Goal: Complete application form: Complete application form

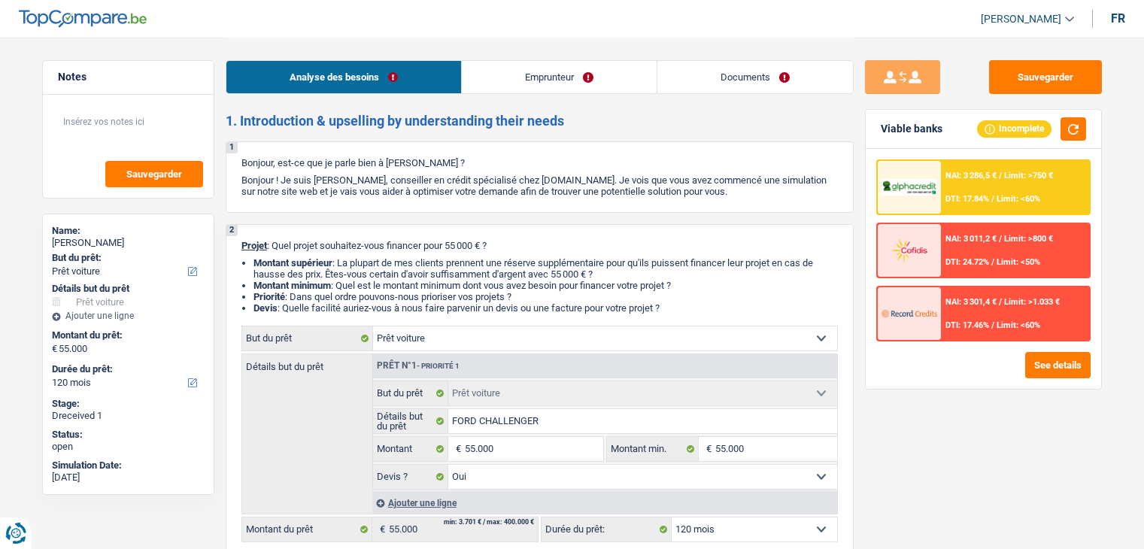
select select "car"
select select "120"
select select "car"
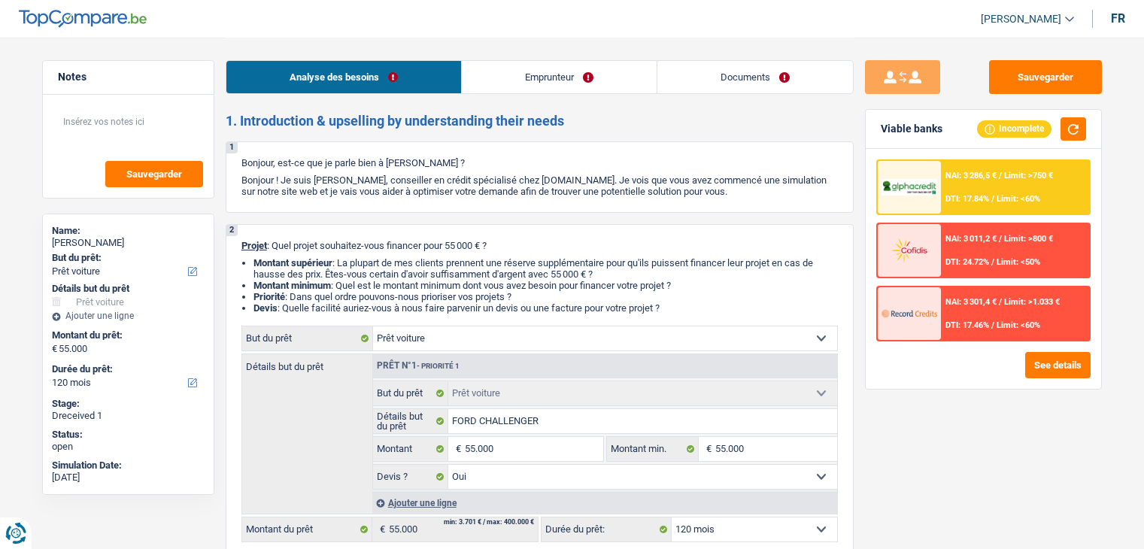
select select "yes"
select select "120"
select select "independent"
select select "netSalary"
select select "liveWithParents"
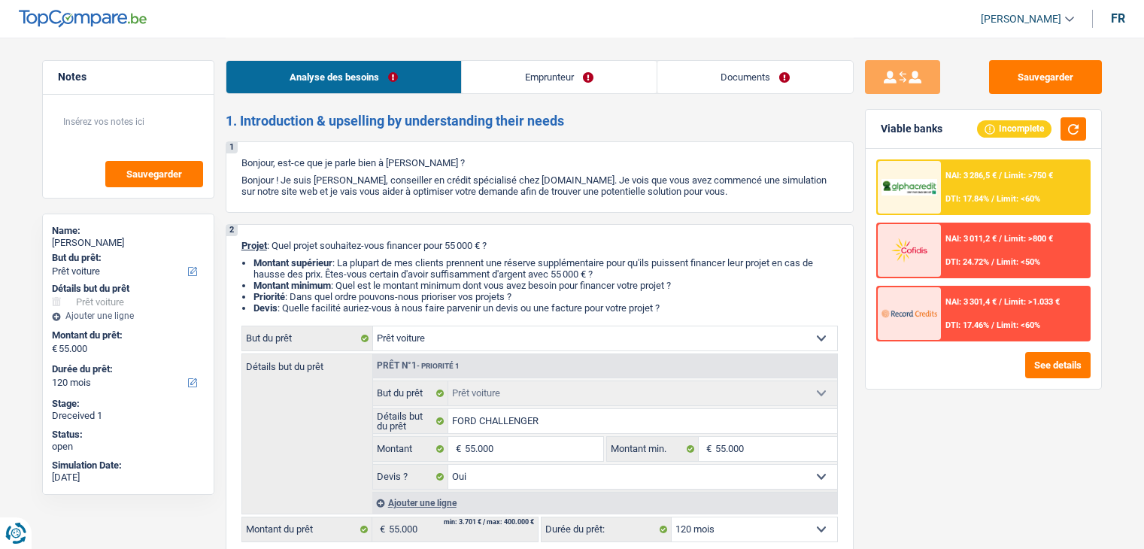
select select "car"
select select "yes"
select select "120"
select select "independent"
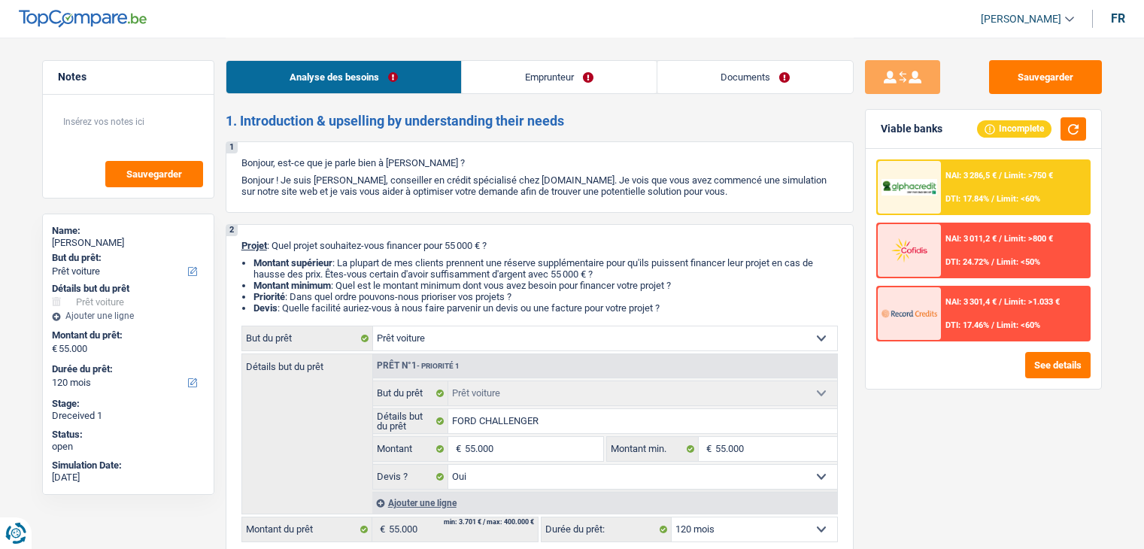
select select "netSalary"
select select "BE"
click at [496, 63] on link "Emprunteur" at bounding box center [559, 77] width 195 height 32
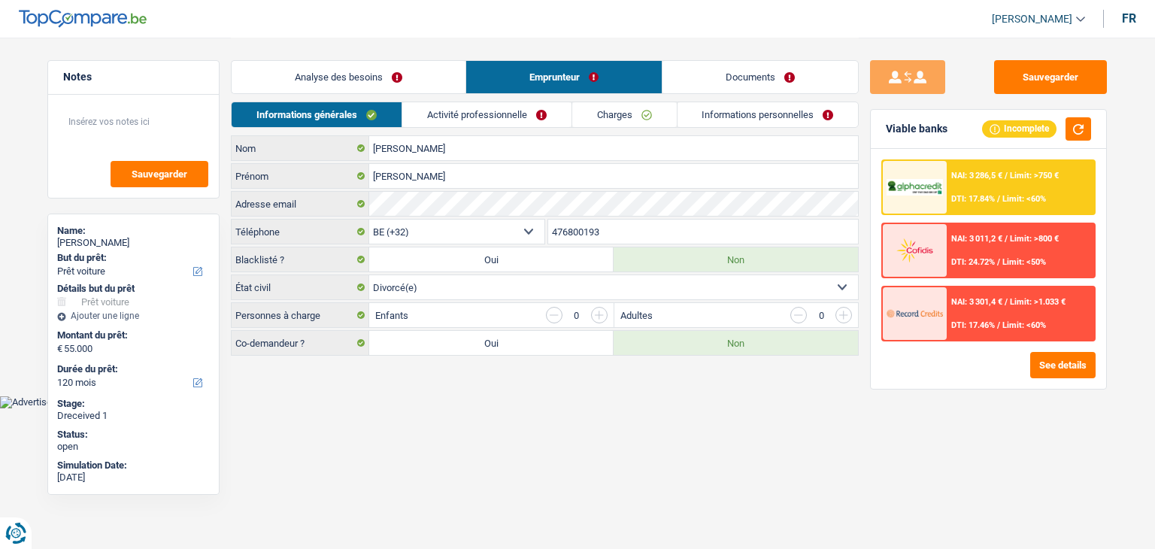
click at [487, 113] on link "Activité professionnelle" at bounding box center [486, 114] width 169 height 25
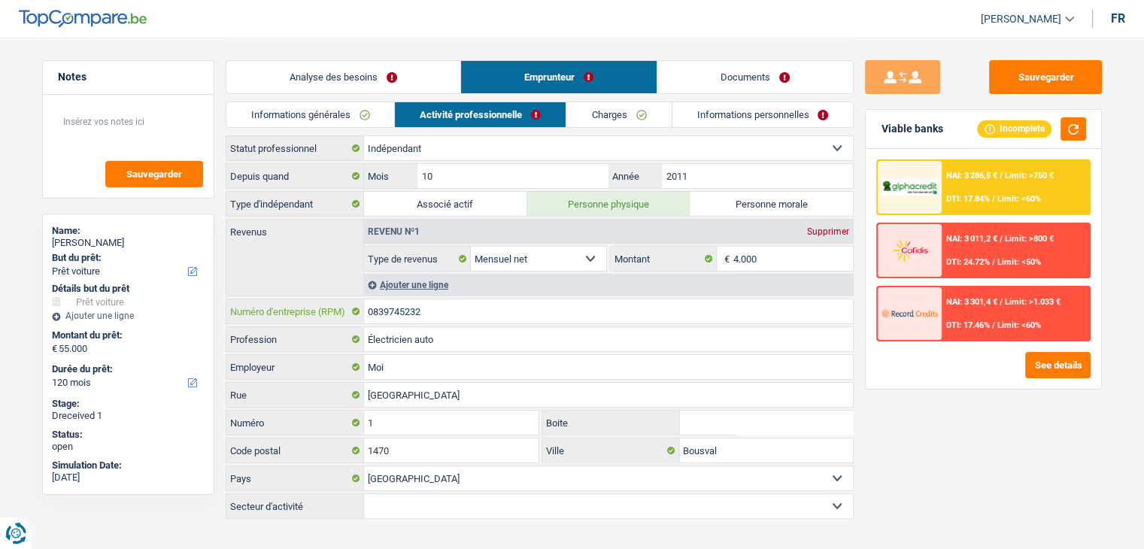
click at [474, 322] on div "0839745232 Numéro d'entreprise (RPM)" at bounding box center [540, 312] width 628 height 26
click at [469, 305] on input "0839745232" at bounding box center [608, 311] width 489 height 24
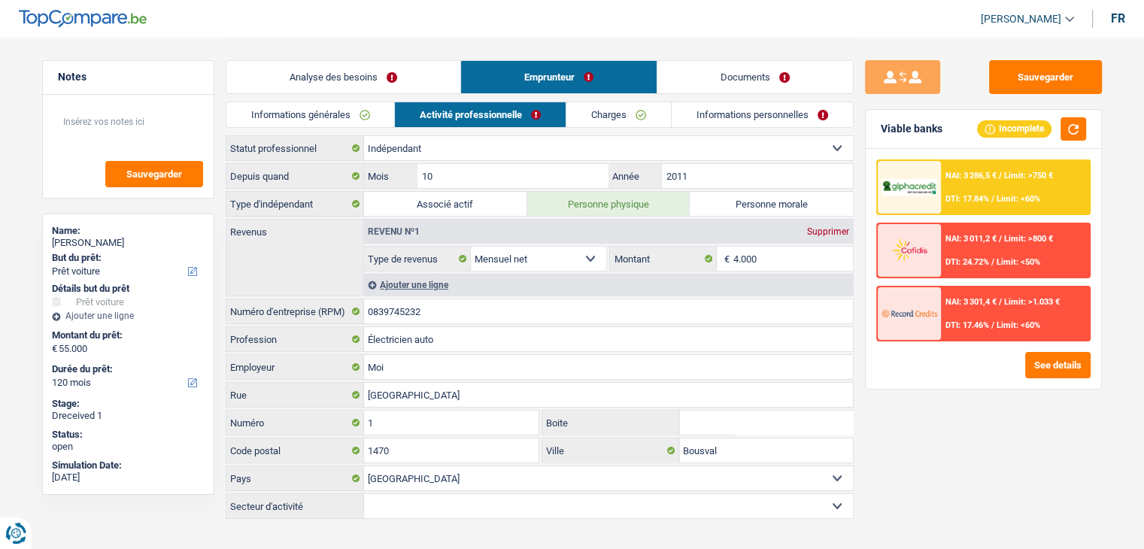
click at [607, 109] on link "Charges" at bounding box center [618, 114] width 105 height 25
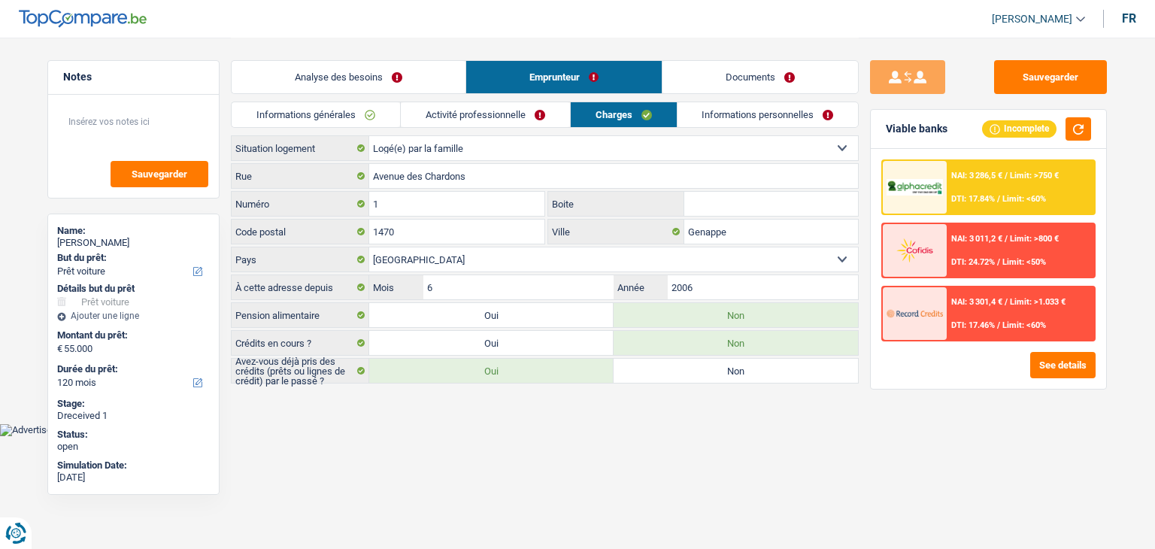
click at [734, 119] on link "Informations personnelles" at bounding box center [768, 114] width 181 height 25
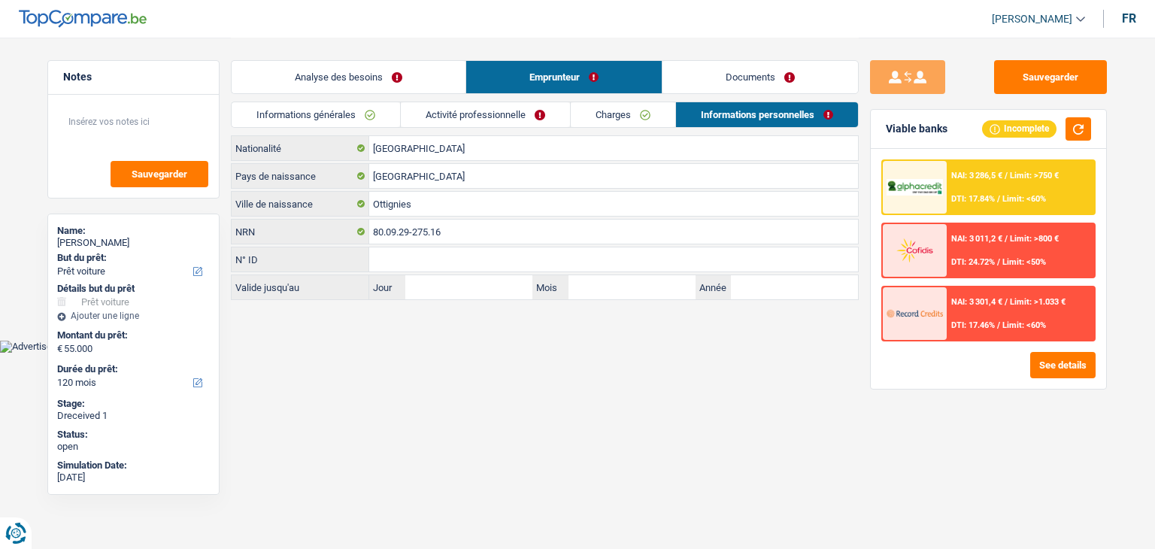
click at [605, 109] on link "Charges" at bounding box center [623, 114] width 105 height 25
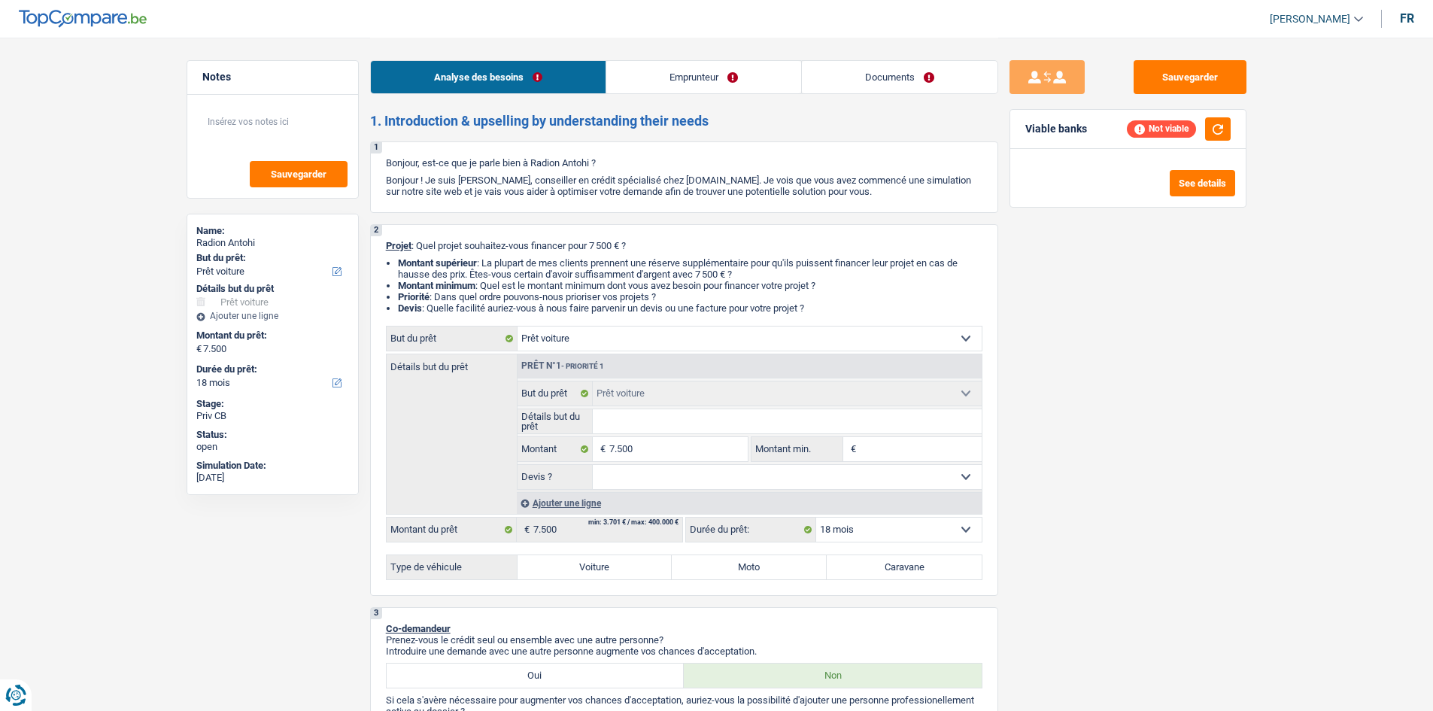
select select "car"
select select "18"
select select "car"
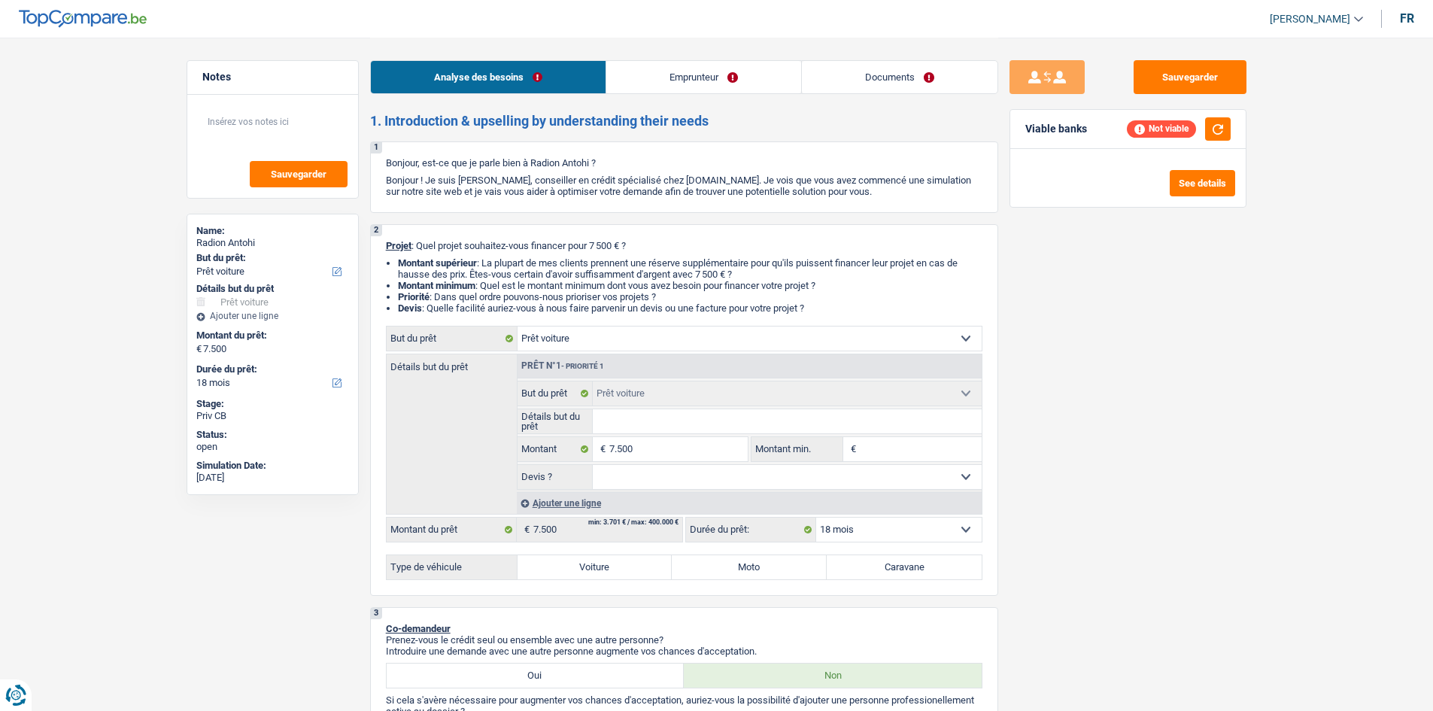
select select "18"
select select "independent"
select select "netSalary"
select select "rents"
select select "car"
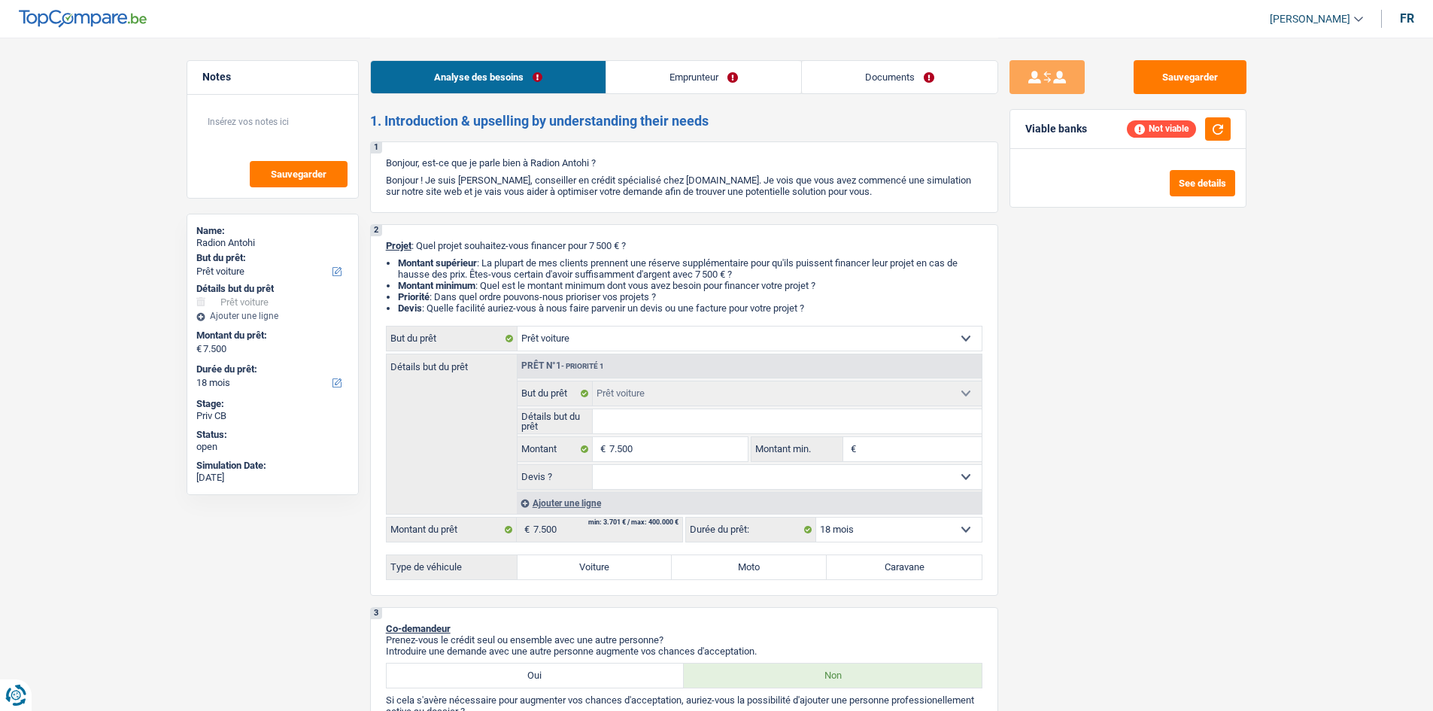
select select "car"
select select "18"
click at [862, 78] on link "Documents" at bounding box center [900, 77] width 196 height 32
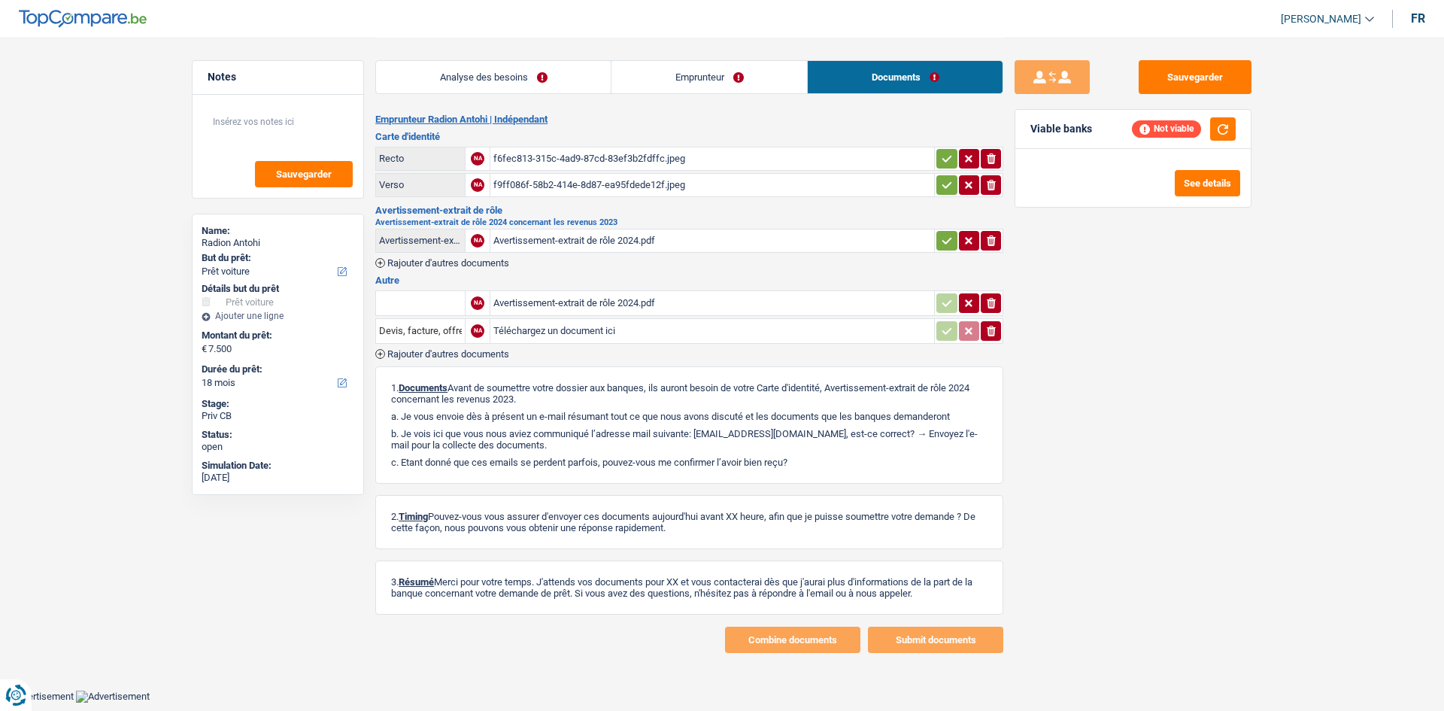
click at [503, 83] on link "Analyse des besoins" at bounding box center [493, 77] width 235 height 32
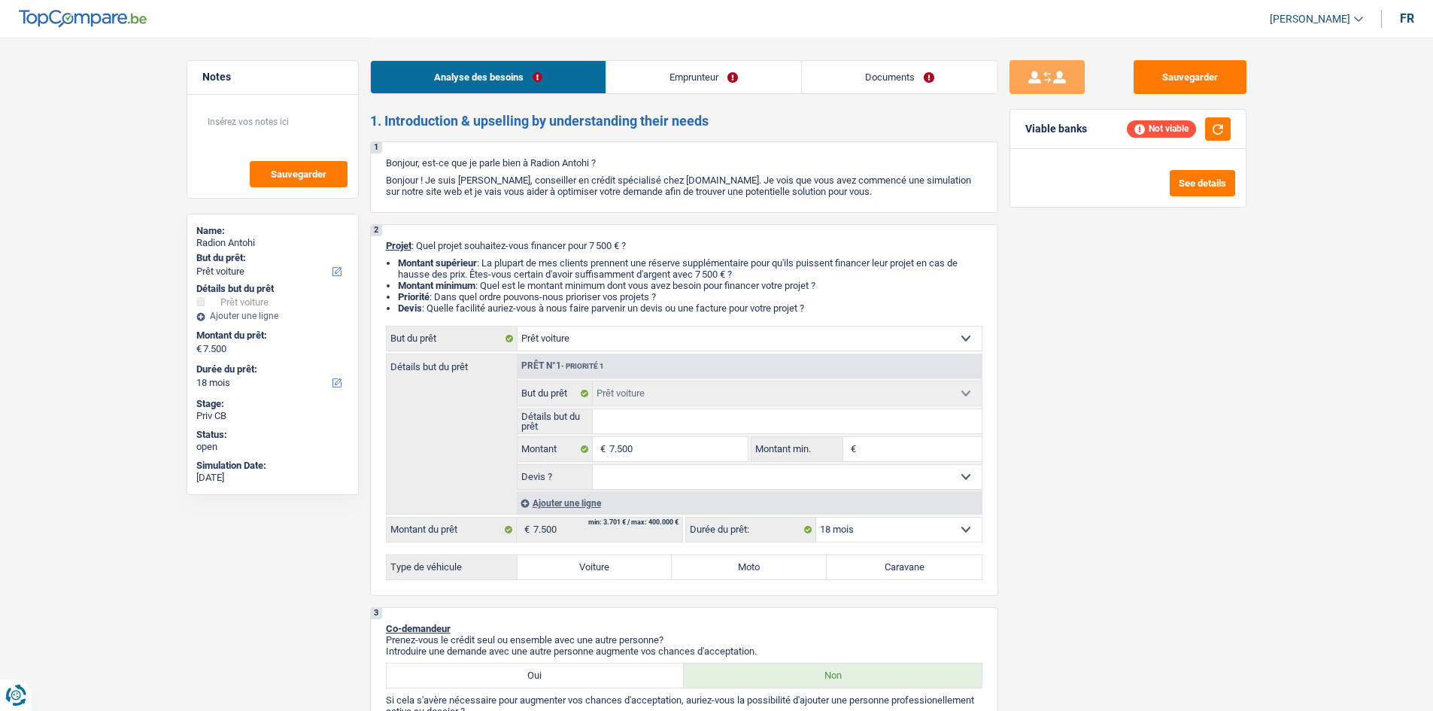
click at [1180, 447] on div "Sauvegarder Viable banks Not viable See details" at bounding box center [1127, 373] width 259 height 626
click at [685, 453] on input "7.500" at bounding box center [678, 449] width 138 height 24
type input "750"
type input "7.501"
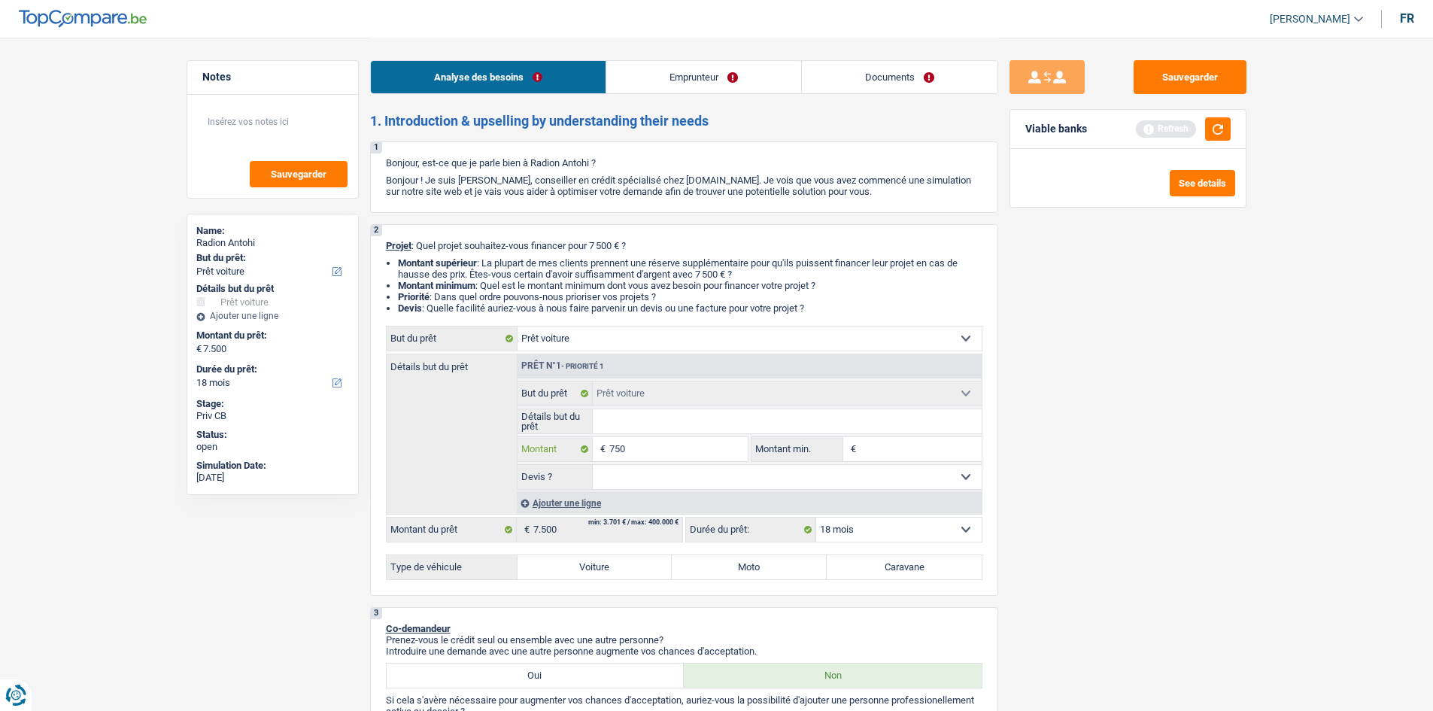
type input "7.501"
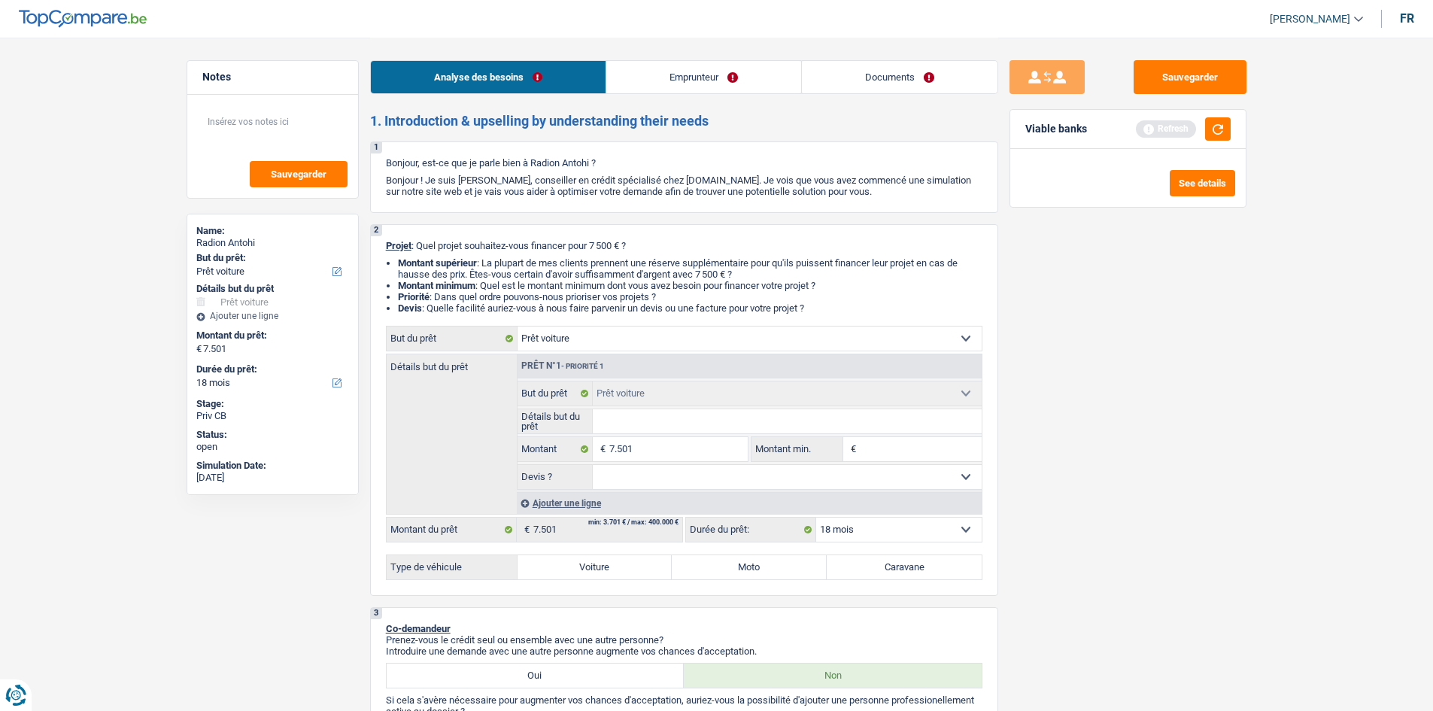
click at [1159, 411] on div "Sauvegarder Viable banks Refresh See details" at bounding box center [1127, 373] width 259 height 626
select select "48"
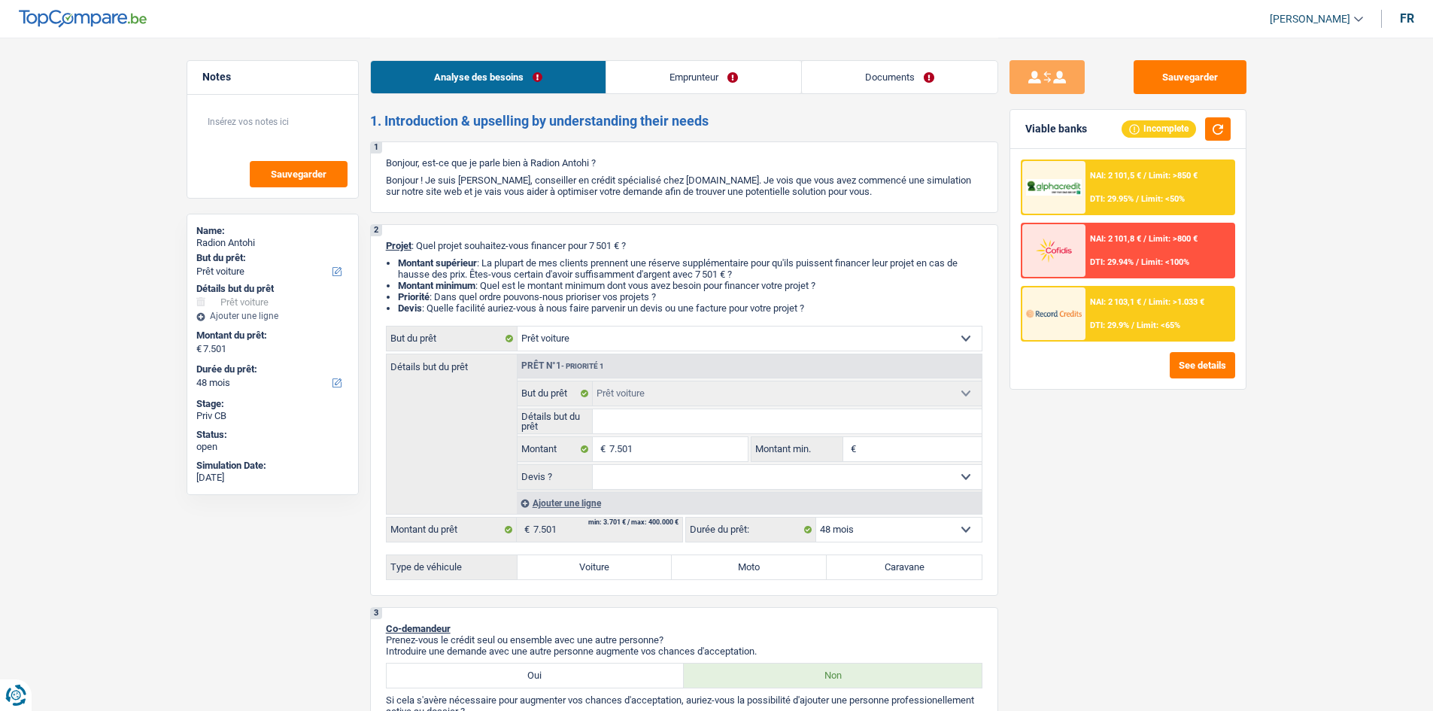
click at [936, 523] on select "12 mois 18 mois 24 mois 30 mois 36 mois 42 mois 48 mois Sélectionner une option" at bounding box center [898, 529] width 165 height 24
select select "18"
click at [816, 517] on select "12 mois 18 mois 24 mois 30 mois 36 mois 42 mois 48 mois Sélectionner une option" at bounding box center [898, 529] width 165 height 24
select select "18"
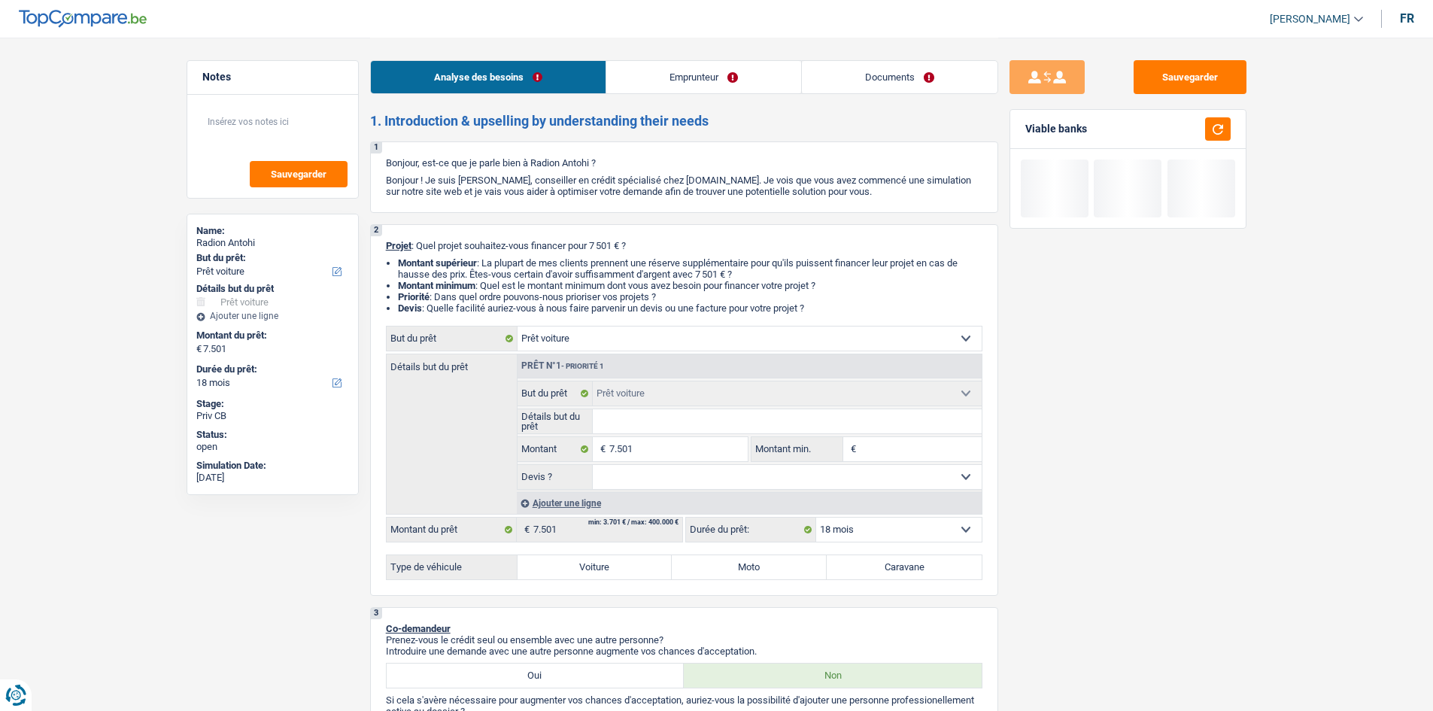
click at [1072, 523] on div "Sauvegarder Viable banks" at bounding box center [1127, 373] width 259 height 626
click at [655, 427] on input "Détails but du prêt" at bounding box center [787, 421] width 389 height 24
type input "A"
type input "Au"
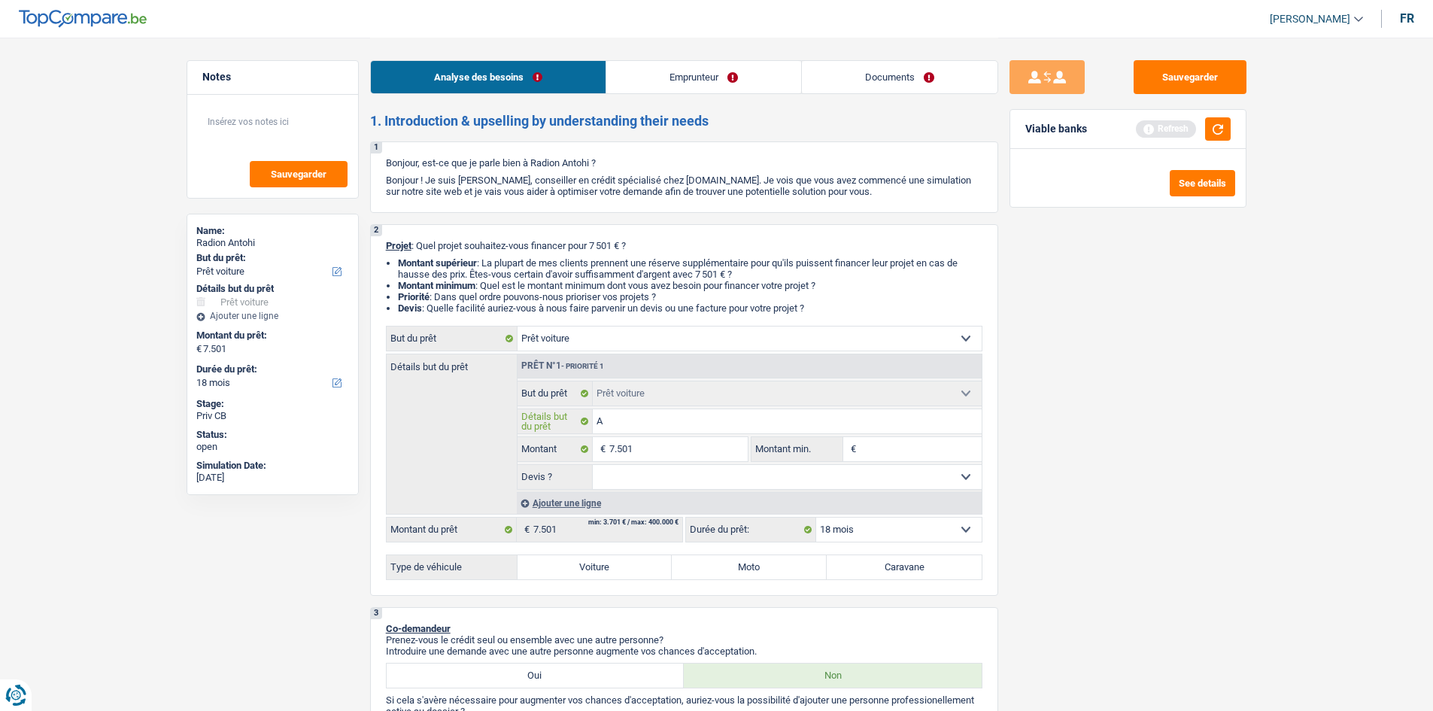
type input "Au"
type input "Aud"
type input "Audi"
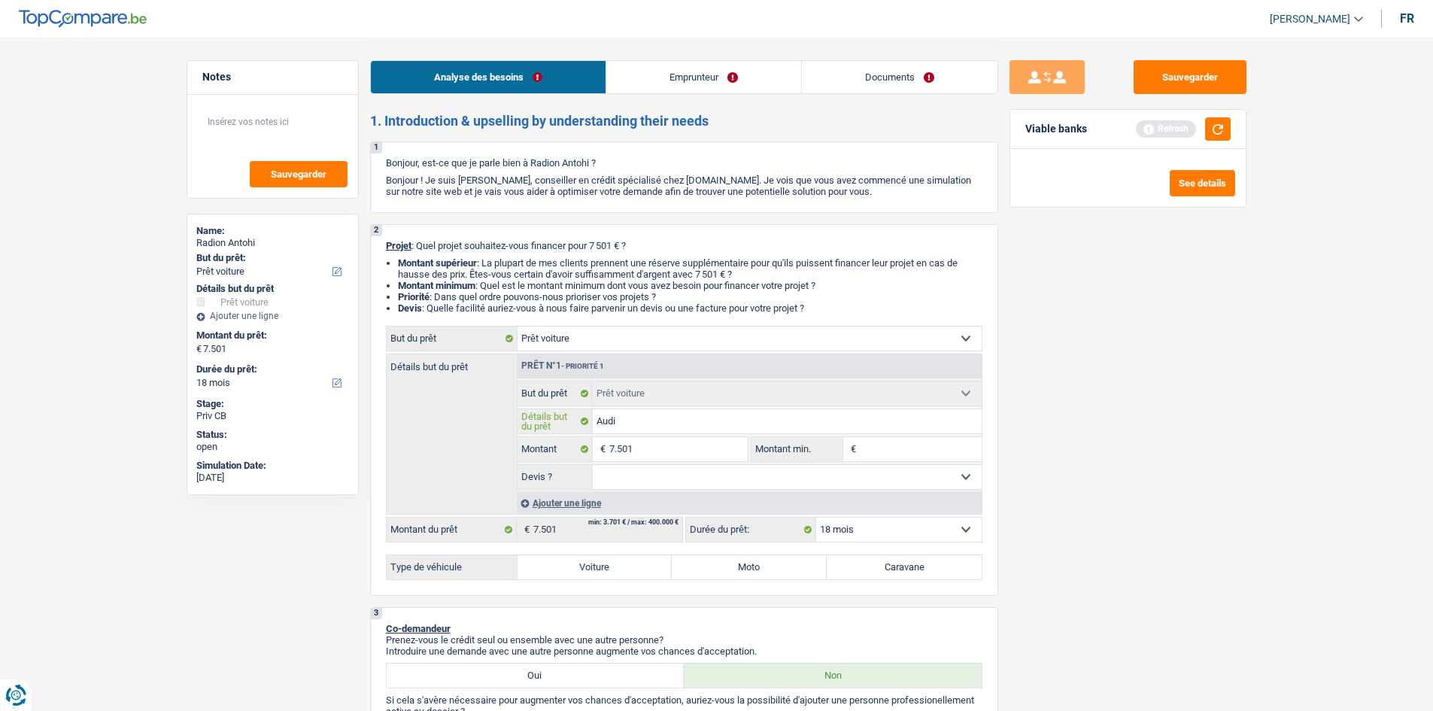
type input "Audi"
type input "Audi A"
type input "Audi A4"
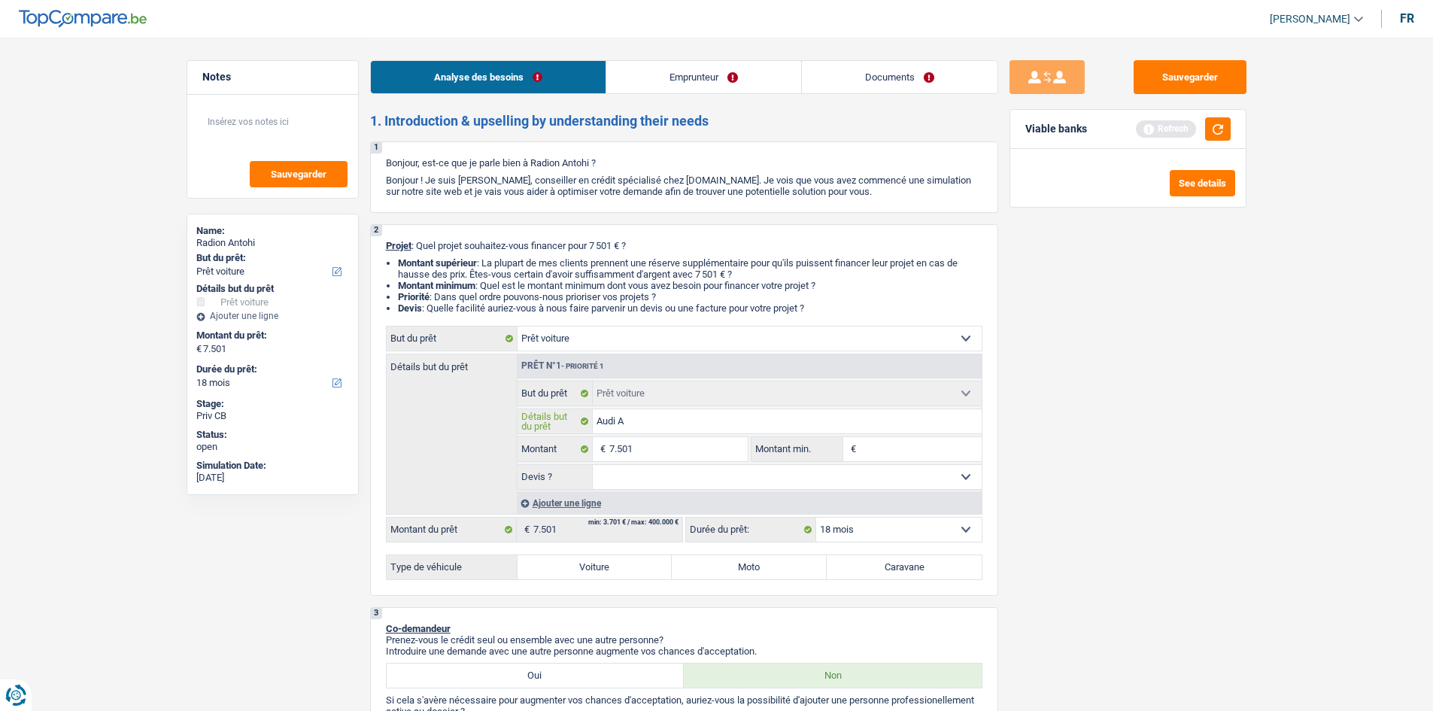
type input "Audi A4"
click at [689, 423] on input "Audi A4" at bounding box center [787, 421] width 389 height 24
click at [721, 474] on select "Oui Non Non répondu Sélectionner une option" at bounding box center [787, 477] width 389 height 24
click at [729, 450] on input "7.501" at bounding box center [678, 449] width 138 height 24
click at [712, 413] on input "Audi A4" at bounding box center [787, 421] width 389 height 24
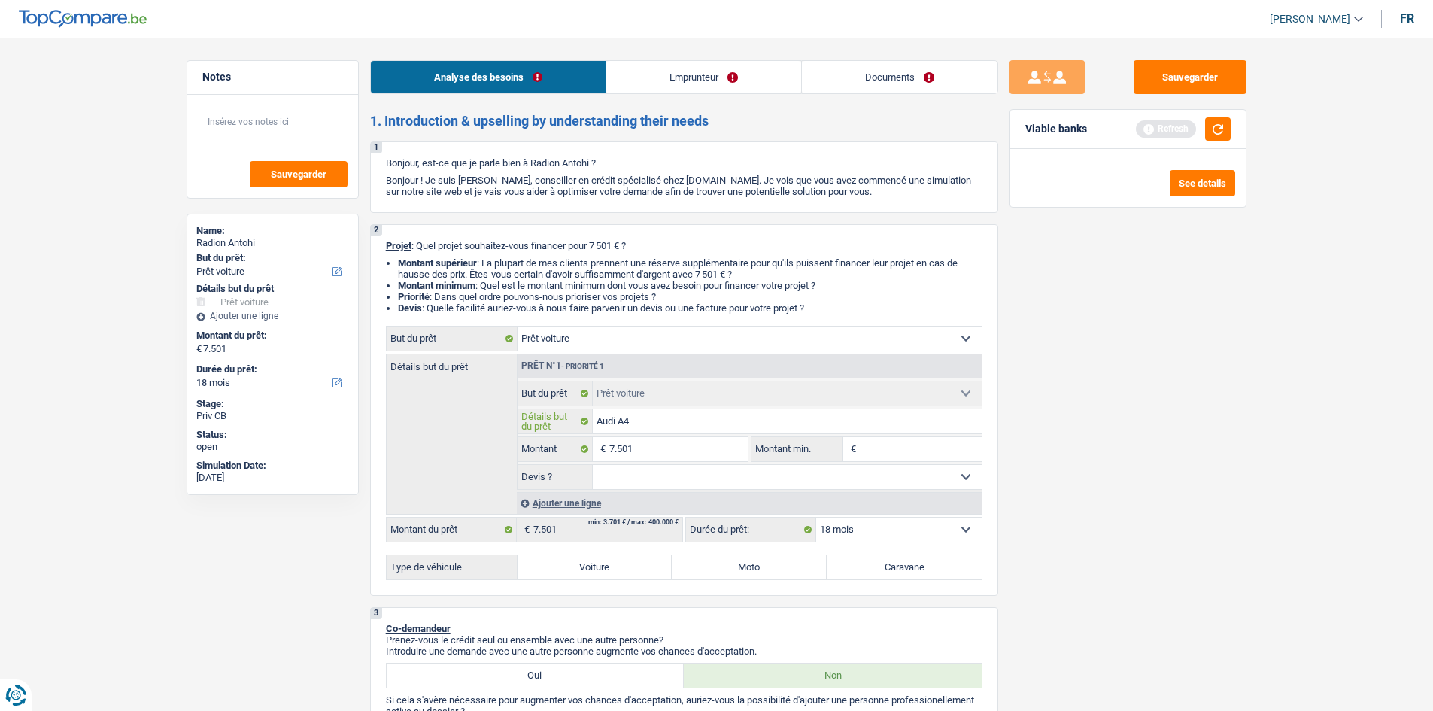
type input "Audi A4"
click at [712, 413] on input "Audi A4" at bounding box center [787, 421] width 389 height 24
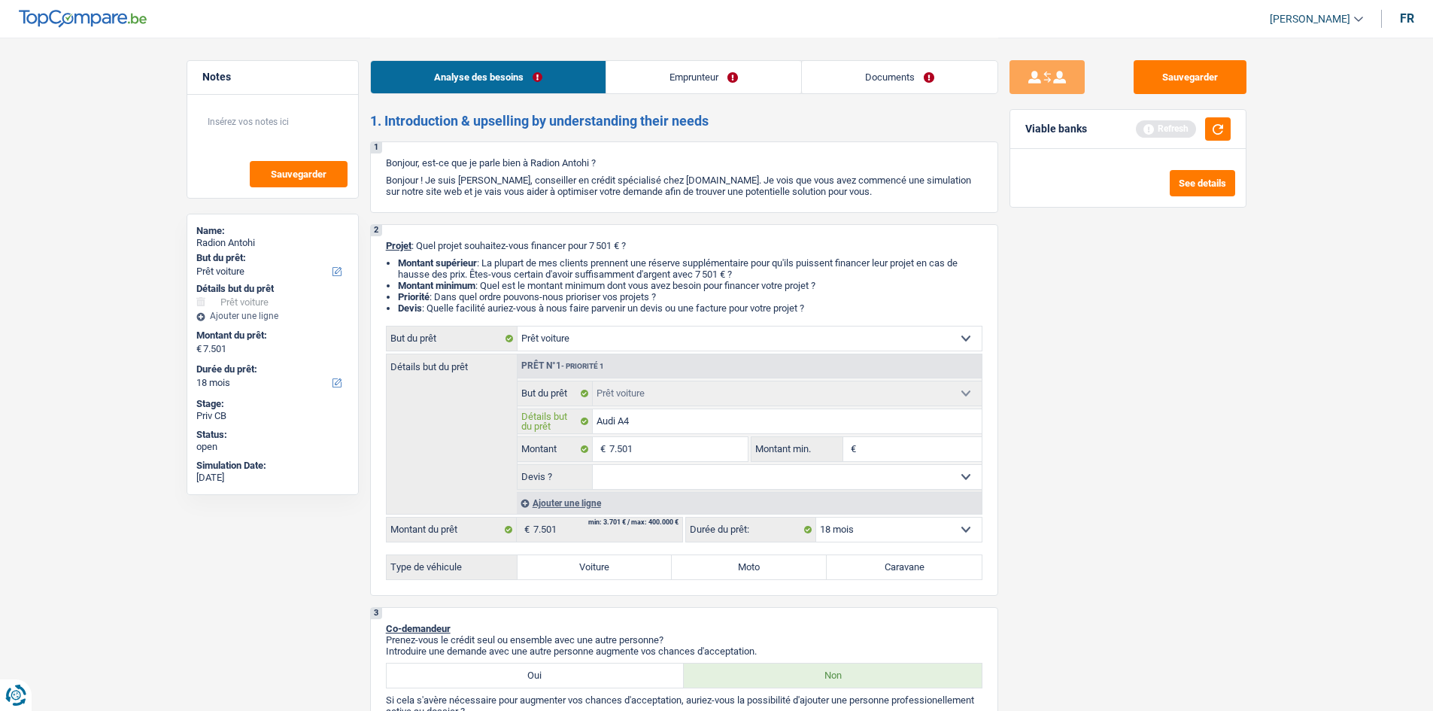
click at [723, 417] on input "Audi A4" at bounding box center [787, 421] width 389 height 24
type input "Audi A4 2"
type input "Audi A4 20"
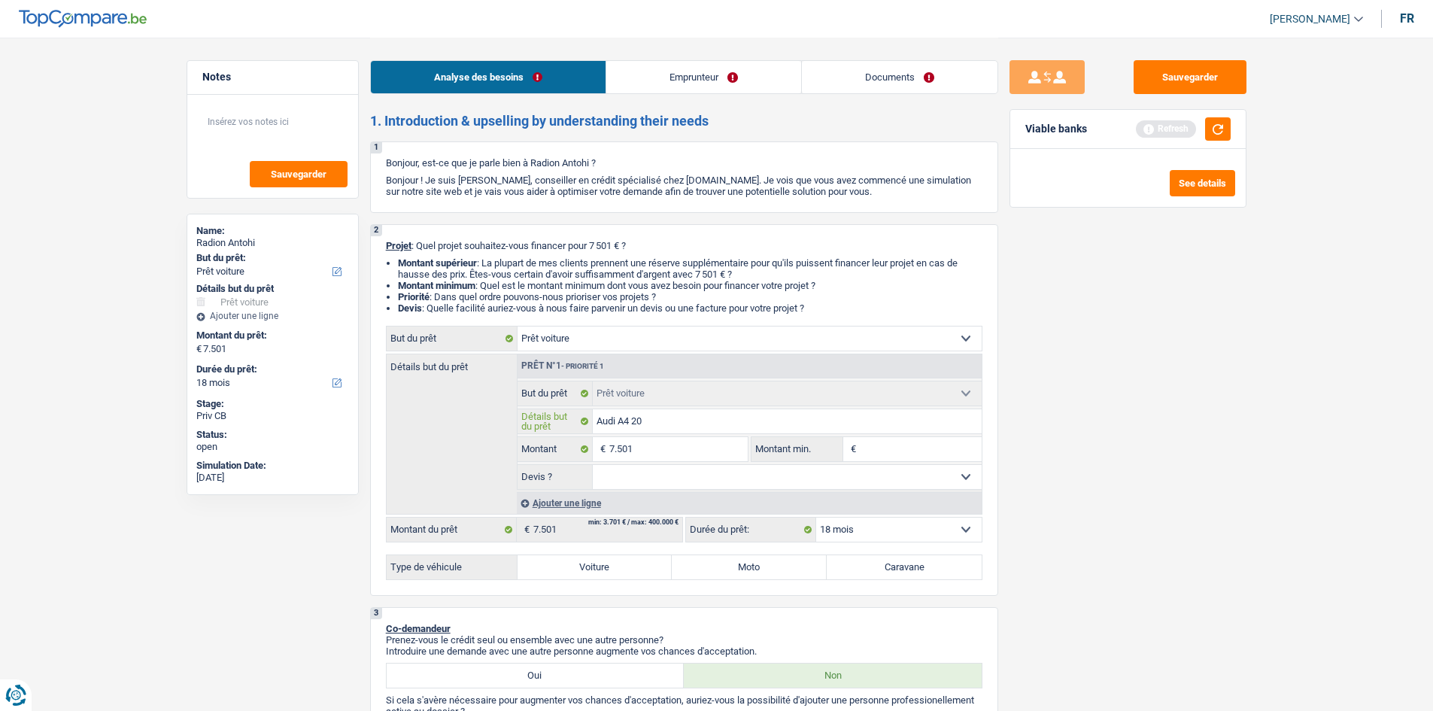
type input "Audi A4 201"
type input "Audi A4 2011"
click at [719, 418] on input "Audi A4 2011" at bounding box center [787, 421] width 389 height 24
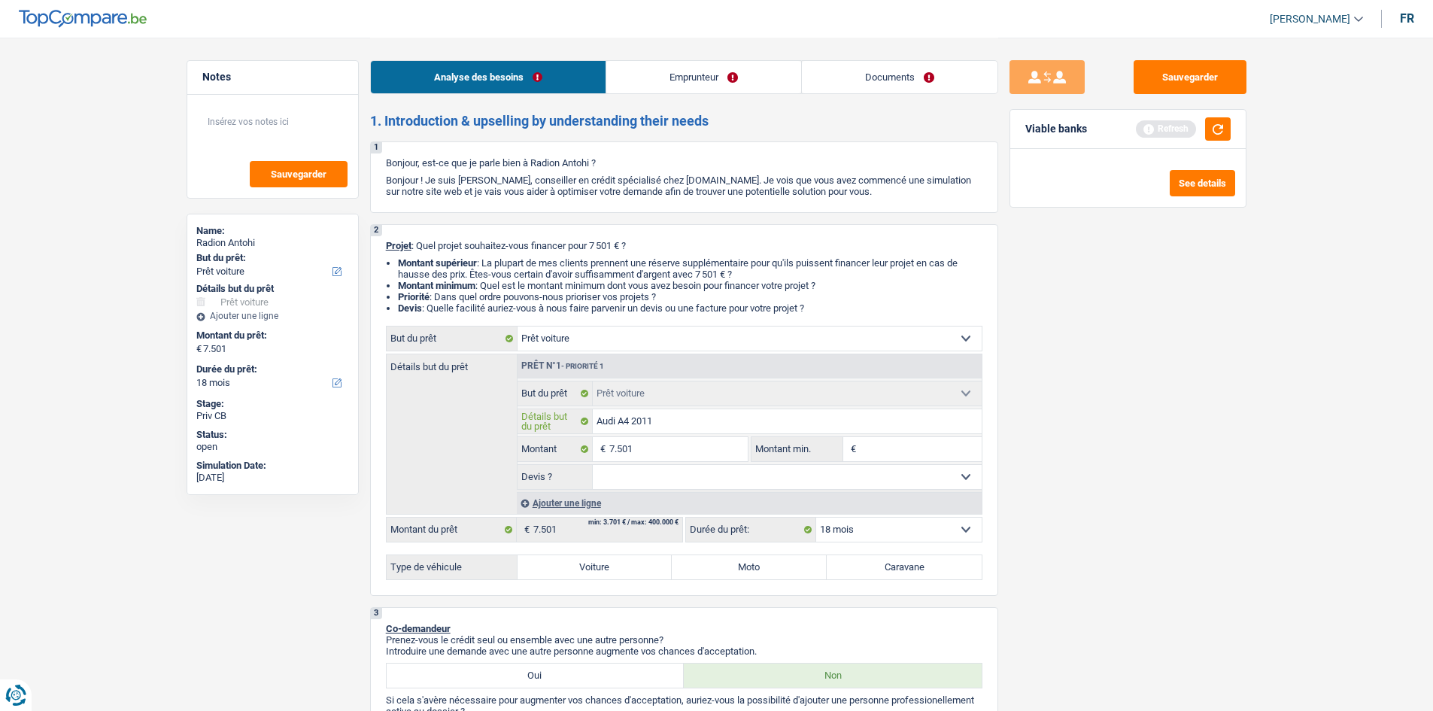
click at [719, 418] on input "Audi A4 2011" at bounding box center [787, 421] width 389 height 24
type input "Audi A4 2011"
click at [654, 338] on select "Confort maison: meubles, textile, peinture, électroménager, outillage non-profe…" at bounding box center [749, 338] width 464 height 24
select select "other"
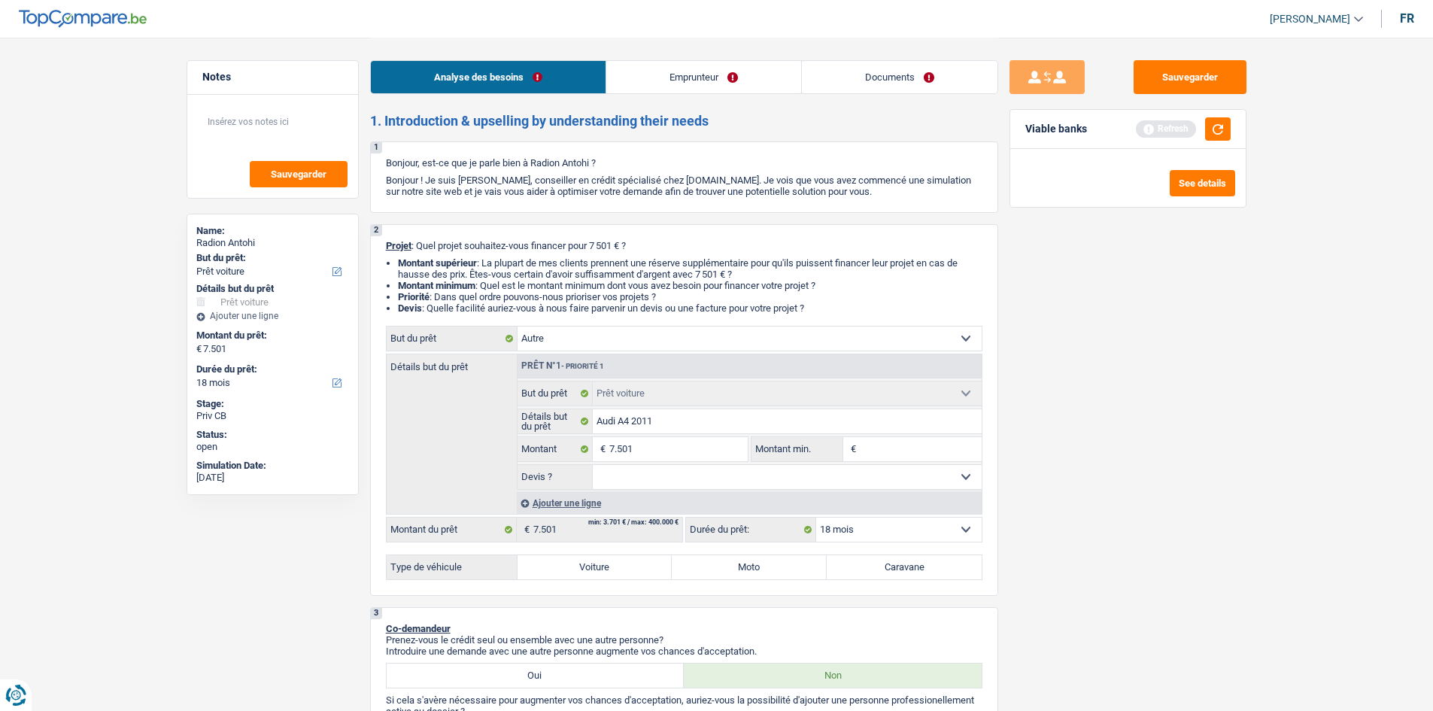
click at [517, 326] on select "Confort maison: meubles, textile, peinture, électroménager, outillage non-profe…" at bounding box center [749, 338] width 464 height 24
select select "other"
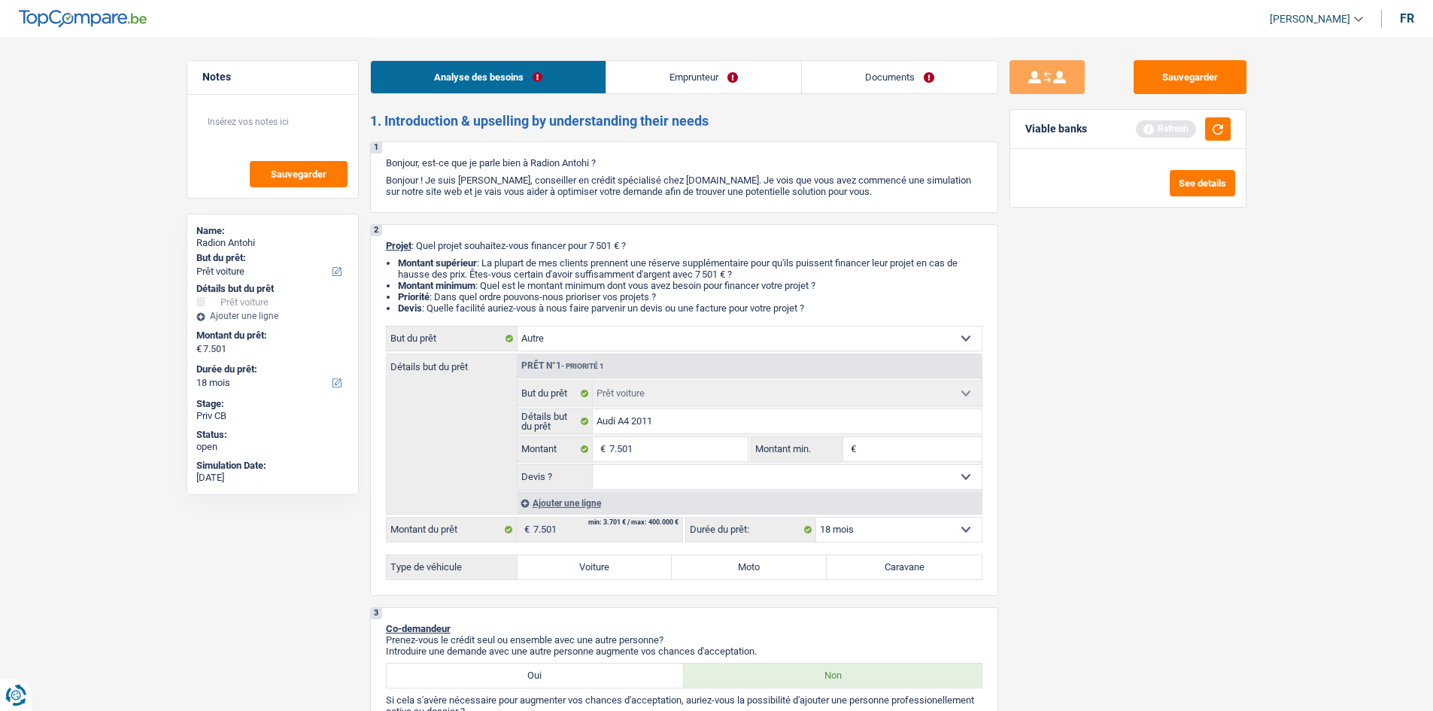
select select "other"
select select "car"
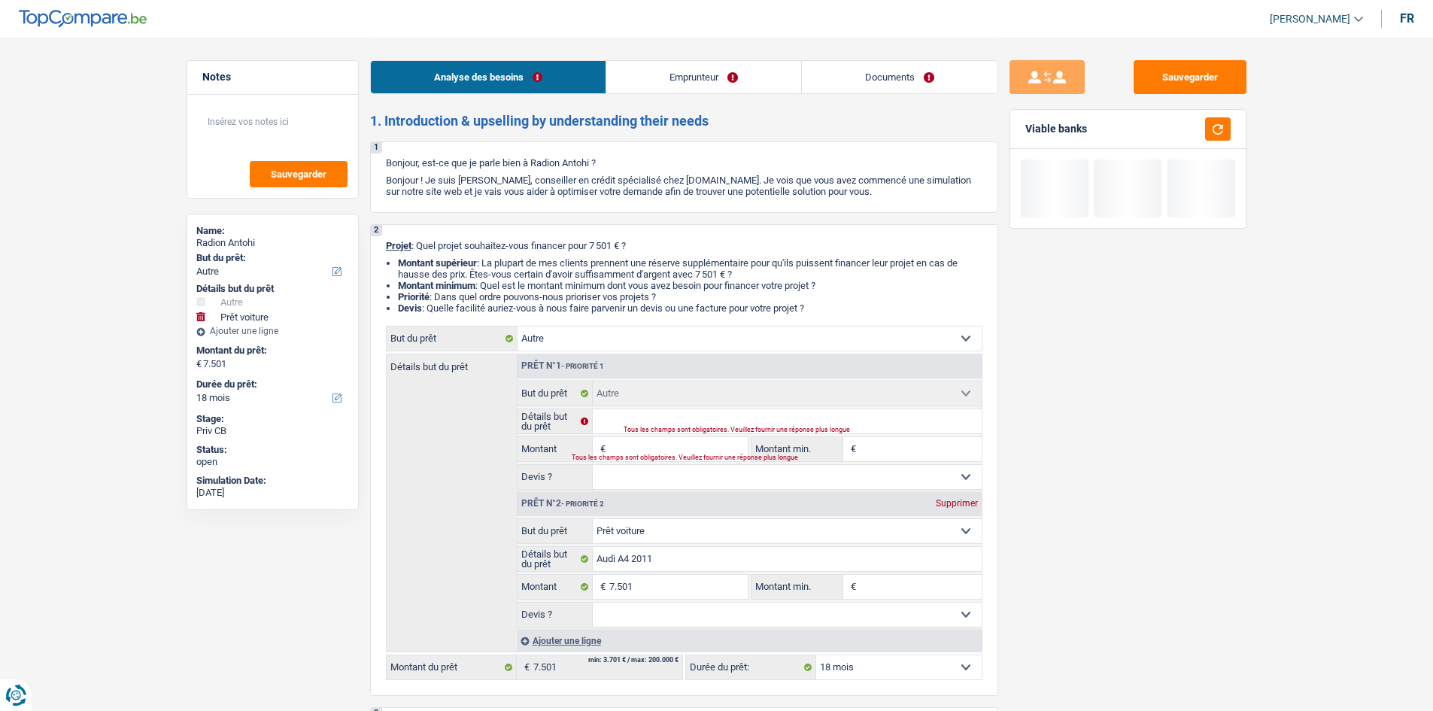
click at [674, 528] on select "Confort maison: meubles, textile, peinture, électroménager, outillage non-profe…" at bounding box center [787, 531] width 389 height 24
select select "other"
click at [593, 519] on select "Confort maison: meubles, textile, peinture, électroménager, outillage non-profe…" at bounding box center [787, 531] width 389 height 24
select select "other"
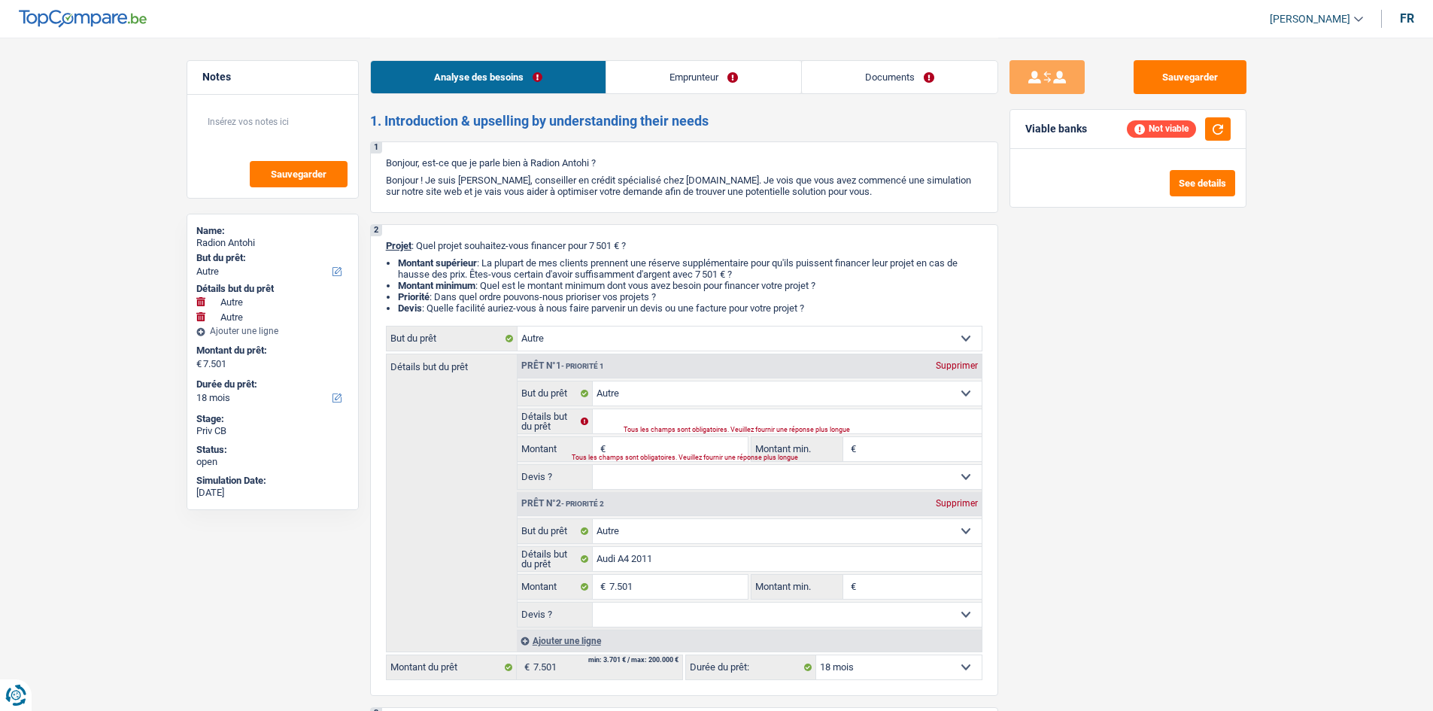
click at [951, 361] on div "Supprimer" at bounding box center [957, 365] width 50 height 9
type input "Audi A4 2011"
type input "7.501"
type input "Audi A4 2011"
type input "7.501"
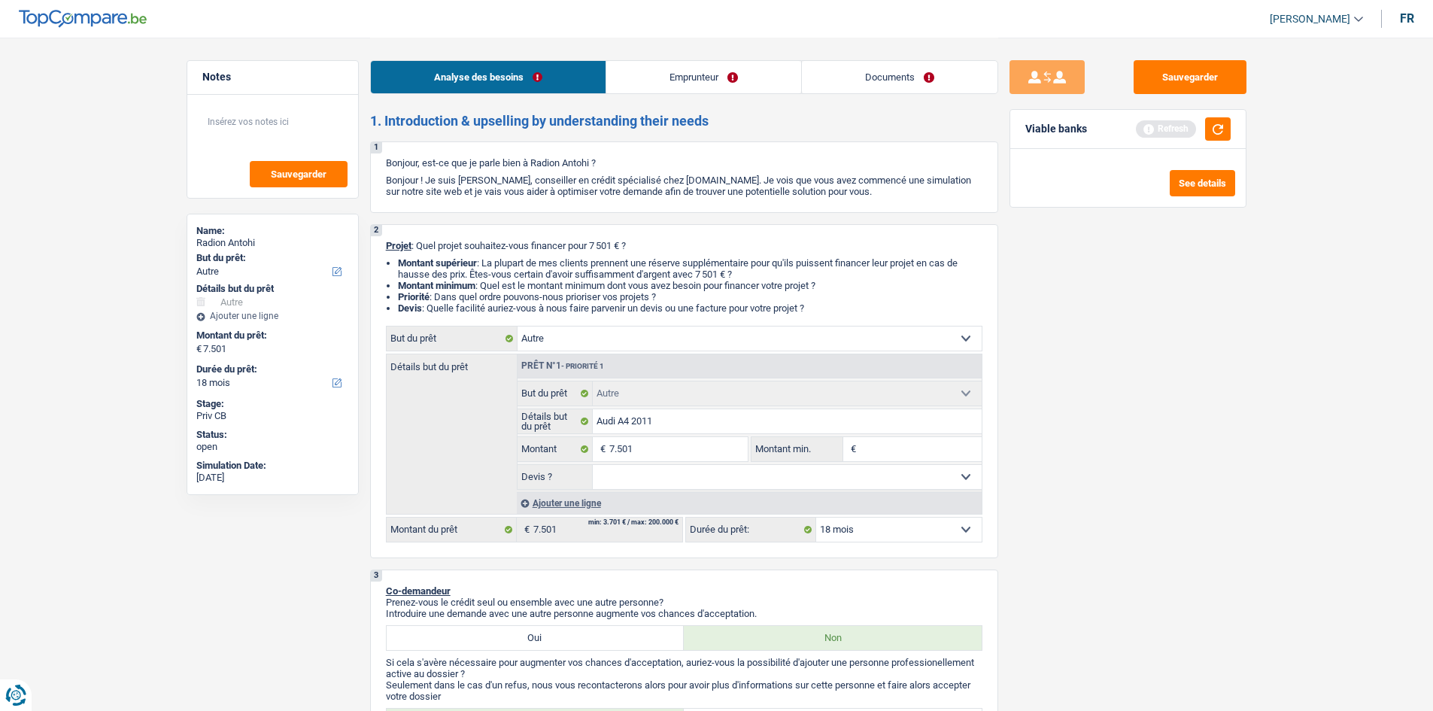
drag, startPoint x: 658, startPoint y: 477, endPoint x: 662, endPoint y: 488, distance: 11.9
click at [658, 477] on select "Oui Non Non répondu Sélectionner une option" at bounding box center [787, 477] width 389 height 24
select select "false"
click at [593, 465] on select "Oui Non Non répondu Sélectionner une option" at bounding box center [787, 477] width 389 height 24
select select "false"
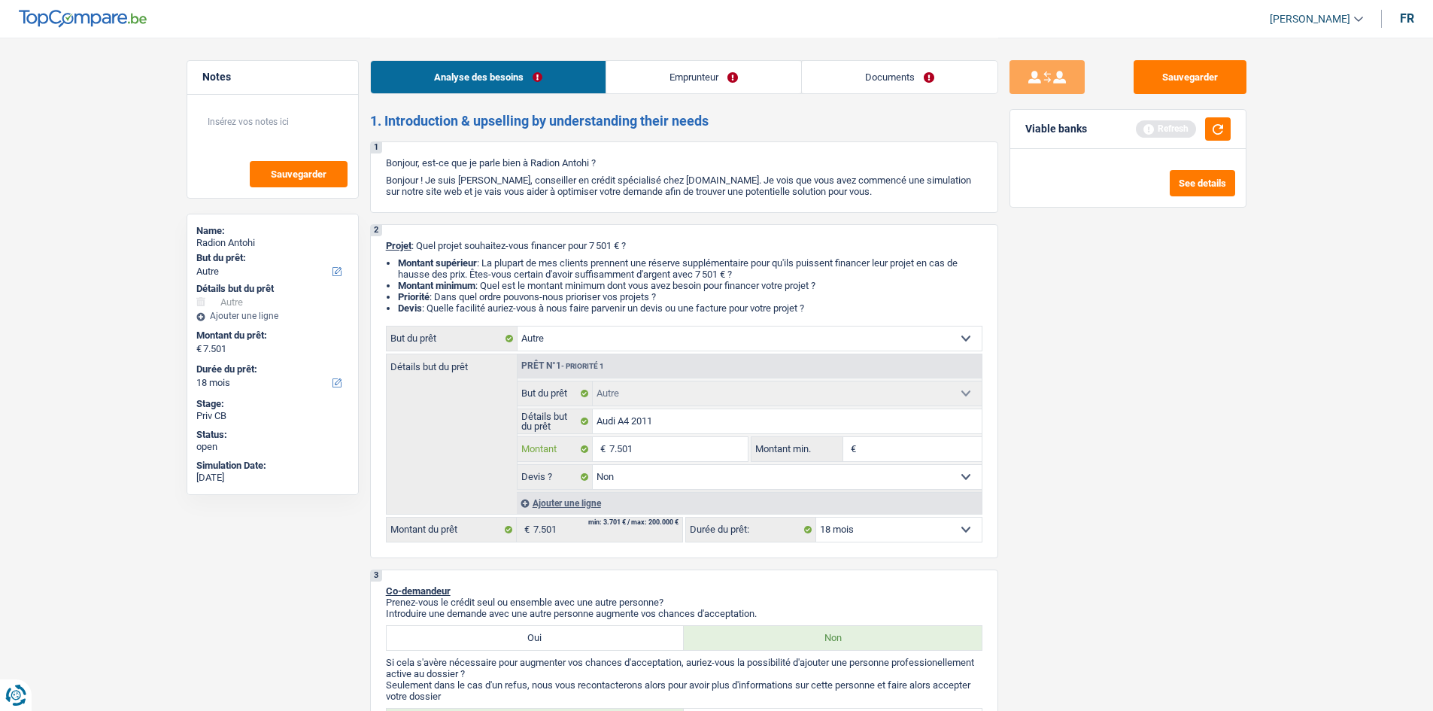
click at [719, 450] on input "7.501" at bounding box center [678, 449] width 138 height 24
click at [880, 448] on input "Montant min." at bounding box center [921, 449] width 122 height 24
paste input "7.501"
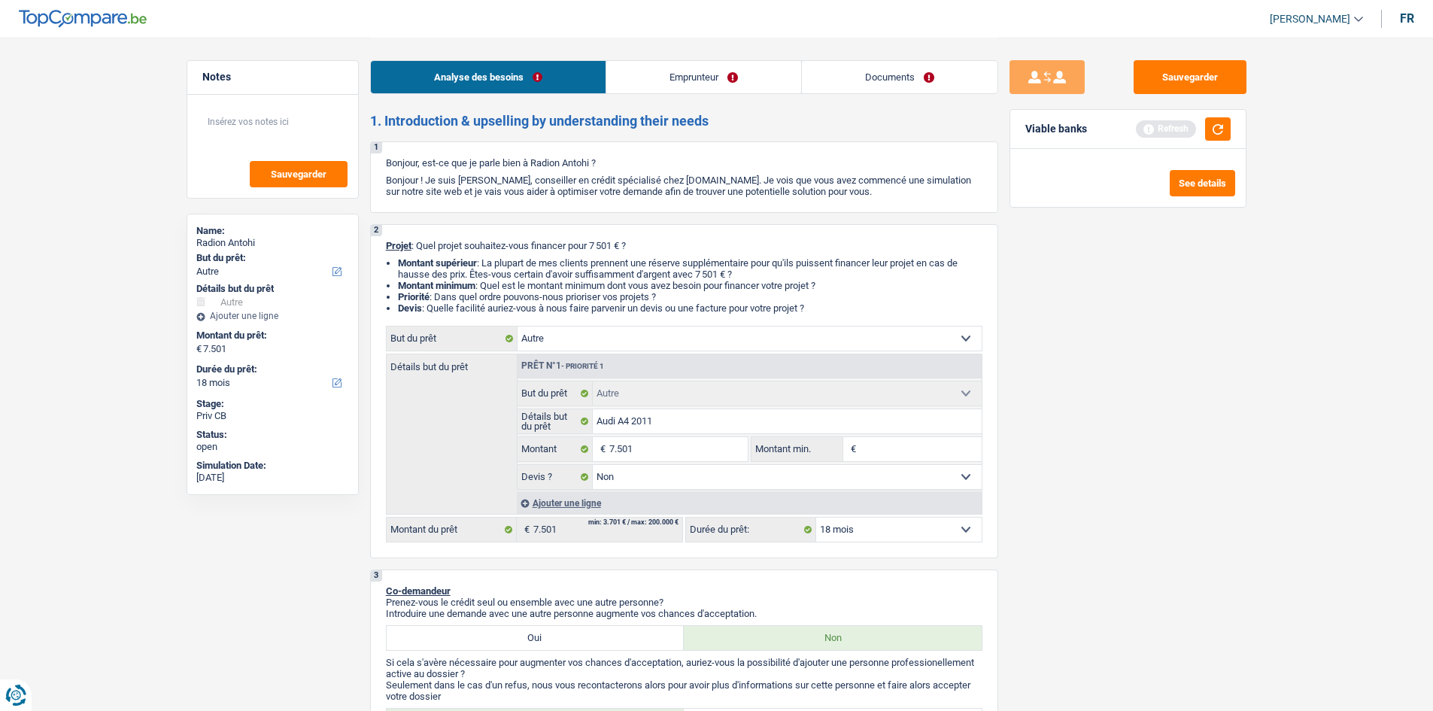
type input "7.501"
click at [1118, 452] on div "Sauvegarder Viable banks Refresh See details" at bounding box center [1127, 373] width 259 height 626
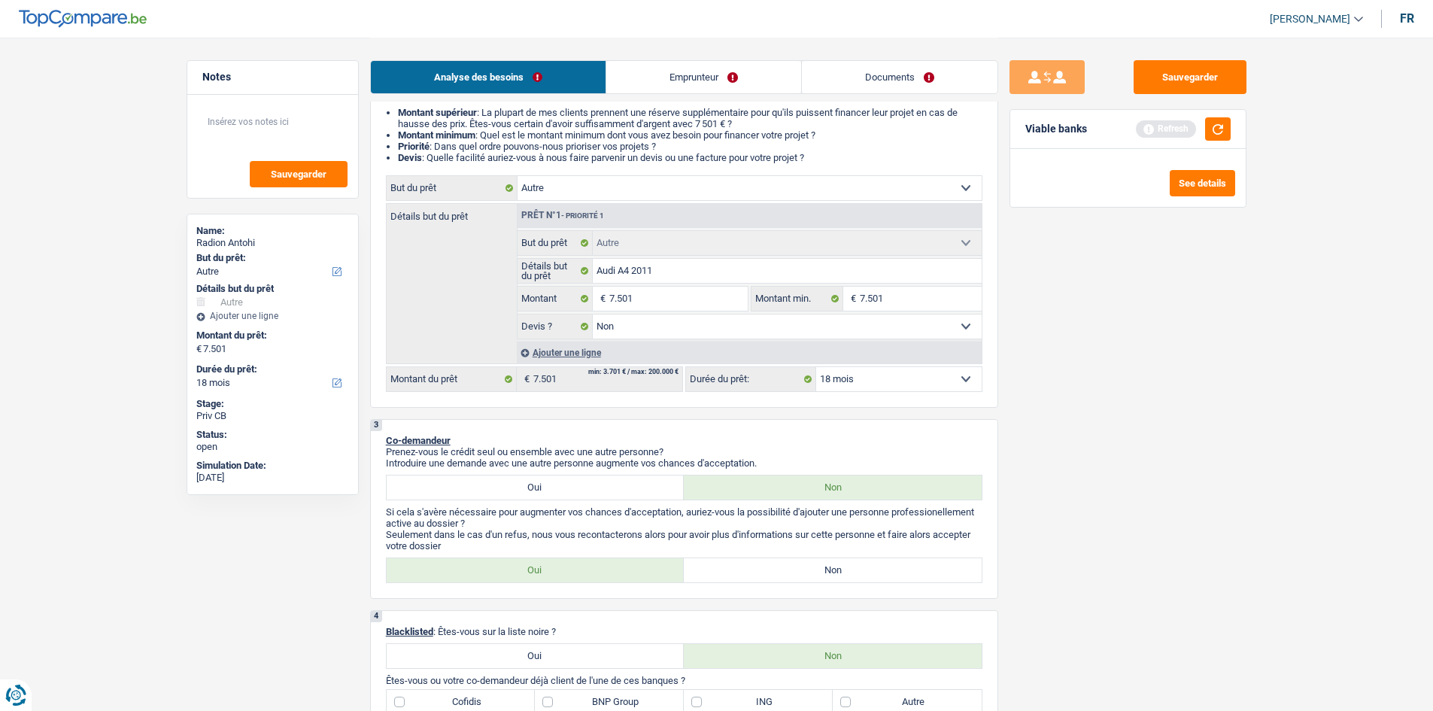
scroll to position [376, 0]
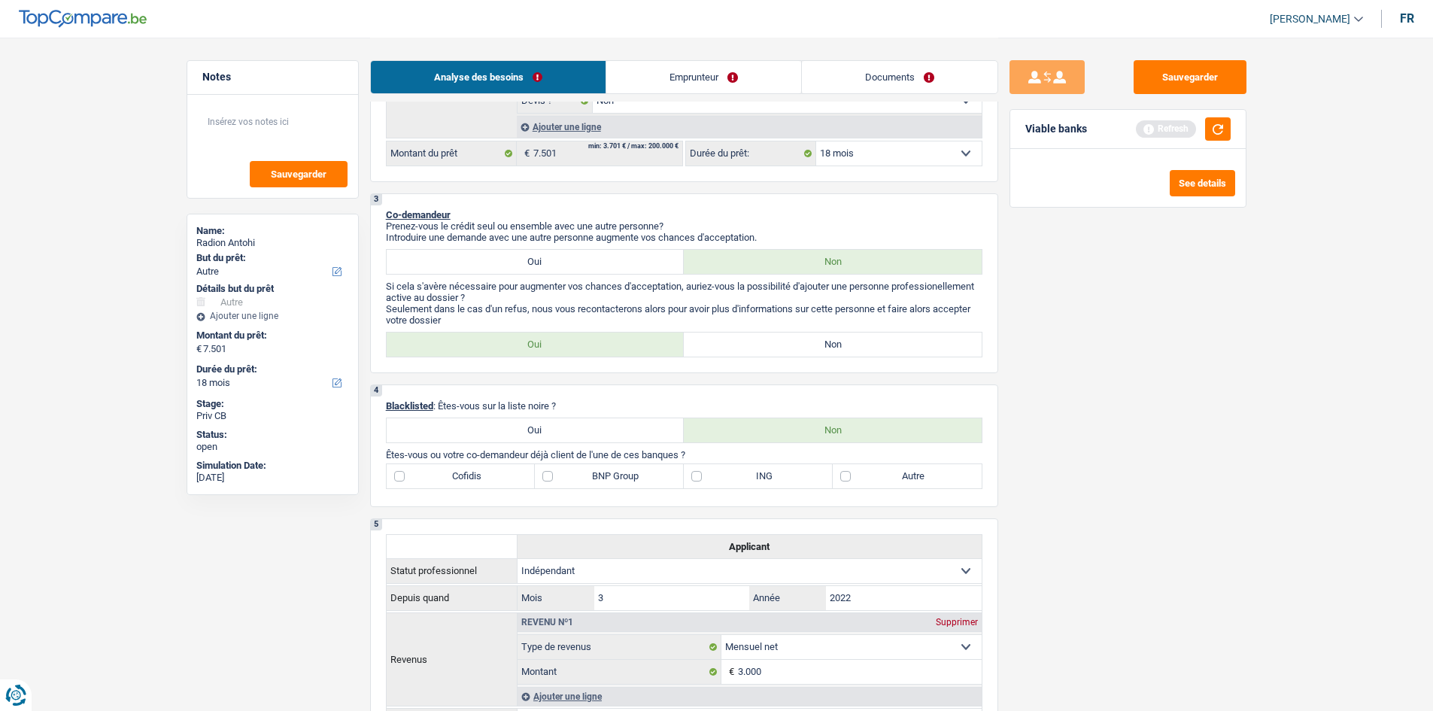
click at [833, 350] on label "Non" at bounding box center [833, 344] width 298 height 24
click at [833, 350] on input "Non" at bounding box center [833, 344] width 298 height 24
radio input "true"
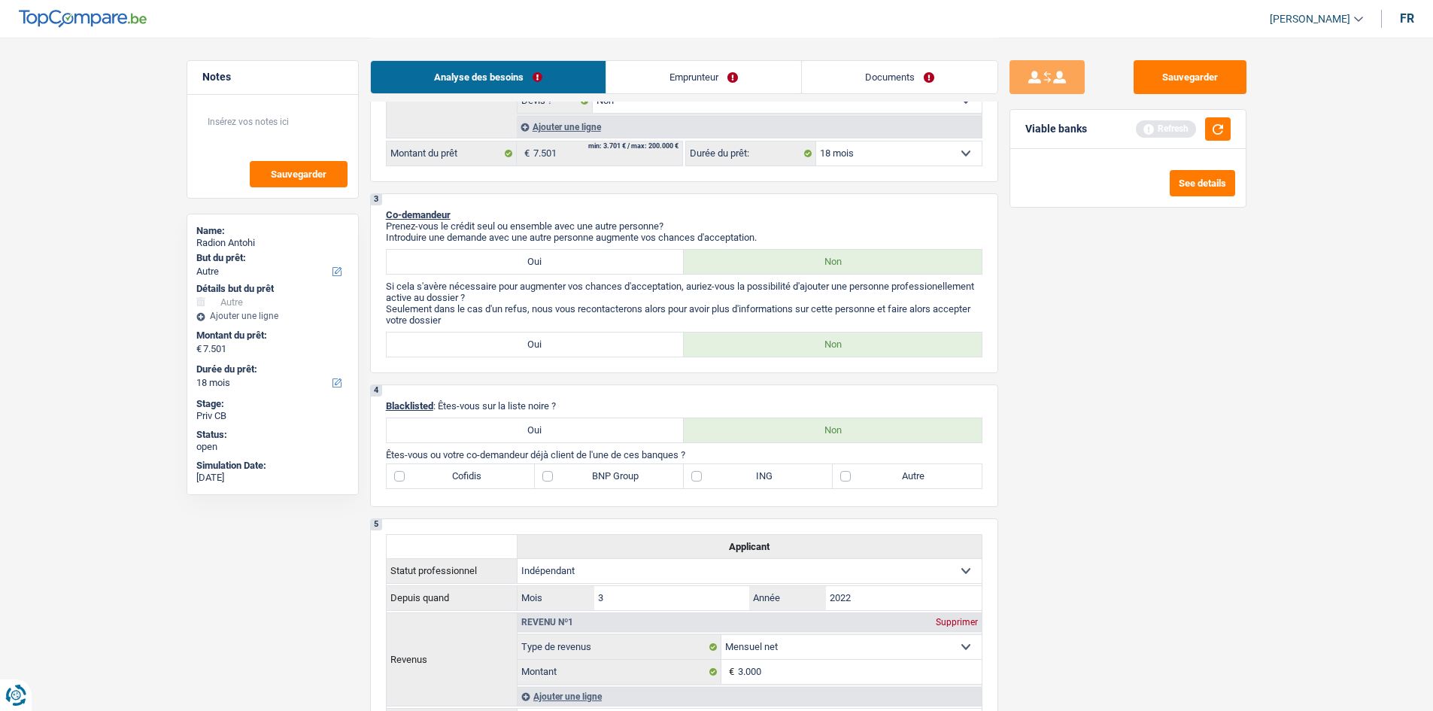
click at [643, 377] on div "1. Introduction & upselling by understanding their needs 1 Bonjour, est-ce que …" at bounding box center [684, 528] width 628 height 1582
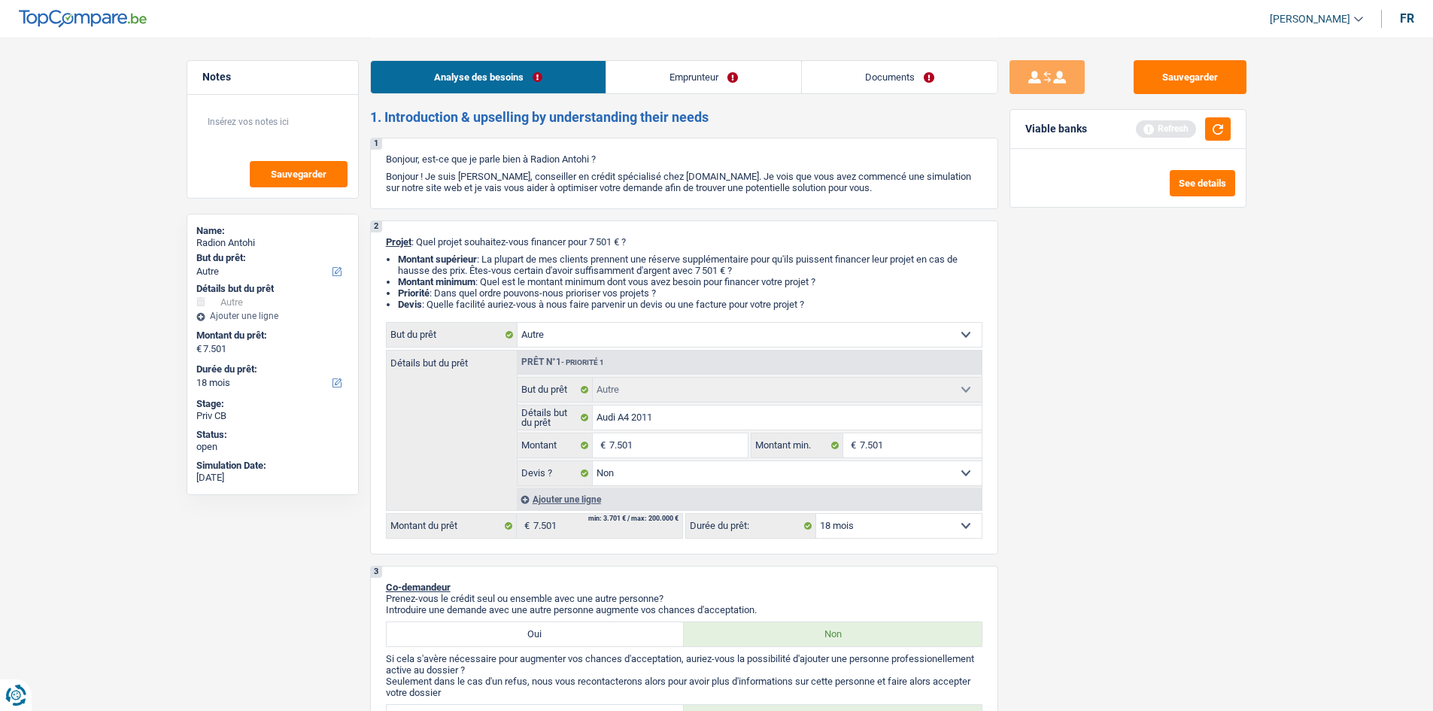
scroll to position [0, 0]
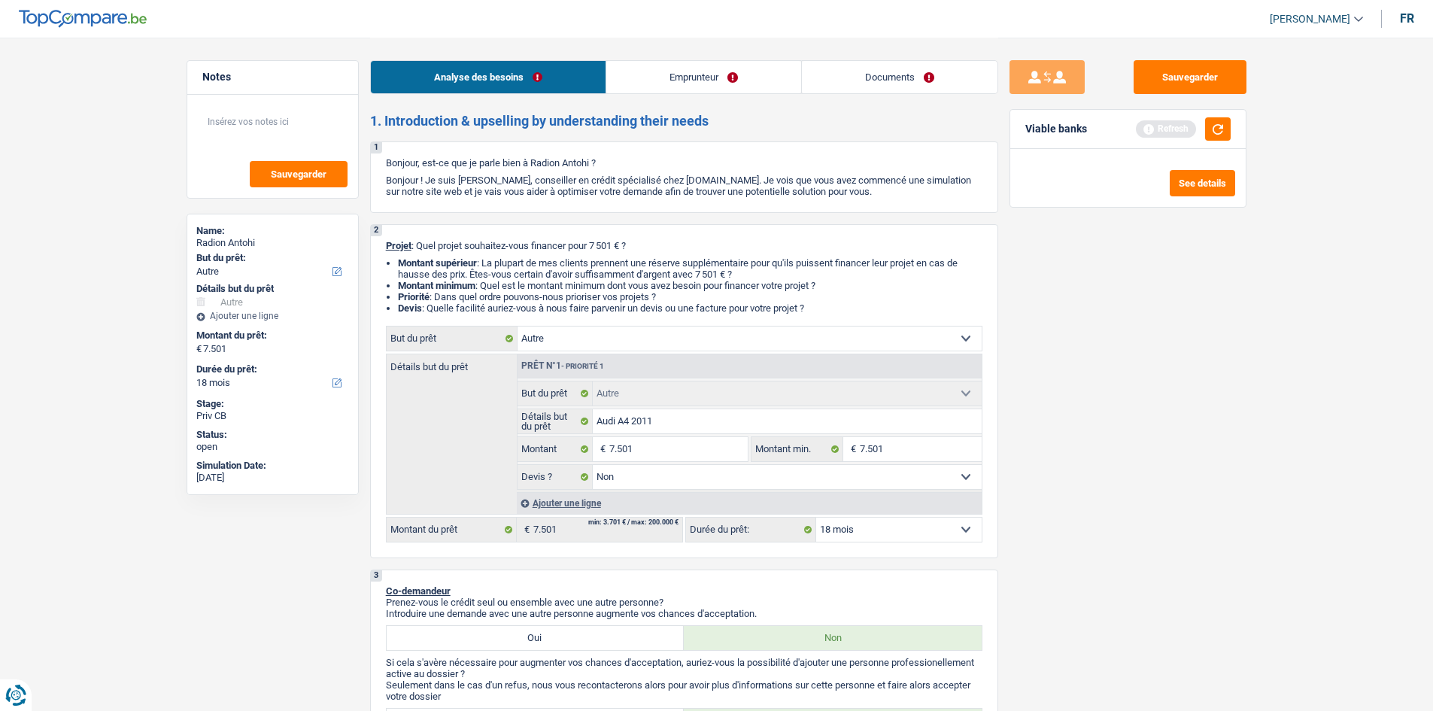
drag, startPoint x: 664, startPoint y: 80, endPoint x: 664, endPoint y: 100, distance: 19.6
click at [664, 82] on link "Emprunteur" at bounding box center [703, 77] width 195 height 32
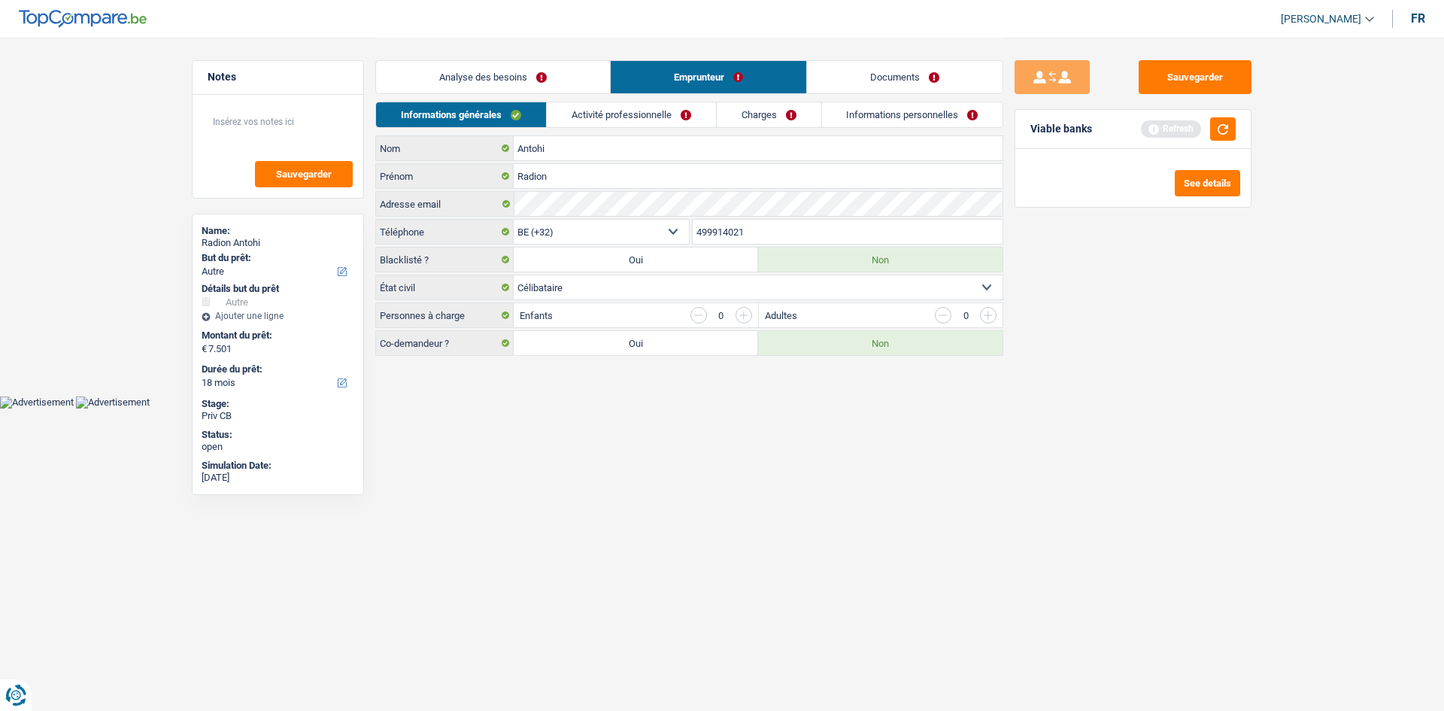
drag, startPoint x: 650, startPoint y: 112, endPoint x: 636, endPoint y: 148, distance: 38.8
click at [650, 113] on link "Activité professionnelle" at bounding box center [631, 114] width 169 height 25
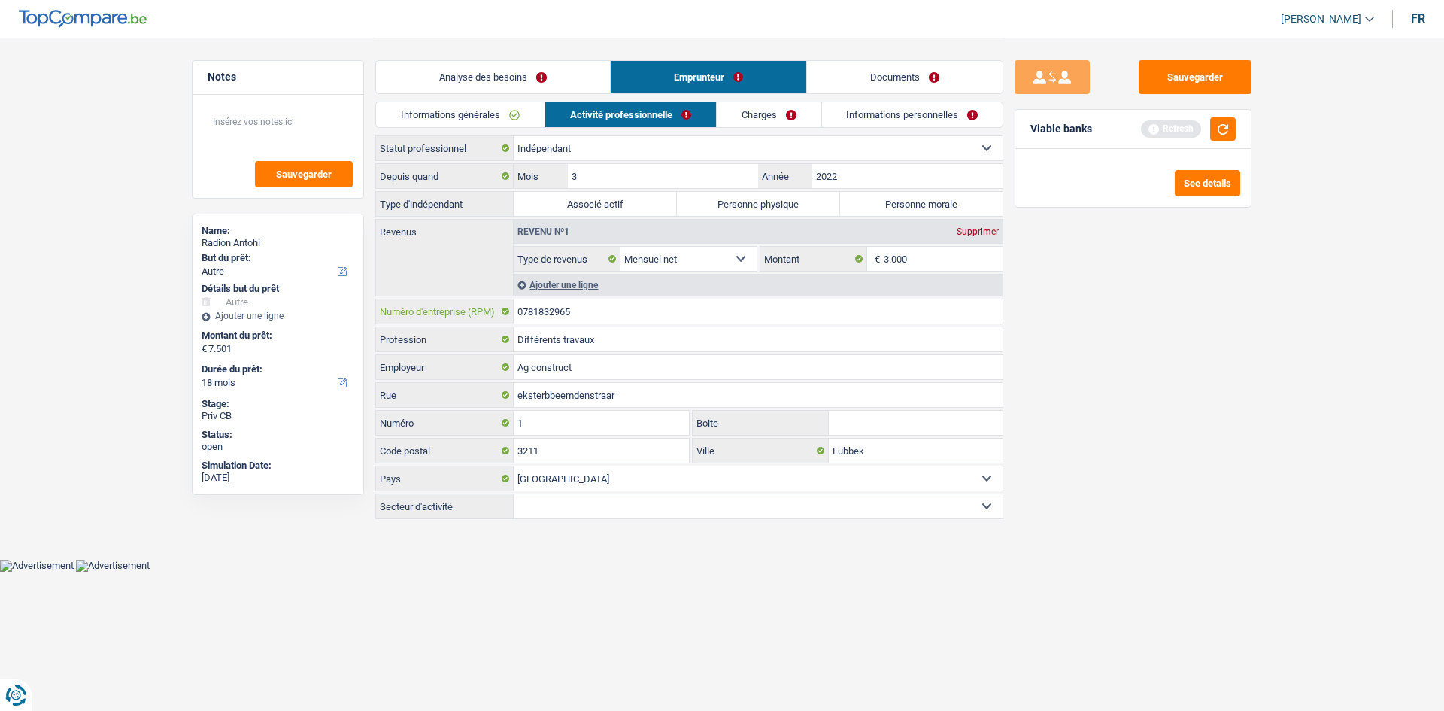
click at [617, 302] on input "0781832965" at bounding box center [758, 311] width 489 height 24
drag, startPoint x: 563, startPoint y: 71, endPoint x: 566, endPoint y: 79, distance: 8.1
click at [563, 71] on link "Analyse des besoins" at bounding box center [493, 77] width 234 height 32
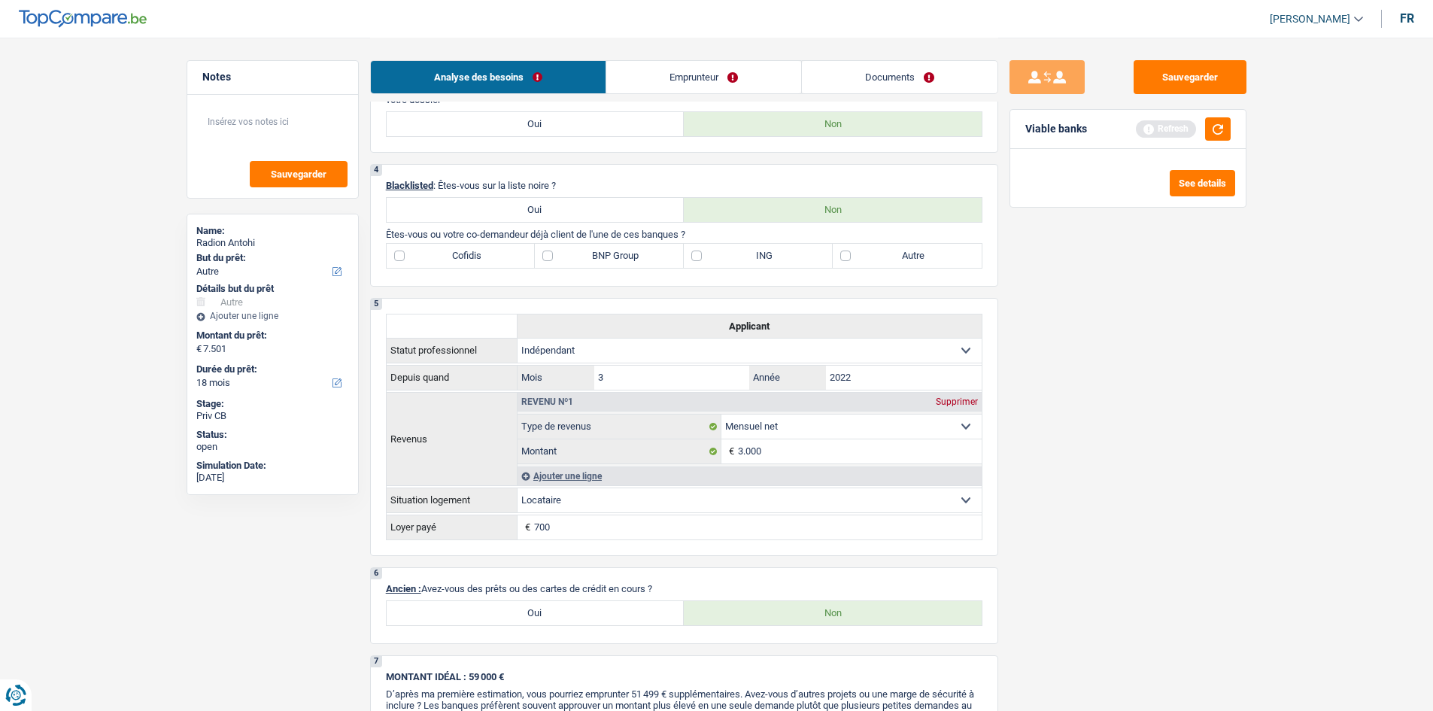
scroll to position [677, 0]
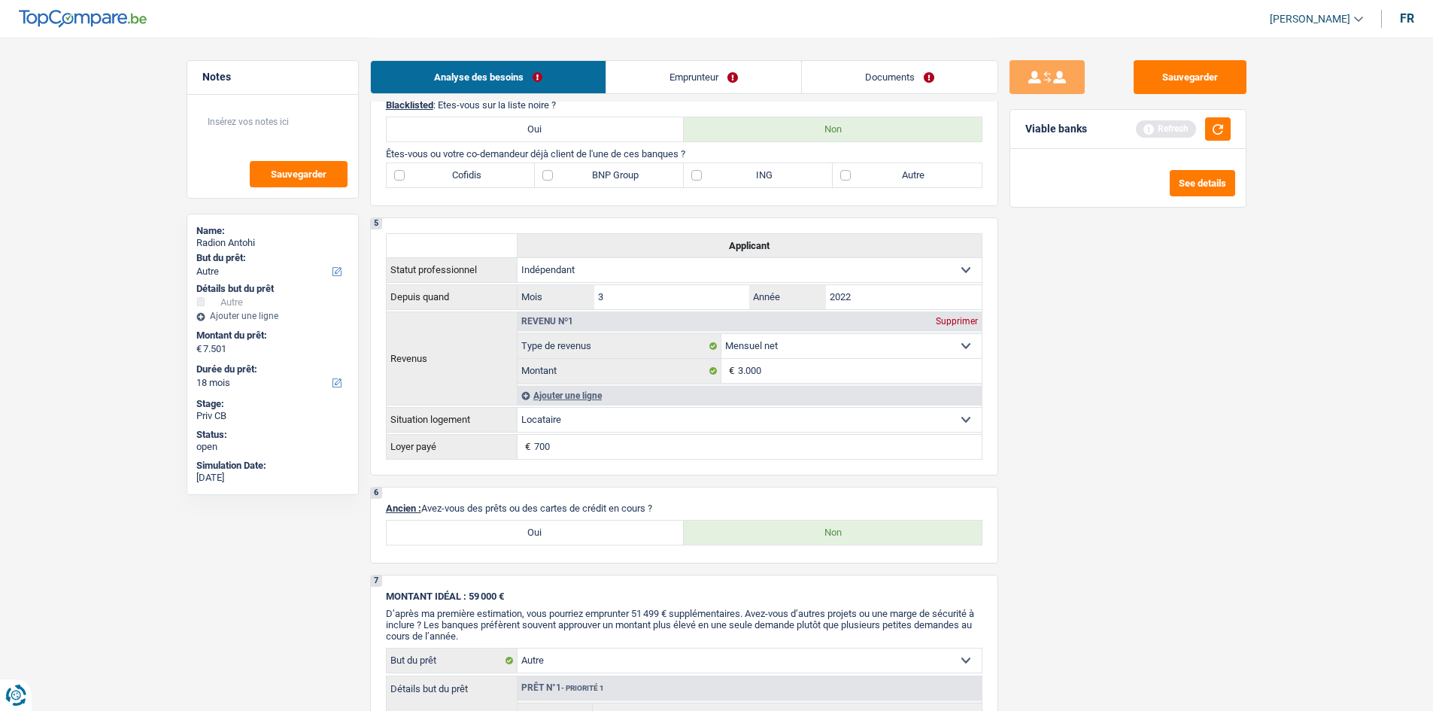
click at [780, 174] on label "ING" at bounding box center [758, 175] width 149 height 24
click at [780, 174] on input "ING" at bounding box center [758, 175] width 149 height 24
checkbox input "true"
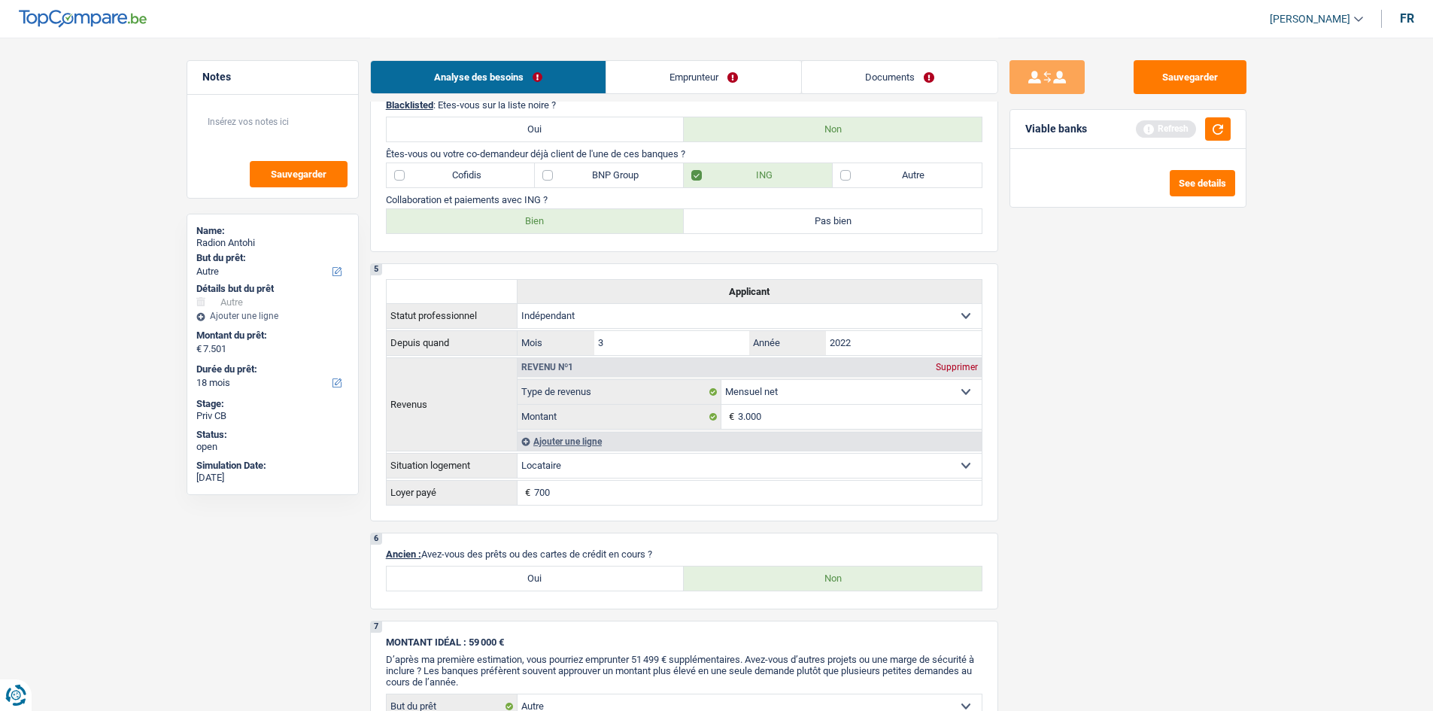
click at [619, 217] on label "Bien" at bounding box center [536, 221] width 298 height 24
click at [619, 217] on input "Bien" at bounding box center [536, 221] width 298 height 24
radio input "true"
click at [1111, 440] on div "Sauvegarder Viable banks Refresh See details" at bounding box center [1127, 373] width 259 height 626
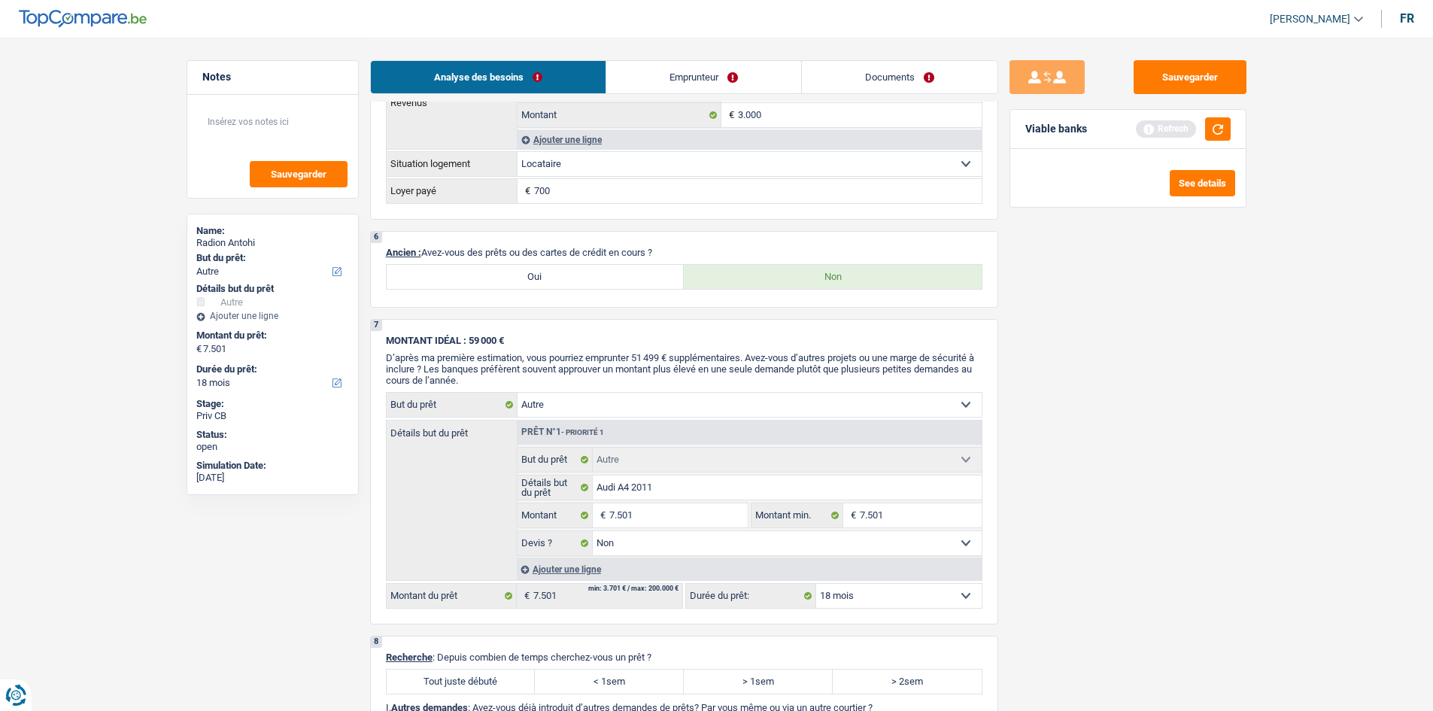
scroll to position [1128, 0]
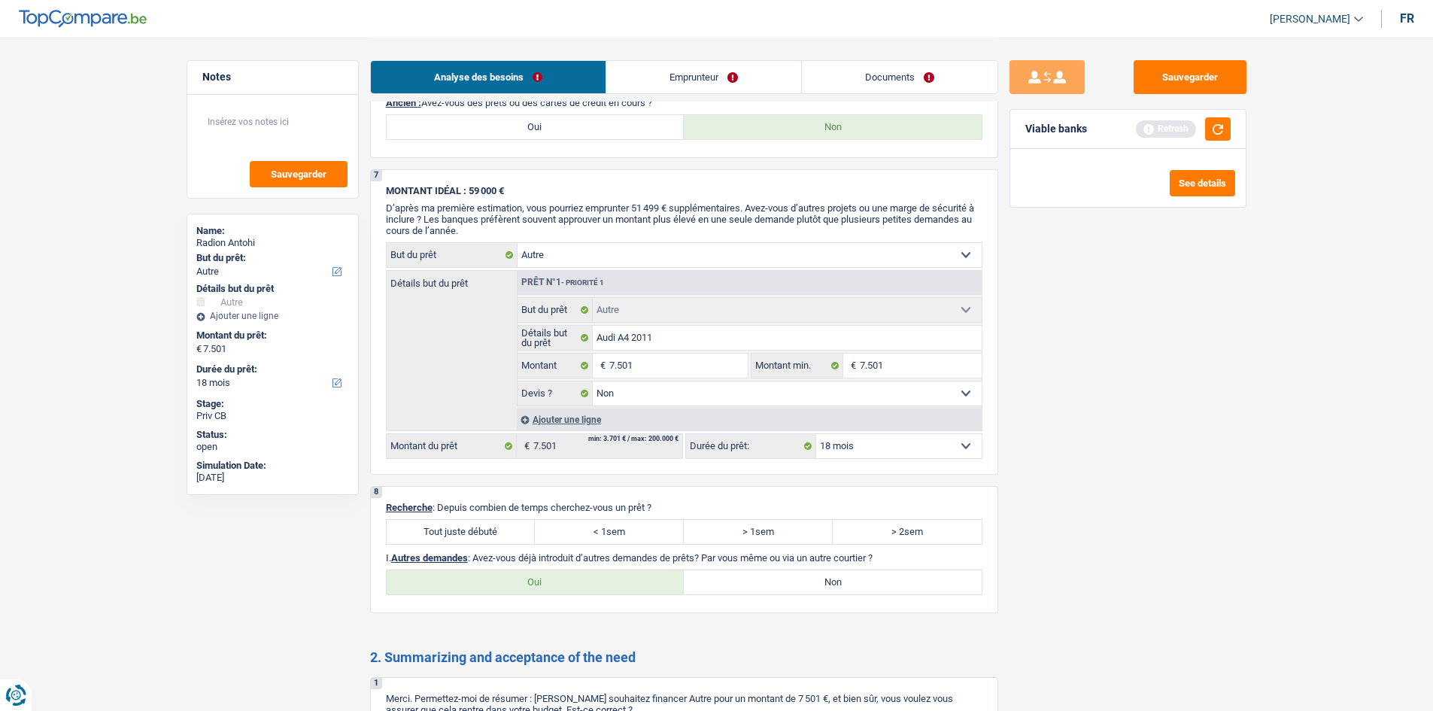
click at [435, 532] on label "Tout juste débuté" at bounding box center [461, 532] width 149 height 24
click at [435, 532] on input "Tout juste débuté" at bounding box center [461, 532] width 149 height 24
radio input "true"
click at [766, 574] on label "Non" at bounding box center [833, 582] width 298 height 24
click at [766, 574] on input "Non" at bounding box center [833, 582] width 298 height 24
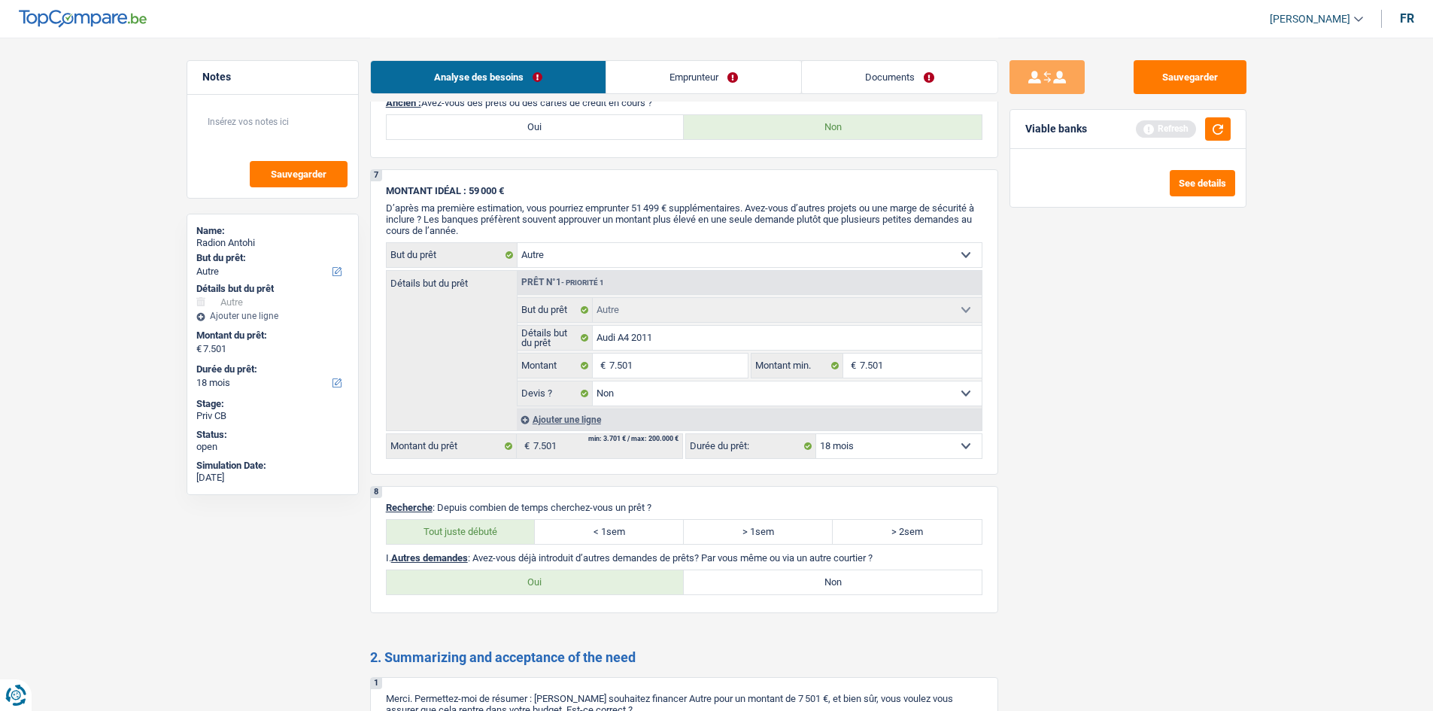
radio input "true"
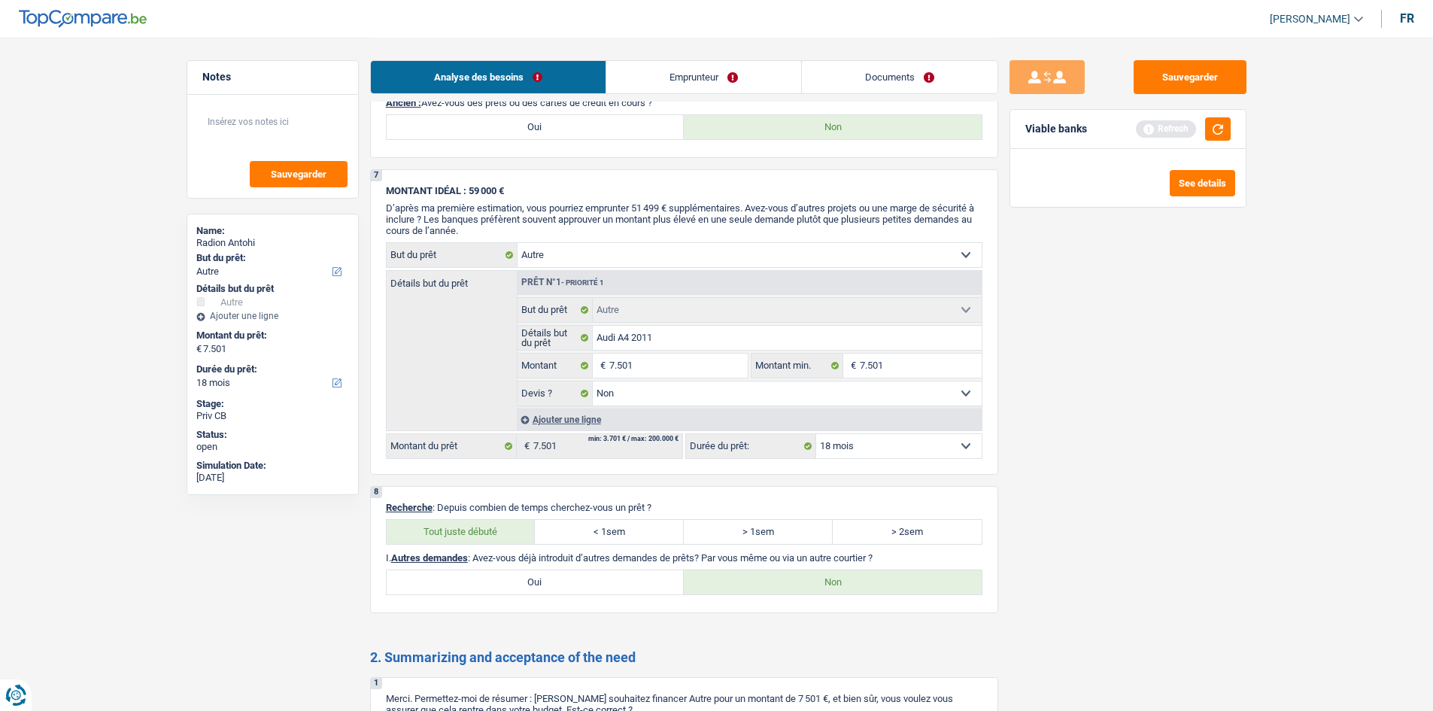
click at [1147, 468] on div "Sauvegarder Viable banks Refresh See details" at bounding box center [1127, 373] width 259 height 626
click at [632, 136] on label "Oui" at bounding box center [536, 127] width 298 height 24
click at [632, 136] on input "Oui" at bounding box center [536, 127] width 298 height 24
radio input "true"
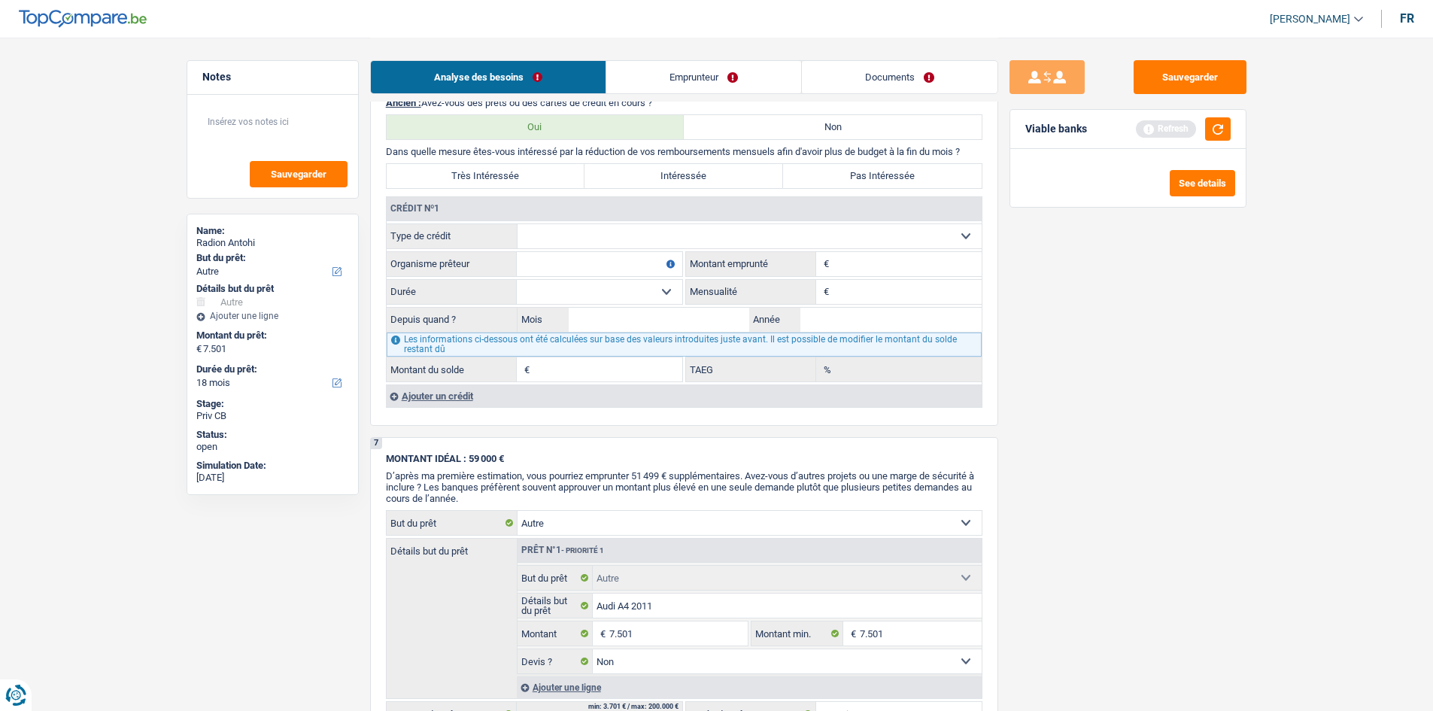
click at [655, 229] on select "Carte ou ouverture de crédit Prêt hypothécaire Vente à tempérament Prêt à tempé…" at bounding box center [749, 236] width 464 height 24
select select "cardOrCredit"
type input "0"
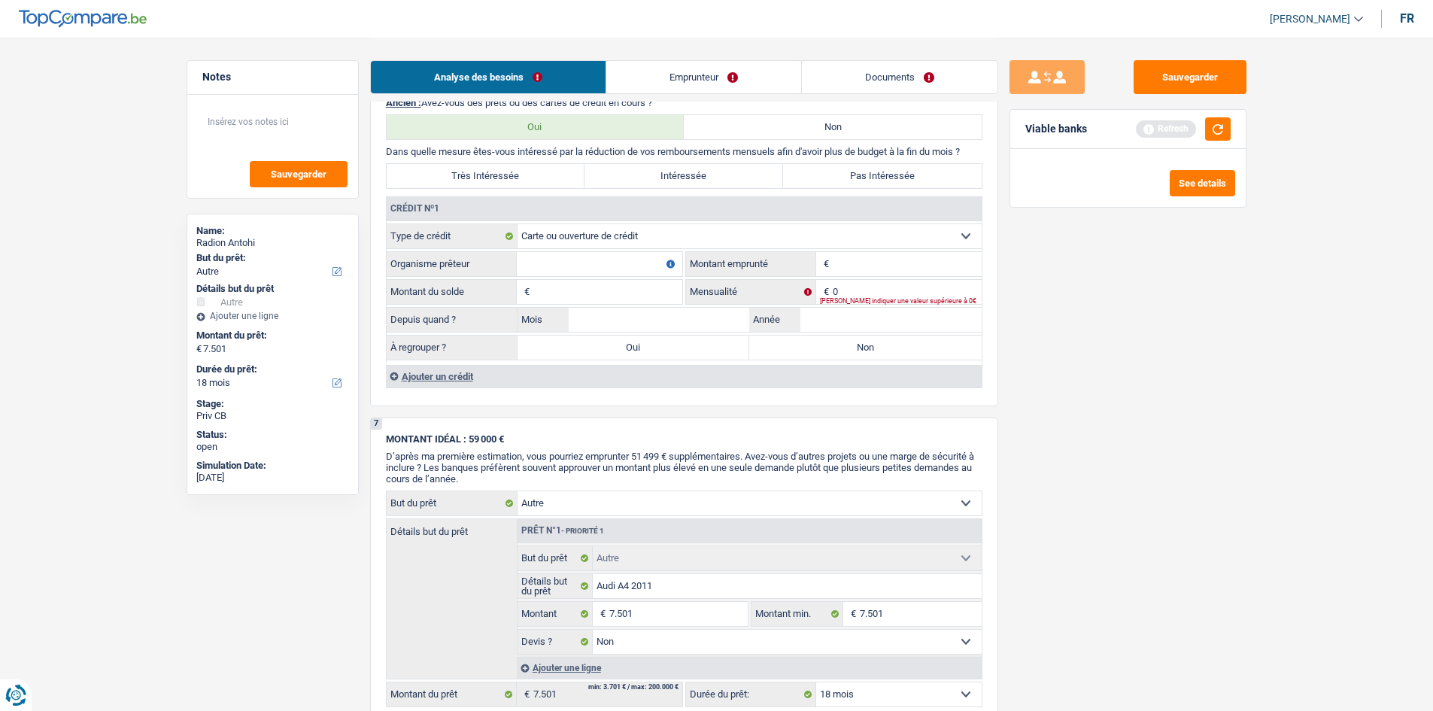
click at [864, 264] on input "Montant" at bounding box center [906, 264] width 149 height 24
type input "500"
click at [896, 290] on input "0" at bounding box center [906, 292] width 149 height 24
type input "50"
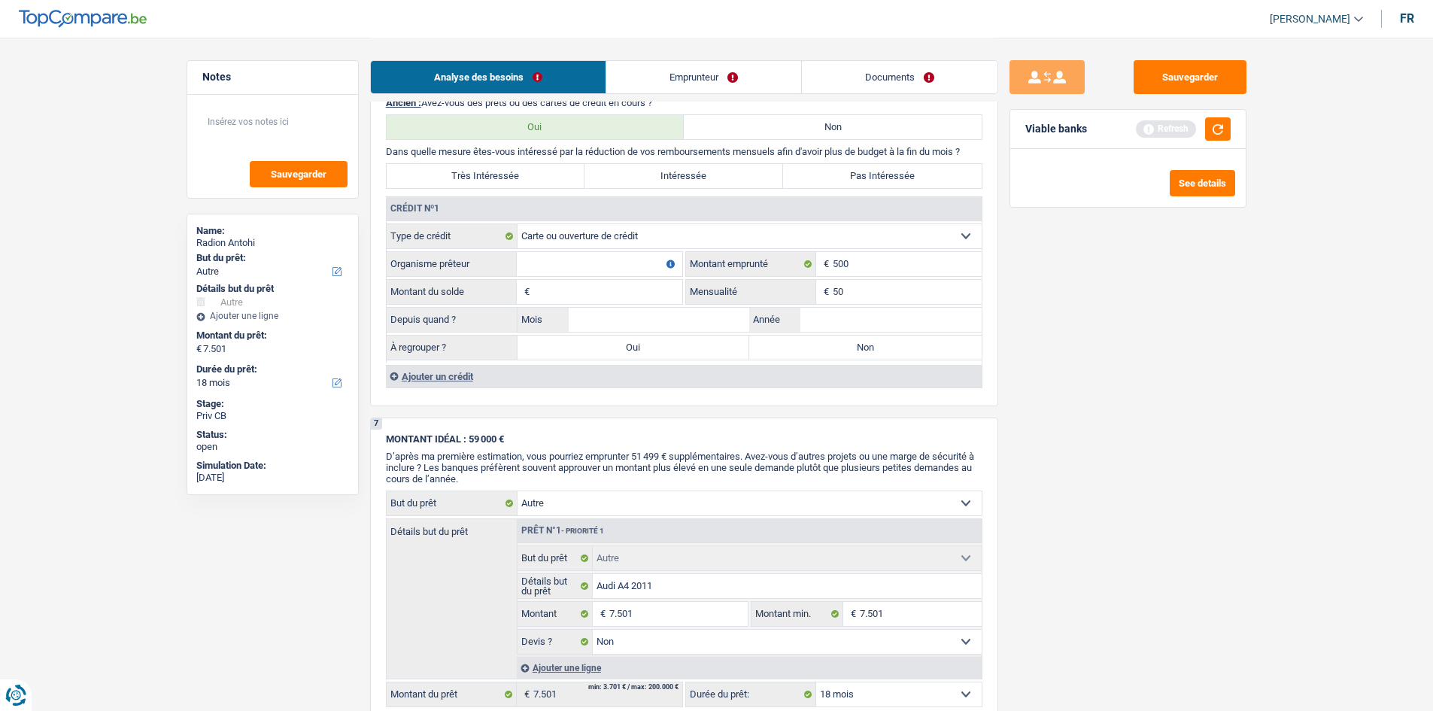
click at [635, 290] on input "Montant du solde" at bounding box center [607, 292] width 149 height 24
type input "500"
click at [616, 262] on input "Organisme prêteur" at bounding box center [599, 264] width 165 height 24
type input "ING"
click at [694, 319] on input "Mois" at bounding box center [659, 320] width 181 height 24
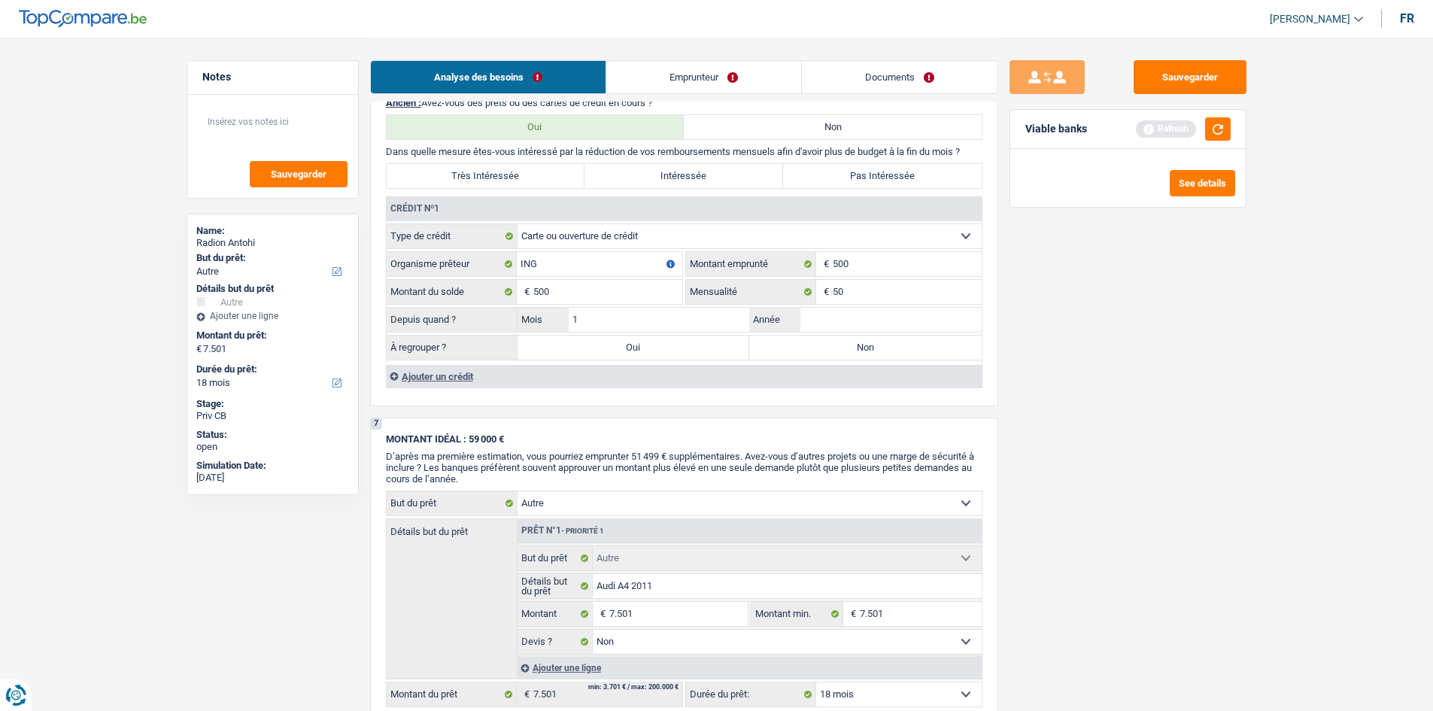
type input "1"
click at [839, 311] on input "Année" at bounding box center [890, 320] width 181 height 24
type input "2024"
click at [810, 346] on label "Non" at bounding box center [865, 347] width 232 height 24
click at [810, 346] on input "Non" at bounding box center [865, 347] width 232 height 24
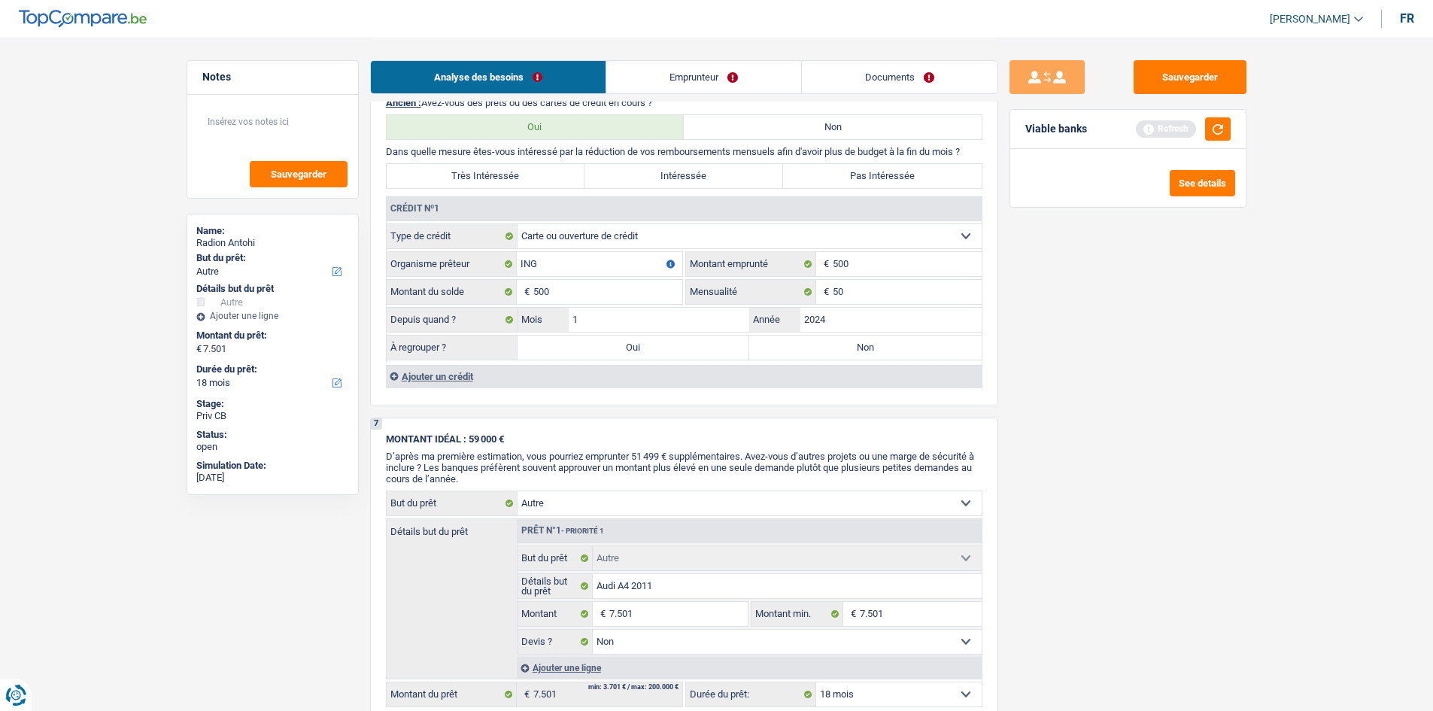
radio input "true"
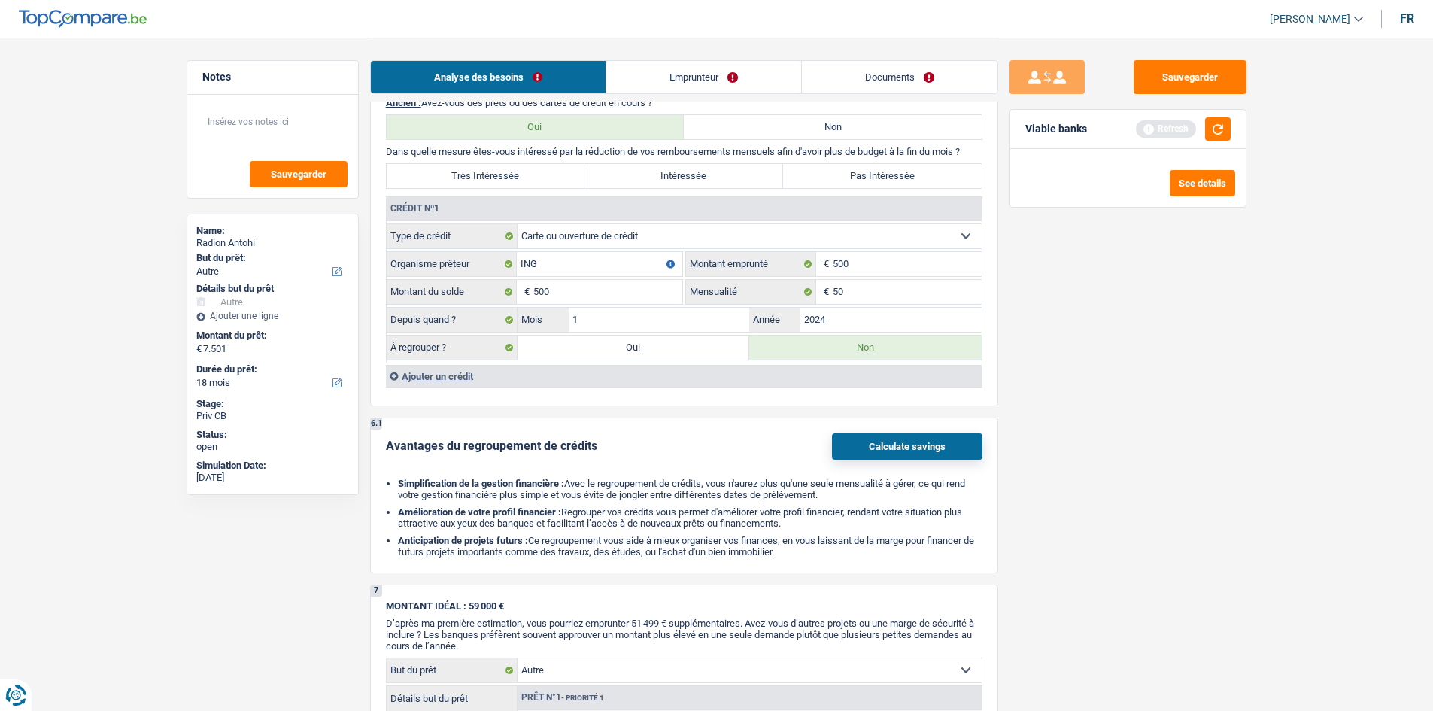
click at [832, 167] on label "Pas Intéressée" at bounding box center [882, 176] width 199 height 24
click at [832, 167] on input "Pas Intéressée" at bounding box center [882, 176] width 199 height 24
radio input "true"
click at [1188, 403] on div "Sauvegarder Viable banks Refresh See details" at bounding box center [1127, 373] width 259 height 626
click at [726, 322] on input "1" at bounding box center [659, 320] width 181 height 24
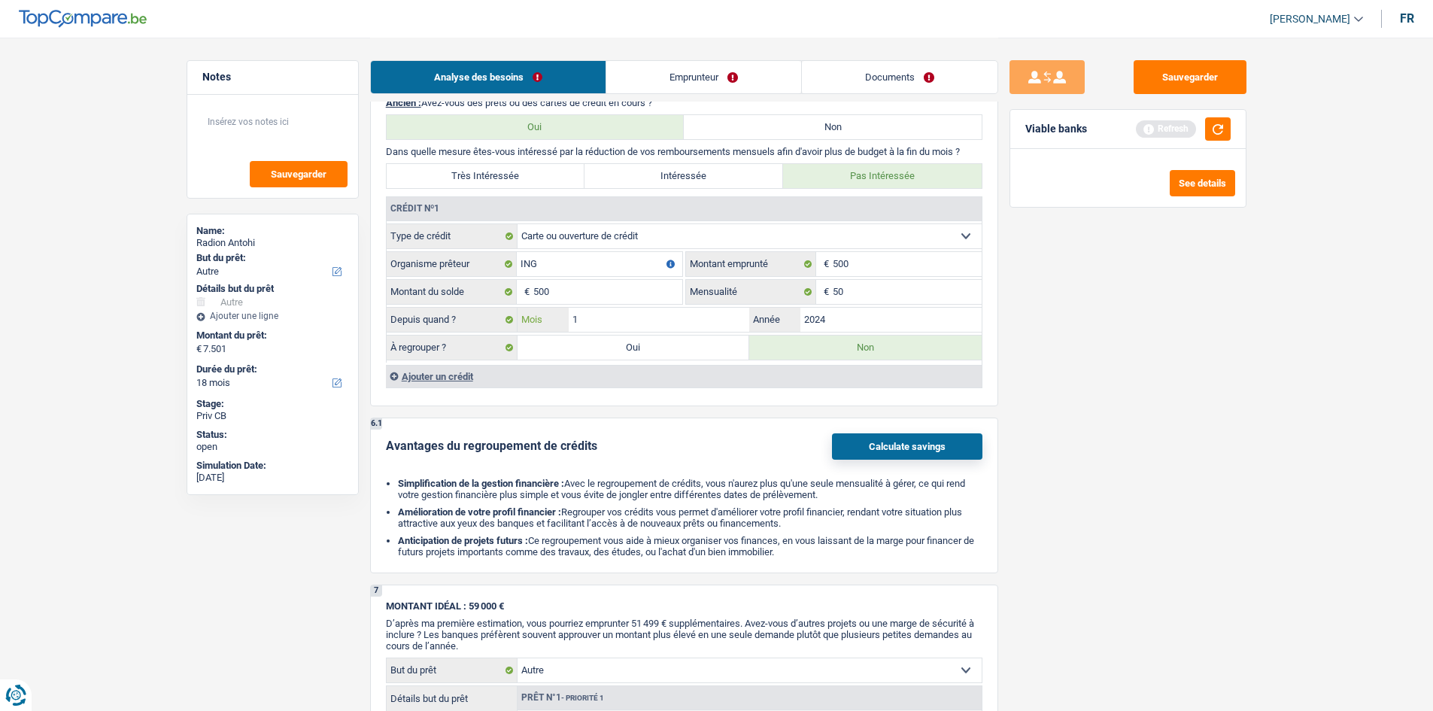
click at [726, 322] on input "1" at bounding box center [659, 320] width 181 height 24
click at [848, 320] on input "2024" at bounding box center [890, 320] width 181 height 24
type input "2025"
click at [1128, 403] on div "Sauvegarder Viable banks Refresh See details" at bounding box center [1127, 373] width 259 height 626
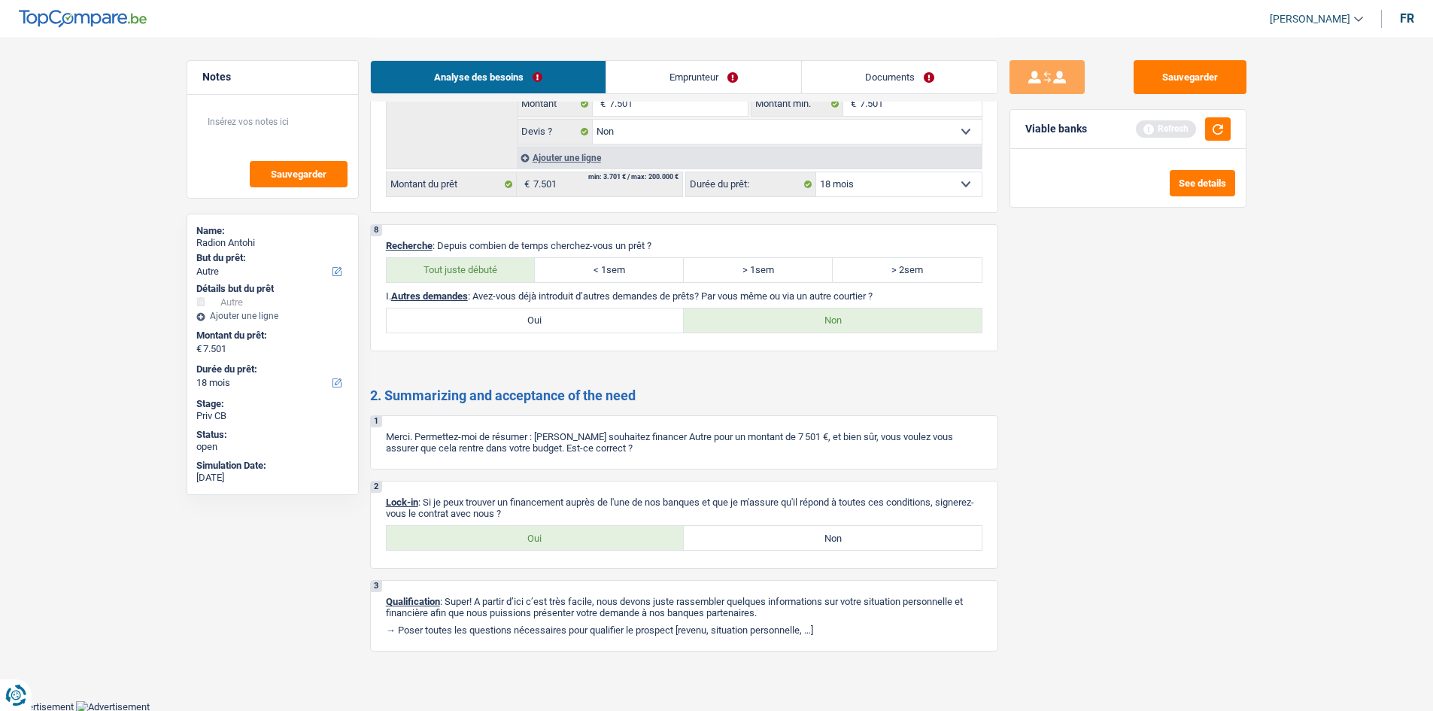
scroll to position [0, 0]
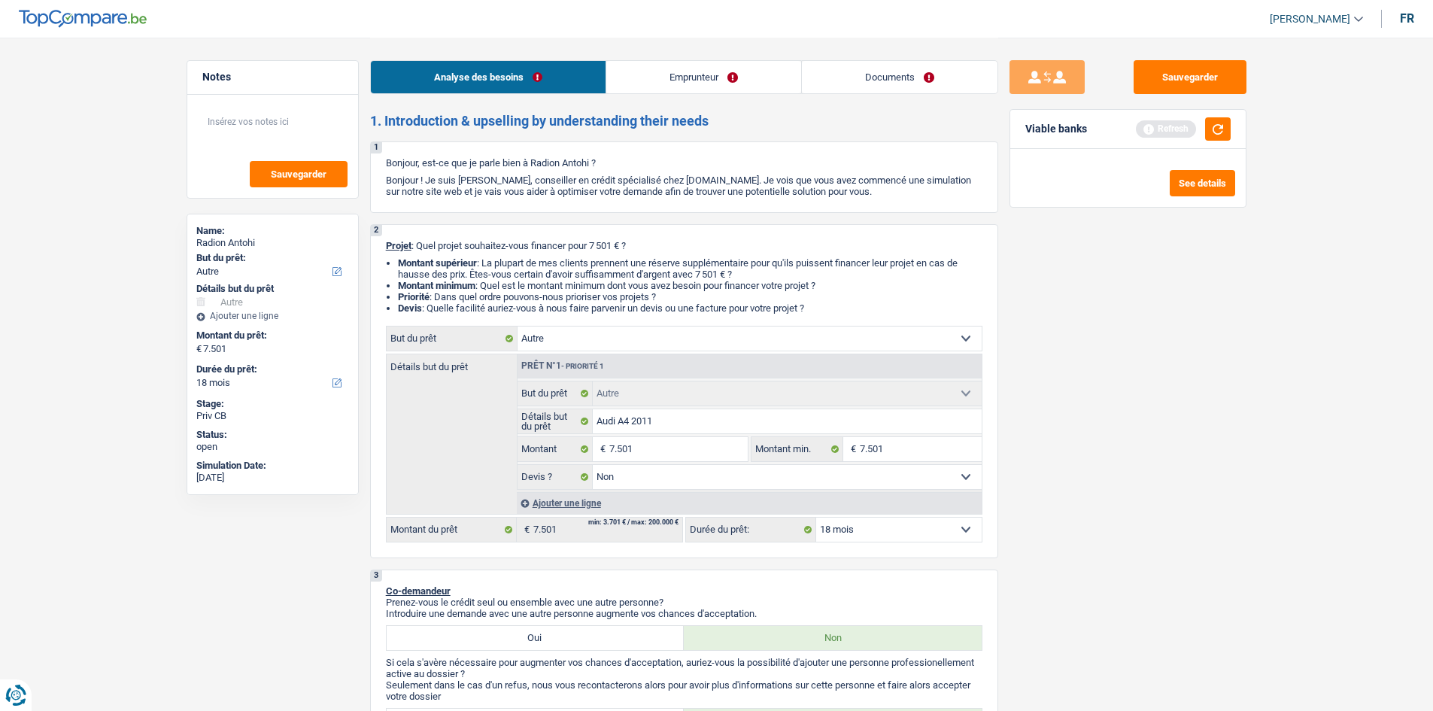
drag, startPoint x: 687, startPoint y: 89, endPoint x: 679, endPoint y: 89, distance: 7.6
click at [686, 89] on link "Emprunteur" at bounding box center [703, 77] width 195 height 32
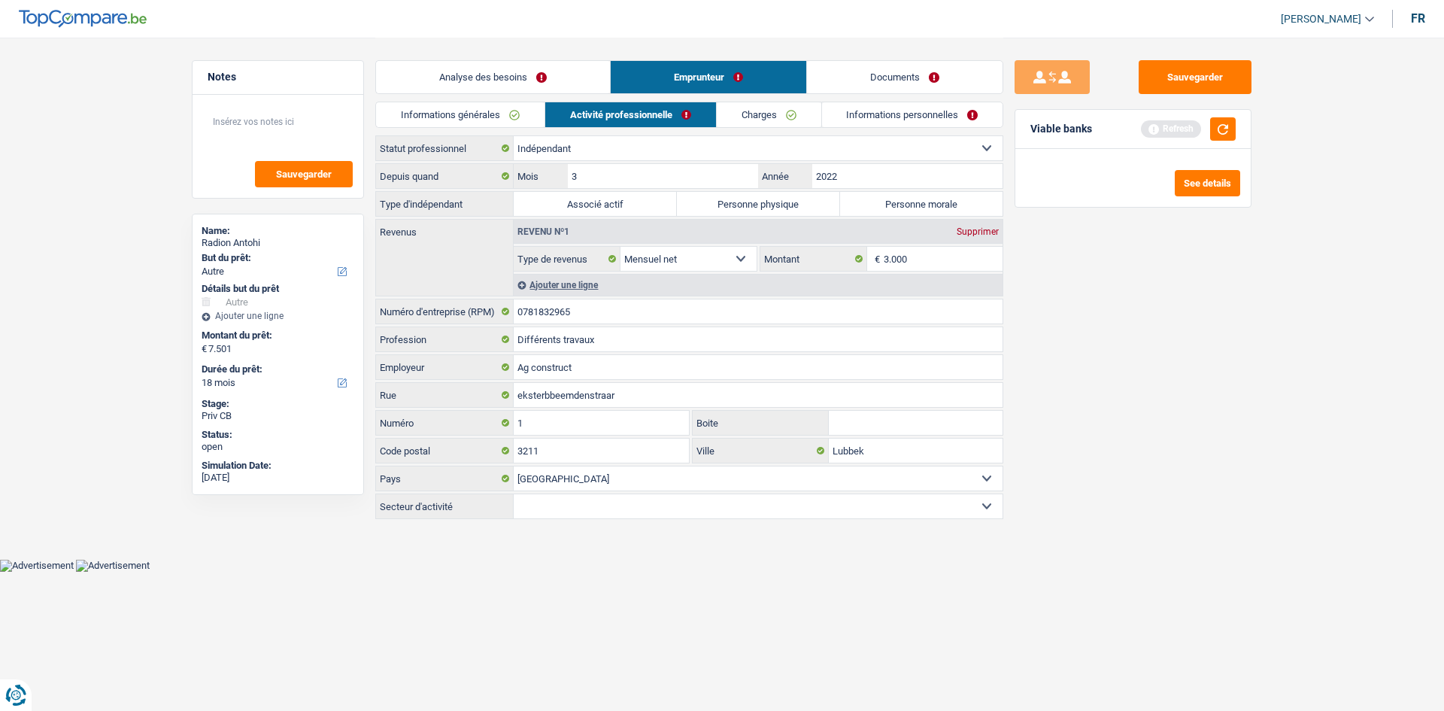
click at [502, 116] on link "Informations générales" at bounding box center [460, 114] width 168 height 25
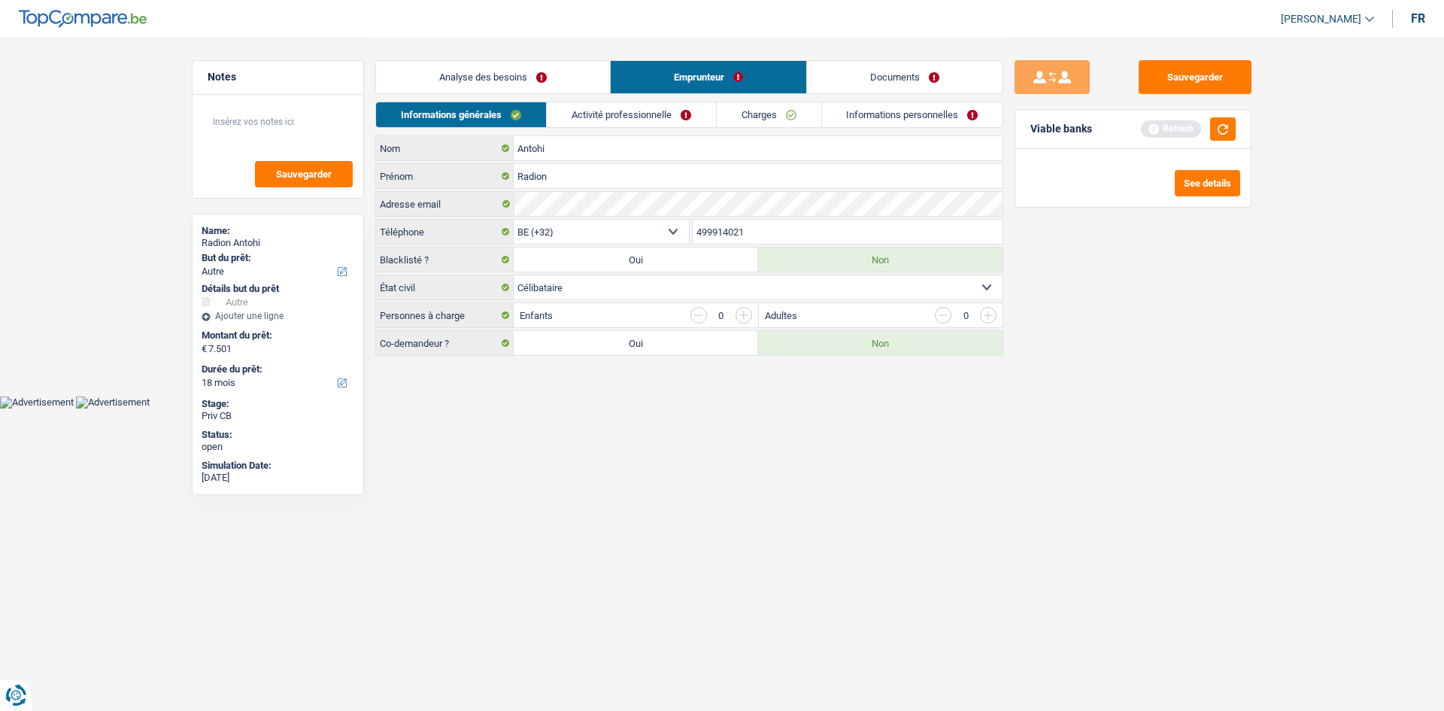
click at [929, 87] on link "Documents" at bounding box center [905, 77] width 196 height 32
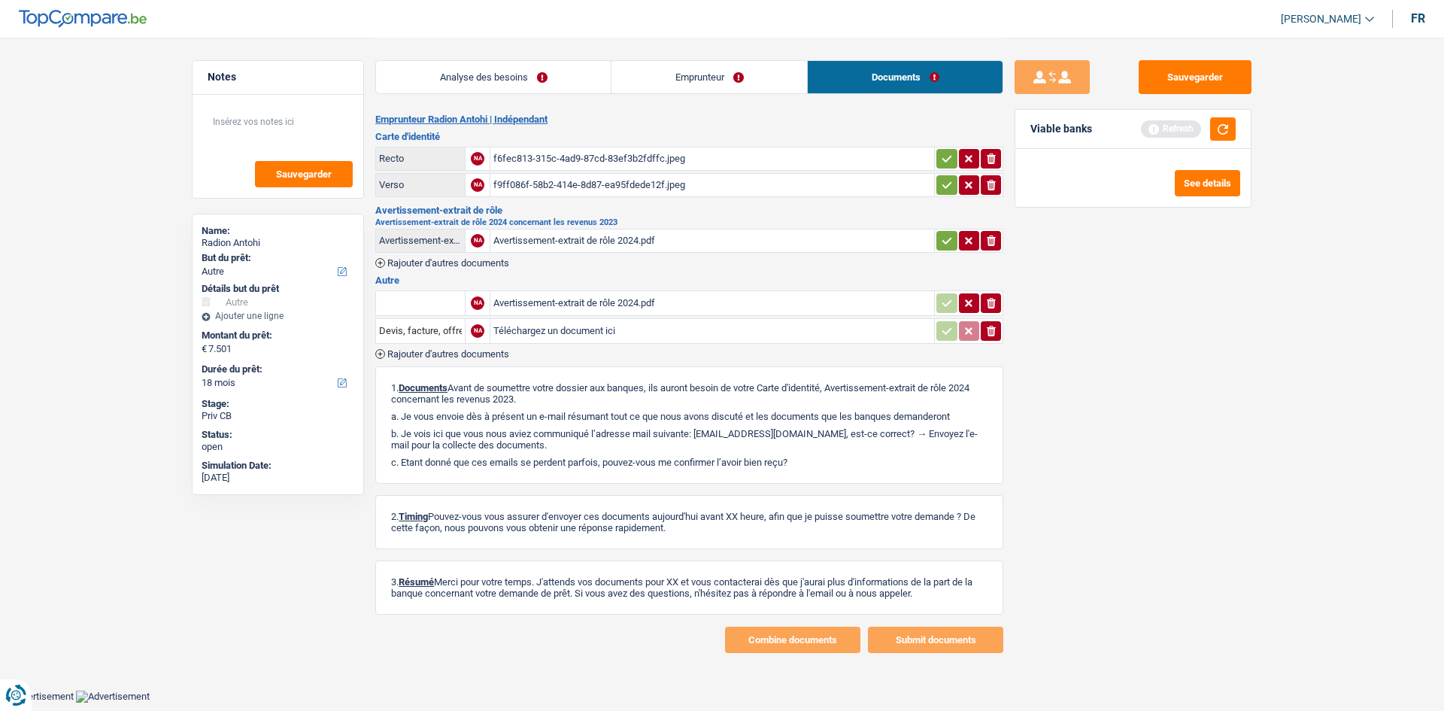
click at [590, 245] on div "Avertissement-extrait de rôle 2024.pdf" at bounding box center [712, 240] width 438 height 23
click at [643, 62] on link "Emprunteur" at bounding box center [709, 77] width 196 height 32
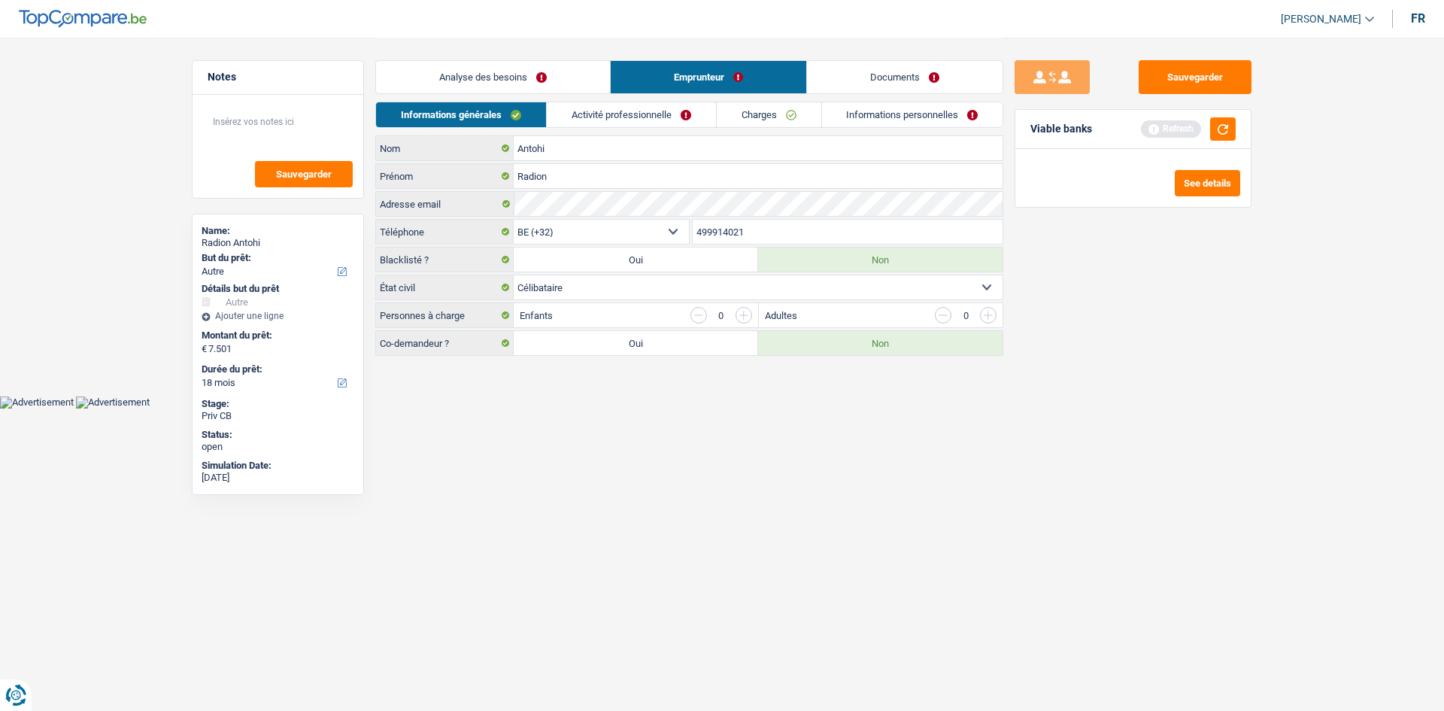
click at [629, 109] on link "Activité professionnelle" at bounding box center [631, 114] width 169 height 25
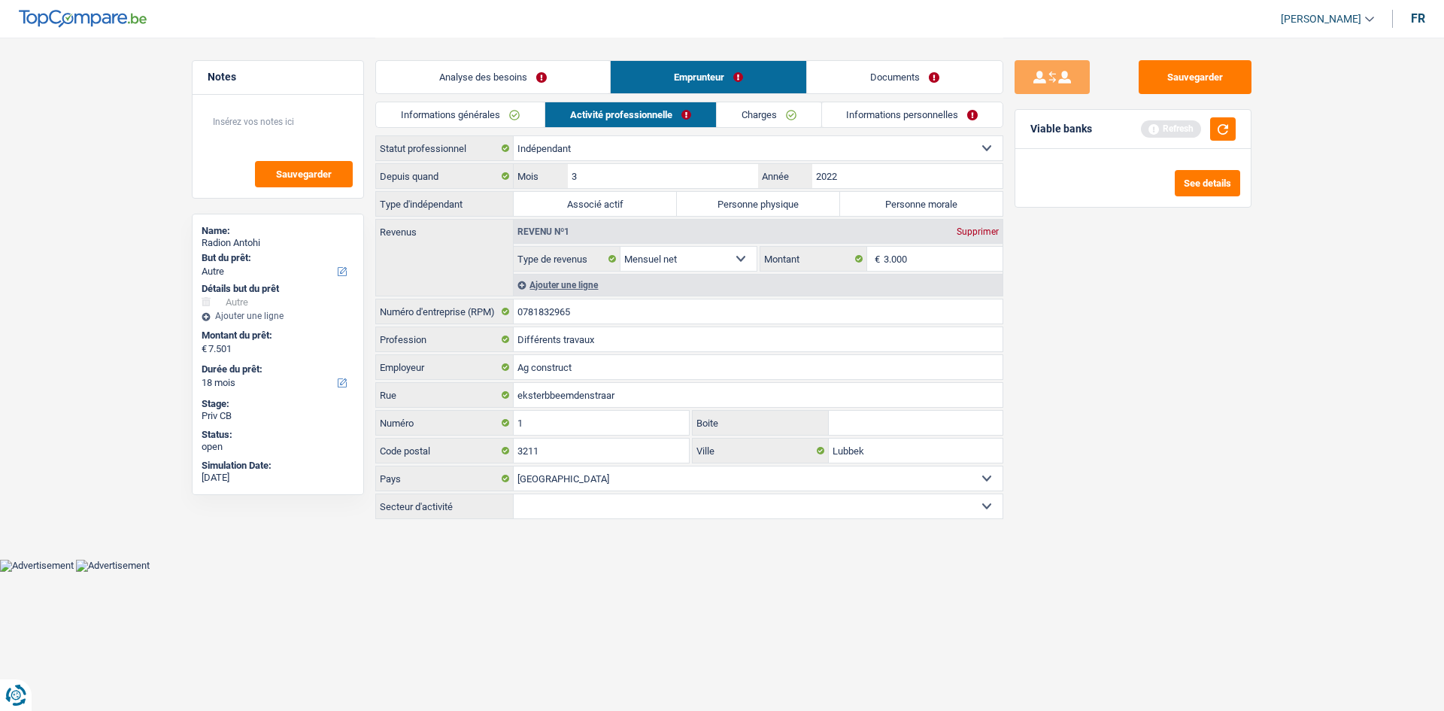
click at [769, 199] on label "Personne physique" at bounding box center [758, 204] width 163 height 24
click at [769, 199] on input "Personne physique" at bounding box center [758, 204] width 163 height 24
radio input "true"
click at [1241, 385] on div "Sauvegarder Viable banks Refresh See details" at bounding box center [1132, 373] width 259 height 626
click at [762, 114] on link "Charges" at bounding box center [769, 114] width 105 height 25
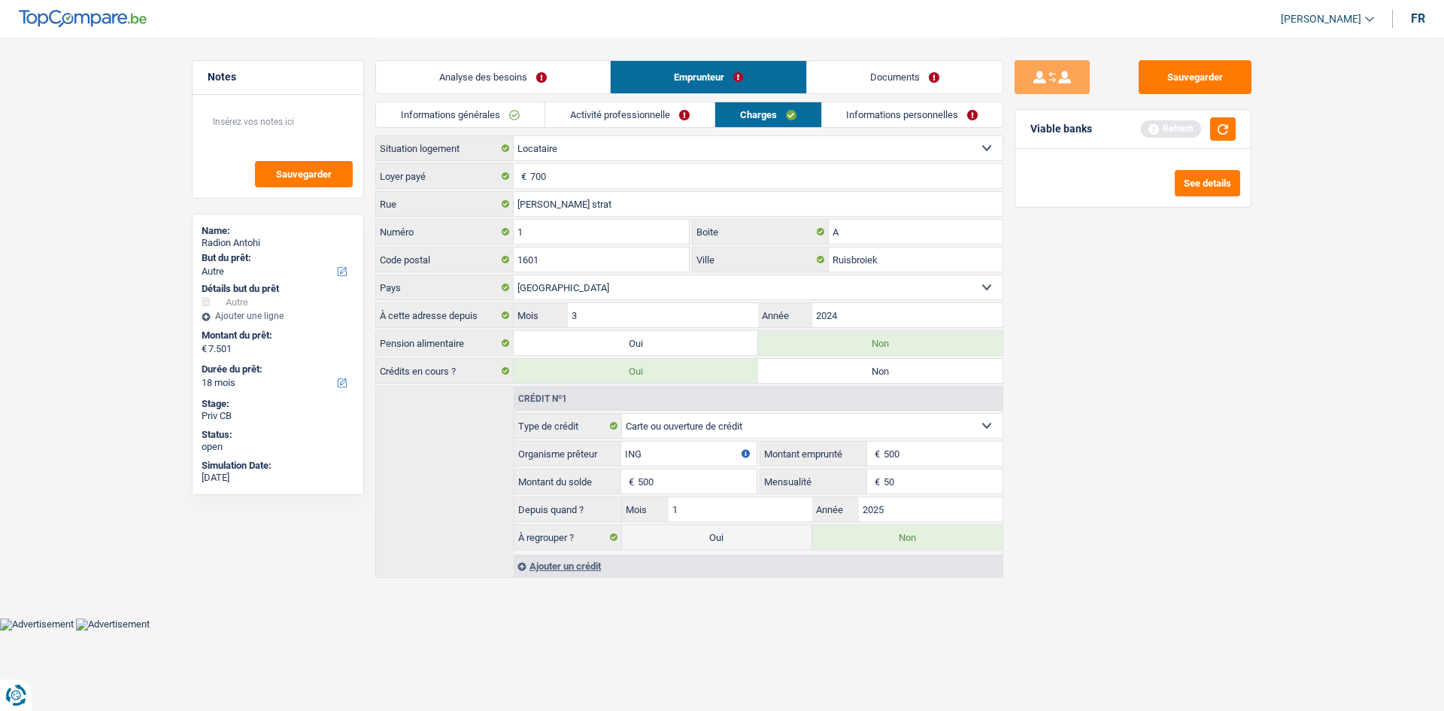
click at [1181, 362] on div "Sauvegarder Viable banks Refresh See details" at bounding box center [1132, 373] width 259 height 626
click at [590, 204] on input "Karol Gilson strat" at bounding box center [758, 204] width 489 height 24
type input "Karol Gilson straat"
click at [1139, 332] on div "Sauvegarder Viable banks Refresh See details" at bounding box center [1132, 373] width 259 height 626
click at [876, 111] on link "Informations personnelles" at bounding box center [912, 114] width 181 height 25
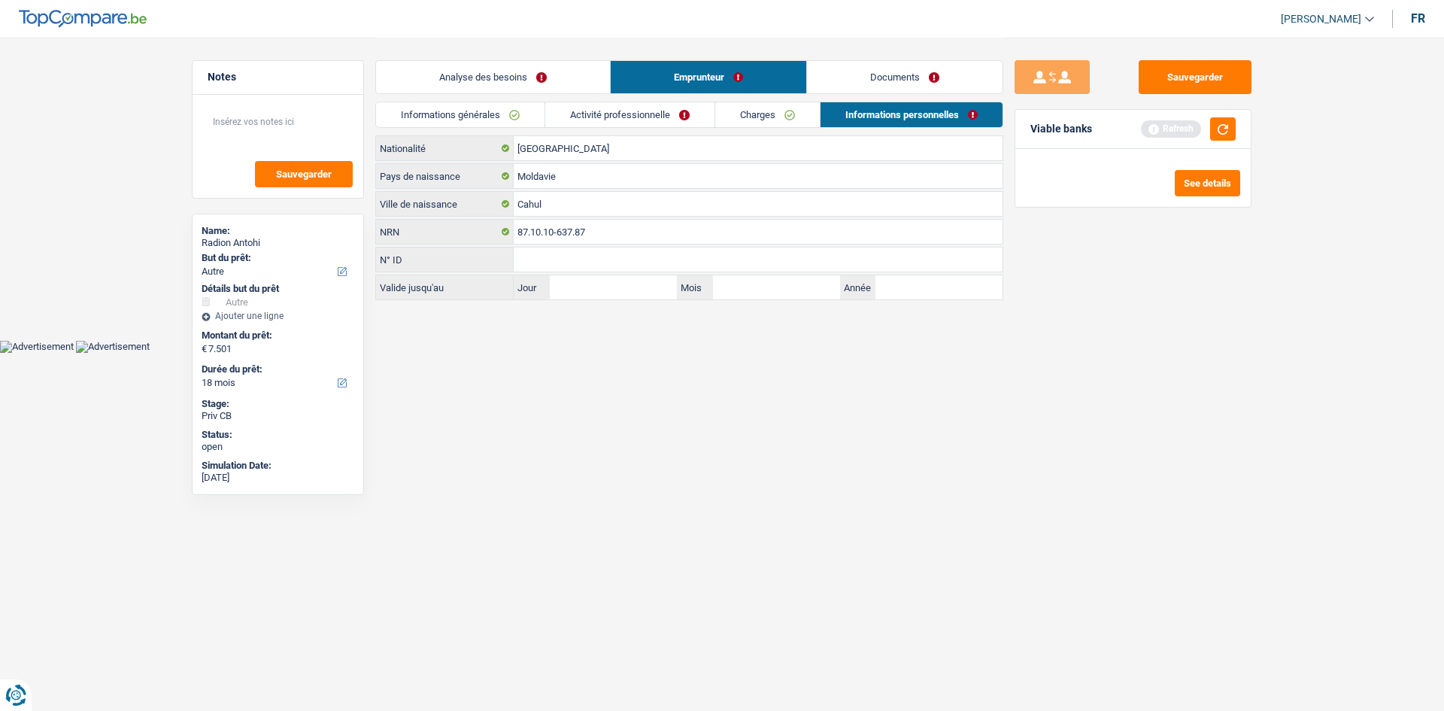
click at [928, 71] on link "Documents" at bounding box center [905, 77] width 196 height 32
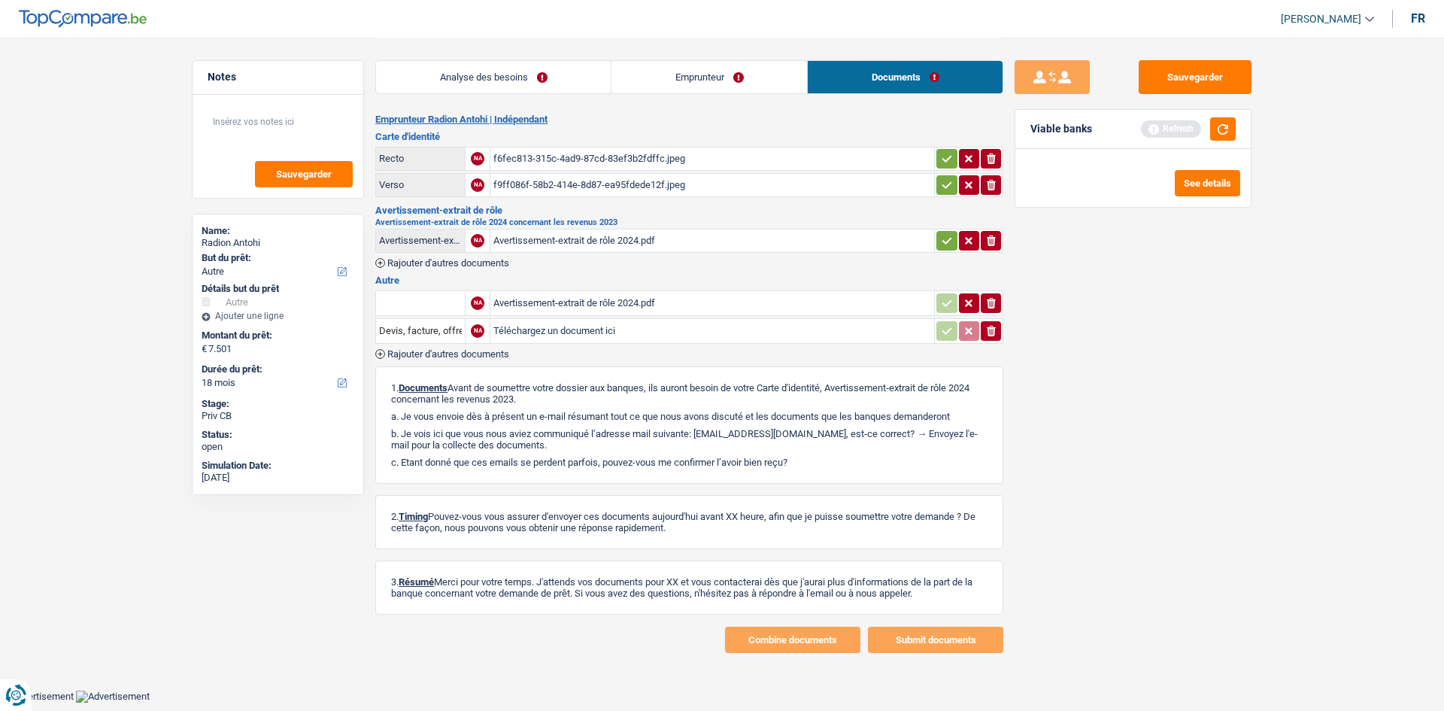
click at [582, 158] on div "f6fec813-315c-4ad9-87cd-83ef3b2fdffc.jpeg" at bounding box center [712, 158] width 438 height 23
click at [693, 80] on link "Emprunteur" at bounding box center [709, 77] width 196 height 32
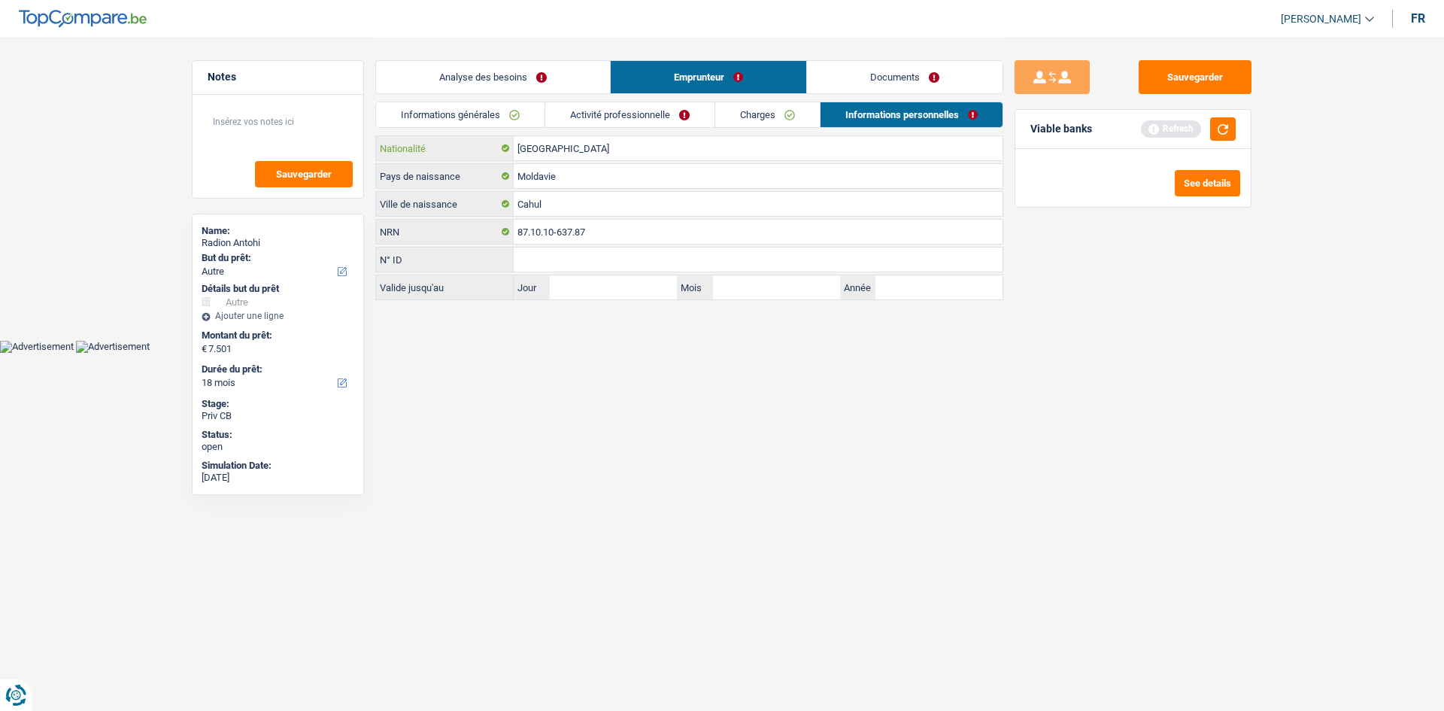
click at [601, 141] on input "[GEOGRAPHIC_DATA]" at bounding box center [758, 148] width 489 height 24
click at [601, 142] on input "[GEOGRAPHIC_DATA]" at bounding box center [758, 148] width 489 height 24
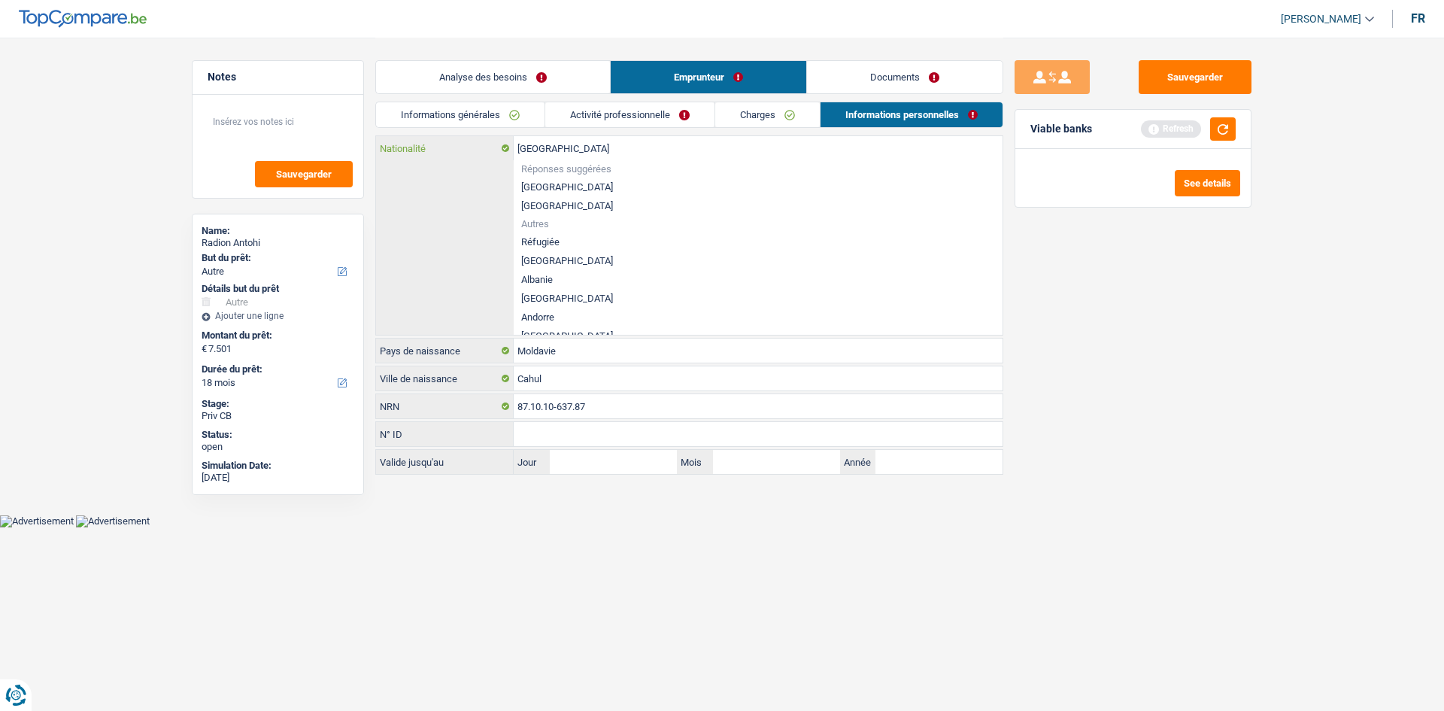
type input "r"
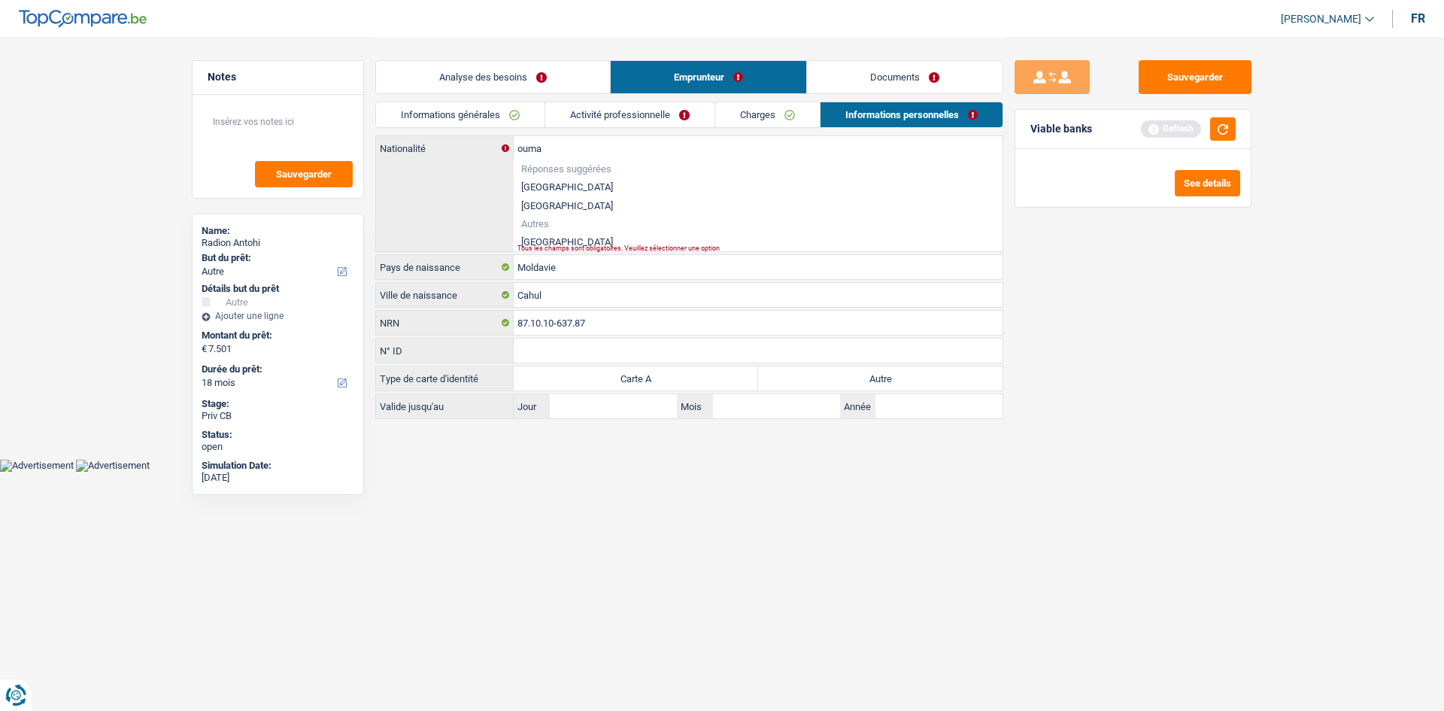
drag, startPoint x: 554, startPoint y: 238, endPoint x: 574, endPoint y: 240, distance: 19.7
click at [554, 238] on li "[GEOGRAPHIC_DATA]" at bounding box center [758, 241] width 489 height 19
type input "[GEOGRAPHIC_DATA]"
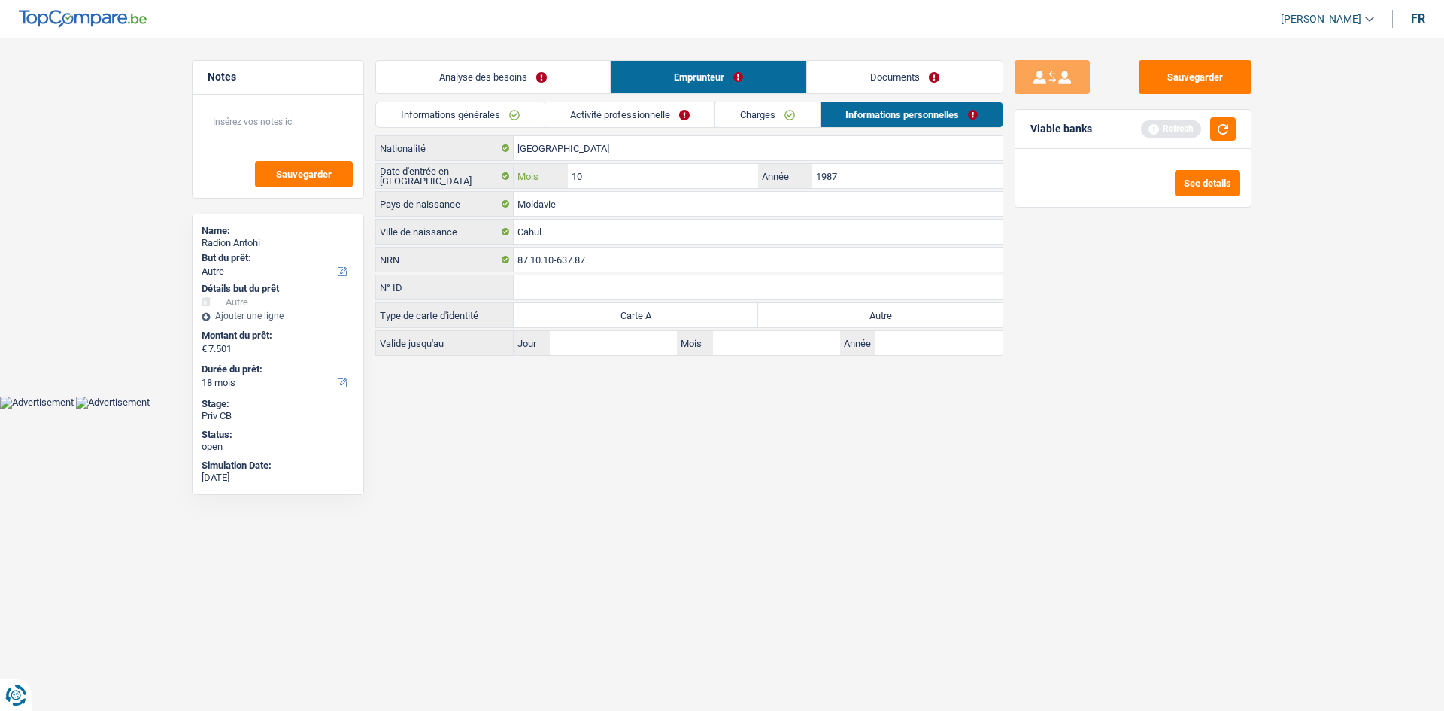
click at [642, 176] on input "10" at bounding box center [663, 176] width 190 height 24
click at [890, 175] on input "1987" at bounding box center [907, 176] width 190 height 24
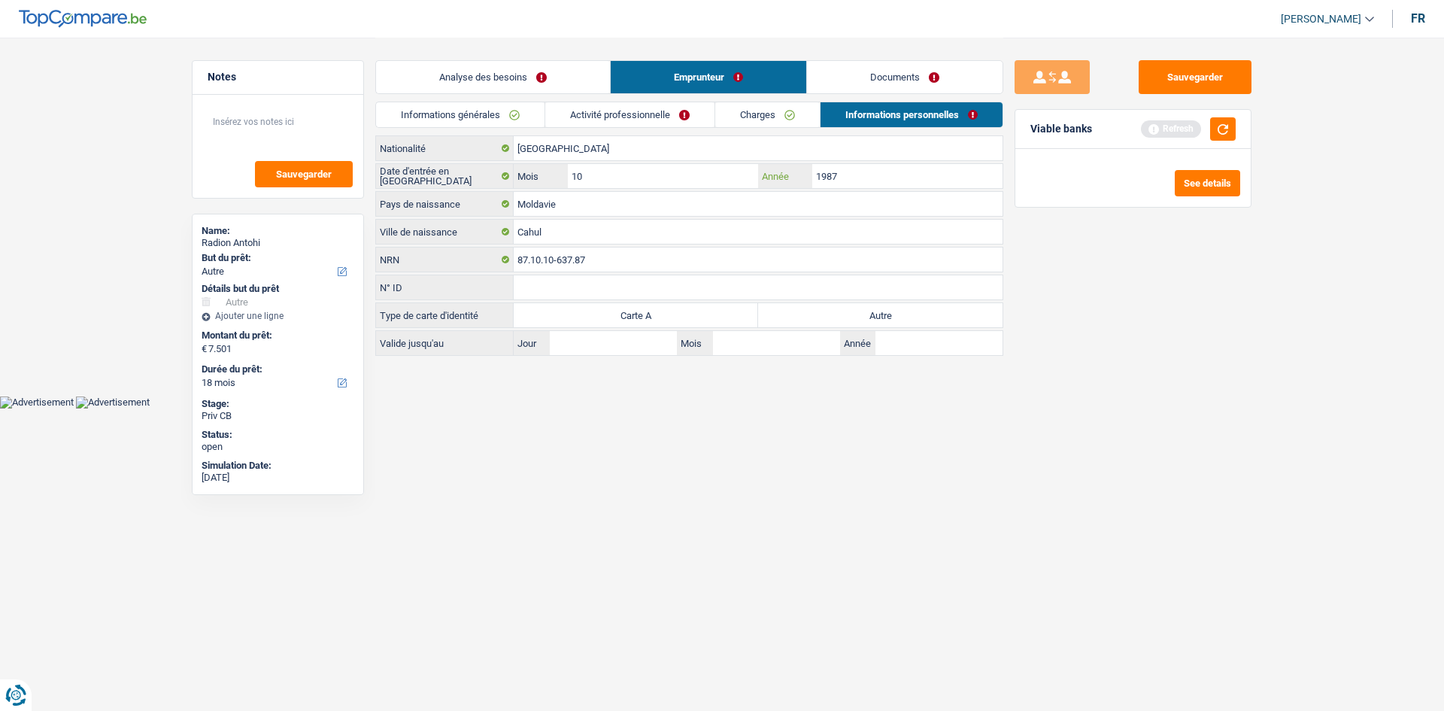
click at [890, 175] on input "1987" at bounding box center [907, 176] width 190 height 24
type input "2000"
drag, startPoint x: 1136, startPoint y: 287, endPoint x: 1044, endPoint y: 284, distance: 92.5
click at [1138, 287] on div "Sauvegarder Viable banks Refresh See details" at bounding box center [1132, 373] width 259 height 626
click at [836, 315] on label "Autre" at bounding box center [880, 315] width 244 height 24
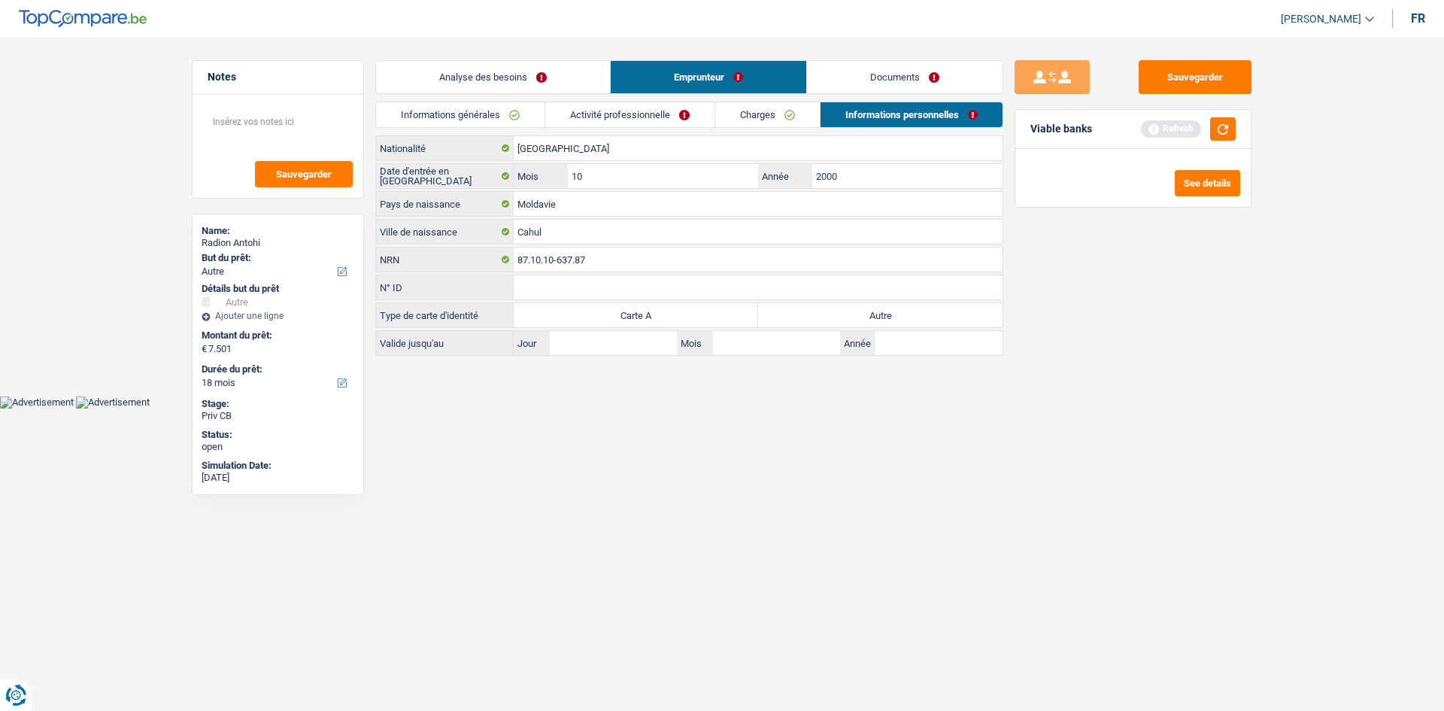
click at [836, 315] on input "Autre" at bounding box center [880, 315] width 244 height 24
radio input "true"
drag, startPoint x: 909, startPoint y: 68, endPoint x: 843, endPoint y: 64, distance: 66.3
click at [909, 68] on link "Documents" at bounding box center [905, 77] width 196 height 32
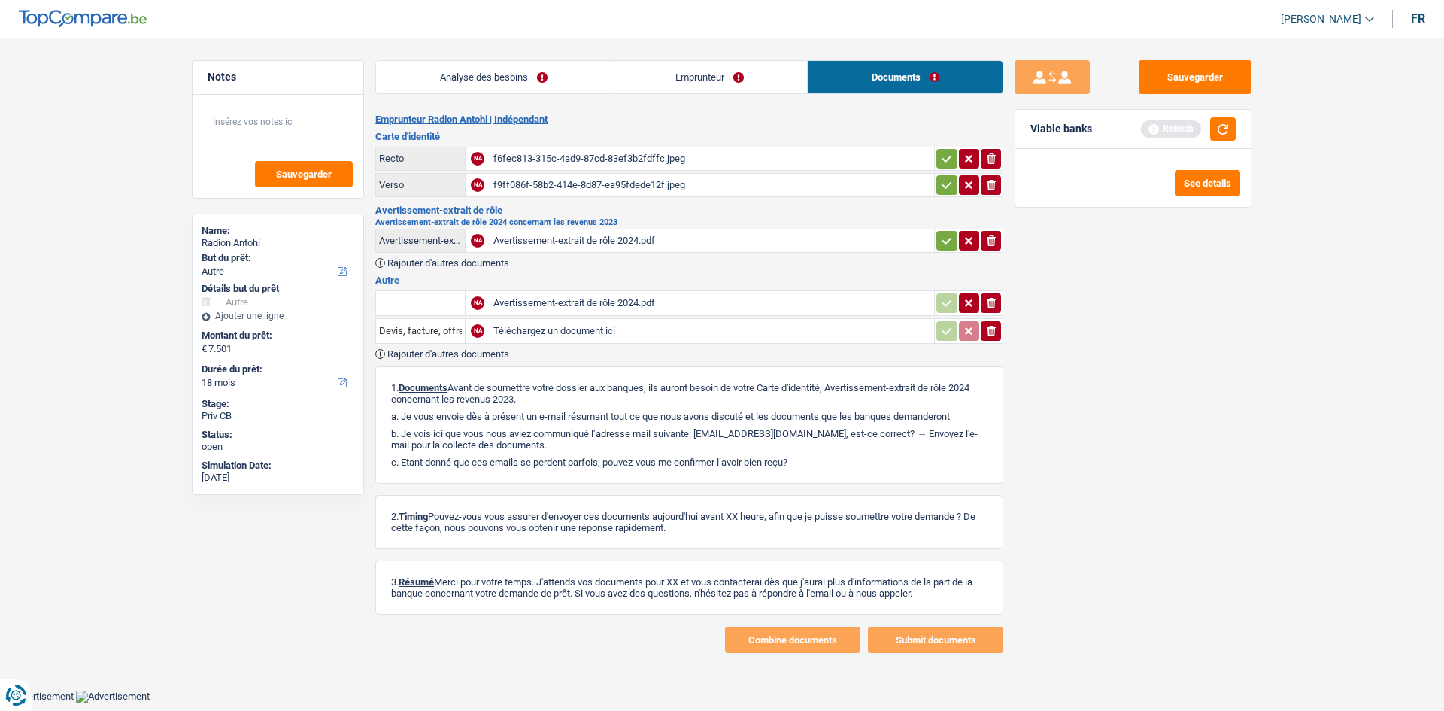
click at [505, 85] on link "Analyse des besoins" at bounding box center [493, 77] width 235 height 32
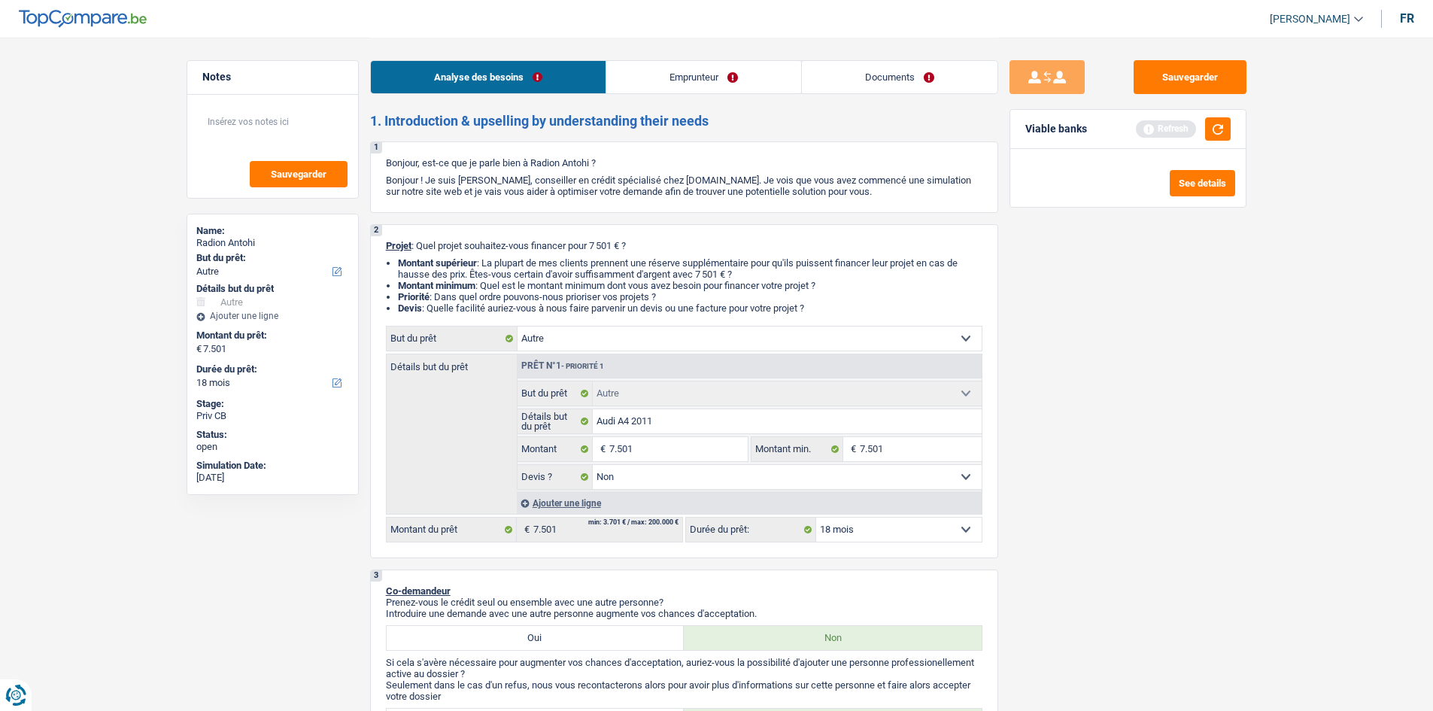
drag, startPoint x: 1163, startPoint y: 396, endPoint x: 1227, endPoint y: 232, distance: 175.3
click at [1171, 381] on div "Sauvegarder Viable banks Refresh See details" at bounding box center [1127, 373] width 259 height 626
click at [1236, 122] on div "Viable banks Refresh" at bounding box center [1127, 129] width 235 height 39
click at [1217, 136] on button "button" at bounding box center [1218, 128] width 26 height 23
click at [918, 529] on select "12 mois 18 mois 24 mois 30 mois 36 mois 42 mois 48 mois Sélectionner une option" at bounding box center [898, 529] width 165 height 24
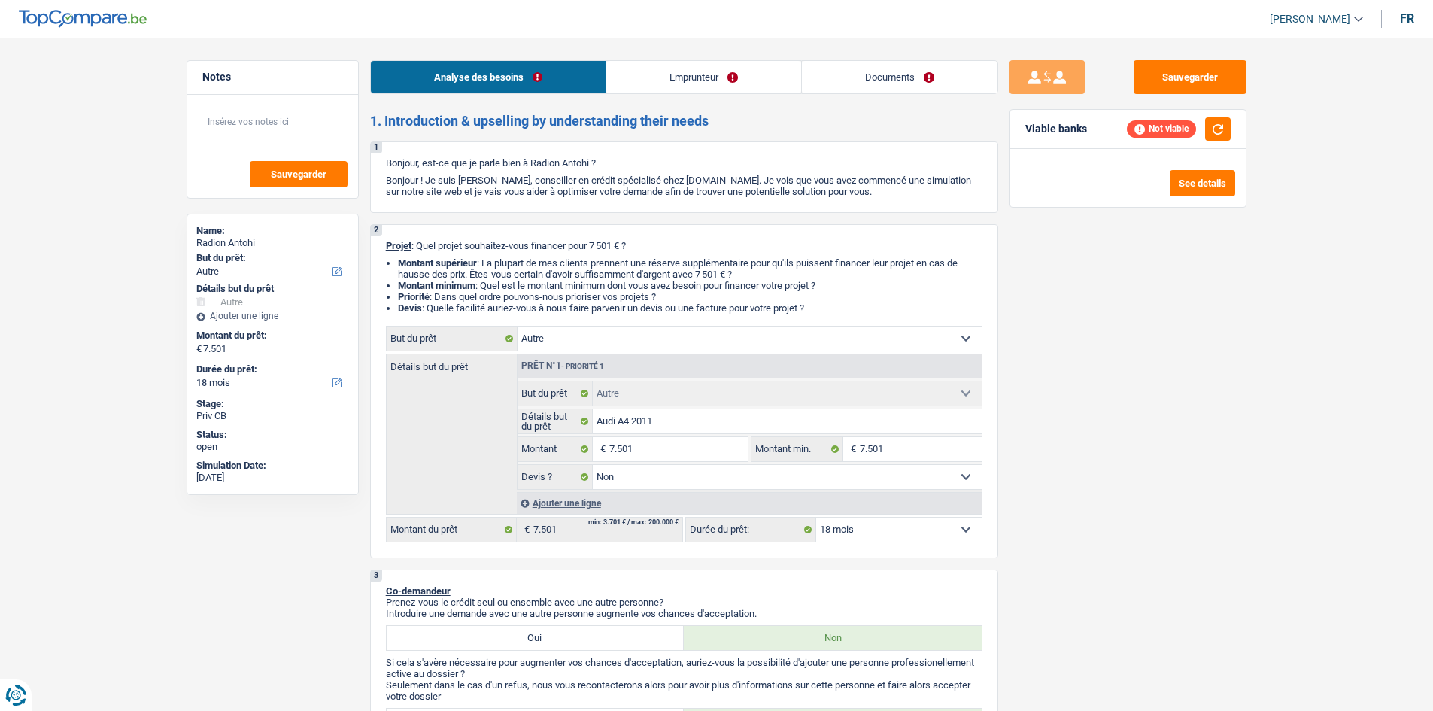
select select "30"
click at [816, 517] on select "12 mois 18 mois 24 mois 30 mois 36 mois 42 mois 48 mois Sélectionner une option" at bounding box center [898, 529] width 165 height 24
select select "30"
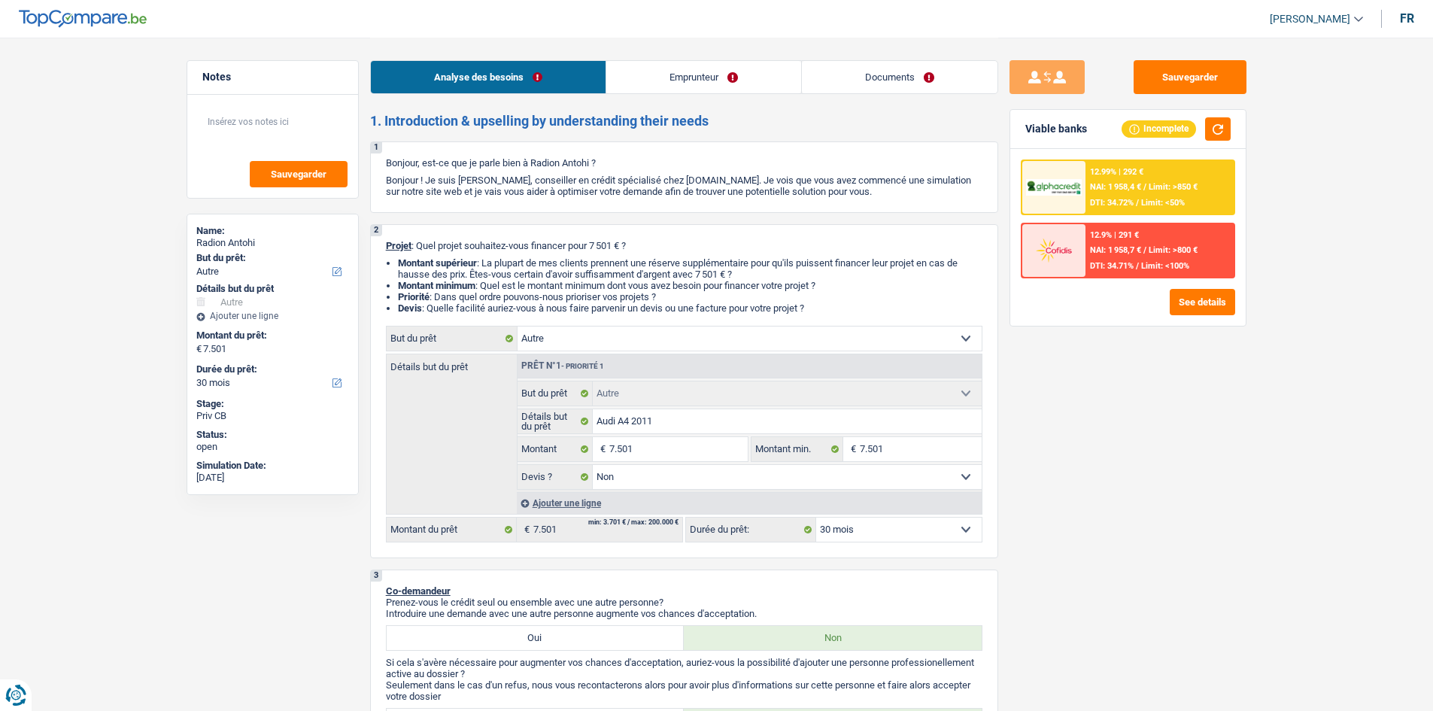
click at [934, 531] on select "12 mois 18 mois 24 mois 30 mois 36 mois 42 mois 48 mois Sélectionner une option" at bounding box center [898, 529] width 165 height 24
select select "48"
click at [816, 517] on select "12 mois 18 mois 24 mois 30 mois 36 mois 42 mois 48 mois Sélectionner une option" at bounding box center [898, 529] width 165 height 24
select select "48"
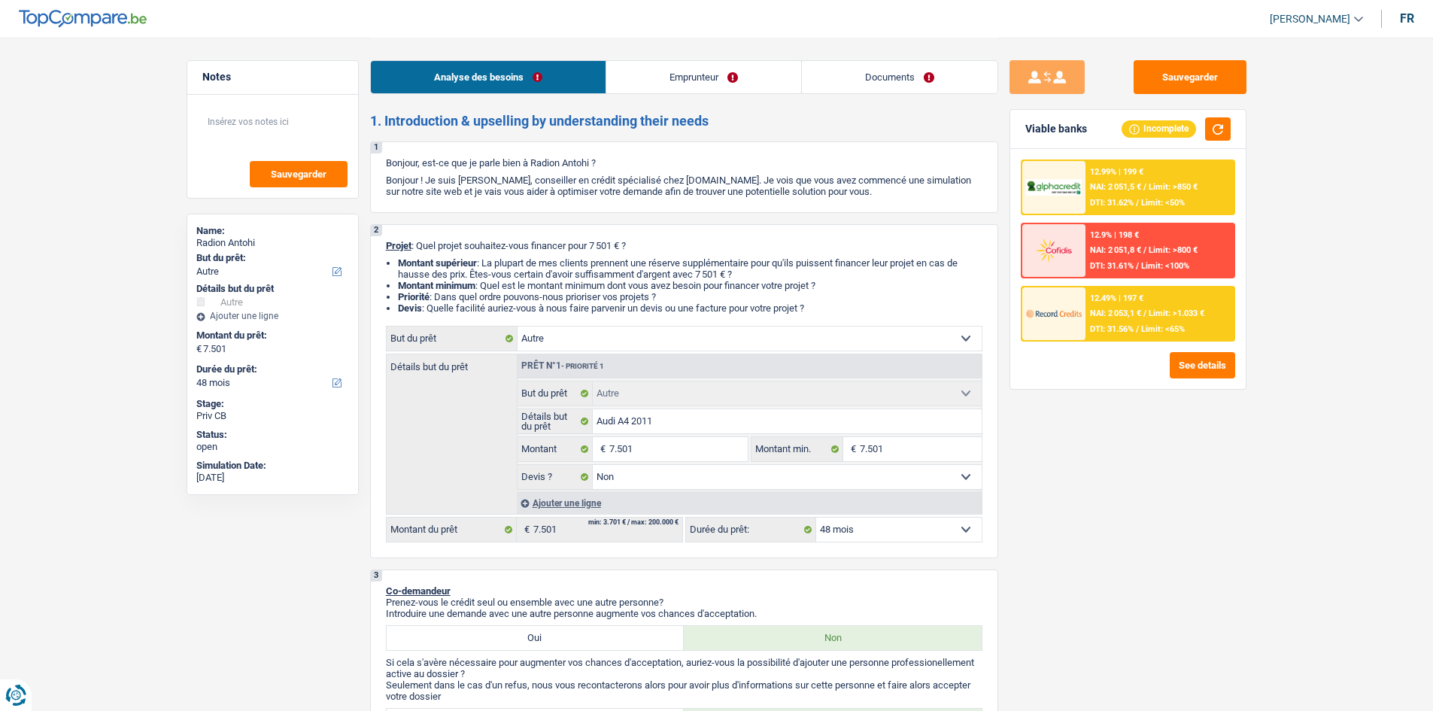
click at [778, 88] on link "Emprunteur" at bounding box center [703, 77] width 195 height 32
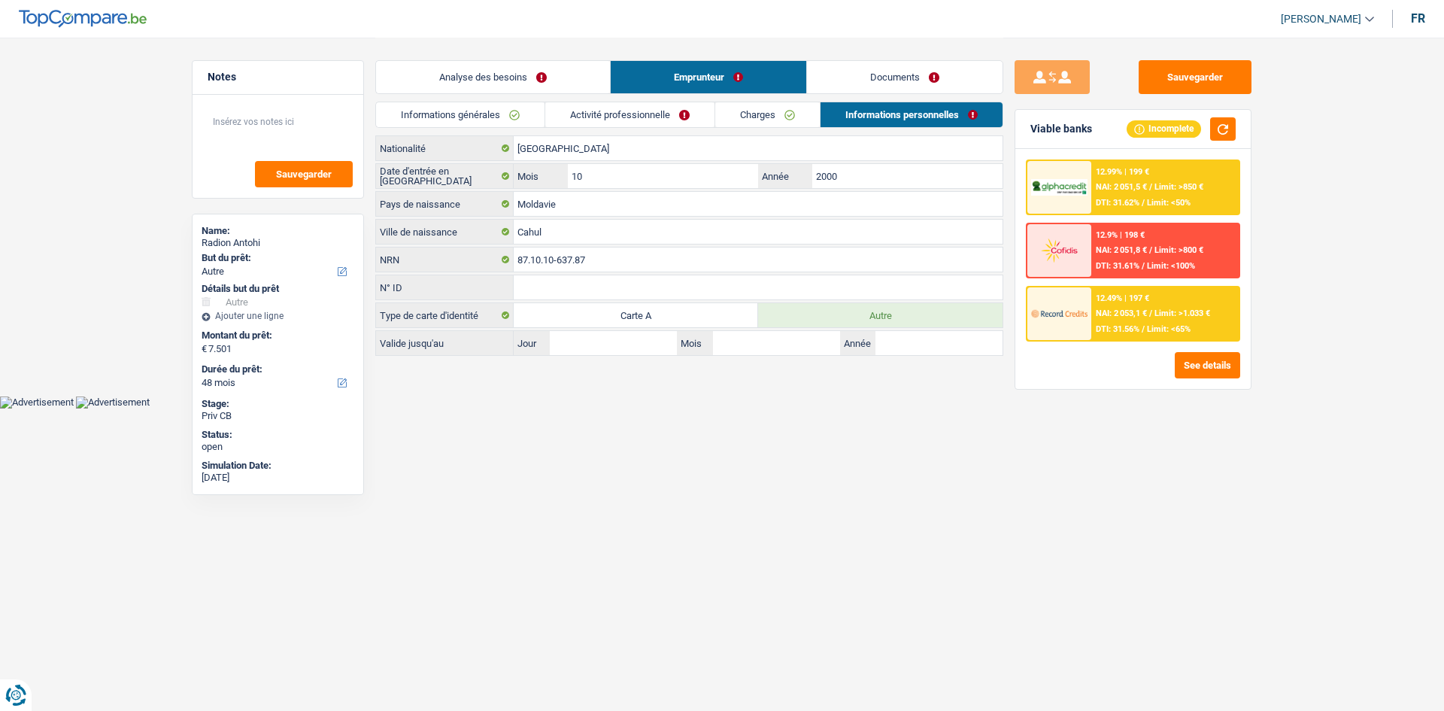
click at [744, 408] on html "Vous avez le contrôle de vos données Nous utilisons des cookies, tout comme nos…" at bounding box center [722, 204] width 1444 height 408
click at [565, 86] on link "Analyse des besoins" at bounding box center [493, 77] width 234 height 32
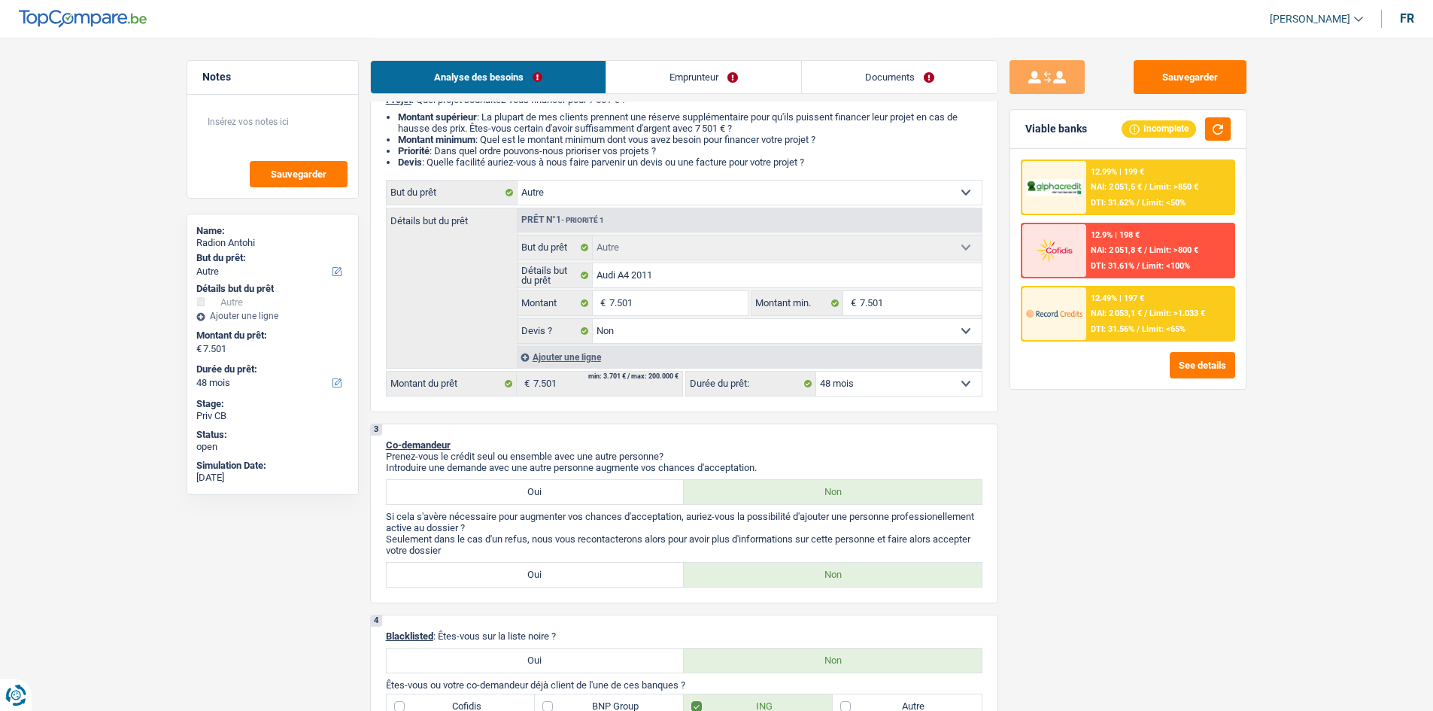
scroll to position [376, 0]
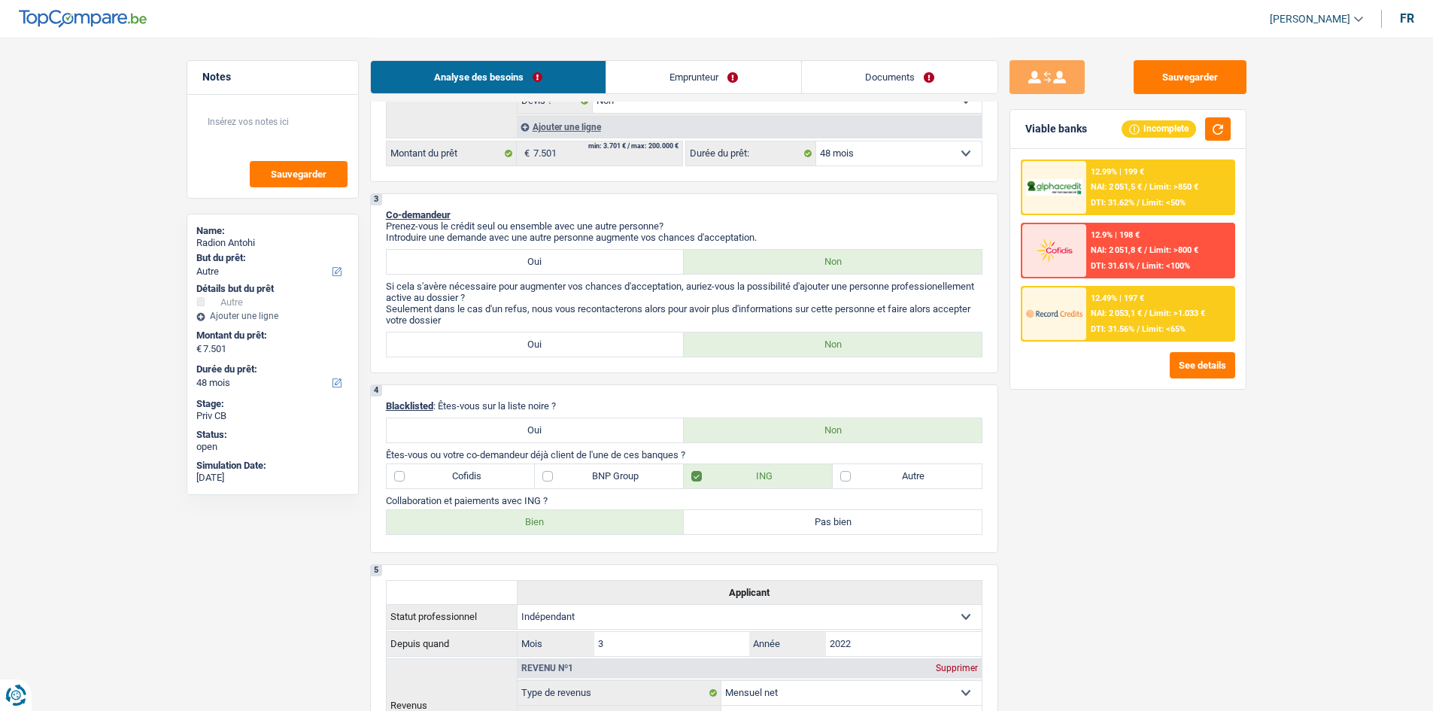
click at [1135, 309] on span "NAI: 2 053,1 €" at bounding box center [1115, 313] width 51 height 10
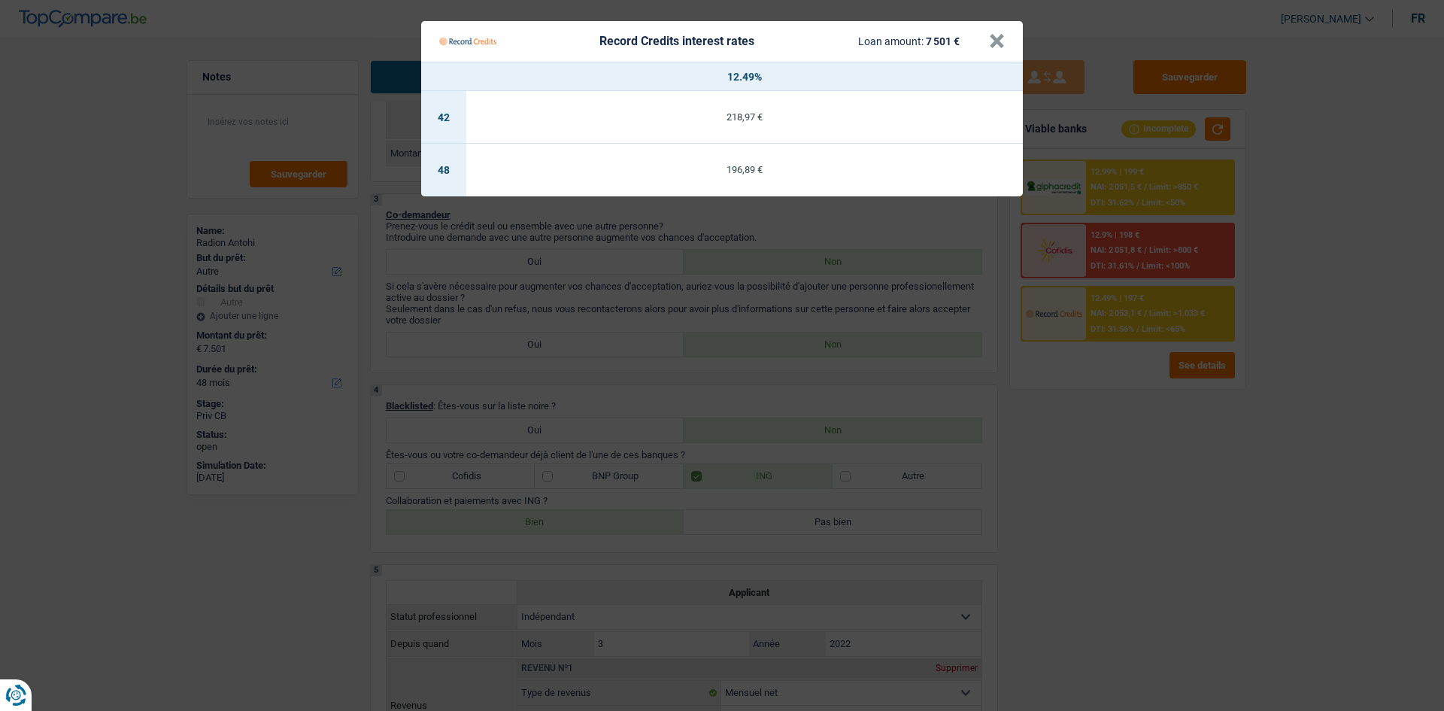
click at [1151, 497] on Credits "Record Credits interest rates Loan amount: 7 501 € × 12.49% 42 218,97 € 48 196,…" at bounding box center [722, 355] width 1444 height 711
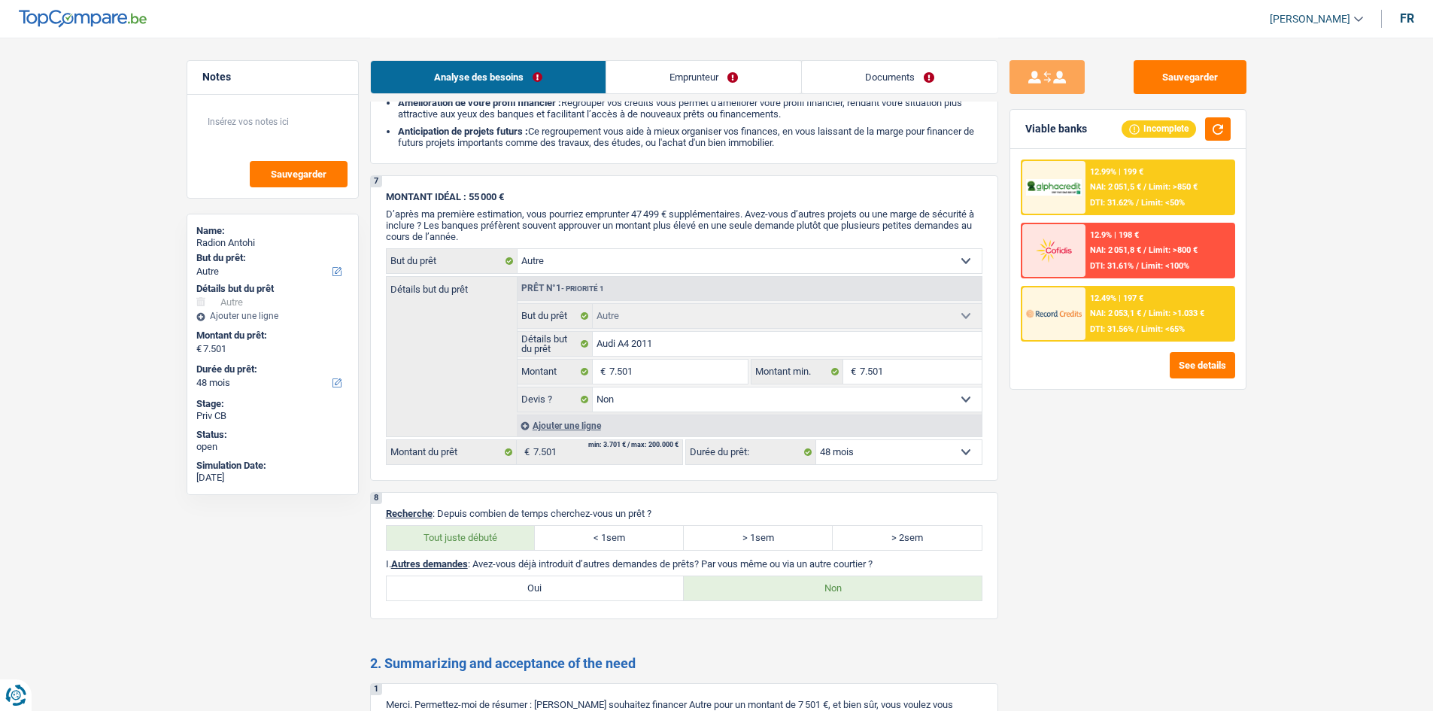
scroll to position [1805, 0]
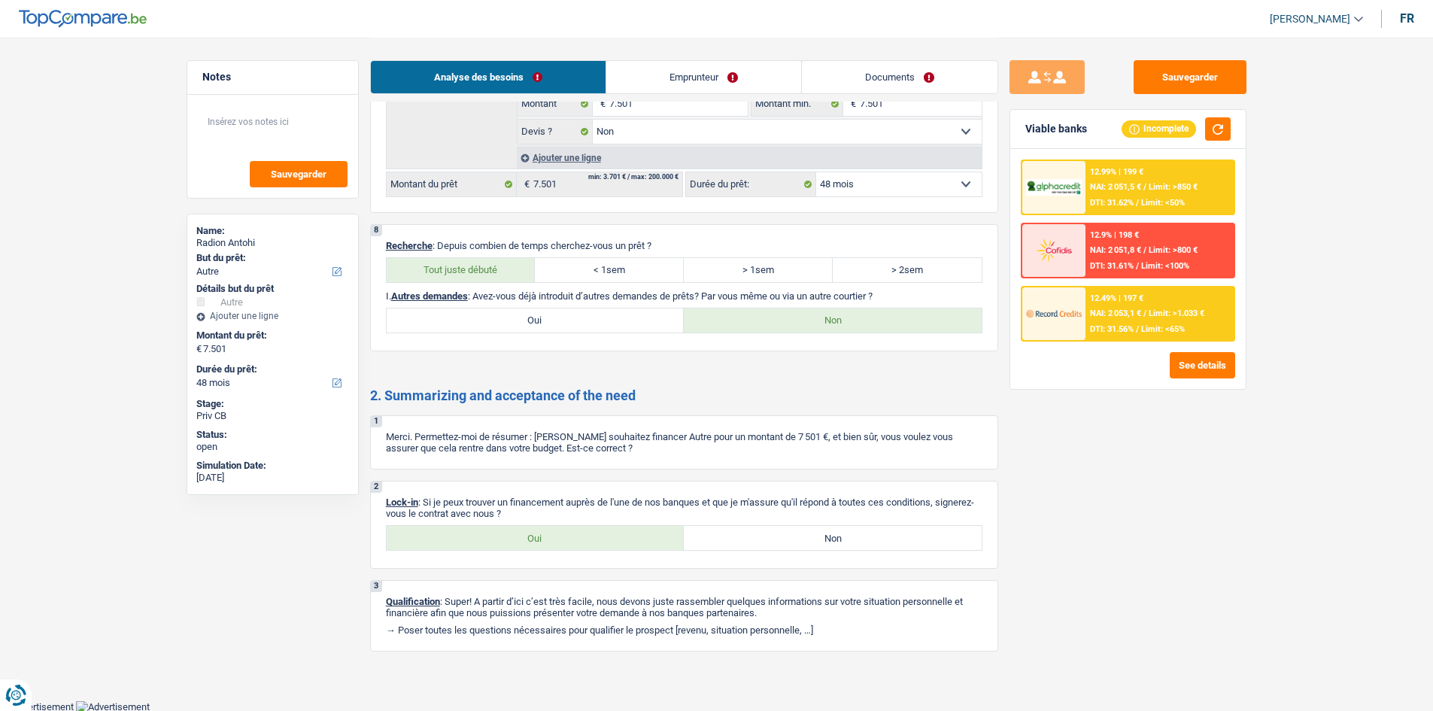
click at [508, 531] on label "Oui" at bounding box center [536, 538] width 298 height 24
click at [508, 531] on input "Oui" at bounding box center [536, 538] width 298 height 24
radio input "true"
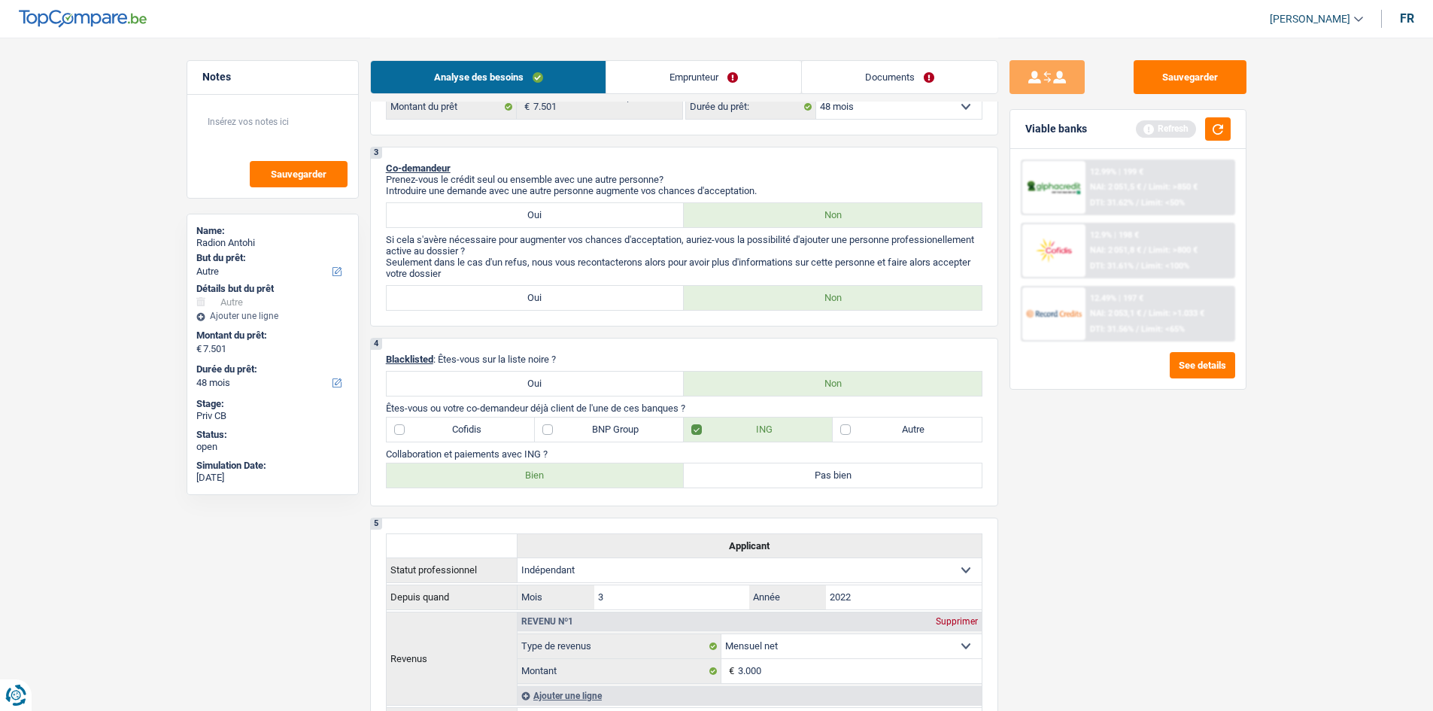
scroll to position [0, 0]
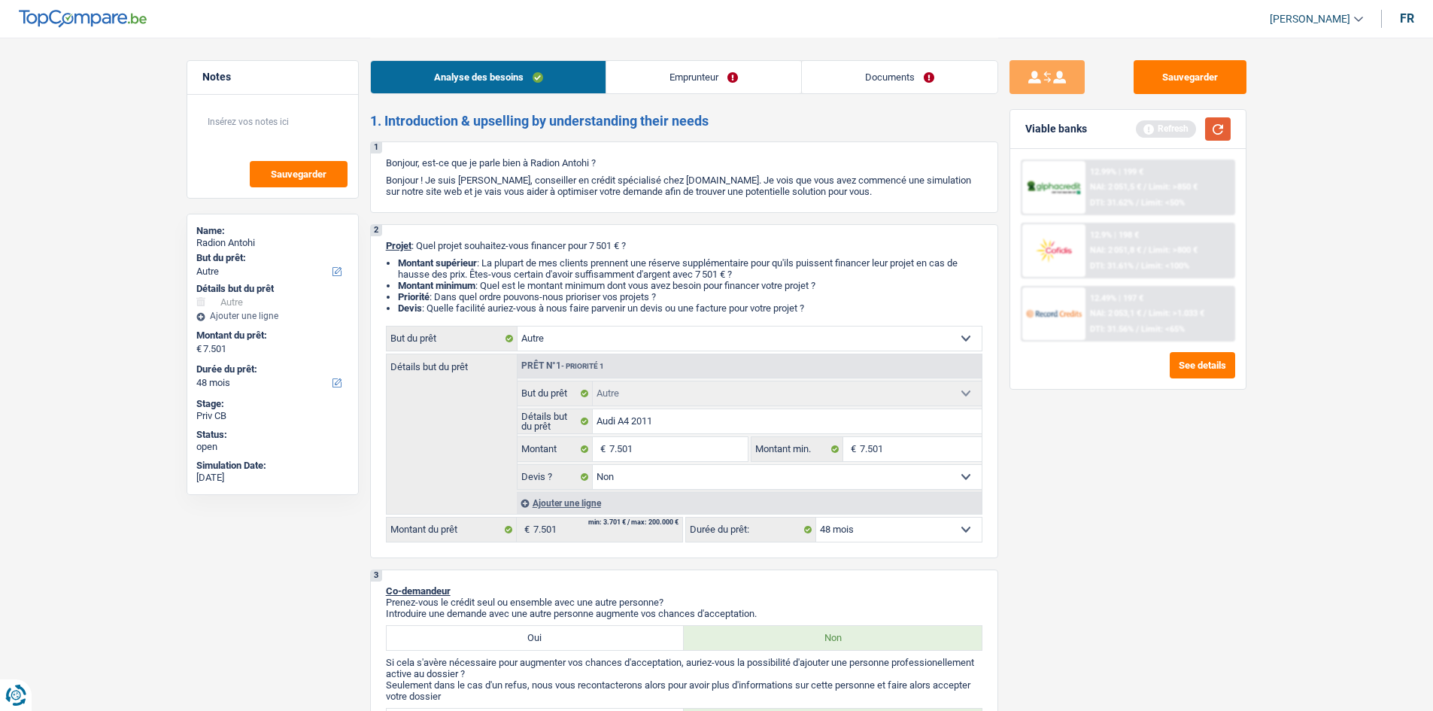
click at [1212, 131] on button "button" at bounding box center [1218, 128] width 26 height 23
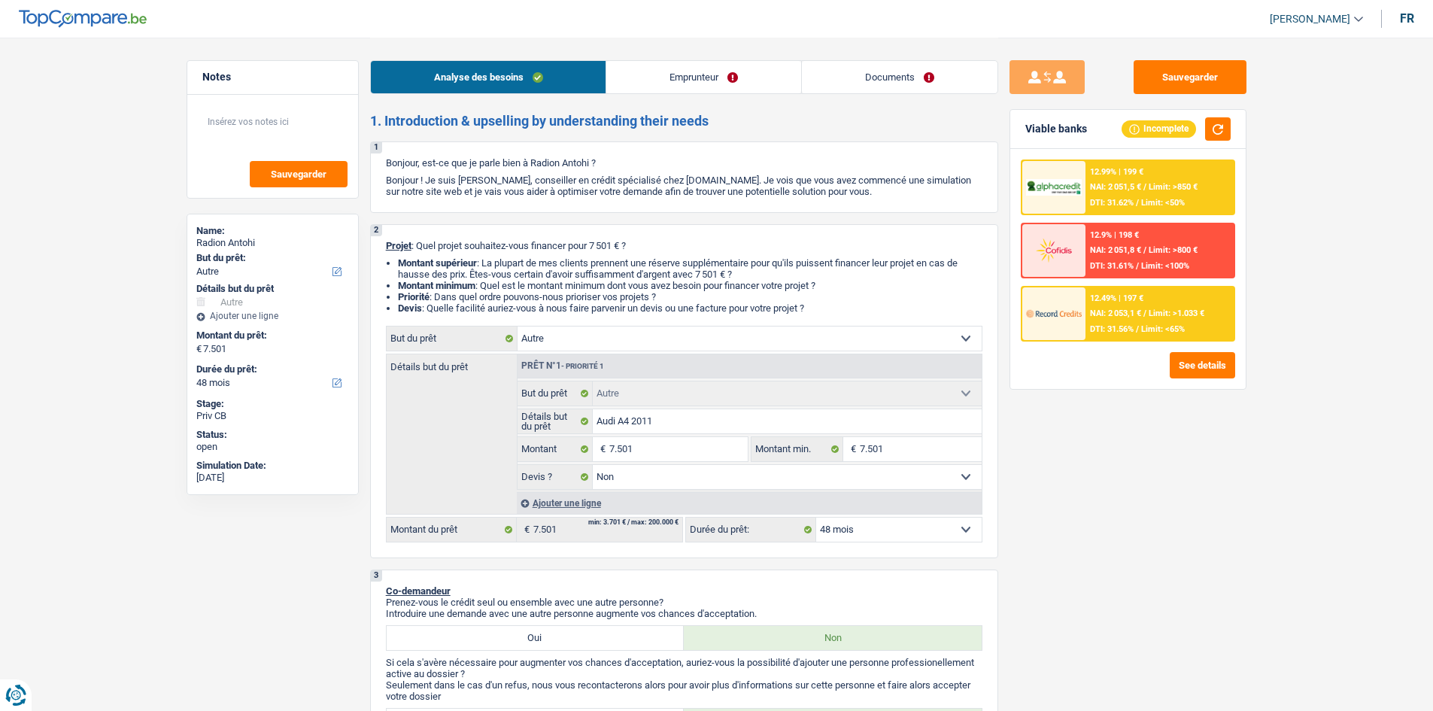
click at [699, 89] on link "Emprunteur" at bounding box center [703, 77] width 195 height 32
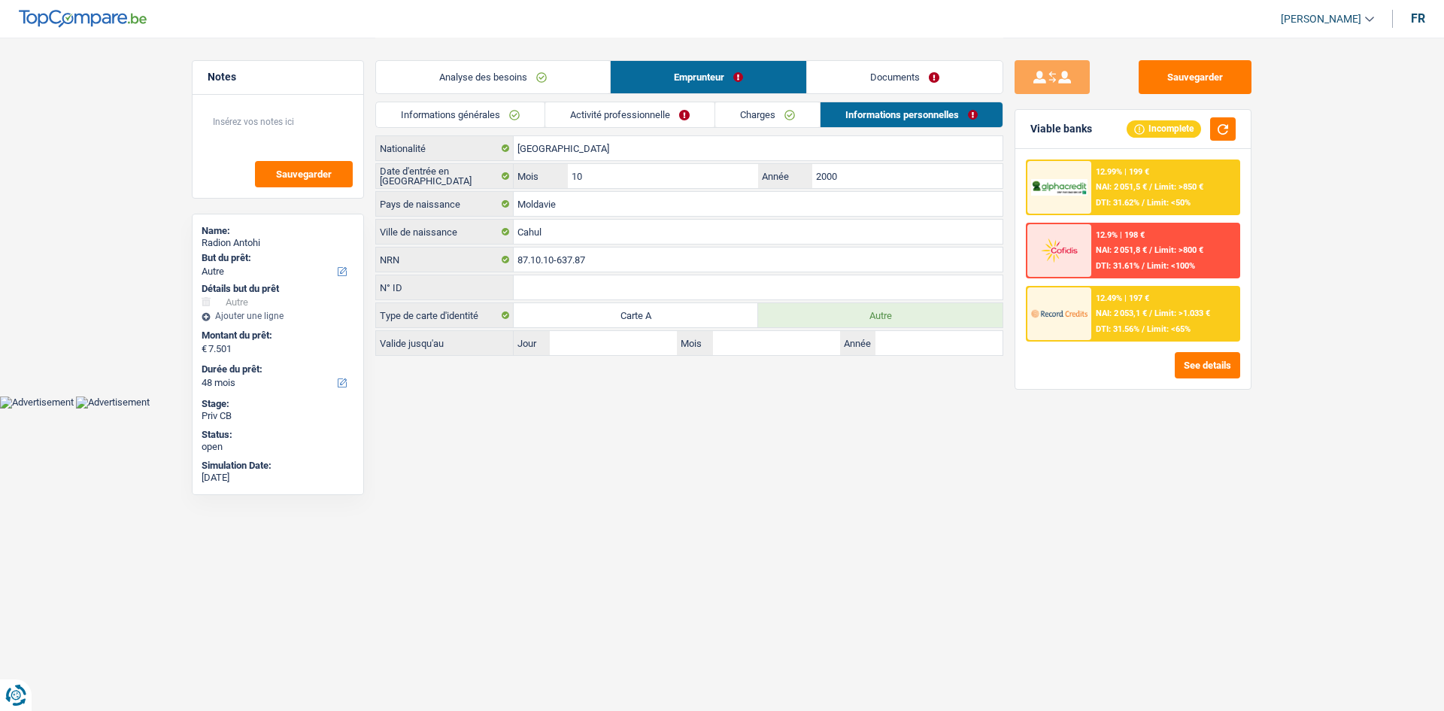
click at [690, 109] on link "Activité professionnelle" at bounding box center [629, 114] width 169 height 25
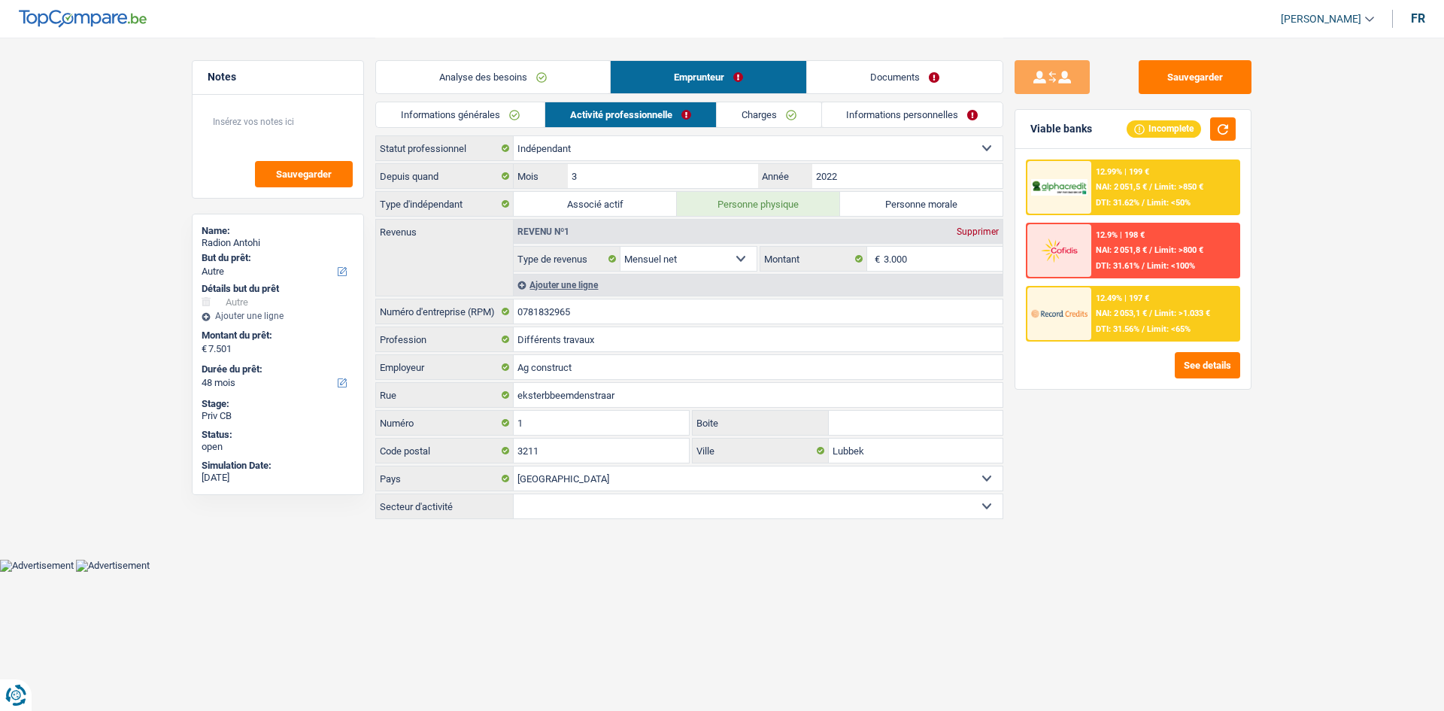
click at [747, 110] on link "Charges" at bounding box center [769, 114] width 105 height 25
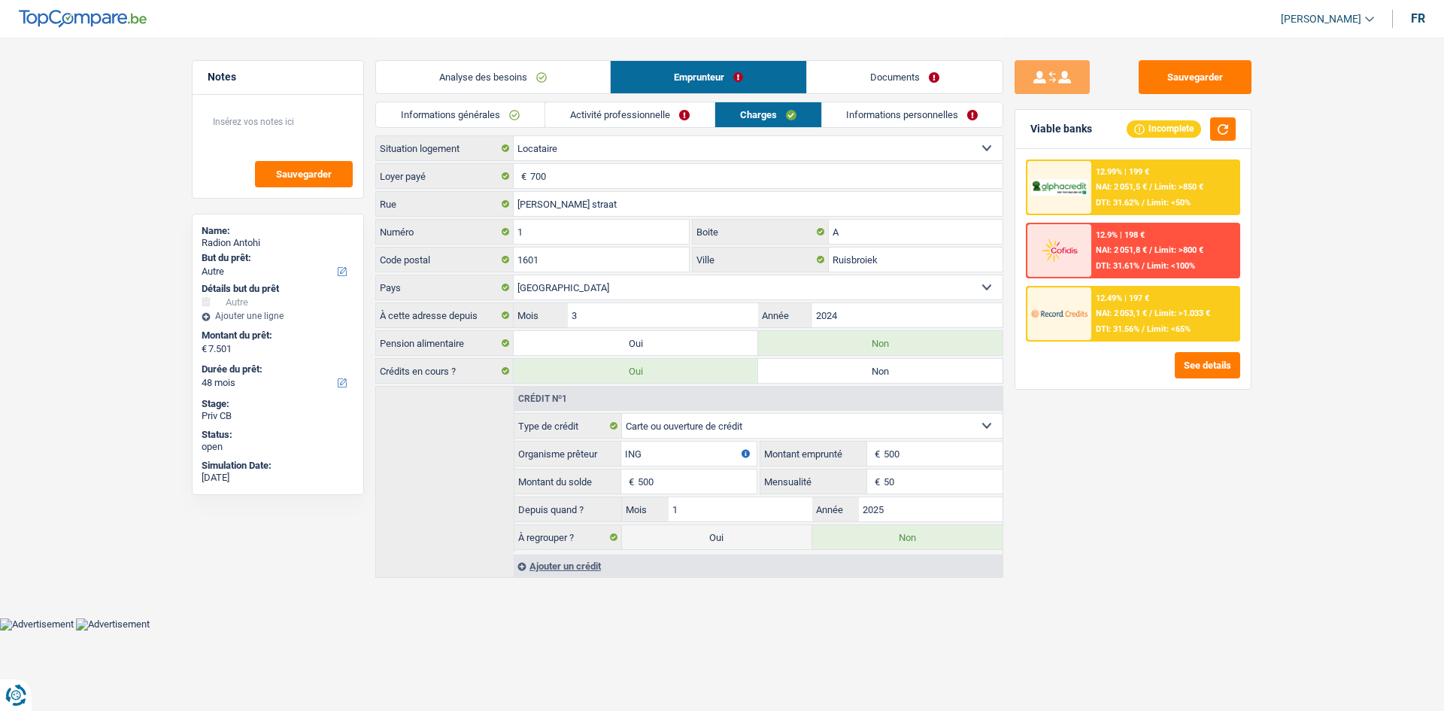
click at [860, 119] on link "Informations personnelles" at bounding box center [912, 114] width 181 height 25
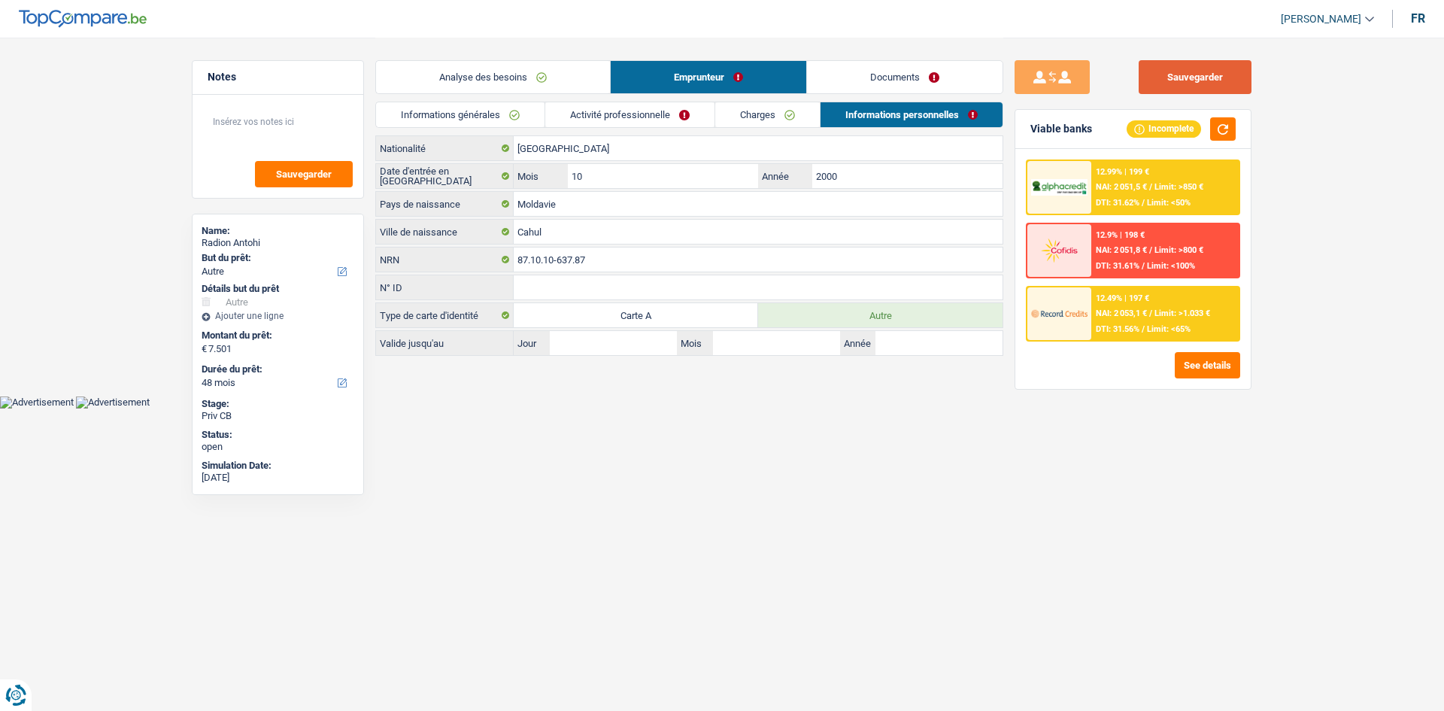
click at [1196, 68] on button "Sauvegarder" at bounding box center [1195, 77] width 113 height 34
click at [540, 72] on link "Analyse des besoins" at bounding box center [493, 77] width 234 height 32
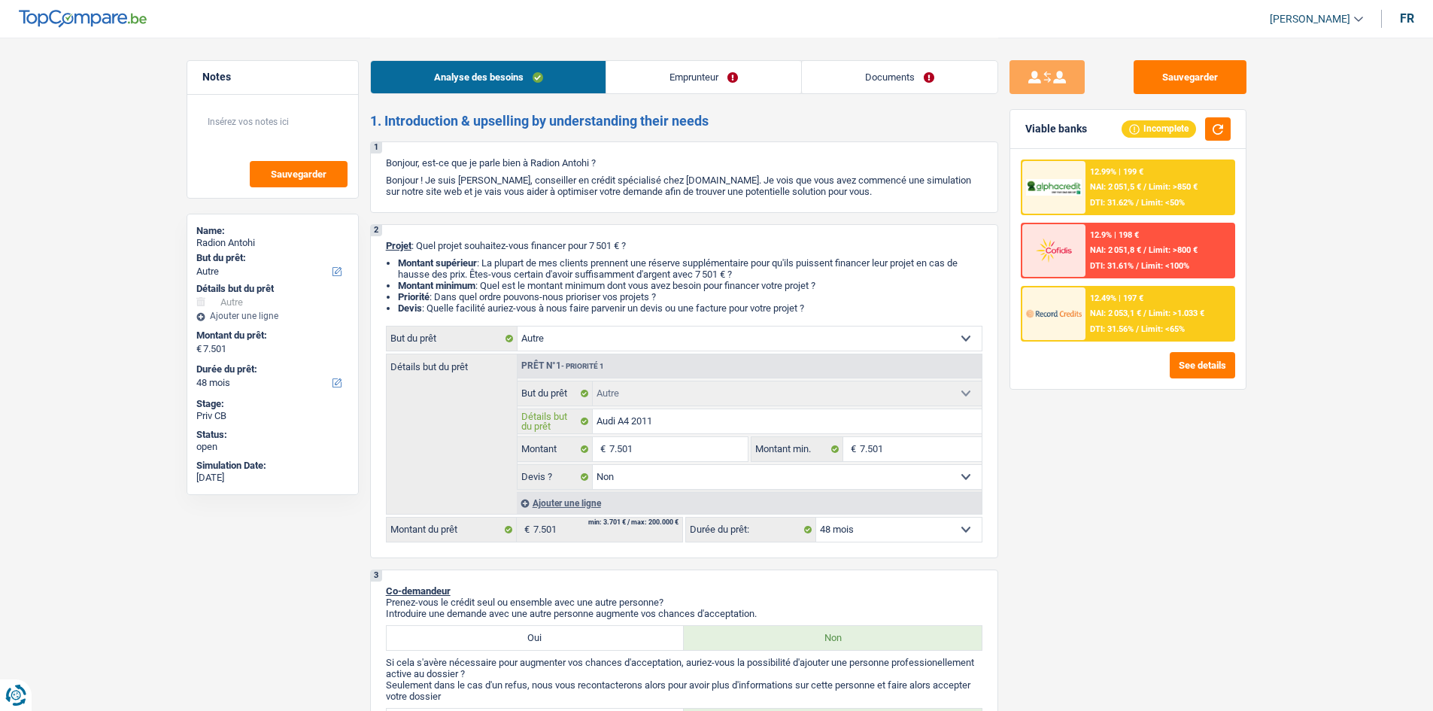
click at [597, 420] on input "Audi A4 2011" at bounding box center [787, 421] width 389 height 24
type input "PAudi A4 2011"
type input "PaAudi A4 2011"
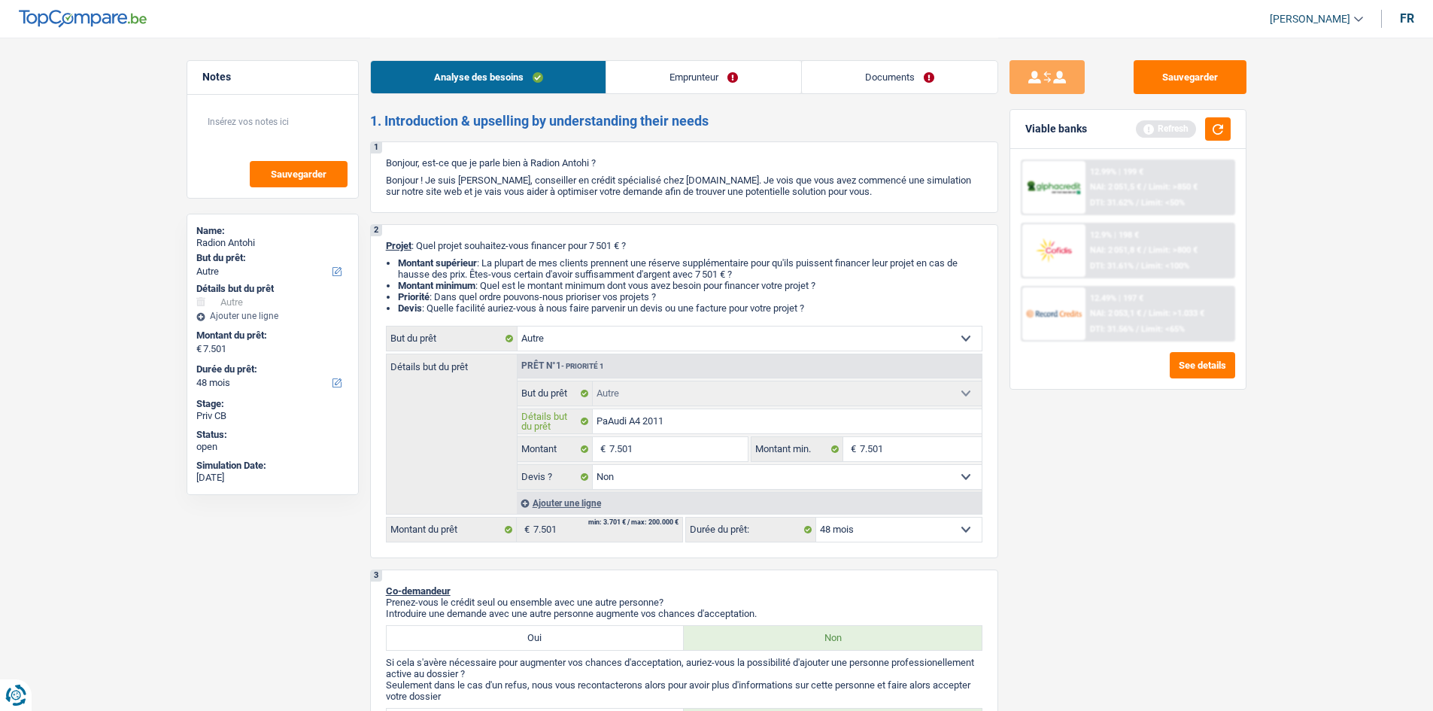
type input "PasAudi A4 2011"
type input "Pas Audi A4 2011"
type input "Pas tAudi A4 2011"
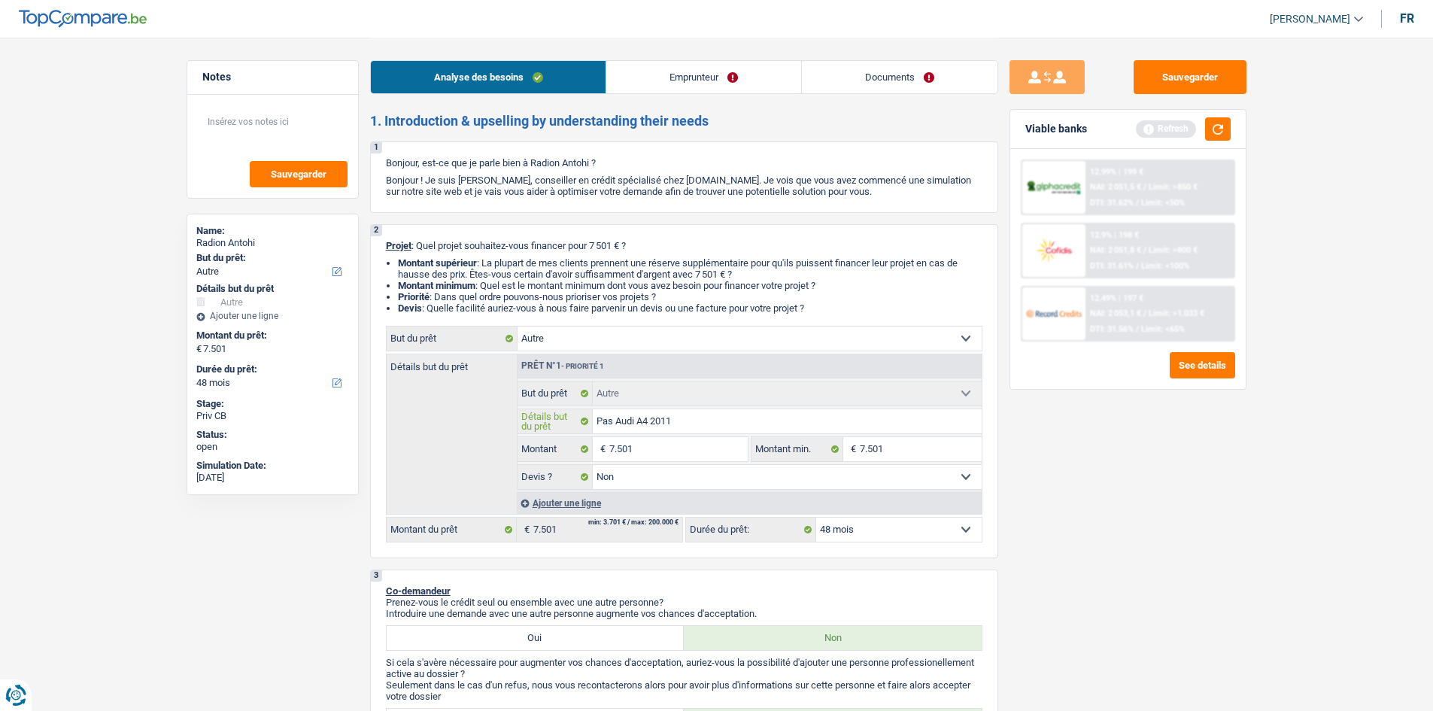
type input "Pas tAudi A4 2011"
type input "Pas trAudi A4 2011"
type input "Pas troAudi A4 2011"
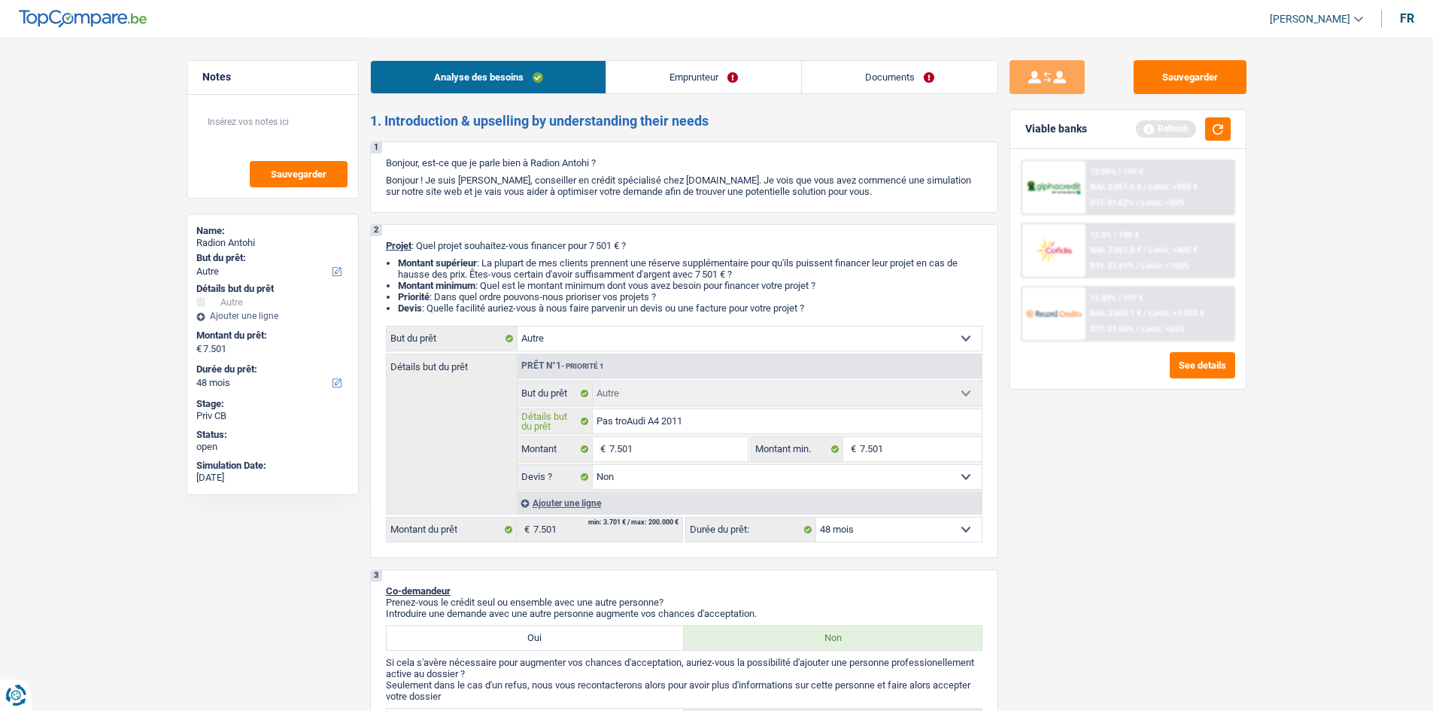
type input "Pas trouAudi A4 2011"
type input "Pas trouvAudi A4 2011"
type input "Pas trouvéAudi A4 2011"
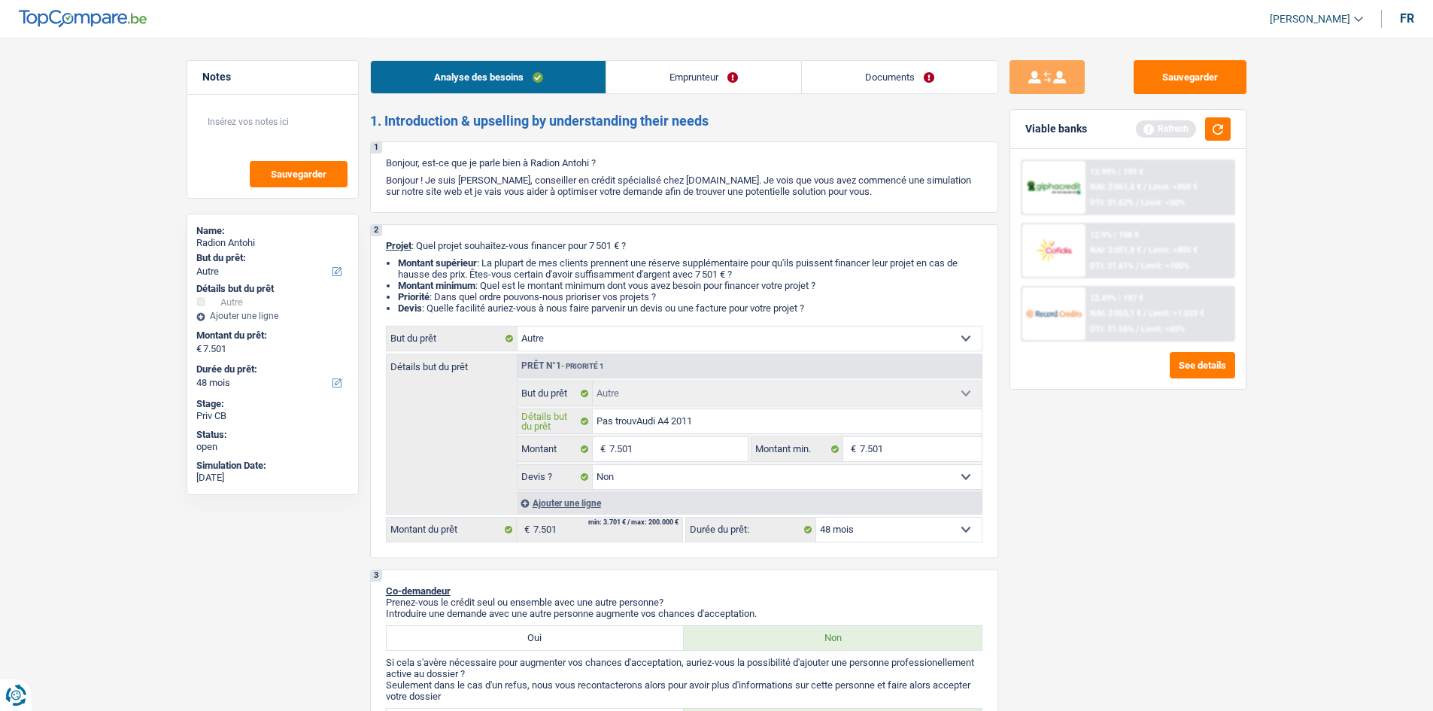
type input "Pas trouvéAudi A4 2011"
type input "Pas trouvé Audi A4 2011"
type input "Pas trouvé :Audi A4 2011"
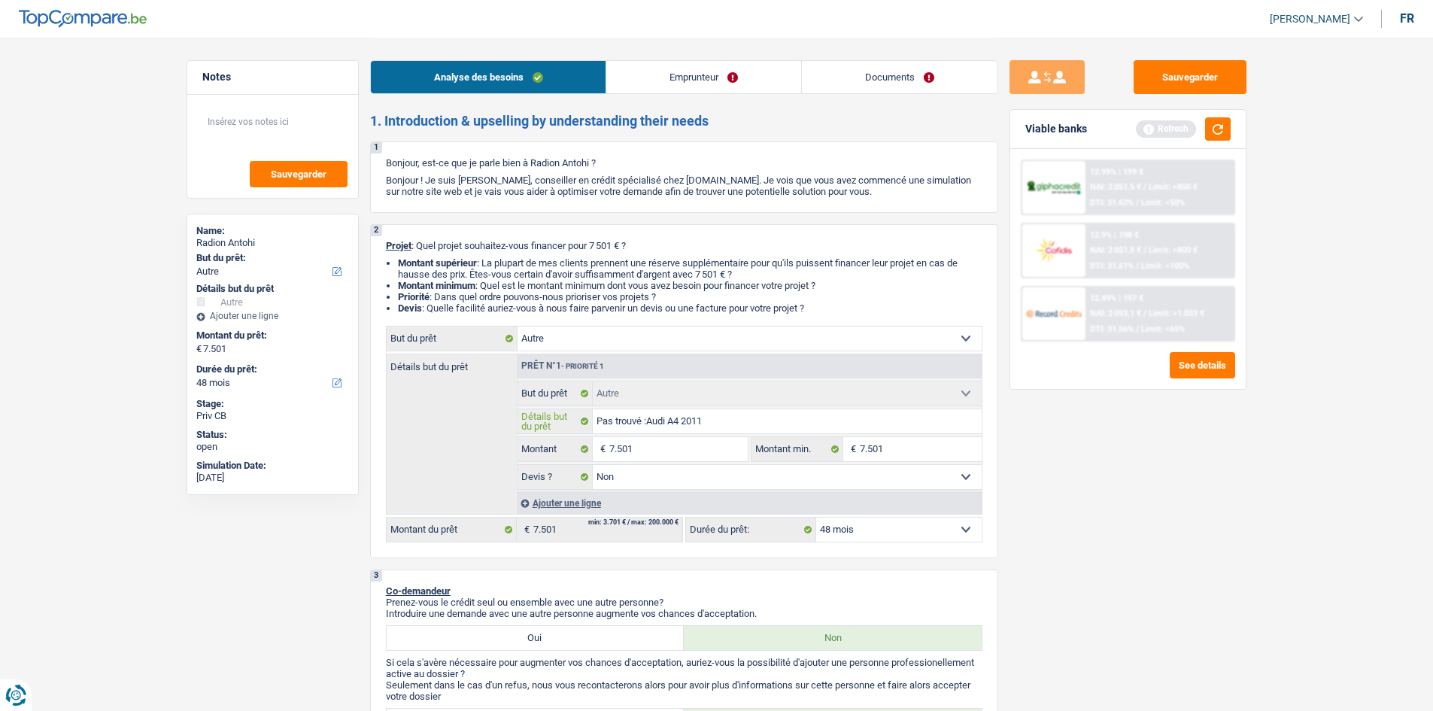
type input "Pas trouvé : Audi A4 2011"
click at [1219, 511] on div "Sauvegarder Viable banks Refresh 12.99% | 199 € NAI: 2 051,5 € / Limit: >850 € …" at bounding box center [1127, 373] width 259 height 626
drag, startPoint x: 1232, startPoint y: 127, endPoint x: 1244, endPoint y: 159, distance: 34.5
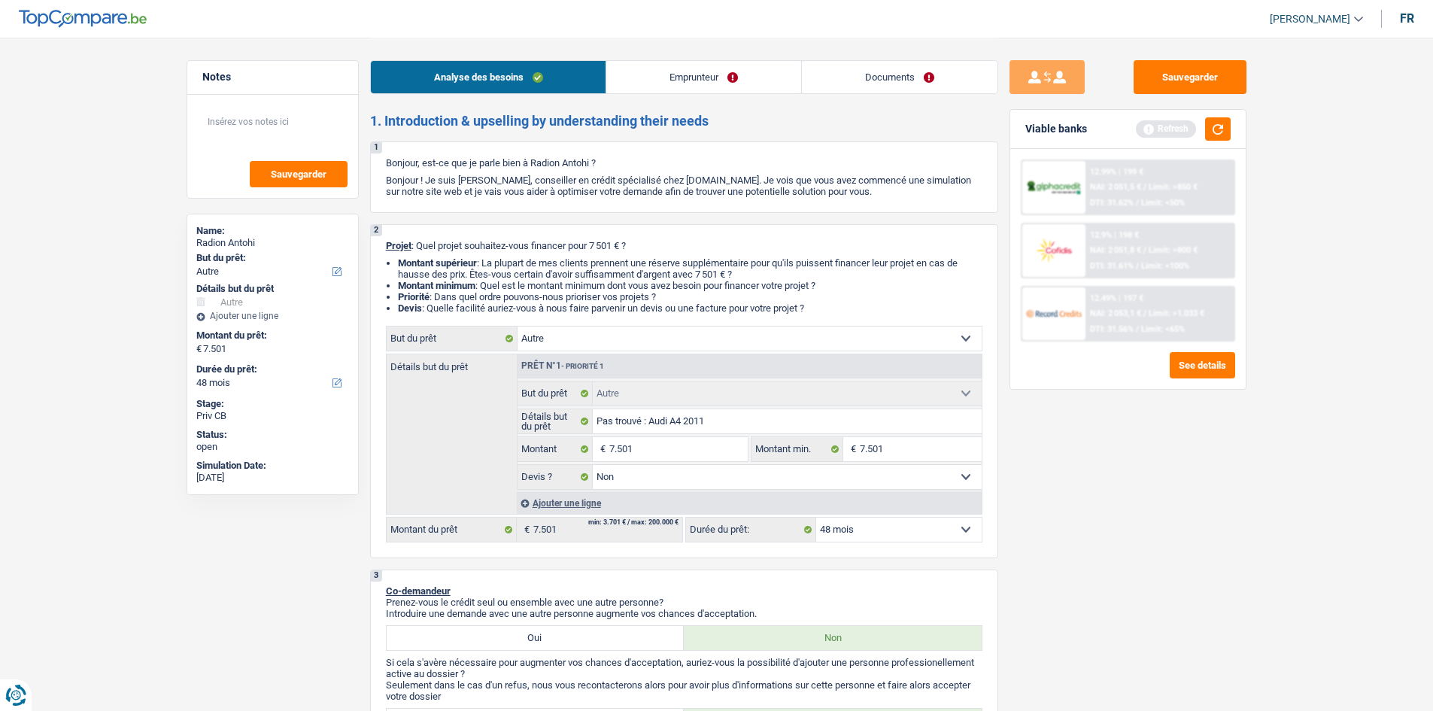
click at [1231, 127] on div "Viable banks Refresh" at bounding box center [1127, 129] width 235 height 39
click at [1224, 129] on button "button" at bounding box center [1218, 128] width 26 height 23
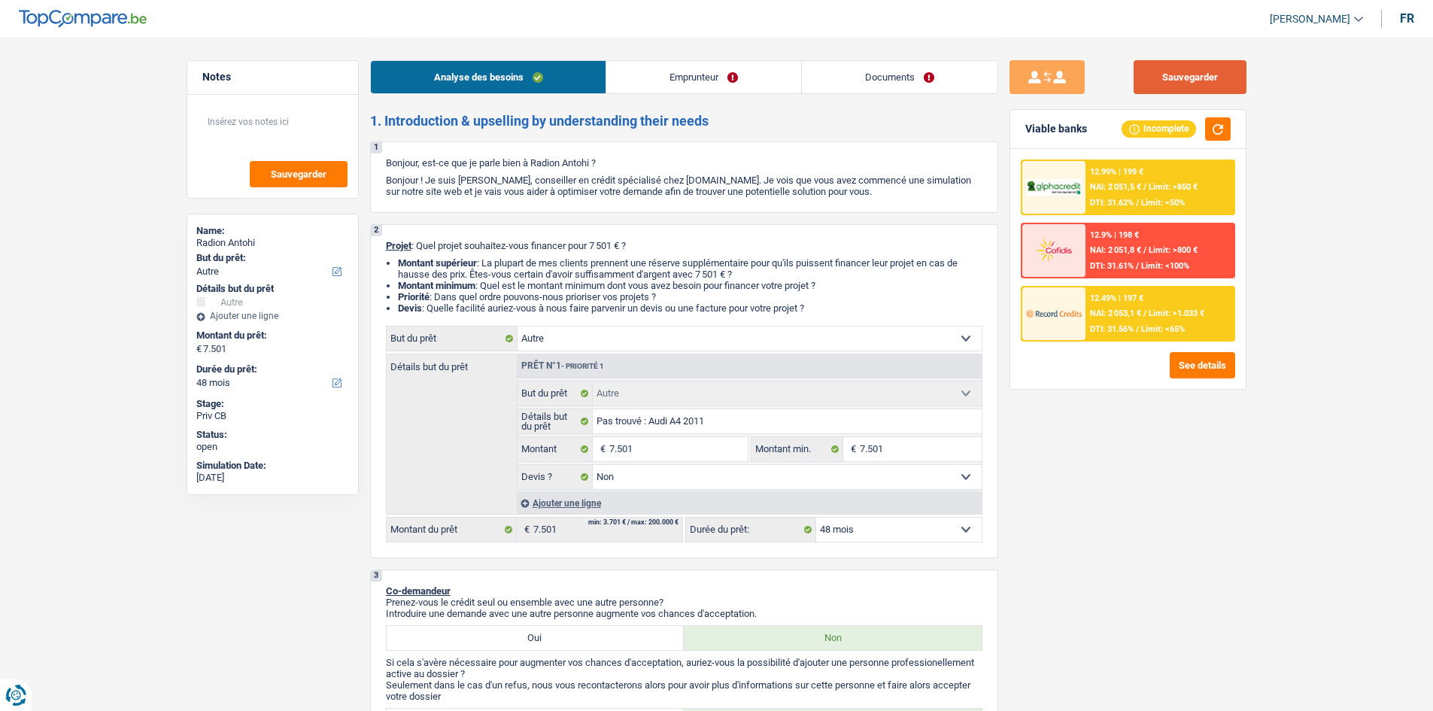
click at [1206, 74] on button "Sauvegarder" at bounding box center [1189, 77] width 113 height 34
click at [670, 81] on link "Emprunteur" at bounding box center [703, 77] width 195 height 32
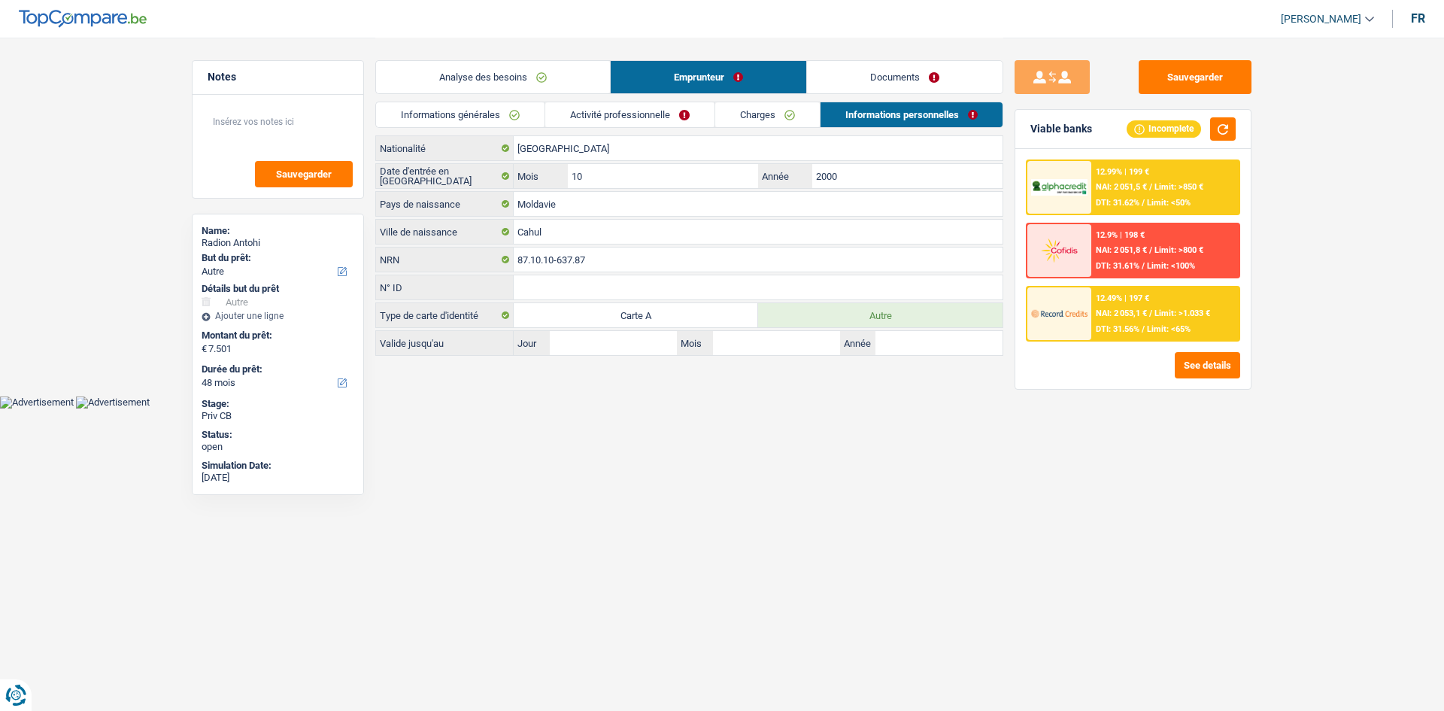
click at [600, 108] on link "Activité professionnelle" at bounding box center [629, 114] width 169 height 25
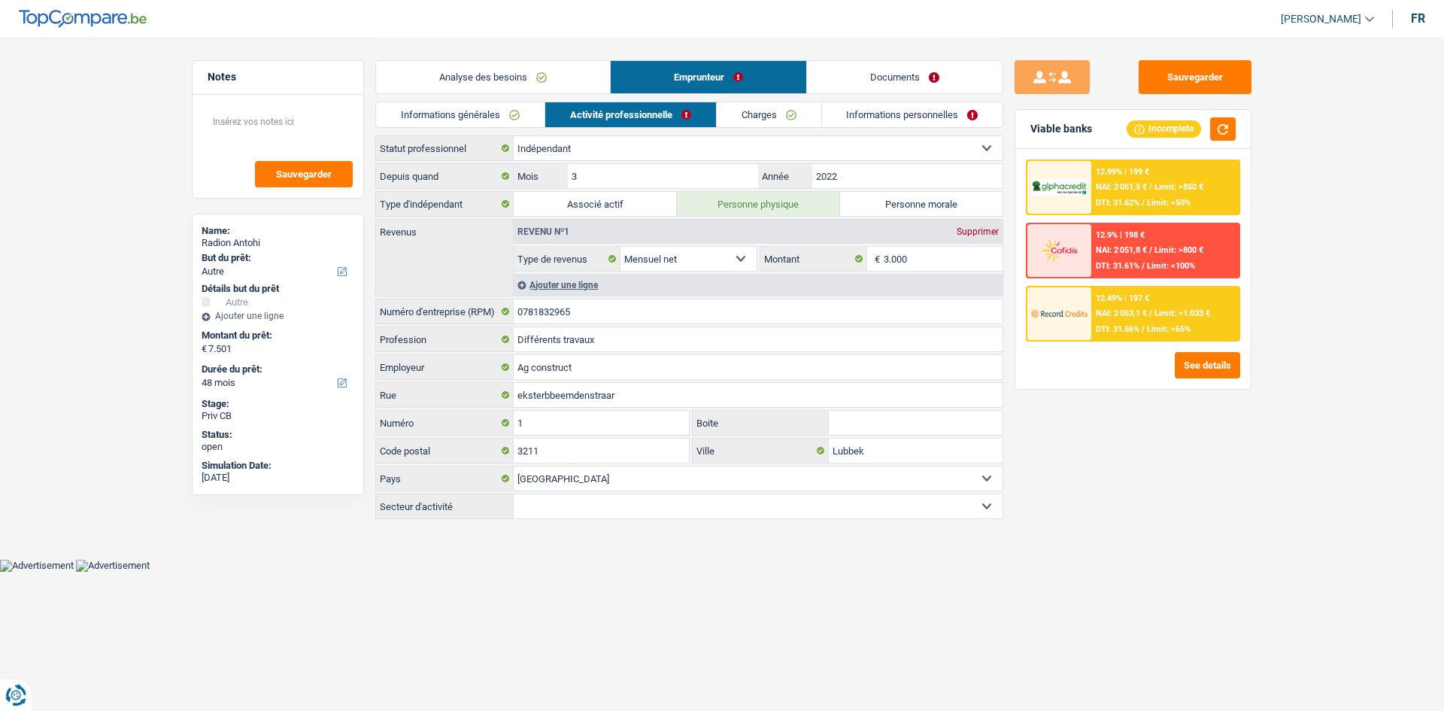
click at [831, 118] on link "Informations personnelles" at bounding box center [912, 114] width 181 height 25
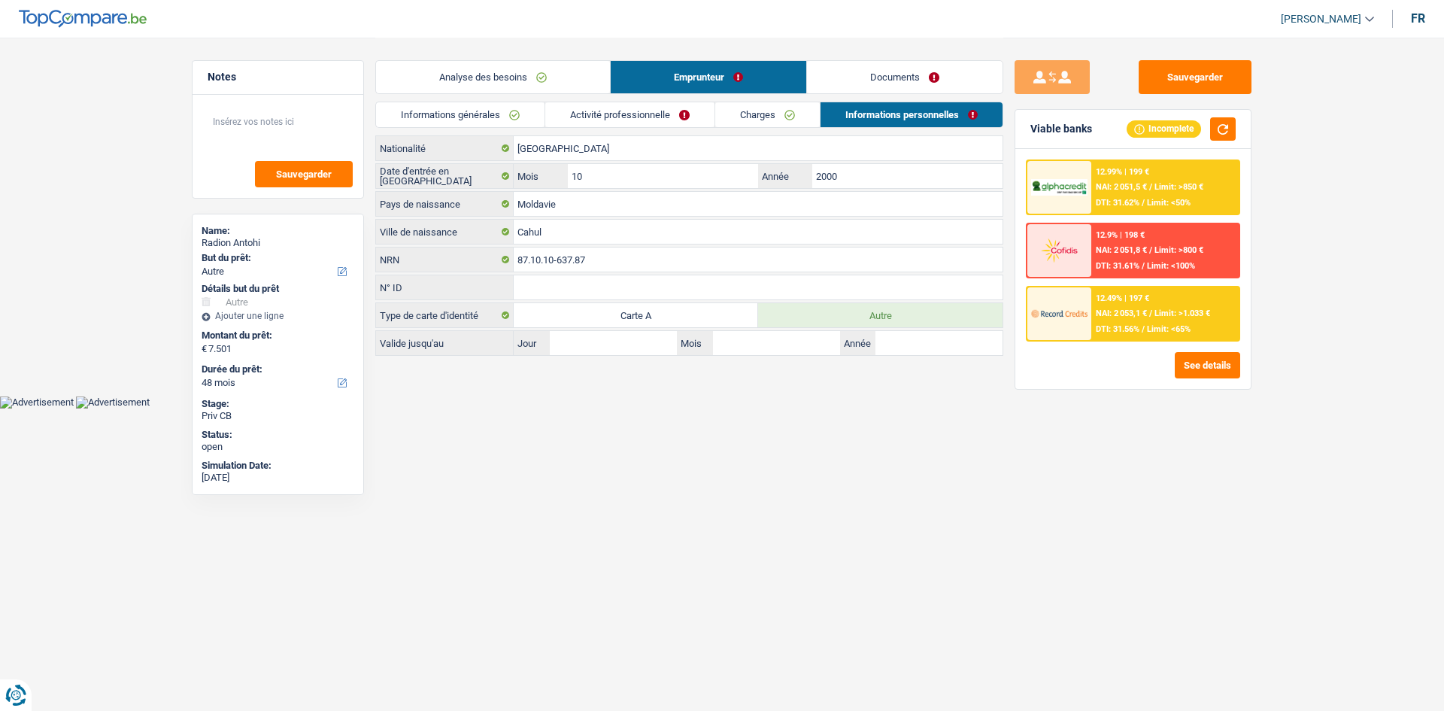
click at [785, 117] on link "Charges" at bounding box center [767, 114] width 105 height 25
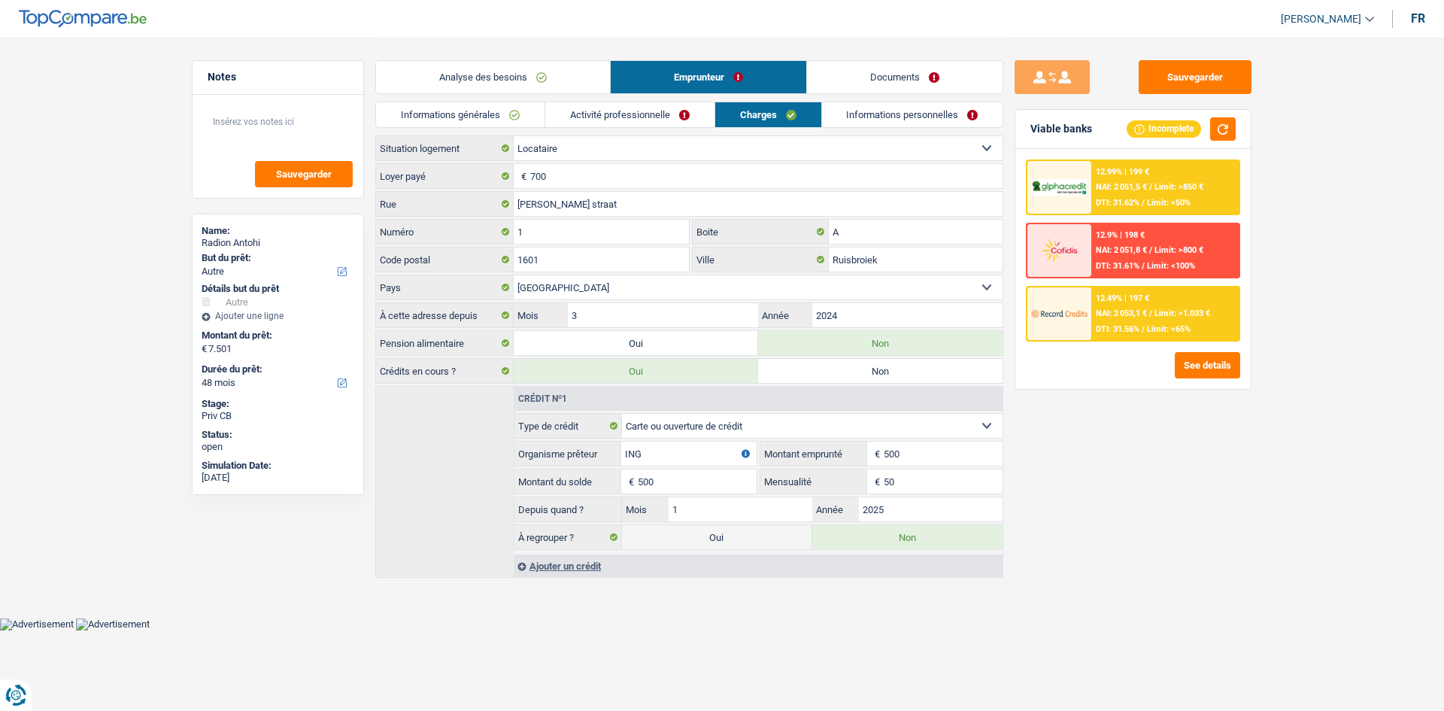
click at [851, 85] on link "Documents" at bounding box center [905, 77] width 196 height 32
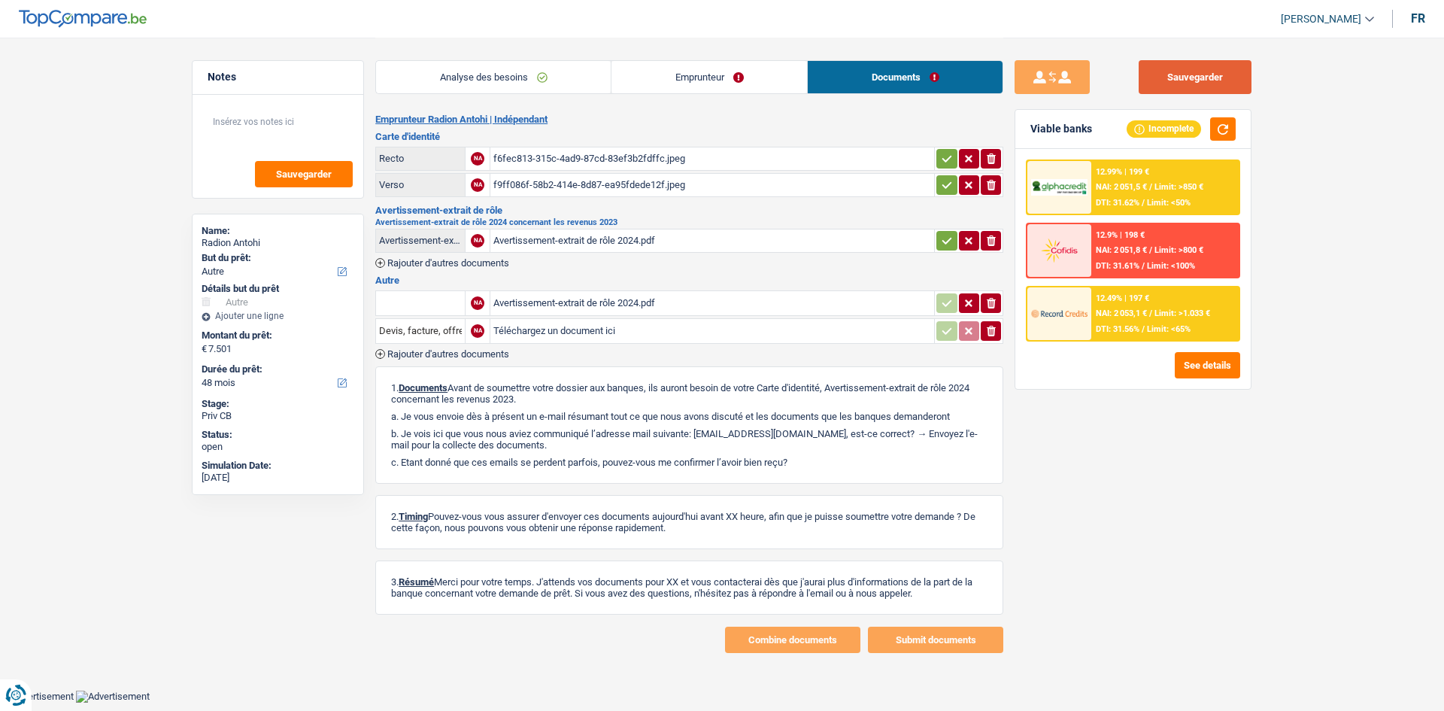
click at [1202, 65] on button "Sauvegarder" at bounding box center [1195, 77] width 113 height 34
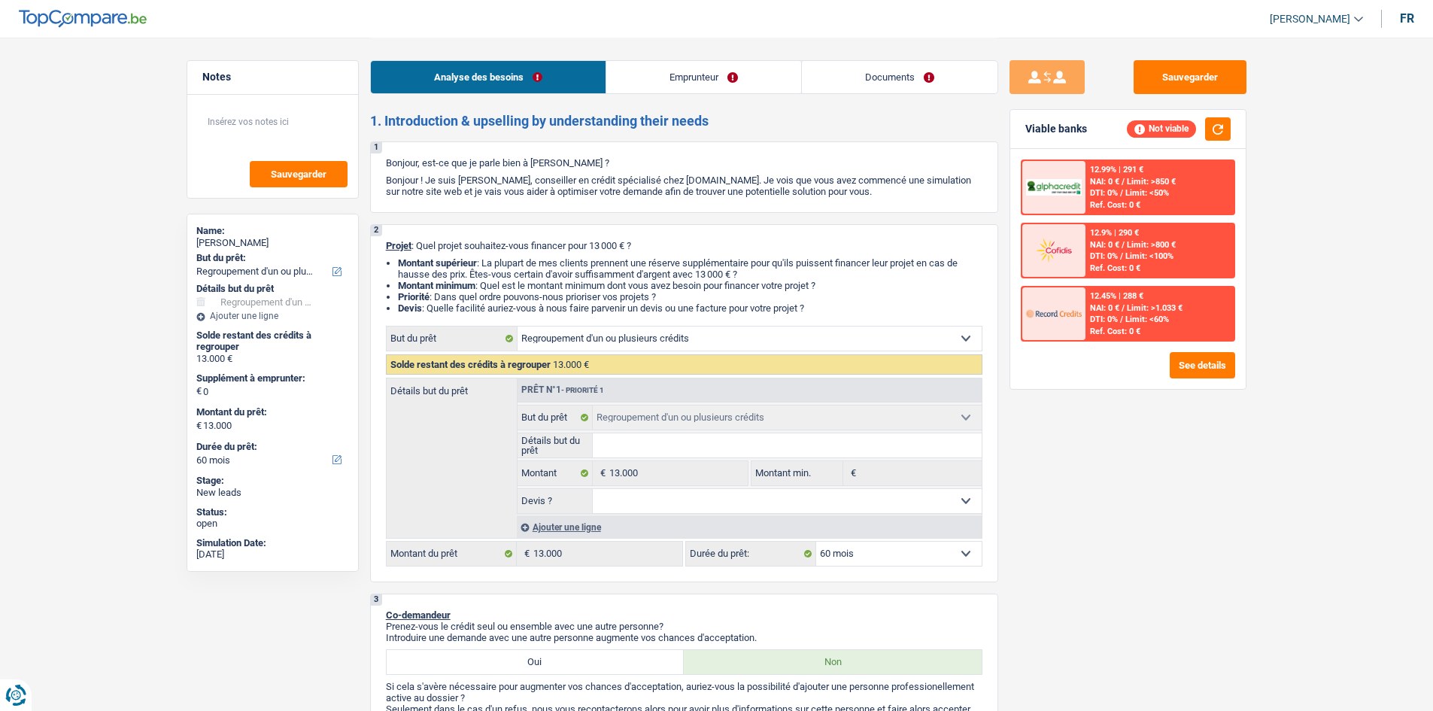
select select "refinancing"
select select "60"
select select "refinancing"
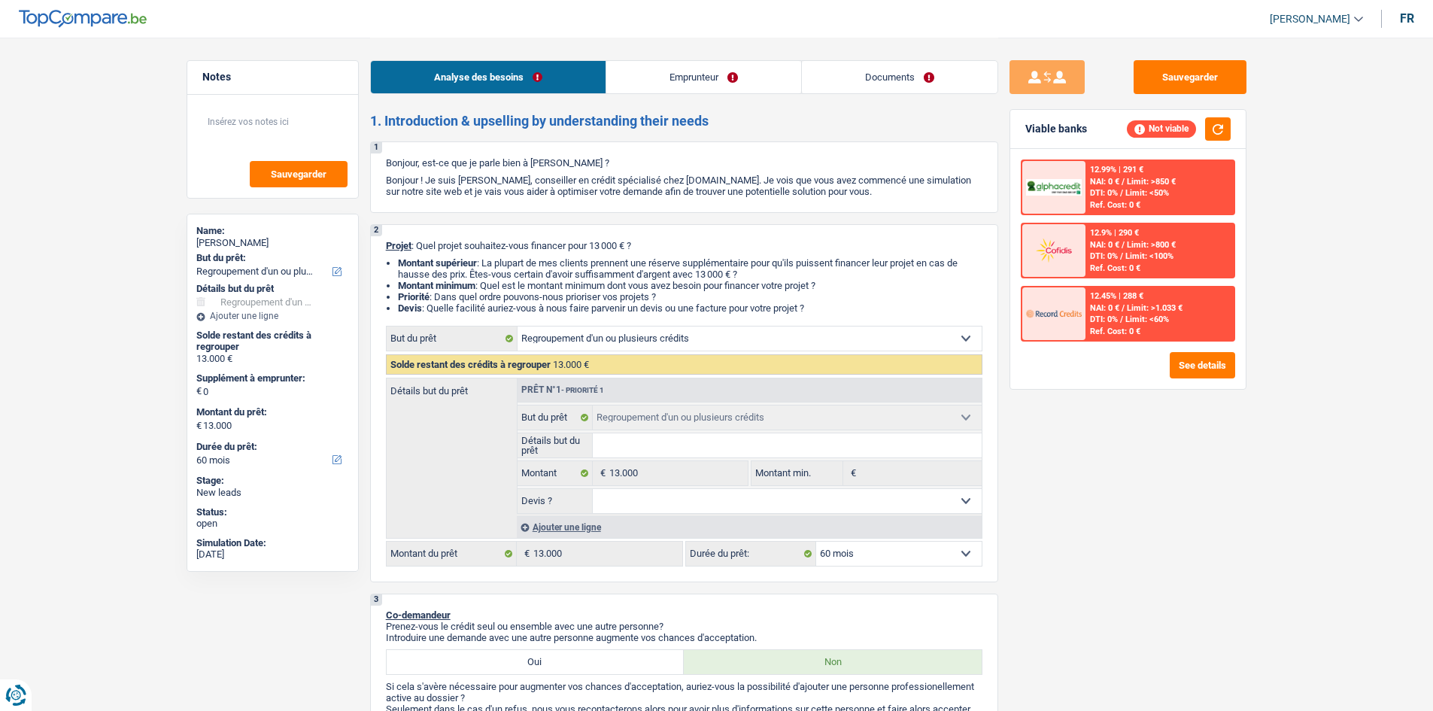
select select "60"
select select "privateEmployee"
select select "netSalary"
select select "mealVouchers"
select select "rents"
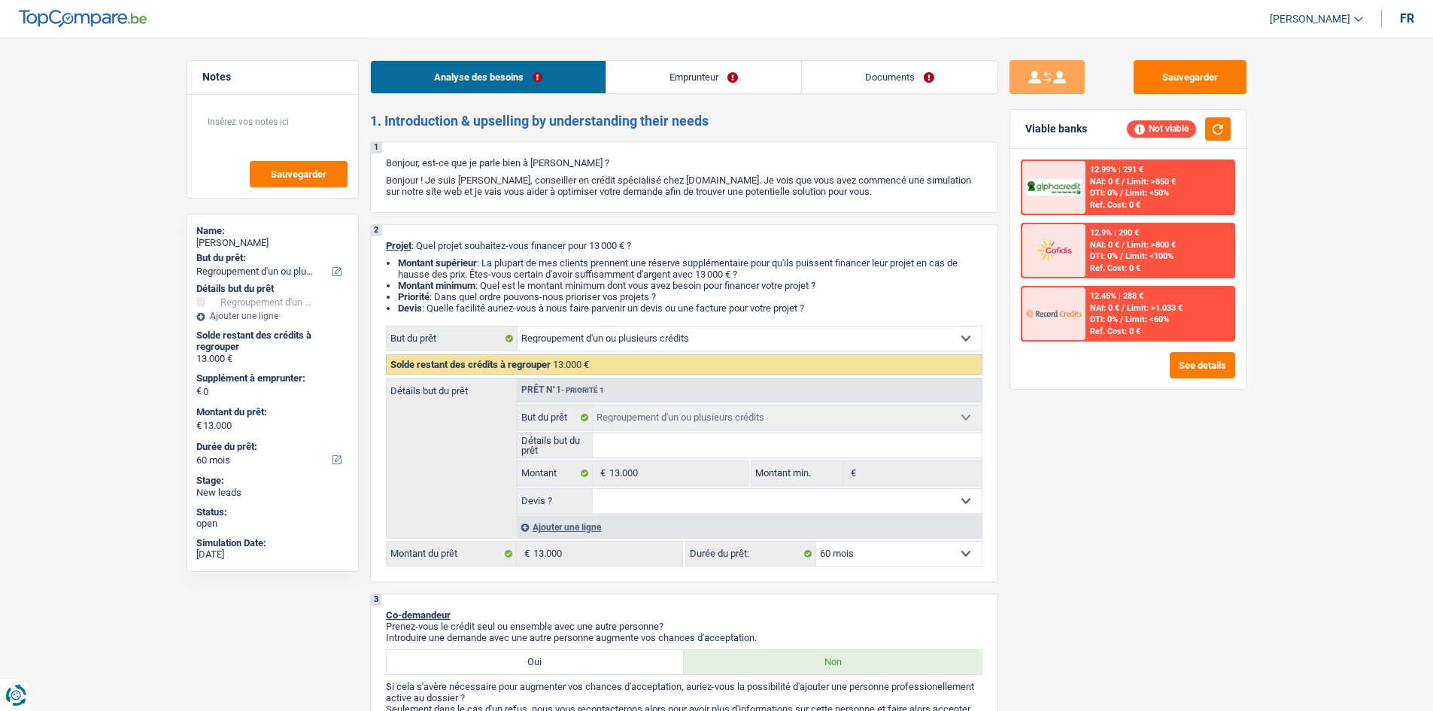
select select "refinancing"
select select "60"
click at [688, 67] on link "Emprunteur" at bounding box center [703, 77] width 195 height 32
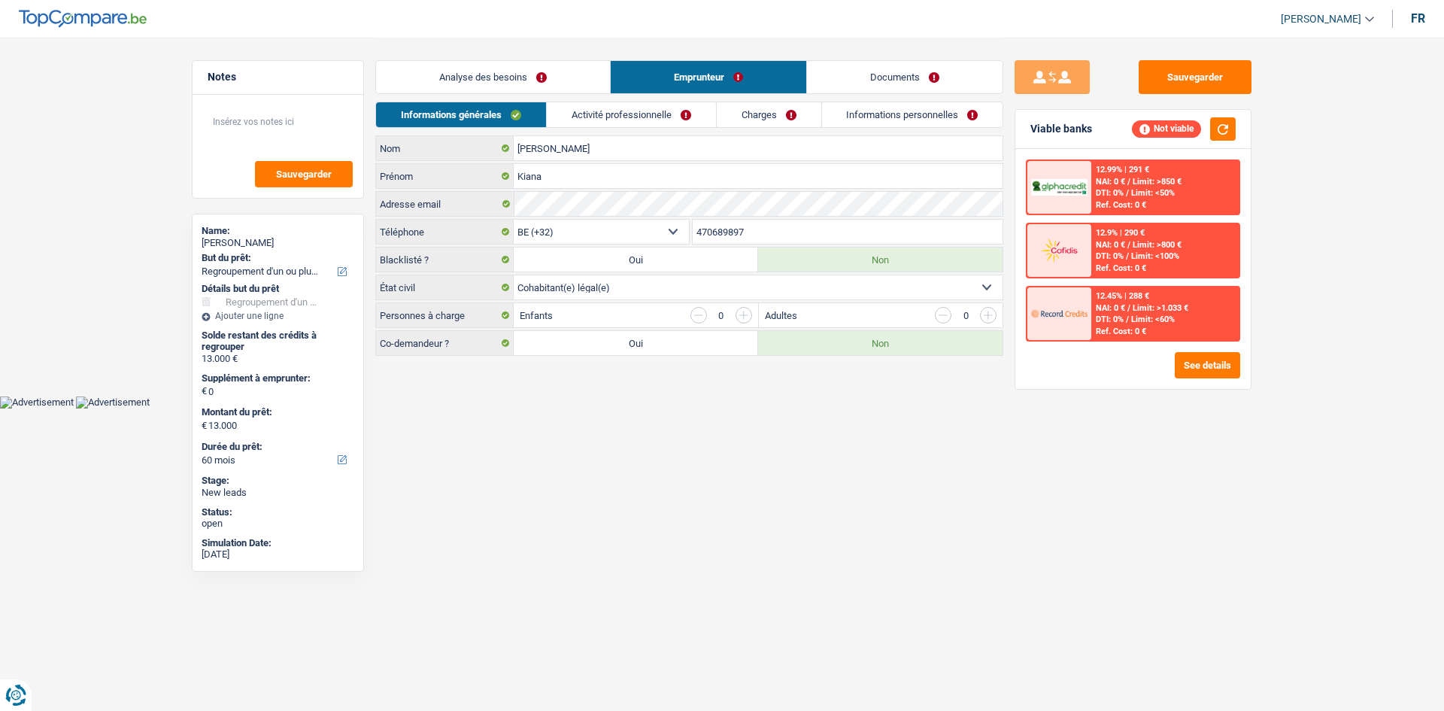
click at [778, 107] on link "Charges" at bounding box center [769, 114] width 105 height 25
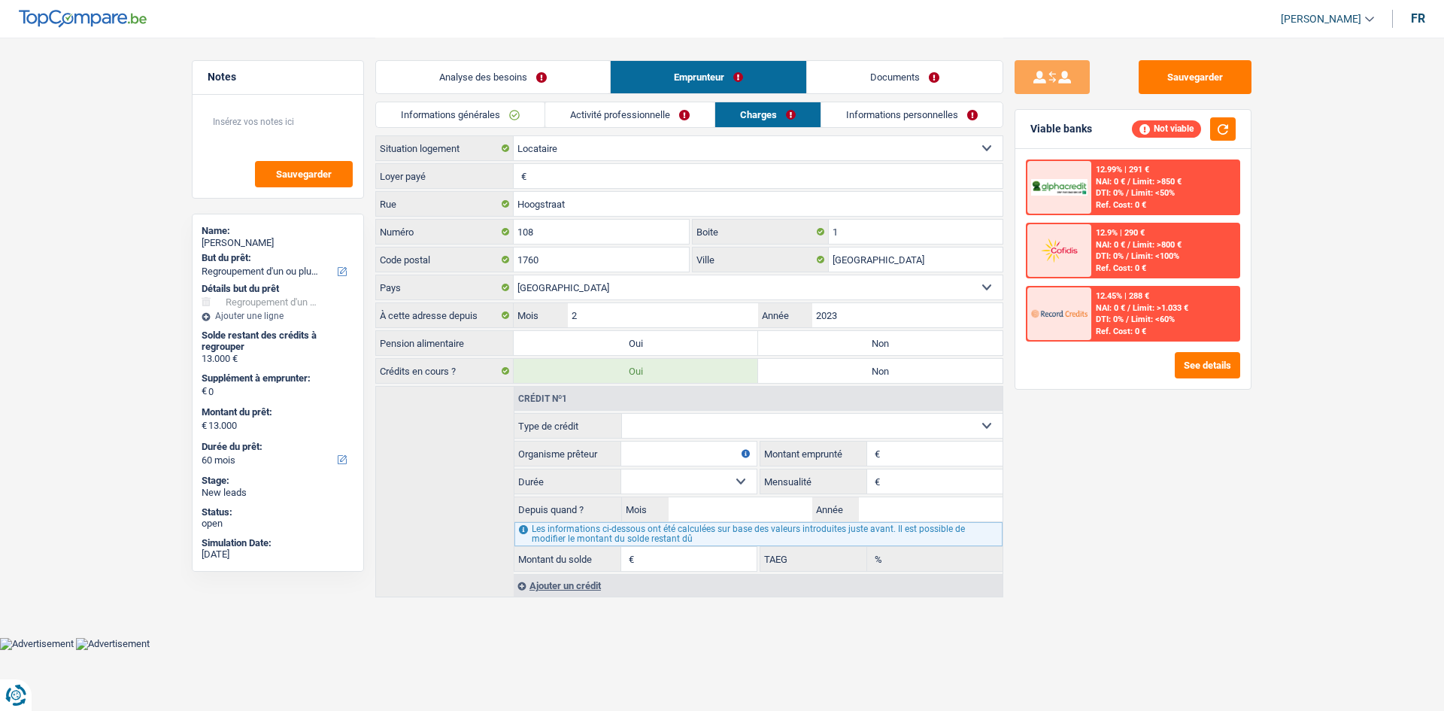
click at [593, 80] on link "Analyse des besoins" at bounding box center [493, 77] width 234 height 32
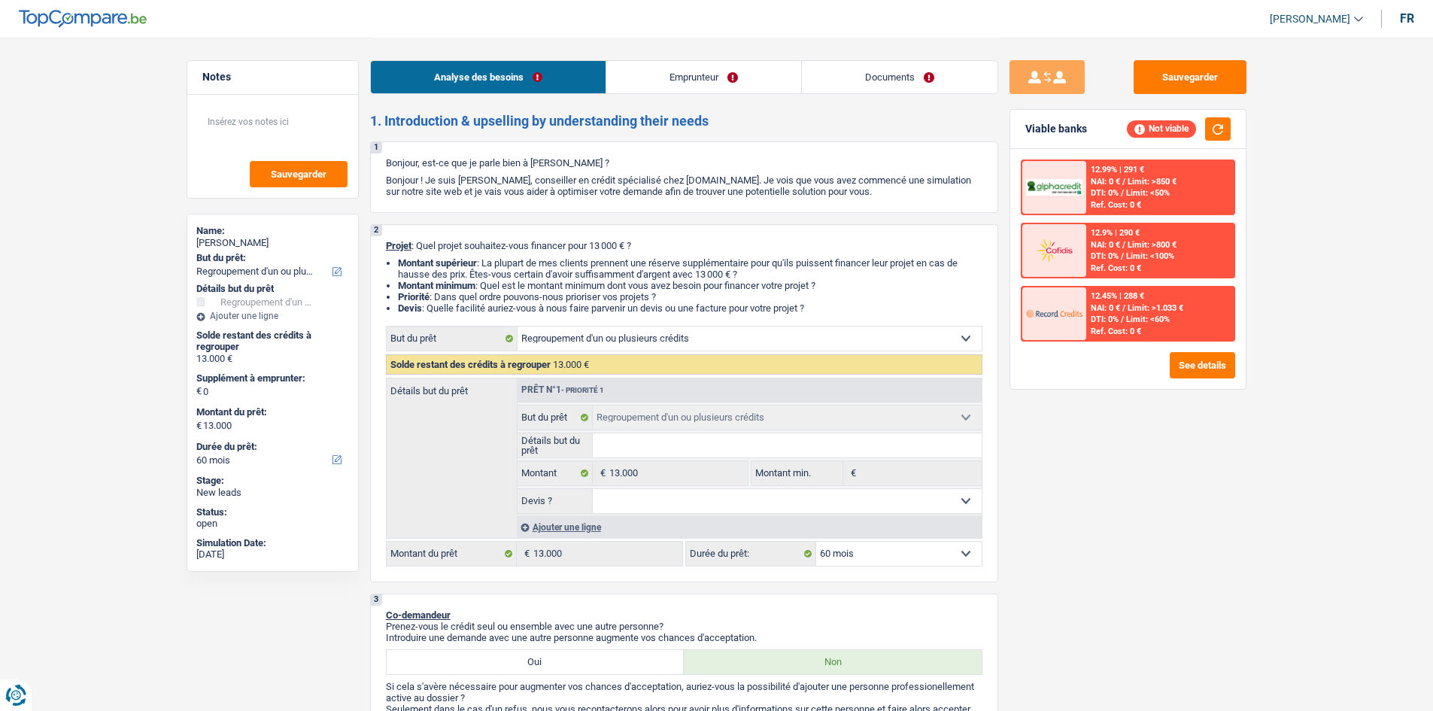
click at [1161, 437] on div "Sauvegarder Viable banks Not viable 12.99% | 291 € NAI: 0 € / Limit: >850 € DTI…" at bounding box center [1127, 373] width 259 height 626
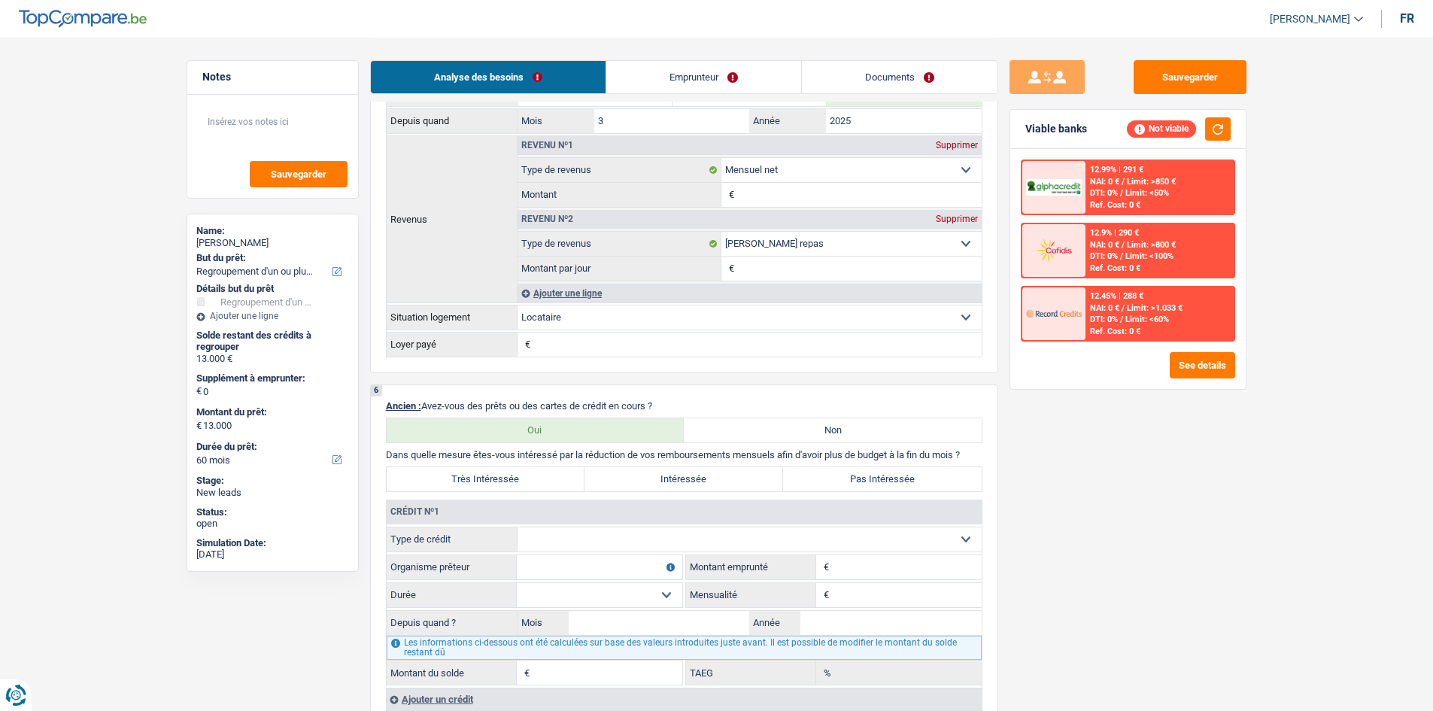
scroll to position [1203, 0]
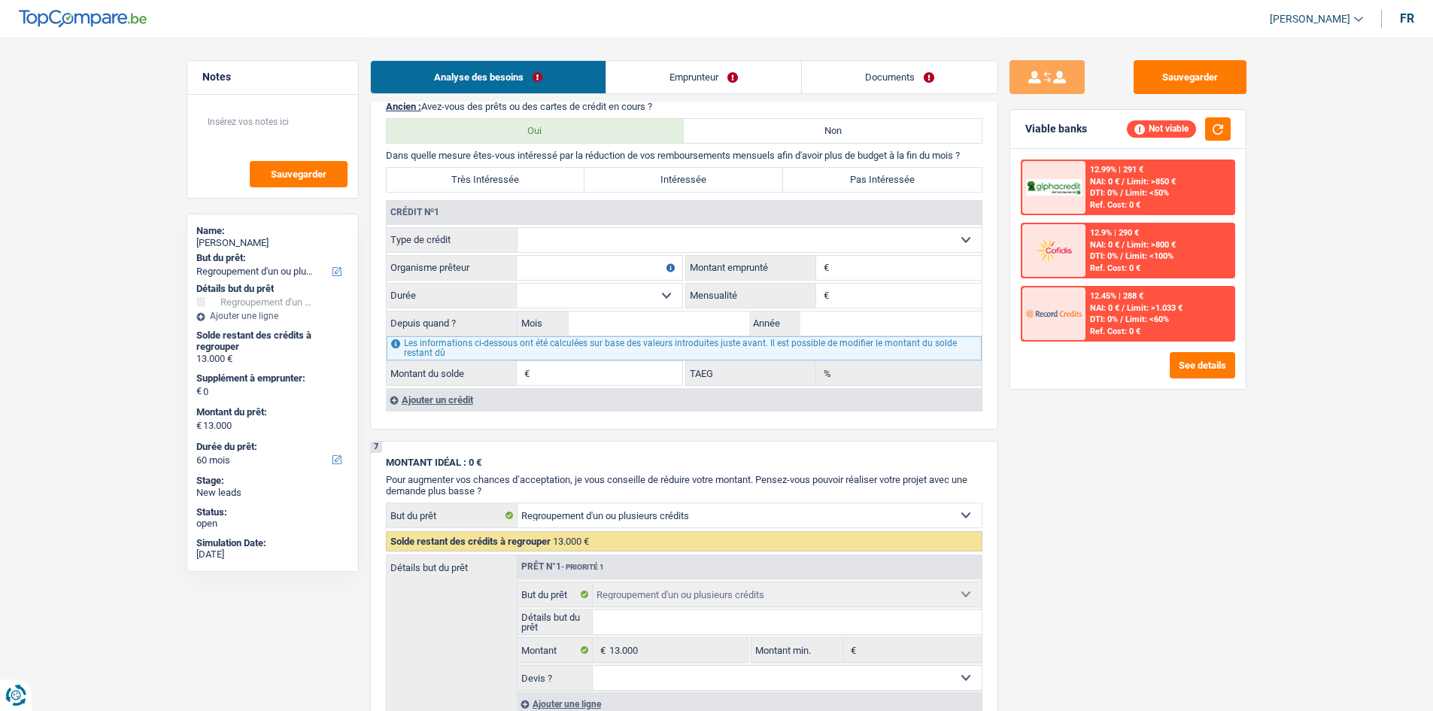
click at [593, 244] on select "Carte ou ouverture de crédit Prêt hypothécaire Vente à tempérament Prêt à tempé…" at bounding box center [749, 240] width 464 height 24
select select "personalLoan"
type input "0"
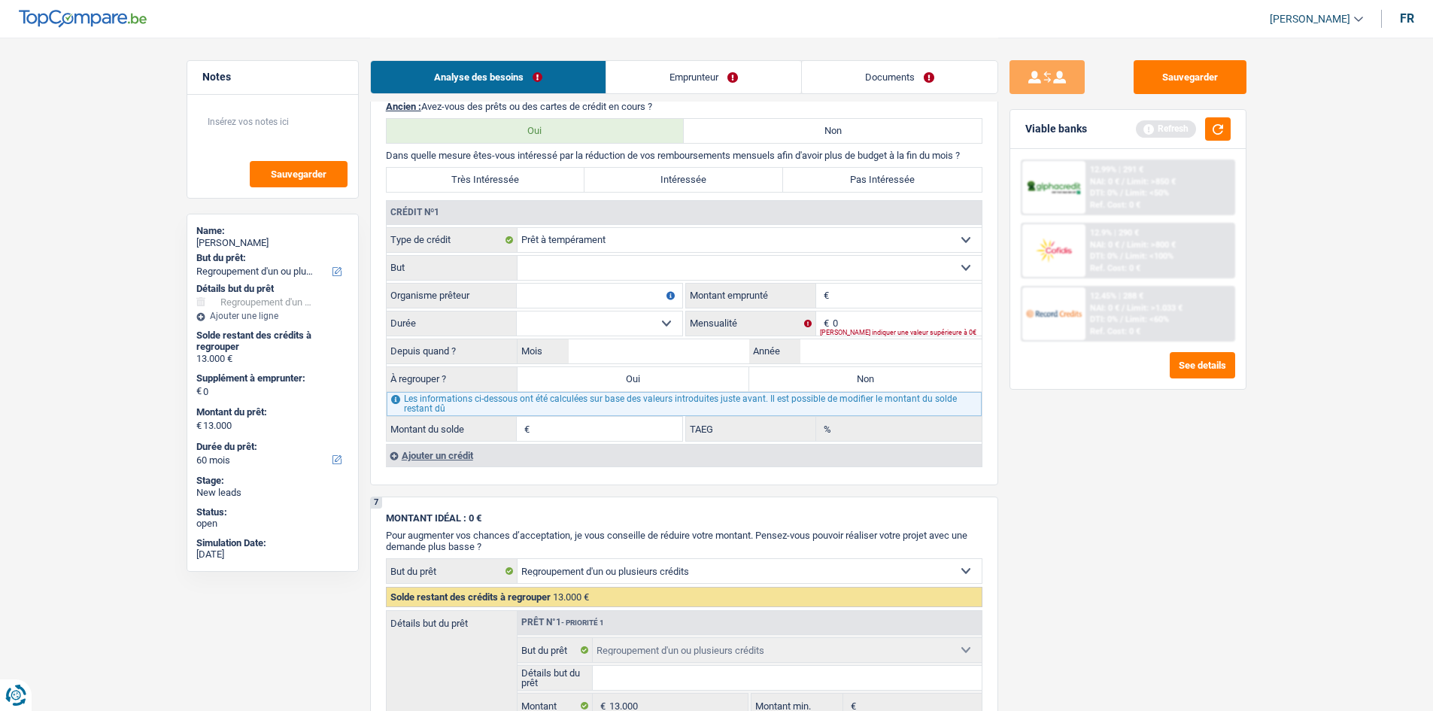
click at [831, 264] on select "Confort maison: meubles, textile, peinture, électroménager, outillage non-profe…" at bounding box center [749, 268] width 464 height 24
select select "homeFurnishingOrRelocation"
click at [517, 256] on select "Confort maison: meubles, textile, peinture, électroménager, outillage non-profe…" at bounding box center [749, 268] width 464 height 24
click at [862, 317] on input "0" at bounding box center [906, 323] width 149 height 24
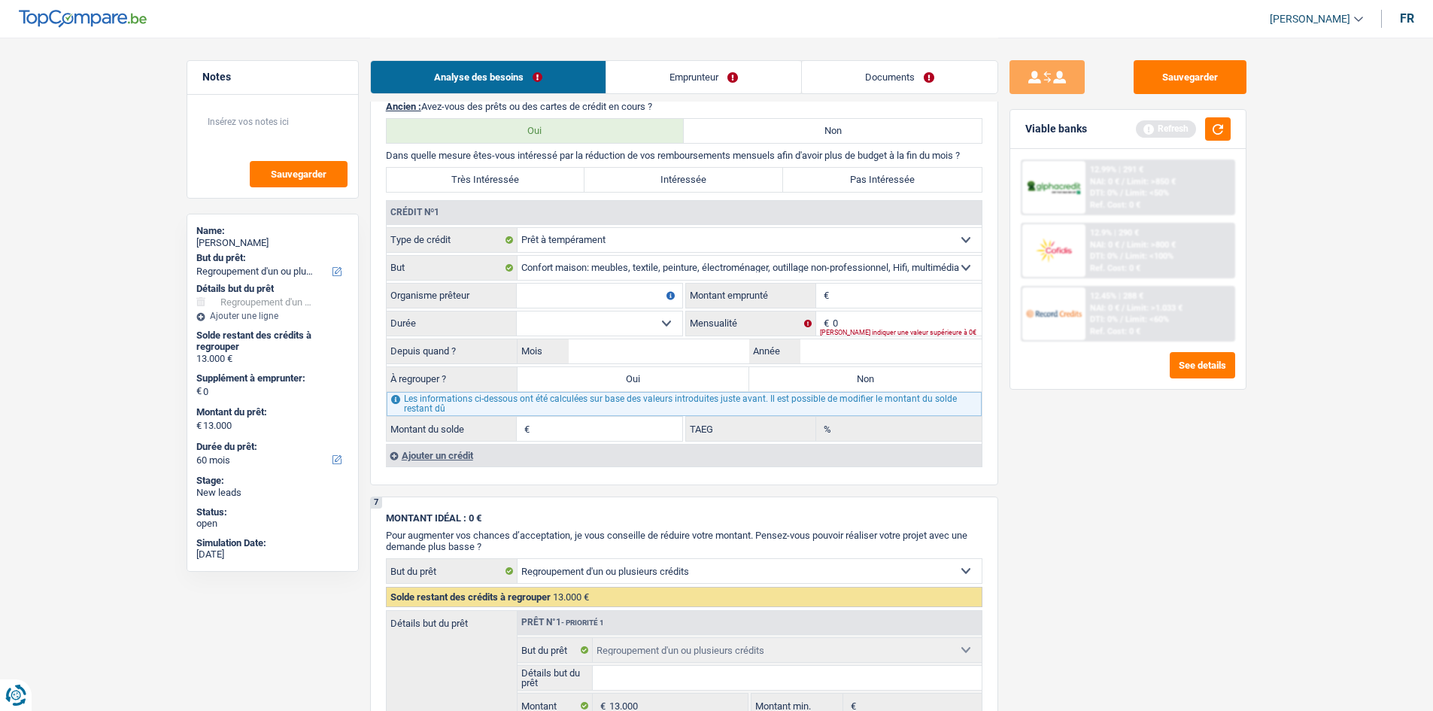
click at [838, 271] on select "Confort maison: meubles, textile, peinture, électroménager, outillage non-profe…" at bounding box center [749, 268] width 464 height 24
click at [778, 234] on select "Carte ou ouverture de crédit Prêt hypothécaire Vente à tempérament Prêt à tempé…" at bounding box center [749, 240] width 464 height 24
select select "carLoan"
click at [517, 228] on select "Carte ou ouverture de crédit Prêt hypothécaire Vente à tempérament Prêt à tempé…" at bounding box center [749, 240] width 464 height 24
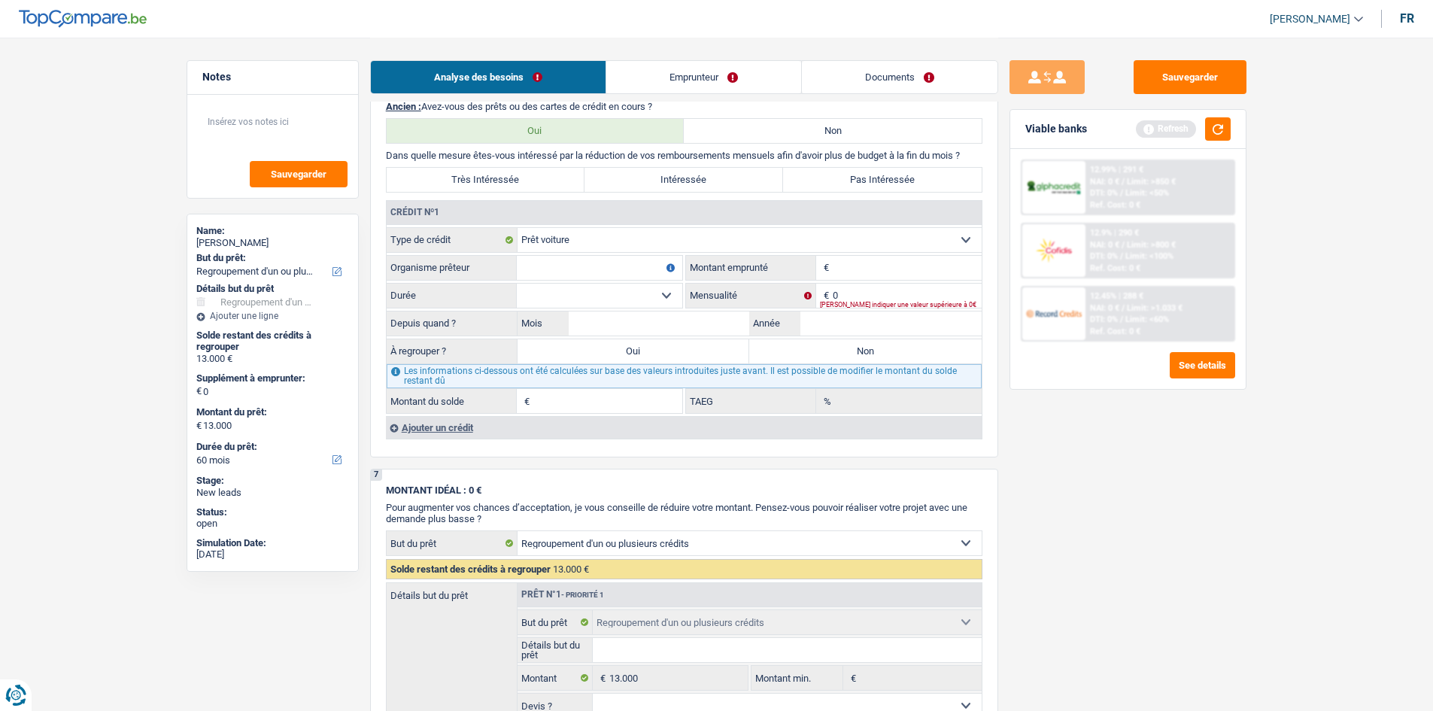
click at [420, 431] on div "Ajouter un crédit" at bounding box center [684, 427] width 596 height 23
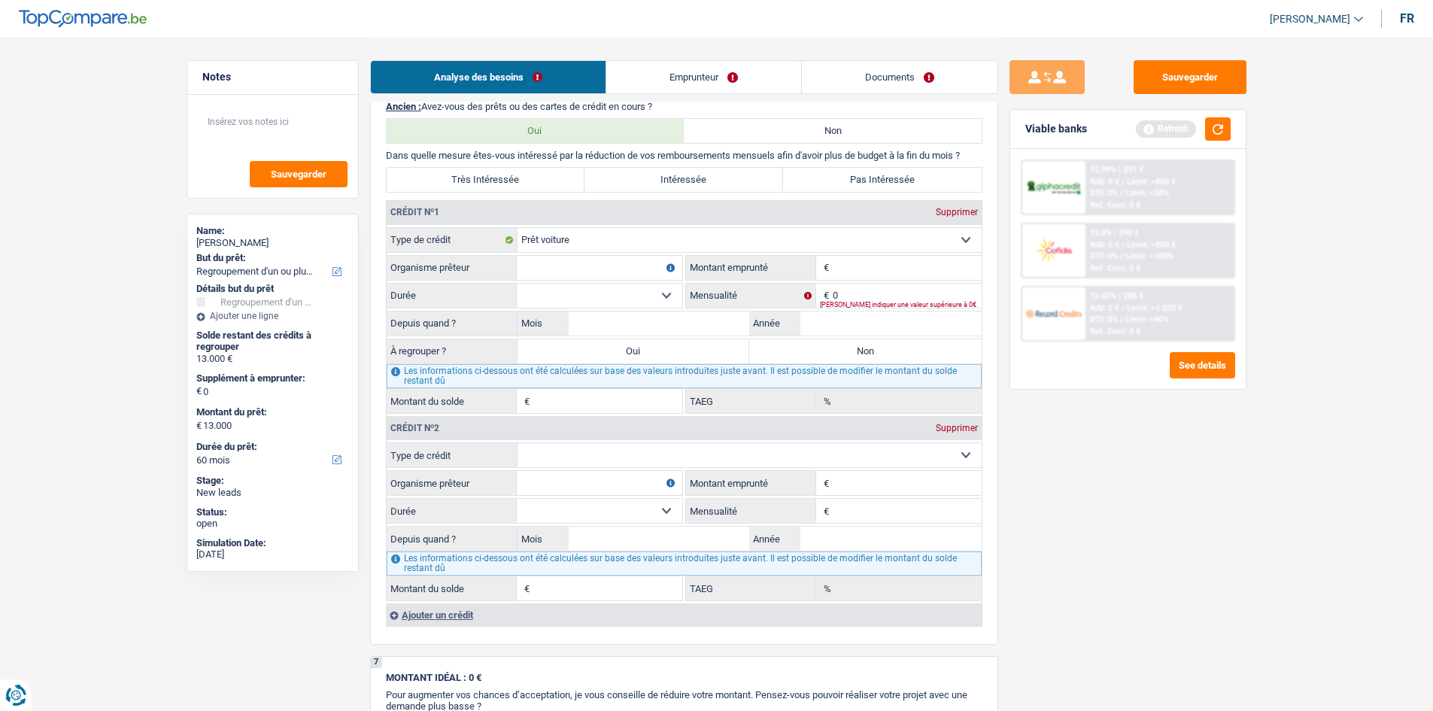
click at [624, 461] on select "Carte ou ouverture de crédit Prêt hypothécaire Vente à tempérament Prêt à tempé…" at bounding box center [749, 455] width 464 height 24
click at [1182, 489] on div "Sauvegarder Viable banks Refresh 12.99% | 291 € NAI: 0 € / Limit: >850 € DTI: 0…" at bounding box center [1127, 373] width 259 height 626
click at [893, 517] on input "Mensualité" at bounding box center [906, 511] width 149 height 24
type input "435"
click at [1100, 518] on div "Sauvegarder Viable banks Refresh 12.99% | 291 € NAI: 0 € / Limit: >850 € DTI: 0…" at bounding box center [1127, 373] width 259 height 626
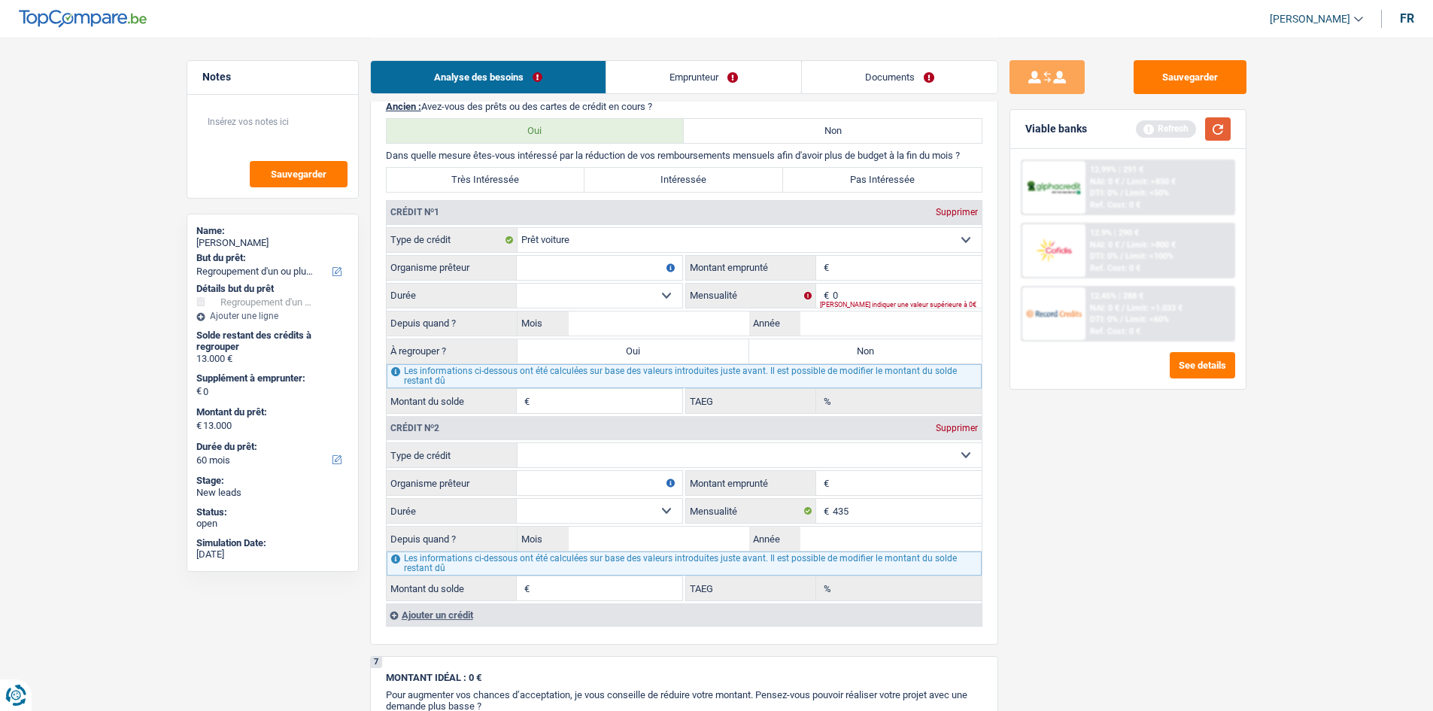
click at [1205, 126] on button "button" at bounding box center [1218, 128] width 26 height 23
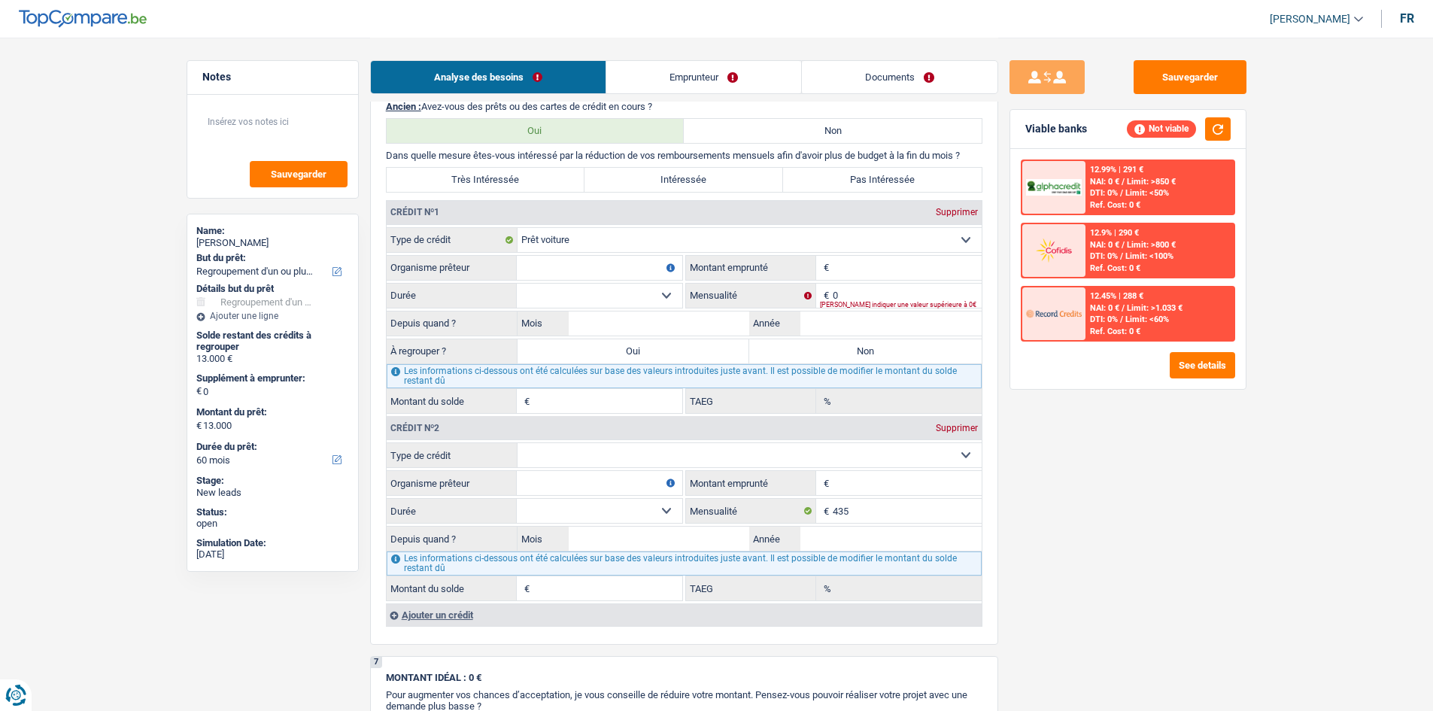
click at [857, 283] on fieldset "0 € Mensualité [PERSON_NAME] indiquer une valeur supérieure à 0€" at bounding box center [834, 296] width 296 height 26
click at [857, 290] on input "0" at bounding box center [906, 296] width 149 height 24
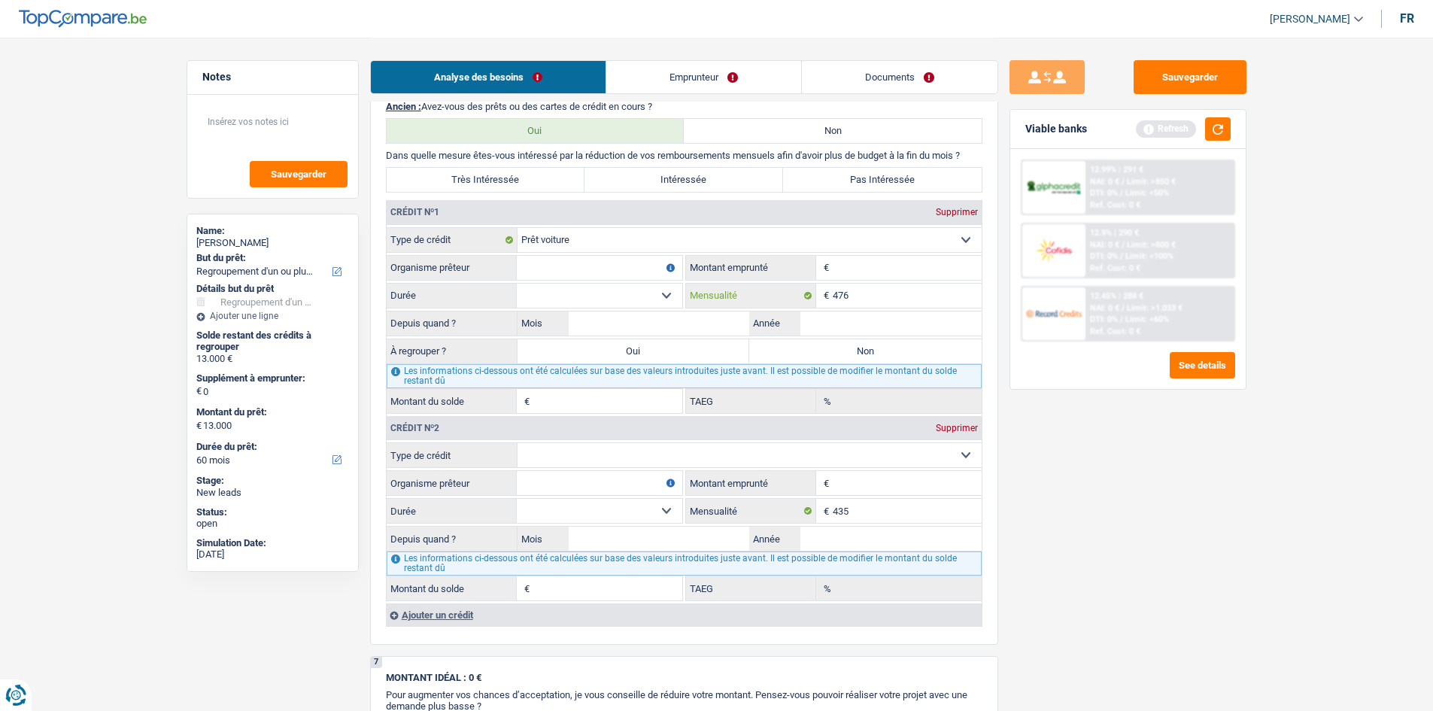
type input "476"
click at [845, 271] on input "Montant" at bounding box center [906, 268] width 149 height 24
click at [905, 269] on input "Montant" at bounding box center [906, 268] width 149 height 24
type input "38.181"
click at [620, 294] on select "12 mois 18 mois 24 mois 30 mois 36 mois 42 mois 48 mois 60 mois 72 mois 84 mois…" at bounding box center [599, 296] width 165 height 24
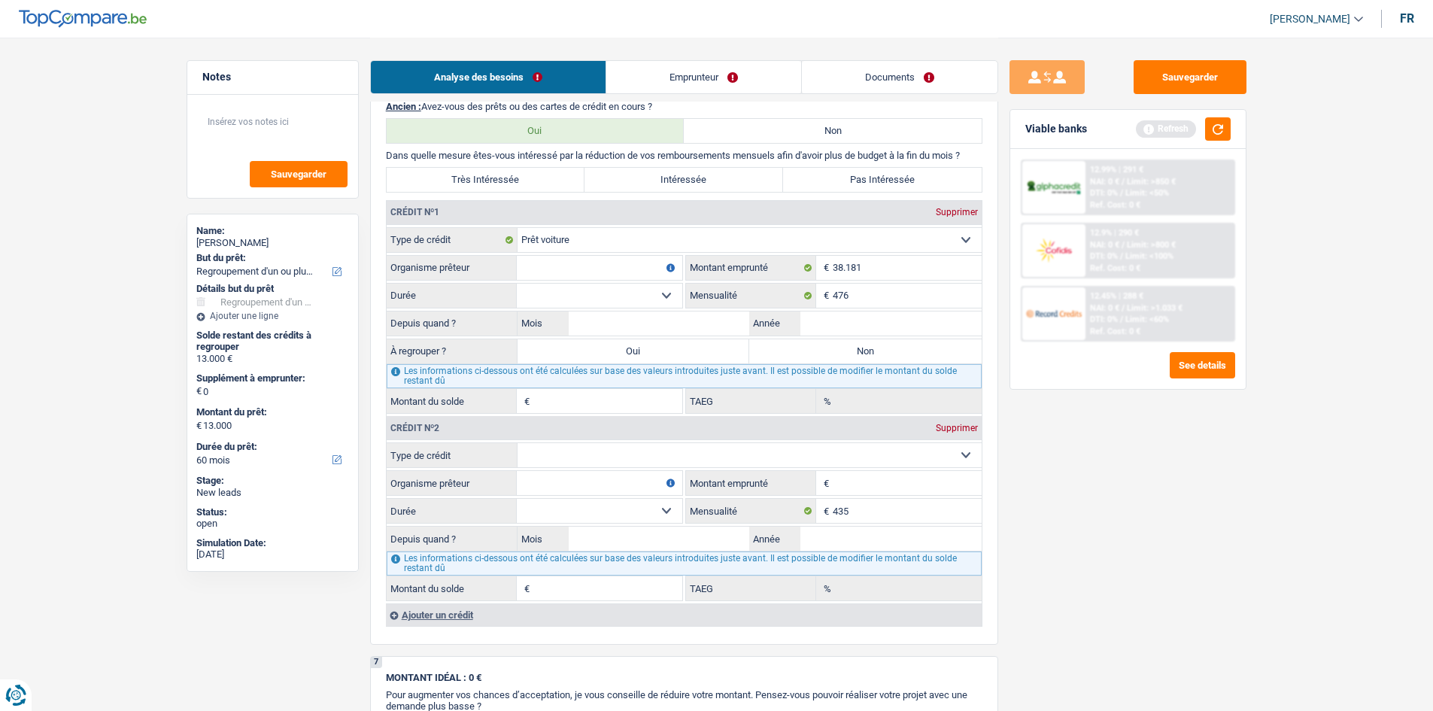
select select "60"
click at [517, 284] on select "12 mois 18 mois 24 mois 30 mois 36 mois 42 mois 48 mois 60 mois 72 mois 84 mois…" at bounding box center [599, 296] width 165 height 24
click at [629, 320] on input "Mois" at bounding box center [659, 323] width 181 height 24
type input "9"
click at [834, 324] on input "Année" at bounding box center [890, 323] width 181 height 24
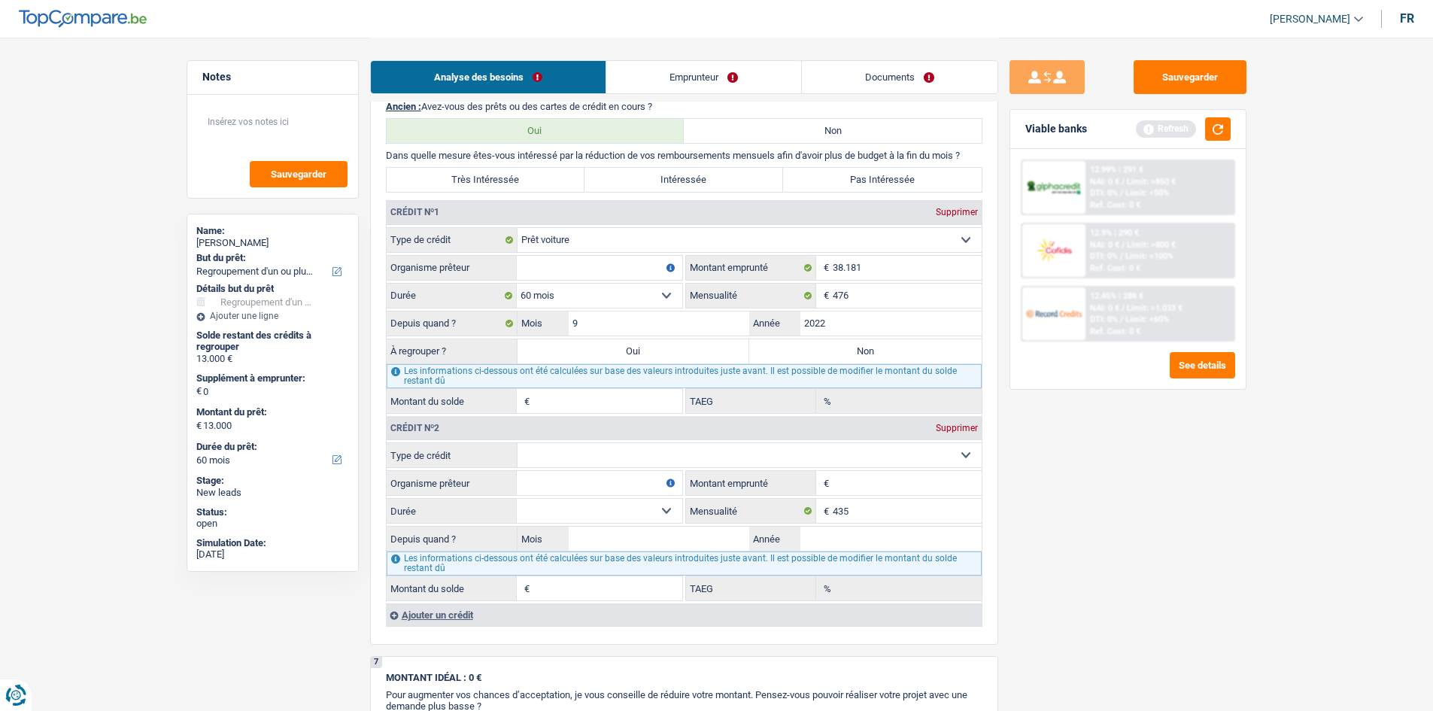
type input "2022"
type input "12.828"
type input "0,00"
click at [854, 362] on label "Non" at bounding box center [865, 351] width 232 height 24
click at [854, 362] on input "Non" at bounding box center [865, 351] width 232 height 24
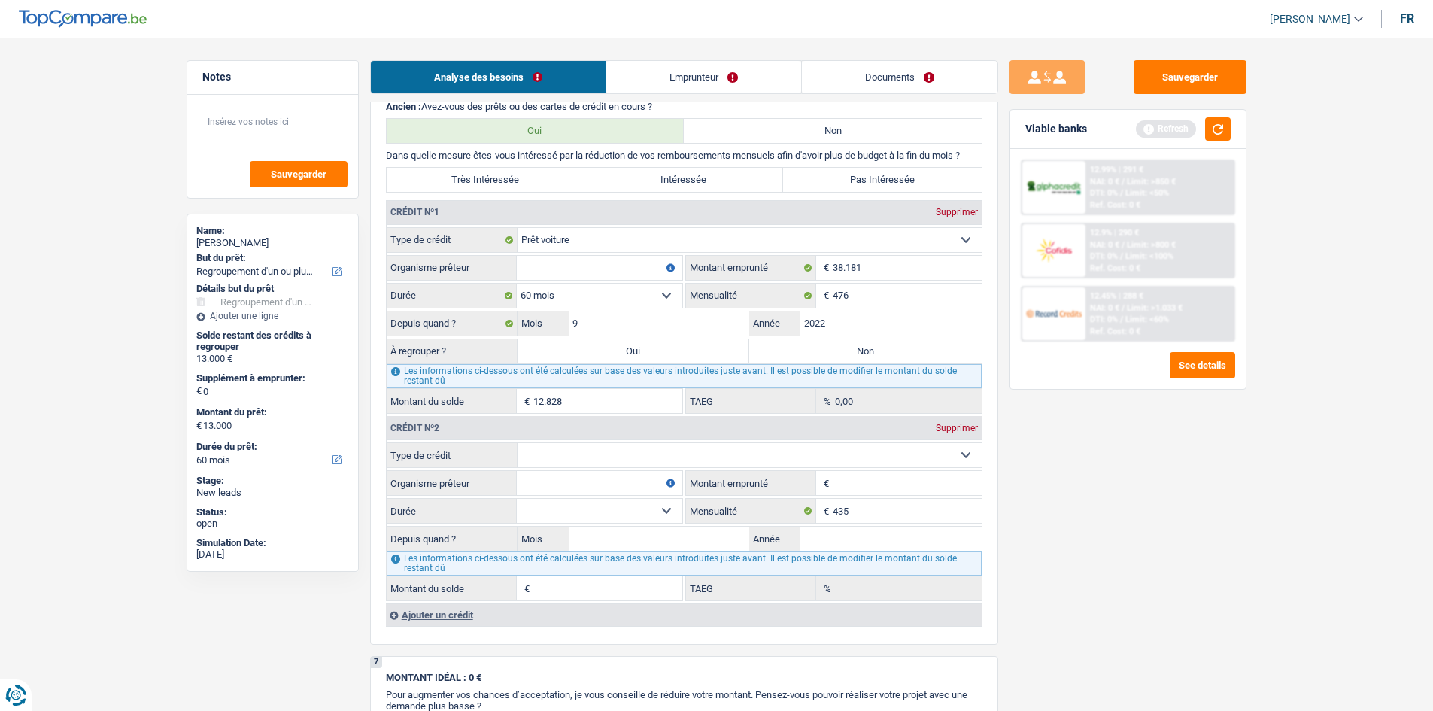
radio input "true"
select select
select select "24"
select select
select select "24"
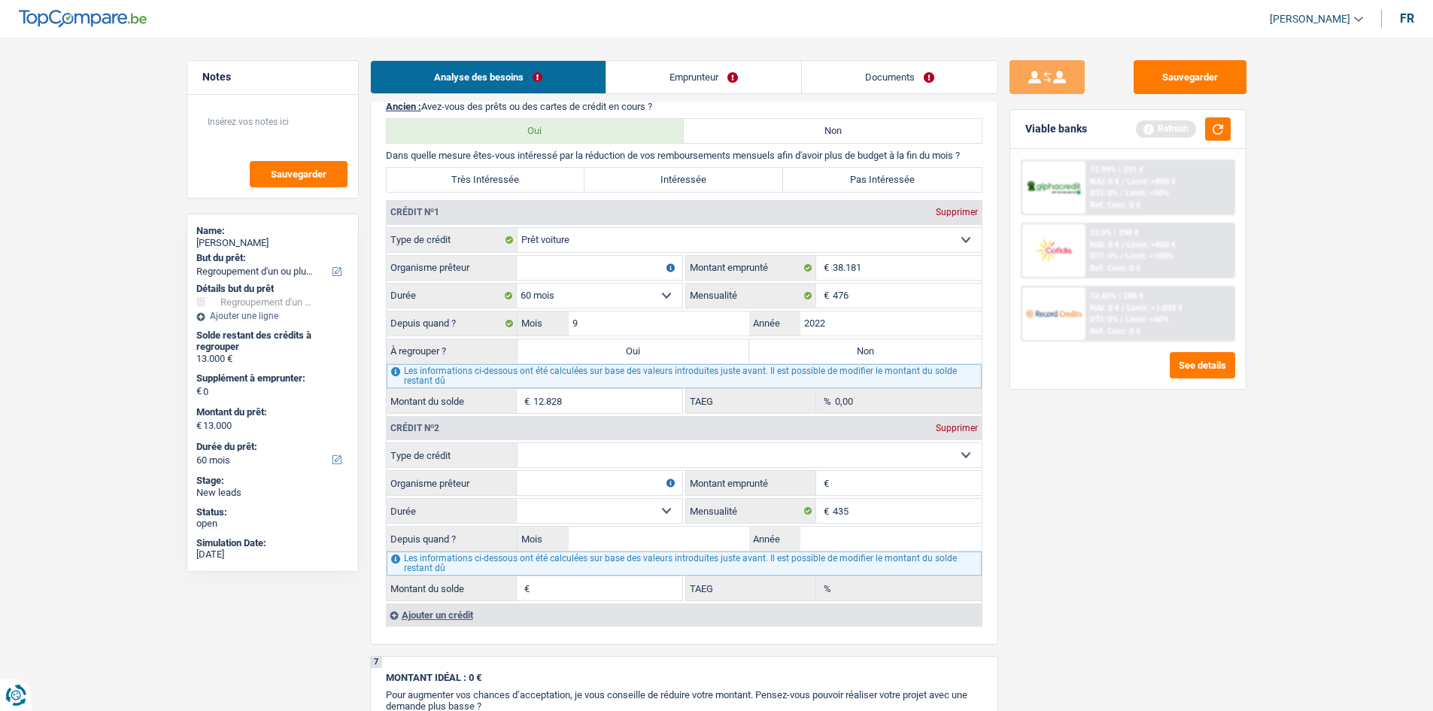
select select
select select "24"
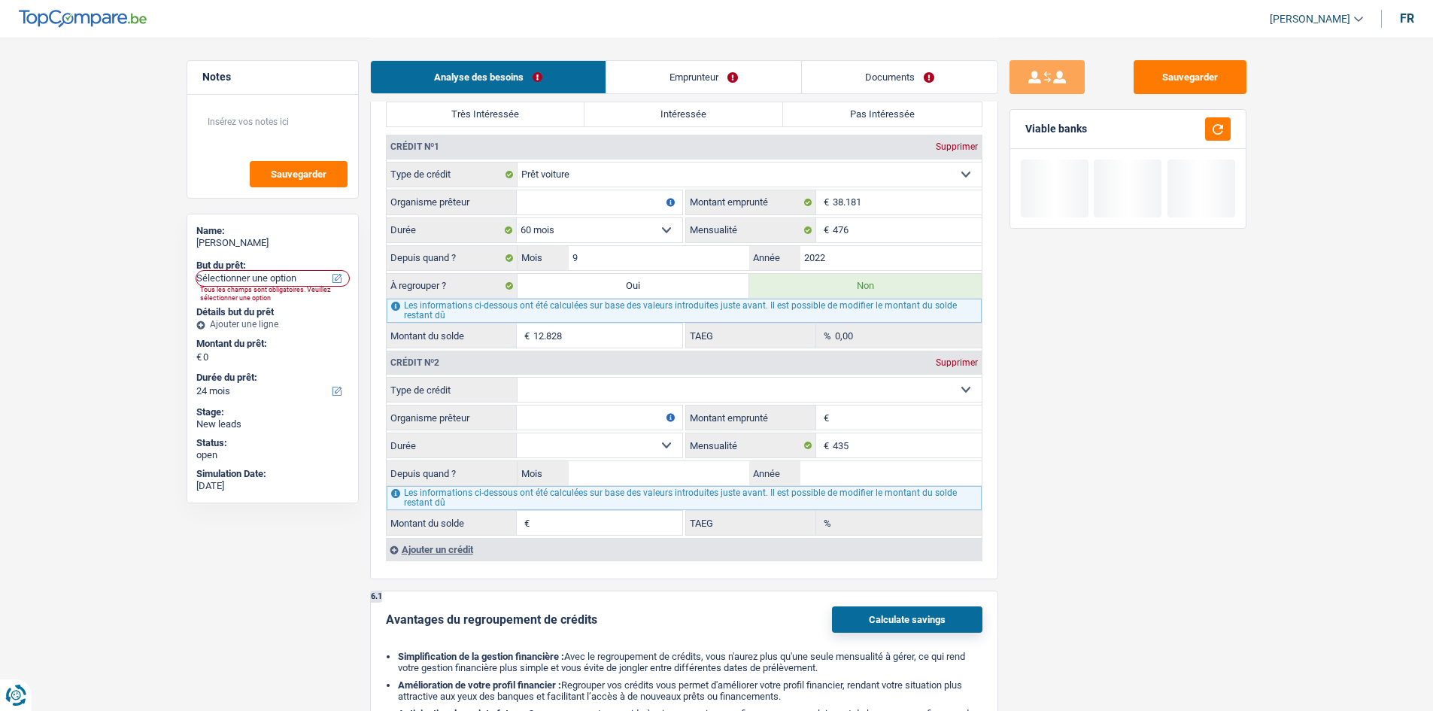
scroll to position [978, 0]
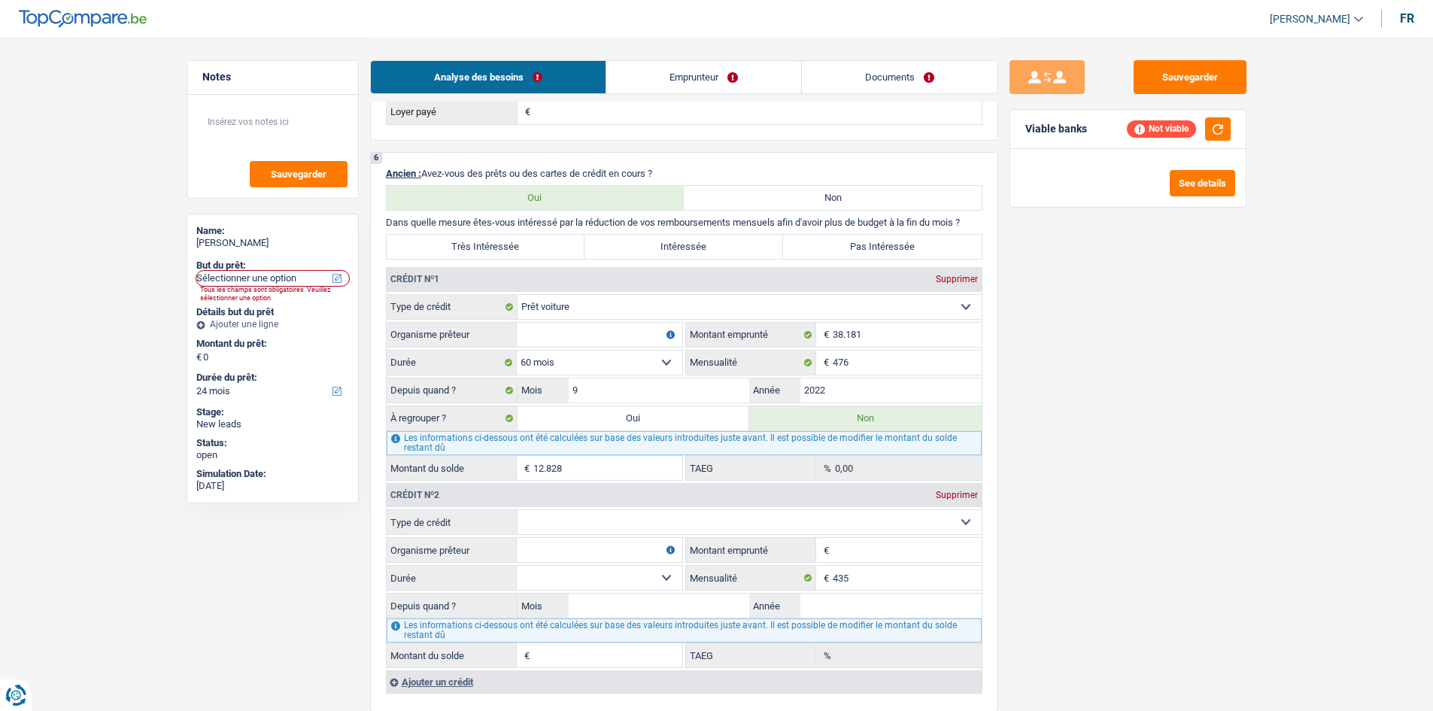
click at [635, 337] on input "Organisme prêteur" at bounding box center [599, 335] width 165 height 24
click at [840, 385] on input "2022" at bounding box center [890, 390] width 181 height 24
type input "2023"
type input "20.374"
click at [610, 342] on input "Organisme prêteur" at bounding box center [599, 335] width 165 height 24
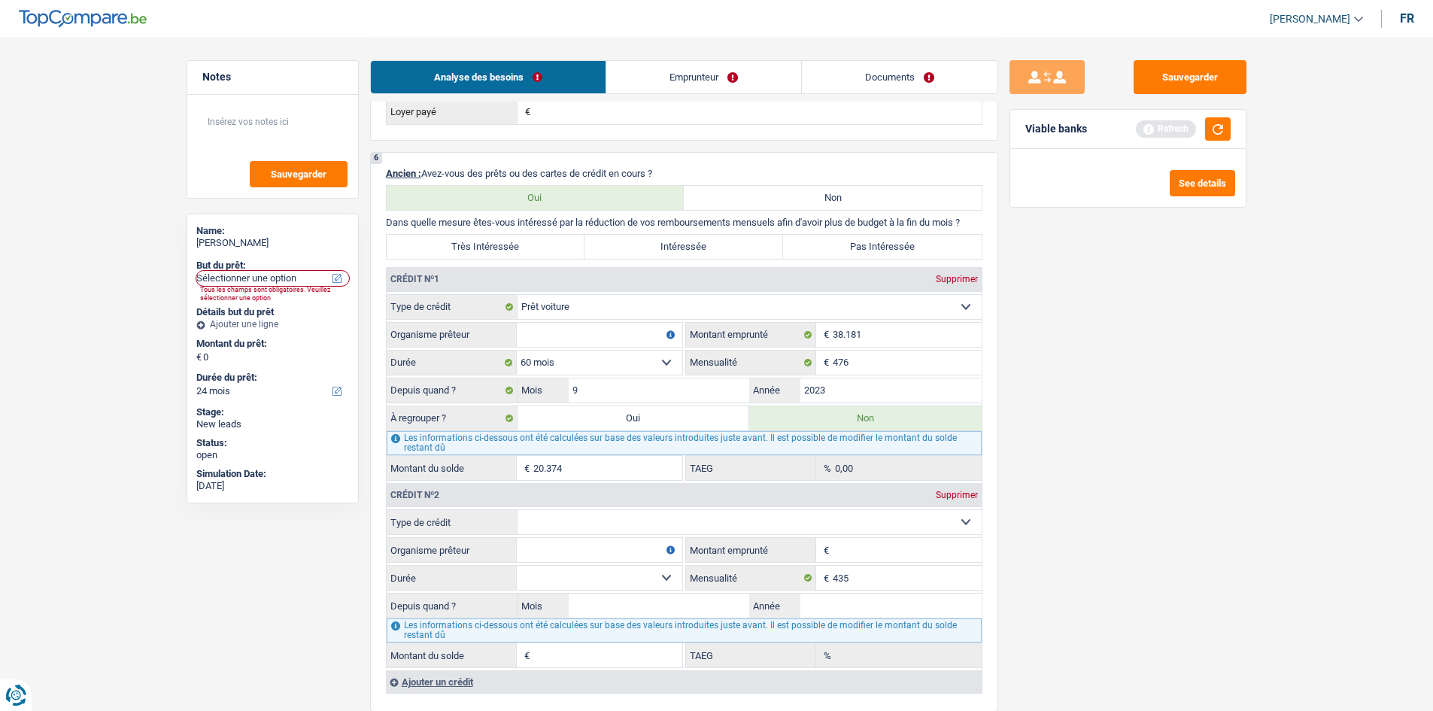
click at [871, 235] on label "Pas Intéressée" at bounding box center [882, 247] width 199 height 24
click at [871, 235] on input "Pas Intéressée" at bounding box center [882, 247] width 199 height 24
radio input "true"
click at [635, 330] on input "Organisme prêteur" at bounding box center [599, 335] width 165 height 24
type input "V"
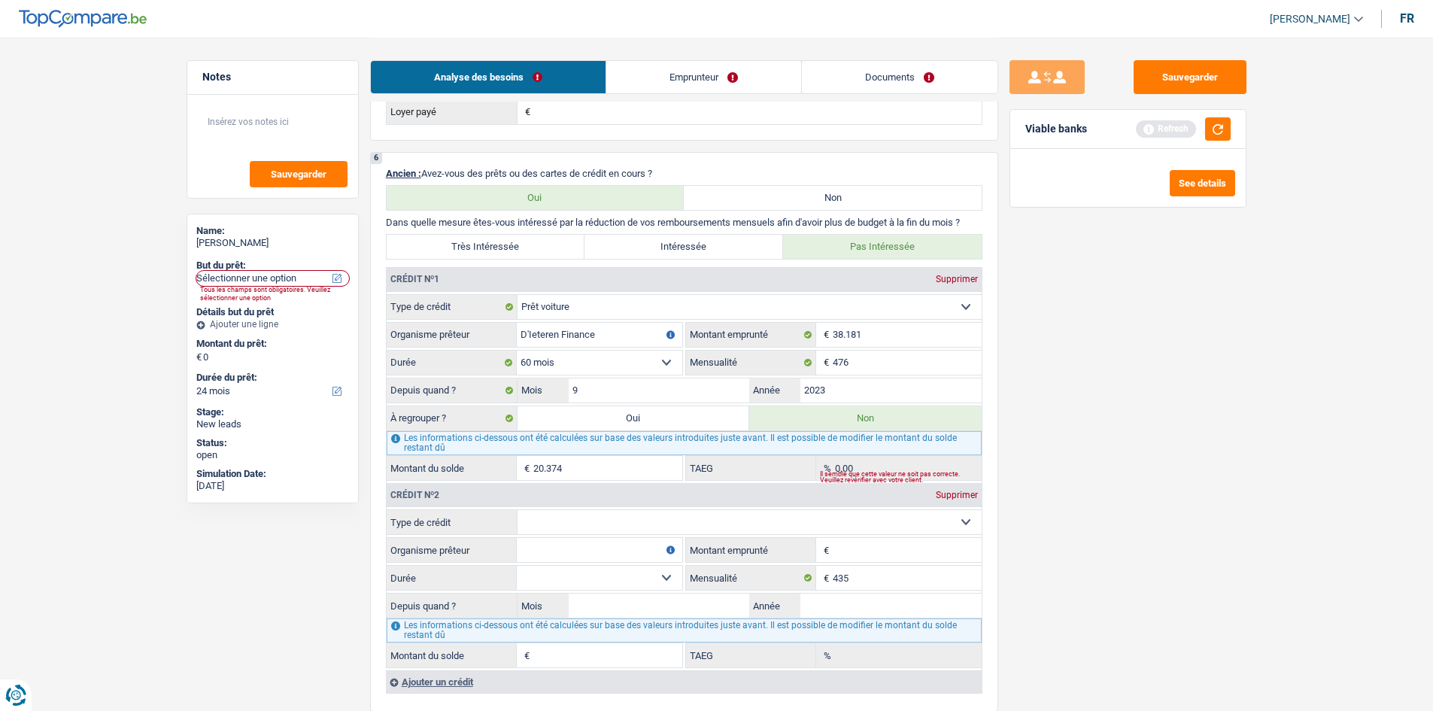
type input "D'Ieteren Finance"
click at [1184, 338] on div "Sauvegarder Viable banks Refresh See details" at bounding box center [1127, 373] width 259 height 626
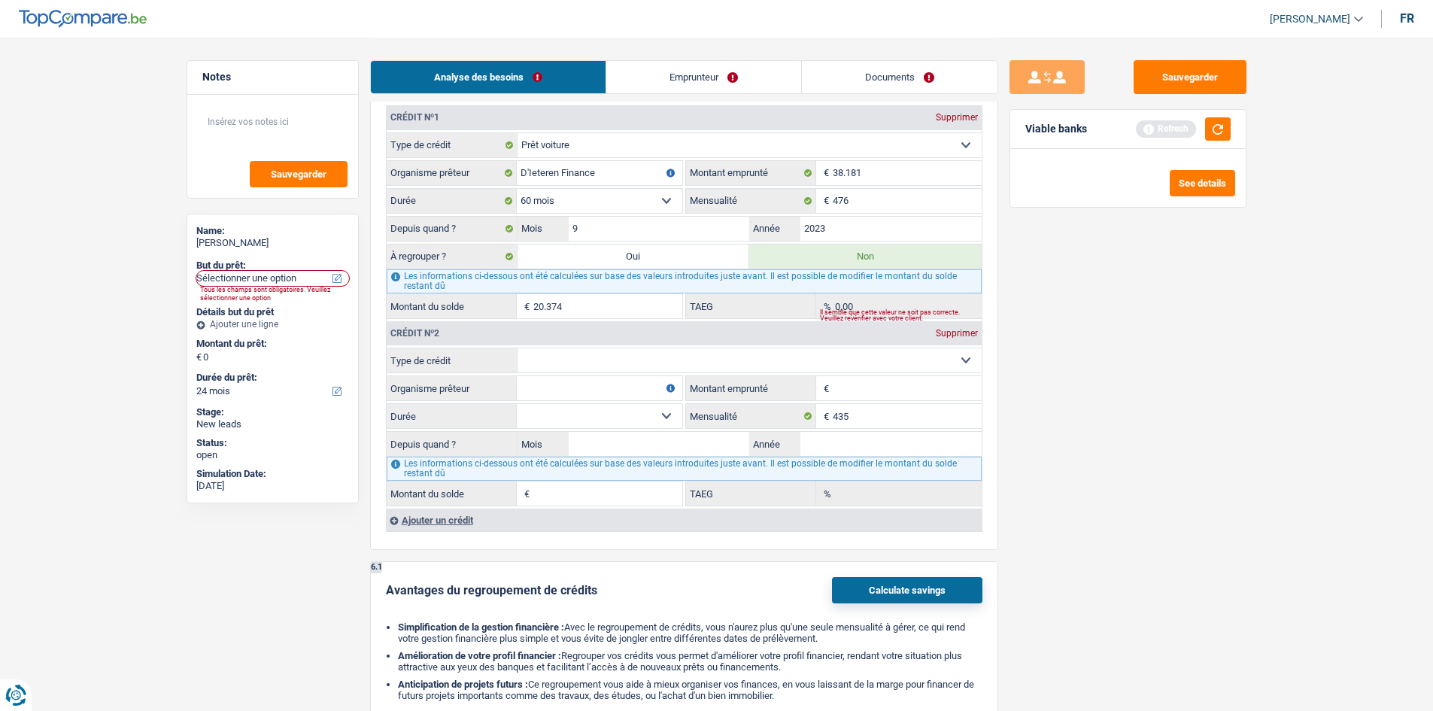
scroll to position [1354, 0]
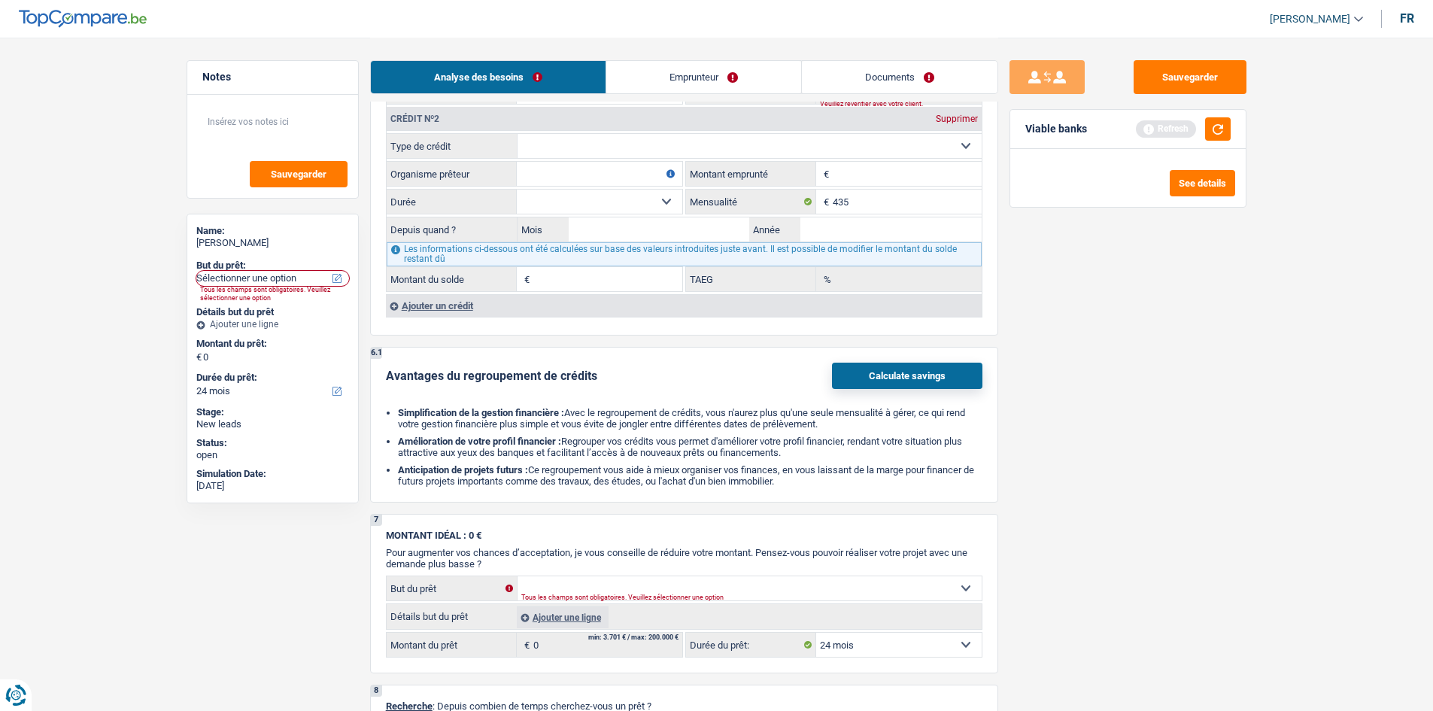
click at [603, 135] on select "Carte ou ouverture de crédit Prêt hypothécaire Vente à tempérament Prêt à tempé…" at bounding box center [749, 146] width 464 height 24
select select "personalLoan"
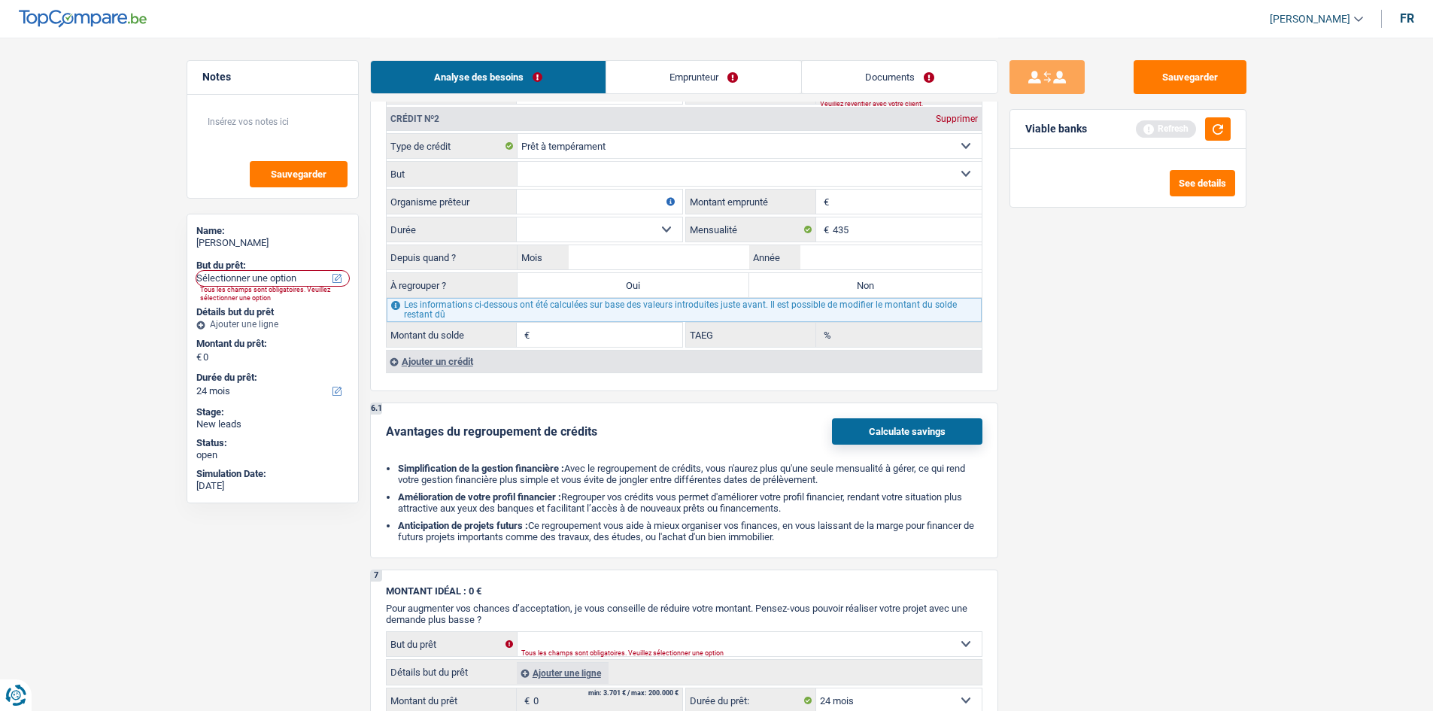
click at [747, 172] on select "Confort maison: meubles, textile, peinture, électroménager, outillage non-profe…" at bounding box center [749, 174] width 464 height 24
select select "homeFurnishingOrRelocation"
click at [517, 162] on select "Confort maison: meubles, textile, peinture, électroménager, outillage non-profe…" at bounding box center [749, 174] width 464 height 24
click at [874, 236] on input "435" at bounding box center [906, 229] width 149 height 24
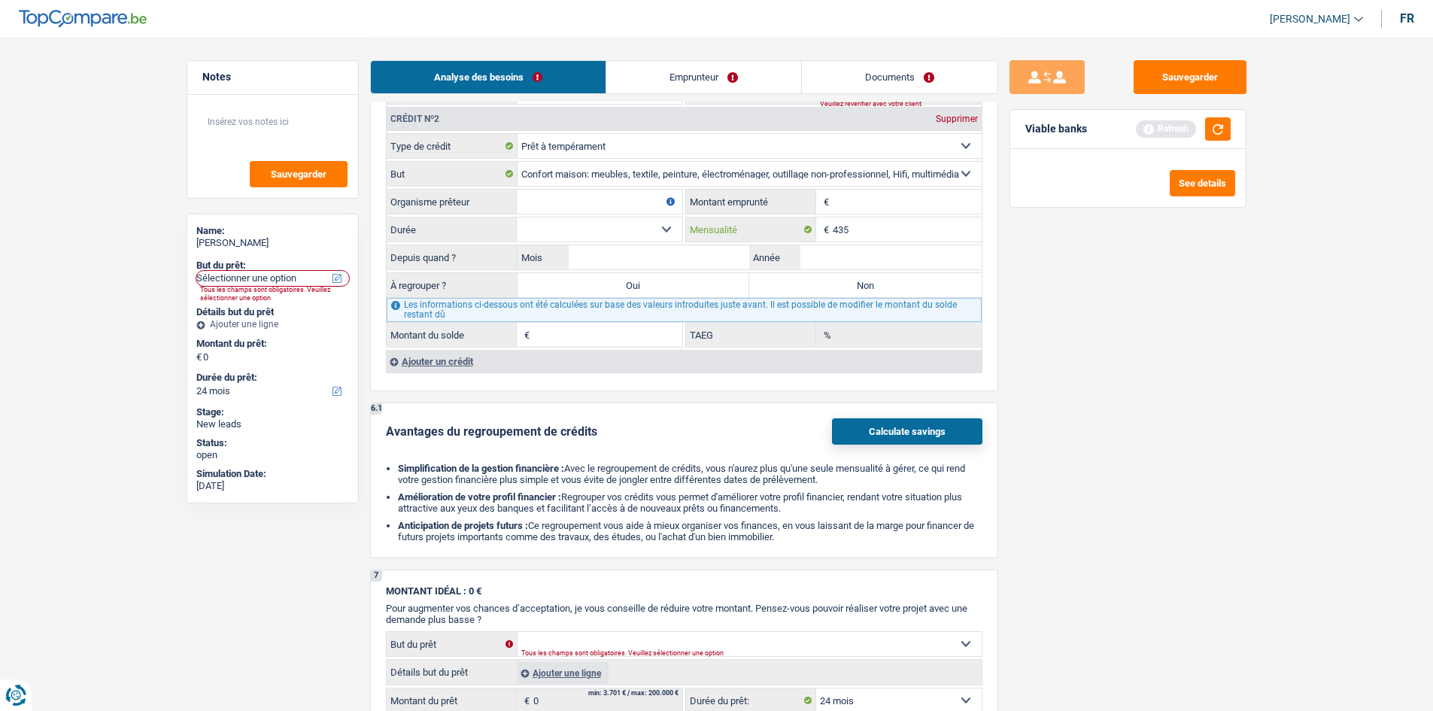
click at [874, 236] on input "435" at bounding box center [906, 229] width 149 height 24
type input "150"
click at [875, 210] on input "Montant emprunté" at bounding box center [906, 202] width 149 height 24
click at [748, 153] on select "Carte ou ouverture de crédit Prêt hypothécaire Vente à tempérament Prêt à tempé…" at bounding box center [749, 146] width 464 height 24
select select "cardOrCredit"
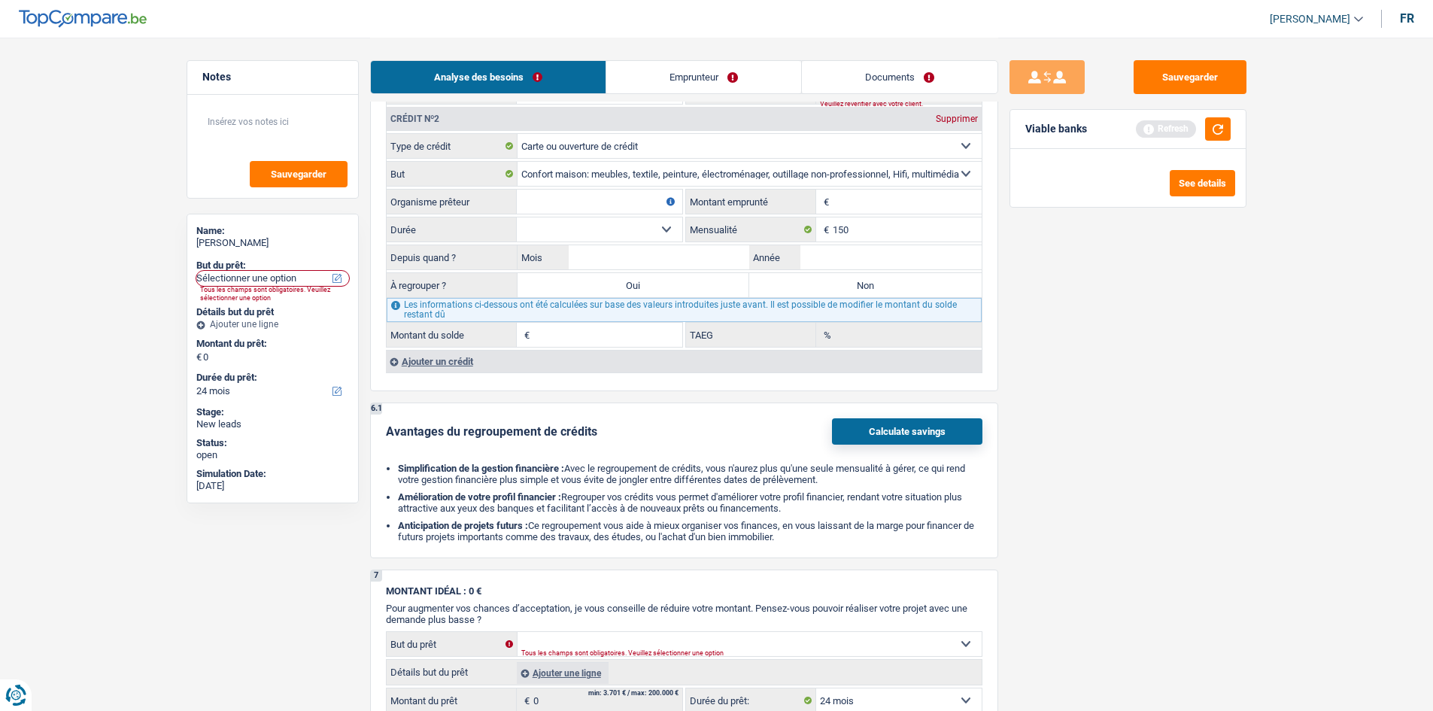
click at [517, 134] on select "Carte ou ouverture de crédit Prêt hypothécaire Vente à tempérament Prêt à tempé…" at bounding box center [749, 146] width 464 height 24
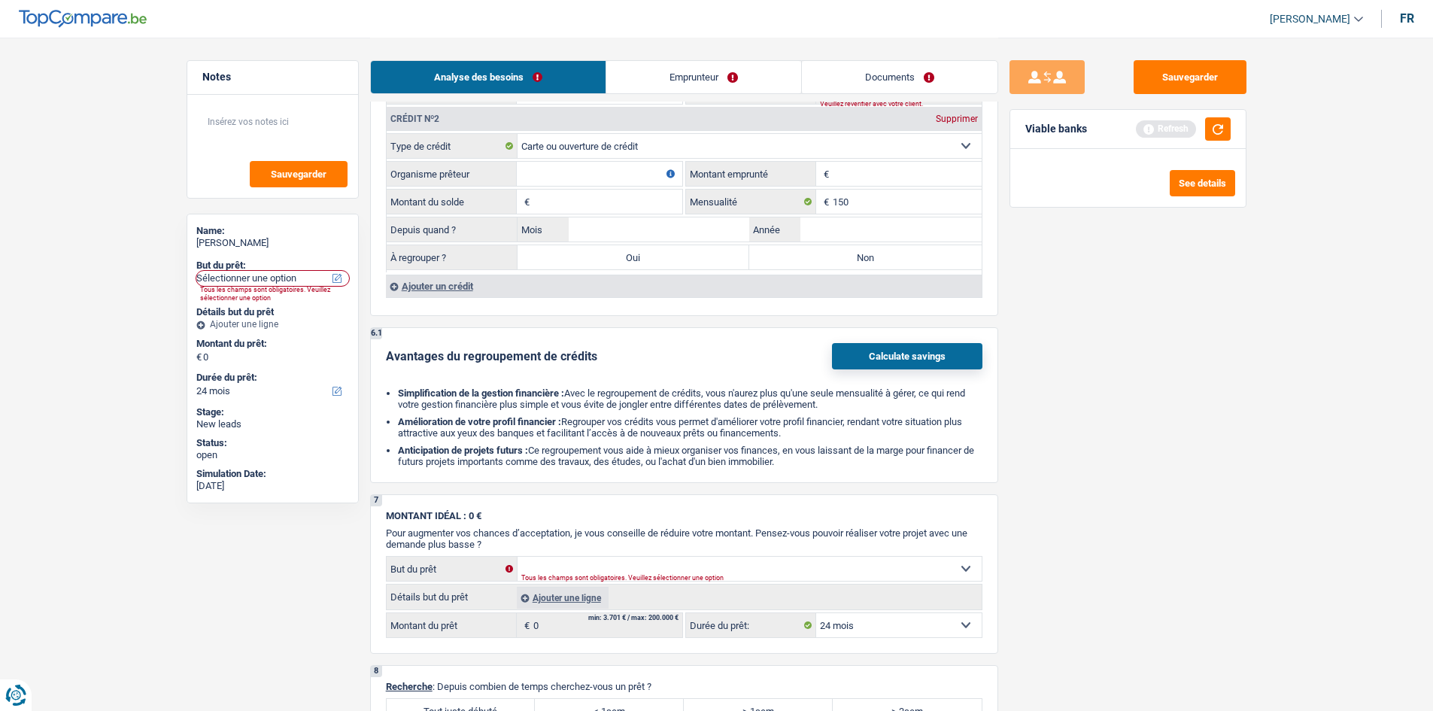
click at [606, 179] on input "Organisme prêteur" at bounding box center [599, 174] width 165 height 24
type input "BuyWay"
click at [909, 168] on input "Montant emprunté" at bounding box center [906, 174] width 149 height 24
type input "1.500"
click at [629, 202] on input "Montant du solde" at bounding box center [607, 202] width 149 height 24
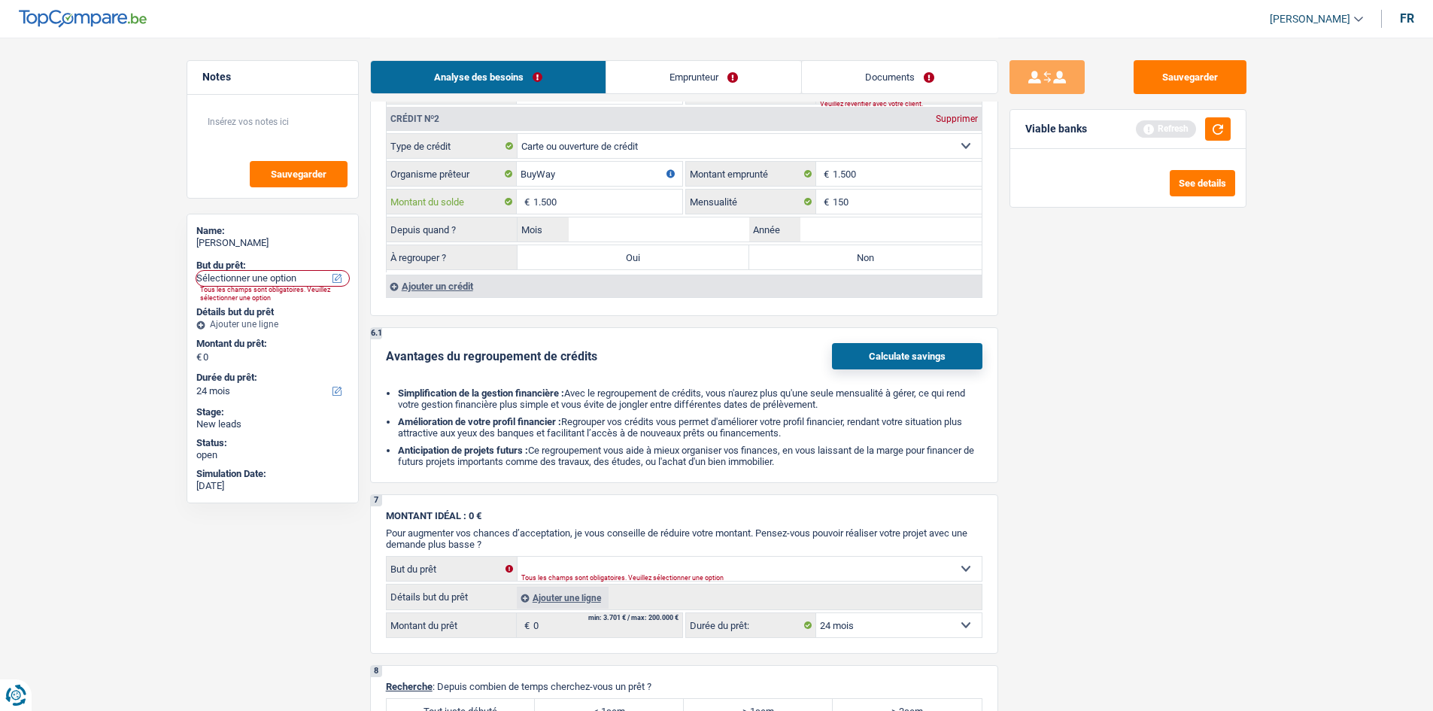
type input "1.500"
click at [922, 197] on input "150" at bounding box center [906, 202] width 149 height 24
type input "75"
click at [1202, 314] on div "Sauvegarder Viable banks Refresh See details" at bounding box center [1127, 373] width 259 height 626
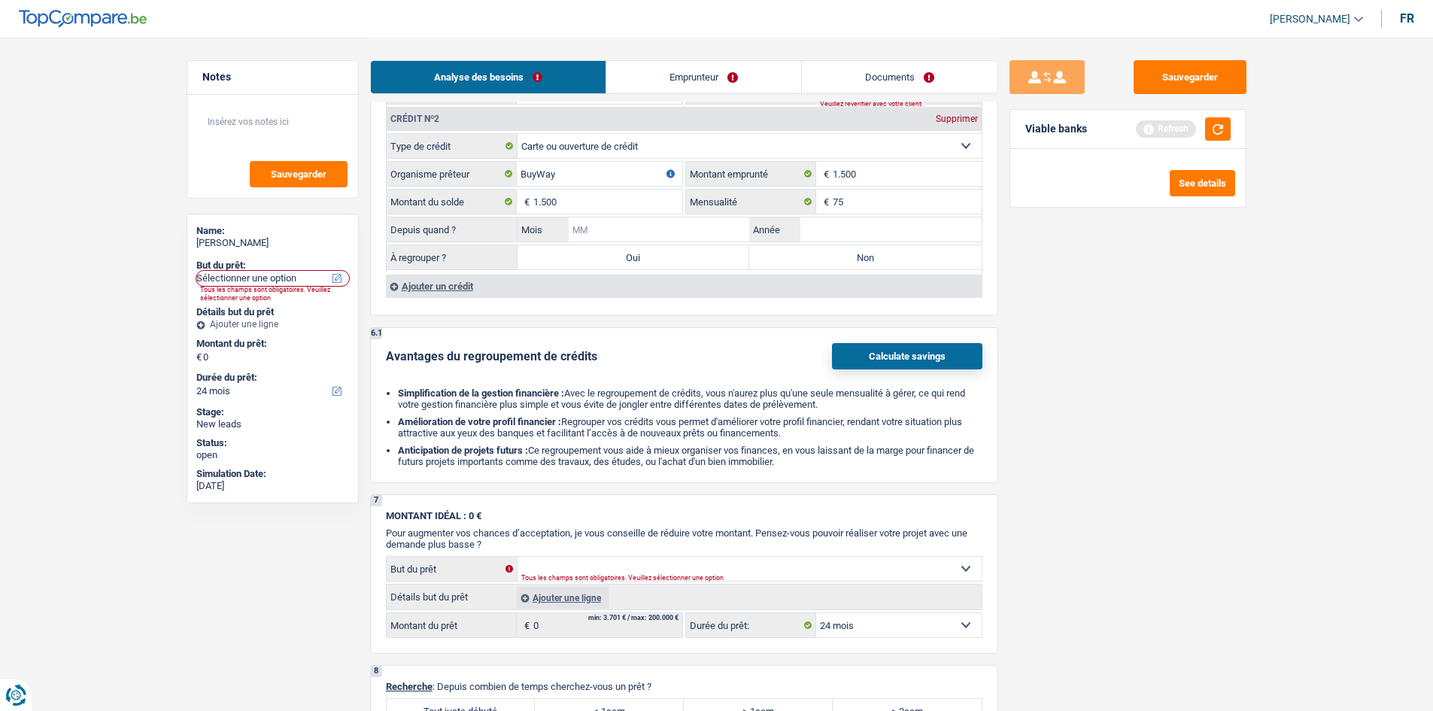
click at [702, 226] on input "Mois" at bounding box center [659, 229] width 181 height 24
click at [835, 224] on input "Année" at bounding box center [890, 229] width 181 height 24
click at [706, 226] on input "7" at bounding box center [659, 229] width 181 height 24
click at [705, 227] on input "7" at bounding box center [659, 229] width 181 height 24
type input "5"
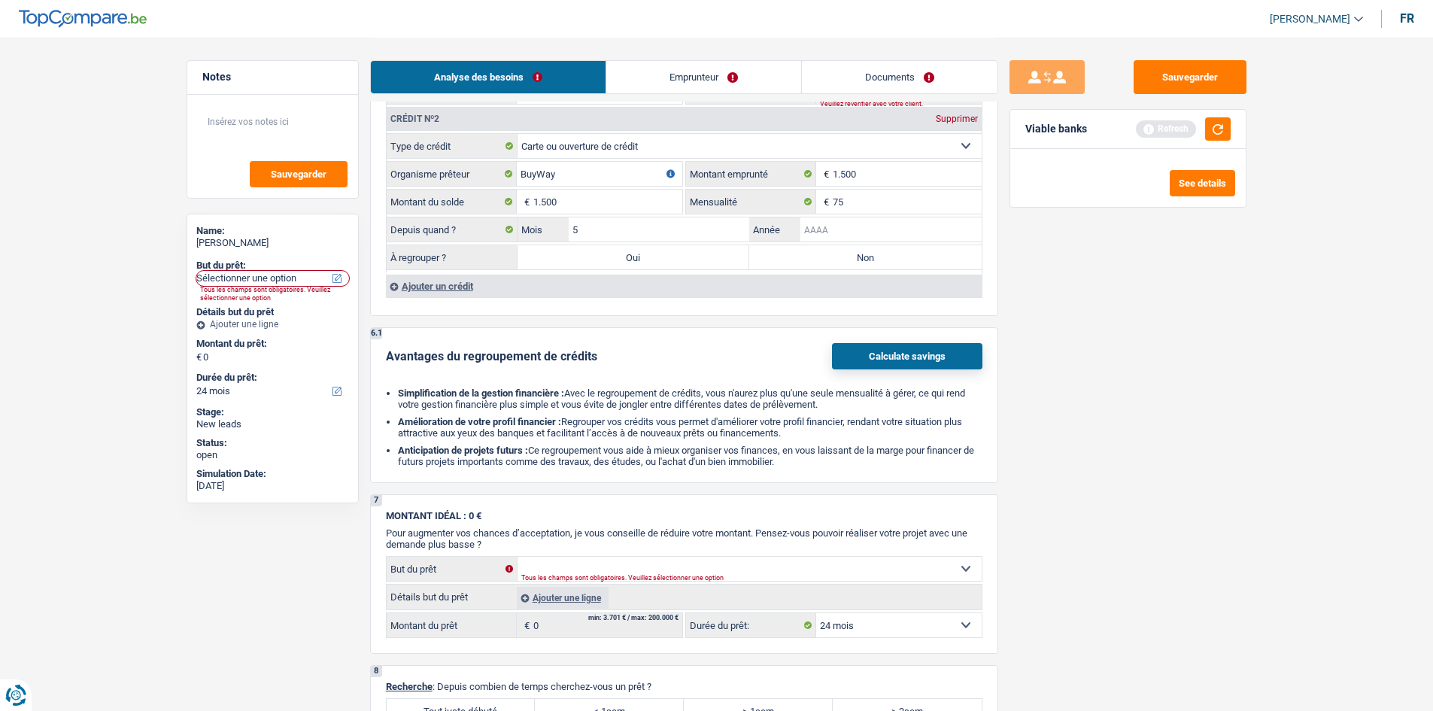
click at [808, 237] on input "Année" at bounding box center [890, 229] width 181 height 24
type input "2025"
click at [845, 263] on label "Non" at bounding box center [865, 257] width 232 height 24
click at [845, 263] on input "Non" at bounding box center [865, 257] width 232 height 24
radio input "true"
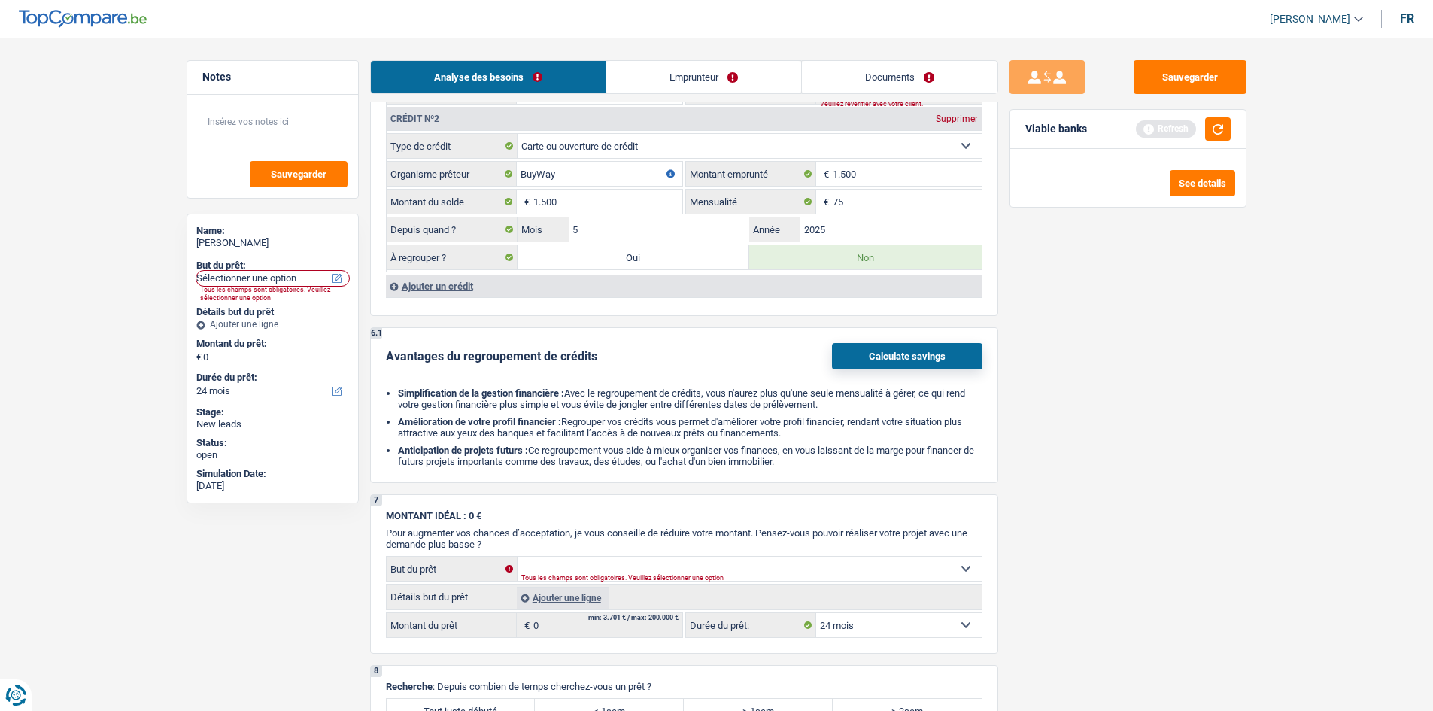
click at [1080, 314] on div "Sauvegarder Viable banks Refresh See details" at bounding box center [1127, 373] width 259 height 626
click at [1207, 126] on button "button" at bounding box center [1218, 128] width 26 height 23
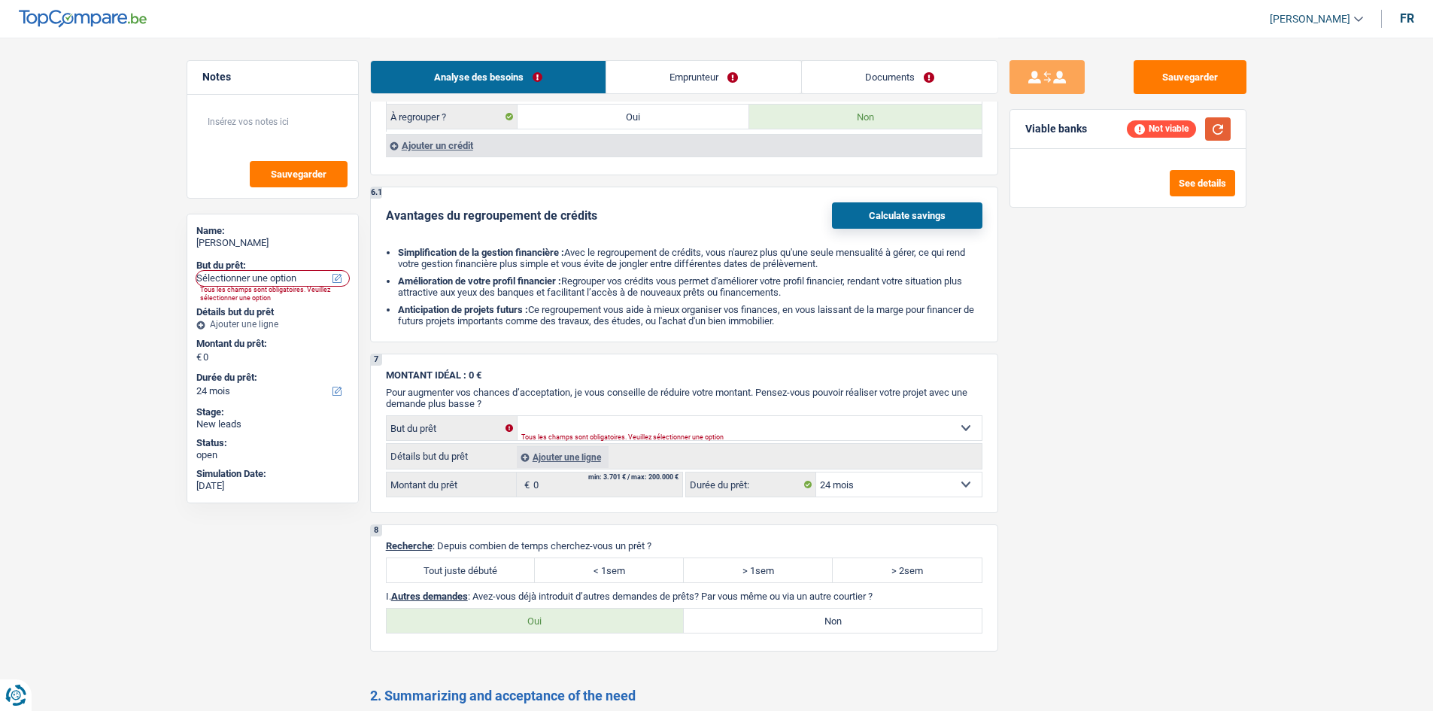
scroll to position [1504, 0]
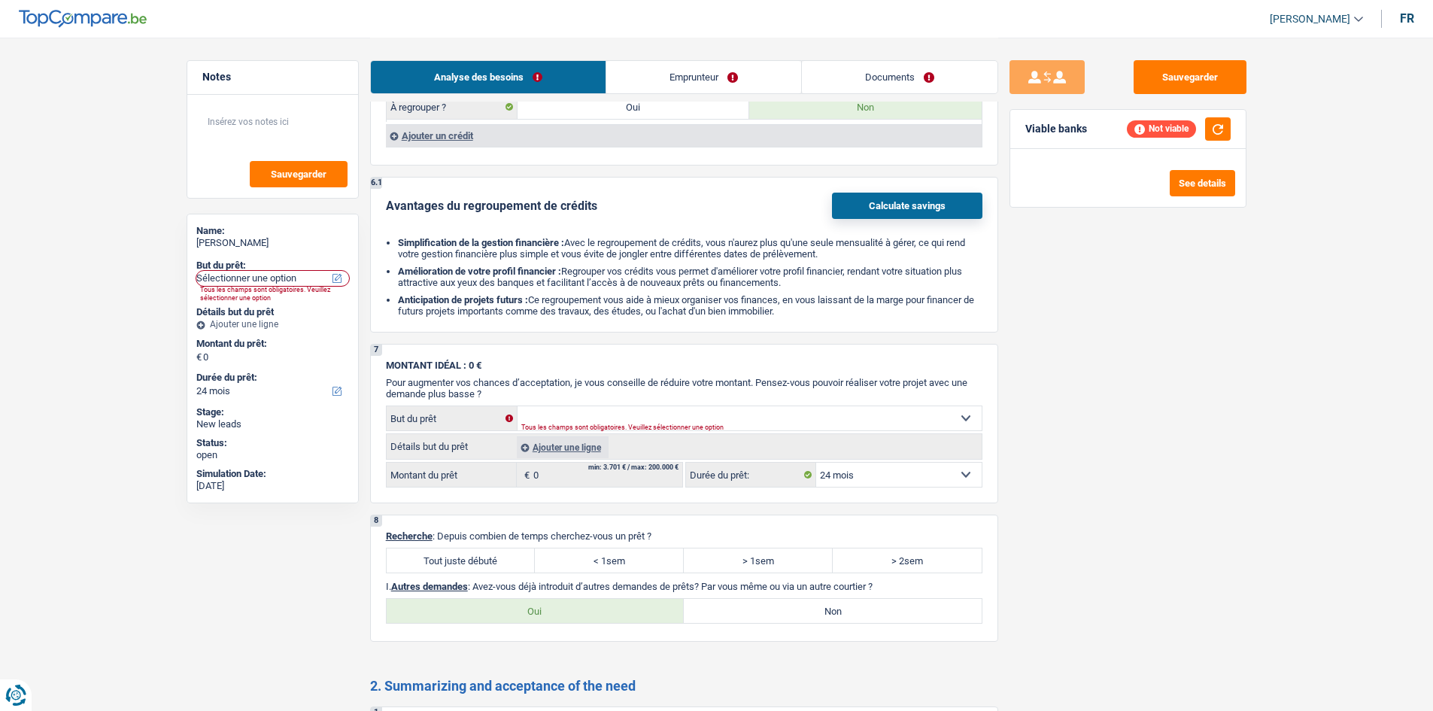
click at [462, 131] on div "Ajouter un crédit" at bounding box center [684, 135] width 596 height 23
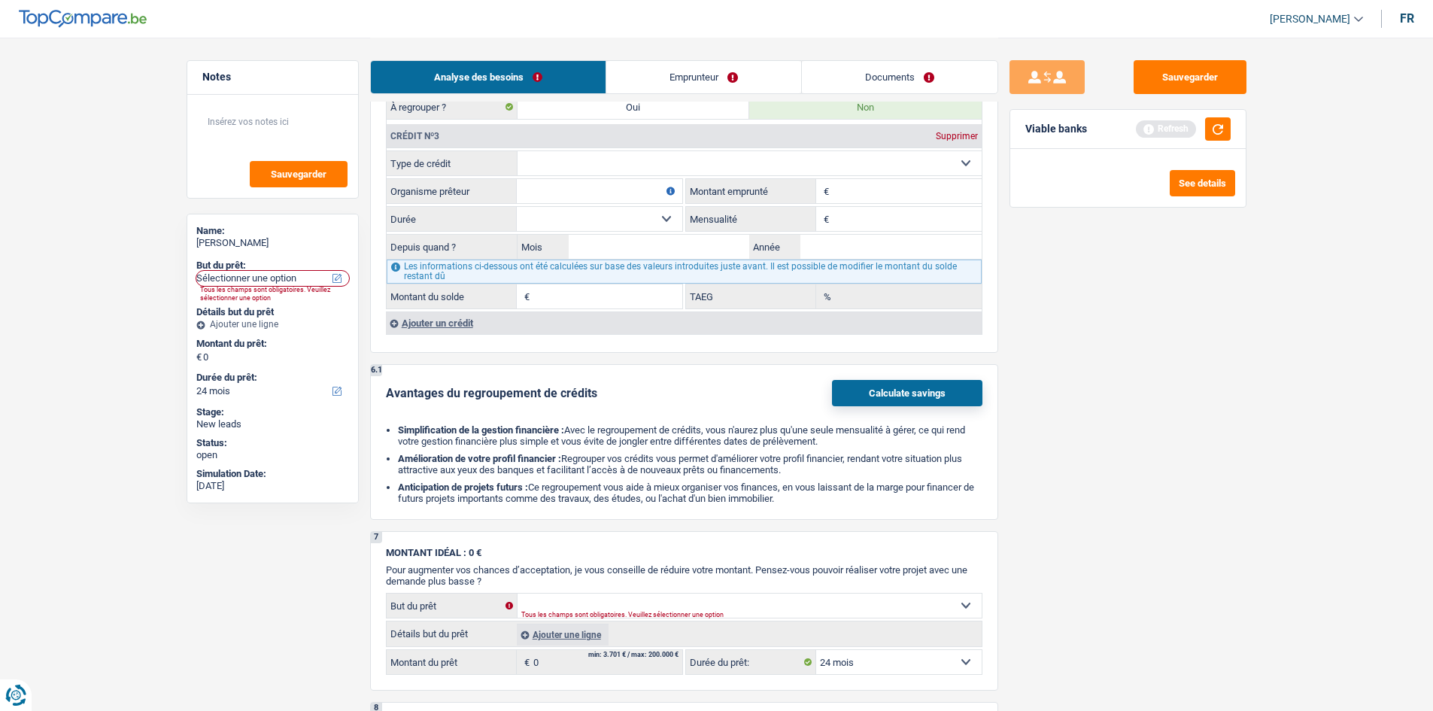
click at [643, 171] on select "Carte ou ouverture de crédit Prêt hypothécaire Vente à tempérament Prêt à tempé…" at bounding box center [749, 163] width 464 height 24
select select "personalLoan"
type input "0"
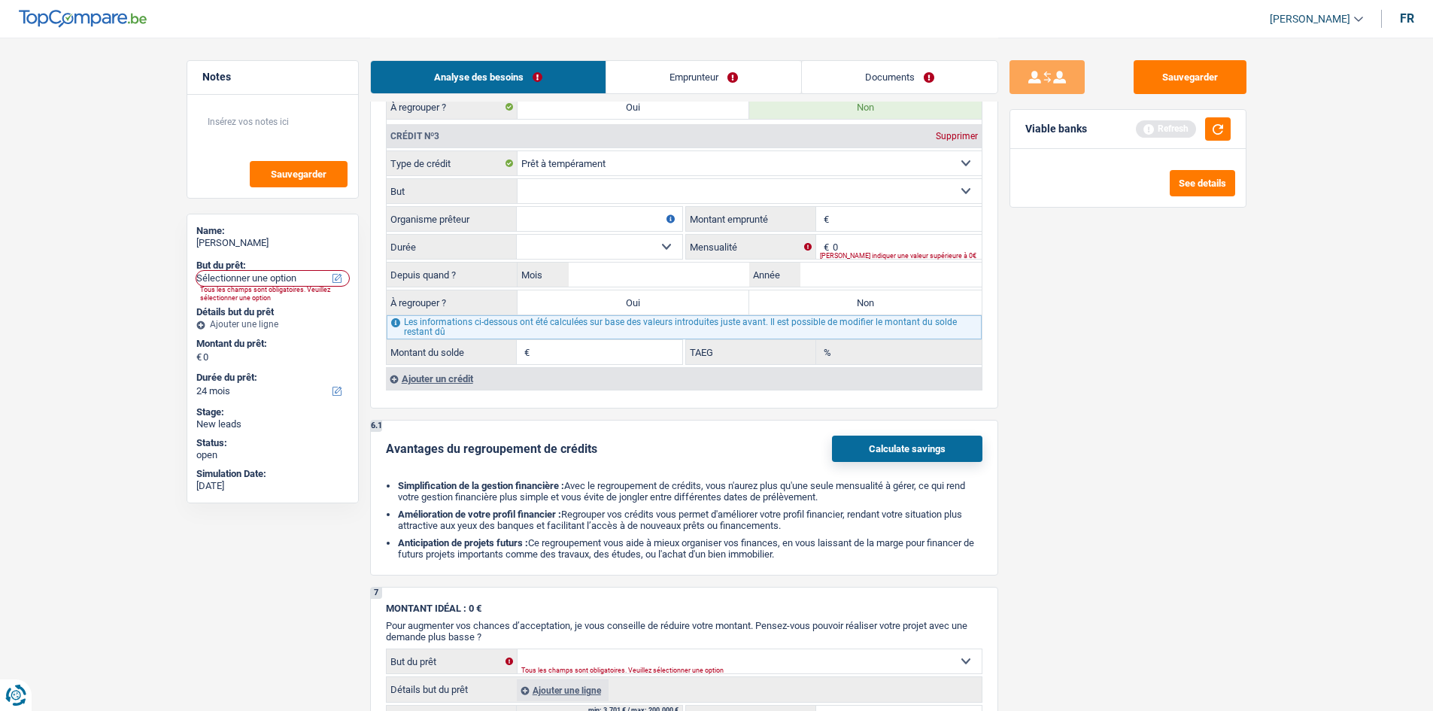
click at [815, 196] on select "Confort maison: meubles, textile, peinture, électroménager, outillage non-profe…" at bounding box center [749, 191] width 464 height 24
select select "homeFurnishingOrRelocation"
click at [517, 179] on select "Confort maison: meubles, textile, peinture, électroménager, outillage non-profe…" at bounding box center [749, 191] width 464 height 24
click at [849, 242] on input "0" at bounding box center [906, 247] width 149 height 24
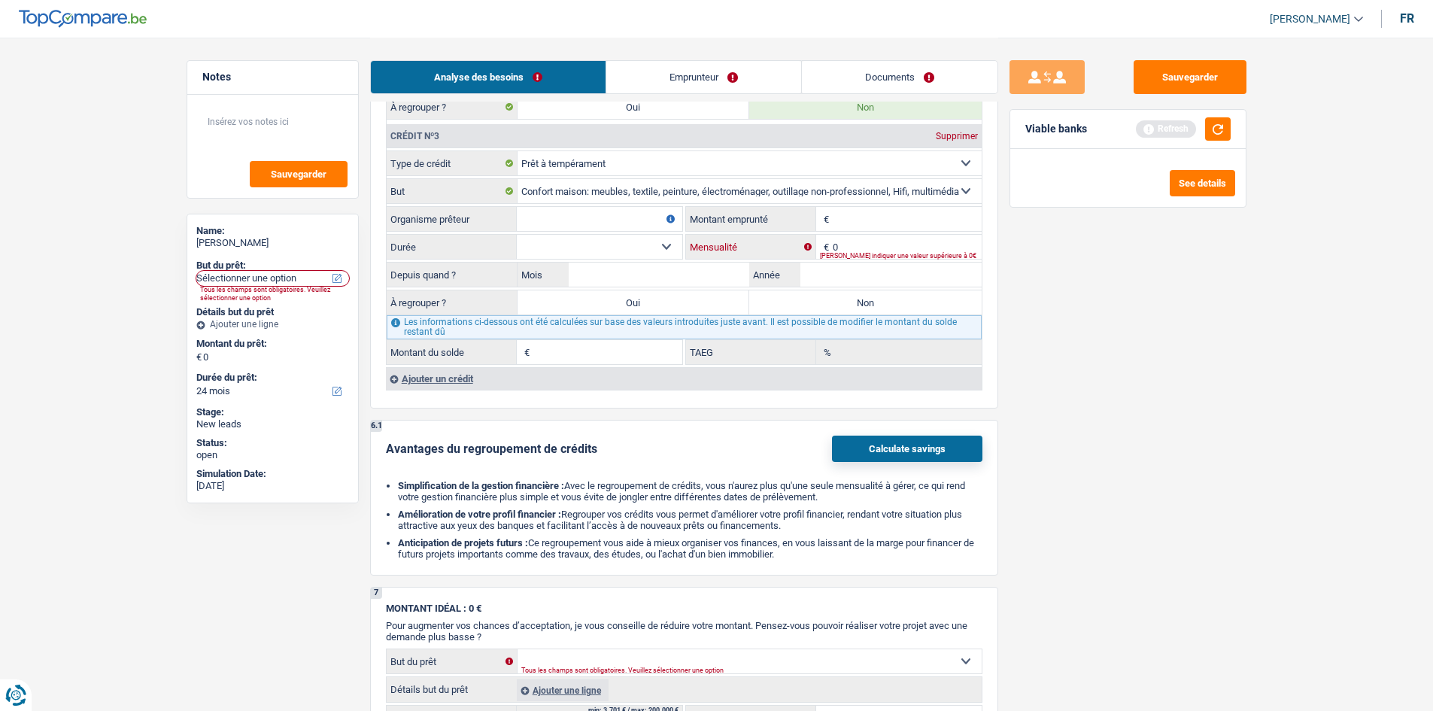
click at [849, 242] on input "0" at bounding box center [906, 247] width 149 height 24
click at [854, 220] on input "Montant emprunté" at bounding box center [906, 219] width 149 height 24
click at [863, 240] on input "0" at bounding box center [906, 247] width 149 height 24
type input "315"
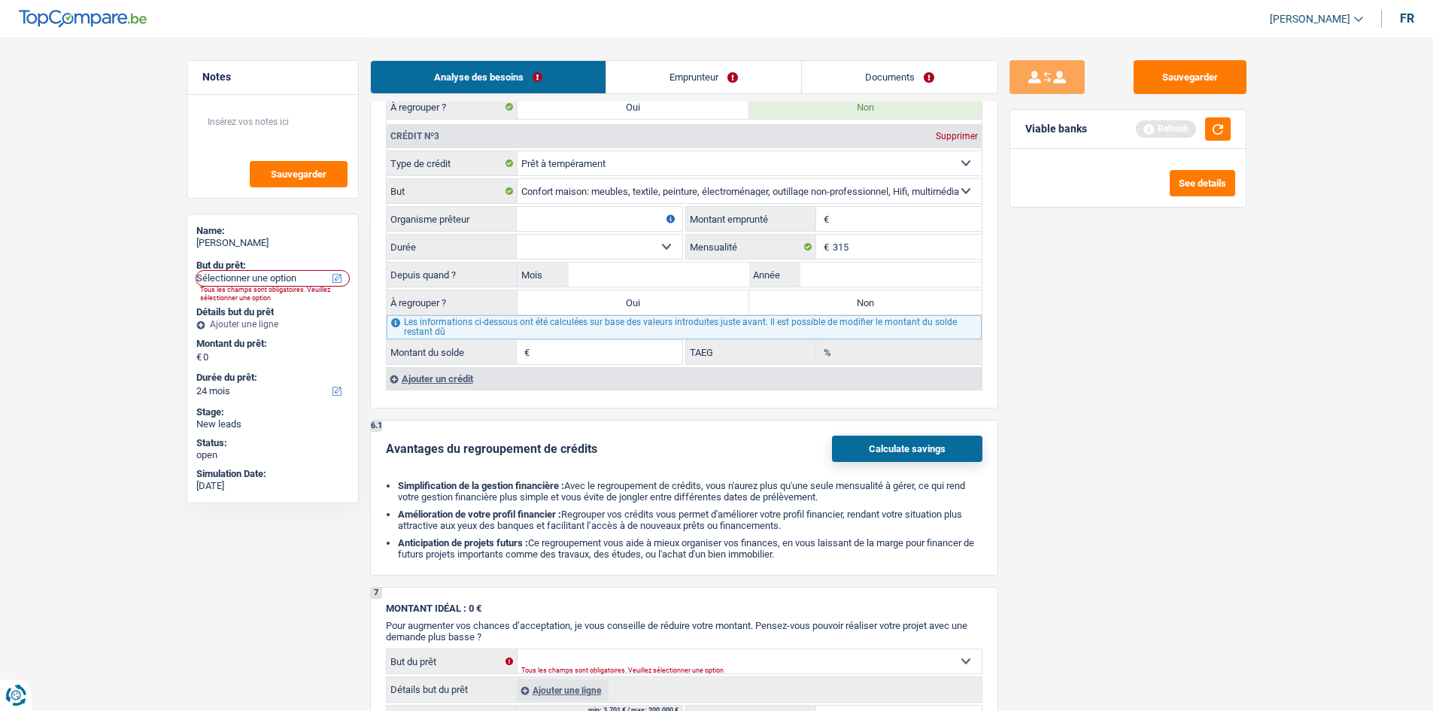
click at [882, 217] on input "Montant emprunté" at bounding box center [906, 219] width 149 height 24
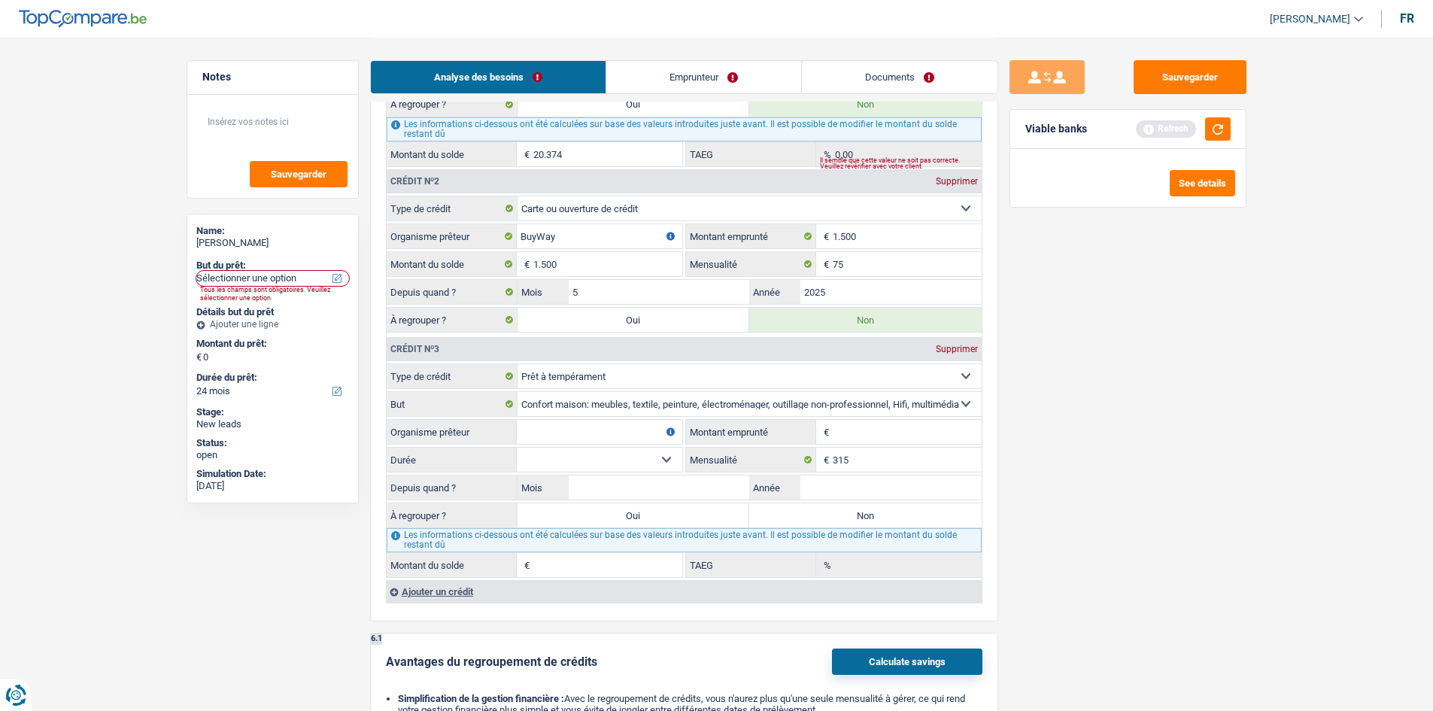
scroll to position [1429, 0]
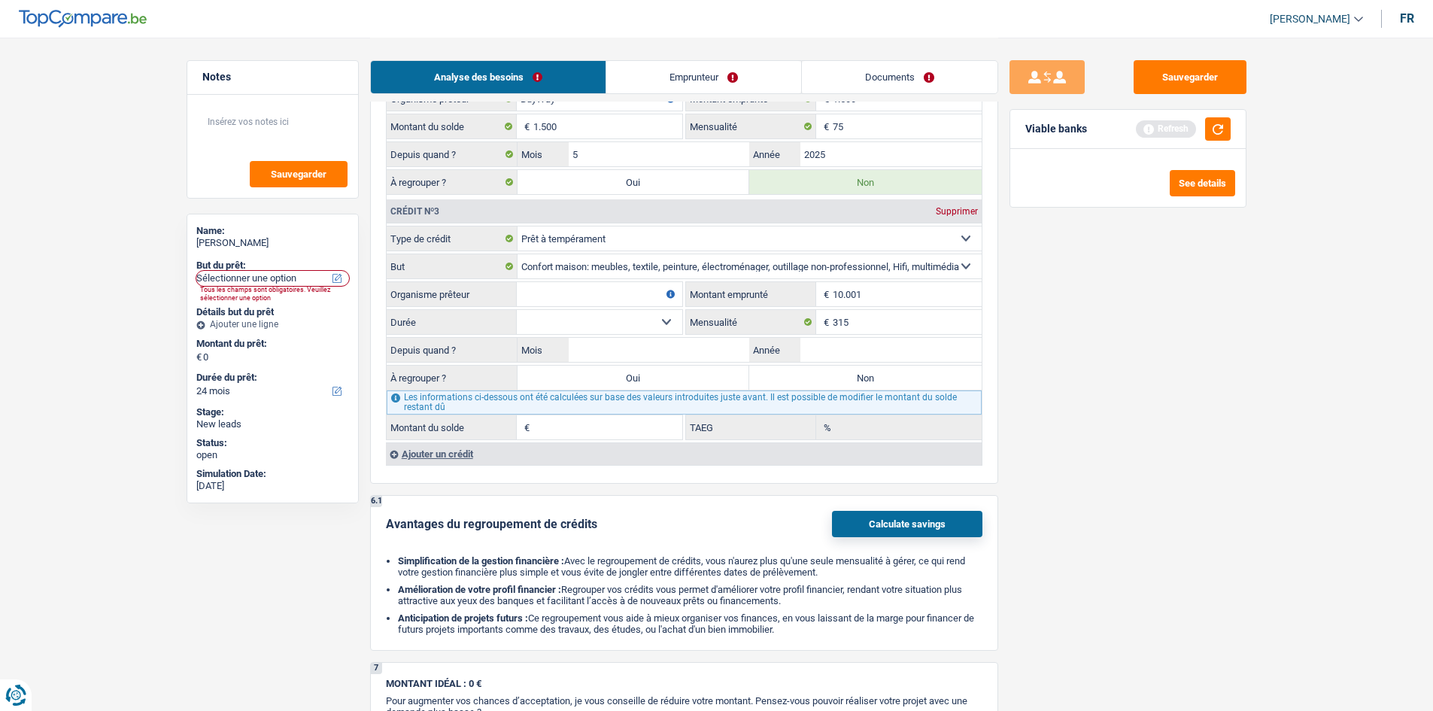
type input "10.001"
click at [638, 323] on select "12 mois 18 mois 24 mois 30 mois 36 mois 42 mois 48 mois 60 mois Sélectionner un…" at bounding box center [599, 322] width 165 height 24
select select "60"
click at [517, 310] on select "12 mois 18 mois 24 mois 30 mois 36 mois 42 mois 48 mois 60 mois Sélectionner un…" at bounding box center [599, 322] width 165 height 24
click at [674, 350] on input "Mois" at bounding box center [659, 350] width 181 height 24
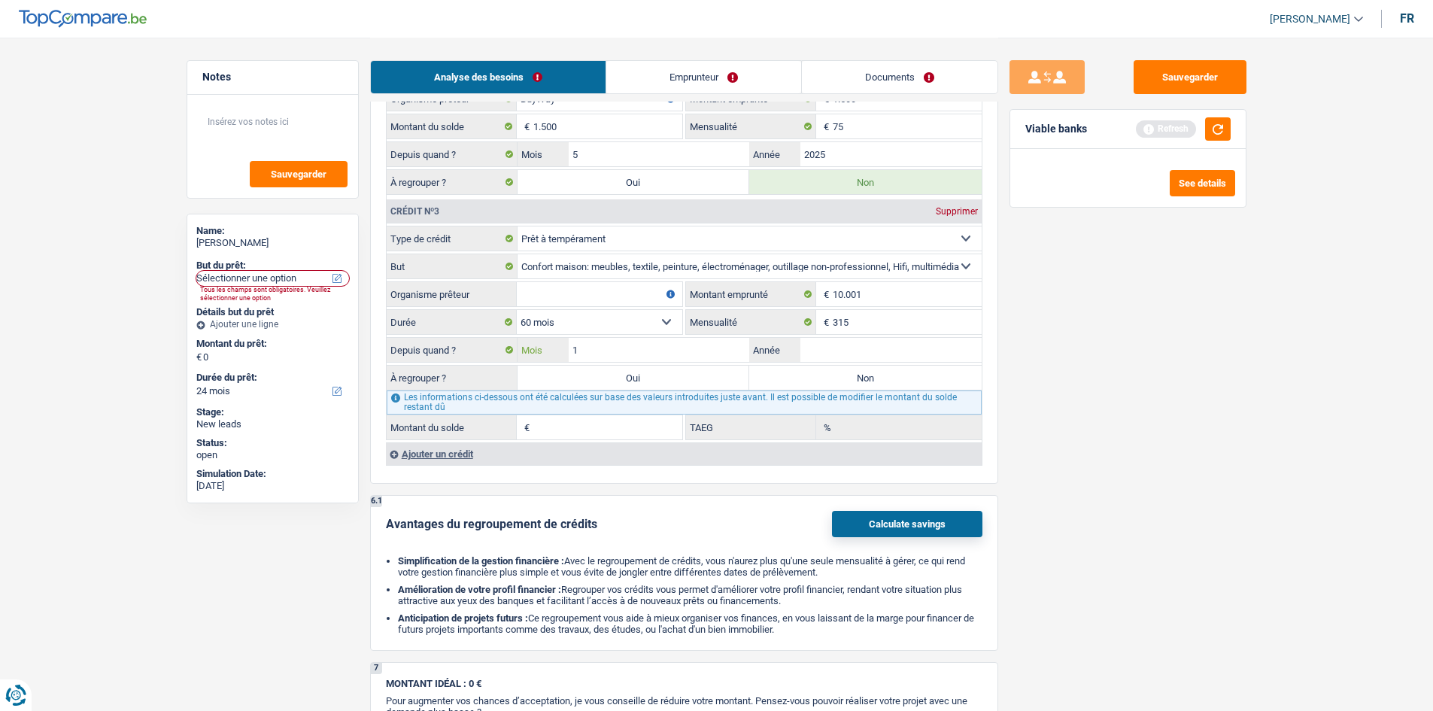
type input "10"
click at [843, 342] on input "Année" at bounding box center [890, 350] width 181 height 24
type input "2023"
type input "7.689"
type input "32,66"
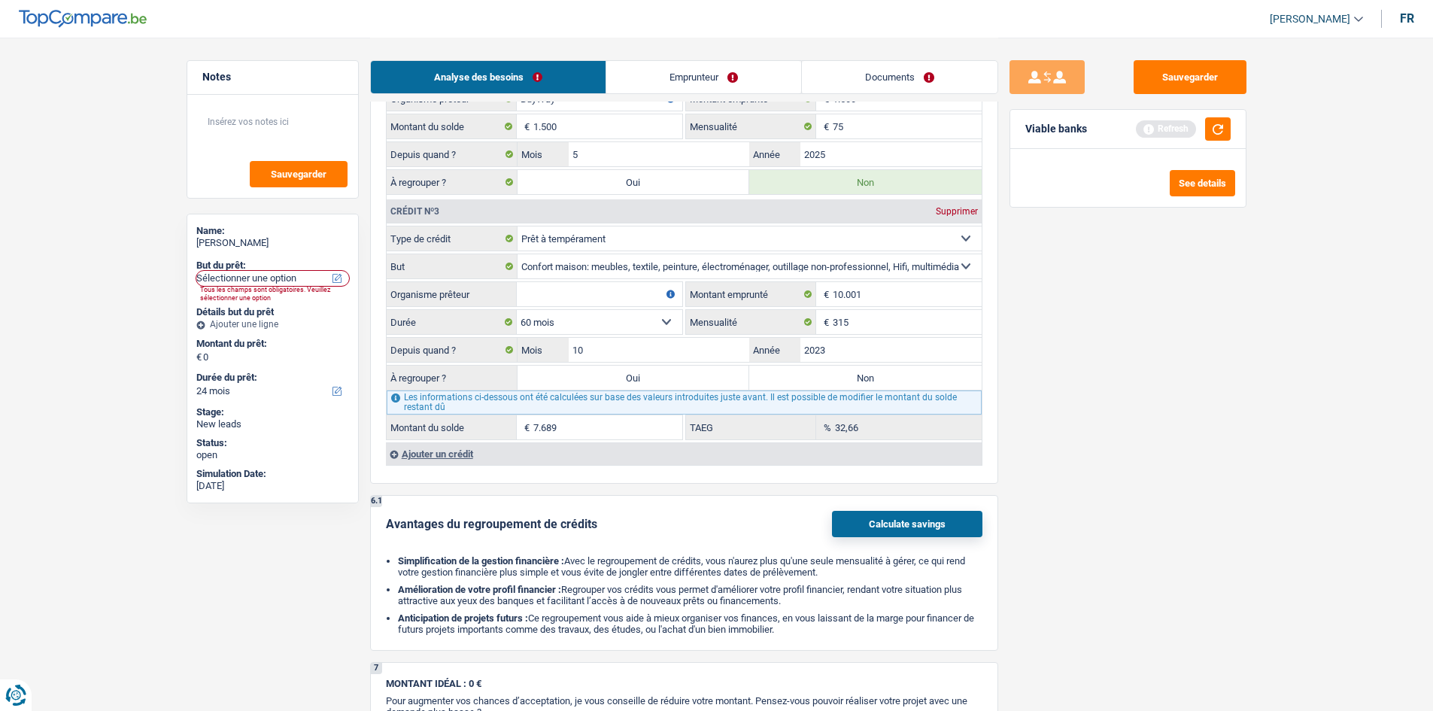
click at [1073, 358] on div "Sauvegarder Viable banks Refresh See details" at bounding box center [1127, 373] width 259 height 626
click at [709, 348] on input "10" at bounding box center [659, 350] width 181 height 24
click at [882, 344] on input "2023" at bounding box center [890, 350] width 181 height 24
type input "2022"
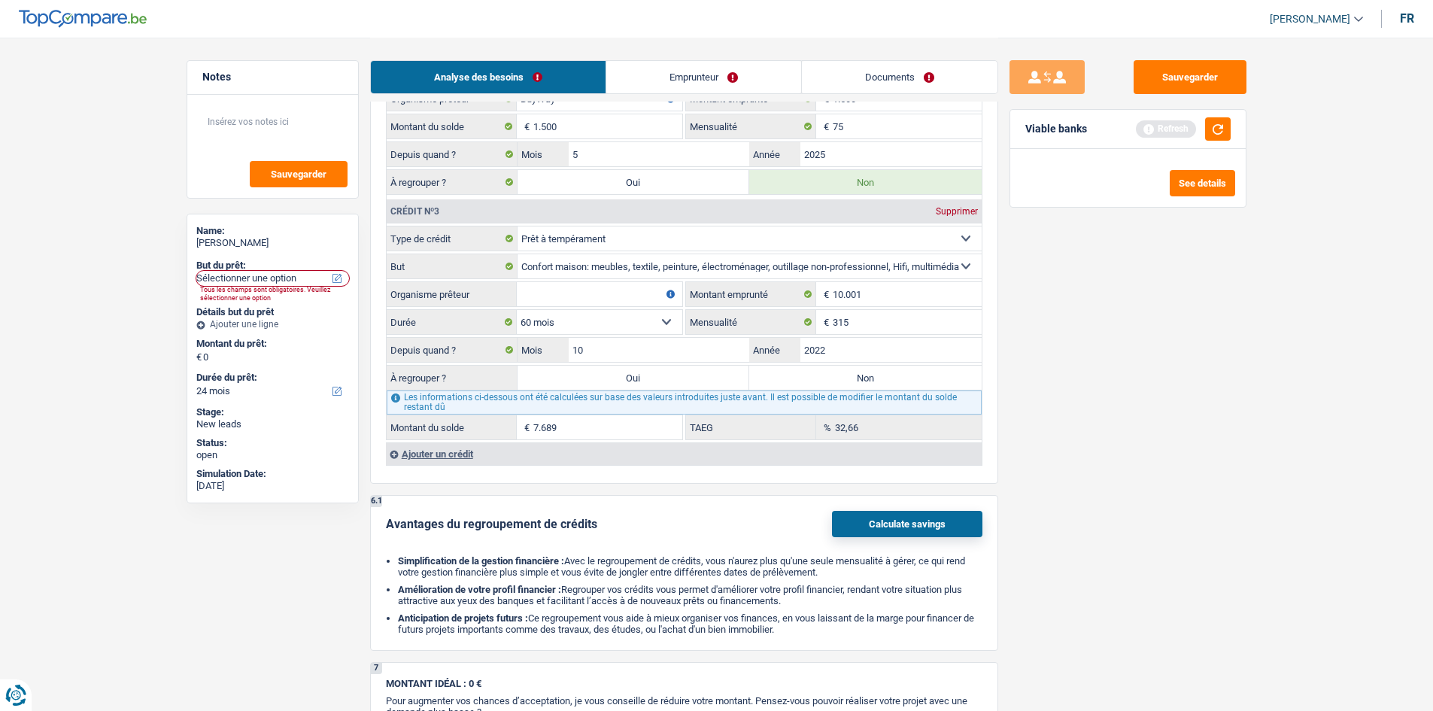
type input "5.883"
click at [1194, 350] on div "Sauvegarder Viable banks Refresh See details" at bounding box center [1127, 373] width 259 height 626
click at [732, 346] on input "10" at bounding box center [659, 350] width 181 height 24
type input "12"
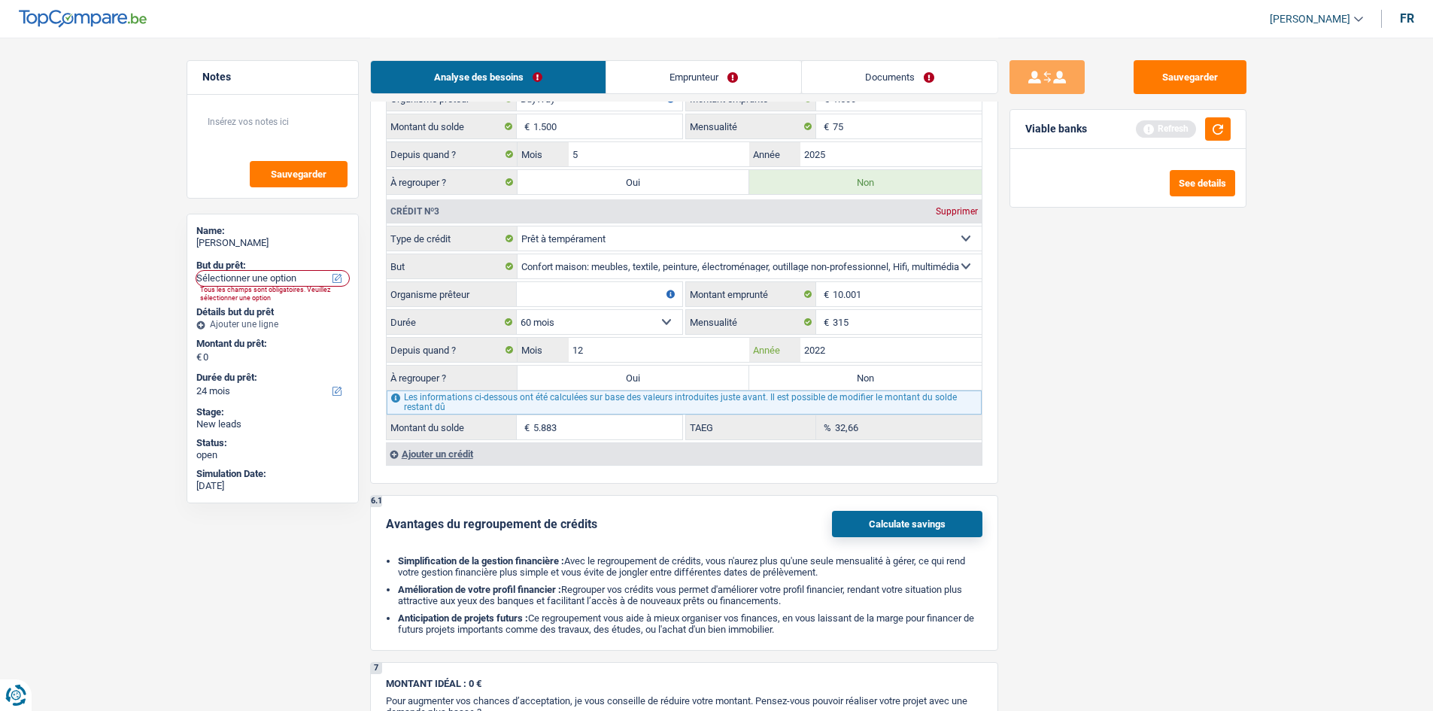
type input "6.220"
click at [1033, 350] on div "Sauvegarder Viable banks Refresh See details" at bounding box center [1127, 373] width 259 height 626
click at [645, 355] on input "12" at bounding box center [659, 350] width 181 height 24
type input "2"
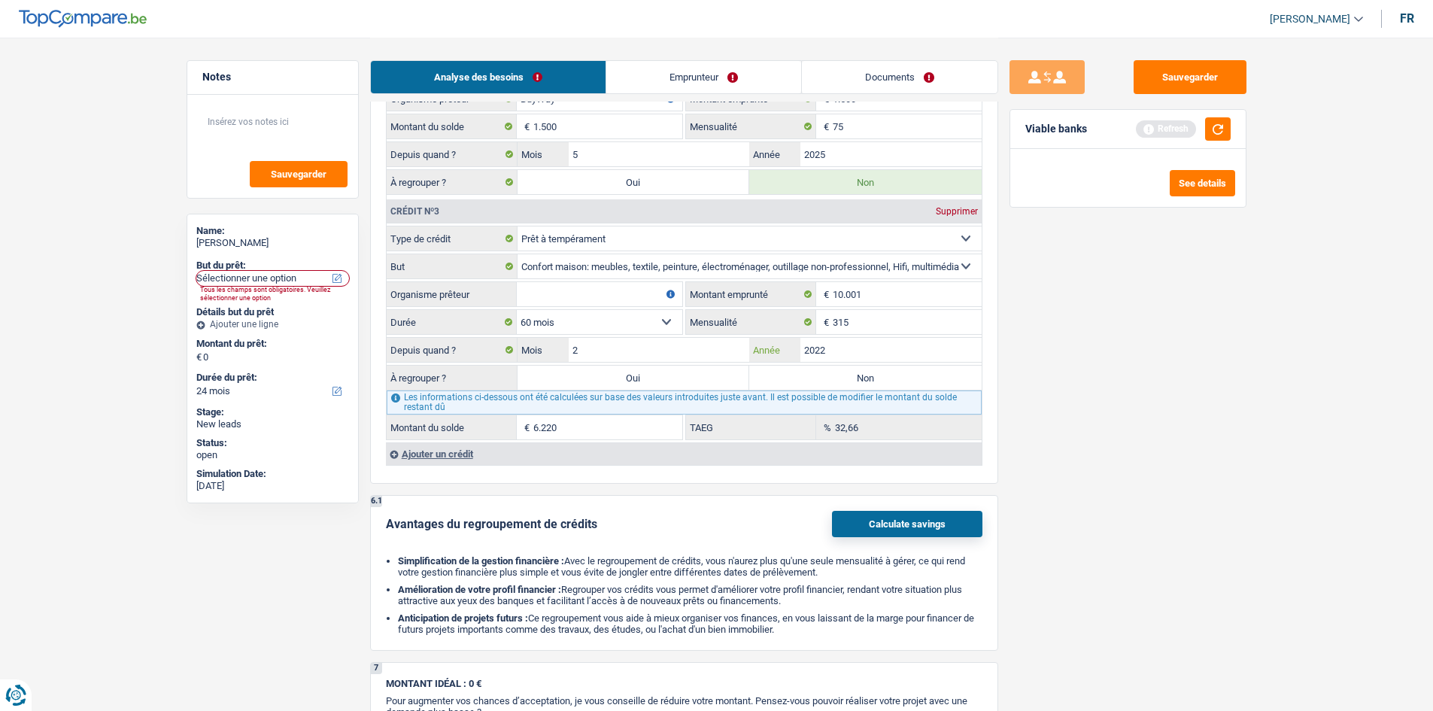
type input "4.362"
click at [841, 339] on input "2022" at bounding box center [890, 350] width 181 height 24
type input "2023"
type input "6.542"
click at [1069, 372] on div "Sauvegarder Viable banks Refresh See details" at bounding box center [1127, 373] width 259 height 626
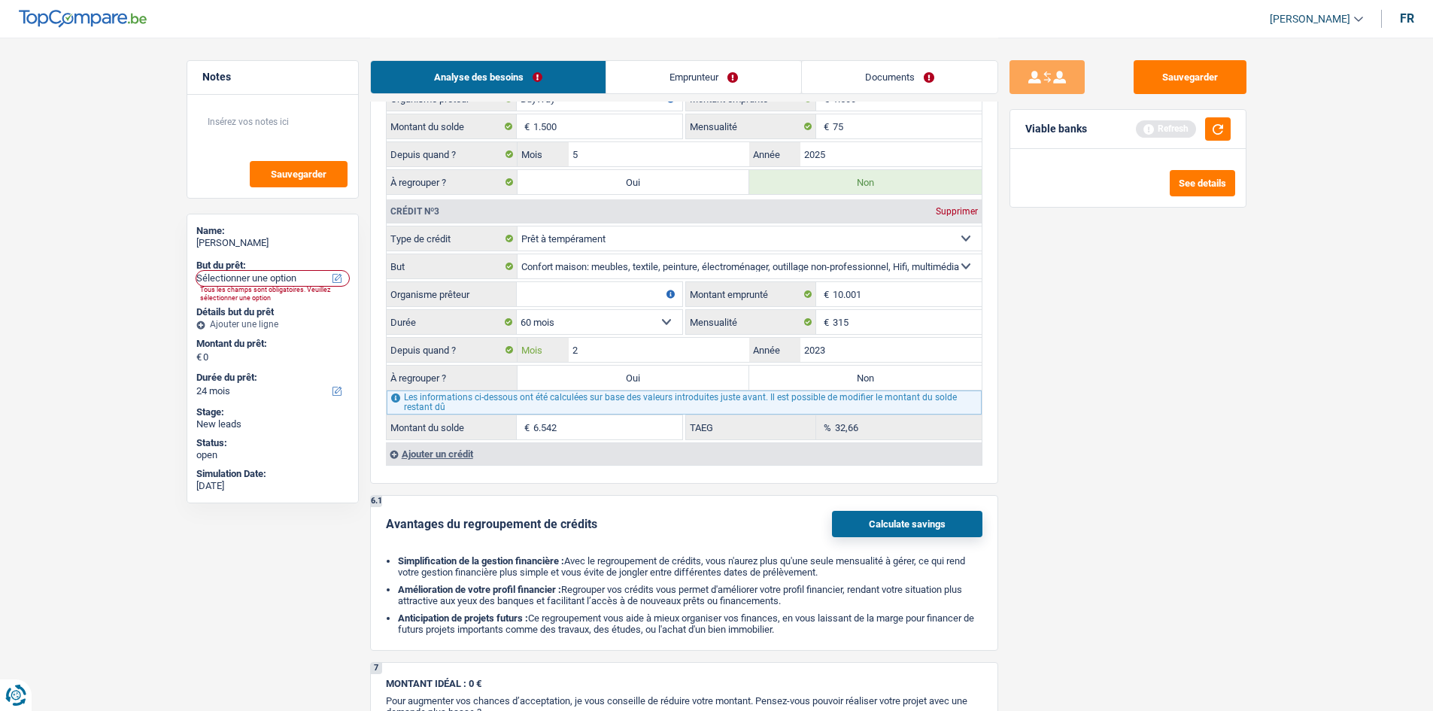
click at [677, 354] on input "2" at bounding box center [659, 350] width 181 height 24
type input "8"
click at [881, 343] on input "2023" at bounding box center [890, 350] width 181 height 24
type input "7.422"
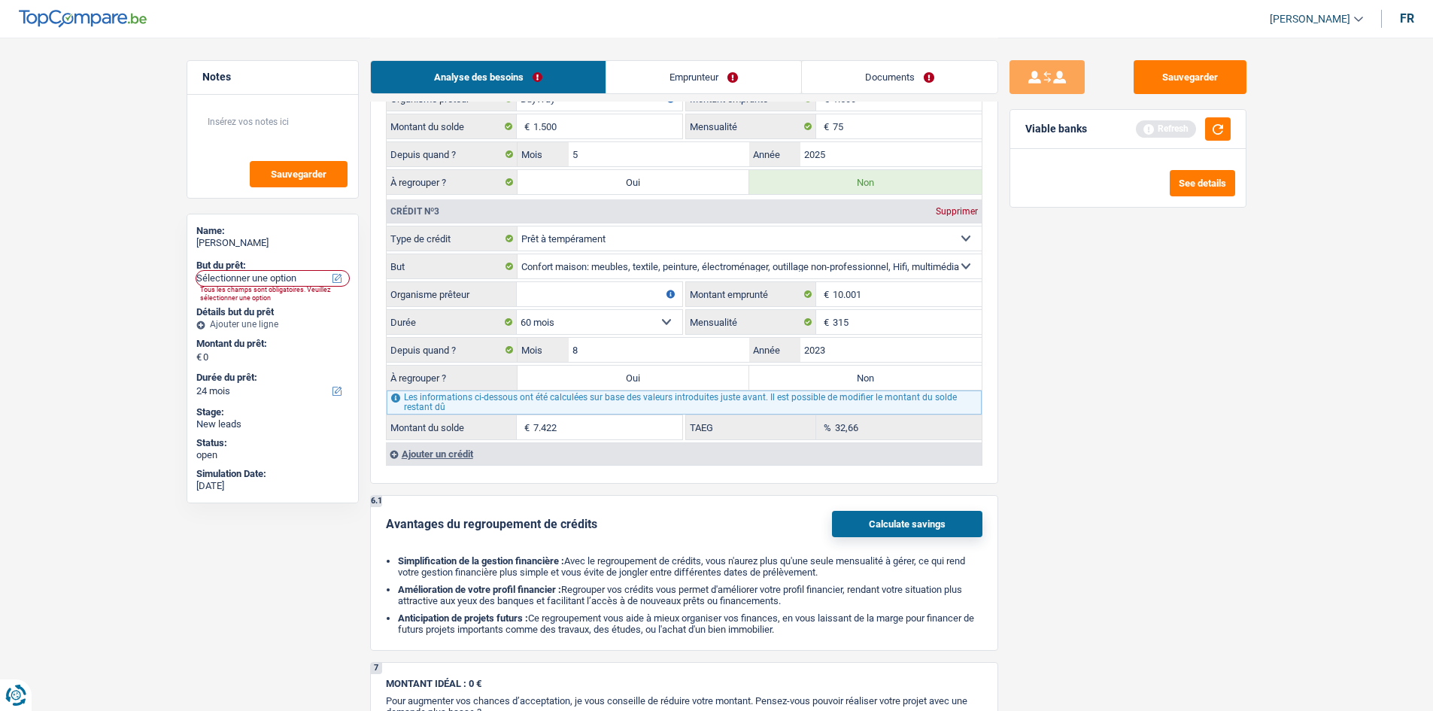
click at [631, 311] on select "12 mois 18 mois 24 mois 30 mois 36 mois 42 mois 48 mois 60 mois Sélectionner un…" at bounding box center [599, 322] width 165 height 24
select select "36"
click at [517, 310] on select "12 mois 18 mois 24 mois 30 mois 36 mois 42 mois 48 mois 60 mois Sélectionner un…" at bounding box center [599, 322] width 165 height 24
type input "3.325"
type input "8,67"
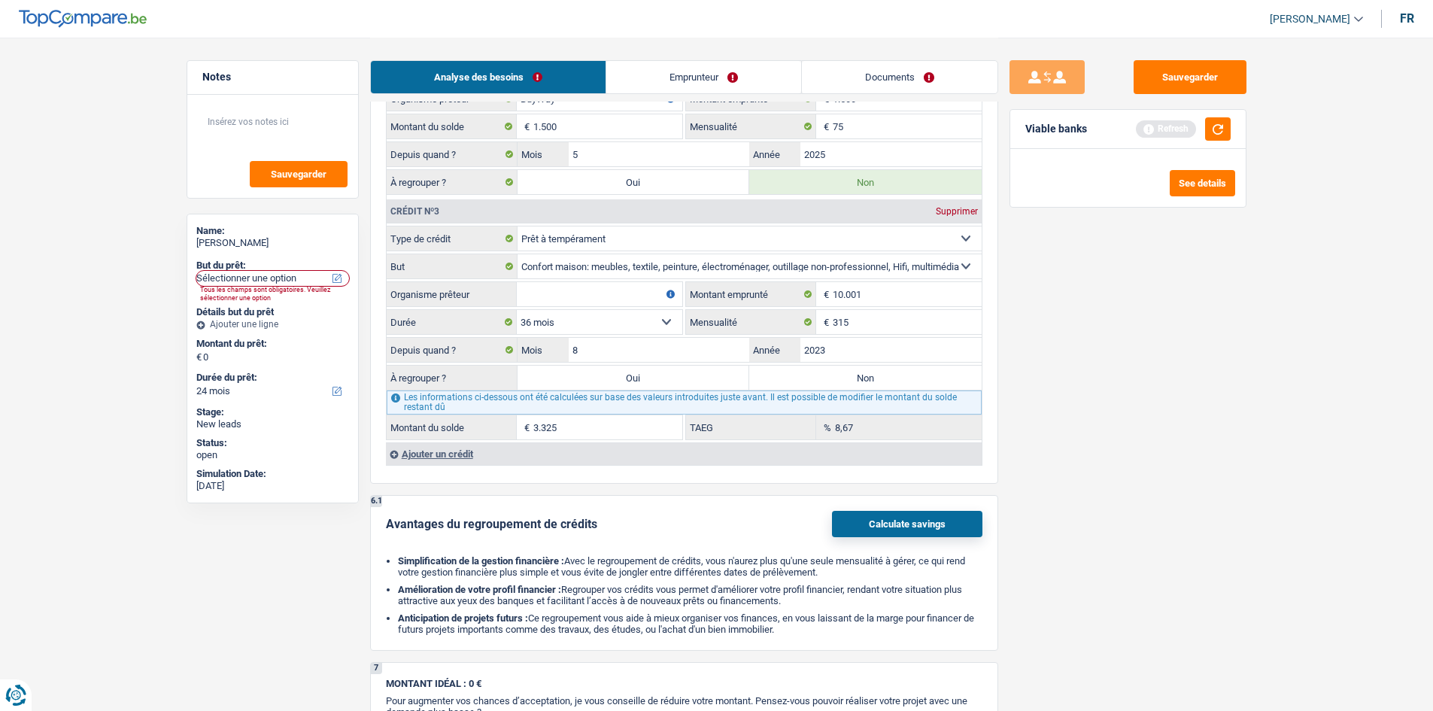
click at [1076, 372] on div "Sauvegarder Viable banks Refresh See details" at bounding box center [1127, 373] width 259 height 626
click at [729, 347] on input "8" at bounding box center [659, 350] width 181 height 24
click at [1036, 352] on div "Sauvegarder Viable banks Refresh See details" at bounding box center [1127, 373] width 259 height 626
click at [857, 340] on input "2023" at bounding box center [890, 350] width 181 height 24
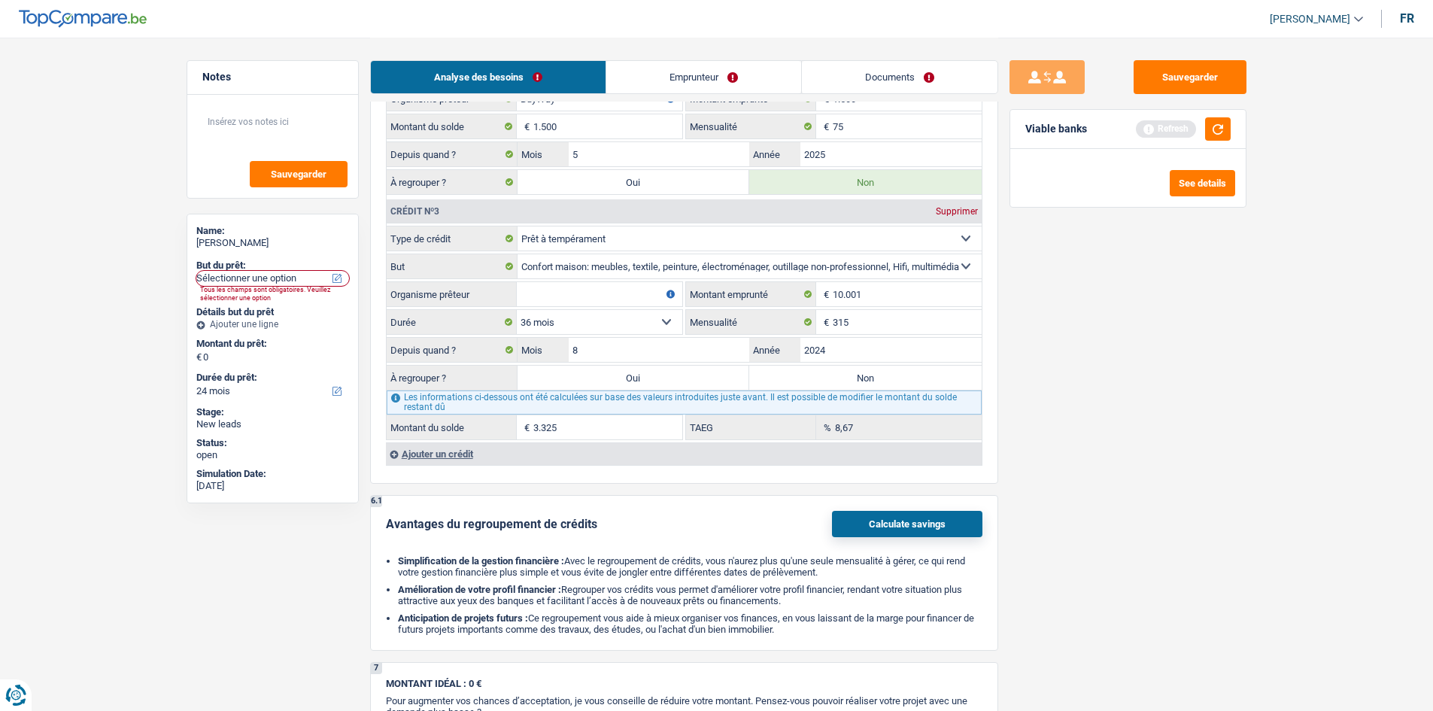
type input "2024"
type input "6.674"
click at [1142, 336] on div "Sauvegarder Viable banks Refresh See details" at bounding box center [1127, 373] width 259 height 626
click at [902, 377] on label "Non" at bounding box center [865, 377] width 232 height 24
click at [902, 377] on input "Non" at bounding box center [865, 377] width 232 height 24
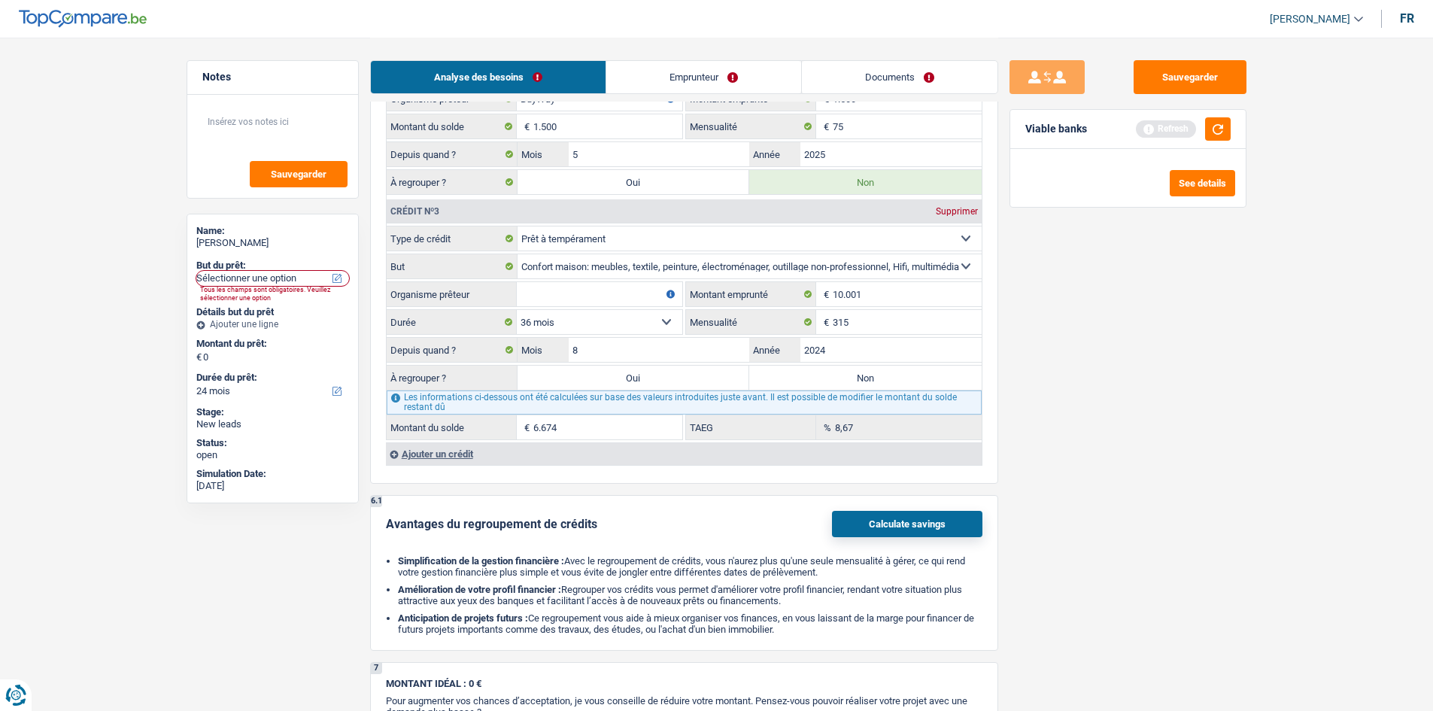
radio input "true"
click at [1124, 367] on div "Sauvegarder Viable banks Refresh See details" at bounding box center [1127, 373] width 259 height 626
click at [591, 288] on input "Organisme prêteur" at bounding box center [599, 294] width 165 height 24
click at [599, 290] on input "Organisme prêteur" at bounding box center [599, 294] width 165 height 24
type input "Cofidis"
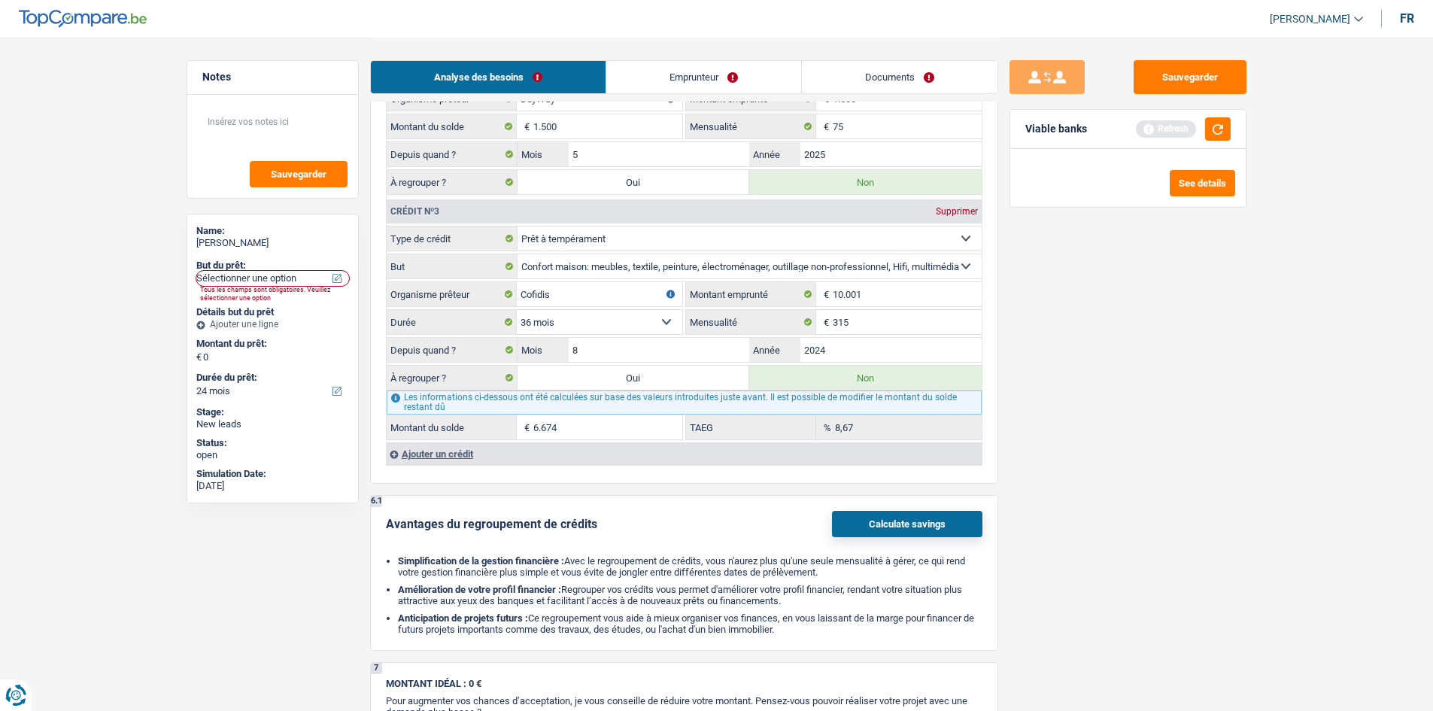
click at [1184, 399] on div "Sauvegarder Viable banks Refresh See details" at bounding box center [1127, 373] width 259 height 626
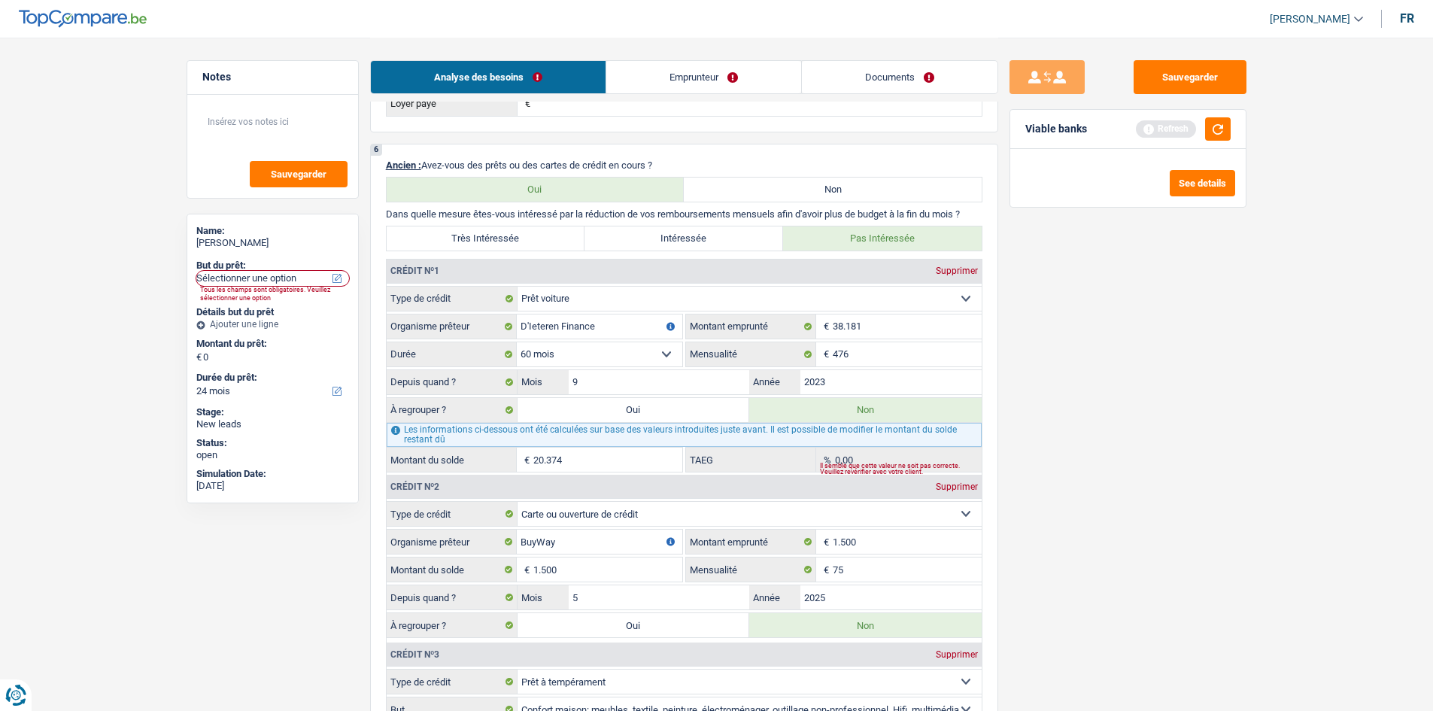
scroll to position [978, 0]
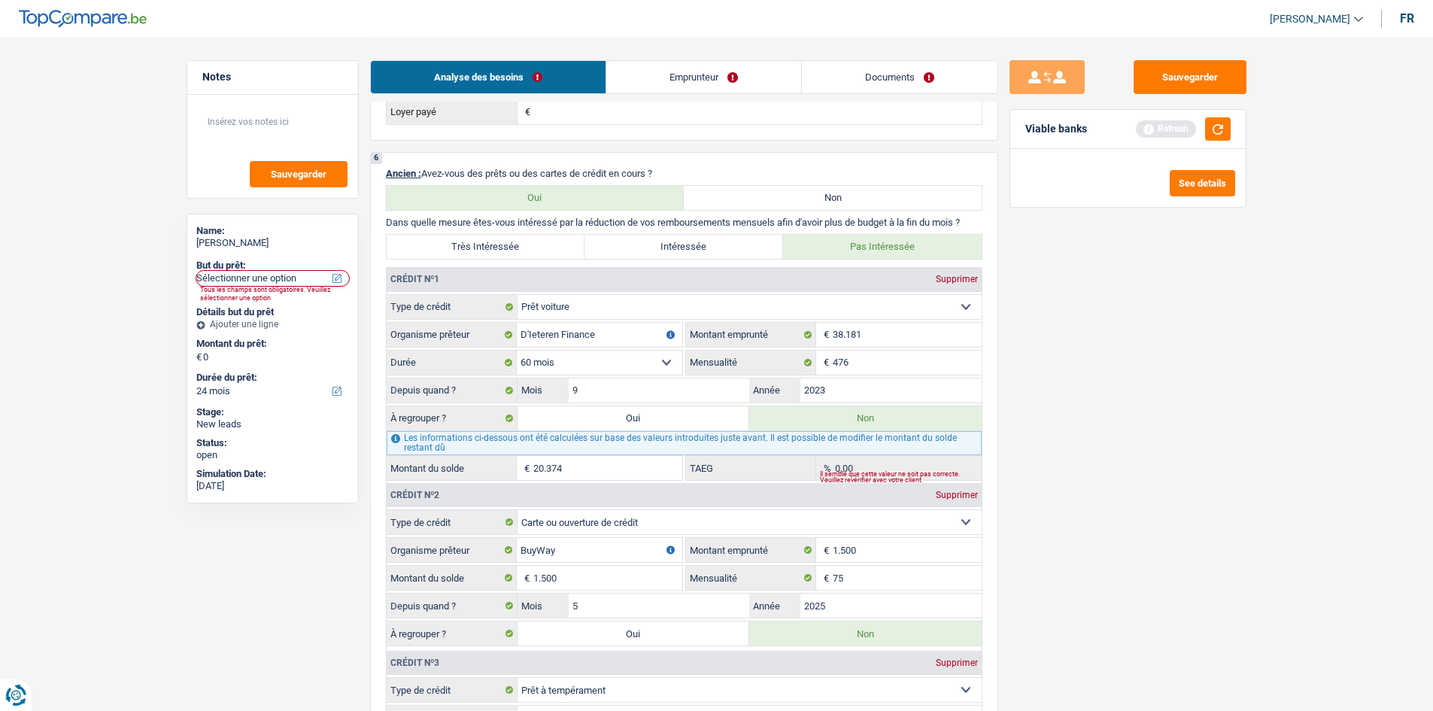
click at [521, 243] on label "Très Intéressée" at bounding box center [486, 247] width 199 height 24
click at [521, 243] on input "Très Intéressée" at bounding box center [486, 247] width 199 height 24
radio input "true"
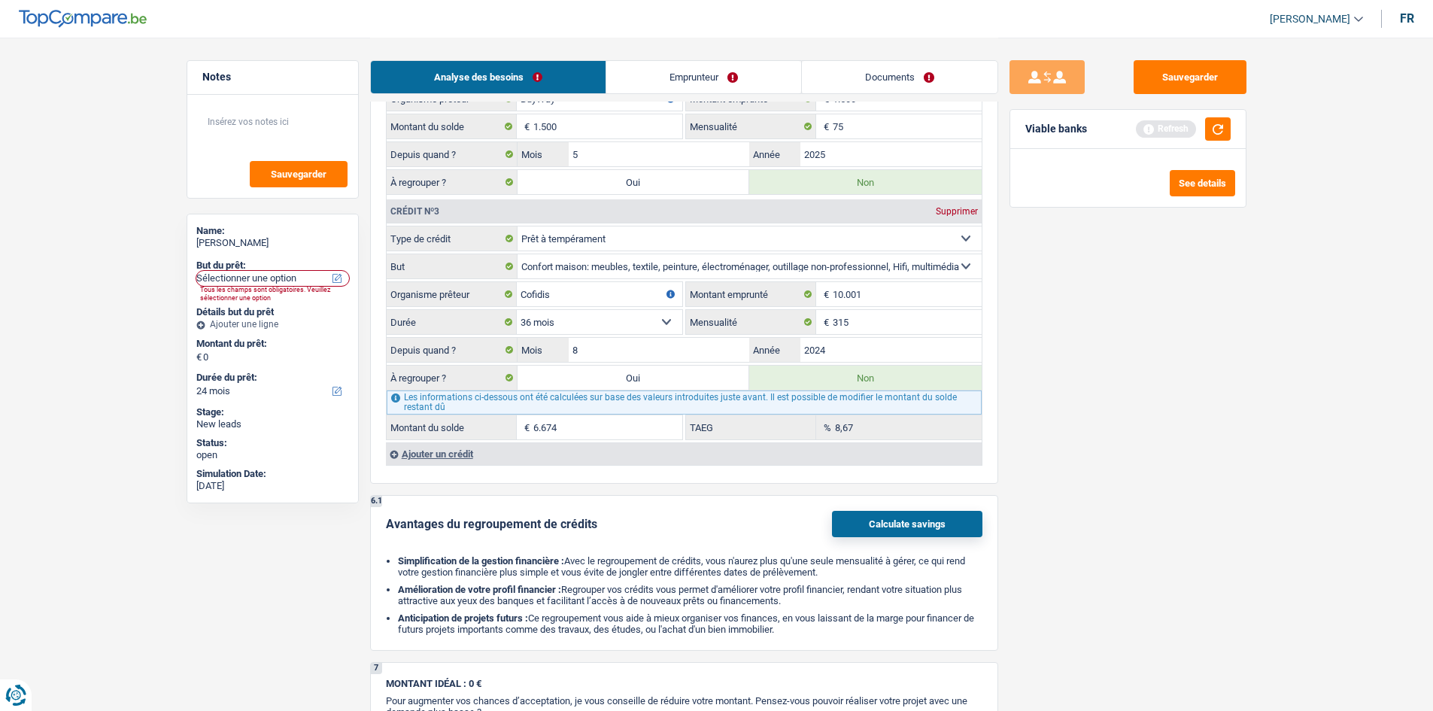
click at [660, 384] on label "Oui" at bounding box center [633, 377] width 232 height 24
click at [660, 384] on input "Oui" at bounding box center [633, 377] width 232 height 24
radio input "true"
type input "6.674"
radio input "false"
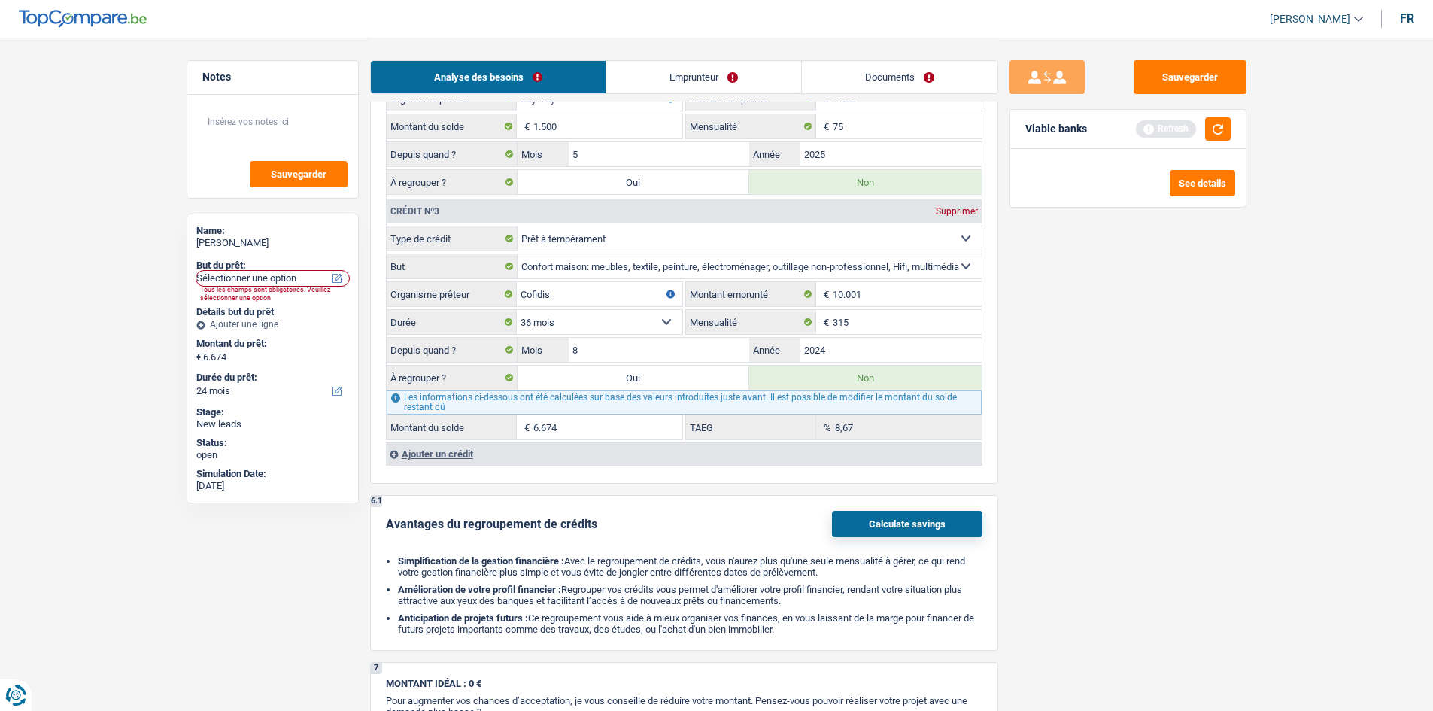
select select "refinancing"
select select "42"
select select "refinancing"
select select "42"
select select "refinancing"
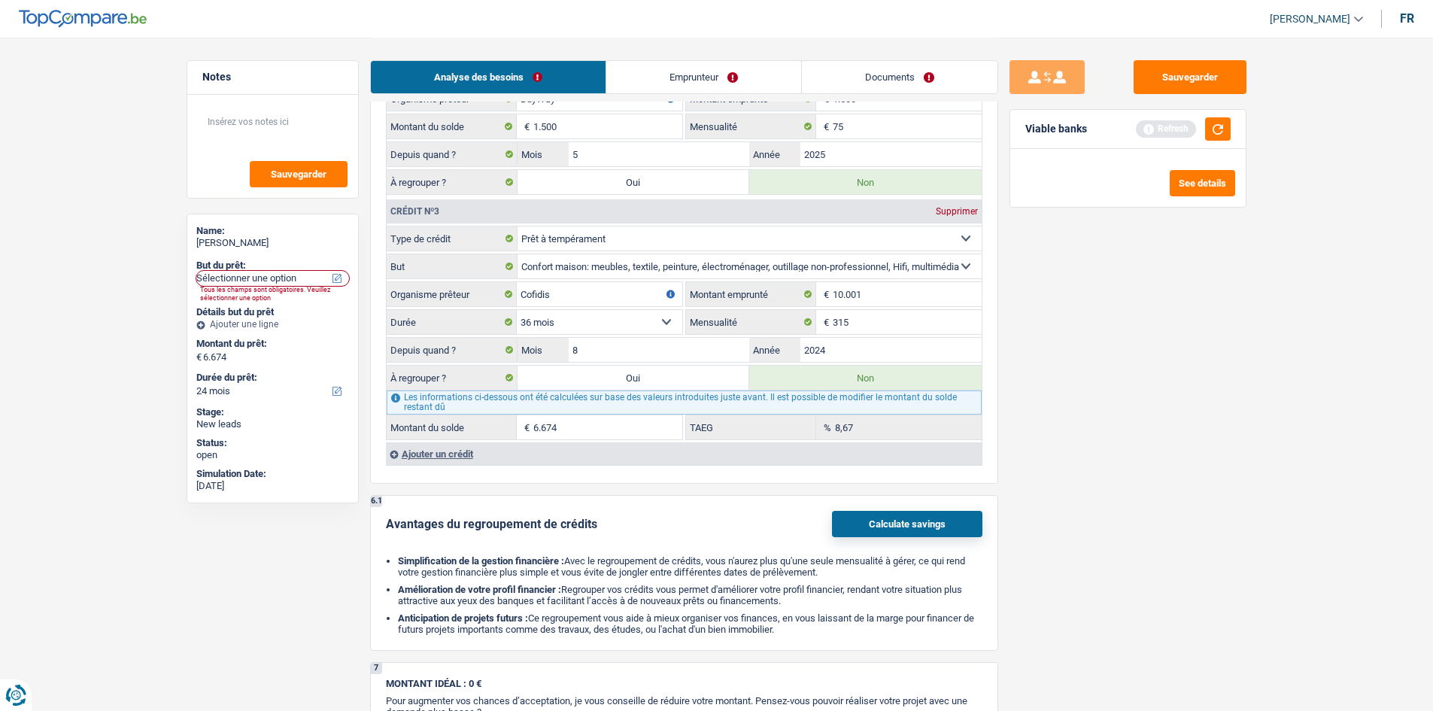
select select "42"
select select "refinancing"
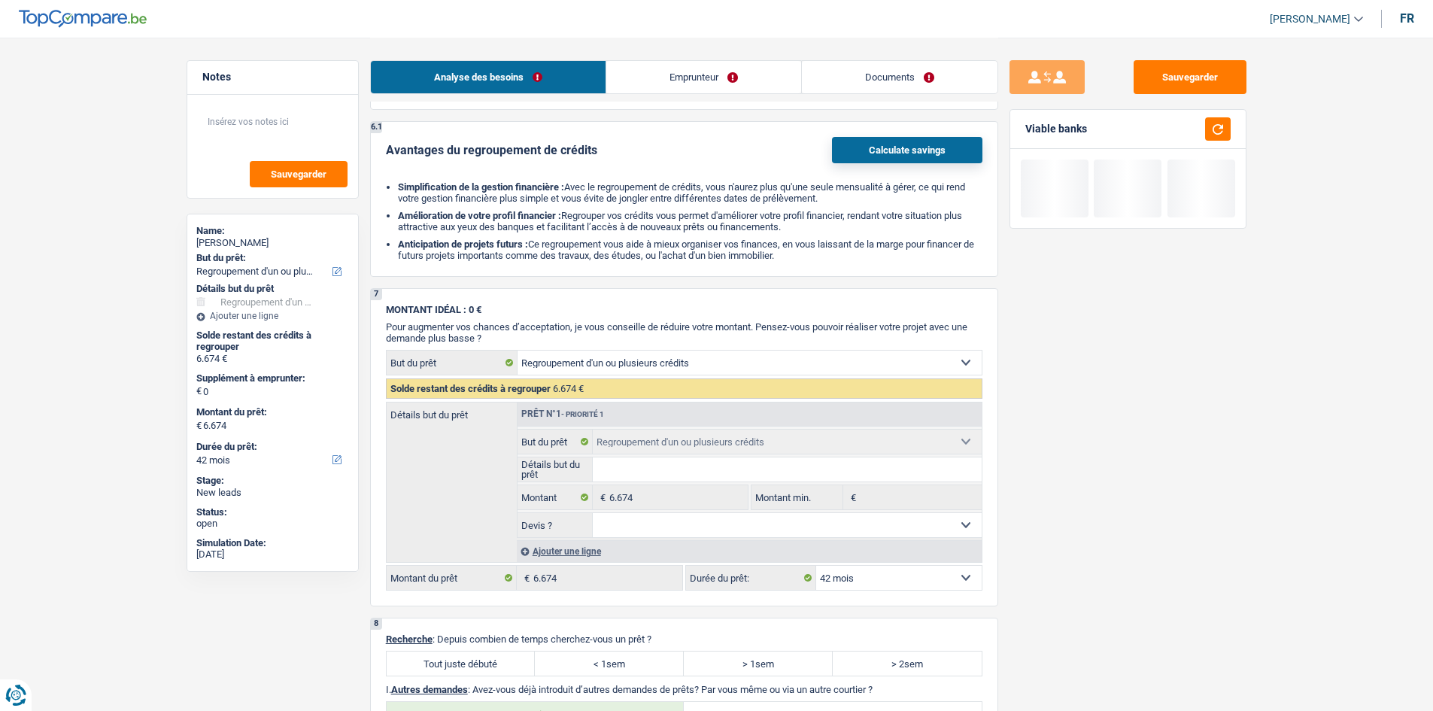
scroll to position [2181, 0]
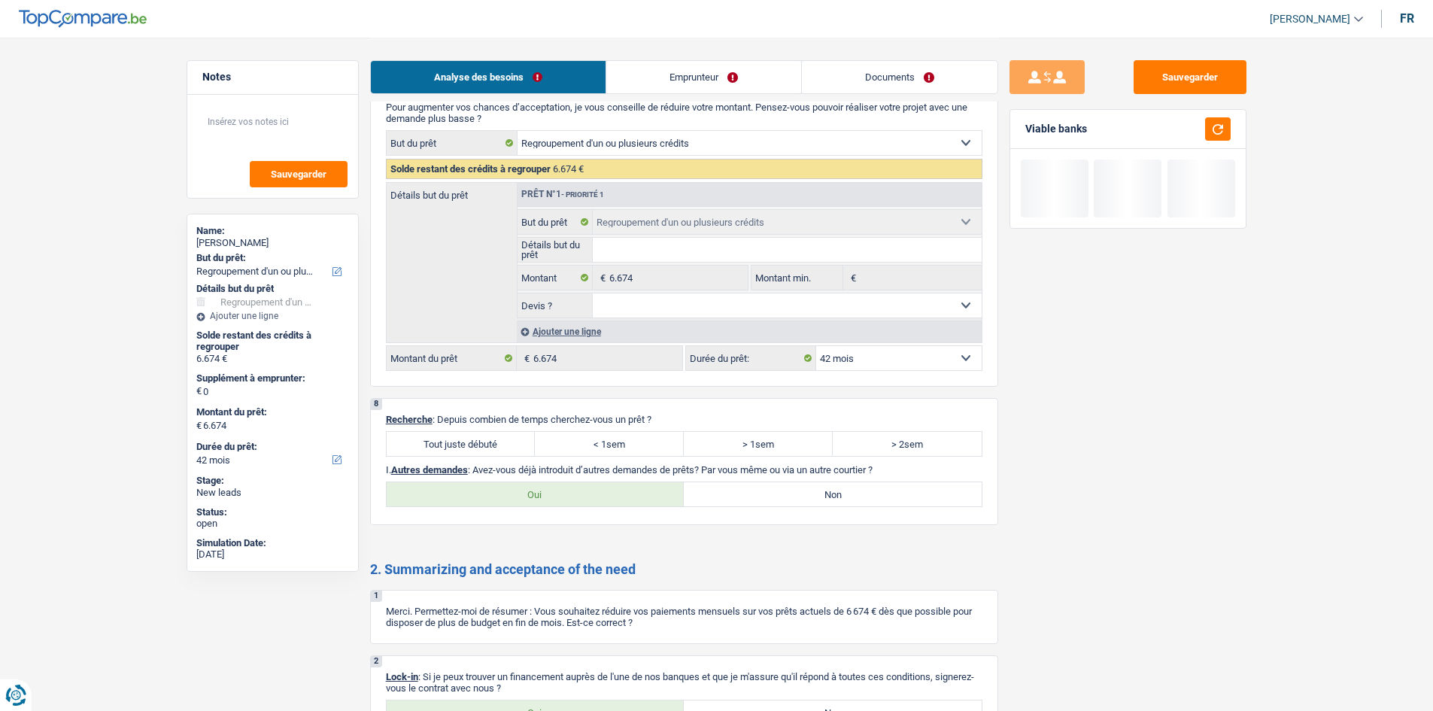
click at [518, 447] on label "Tout juste débuté" at bounding box center [461, 444] width 149 height 24
click at [518, 447] on input "Tout juste débuté" at bounding box center [461, 444] width 149 height 24
radio input "true"
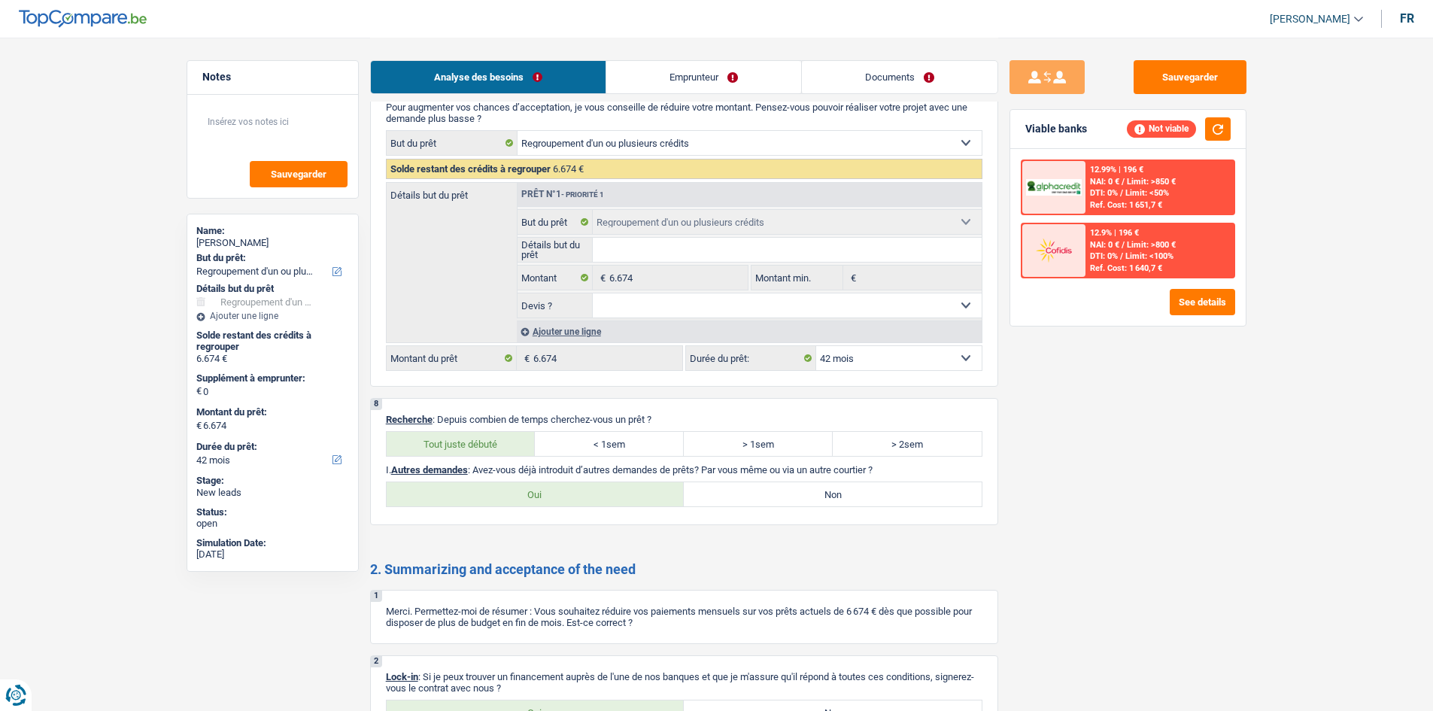
click at [924, 496] on label "Non" at bounding box center [833, 494] width 298 height 24
click at [924, 496] on input "Non" at bounding box center [833, 494] width 298 height 24
radio input "true"
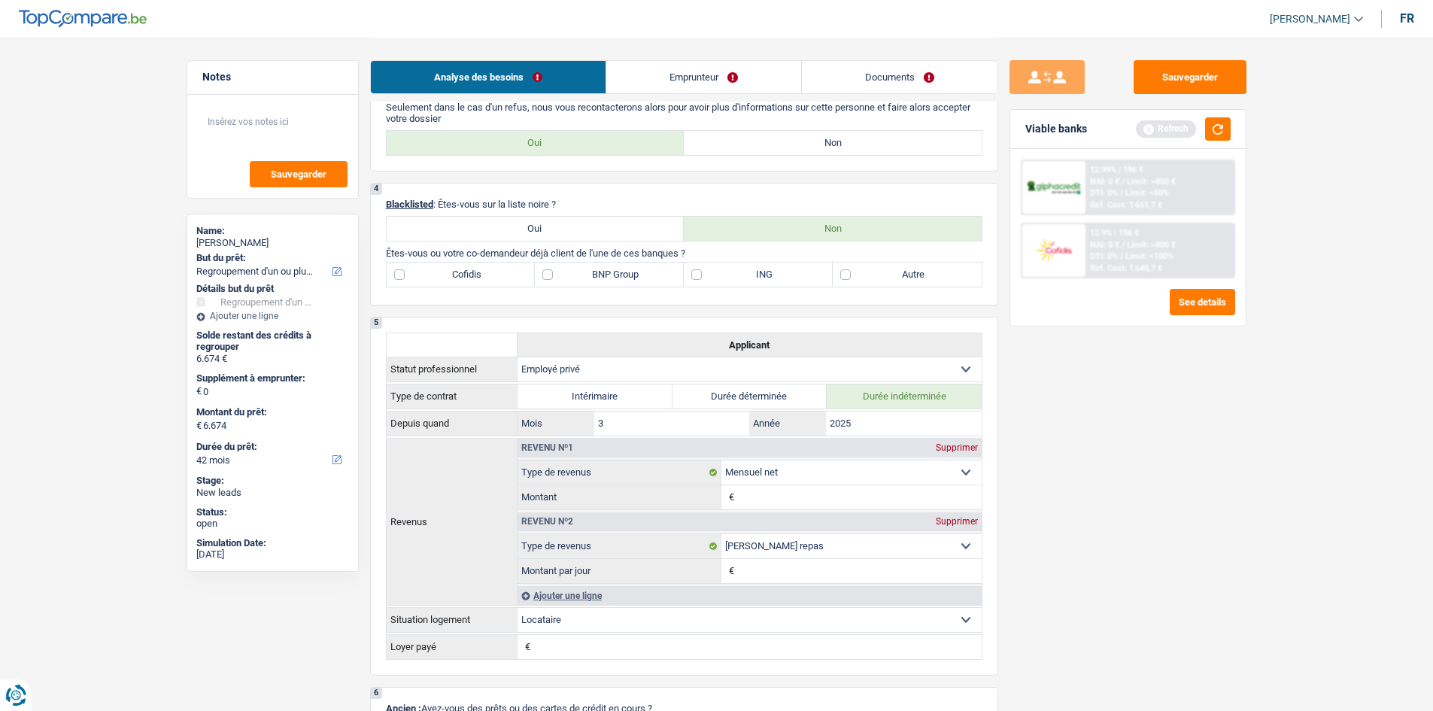
scroll to position [376, 0]
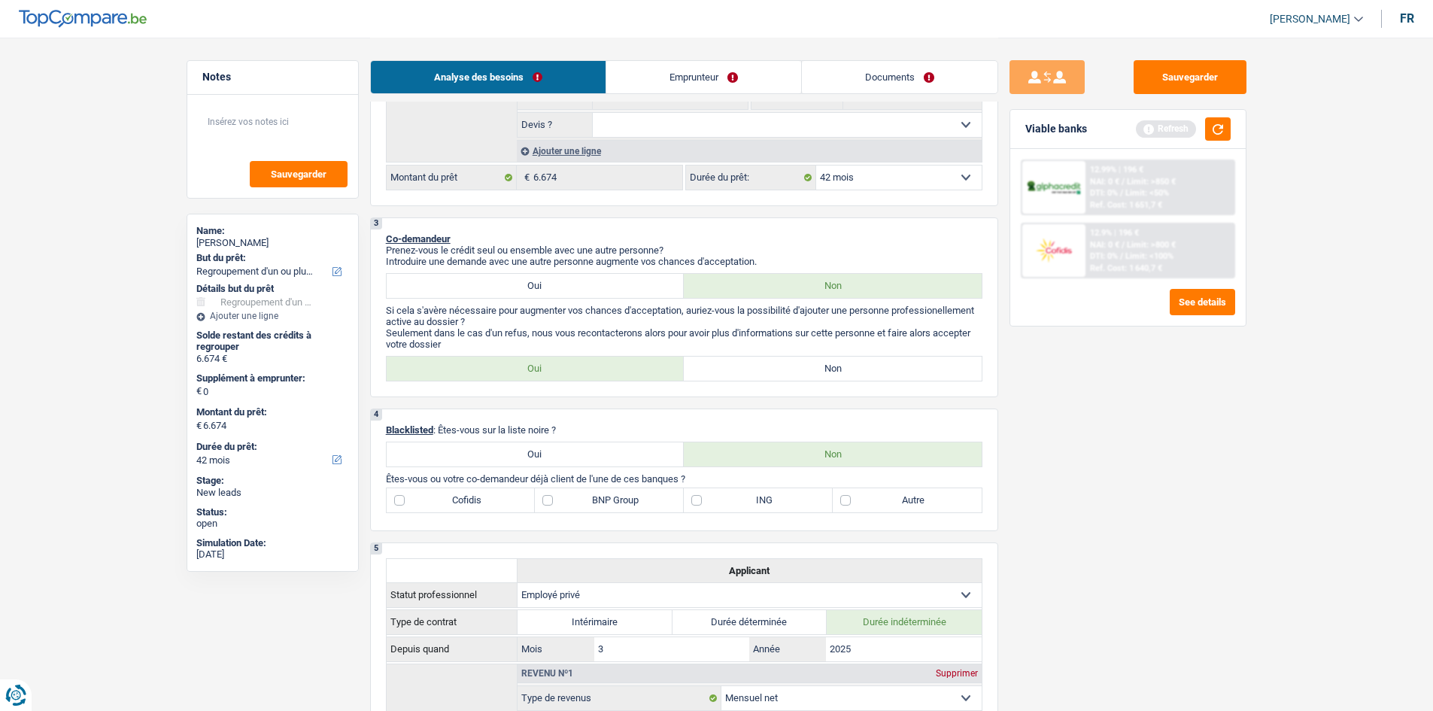
click at [867, 372] on label "Non" at bounding box center [833, 368] width 298 height 24
click at [867, 372] on input "Non" at bounding box center [833, 368] width 298 height 24
radio input "true"
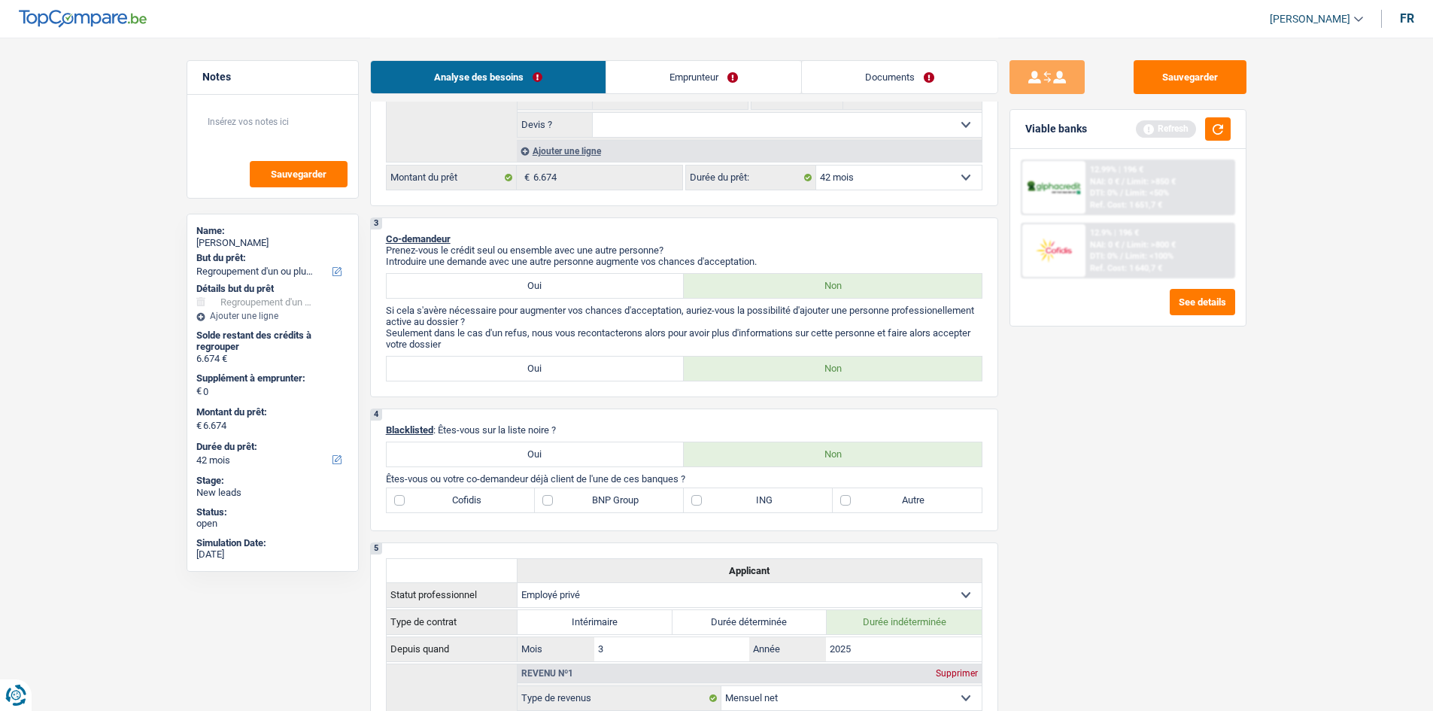
click at [491, 501] on label "Cofidis" at bounding box center [461, 500] width 149 height 24
click at [491, 501] on input "Cofidis" at bounding box center [461, 500] width 149 height 24
checkbox input "true"
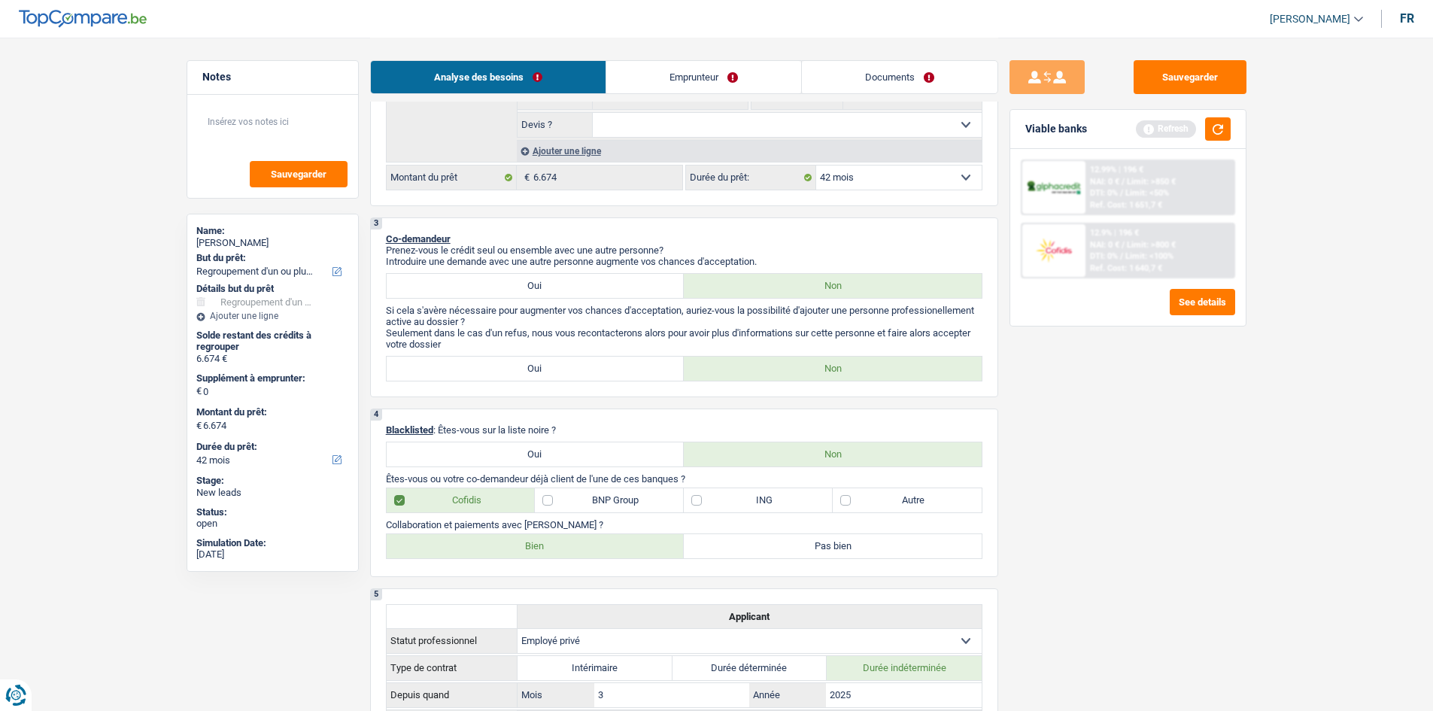
click at [635, 547] on label "Bien" at bounding box center [536, 546] width 298 height 24
click at [635, 547] on input "Bien" at bounding box center [536, 546] width 298 height 24
radio input "true"
click at [963, 493] on label "Autre" at bounding box center [906, 500] width 149 height 24
click at [963, 493] on input "Autre" at bounding box center [906, 500] width 149 height 24
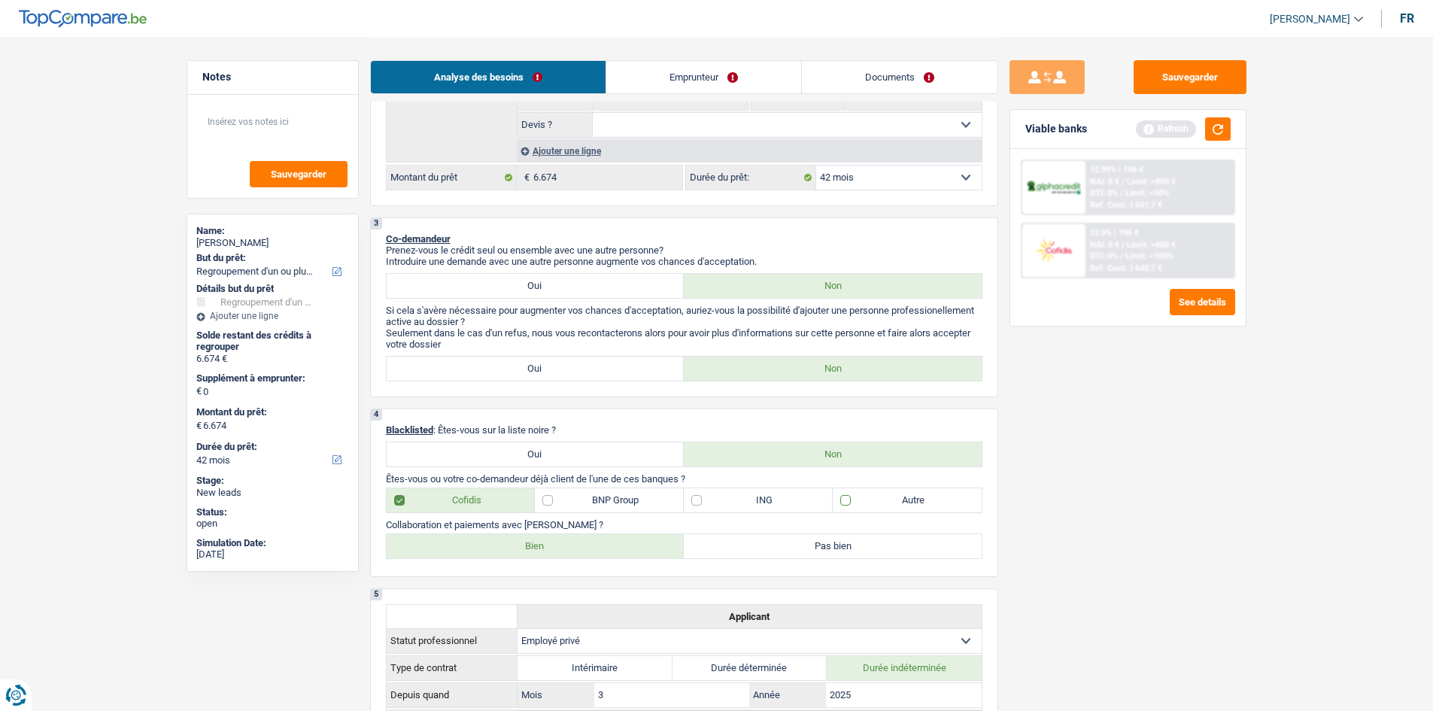
checkbox input "true"
click at [1181, 480] on div "Sauvegarder Viable banks Refresh 12.99% | 196 € NAI: 0 € / Limit: >850 € DTI: 0…" at bounding box center [1127, 373] width 259 height 626
click at [655, 501] on label "BNP Group" at bounding box center [609, 500] width 149 height 24
click at [655, 501] on input "BNP Group" at bounding box center [609, 500] width 149 height 24
checkbox input "true"
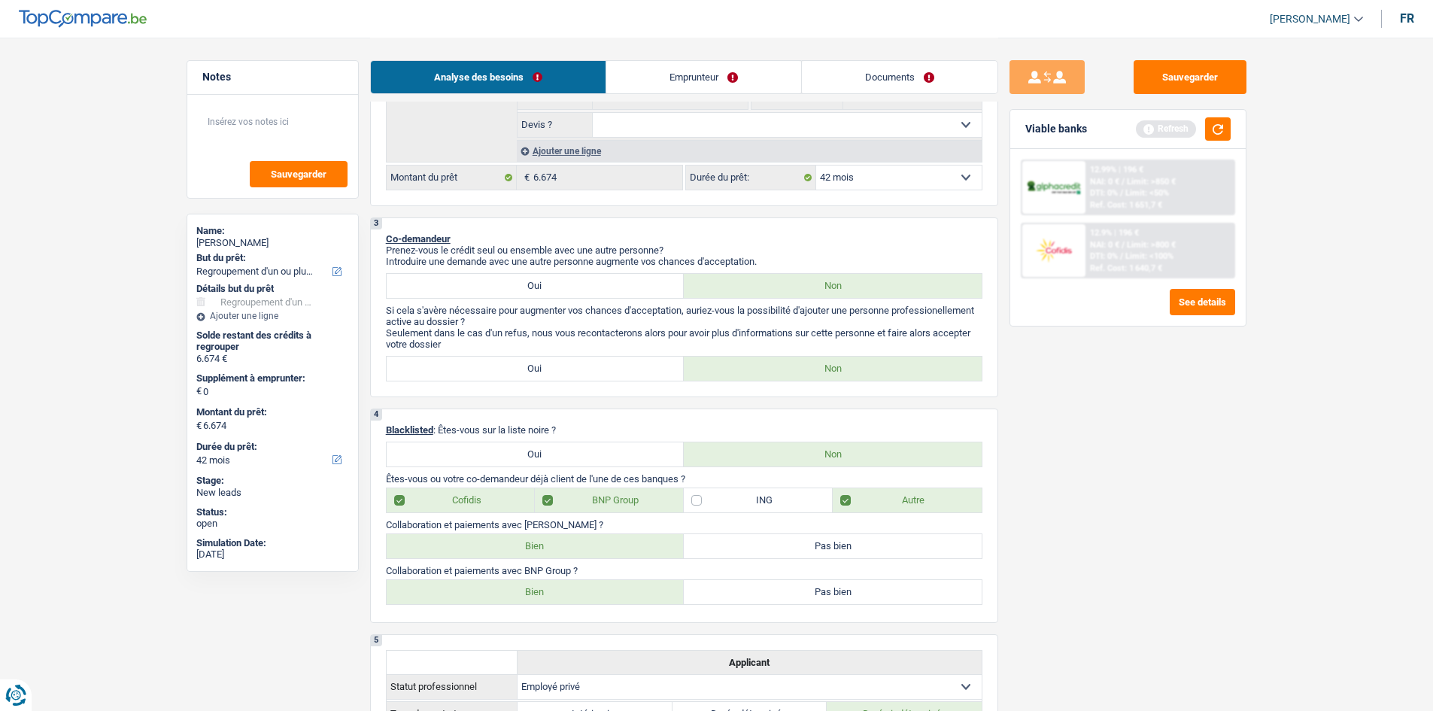
click at [725, 548] on label "Pas bien" at bounding box center [833, 546] width 298 height 24
click at [725, 548] on input "Pas bien" at bounding box center [833, 546] width 298 height 24
radio input "true"
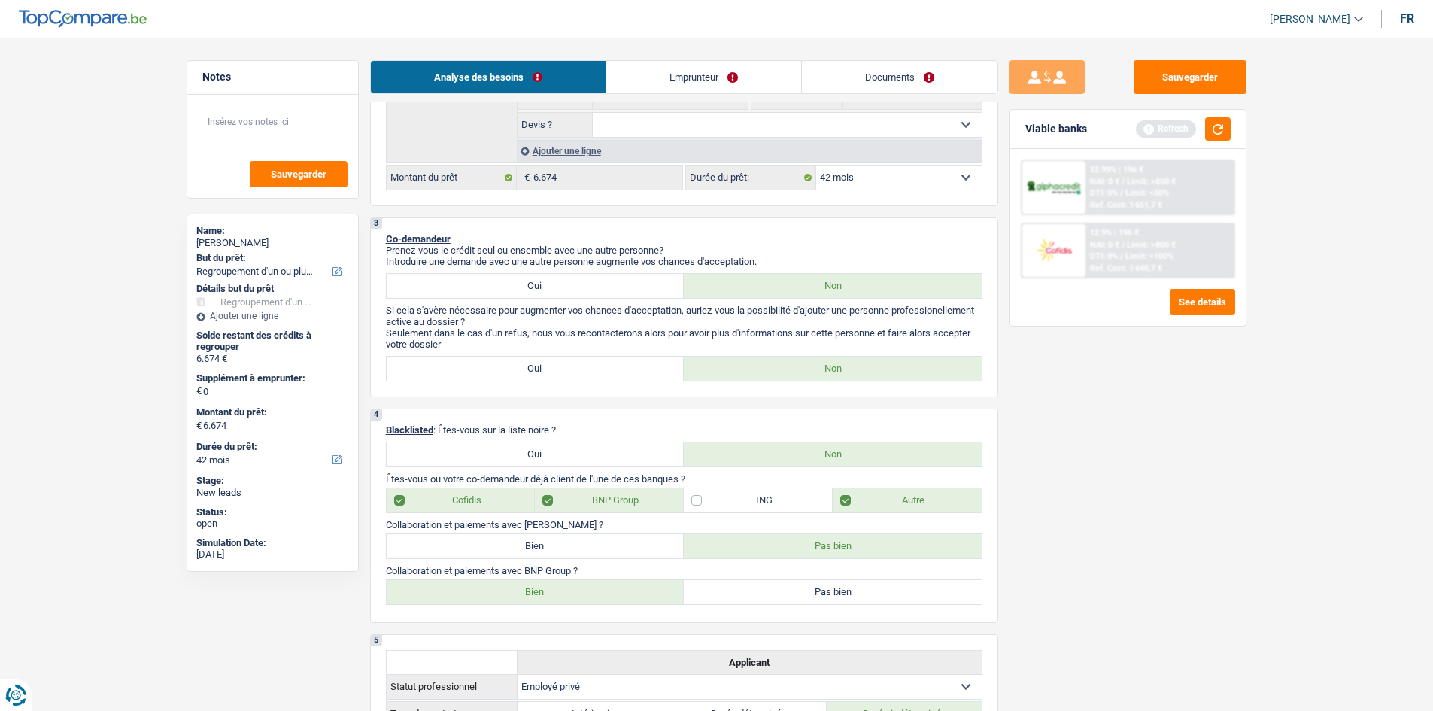
click at [577, 591] on label "Bien" at bounding box center [536, 592] width 298 height 24
click at [577, 591] on input "Bien" at bounding box center [536, 592] width 298 height 24
radio input "true"
click at [1188, 472] on div "Sauvegarder Viable banks Refresh 12.99% | 196 € NAI: 0 € / Limit: >750 € DTI: 0…" at bounding box center [1127, 373] width 259 height 626
click at [611, 553] on label "Bien" at bounding box center [536, 546] width 298 height 24
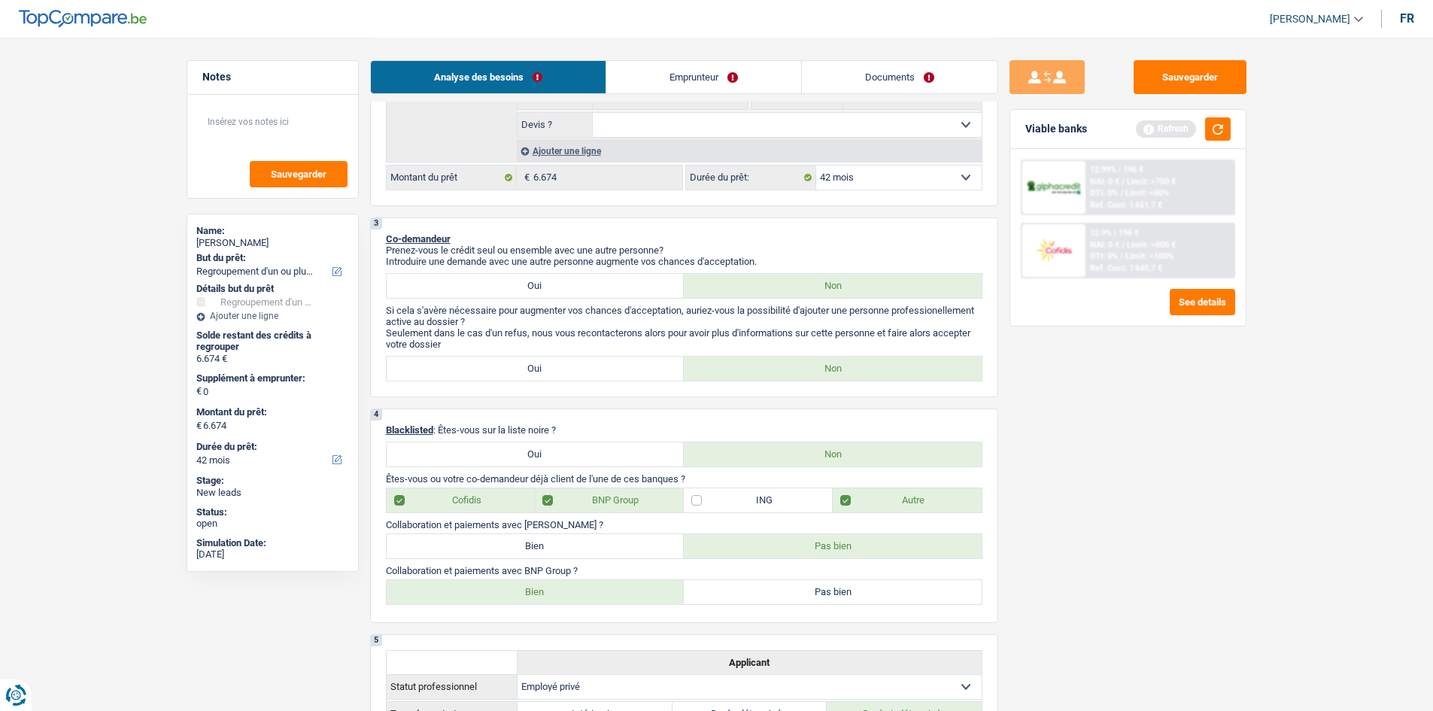
click at [611, 553] on input "Bien" at bounding box center [536, 546] width 298 height 24
radio input "true"
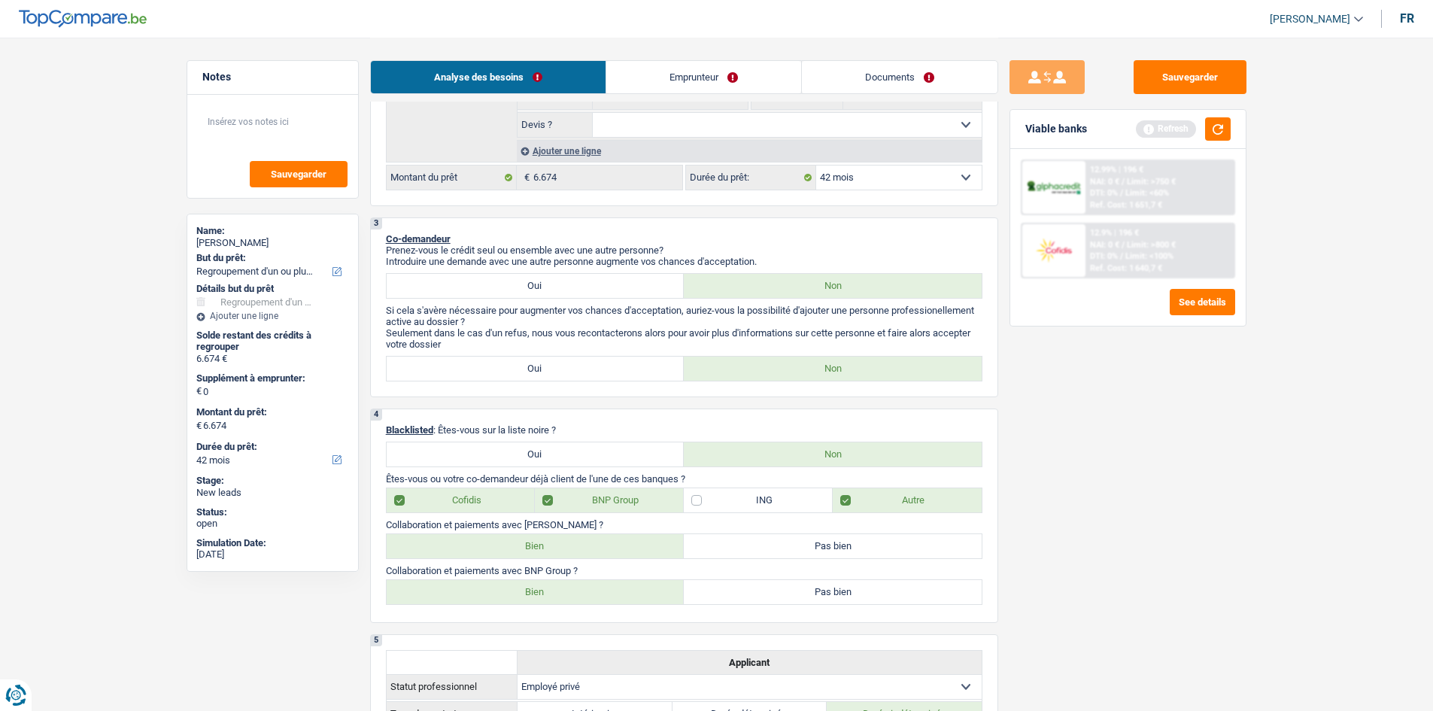
click at [1110, 524] on div "Sauvegarder Viable banks Refresh 12.99% | 196 € NAI: 0 € / Limit: >750 € DTI: 0…" at bounding box center [1127, 373] width 259 height 626
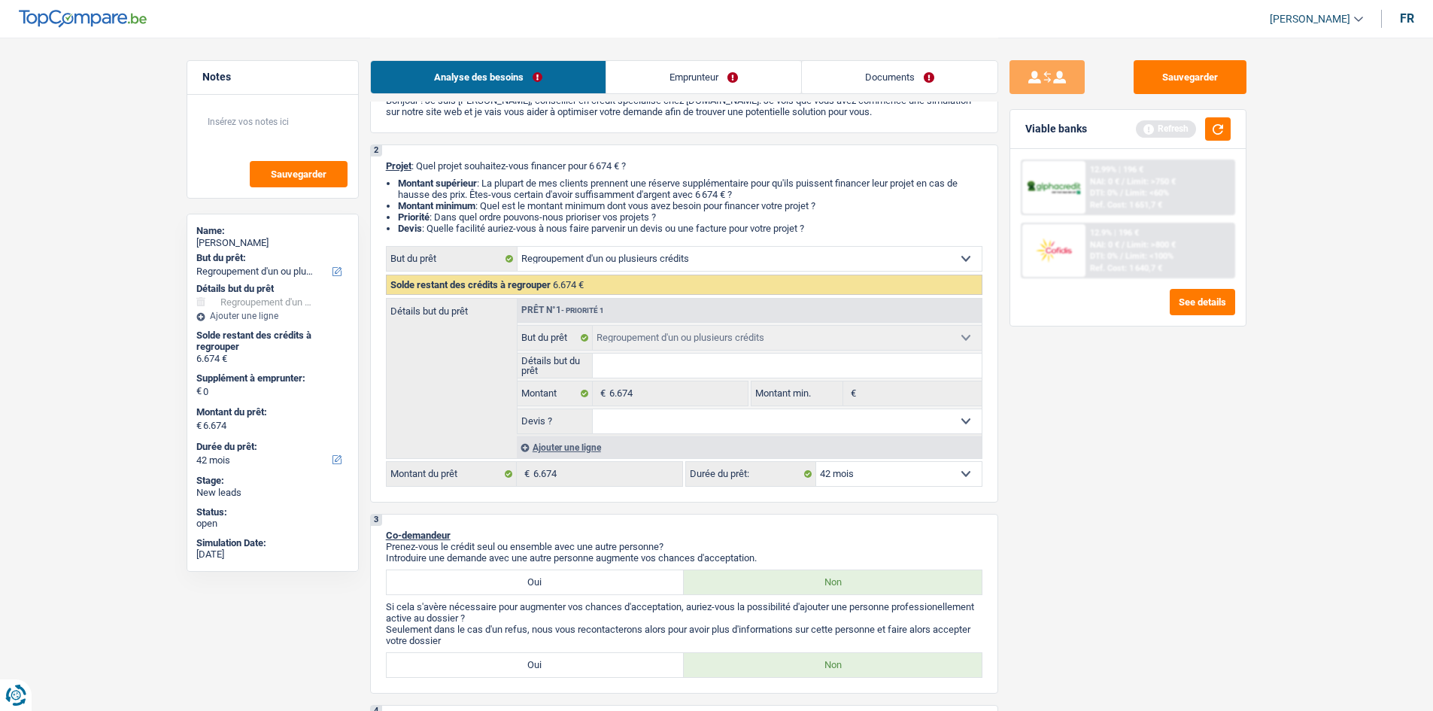
scroll to position [75, 0]
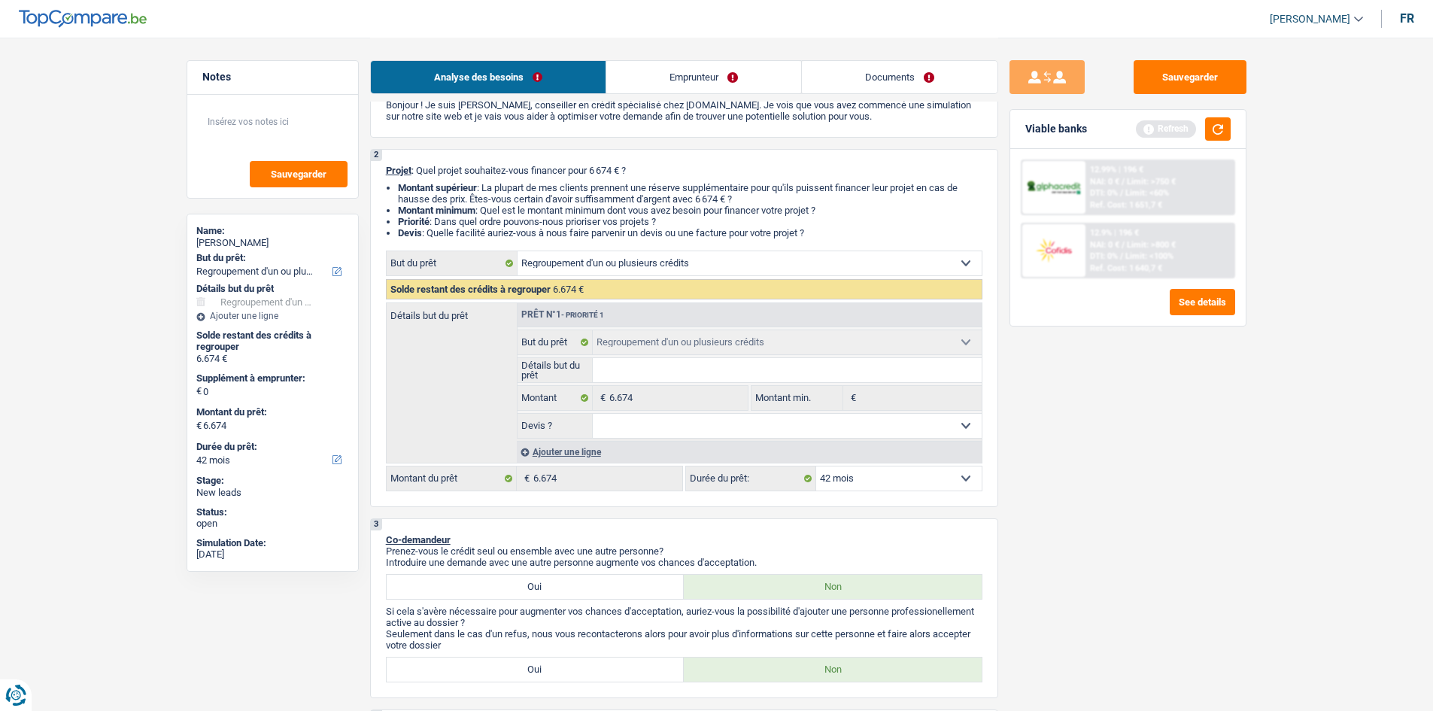
click at [560, 453] on div "Ajouter une ligne" at bounding box center [749, 452] width 465 height 22
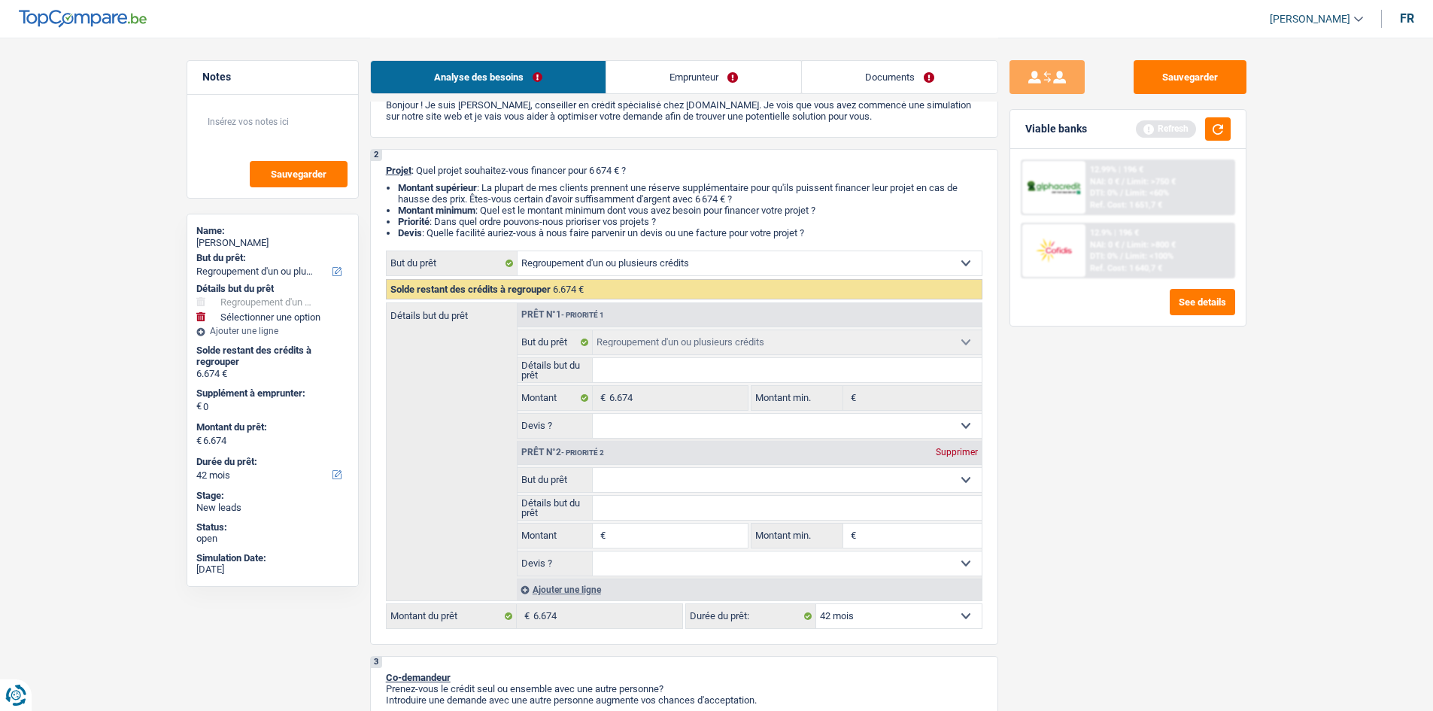
click at [655, 475] on select "Confort maison: meubles, textile, peinture, électroménager, outillage non-profe…" at bounding box center [787, 480] width 389 height 24
select select "household"
click at [593, 468] on select "Confort maison: meubles, textile, peinture, électroménager, outillage non-profe…" at bounding box center [787, 480] width 389 height 24
select select "household"
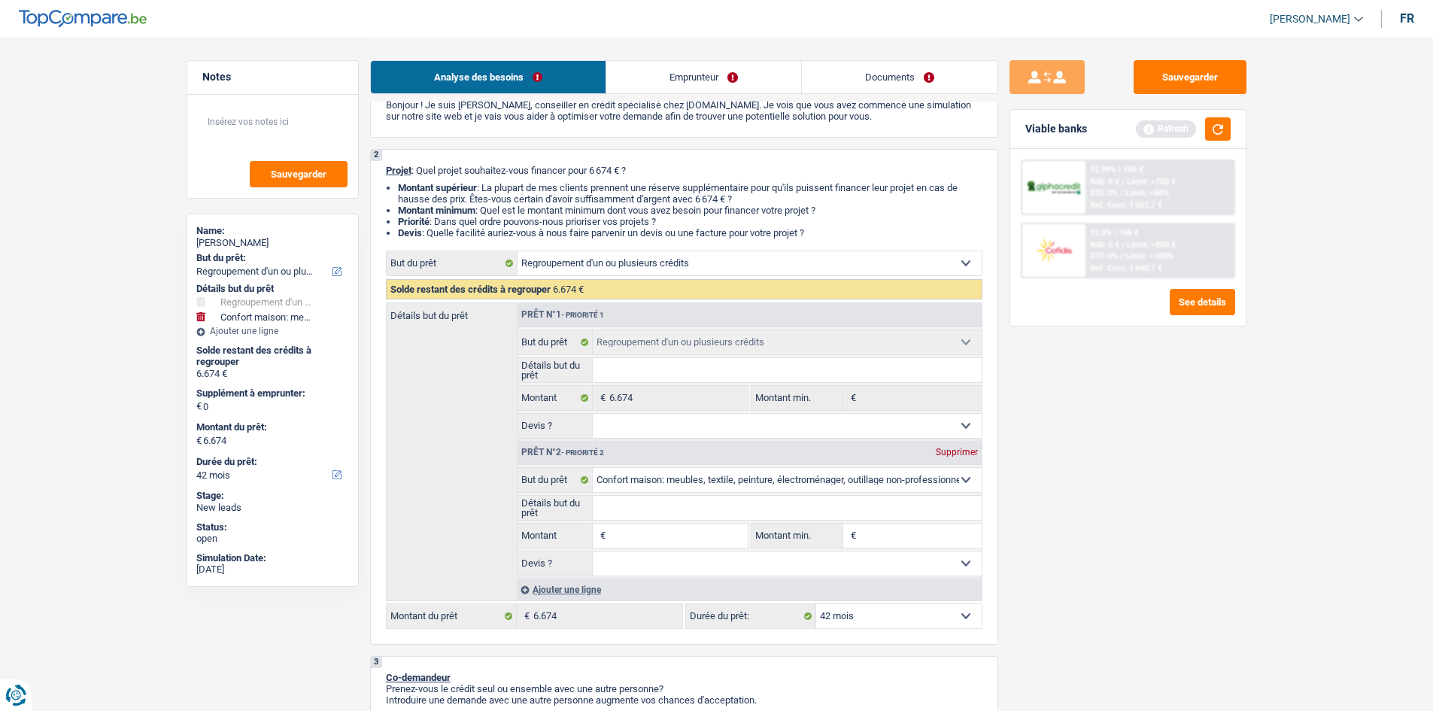
click at [671, 534] on input "Montant" at bounding box center [678, 535] width 138 height 24
click at [663, 541] on input "Montant" at bounding box center [678, 535] width 138 height 24
paste input
click at [622, 543] on input "Montant" at bounding box center [678, 535] width 138 height 24
paste input
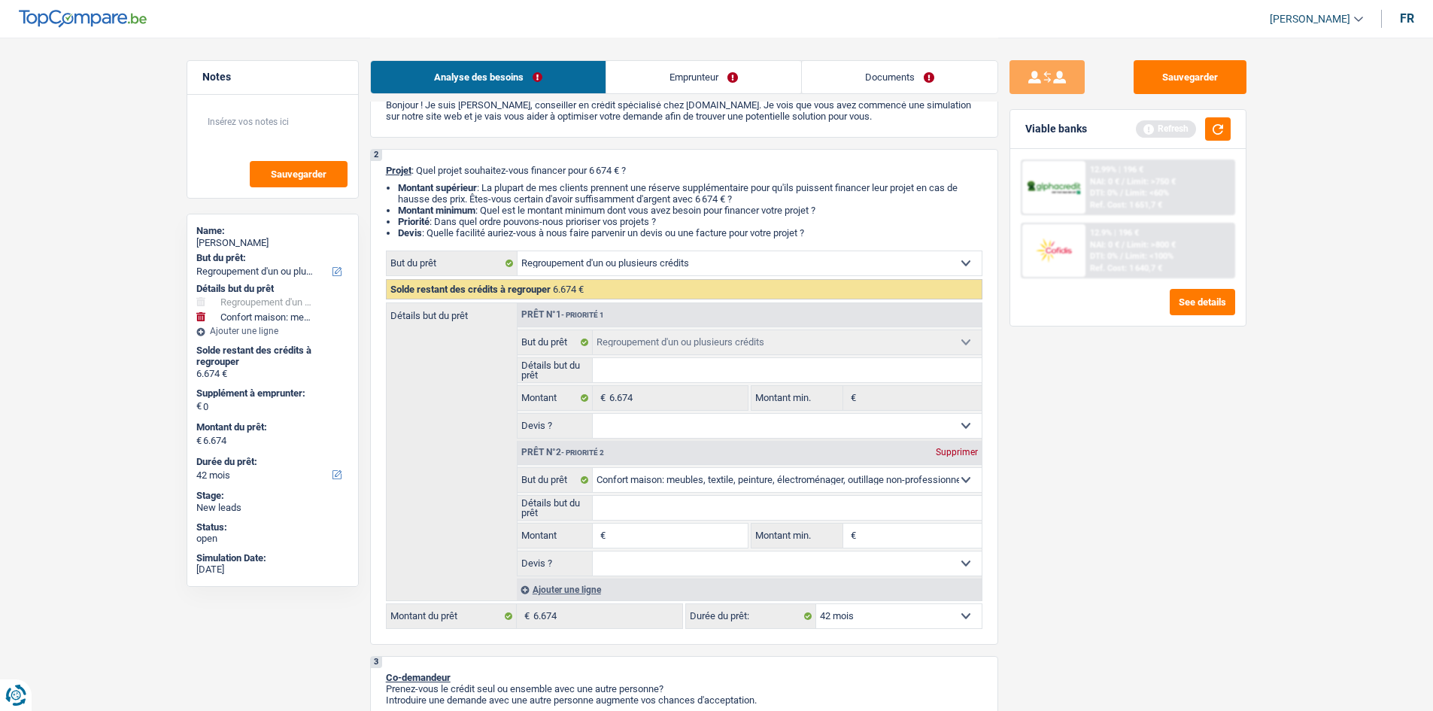
click at [708, 531] on input "Montant" at bounding box center [678, 535] width 138 height 24
click at [703, 509] on input "Détails but du prêt" at bounding box center [787, 508] width 389 height 24
paste input "Ameublement + Sommier + Lit + Lave vaisselle + Lave linge + TV + Frigo"
type input "Ameublement + Sommier + Lit + Lave vaisselle + Lave linge + TV + Frigo"
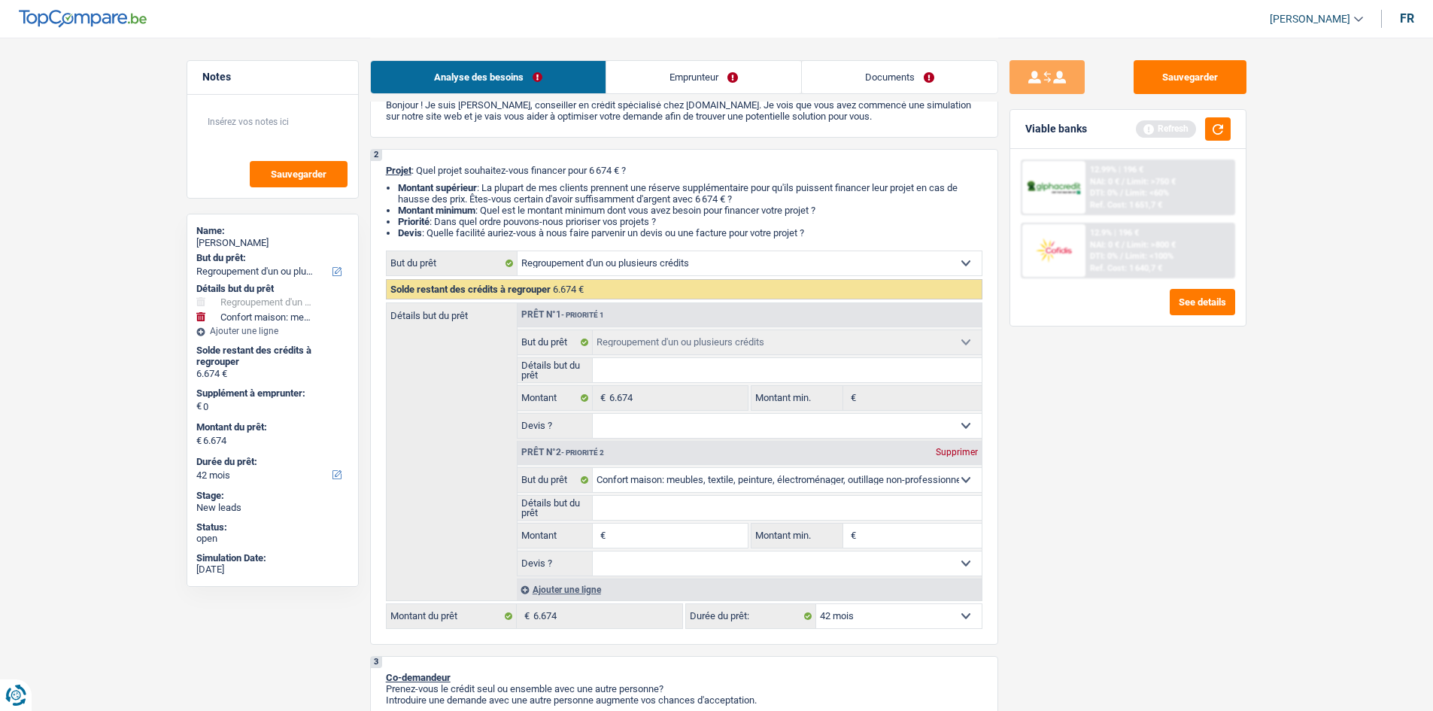
type input "Ameublement + Sommier + Lit + Lave vaisselle + Lave linge + TV + Frigo"
click at [679, 528] on input "Montant" at bounding box center [678, 535] width 138 height 24
type input "3"
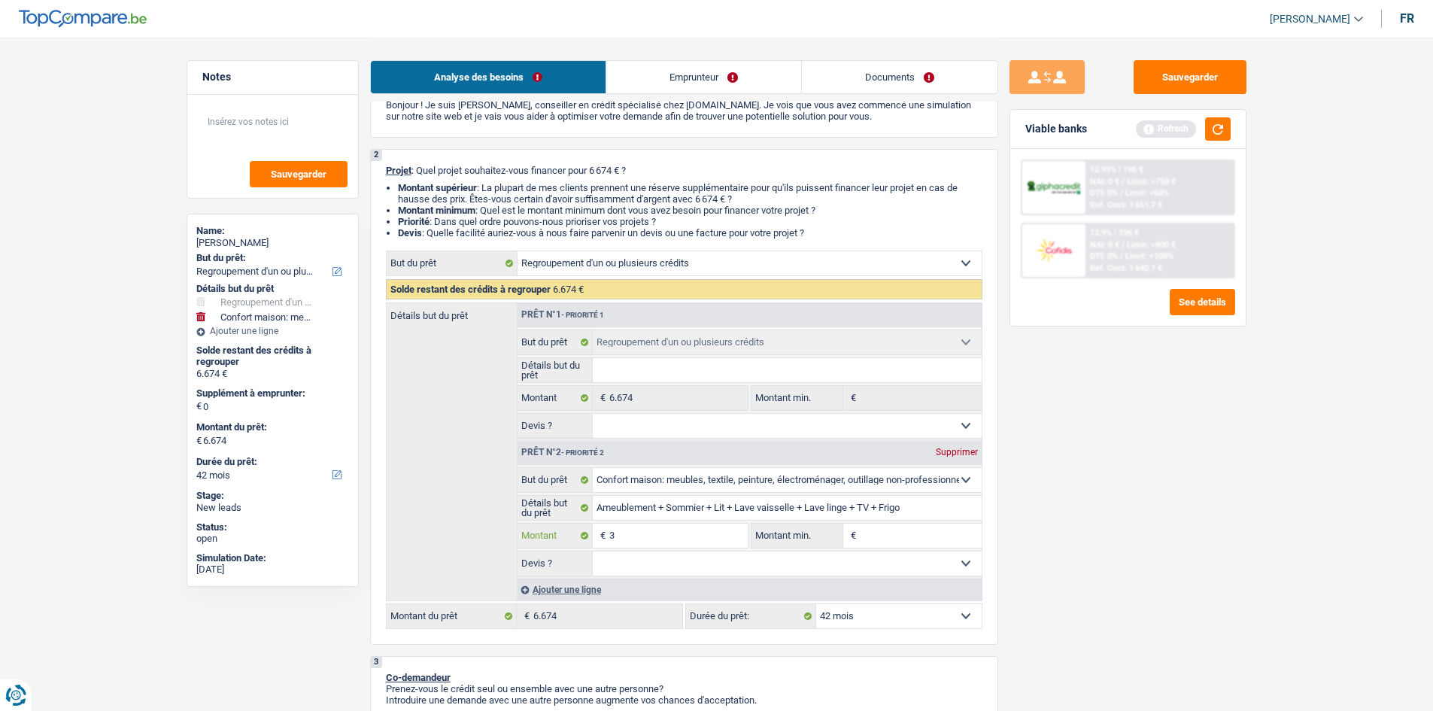
type input "30"
type input "300"
type input "3.000"
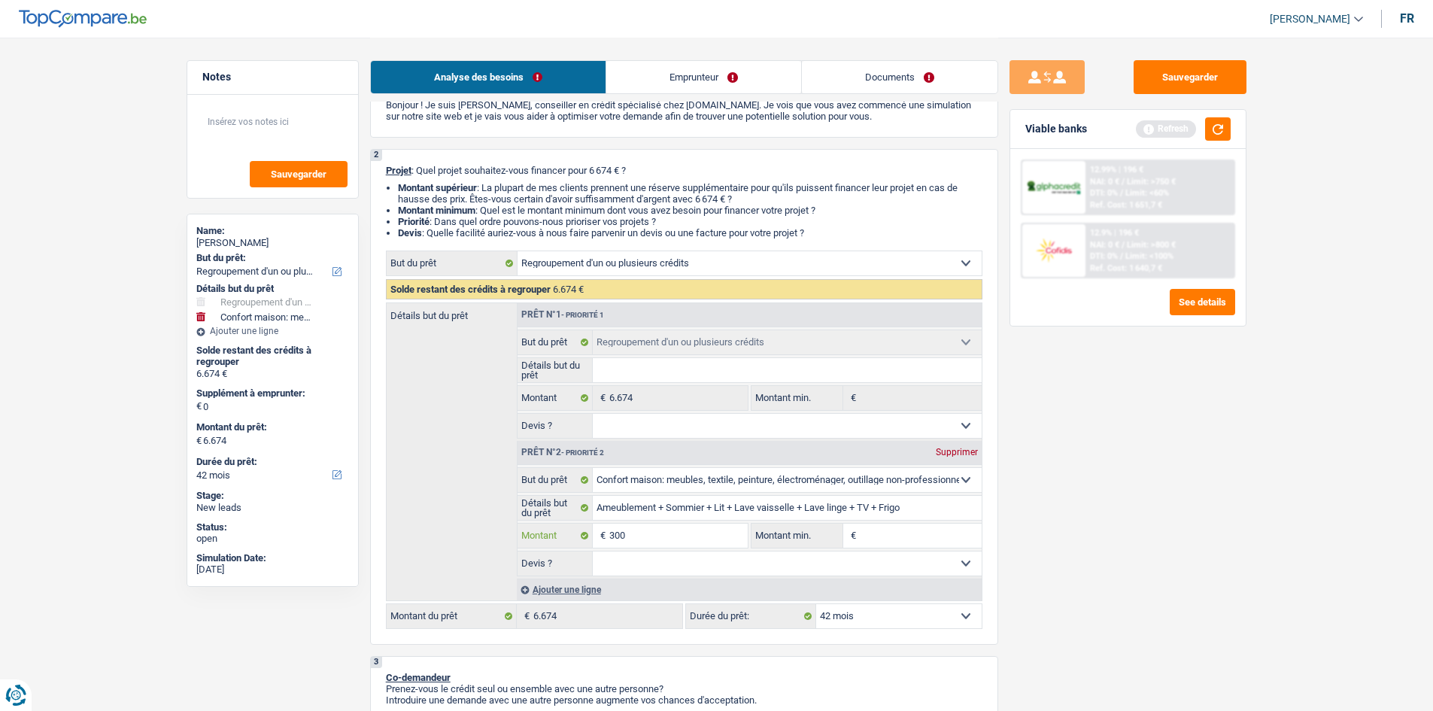
type input "3.000"
type input "9.674"
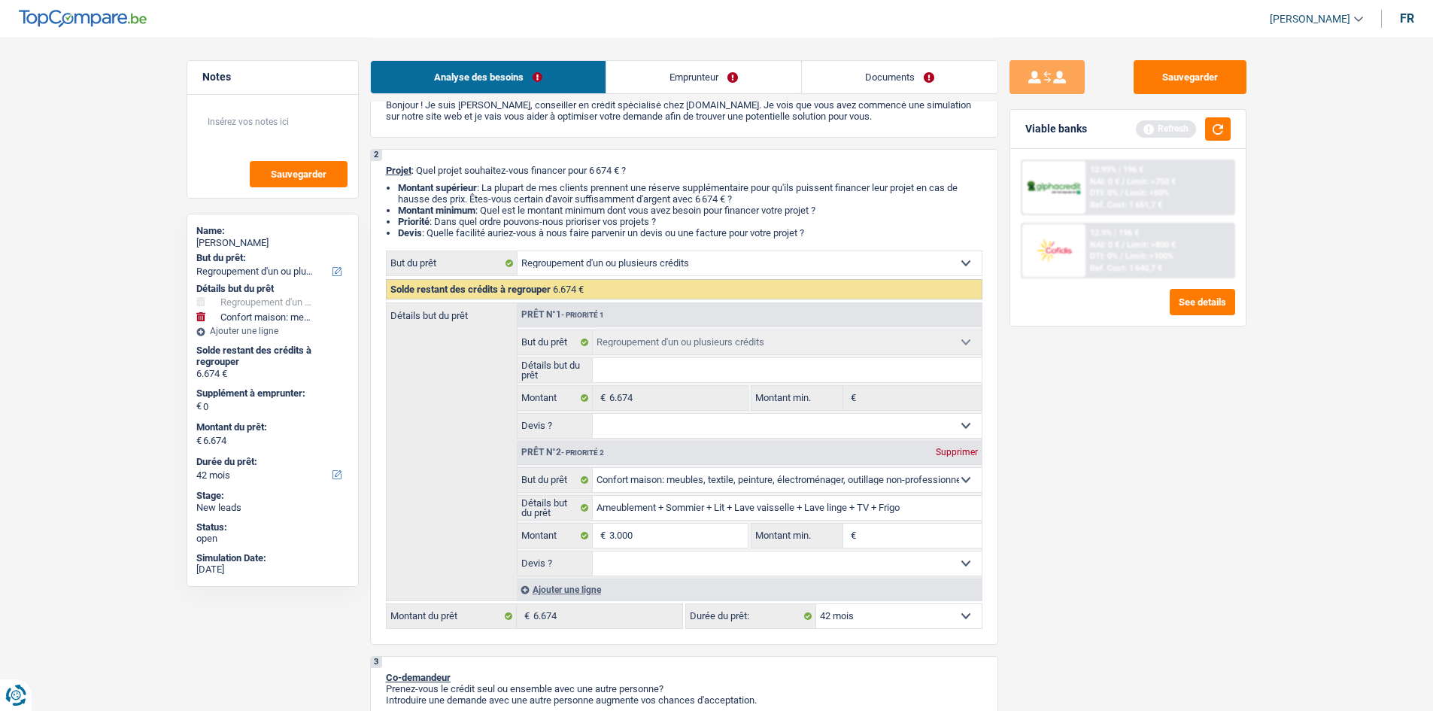
type input "9.674"
click at [920, 535] on input "Montant min." at bounding box center [921, 535] width 122 height 24
select select "48"
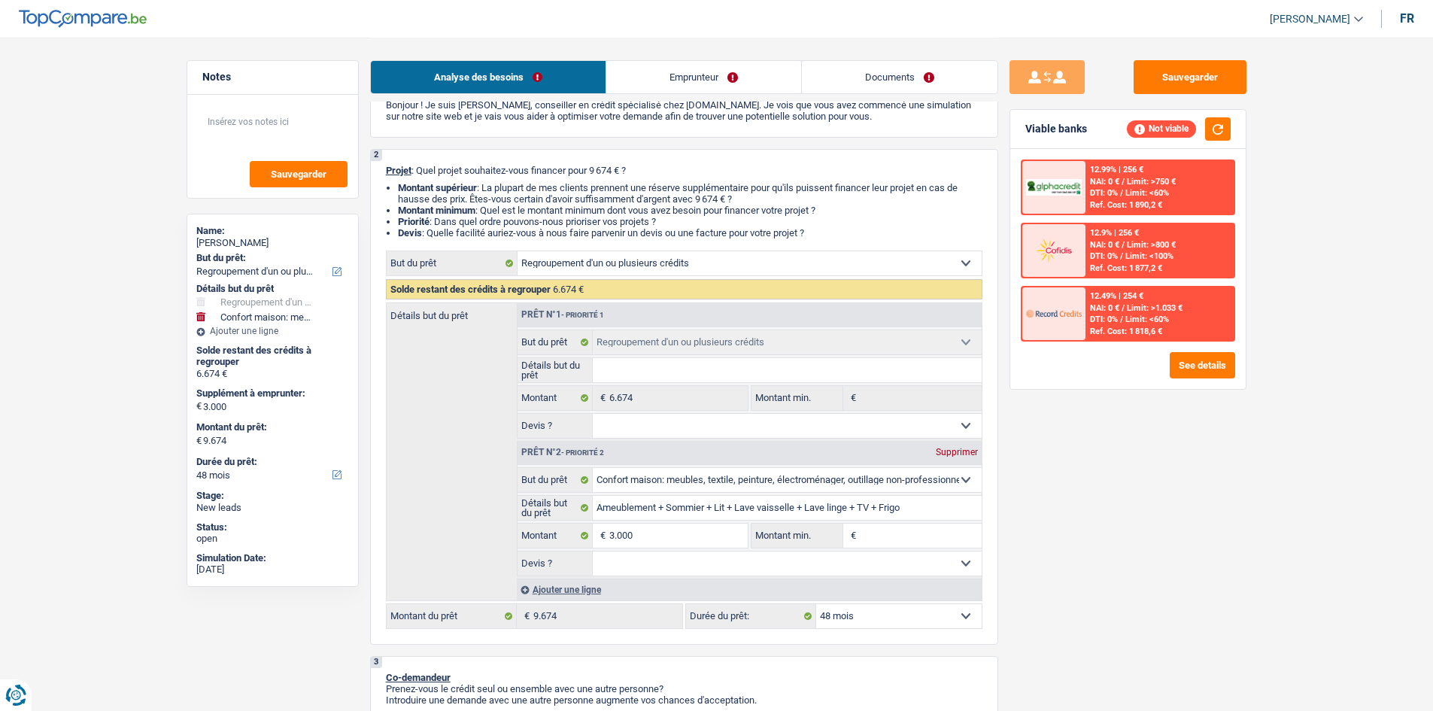
click at [1040, 513] on div "Sauvegarder Viable banks Not viable 12.99% | 256 € NAI: 0 € / Limit: >750 € DTI…" at bounding box center [1127, 373] width 259 height 626
click at [921, 535] on input "Montant min." at bounding box center [921, 535] width 122 height 24
click at [702, 535] on input "3.000" at bounding box center [678, 535] width 138 height 24
type input "33"
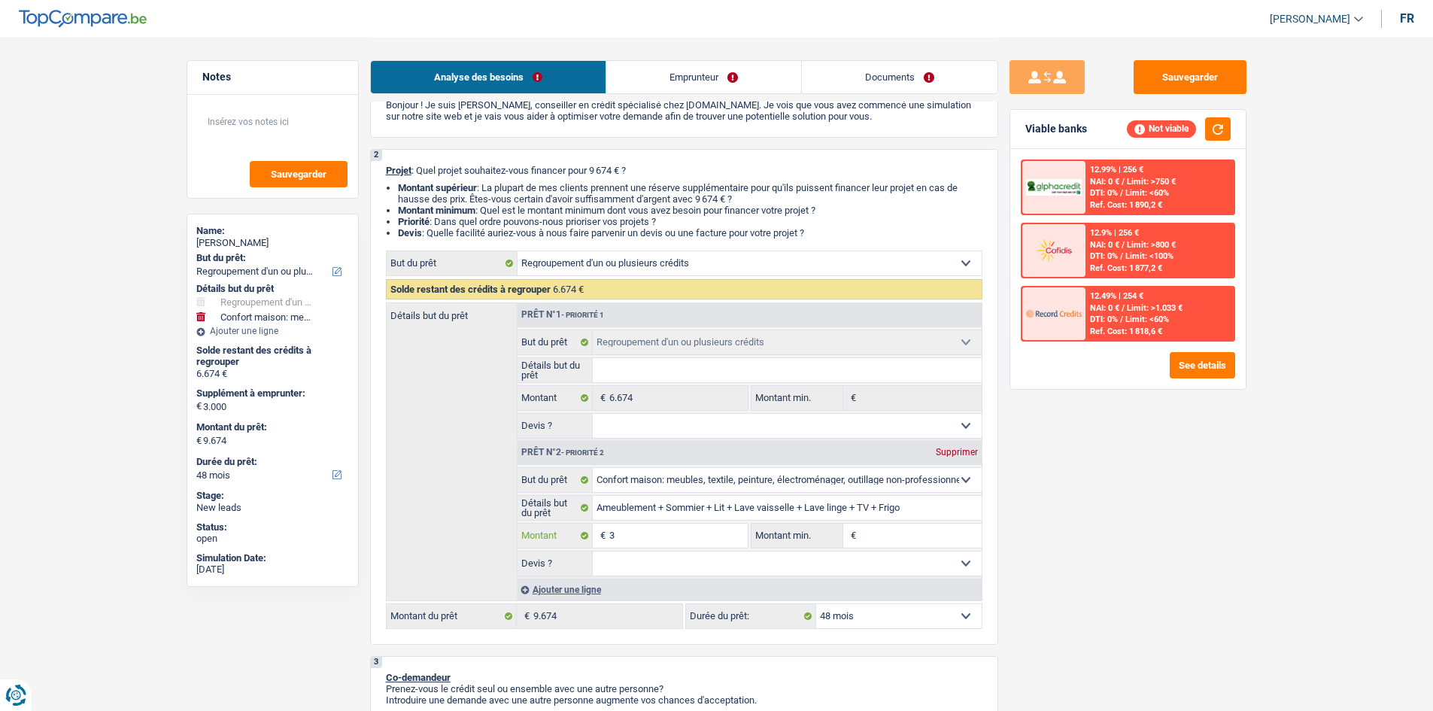
type input "33"
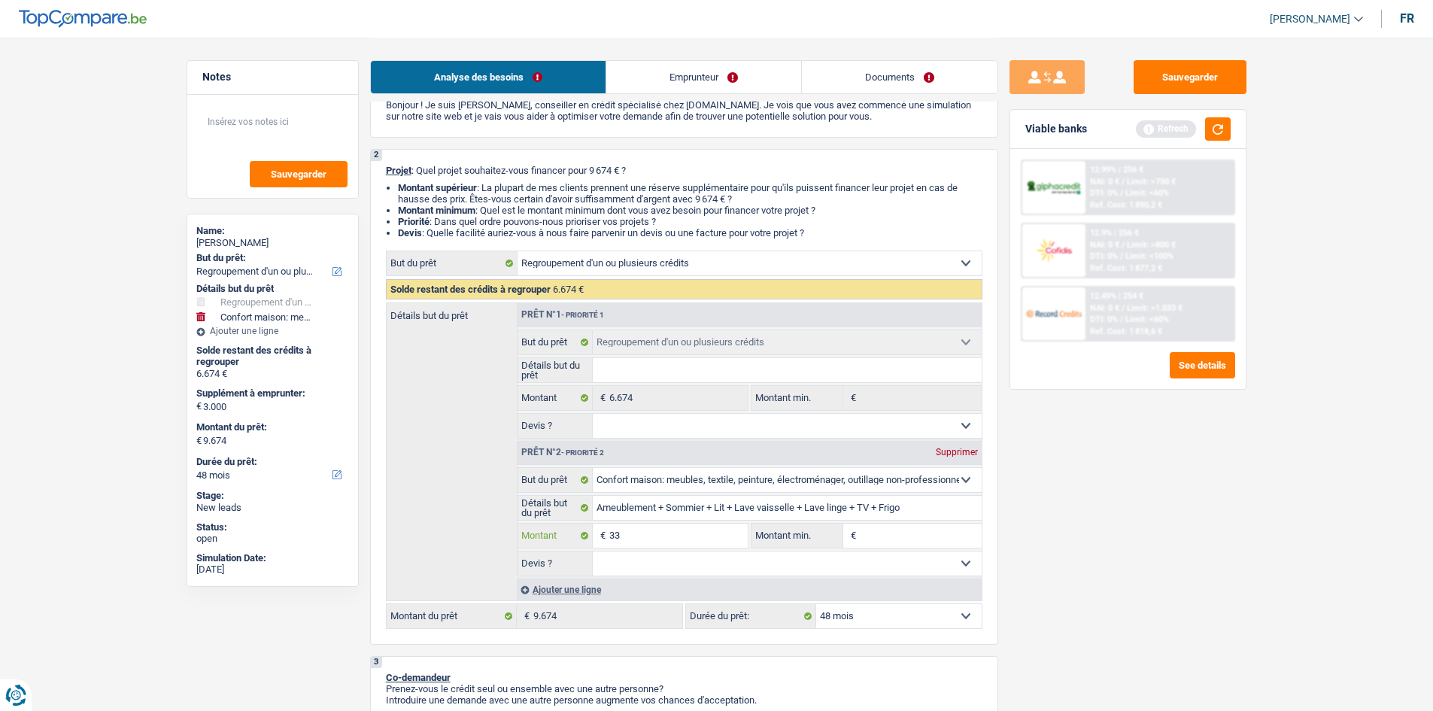
type input "336"
type input "3.360"
type input "33.600"
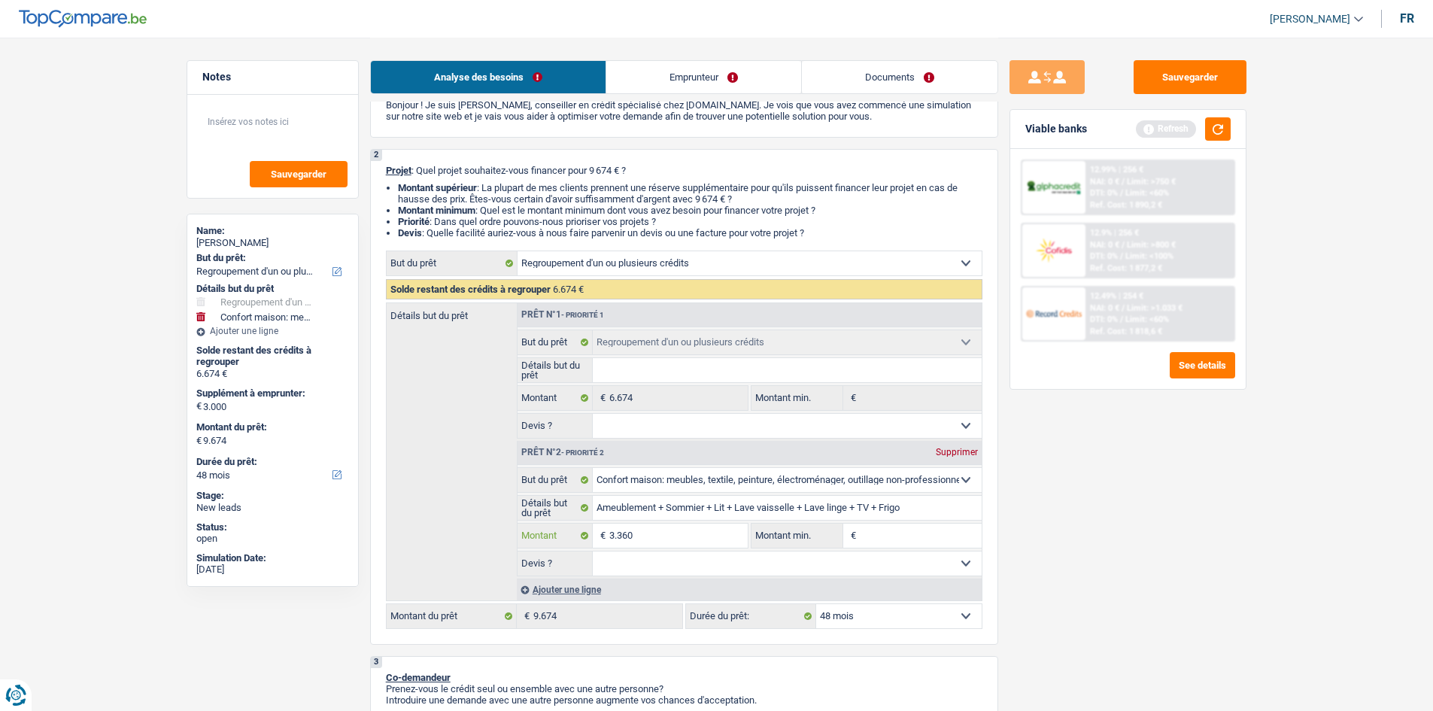
type input "33.600"
type input "3.360"
type input "336"
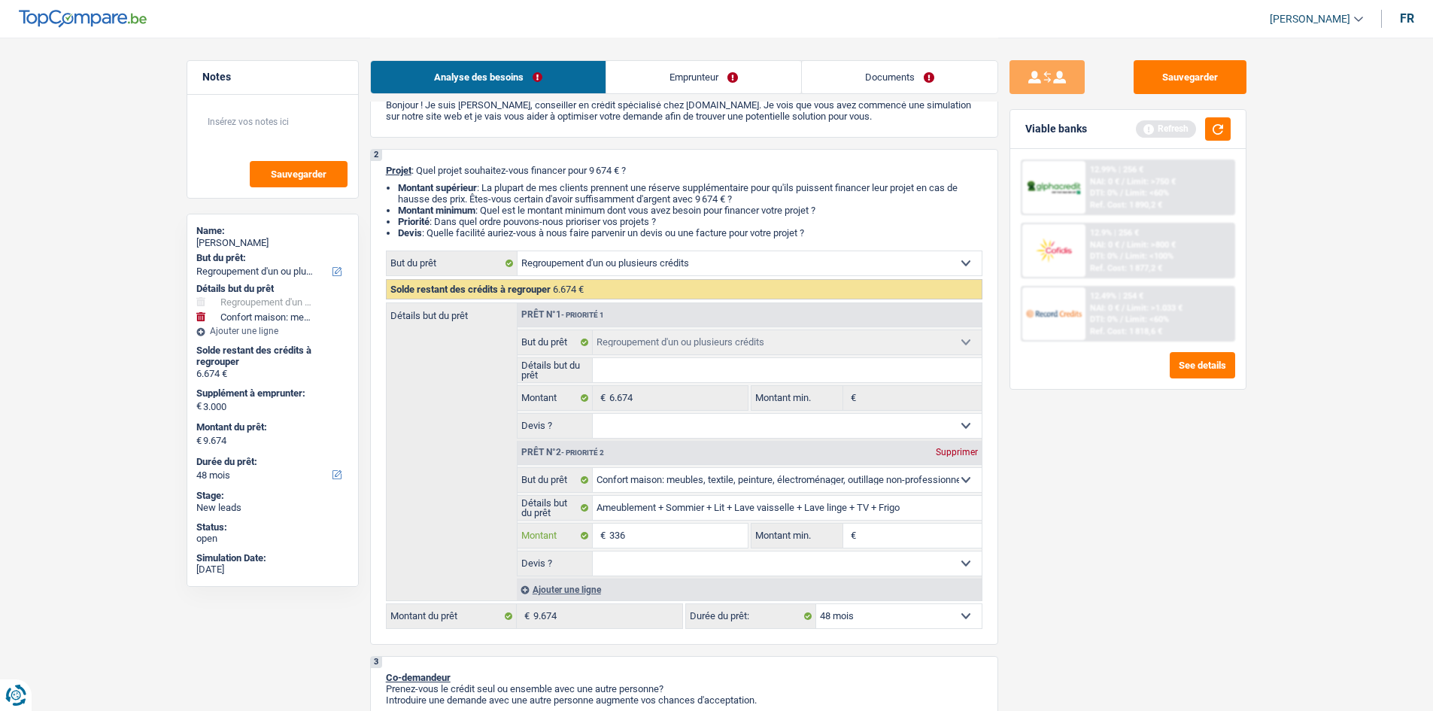
type input "33"
type input "3"
type input "36"
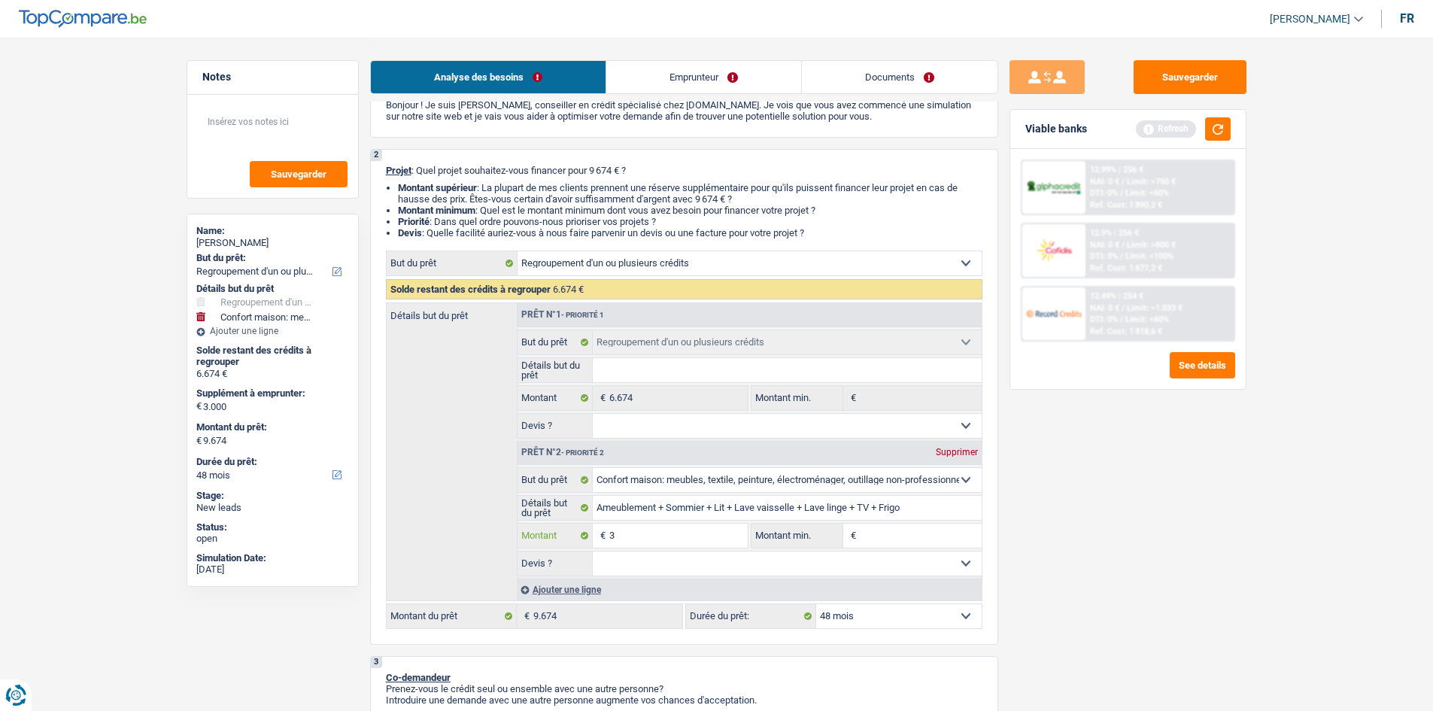
type input "36"
type input "360"
type input "3.600"
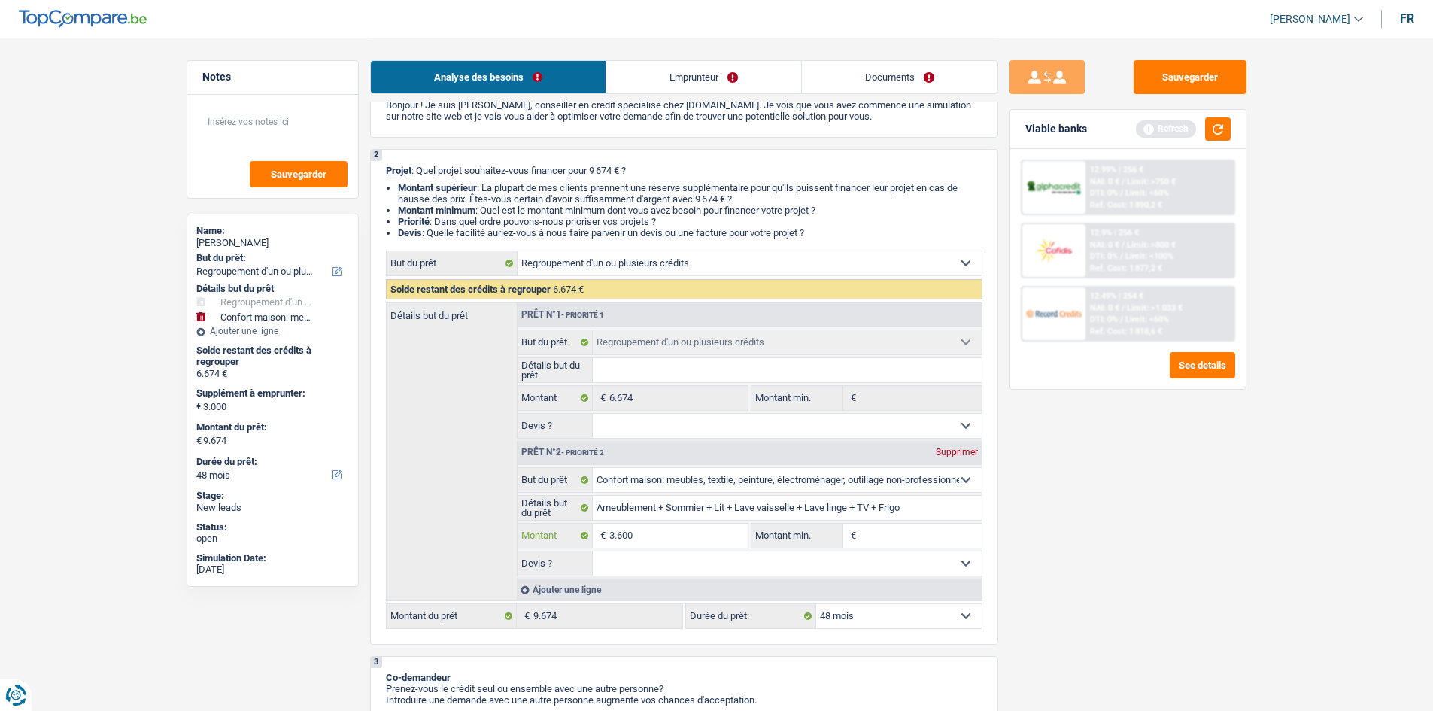
type input "3.600"
type input "10.274"
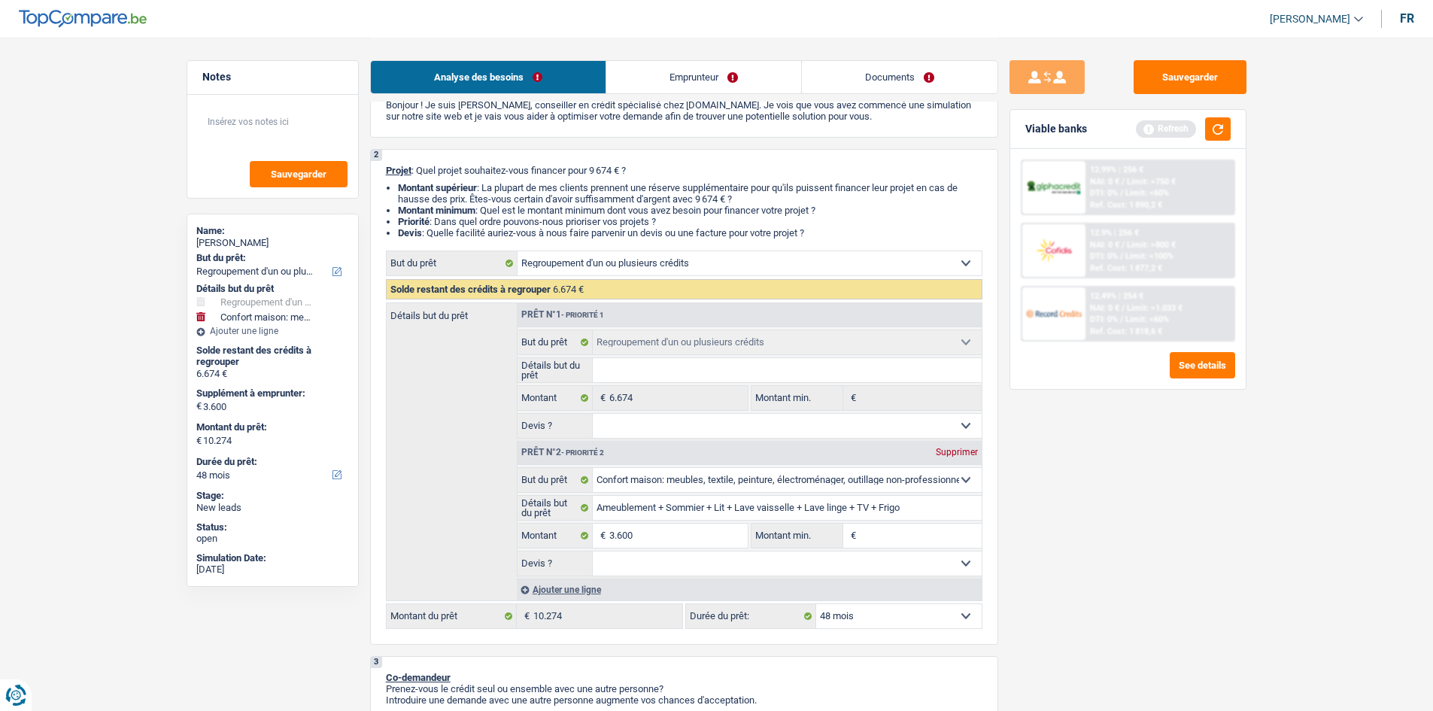
click at [909, 536] on input "Montant min." at bounding box center [921, 535] width 122 height 24
select select "60"
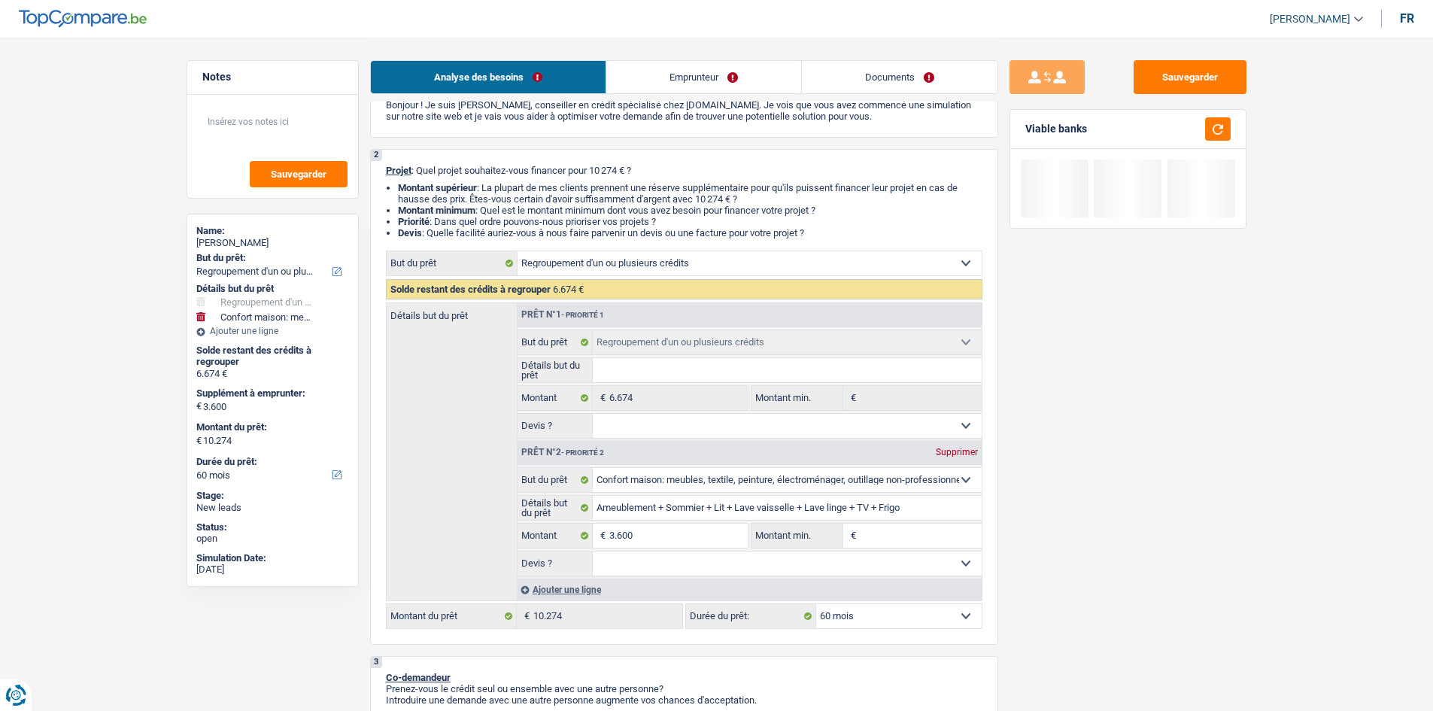
type input "2"
type input "20"
type input "200"
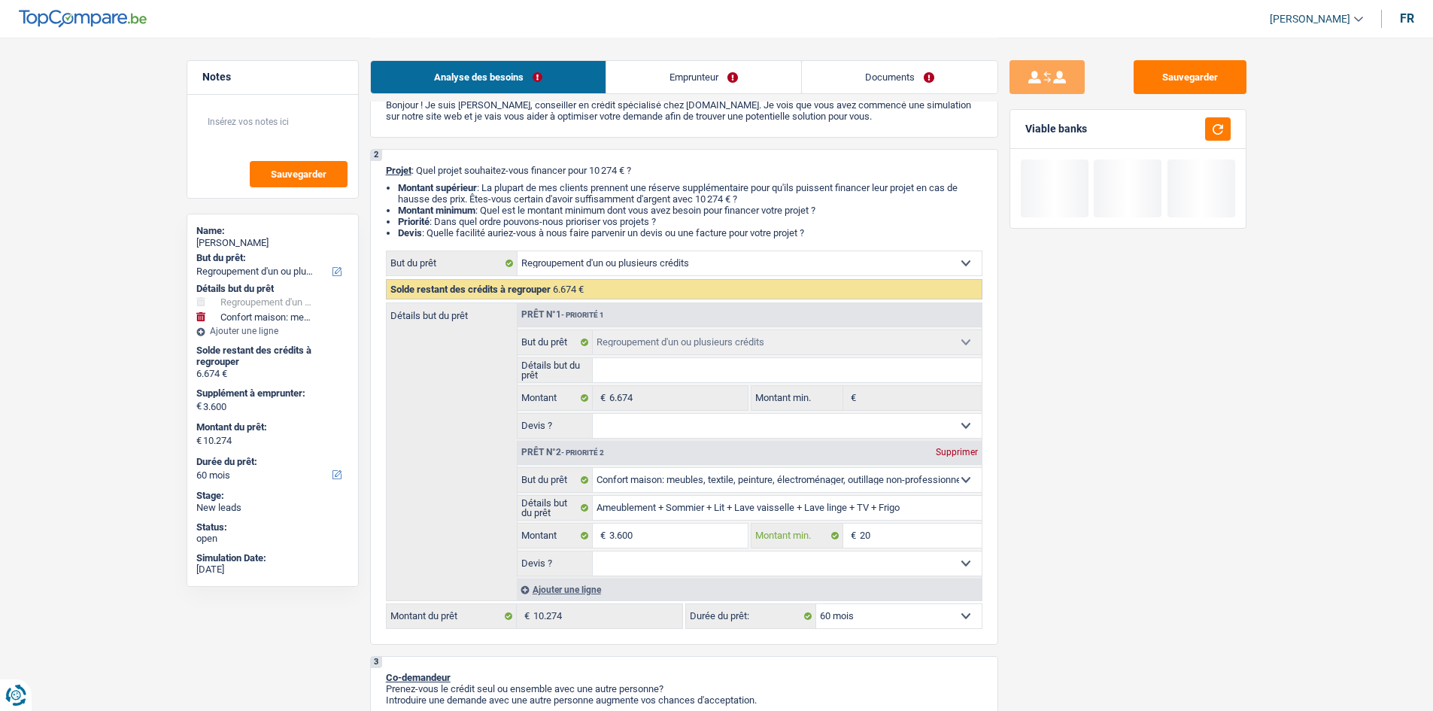
type input "200"
type input "2.000"
click at [842, 575] on select "Oui Non Non répondu Sélectionner une option" at bounding box center [787, 563] width 389 height 24
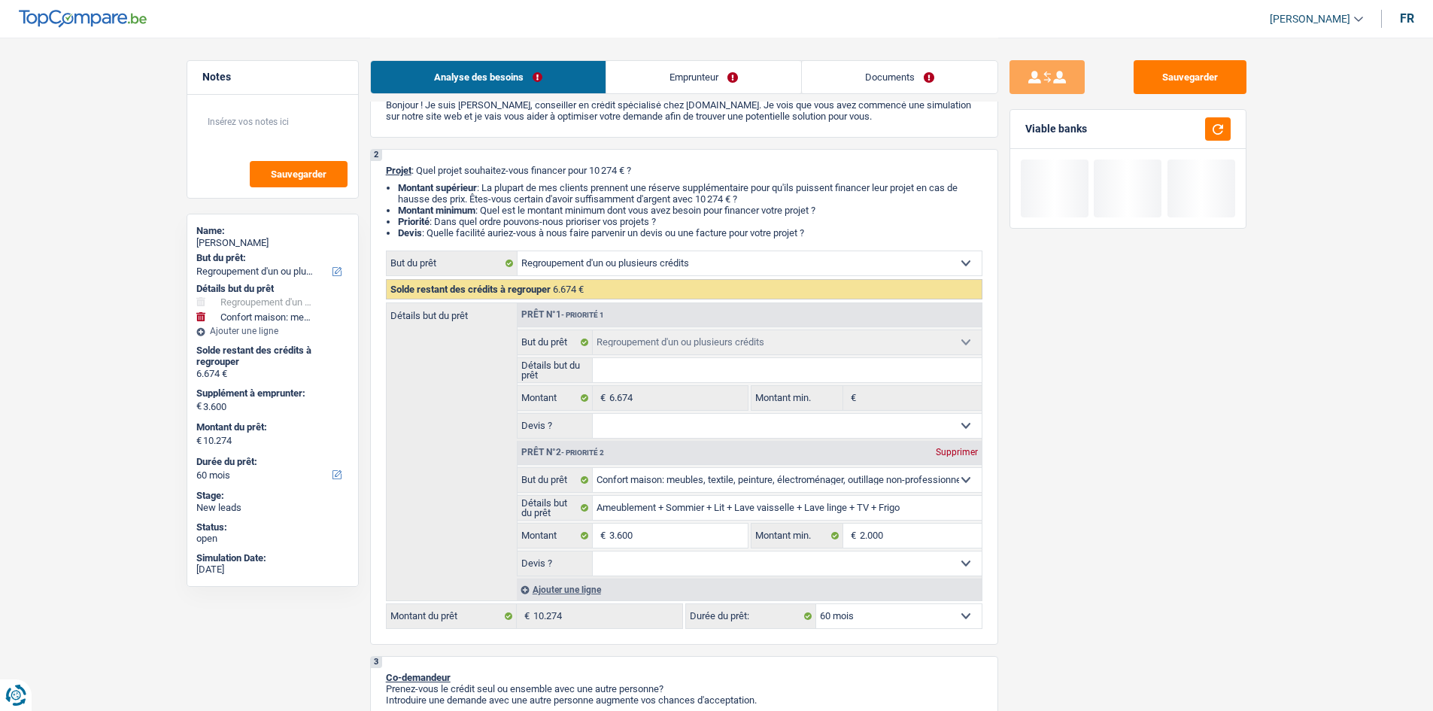
click at [835, 569] on select "Oui Non Non répondu Sélectionner une option" at bounding box center [787, 563] width 389 height 24
click at [832, 572] on select "Oui Non Non répondu Sélectionner une option" at bounding box center [787, 563] width 389 height 24
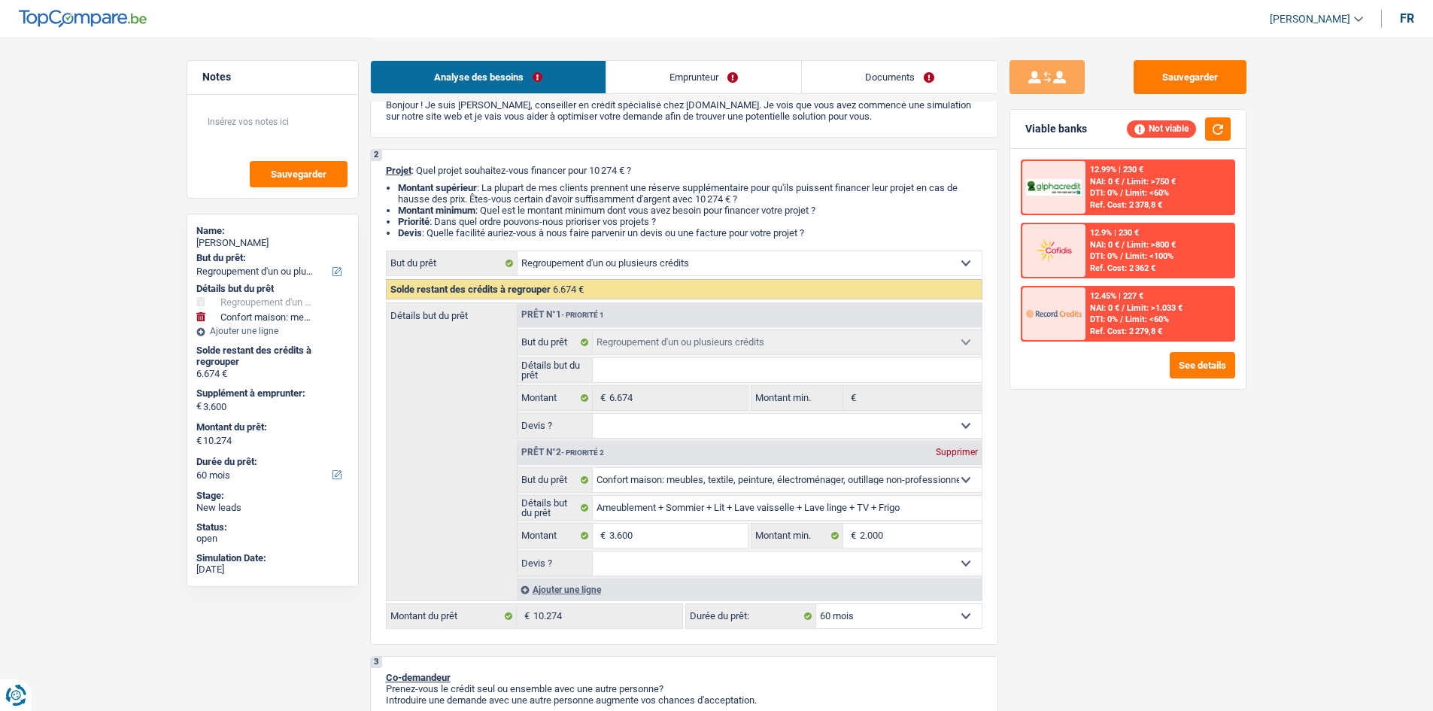
select select "false"
click at [593, 551] on select "Oui Non Non répondu Sélectionner une option" at bounding box center [787, 563] width 389 height 24
select select "false"
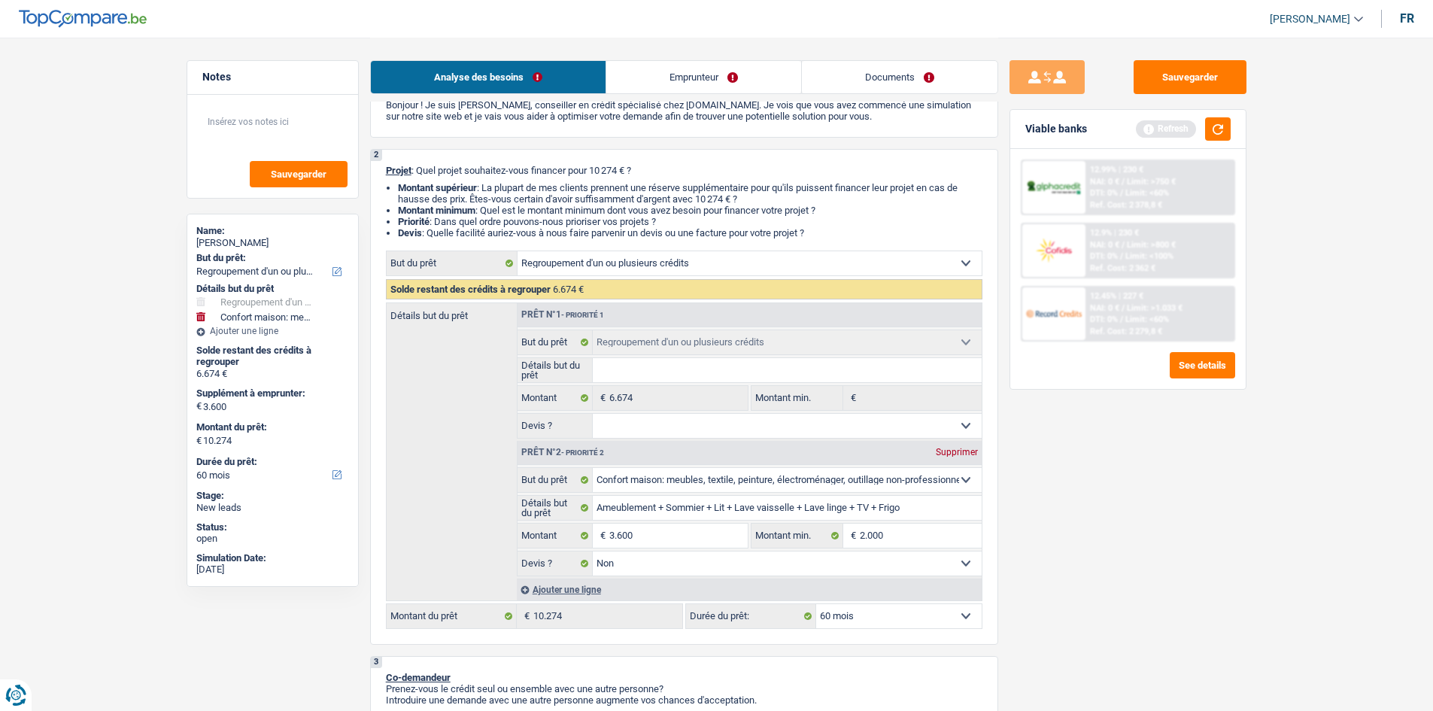
click at [766, 364] on input "Détails but du prêt" at bounding box center [787, 370] width 389 height 24
type input "R"
type input "Re"
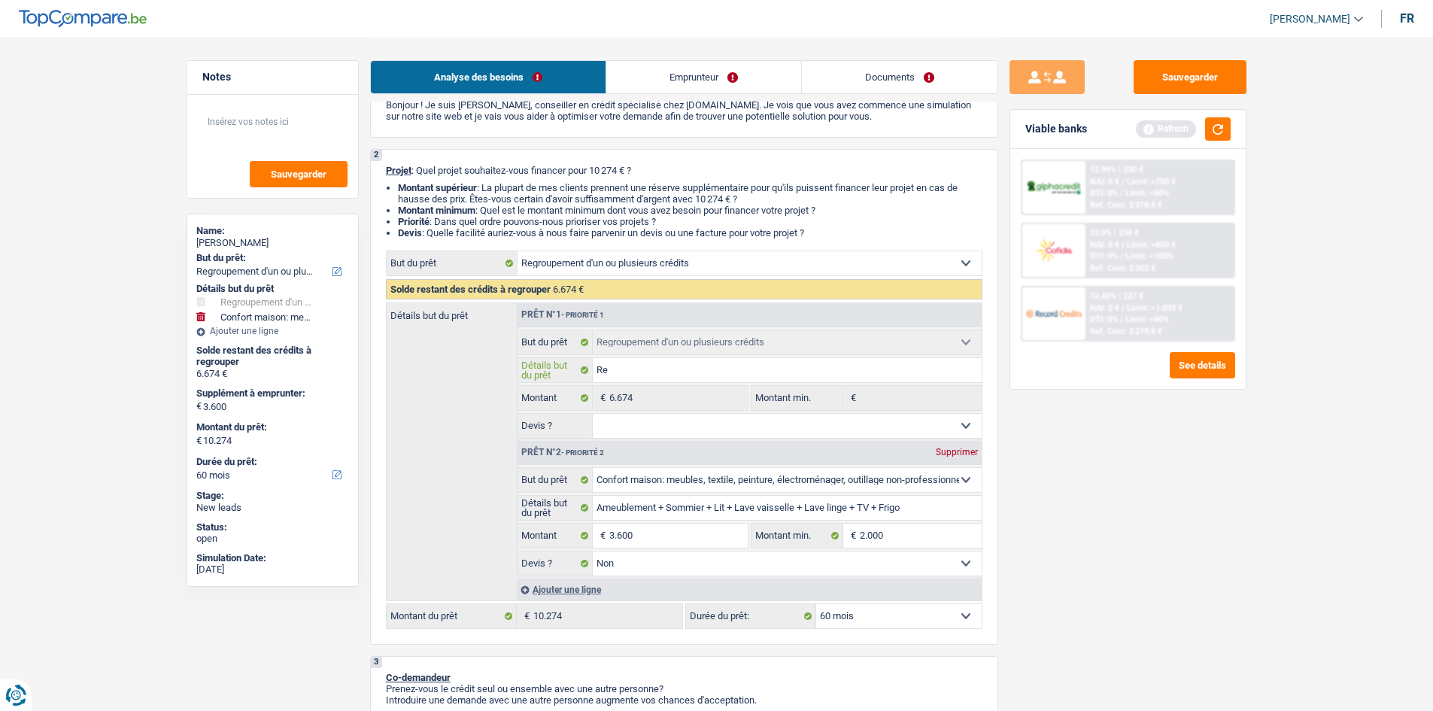
type input "Reg"
type input "Regr"
type input "Regro"
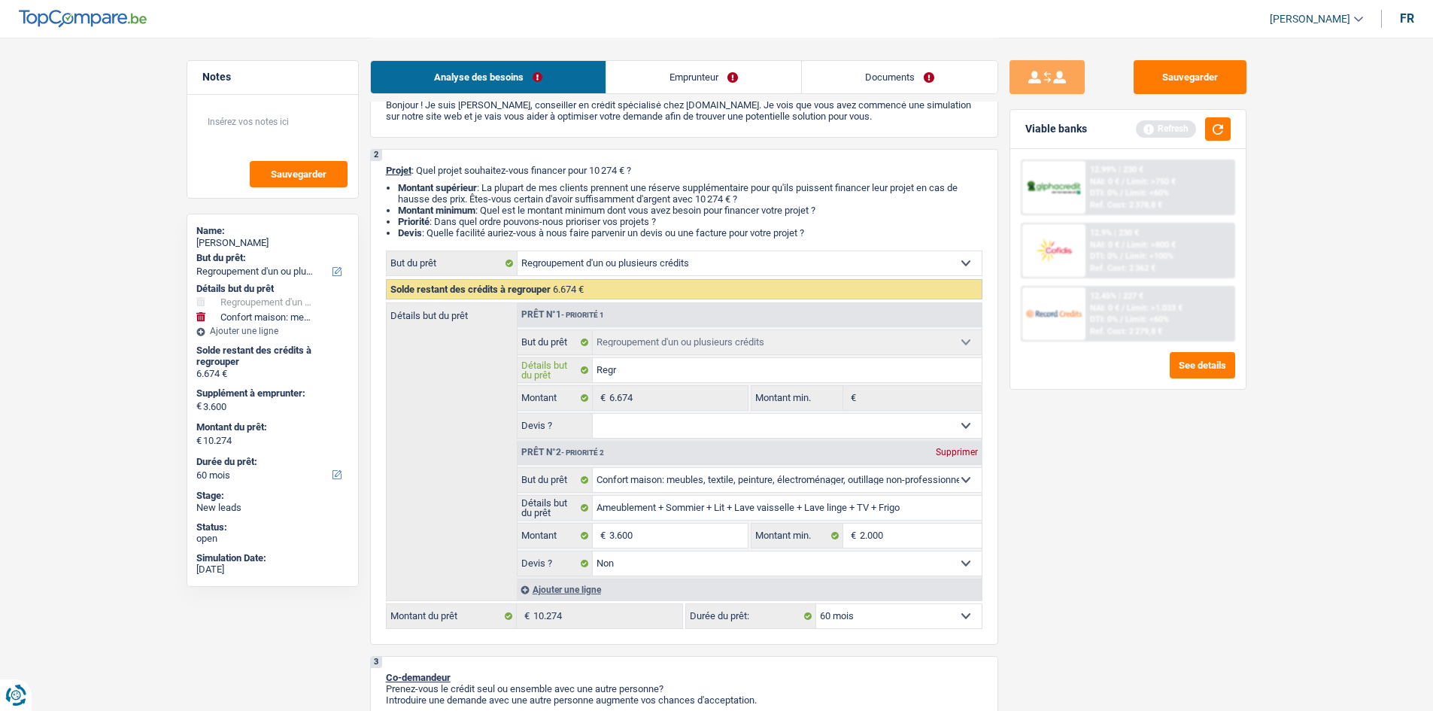
type input "Regro"
type input "Regrou"
type input "Regroup"
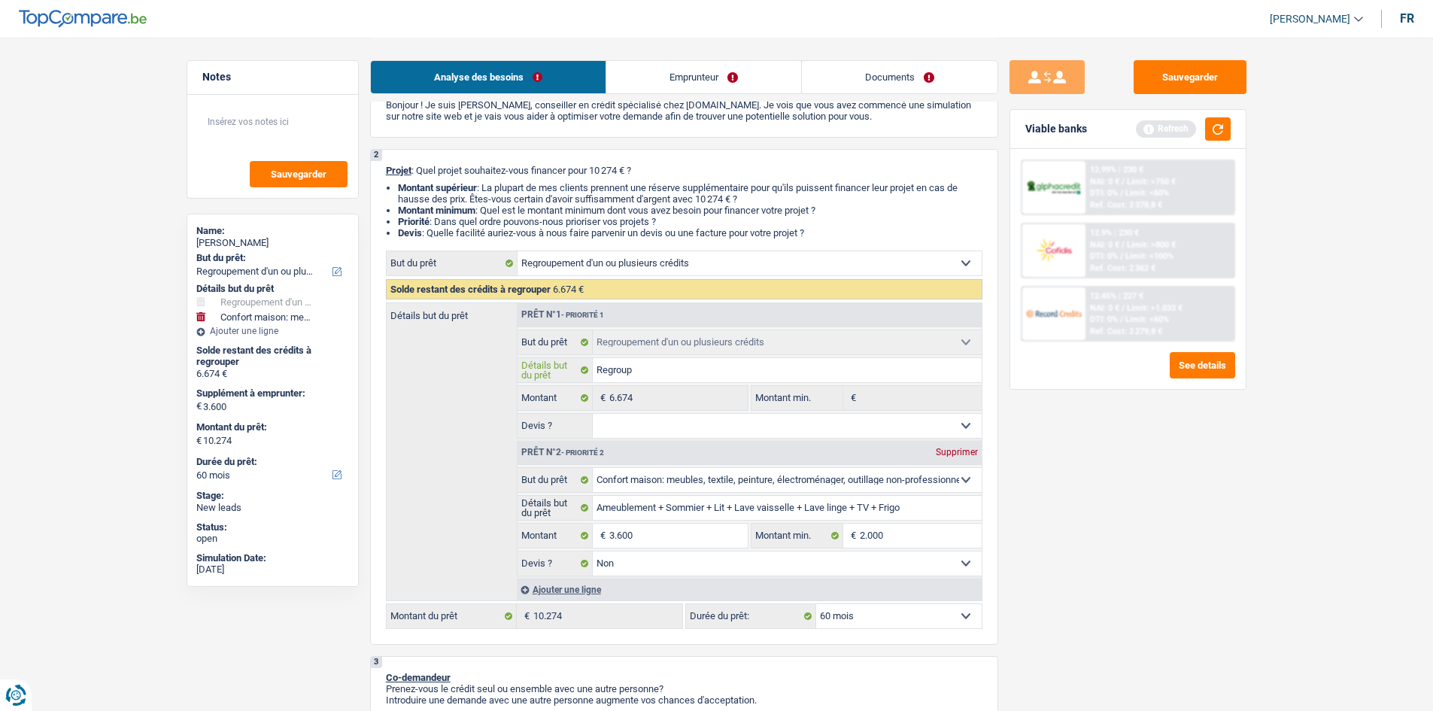
type input "Regroupe"
type input "Regroupem"
type input "Regroupeme"
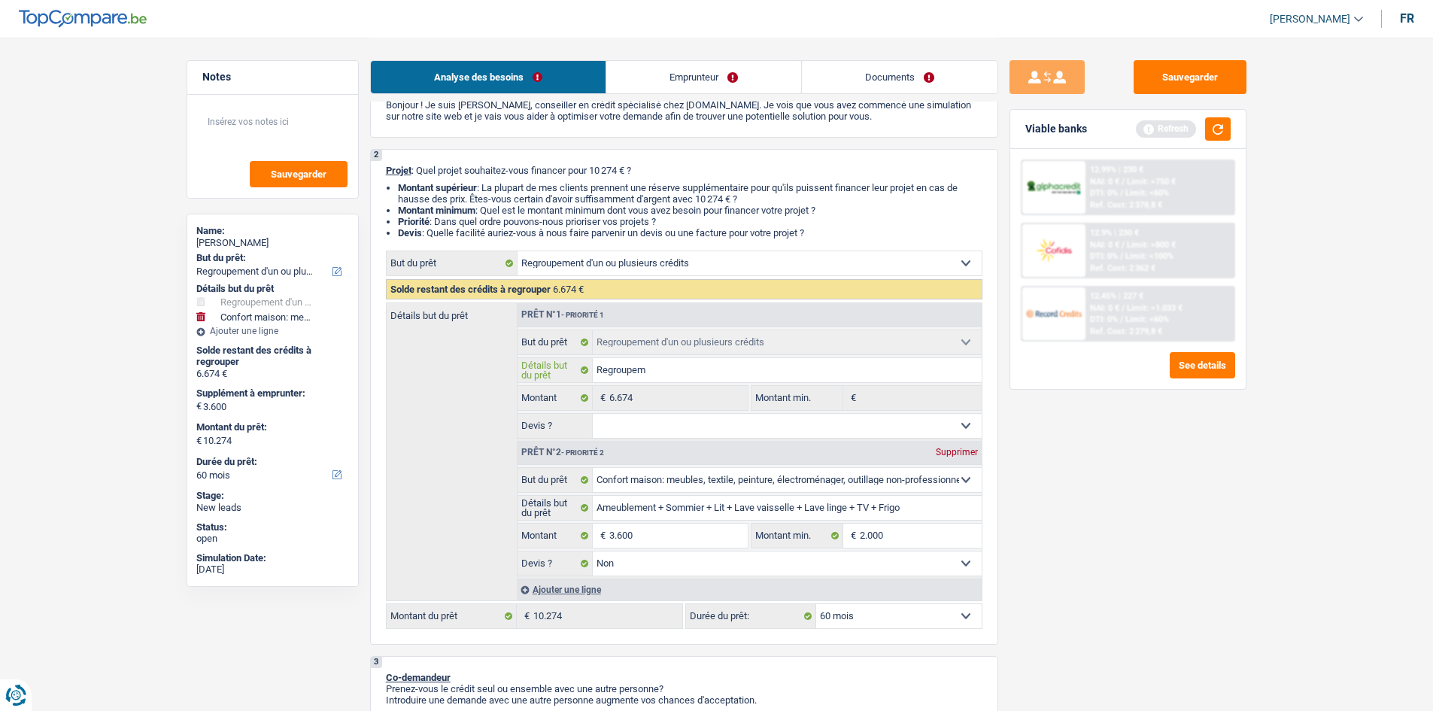
type input "Regroupeme"
type input "Regroupemen"
type input "Regroupement"
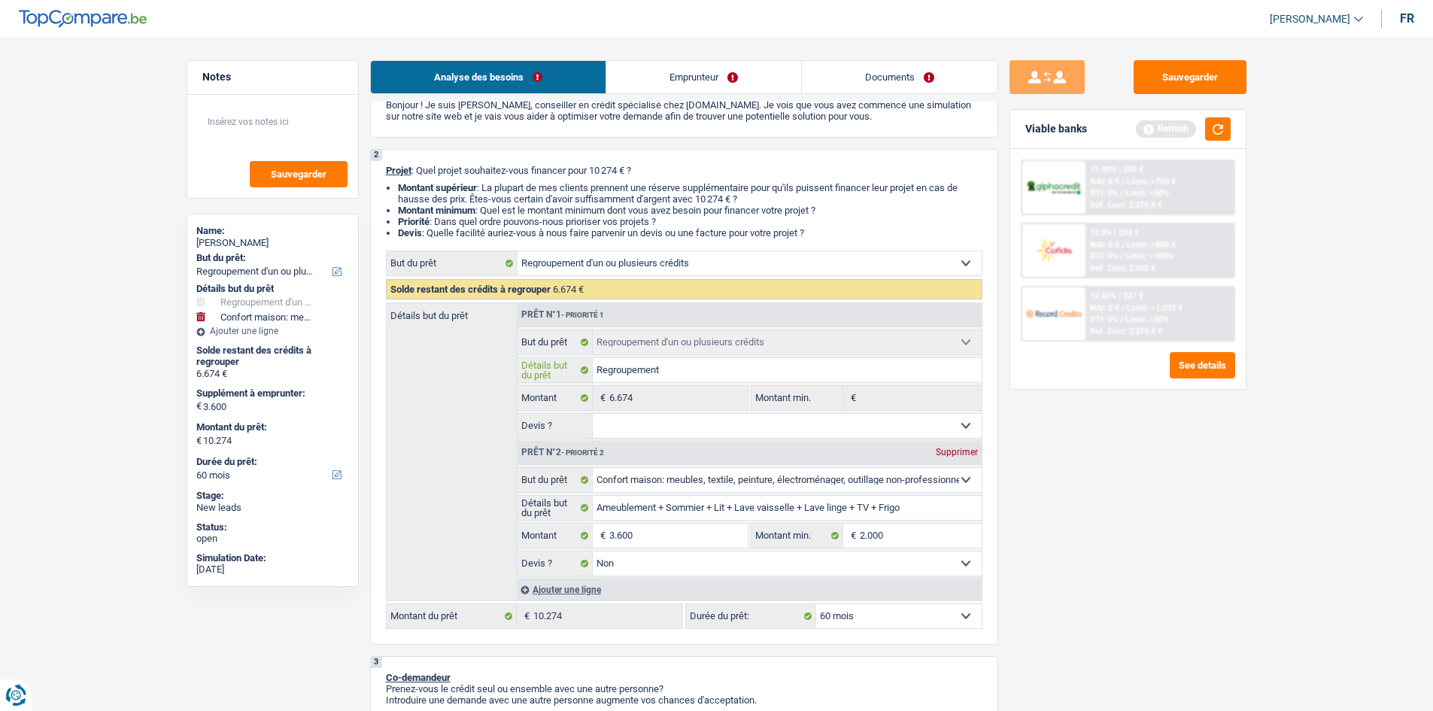
type input "Regroupement"
drag, startPoint x: 778, startPoint y: 420, endPoint x: 779, endPoint y: 437, distance: 16.6
click at [779, 423] on select "Oui Non Non répondu Sélectionner une option" at bounding box center [787, 426] width 389 height 24
select select "yes"
click at [593, 414] on select "Oui Non Non répondu Sélectionner une option" at bounding box center [787, 426] width 389 height 24
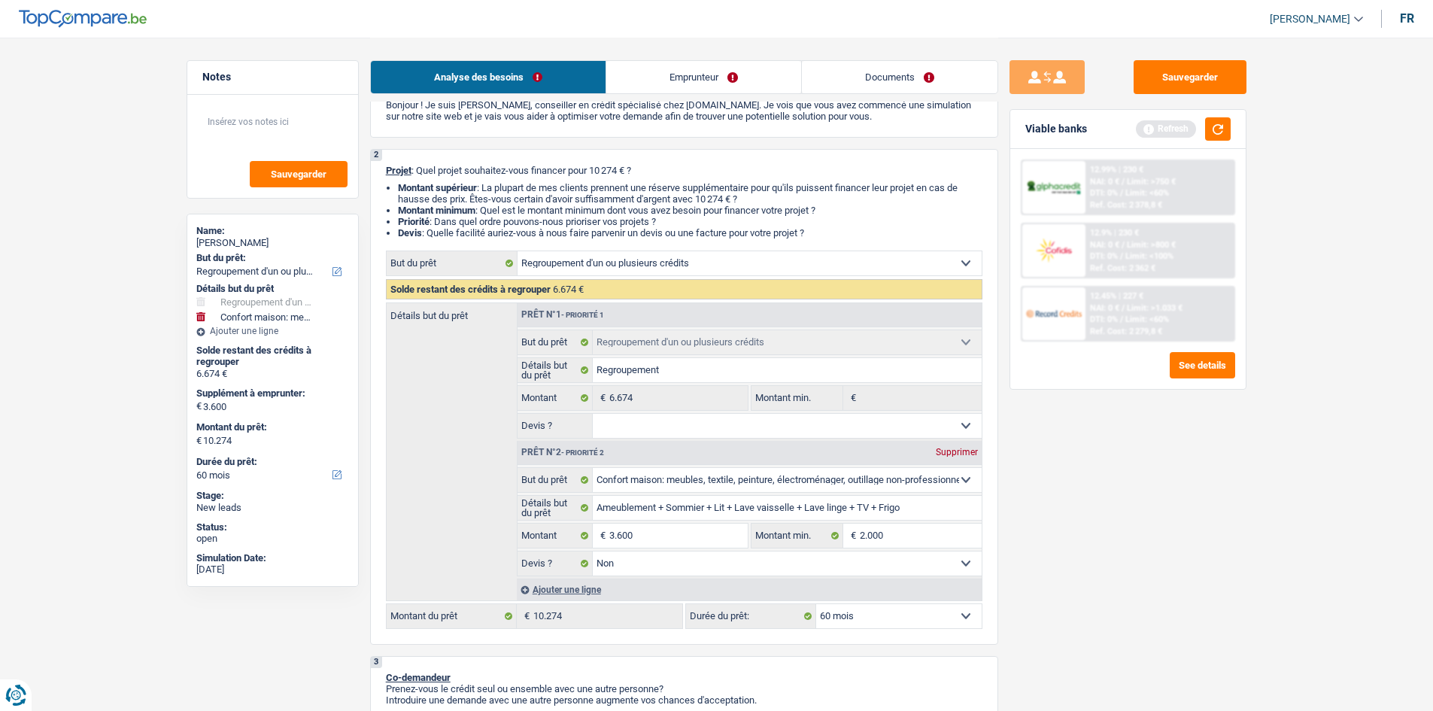
select select "yes"
click at [1129, 482] on div "Sauvegarder Viable banks Refresh 12.99% | 230 € NAI: 0 € / Limit: >750 € DTI: 0…" at bounding box center [1127, 373] width 259 height 626
click at [620, 86] on link "Emprunteur" at bounding box center [703, 77] width 195 height 32
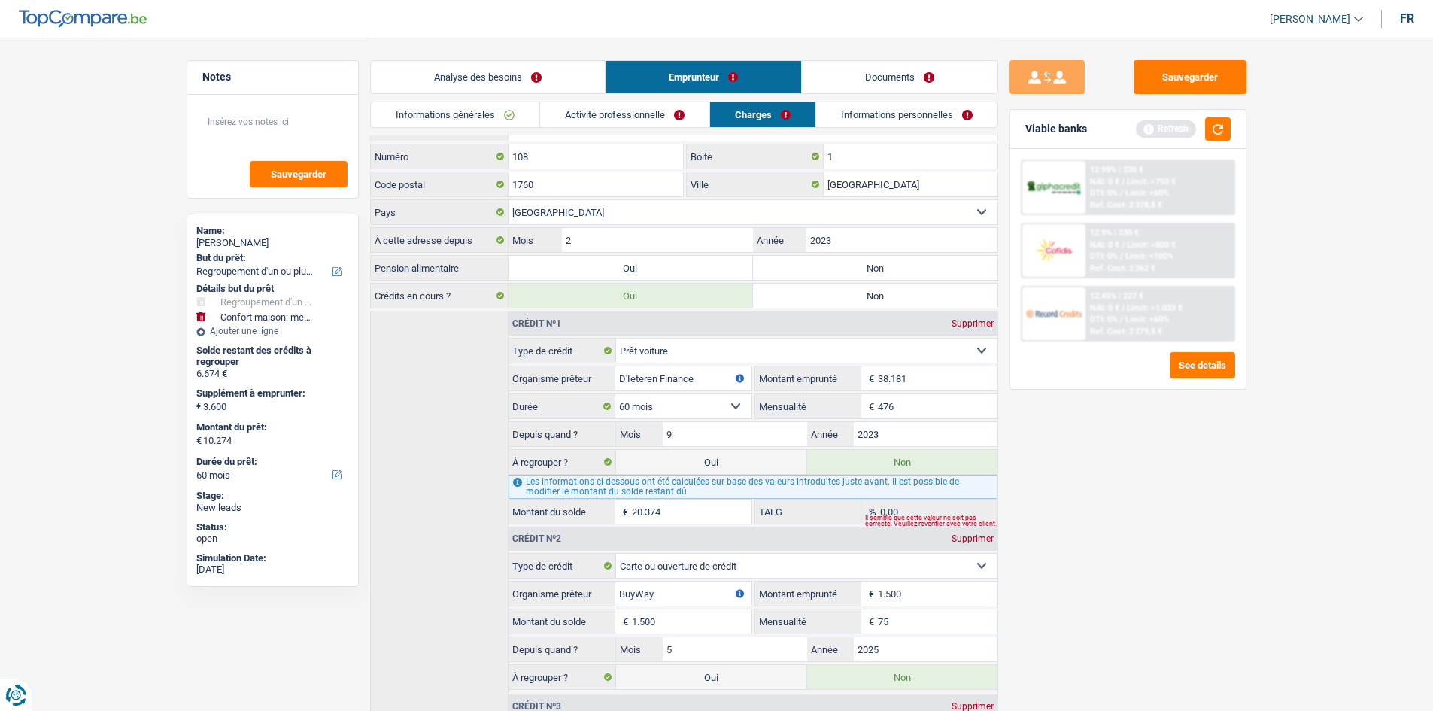
drag, startPoint x: 520, startPoint y: 102, endPoint x: 513, endPoint y: 109, distance: 10.1
click at [519, 102] on li "Informations générales" at bounding box center [454, 115] width 169 height 26
click at [513, 110] on link "Informations générales" at bounding box center [455, 114] width 168 height 25
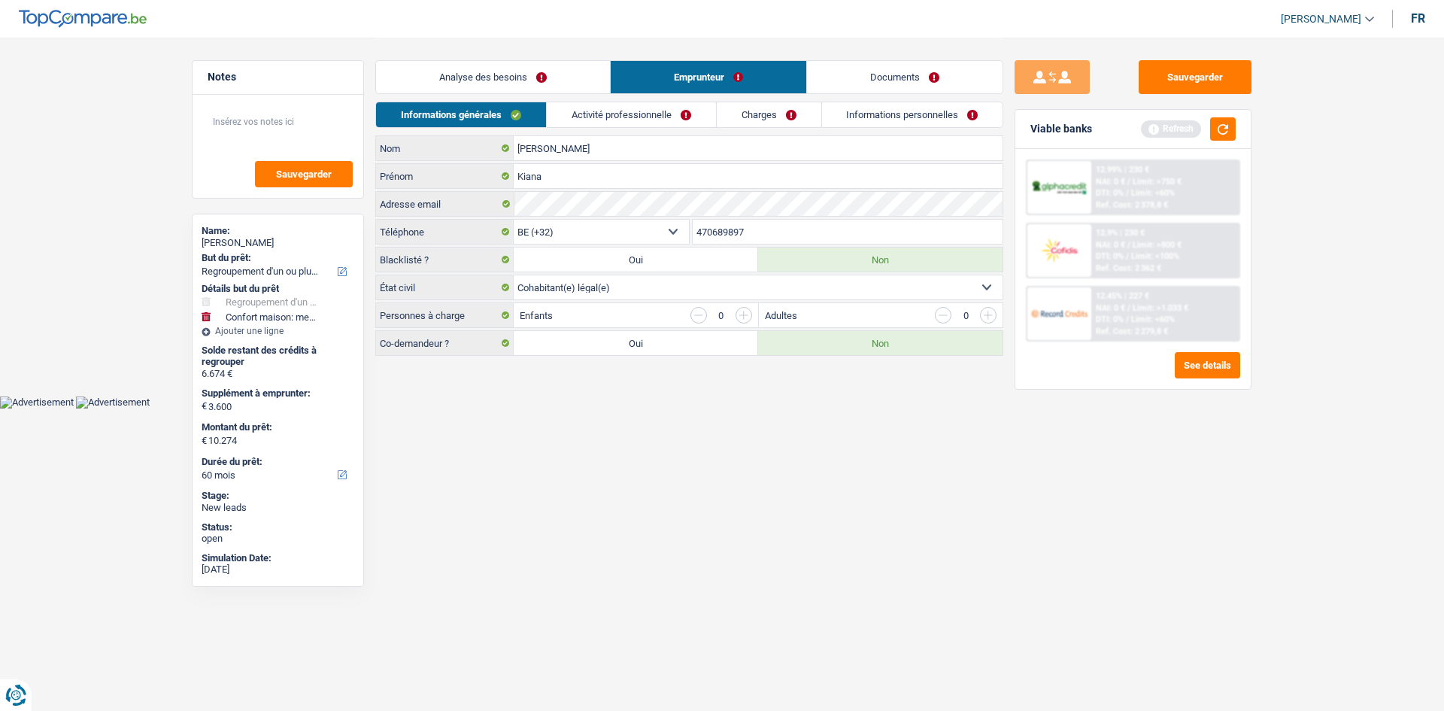
click at [845, 408] on html "Vous avez le contrôle de vos données Nous utilisons des cookies, tout comme nos…" at bounding box center [722, 204] width 1444 height 408
click at [617, 127] on li "Activité professionnelle" at bounding box center [631, 115] width 170 height 26
click at [619, 117] on link "Activité professionnelle" at bounding box center [631, 114] width 169 height 25
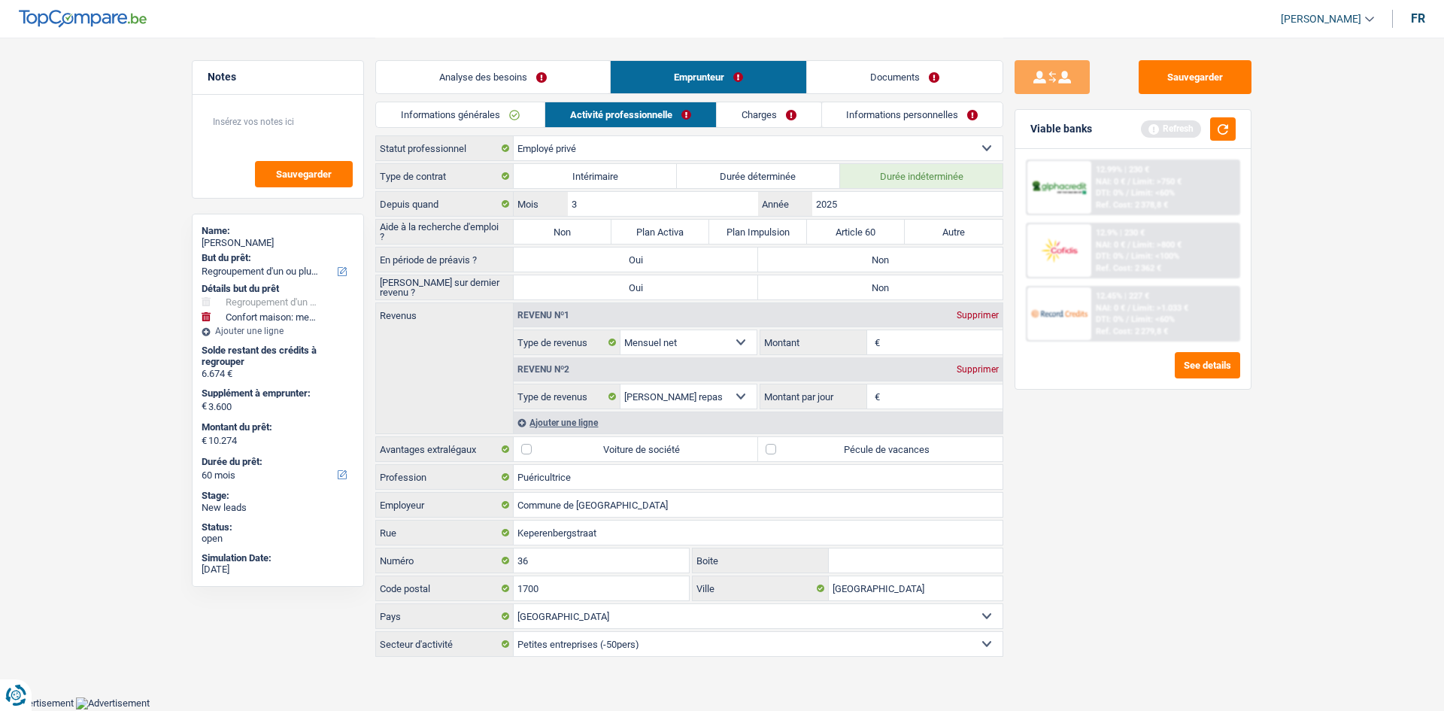
click at [590, 234] on label "Non" at bounding box center [563, 232] width 98 height 24
click at [590, 234] on input "Non" at bounding box center [563, 232] width 98 height 24
radio input "true"
click at [842, 259] on label "Non" at bounding box center [880, 259] width 244 height 24
click at [842, 259] on input "Non" at bounding box center [880, 259] width 244 height 24
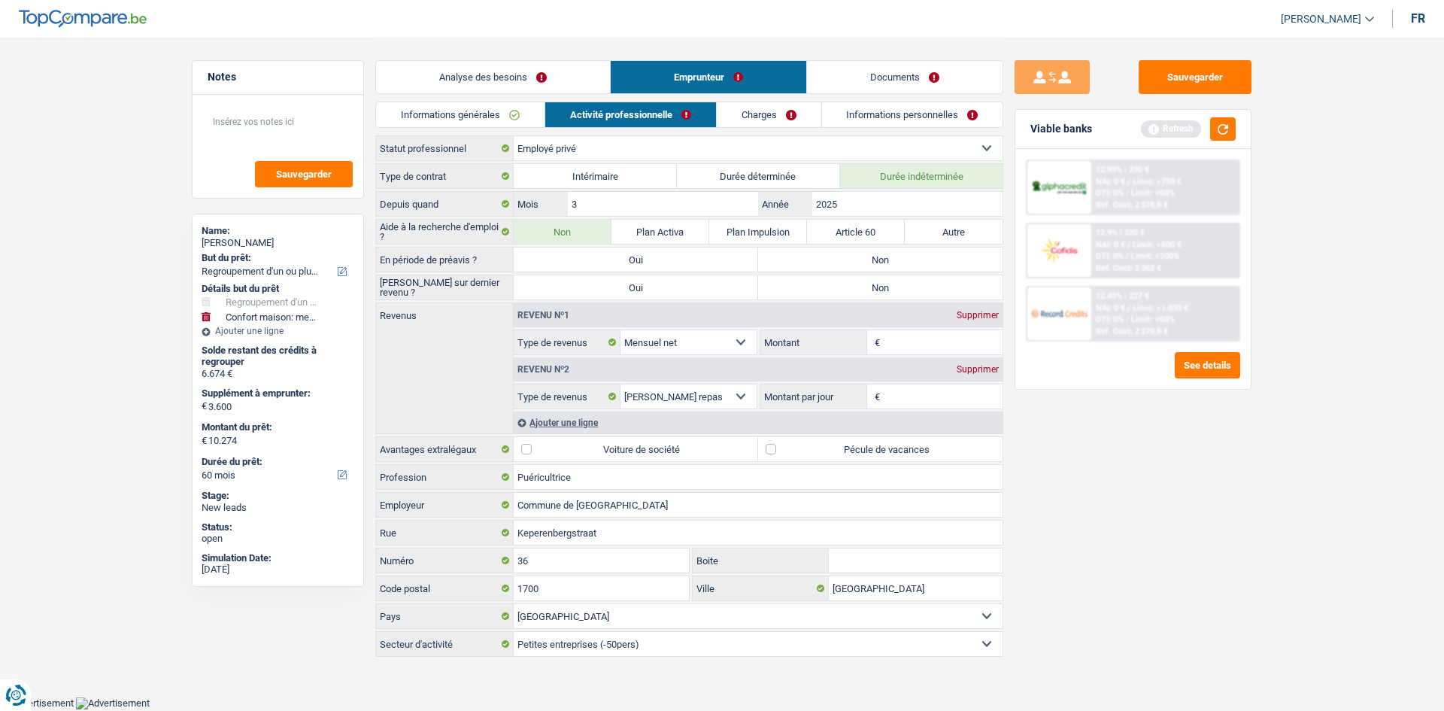
radio input "true"
click at [863, 284] on label "Non" at bounding box center [880, 287] width 244 height 24
click at [863, 284] on input "Non" at bounding box center [880, 287] width 244 height 24
radio input "true"
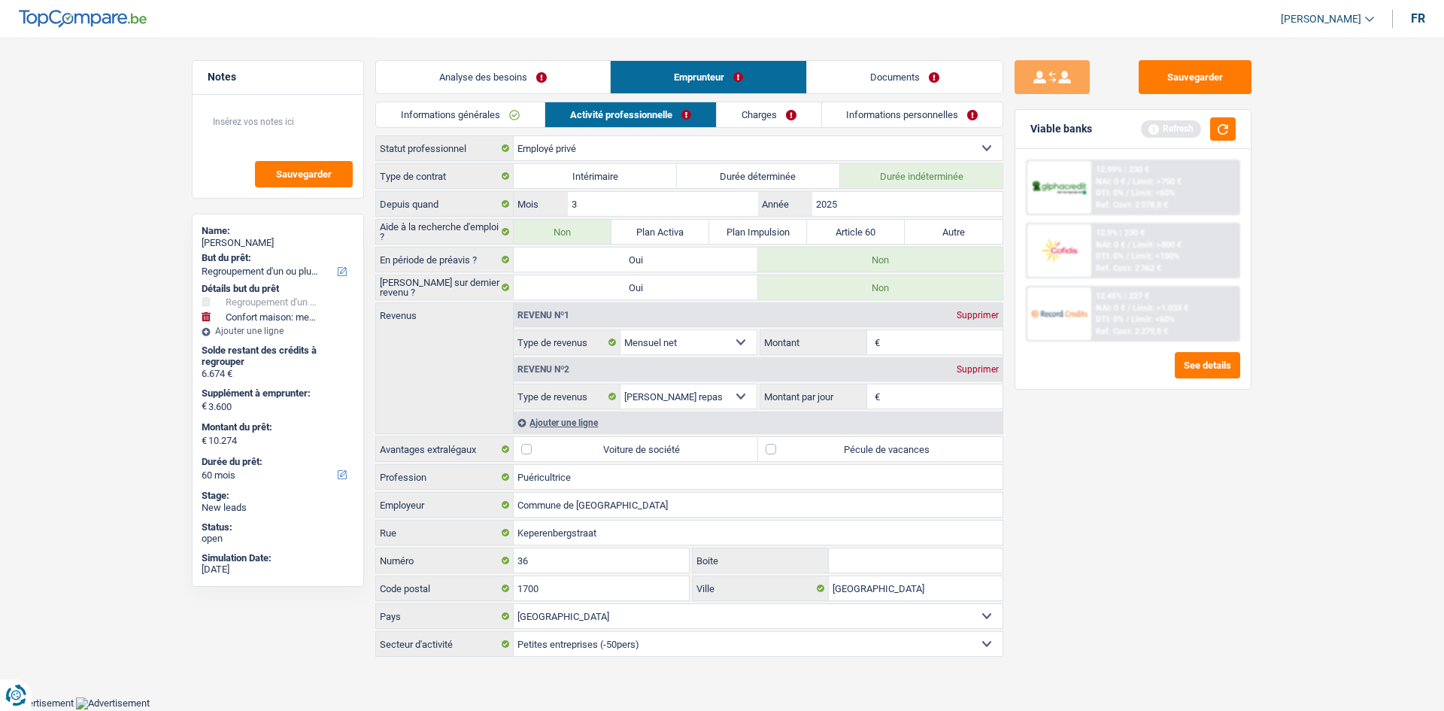
click at [908, 345] on input "Montant" at bounding box center [944, 342] width 120 height 24
type input "2.100"
click at [919, 392] on input "Montant par jour" at bounding box center [944, 396] width 120 height 24
type input "6,0"
click at [1121, 468] on div "Sauvegarder Viable banks Refresh 12.99% | 230 € NAI: 0 € / Limit: >750 € DTI: 0…" at bounding box center [1132, 373] width 259 height 626
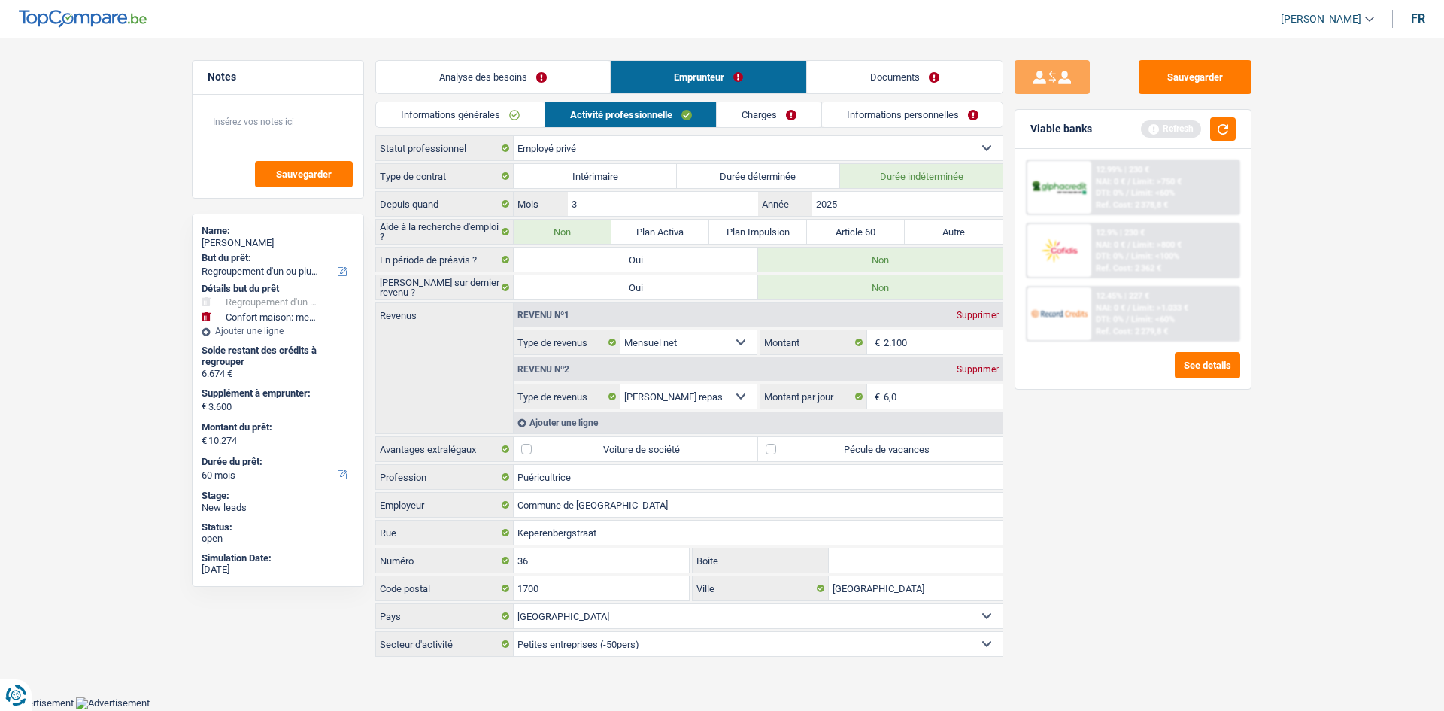
click at [1118, 465] on div "Sauvegarder Viable banks Refresh 12.99% | 230 € NAI: 0 € / Limit: >750 € DTI: 0…" at bounding box center [1132, 373] width 259 height 626
click at [969, 447] on label "Pécule de vacances" at bounding box center [880, 449] width 244 height 24
click at [969, 447] on input "Pécule de vacances" at bounding box center [880, 449] width 244 height 24
checkbox input "true"
click at [1218, 129] on button "button" at bounding box center [1223, 128] width 26 height 23
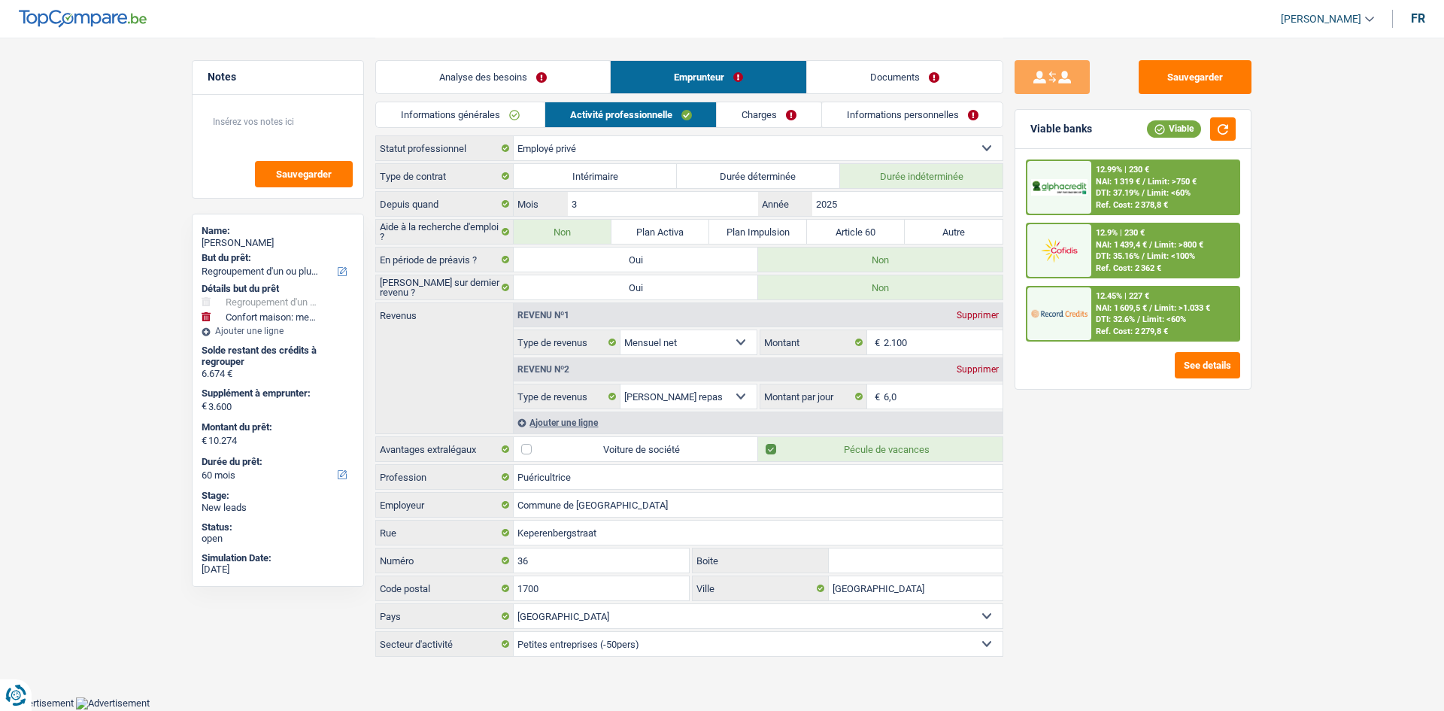
click at [760, 114] on link "Charges" at bounding box center [769, 114] width 105 height 25
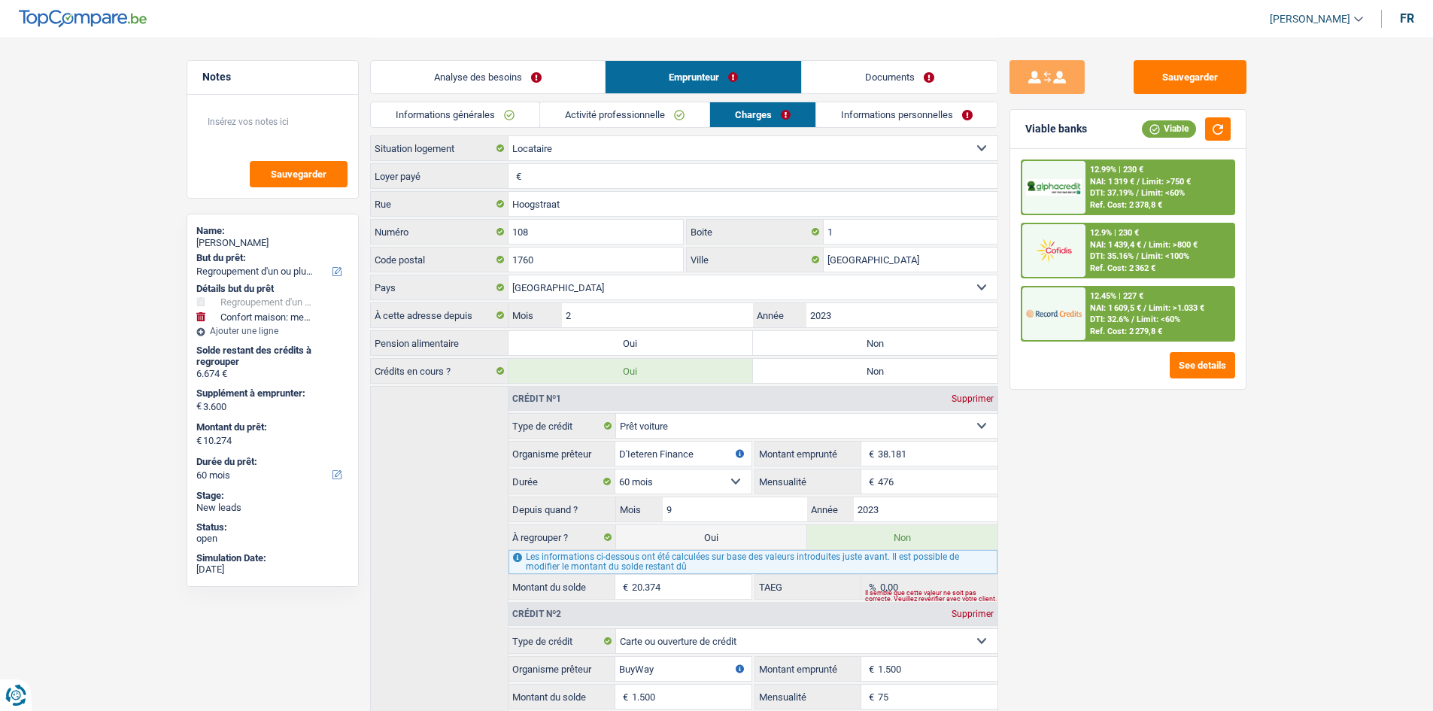
click at [666, 104] on link "Activité professionnelle" at bounding box center [624, 114] width 169 height 25
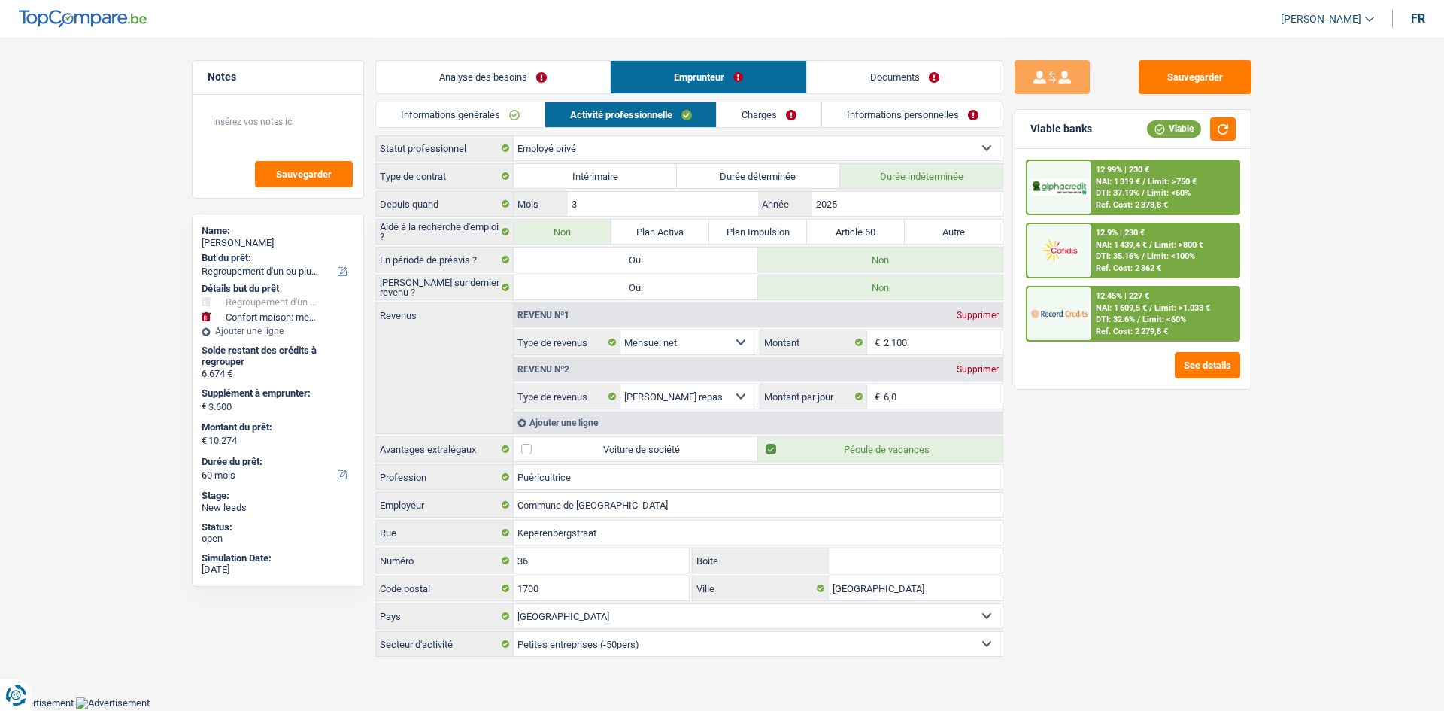
click at [751, 107] on link "Charges" at bounding box center [769, 114] width 105 height 25
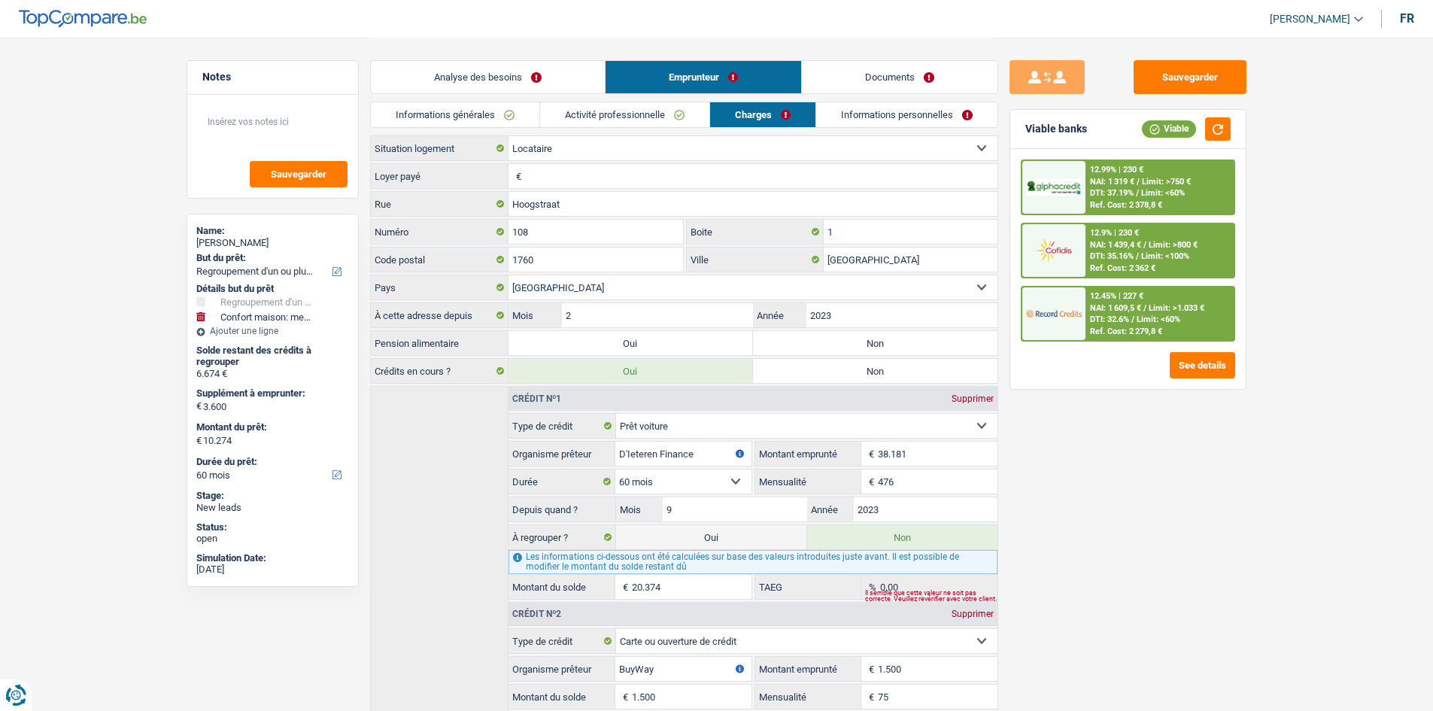
click at [582, 174] on input "Loyer payé" at bounding box center [761, 176] width 472 height 24
click at [674, 172] on input "Loyer payé" at bounding box center [761, 176] width 472 height 24
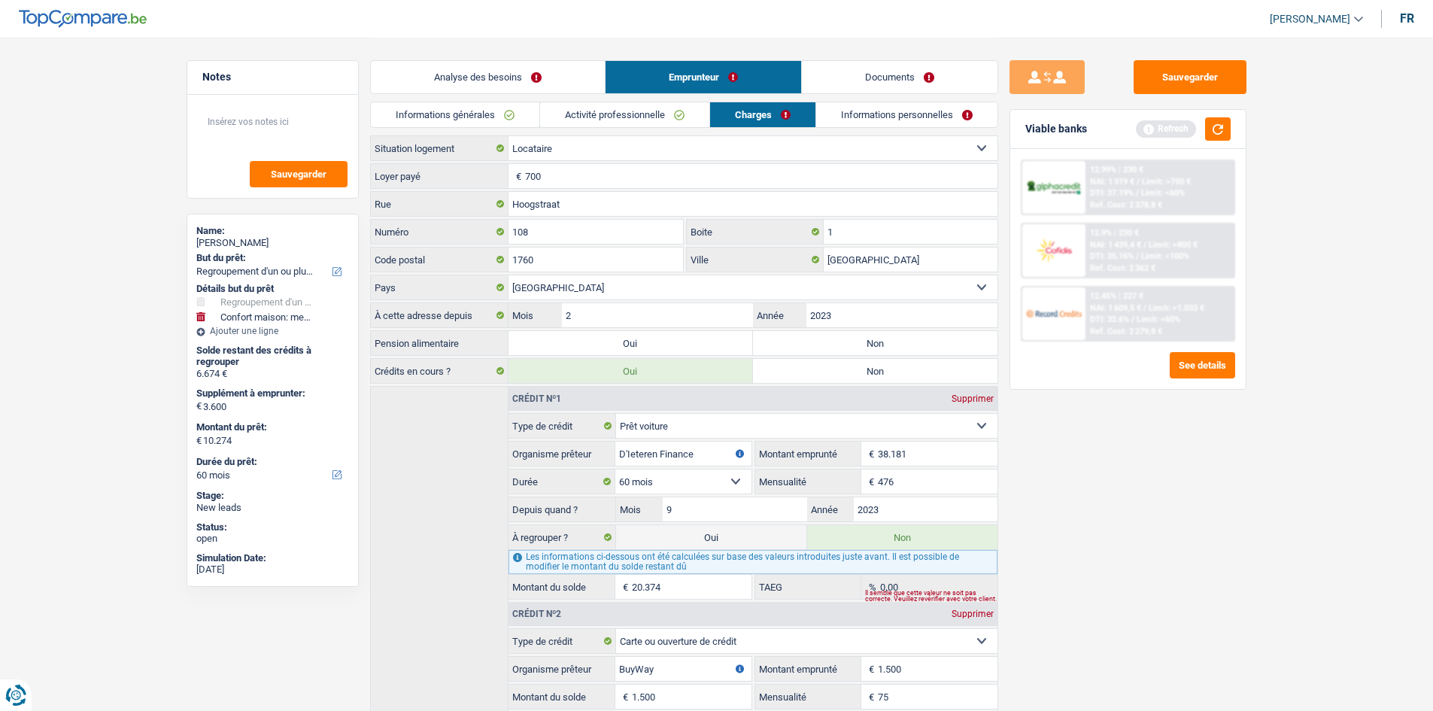
type input "700"
click at [1136, 405] on div "Sauvegarder Viable banks Refresh 12.99% | 230 € NAI: 1 319 € / Limit: >750 € DT…" at bounding box center [1127, 373] width 259 height 626
click at [863, 348] on label "Non" at bounding box center [875, 343] width 244 height 24
click at [863, 348] on input "Non" at bounding box center [875, 343] width 244 height 24
radio input "true"
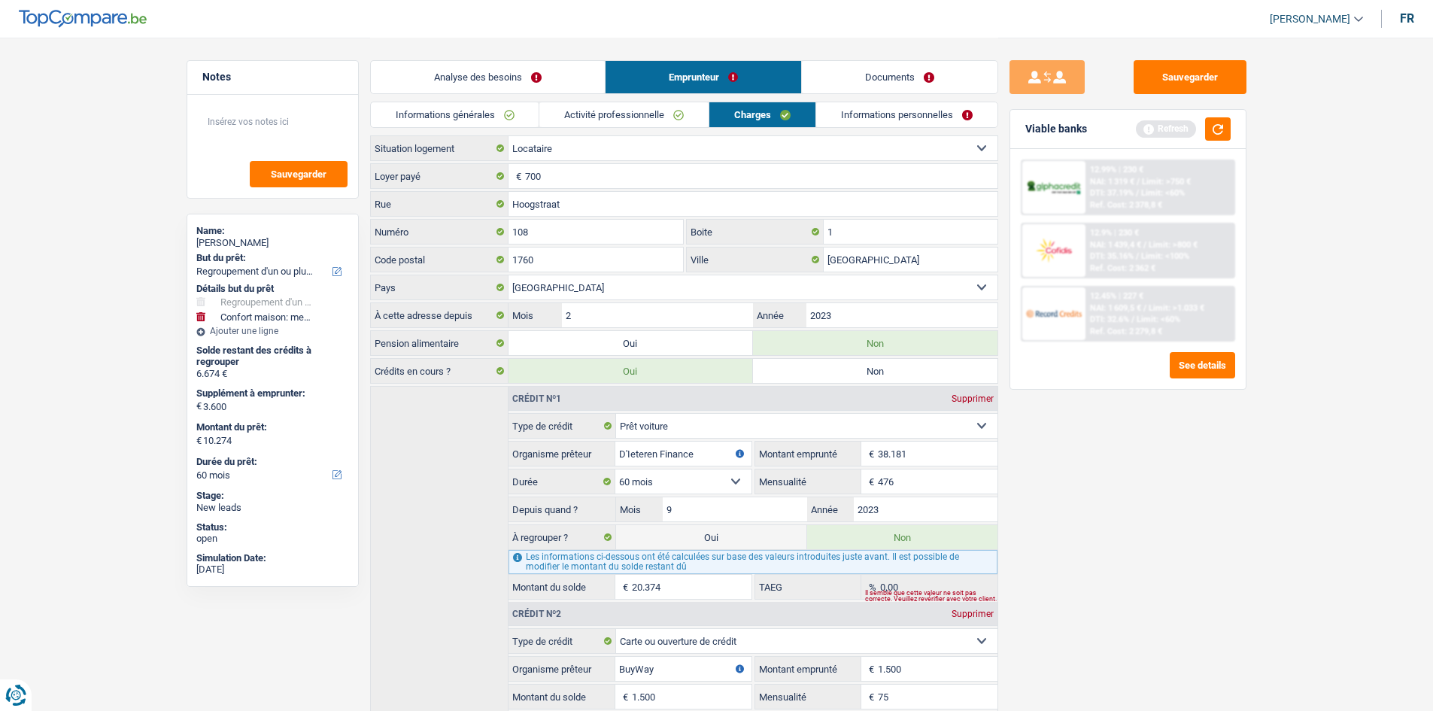
click at [922, 113] on link "Informations personnelles" at bounding box center [906, 114] width 181 height 25
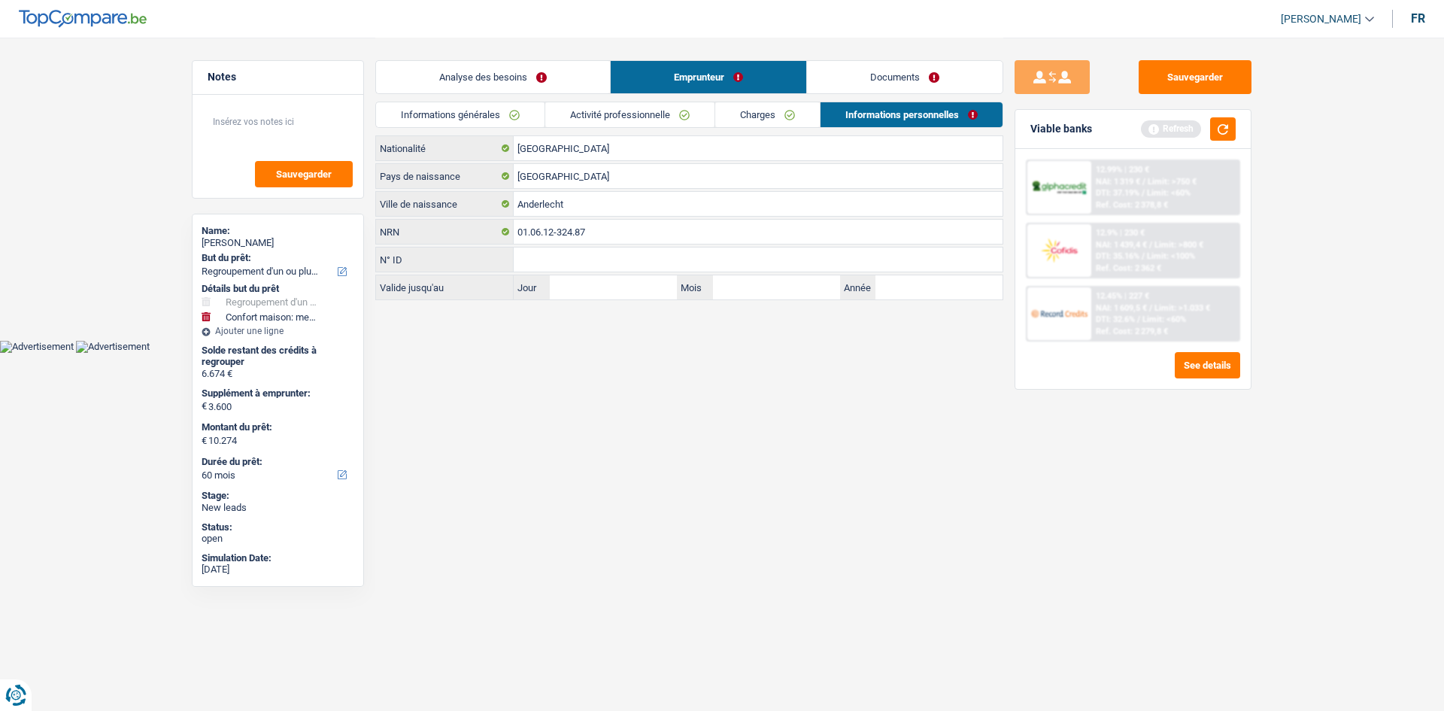
click at [1084, 464] on div "Sauvegarder Viable banks Refresh 12.99% | 230 € NAI: 1 319 € / Limit: >750 € DT…" at bounding box center [1132, 373] width 259 height 626
click at [544, 83] on link "Analyse des besoins" at bounding box center [493, 77] width 234 height 32
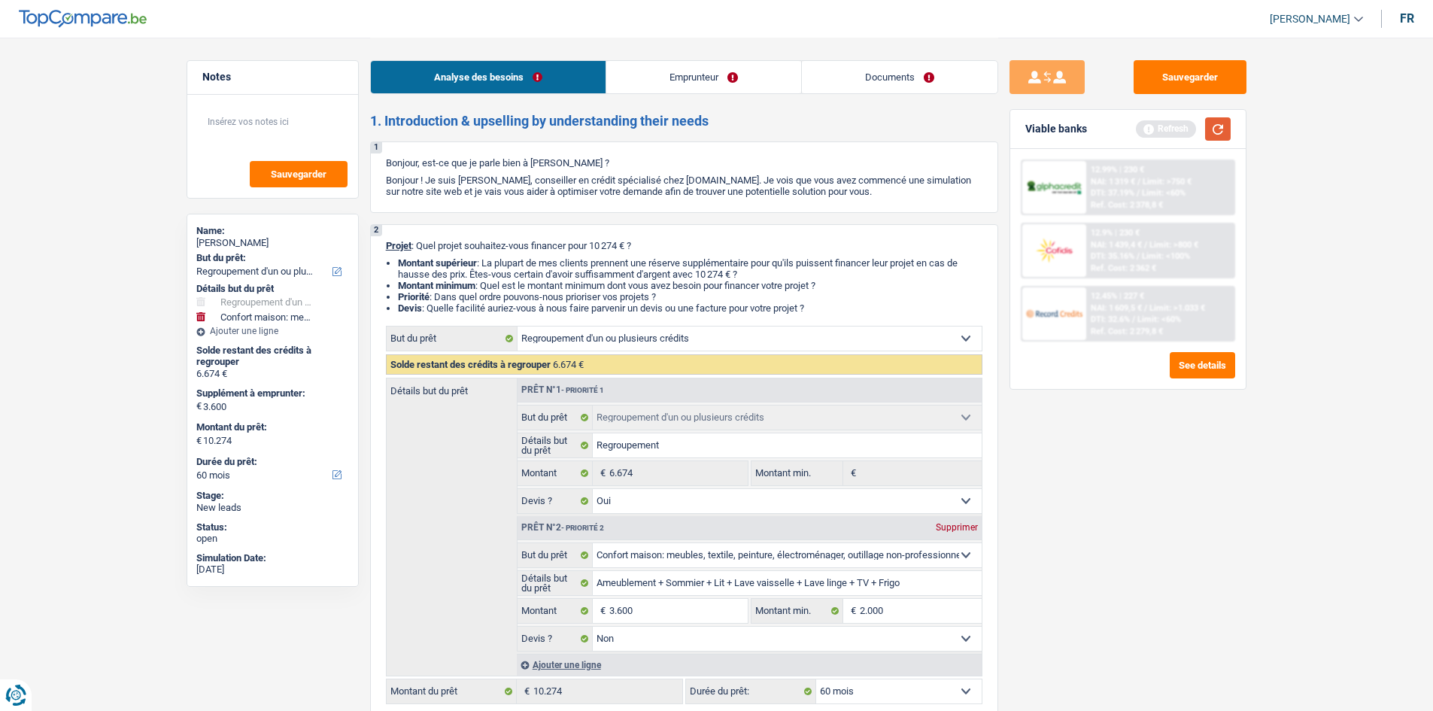
click at [1225, 123] on button "button" at bounding box center [1218, 128] width 26 height 23
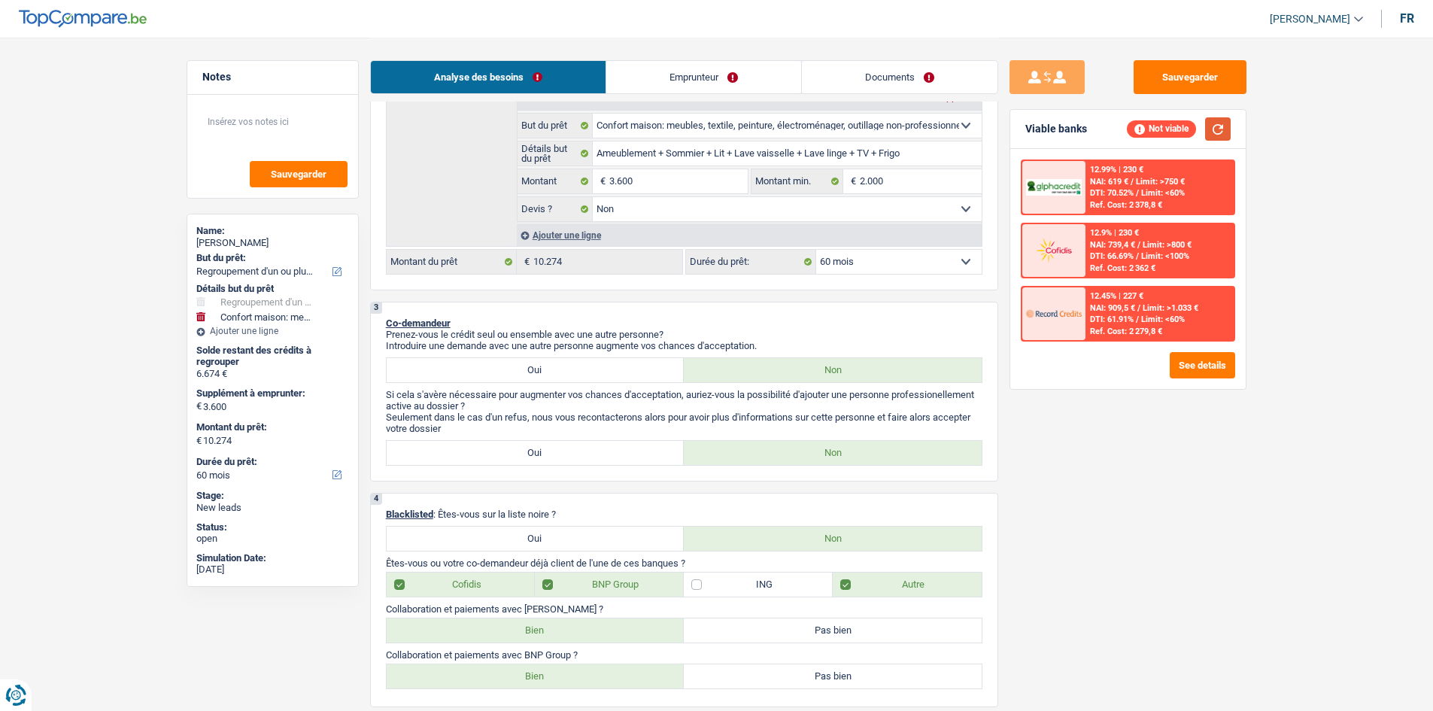
scroll to position [301, 0]
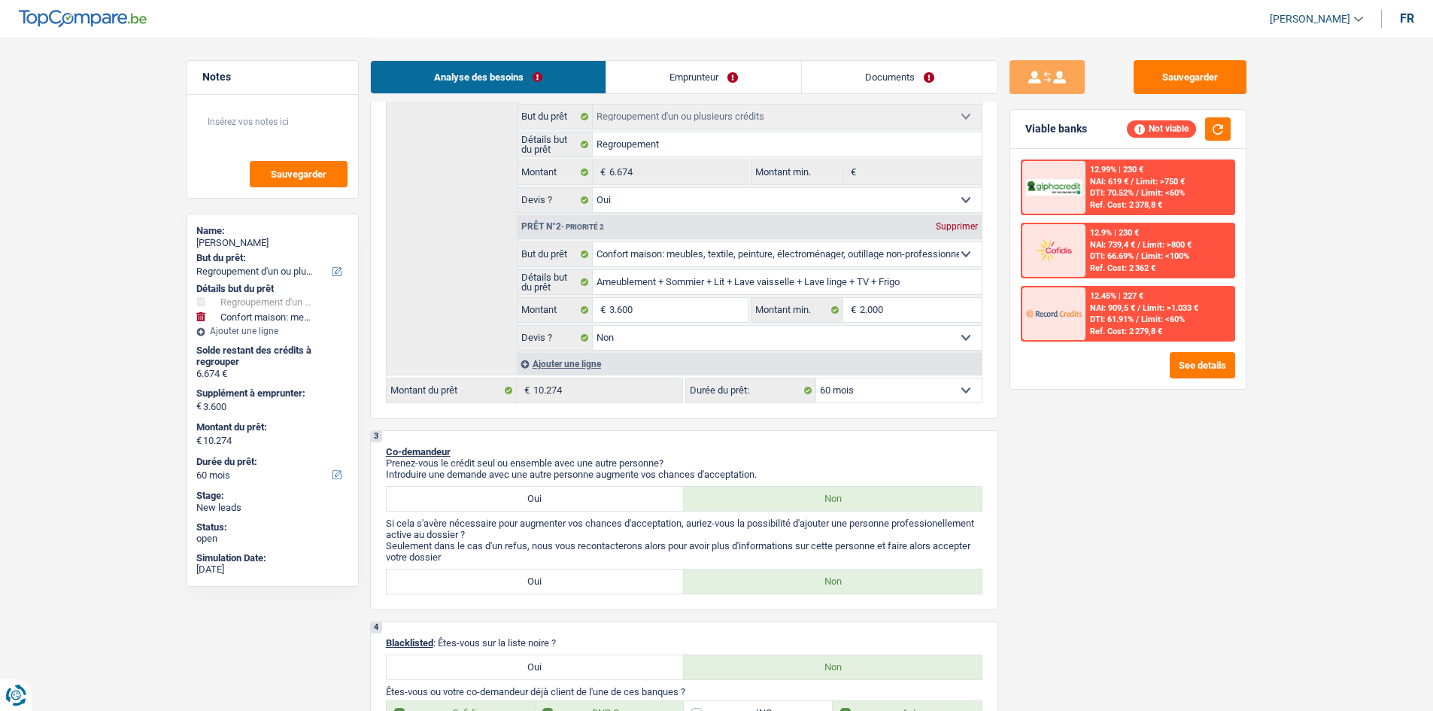
click at [1087, 491] on div "Sauvegarder Viable banks Not viable 12.99% | 230 € NAI: 619 € / Limit: >750 € D…" at bounding box center [1127, 373] width 259 height 626
click at [598, 360] on div "Ajouter une ligne" at bounding box center [749, 364] width 465 height 22
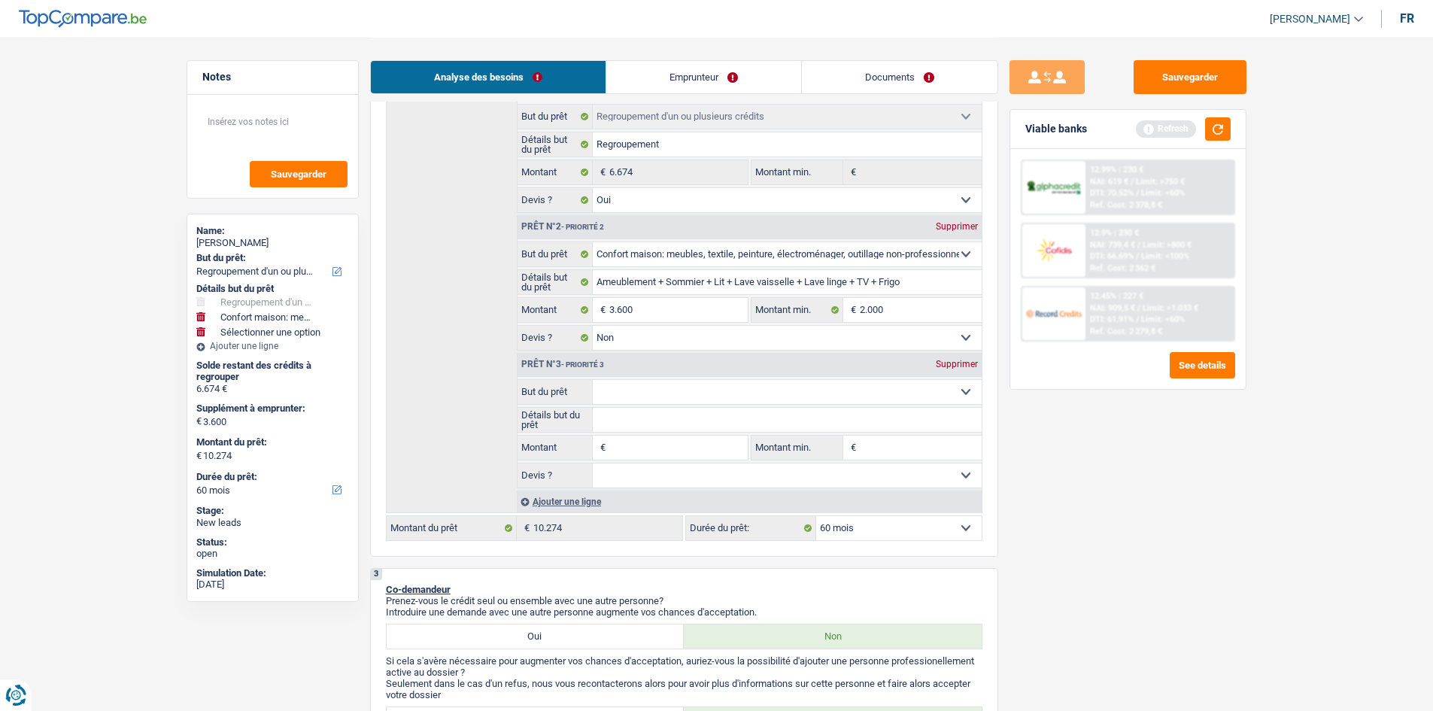
click at [659, 373] on div "Prêt n°3 - Priorité 3 Supprimer" at bounding box center [749, 365] width 464 height 24
drag, startPoint x: 673, startPoint y: 390, endPoint x: 675, endPoint y: 381, distance: 9.3
click at [673, 390] on select "Confort maison: meubles, textile, peinture, électroménager, outillage non-profe…" at bounding box center [787, 392] width 389 height 24
select select "household"
click at [593, 380] on select "Confort maison: meubles, textile, peinture, électroménager, outillage non-profe…" at bounding box center [787, 392] width 389 height 24
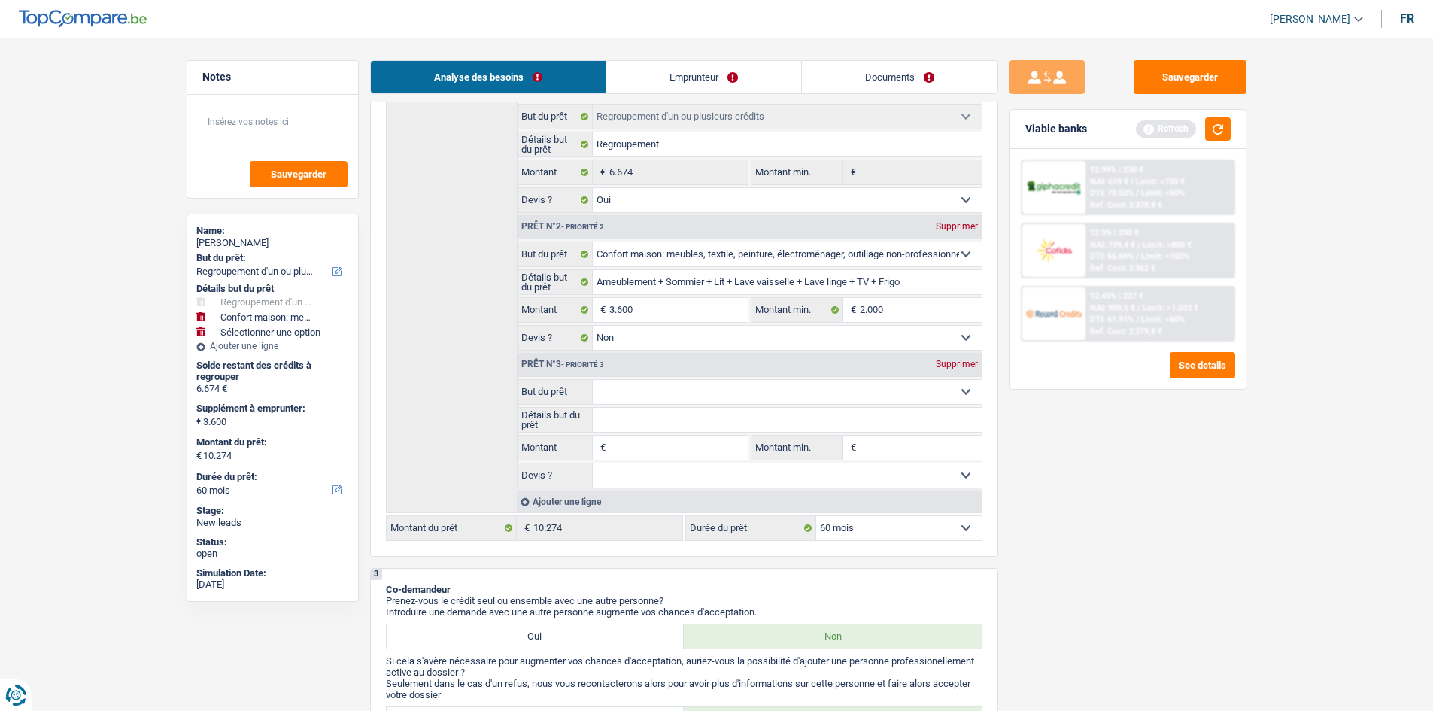
select select "household"
click at [663, 436] on input "Montant" at bounding box center [678, 447] width 138 height 24
click at [1143, 496] on div "Sauvegarder Viable banks Refresh 12.99% | 230 € NAI: 619 € / Limit: >750 € DTI:…" at bounding box center [1127, 373] width 259 height 626
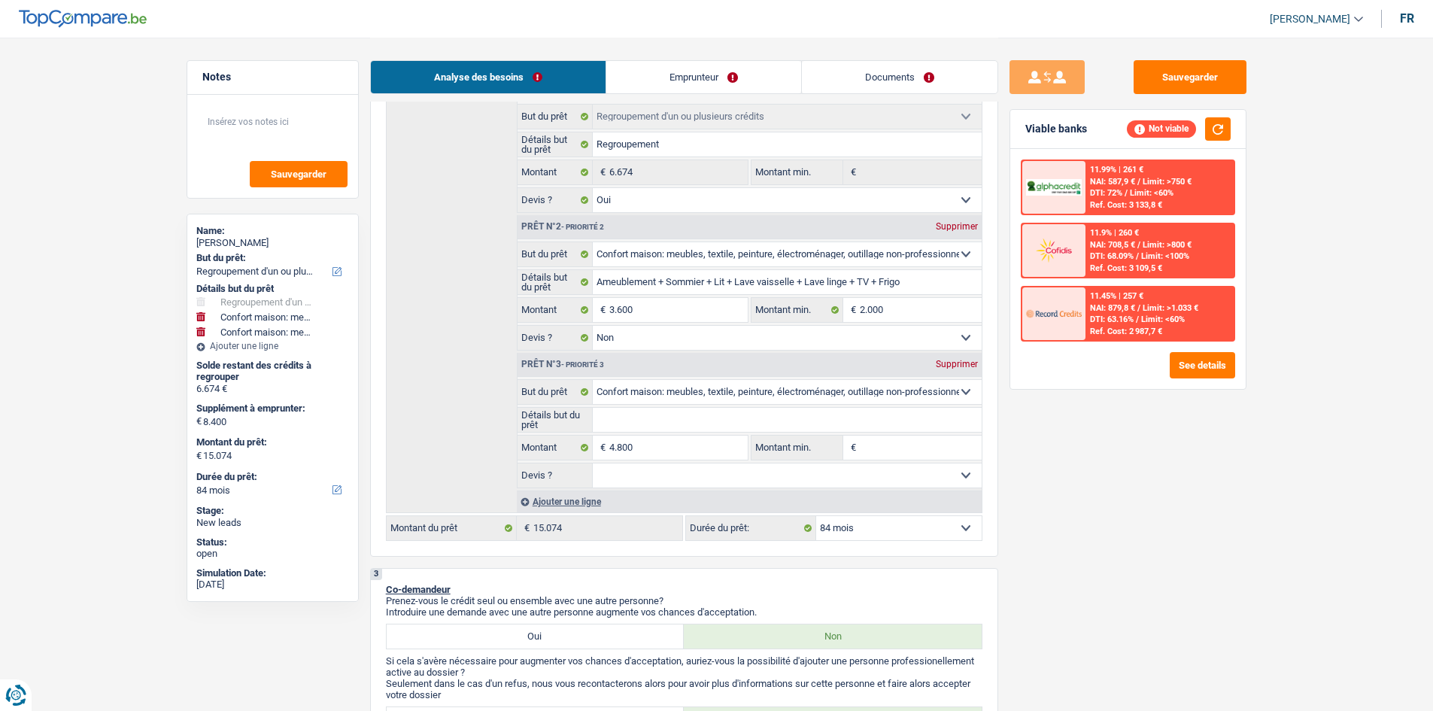
click at [948, 362] on div "Supprimer" at bounding box center [957, 363] width 50 height 9
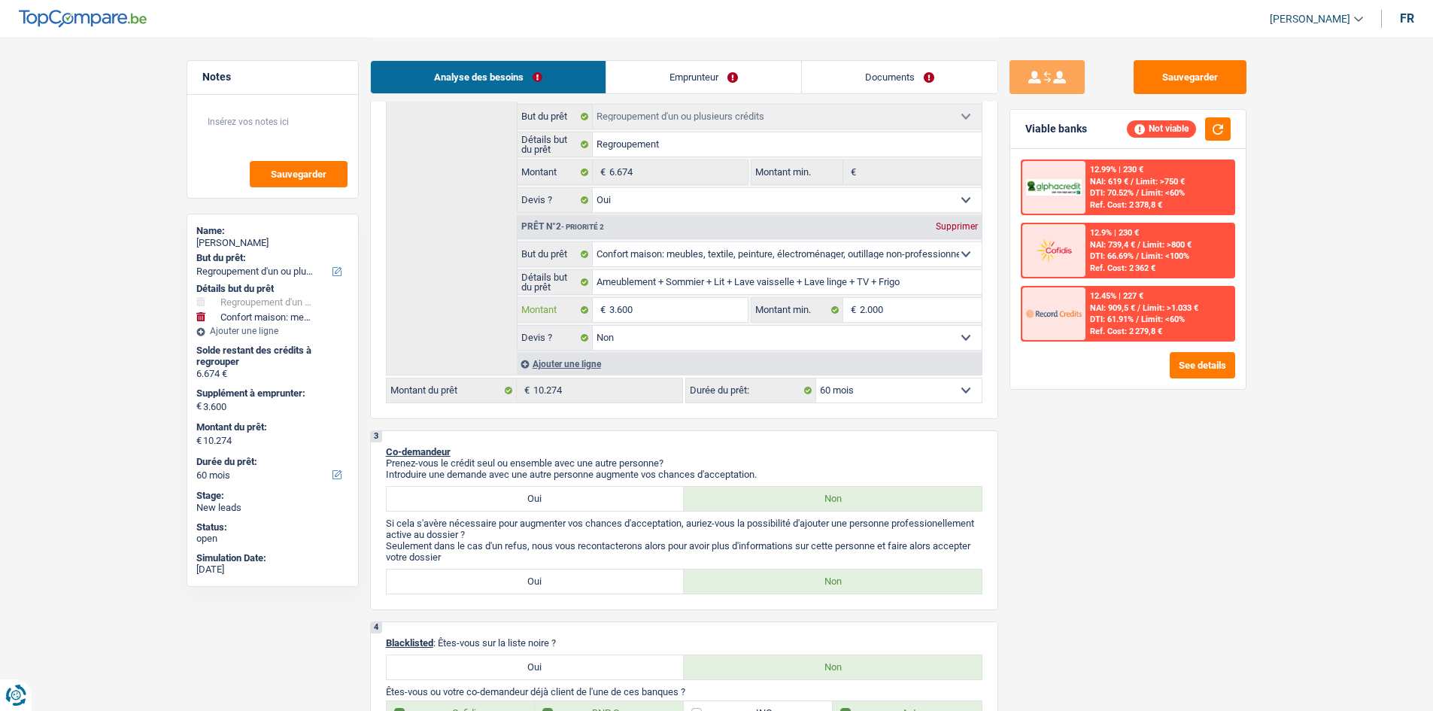
click at [681, 305] on input "3.600" at bounding box center [678, 310] width 138 height 24
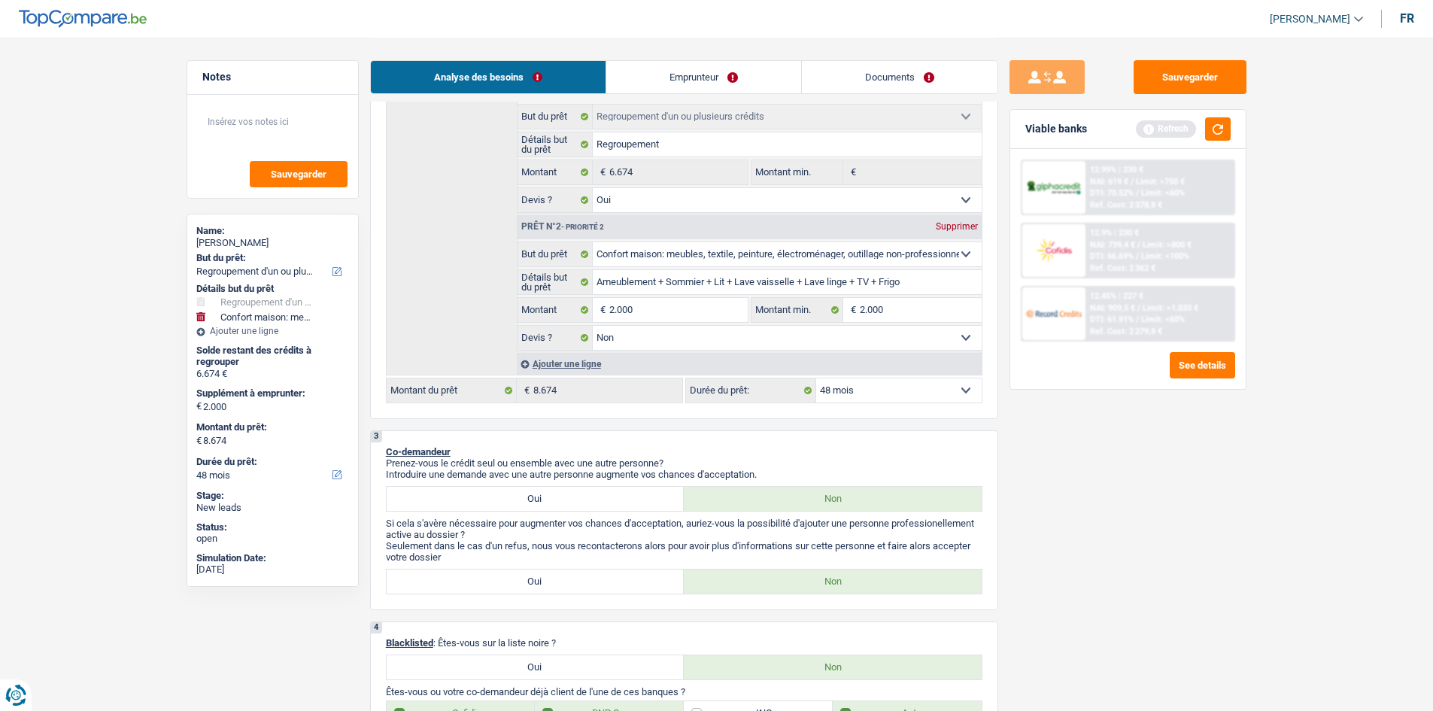
drag, startPoint x: 1234, startPoint y: 495, endPoint x: 1266, endPoint y: 161, distance: 335.5
click at [1234, 487] on div "Sauvegarder Viable banks Refresh 12.99% | 230 € NAI: 619 € / Limit: >750 € DTI:…" at bounding box center [1127, 373] width 259 height 626
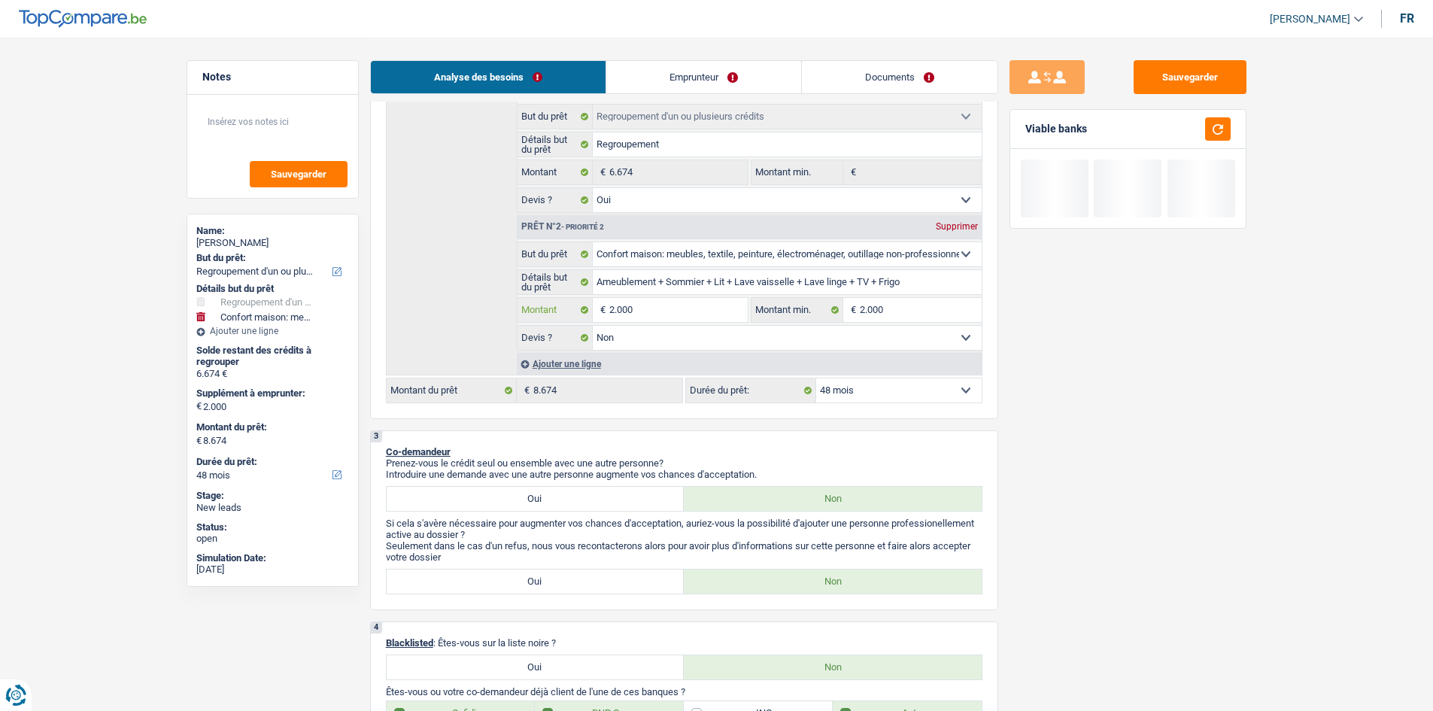
click at [689, 307] on input "2.000" at bounding box center [678, 310] width 138 height 24
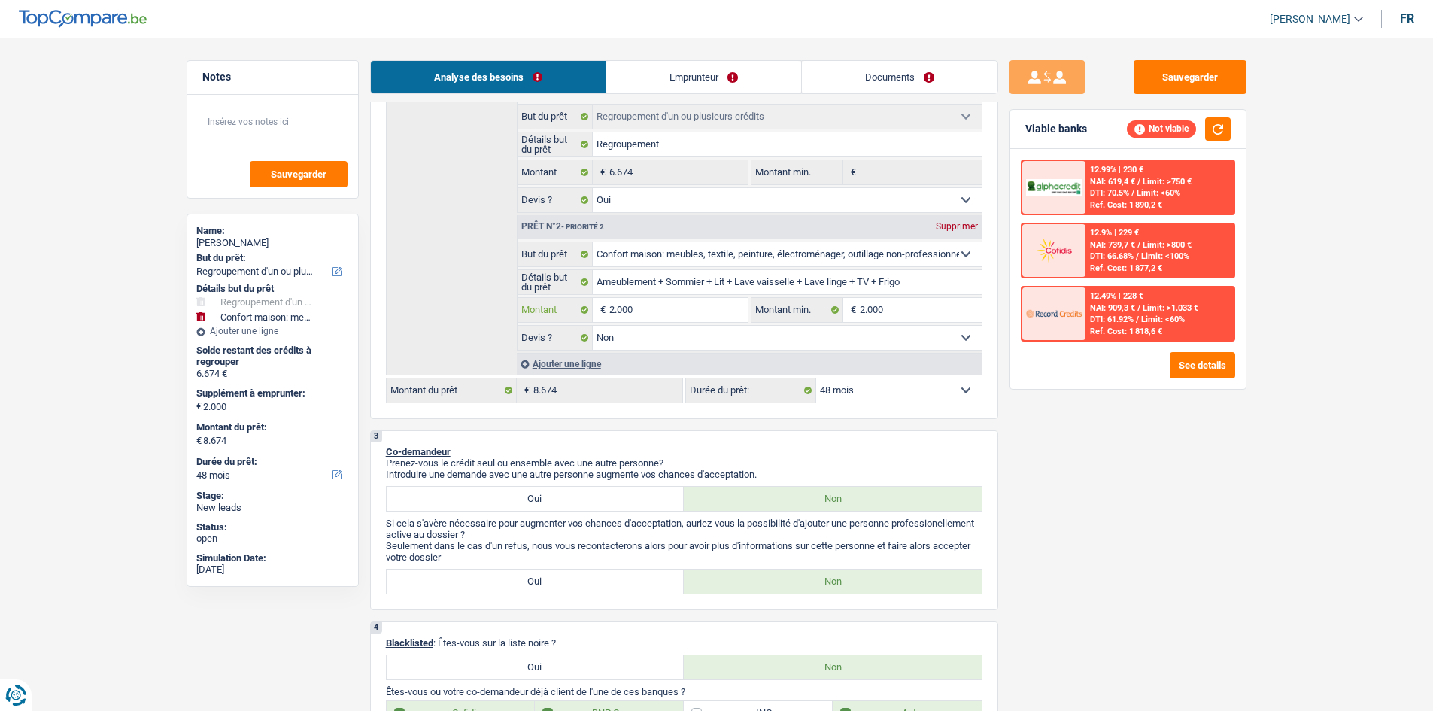
click at [689, 307] on input "2.000" at bounding box center [678, 310] width 138 height 24
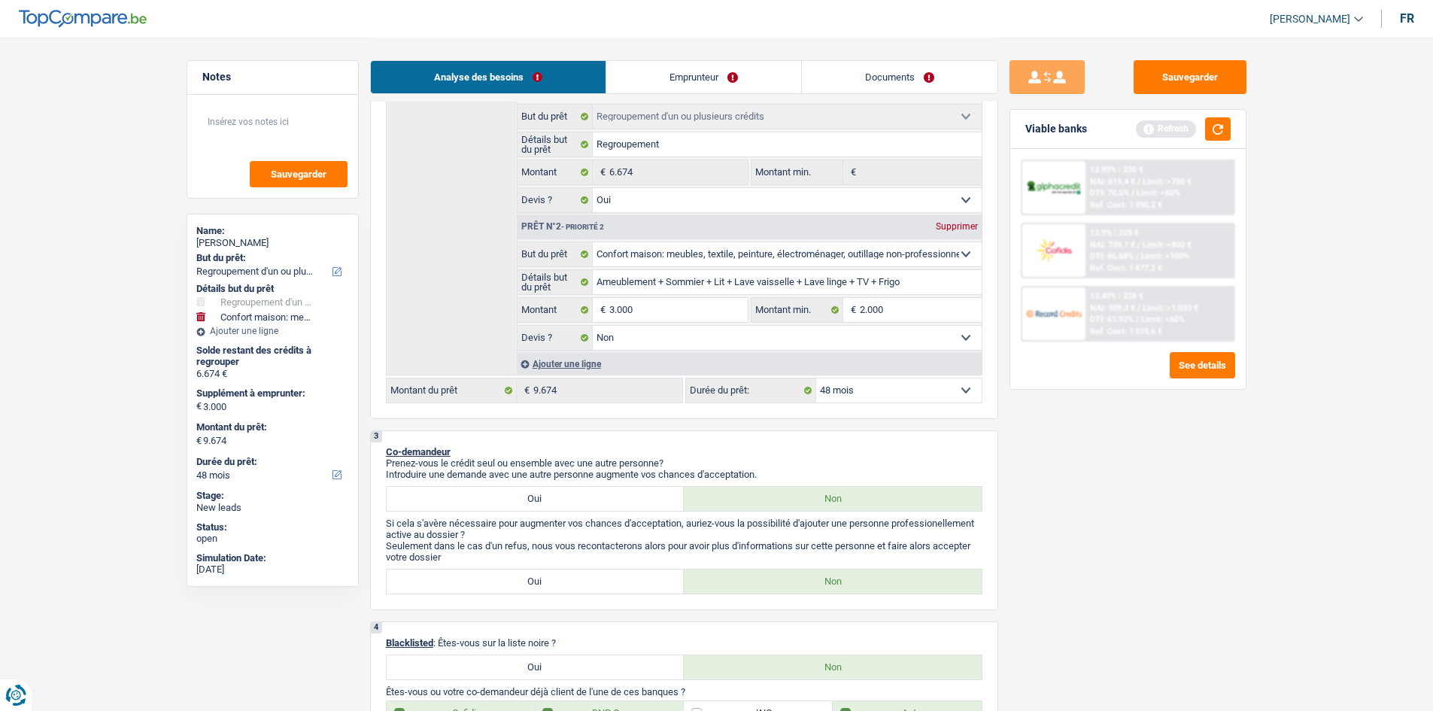
click at [696, 302] on input "3.000" at bounding box center [678, 310] width 138 height 24
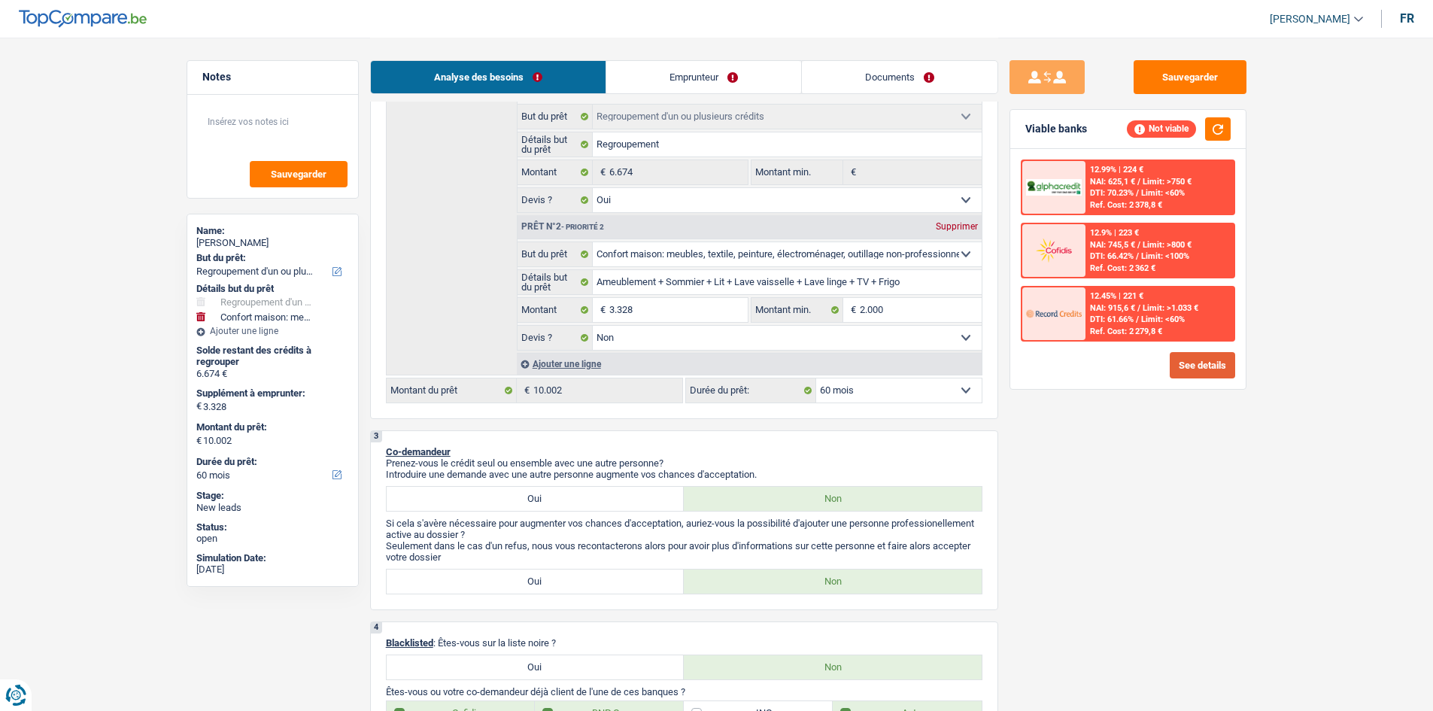
click at [1208, 365] on button "See details" at bounding box center [1201, 365] width 65 height 26
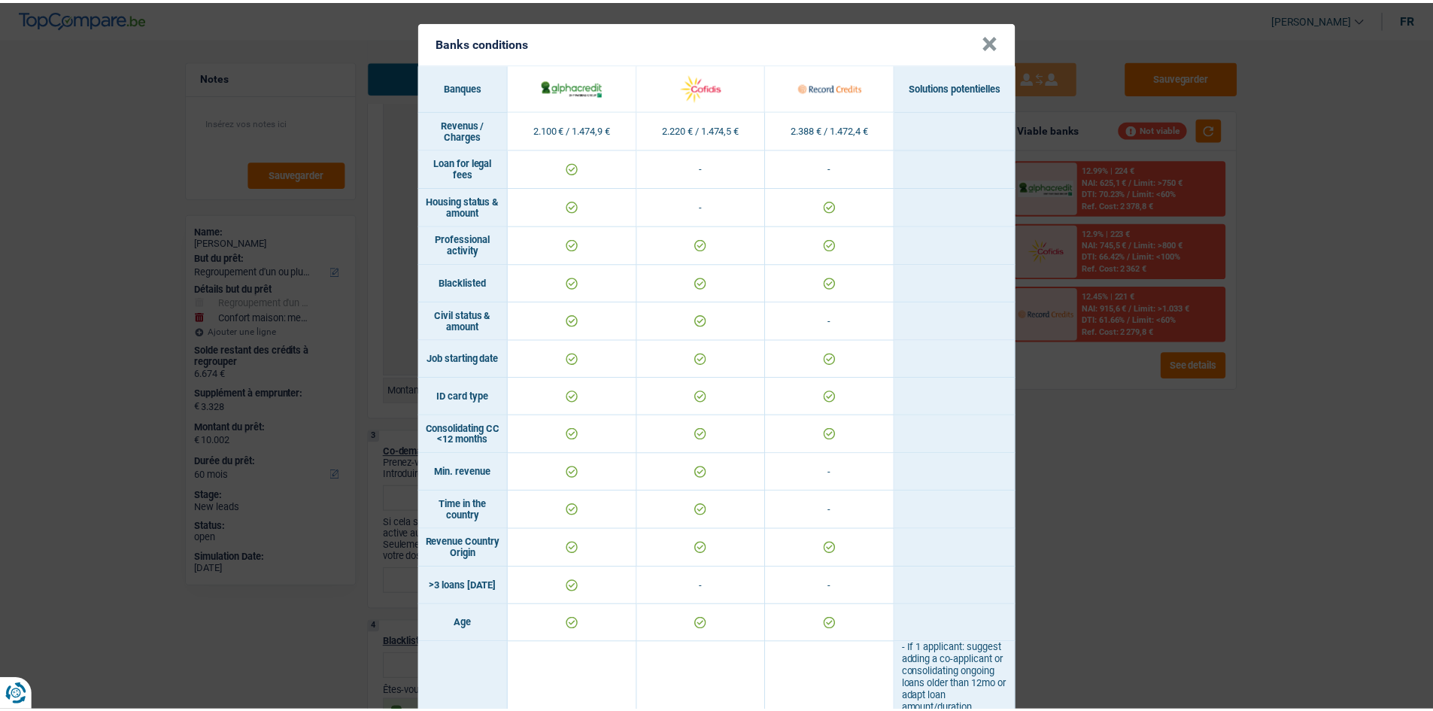
scroll to position [0, 0]
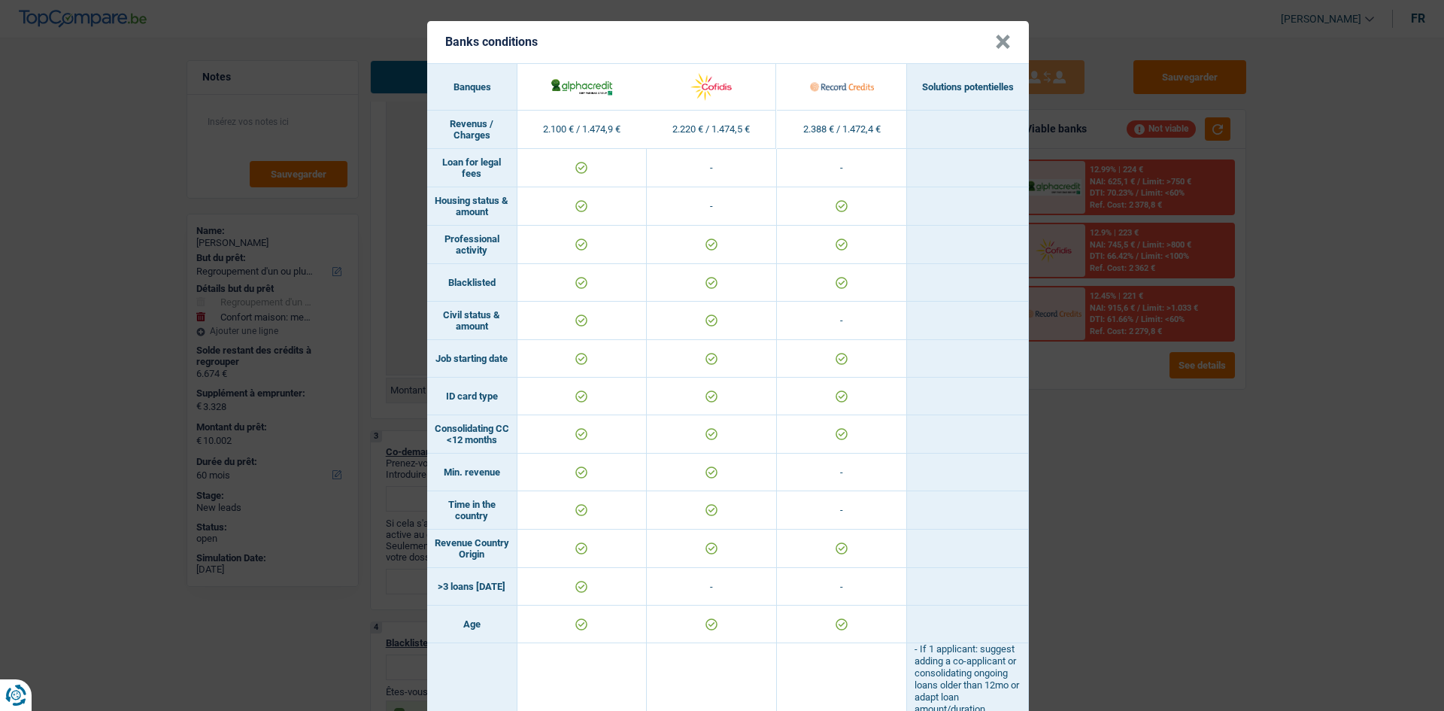
click at [1204, 529] on div "Banks conditions × Banques Solutions potentielles Revenus / Charges 2.100 € / 1…" at bounding box center [722, 355] width 1444 height 711
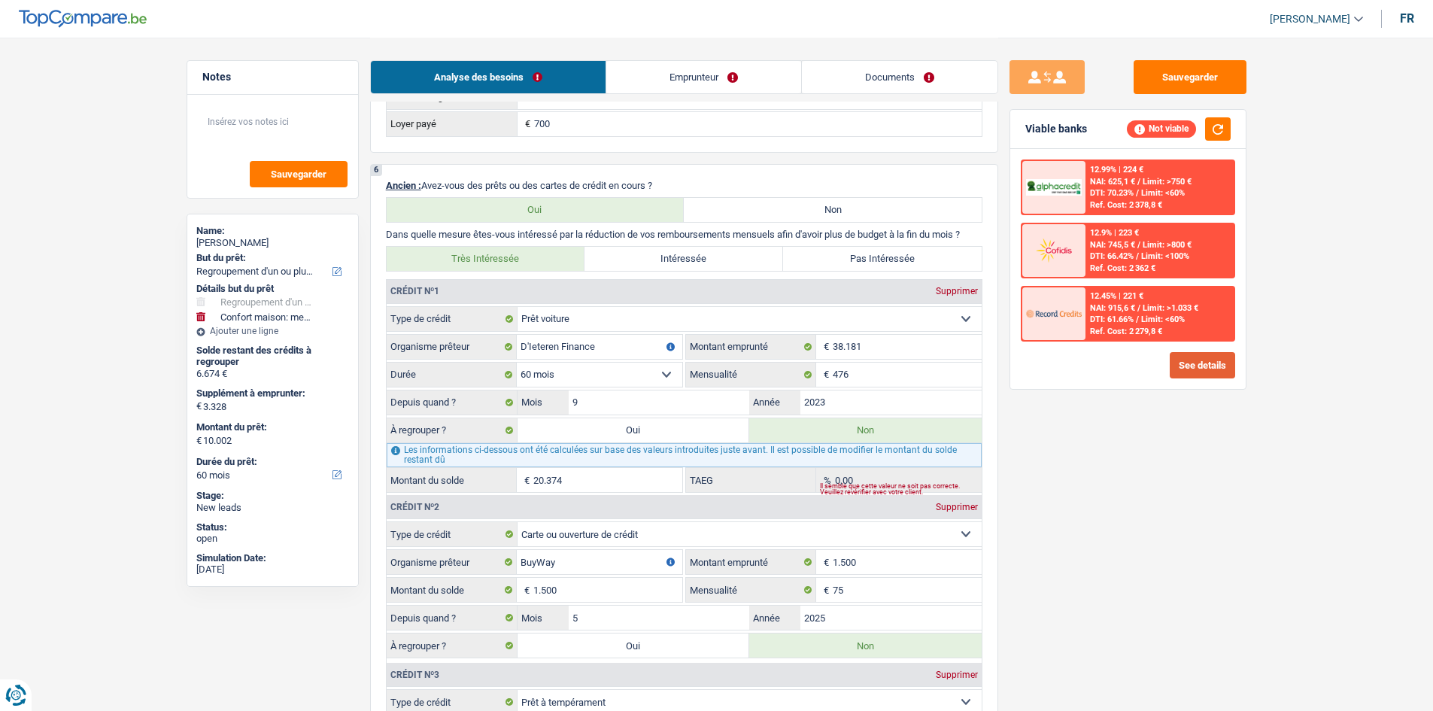
scroll to position [1579, 0]
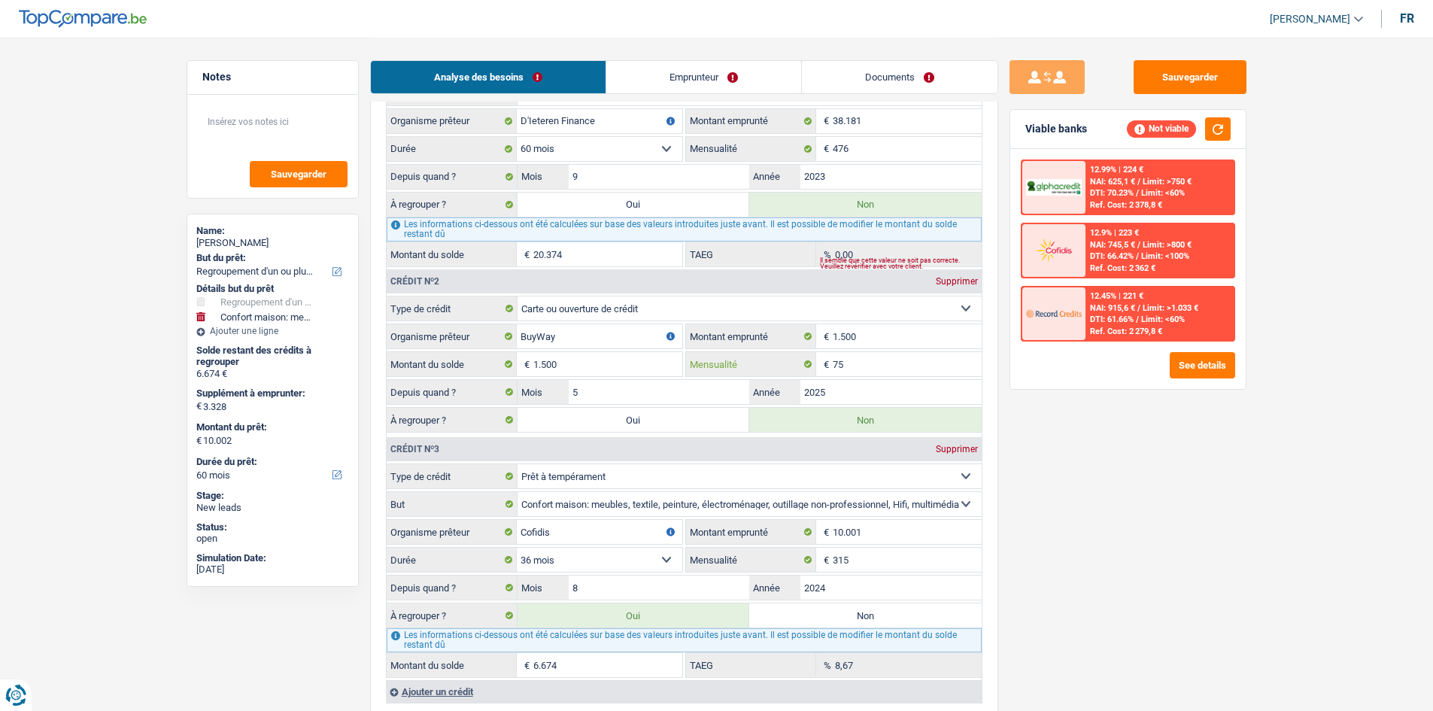
click at [911, 370] on input "75" at bounding box center [906, 364] width 149 height 24
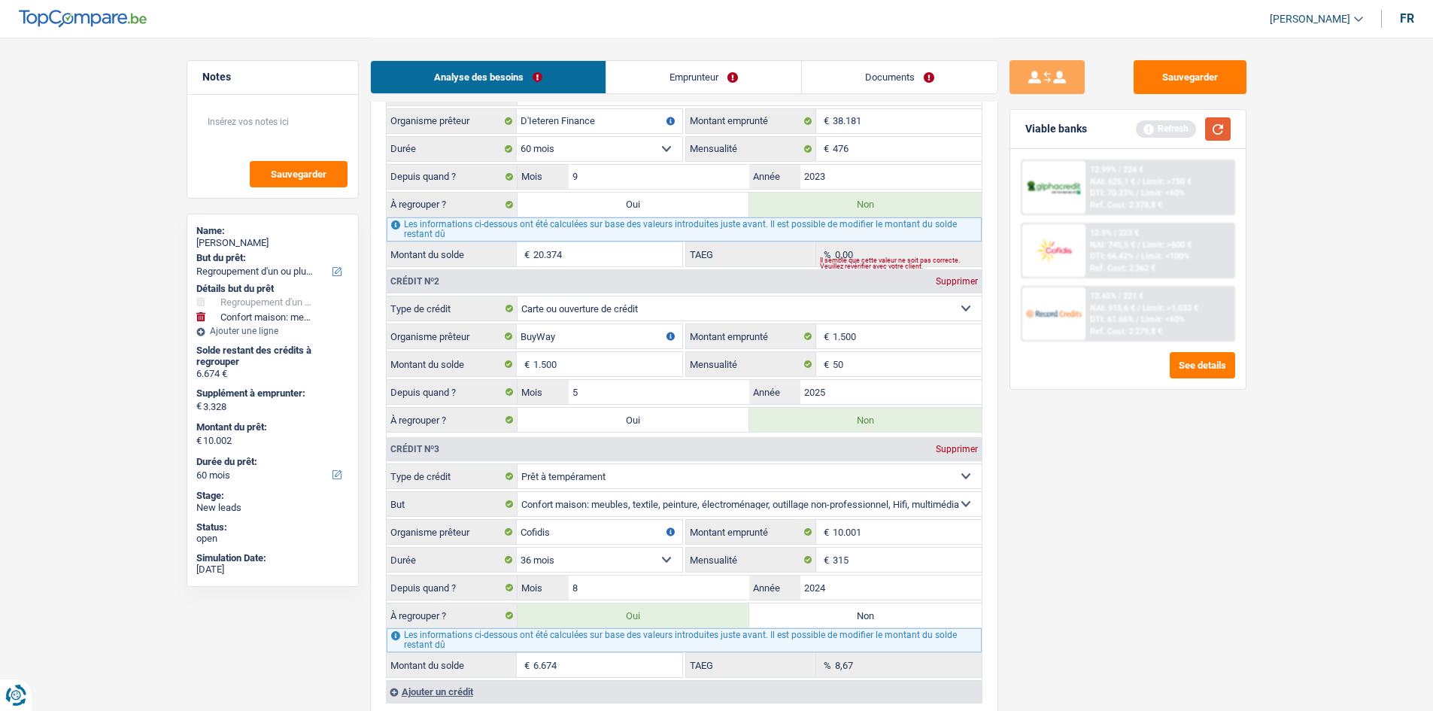
click at [1214, 129] on button "button" at bounding box center [1218, 128] width 26 height 23
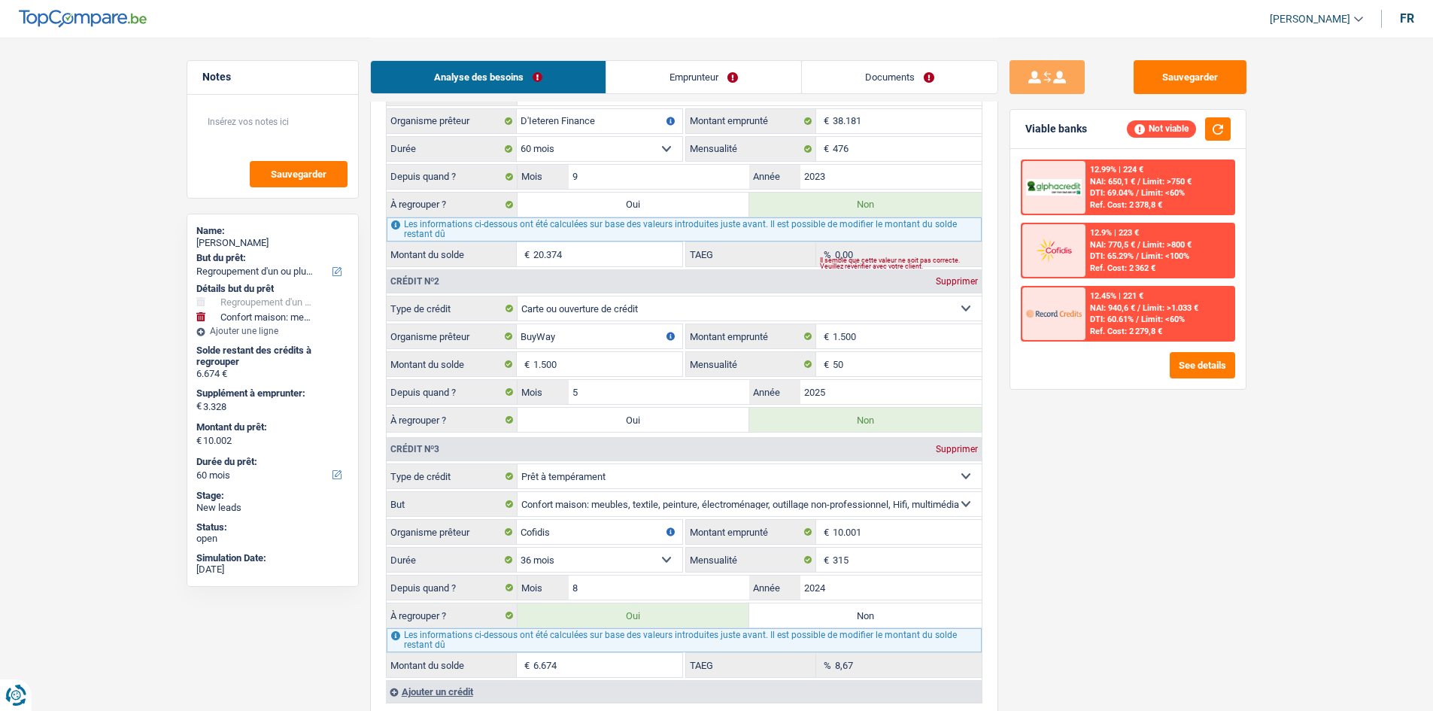
click at [1187, 444] on div "Sauvegarder Viable banks Not viable 12.99% | 224 € NAI: 650,1 € / Limit: >750 €…" at bounding box center [1127, 373] width 259 height 626
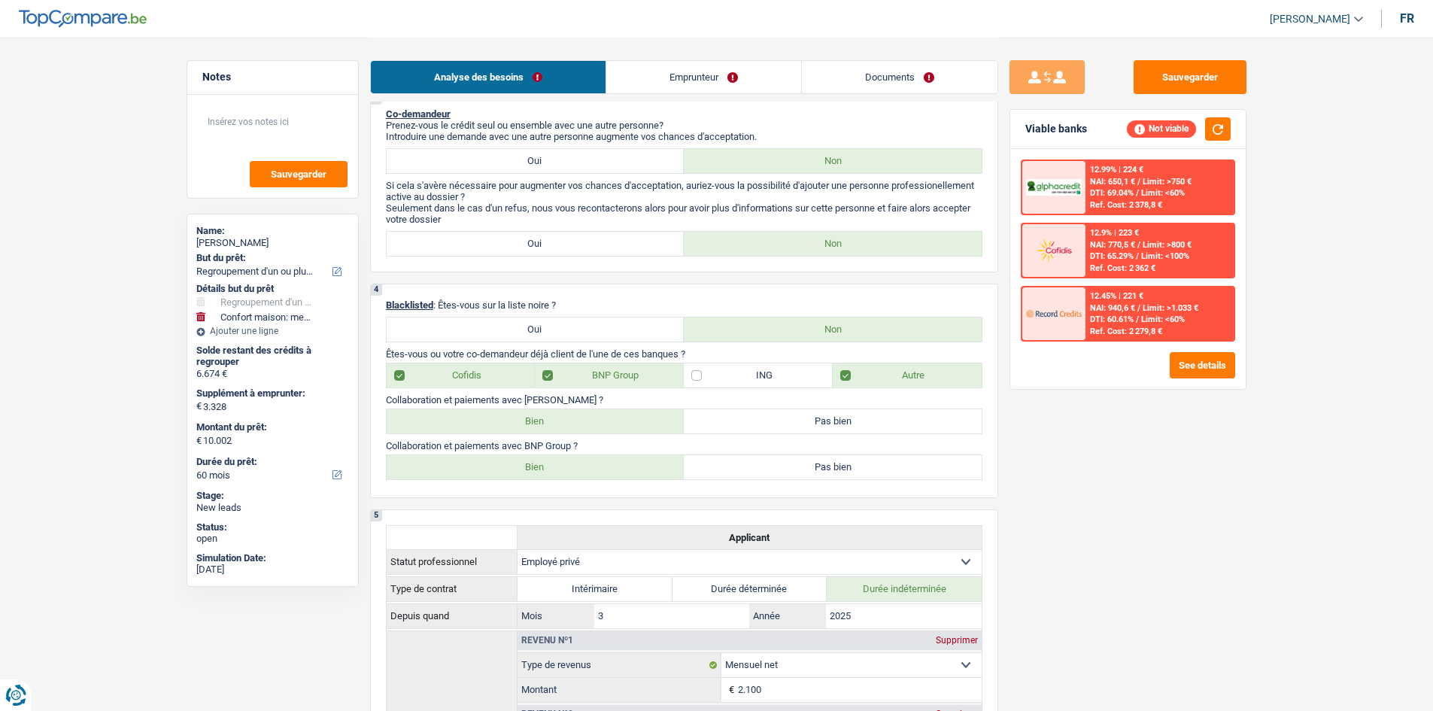
scroll to position [0, 0]
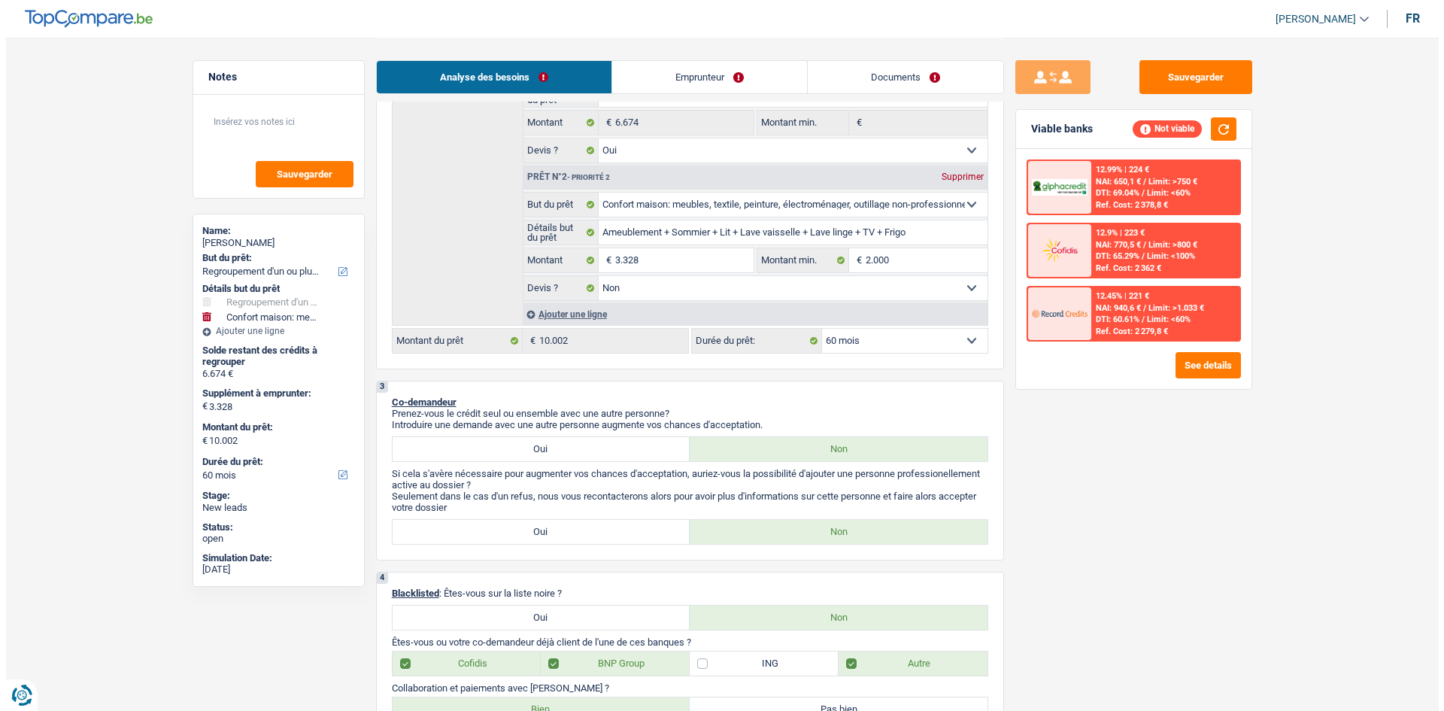
scroll to position [75, 0]
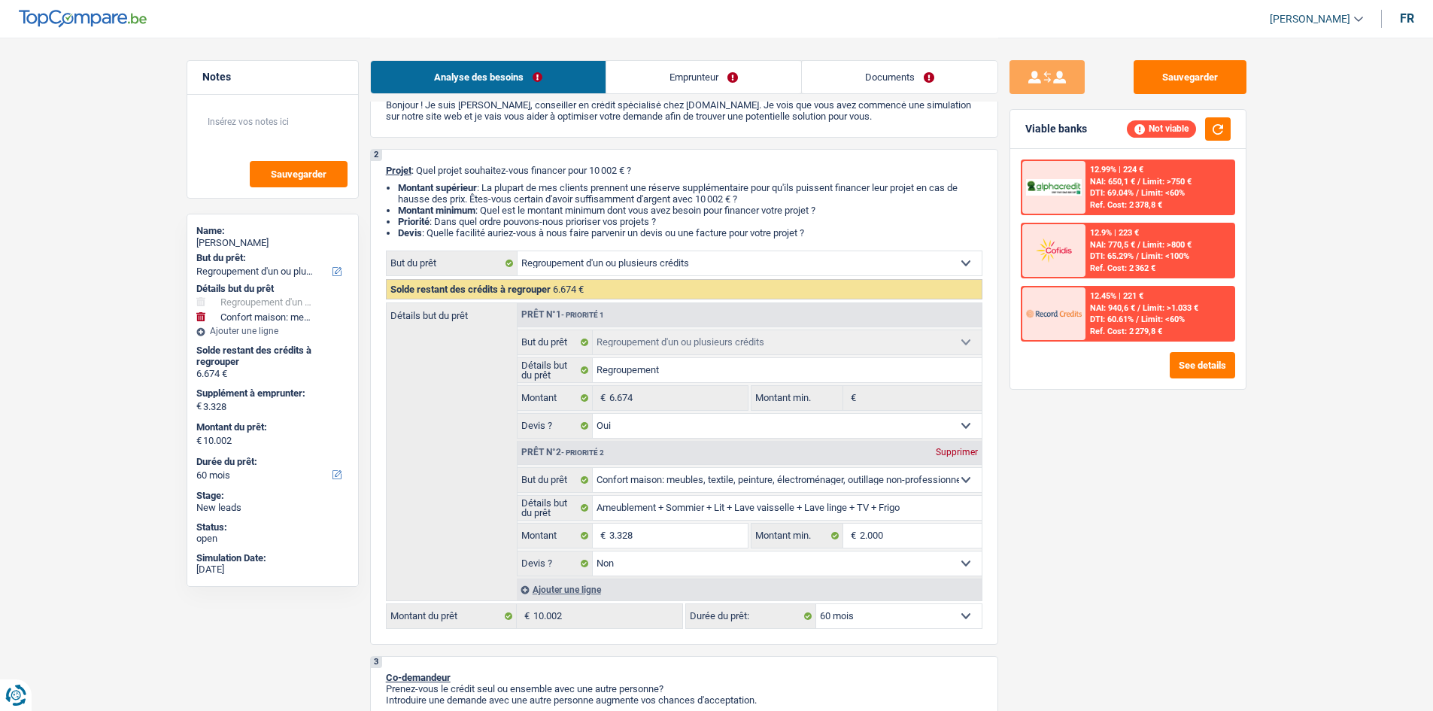
click at [1166, 442] on div "Sauvegarder Viable banks Not viable 12.99% | 224 € NAI: 650,1 € / Limit: >750 €…" at bounding box center [1127, 373] width 259 height 626
click at [1151, 317] on span "Limit: <60%" at bounding box center [1163, 319] width 44 height 10
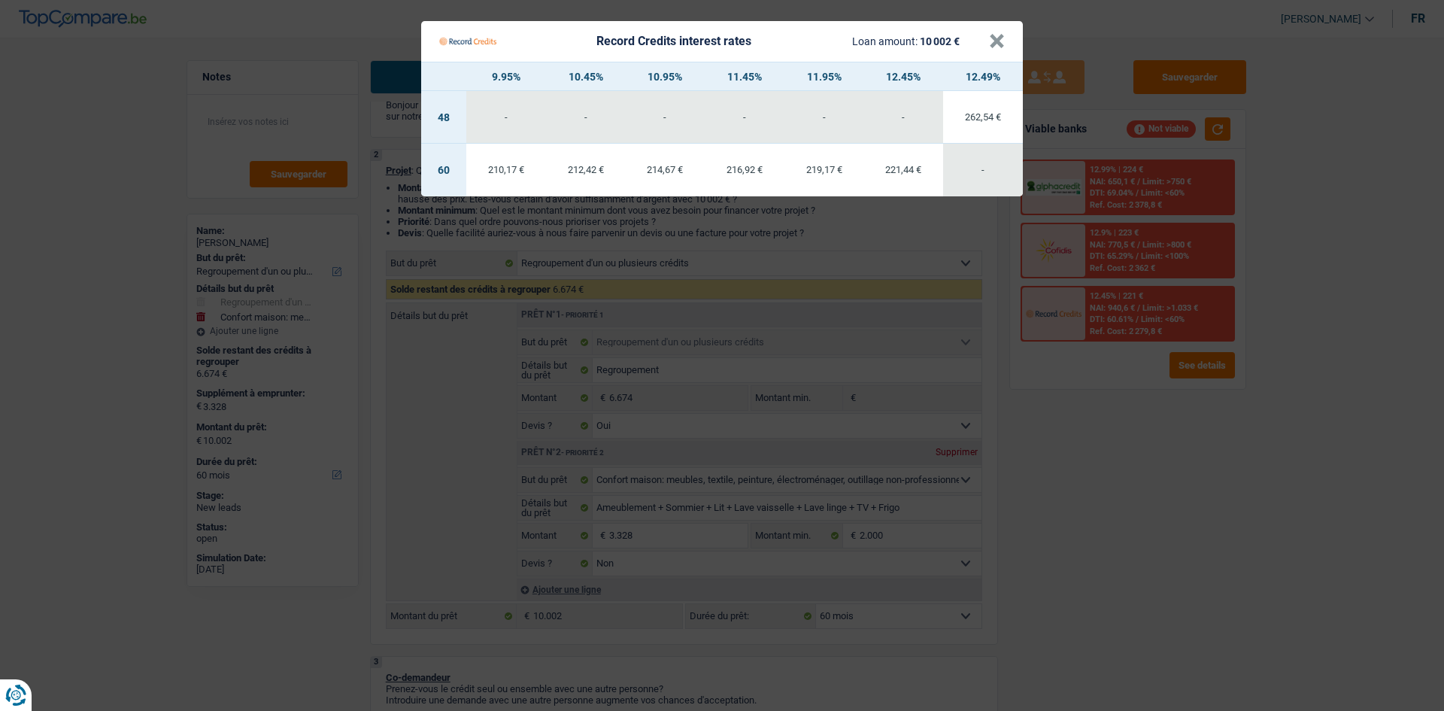
click at [1129, 513] on Credits "Record Credits interest rates Loan amount: 10 002 € × 9.95% 10.45% 10.95% 11.45…" at bounding box center [722, 355] width 1444 height 711
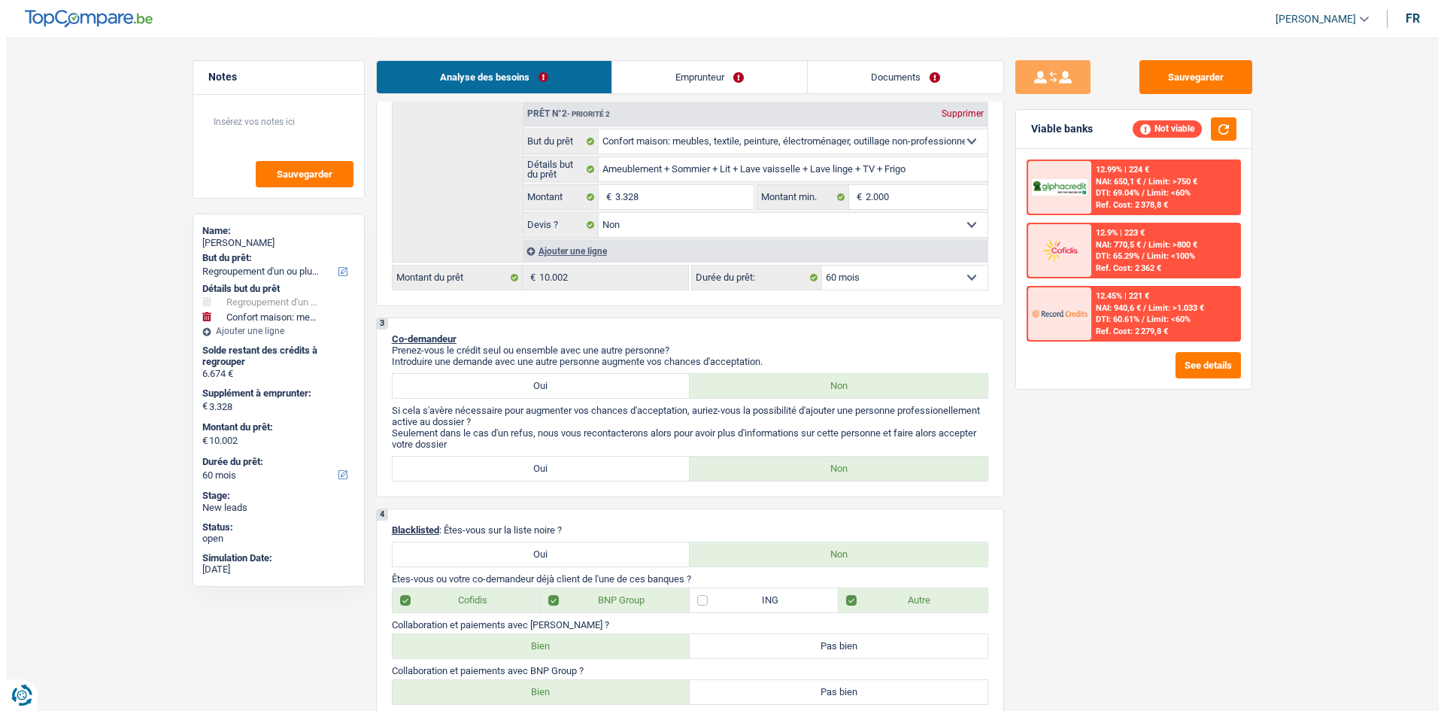
scroll to position [150, 0]
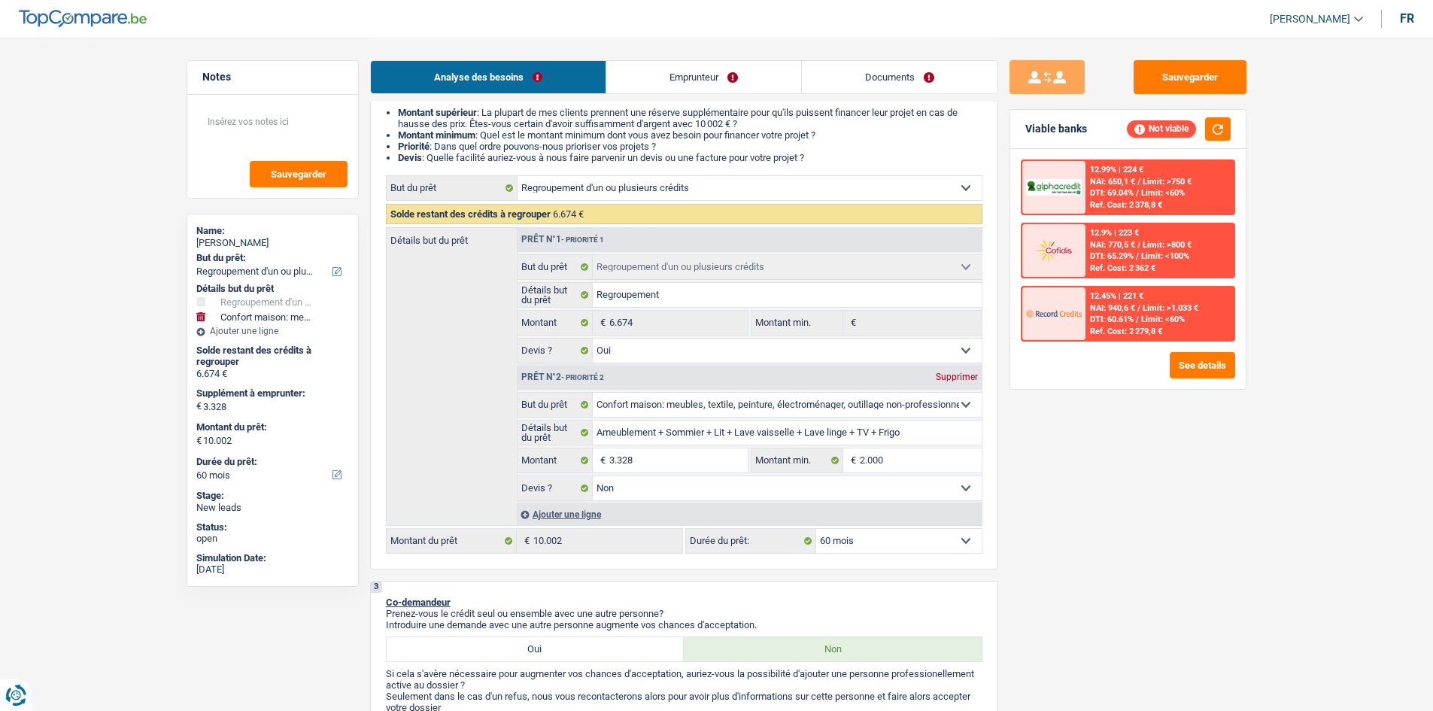
click at [1143, 325] on div "12.45% | 221 € NAI: 940,6 € / Limit: >1.033 € DTI: 60.61% / Limit: <60% Ref. Co…" at bounding box center [1159, 313] width 148 height 53
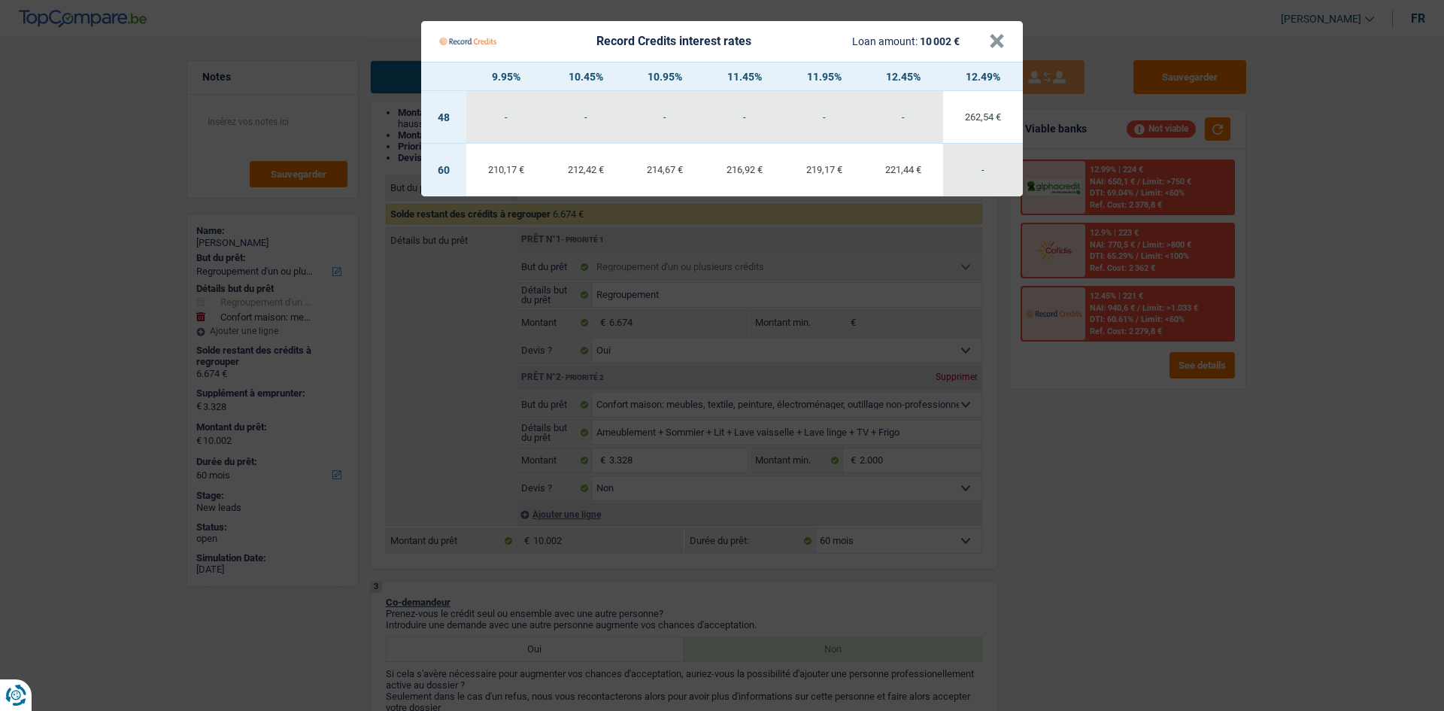
click at [1146, 259] on Credits "Record Credits interest rates Loan amount: 10 002 € × 9.95% 10.45% 10.95% 11.45…" at bounding box center [722, 355] width 1444 height 711
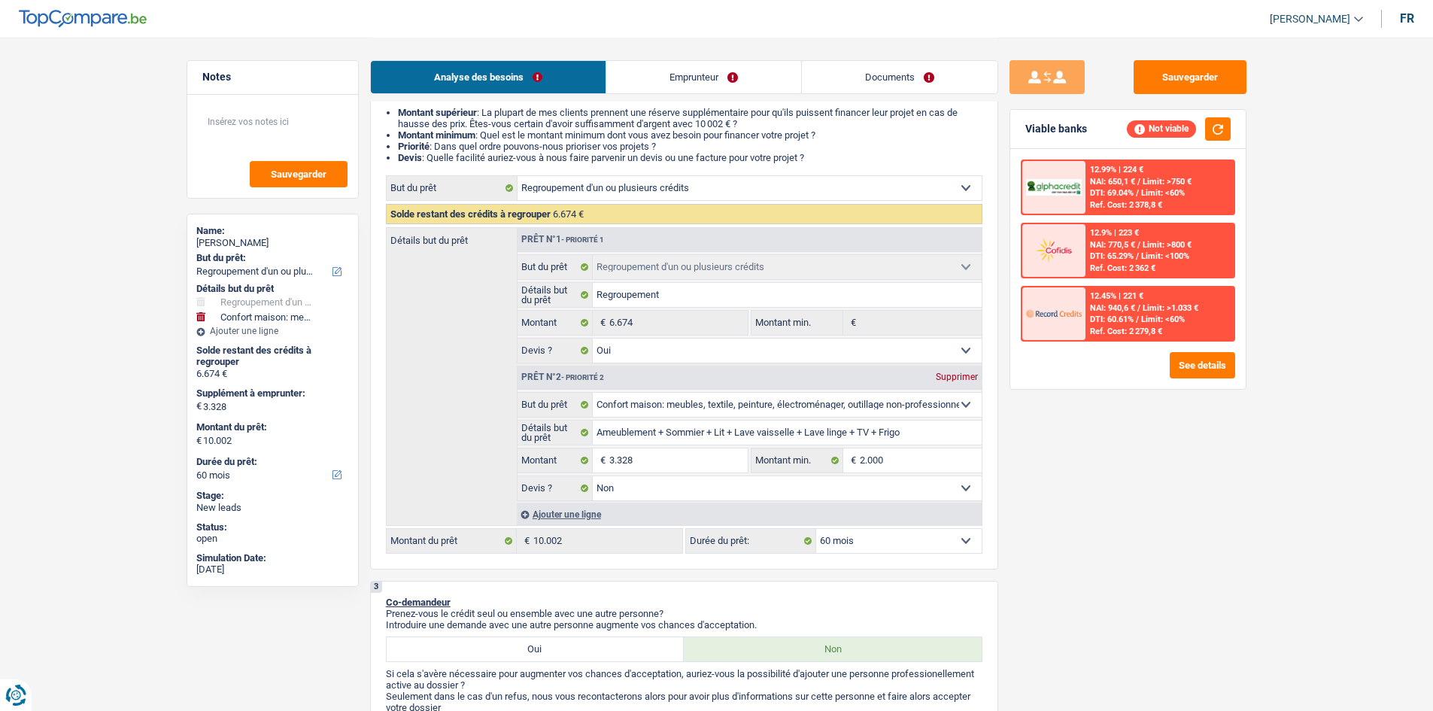
click at [1145, 244] on span "Limit: >800 €" at bounding box center [1166, 245] width 49 height 10
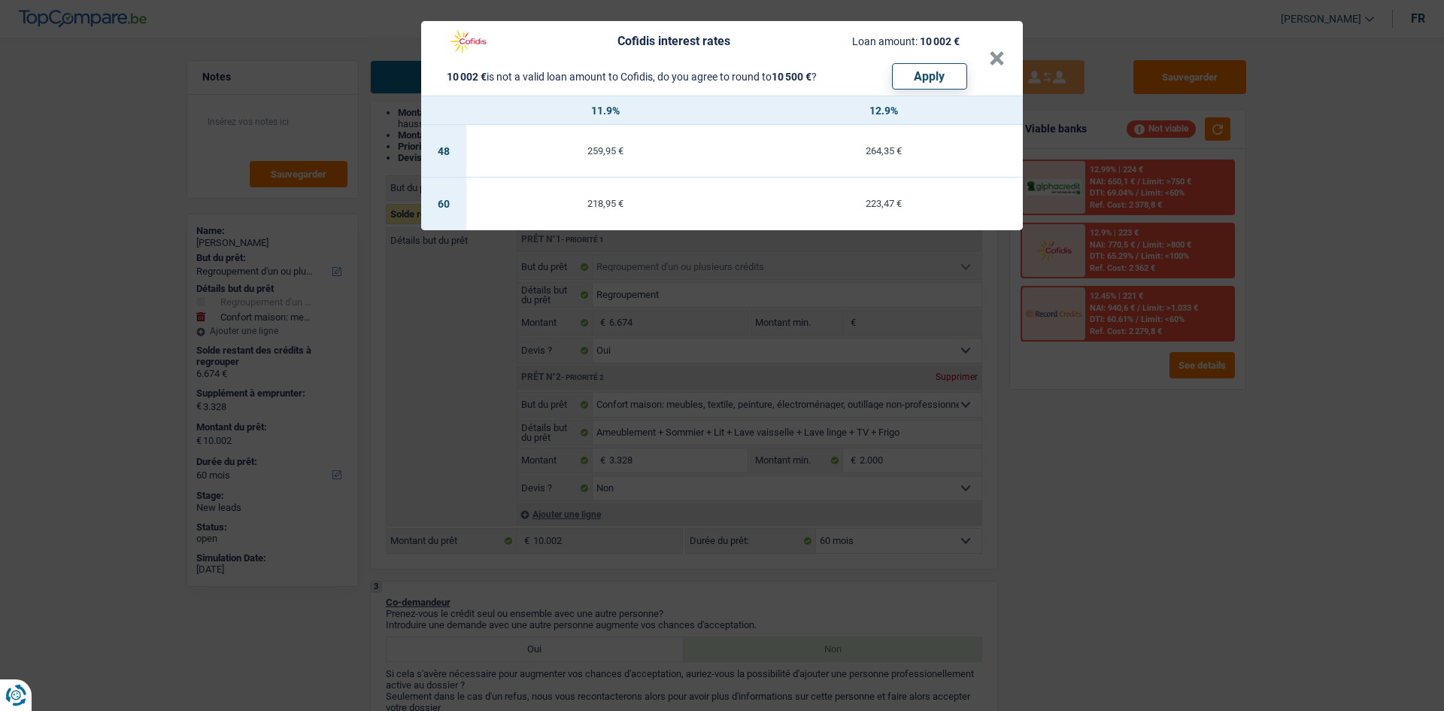
click at [1131, 444] on div "Cofidis interest rates Loan amount: 10 002 € 10 002 € is not a valid loan amoun…" at bounding box center [722, 355] width 1444 height 711
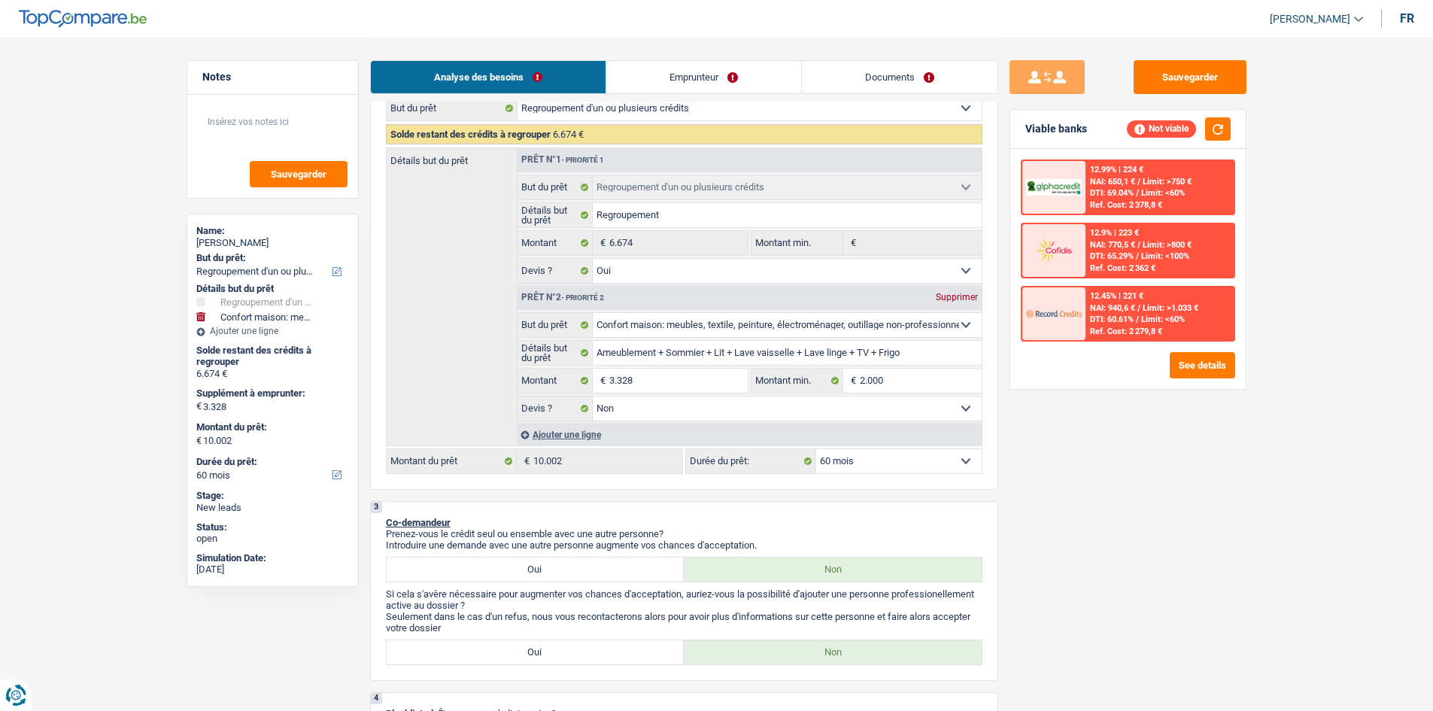
scroll to position [0, 0]
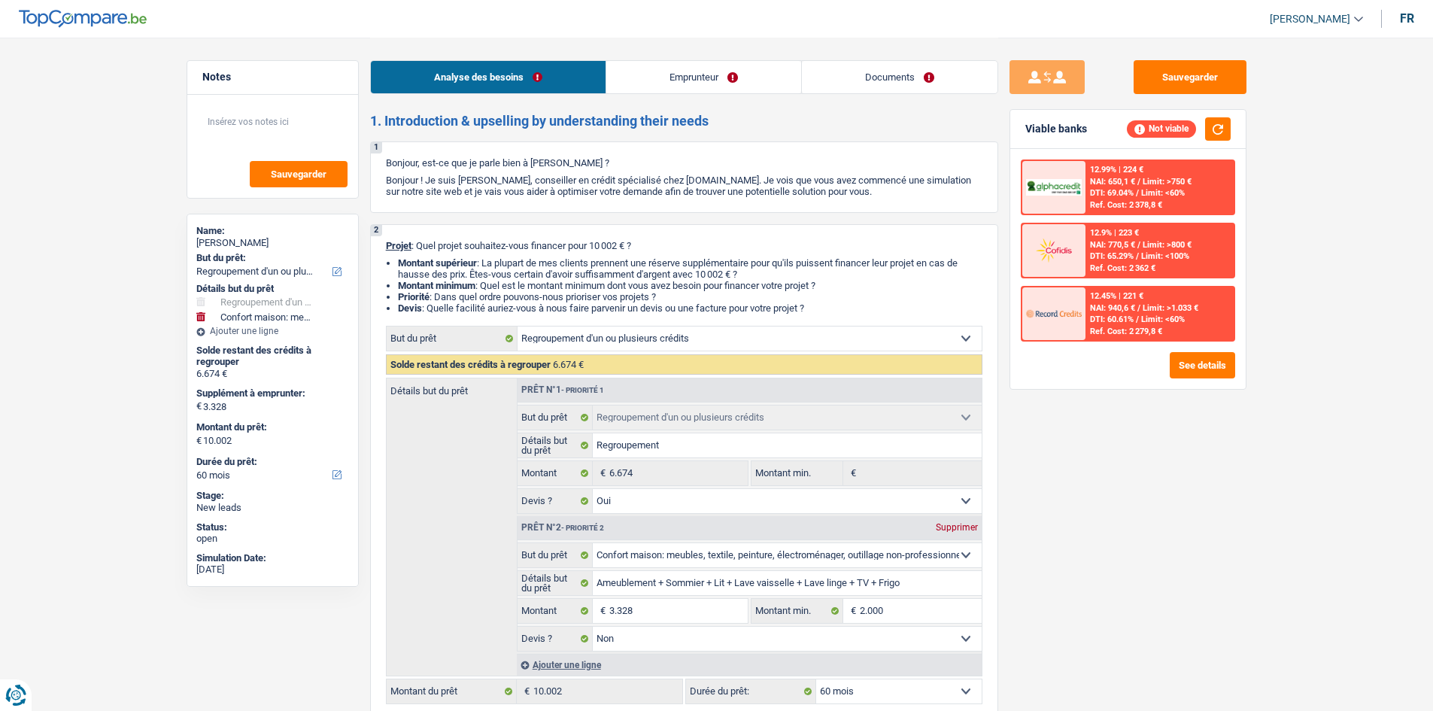
click at [753, 74] on link "Emprunteur" at bounding box center [703, 77] width 195 height 32
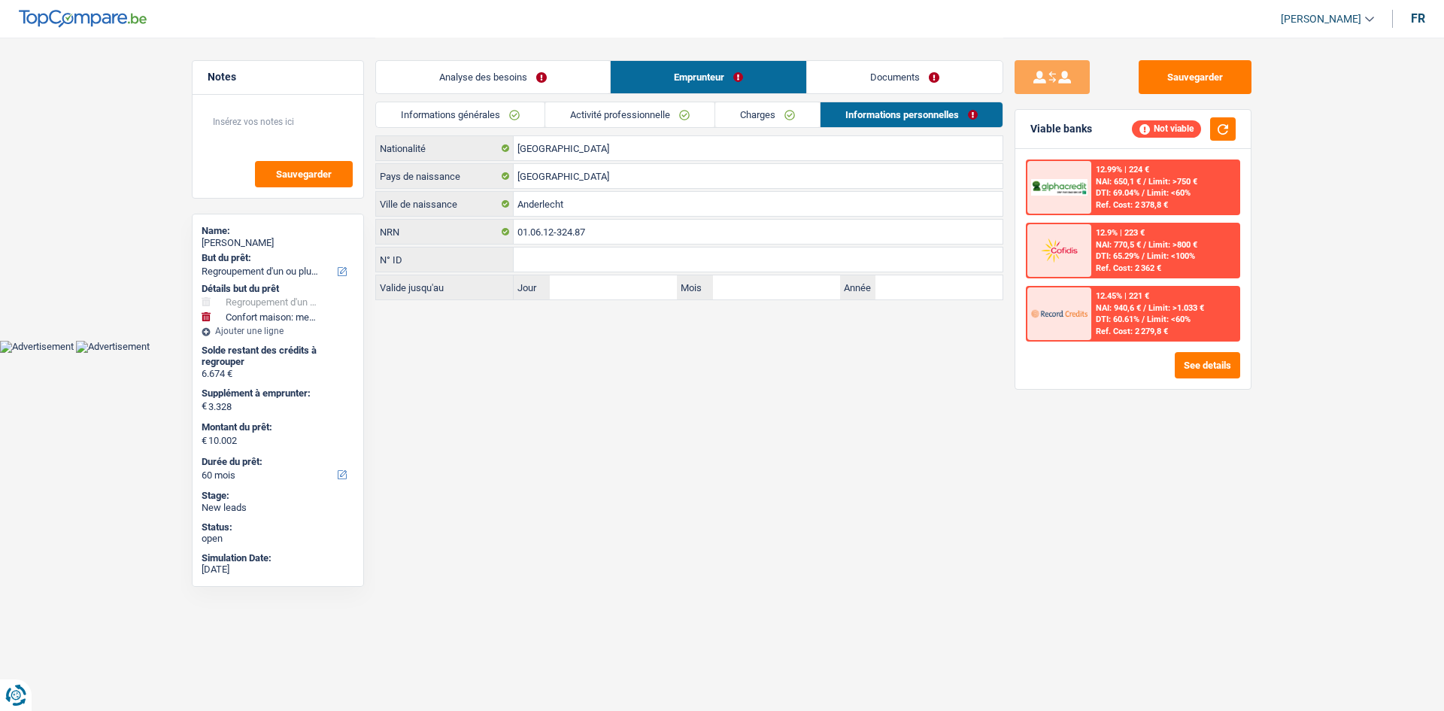
drag, startPoint x: 524, startPoint y: 114, endPoint x: 544, endPoint y: 169, distance: 58.5
click at [523, 117] on link "Informations générales" at bounding box center [460, 114] width 168 height 25
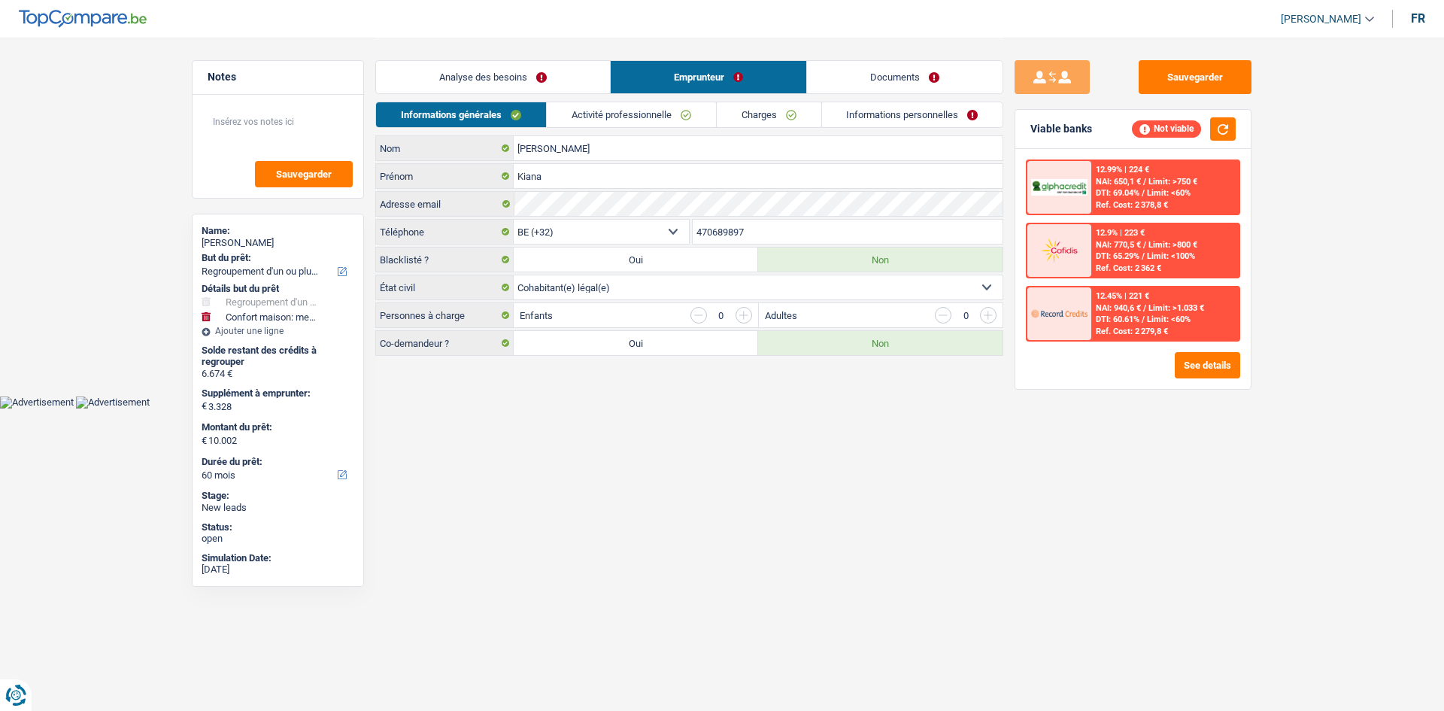
click at [636, 353] on label "Oui" at bounding box center [636, 343] width 244 height 24
click at [636, 353] on input "Oui" at bounding box center [636, 343] width 244 height 24
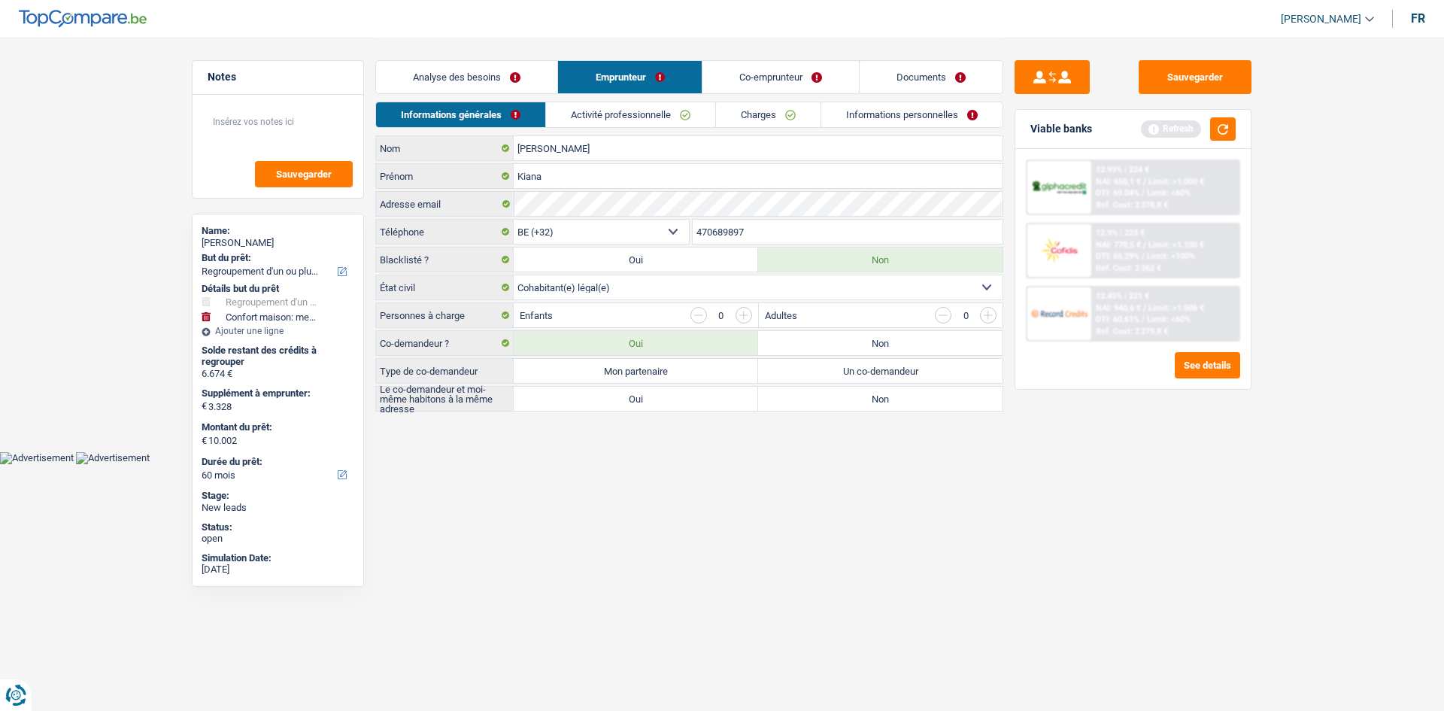
click at [676, 371] on label "Mon partenaire" at bounding box center [636, 371] width 244 height 24
click at [676, 371] on input "Mon partenaire" at bounding box center [636, 371] width 244 height 24
click at [700, 394] on label "Oui" at bounding box center [636, 399] width 244 height 24
click at [700, 394] on input "Oui" at bounding box center [636, 399] width 244 height 24
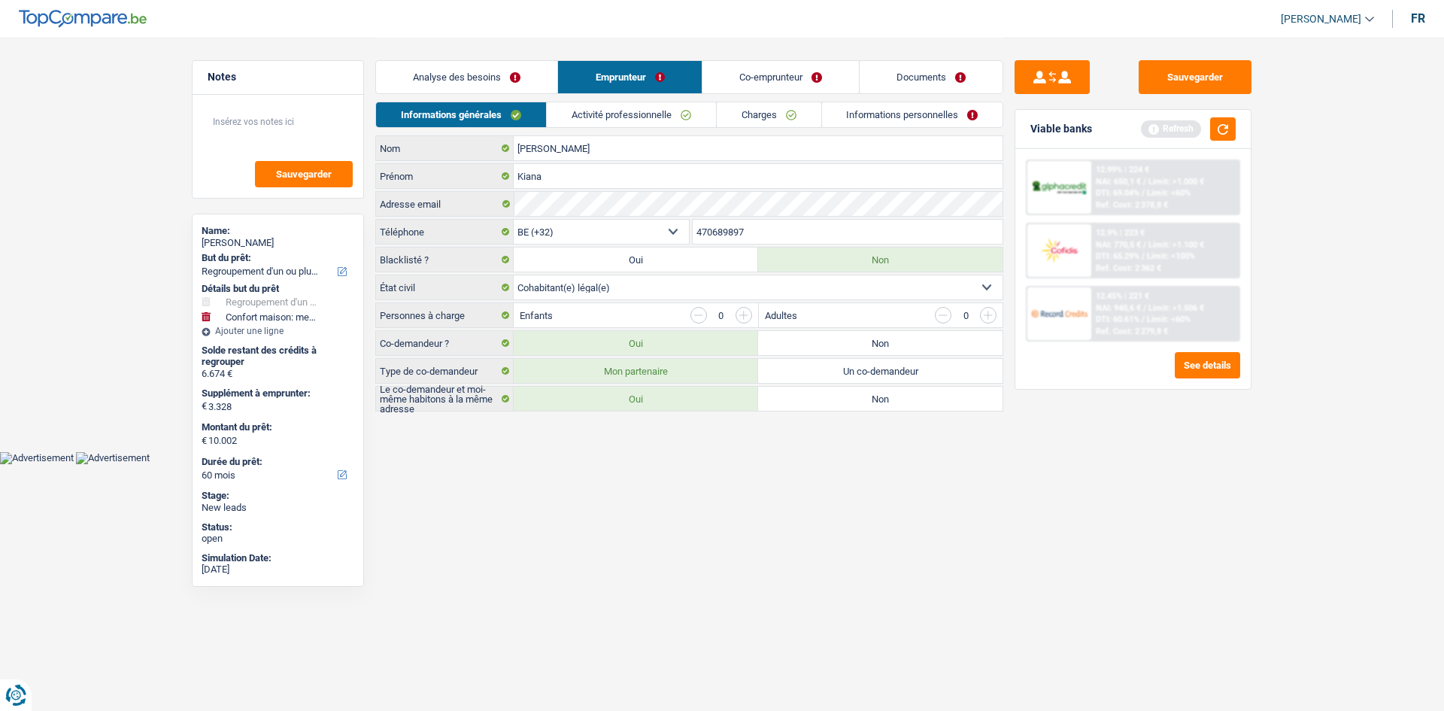
click at [667, 113] on link "Activité professionnelle" at bounding box center [631, 114] width 169 height 25
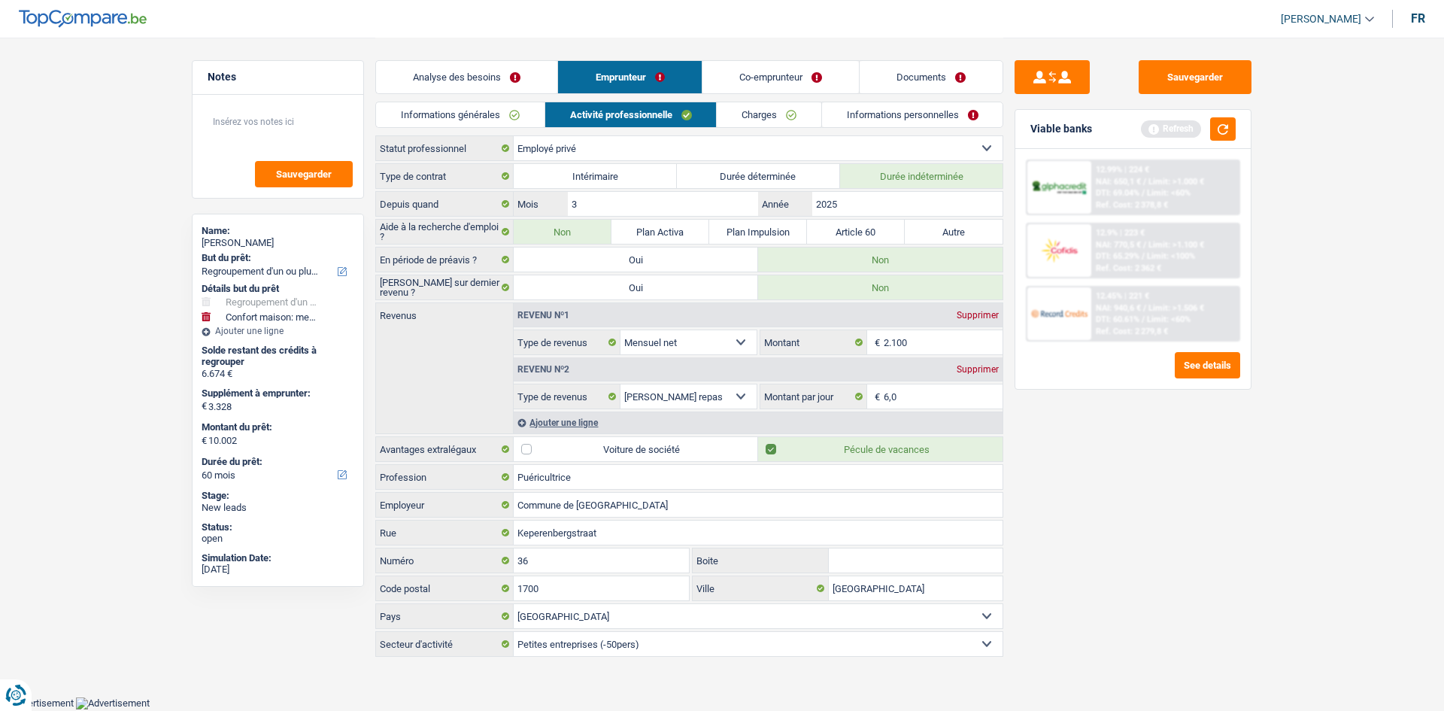
click at [755, 111] on link "Charges" at bounding box center [769, 114] width 105 height 25
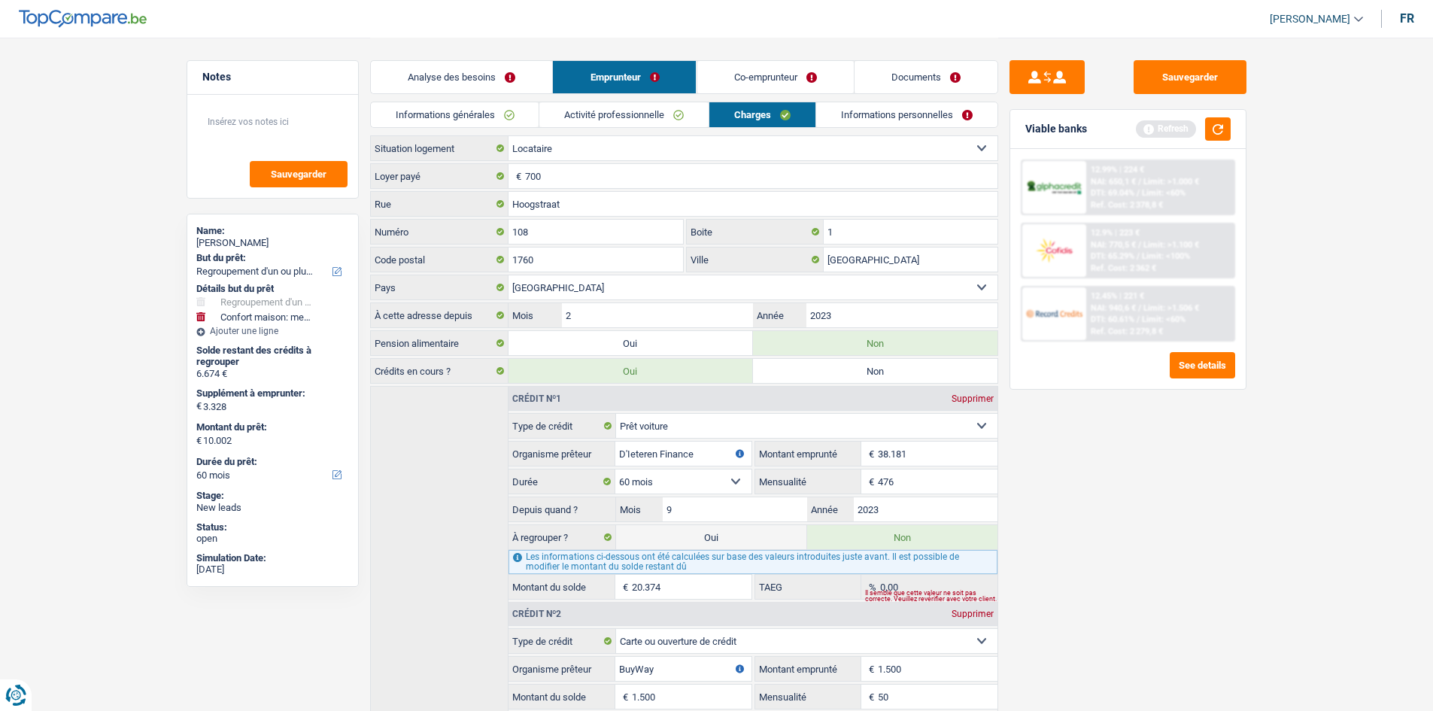
click at [863, 118] on link "Informations personnelles" at bounding box center [906, 114] width 181 height 25
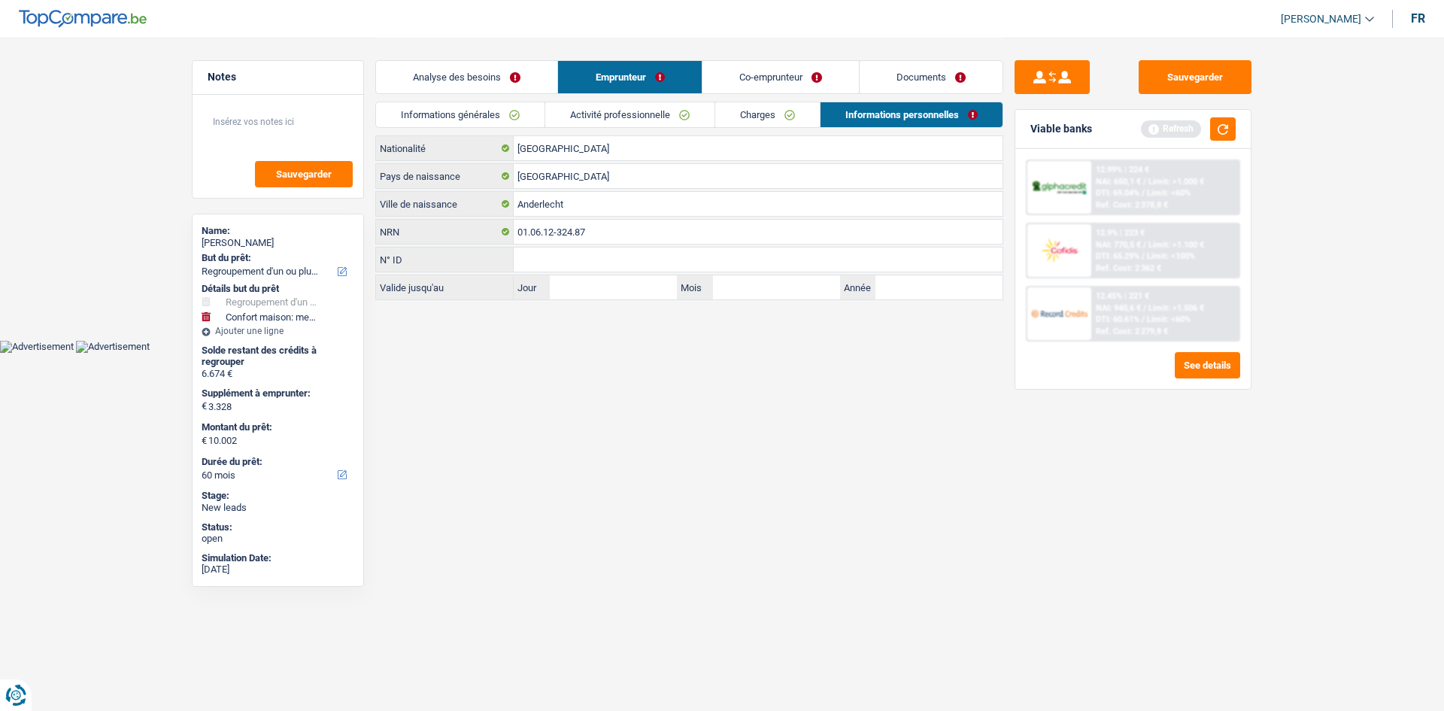
click at [785, 79] on link "Co-emprunteur" at bounding box center [780, 77] width 156 height 32
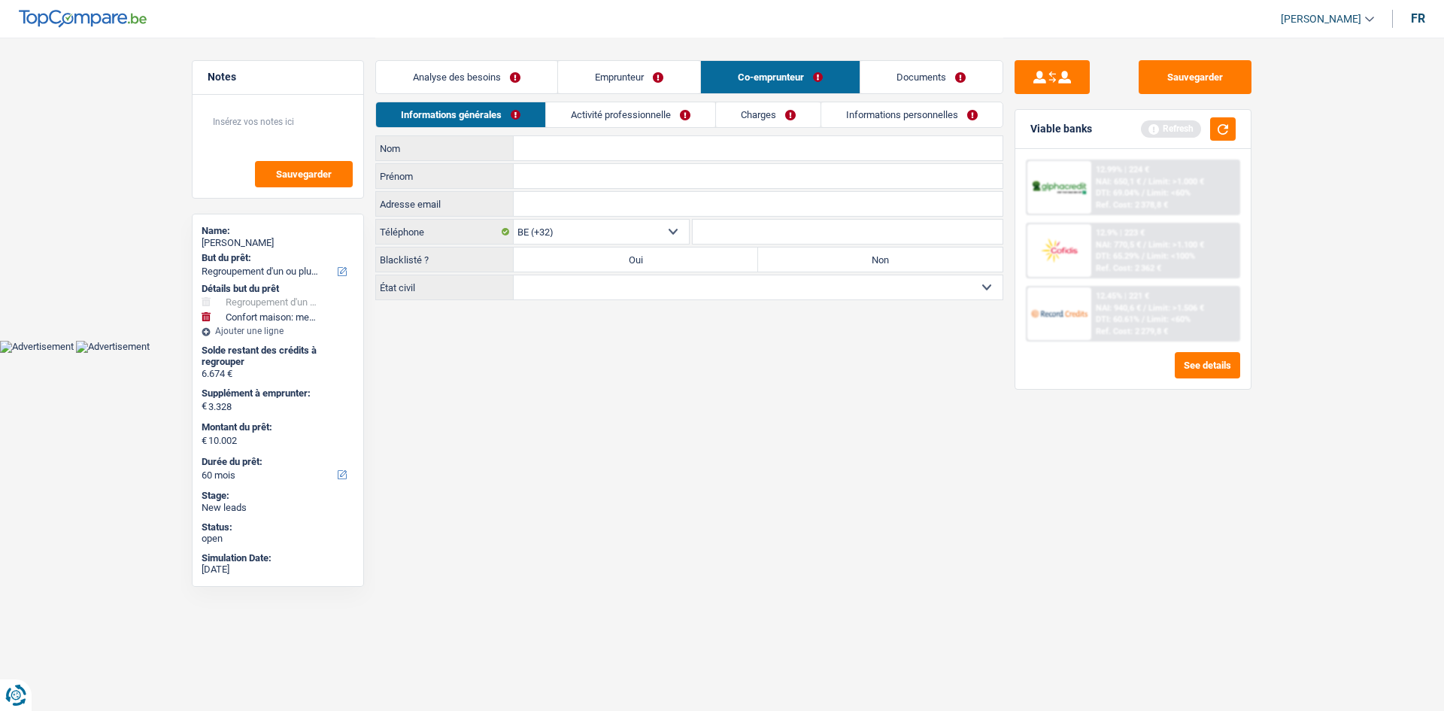
click at [601, 149] on input "Nom" at bounding box center [758, 148] width 489 height 24
click at [1232, 129] on button "button" at bounding box center [1223, 128] width 26 height 23
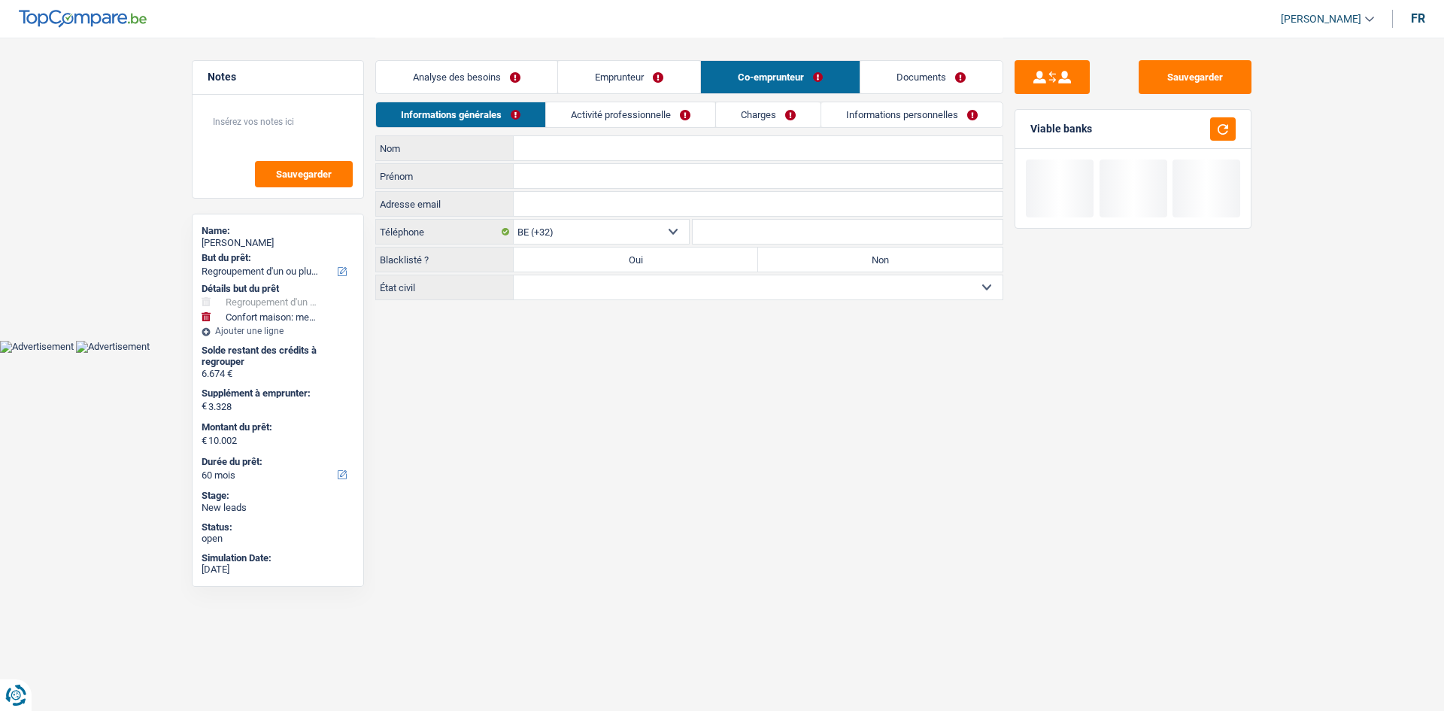
click at [675, 141] on input "Nom" at bounding box center [758, 148] width 489 height 24
click at [651, 120] on link "Activité professionnelle" at bounding box center [630, 114] width 169 height 25
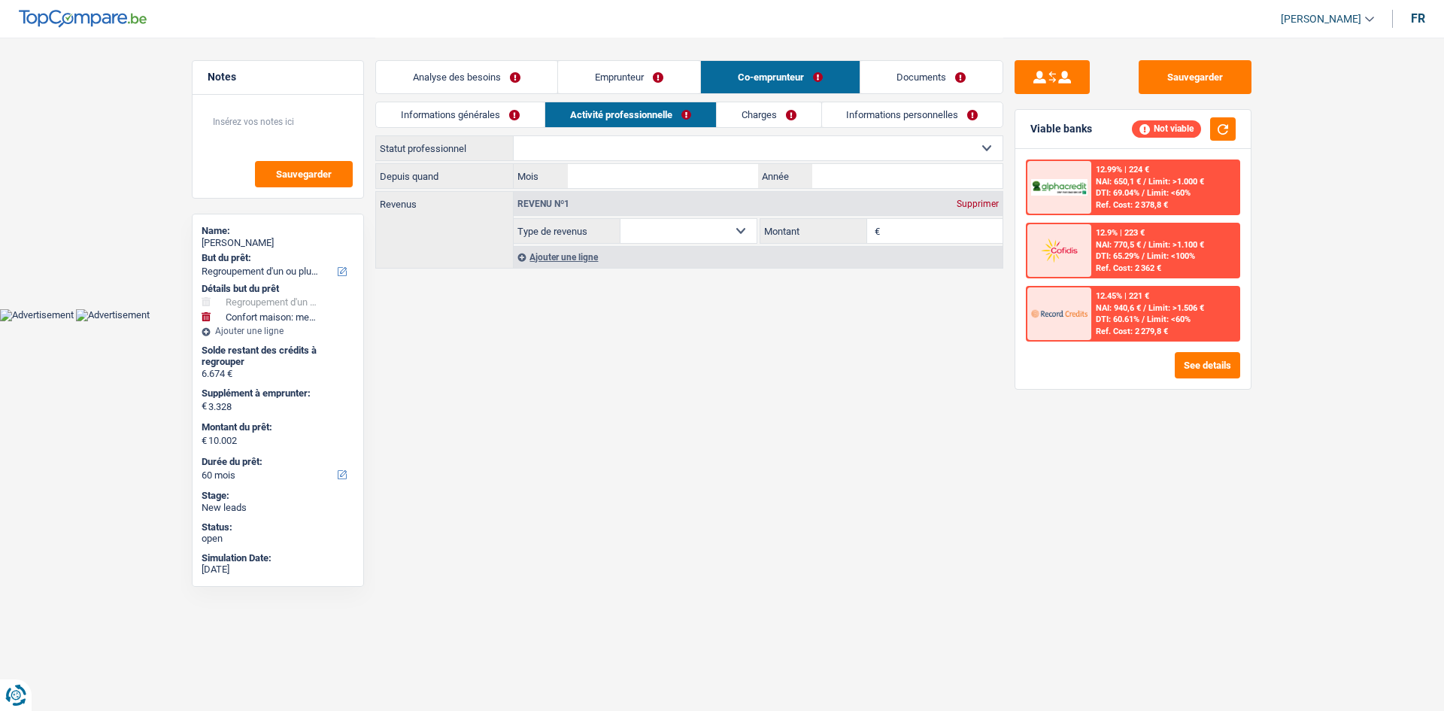
click at [676, 153] on select "Ouvrier Employé privé Employé public Invalide Indépendant Pensionné Chômeur Mut…" at bounding box center [758, 148] width 489 height 24
click at [514, 136] on select "Ouvrier Employé privé Employé public Invalide Indépendant Pensionné Chômeur Mut…" at bounding box center [758, 148] width 489 height 24
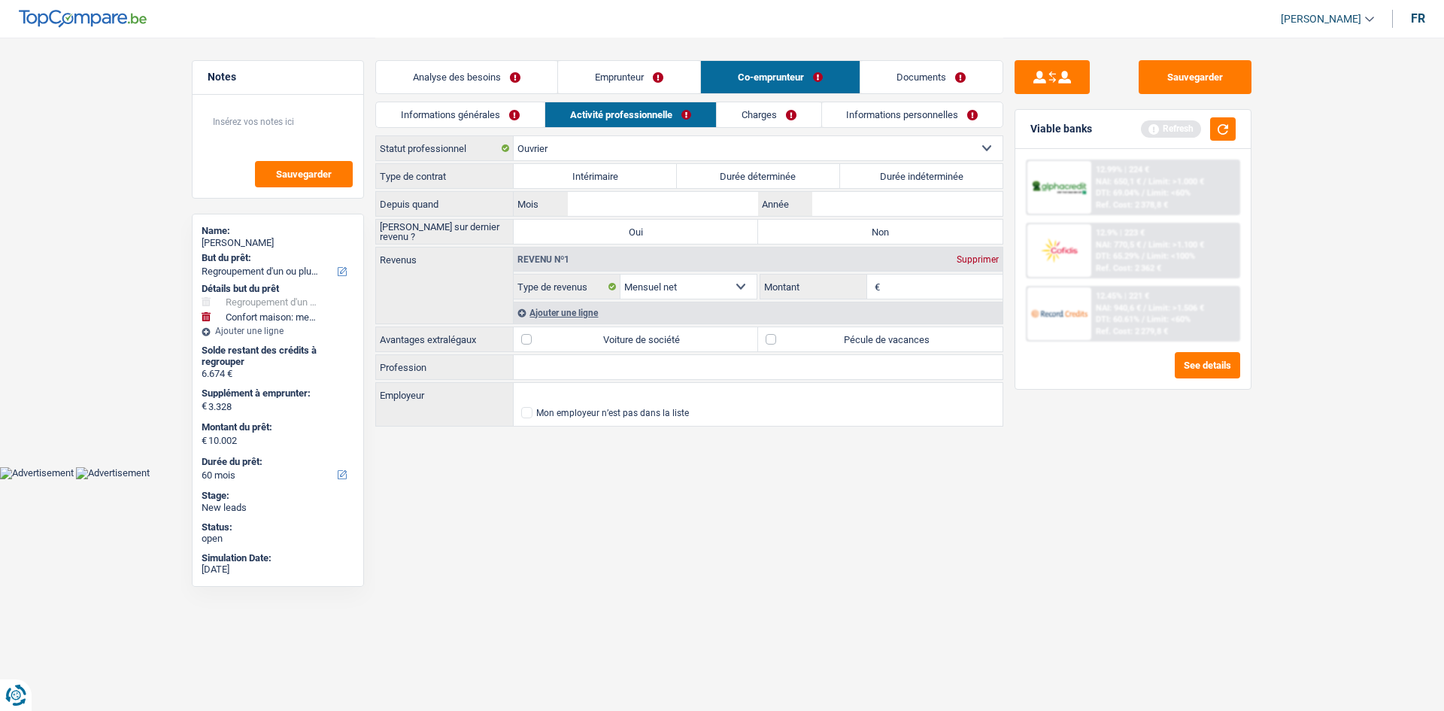
click at [864, 176] on label "Durée indéterminée" at bounding box center [921, 176] width 163 height 24
click at [864, 176] on input "Durée indéterminée" at bounding box center [921, 176] width 163 height 24
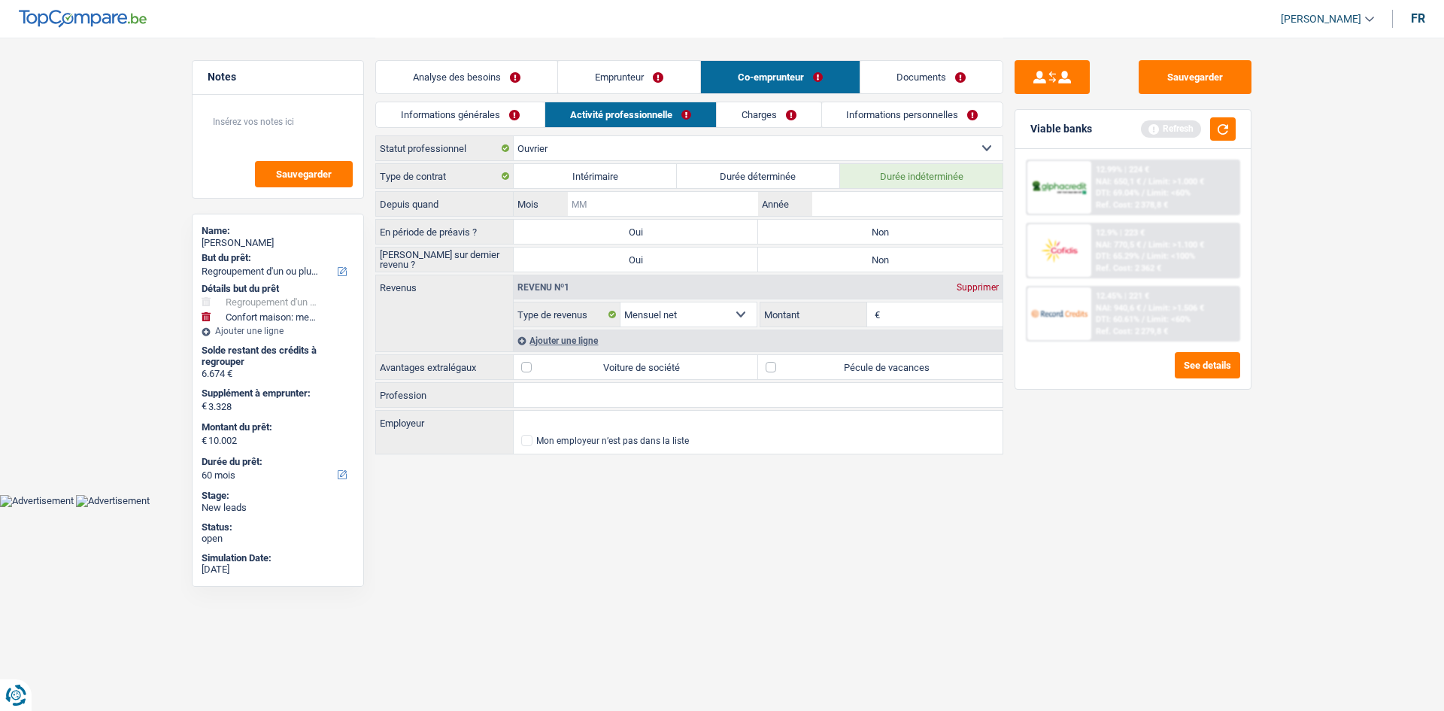
click at [726, 205] on input "Mois" at bounding box center [663, 204] width 190 height 24
click at [872, 208] on input "Année" at bounding box center [907, 204] width 190 height 24
click at [830, 223] on label "Non" at bounding box center [880, 232] width 244 height 24
click at [830, 223] on input "Non" at bounding box center [880, 232] width 244 height 24
click at [823, 256] on label "Non" at bounding box center [880, 259] width 244 height 24
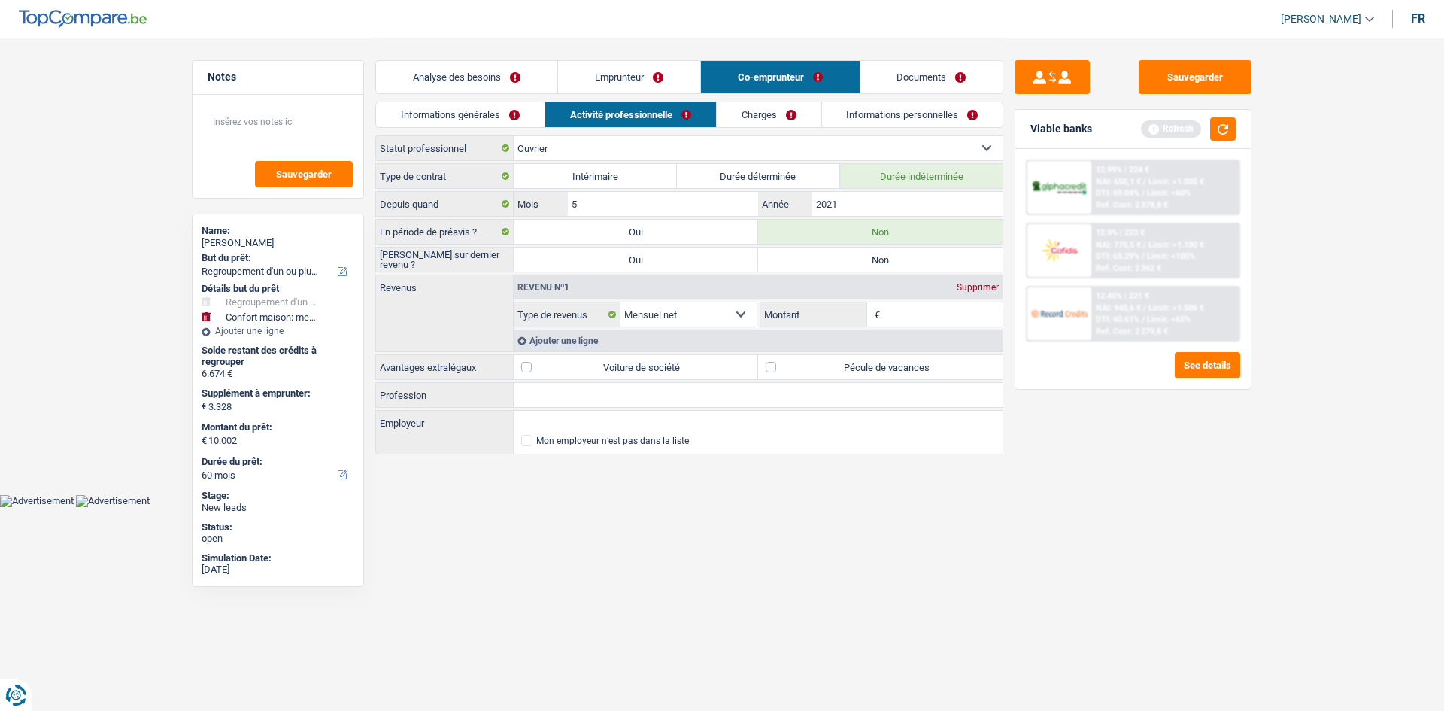
click at [823, 256] on input "Non" at bounding box center [880, 259] width 244 height 24
click at [942, 309] on input "Montant" at bounding box center [944, 314] width 120 height 24
click at [1210, 499] on div "Sauvegarder Viable banks Refresh 12.99% | 224 € NAI: 650,1 € / Limit: >1.000 € …" at bounding box center [1132, 373] width 259 height 626
click at [590, 341] on div "Ajouter une ligne" at bounding box center [758, 340] width 489 height 22
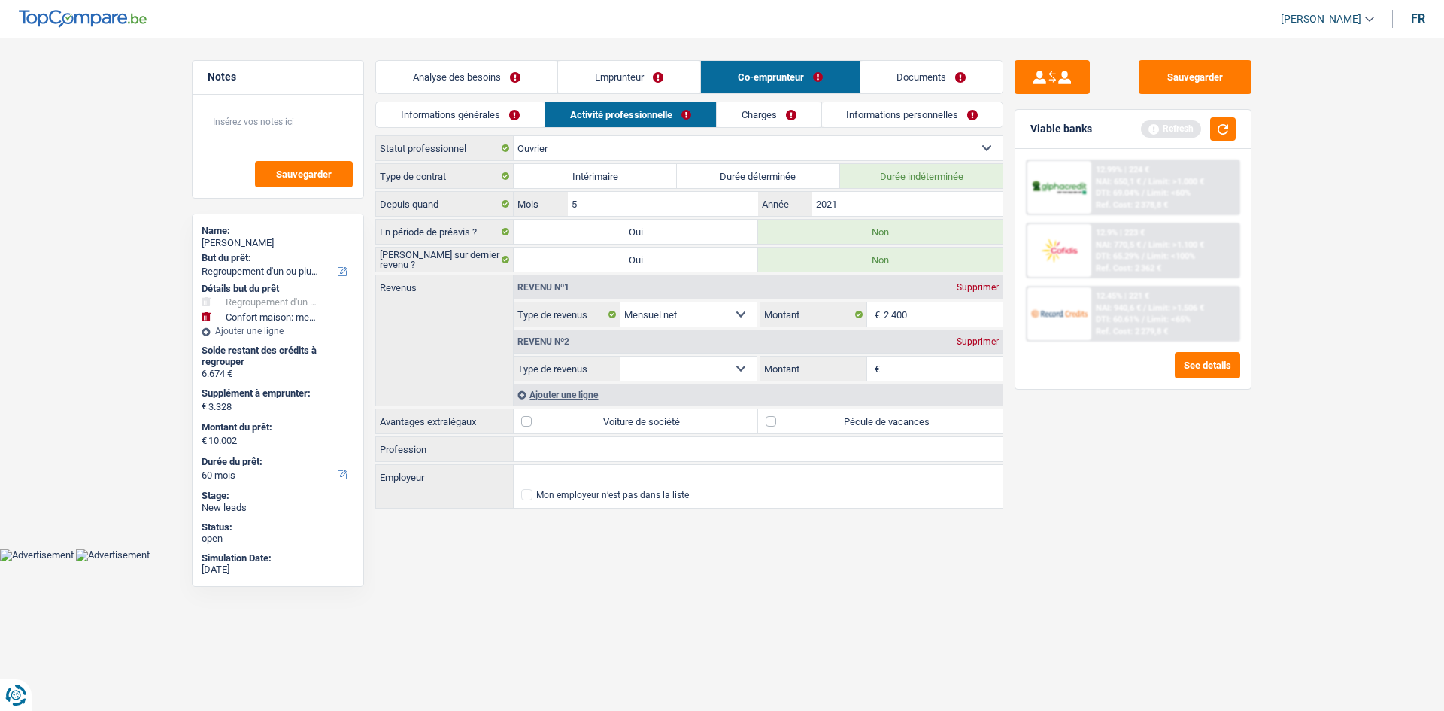
click at [687, 368] on select "Allocation d'handicap Allocations chômage Allocations familiales Chèques repas …" at bounding box center [688, 368] width 136 height 24
click at [620, 356] on select "Allocation d'handicap Allocations chômage Allocations familiales Chèques repas …" at bounding box center [688, 368] width 136 height 24
click at [893, 362] on input "Montant par jour" at bounding box center [944, 368] width 120 height 24
drag, startPoint x: 1257, startPoint y: 527, endPoint x: 1245, endPoint y: 395, distance: 132.8
click at [1254, 499] on div "Sauvegarder Viable banks Refresh 12.99% | 224 € NAI: 650,1 € / Limit: >1.000 € …" at bounding box center [1132, 373] width 259 height 626
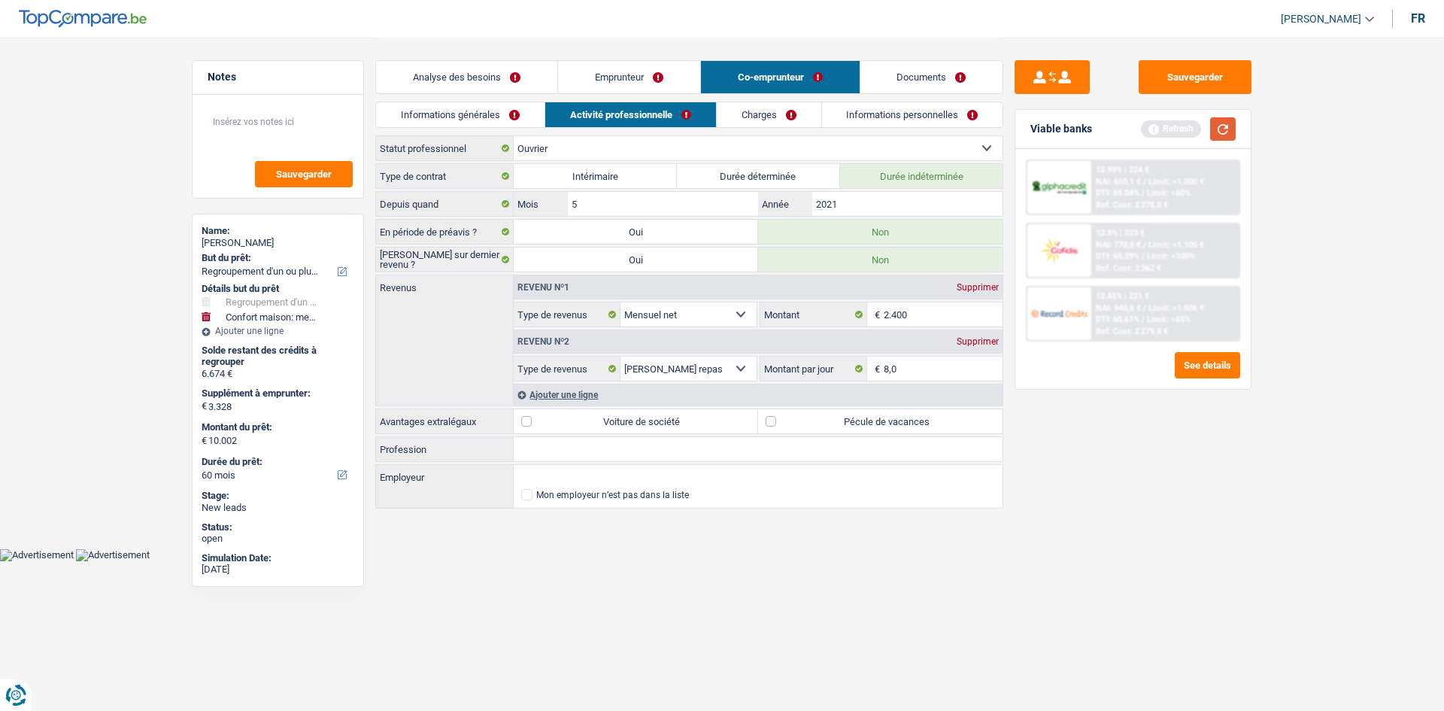
click at [1224, 125] on button "button" at bounding box center [1223, 128] width 26 height 23
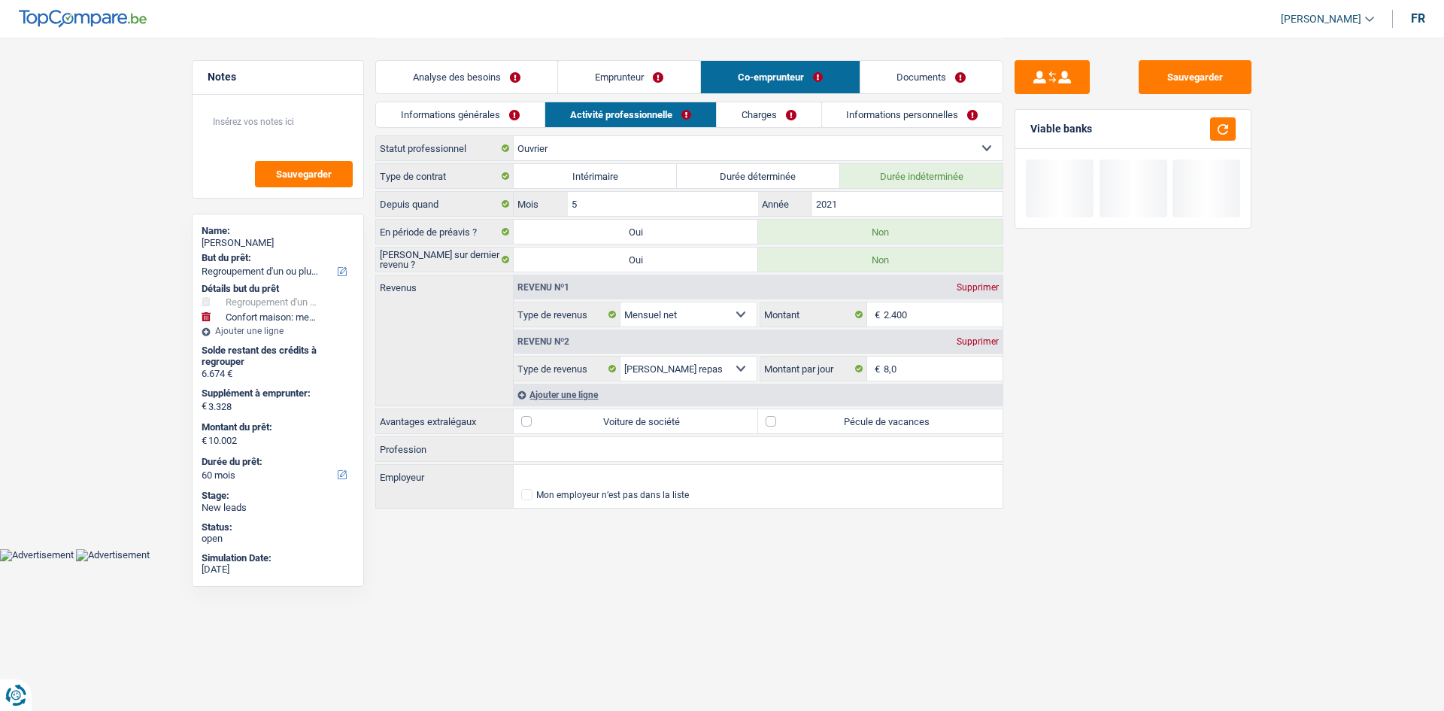
click at [763, 116] on link "Charges" at bounding box center [769, 114] width 105 height 25
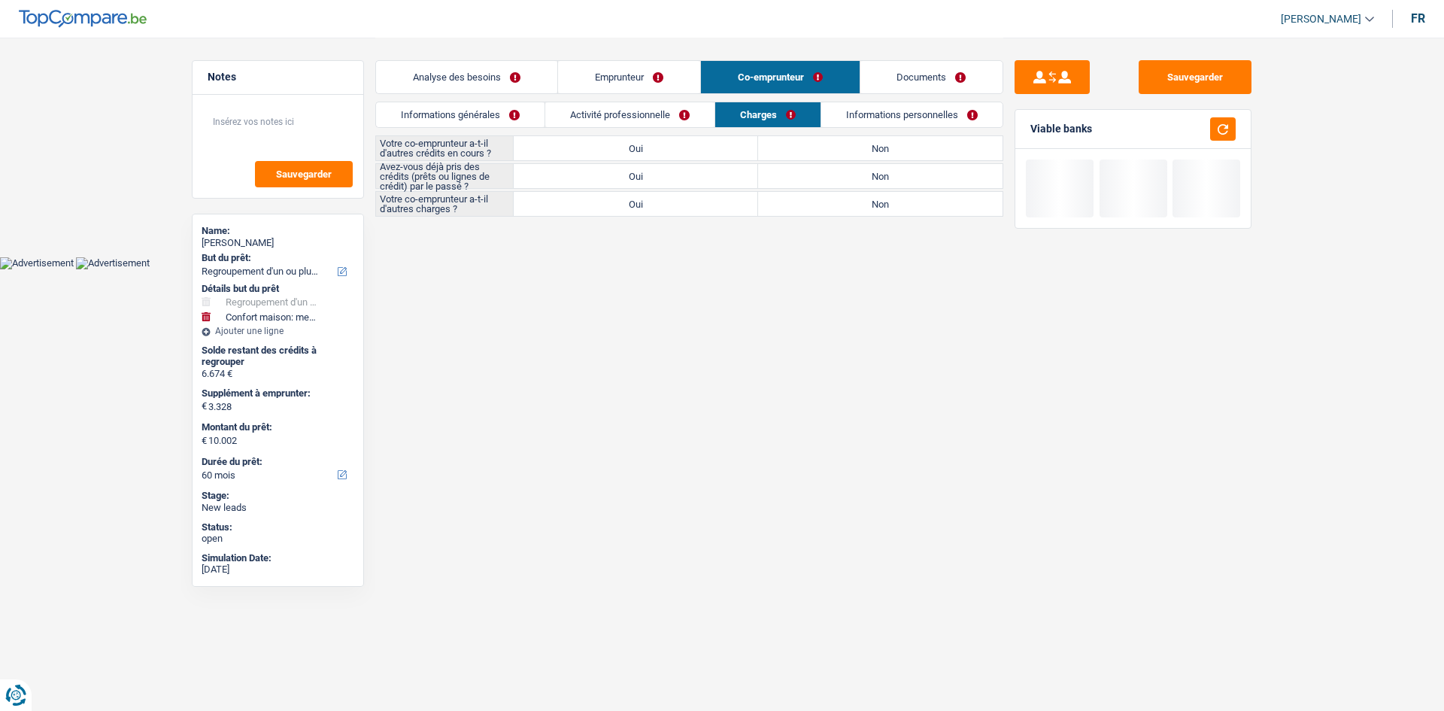
click at [817, 146] on label "Non" at bounding box center [880, 148] width 244 height 24
click at [817, 146] on input "Non" at bounding box center [880, 148] width 244 height 24
click at [672, 172] on label "Oui" at bounding box center [636, 176] width 244 height 24
click at [672, 172] on input "Oui" at bounding box center [636, 176] width 244 height 24
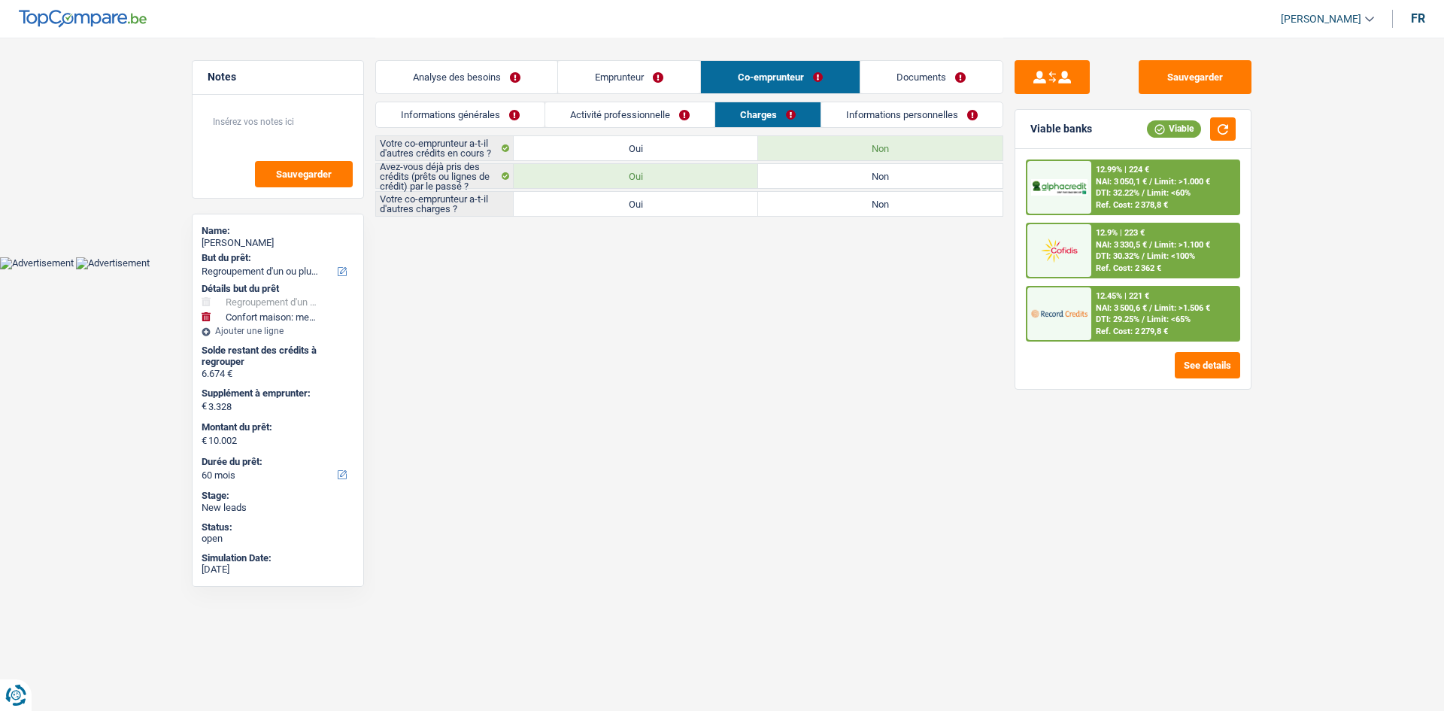
click at [808, 203] on label "Non" at bounding box center [880, 204] width 244 height 24
click at [808, 203] on input "Non" at bounding box center [880, 204] width 244 height 24
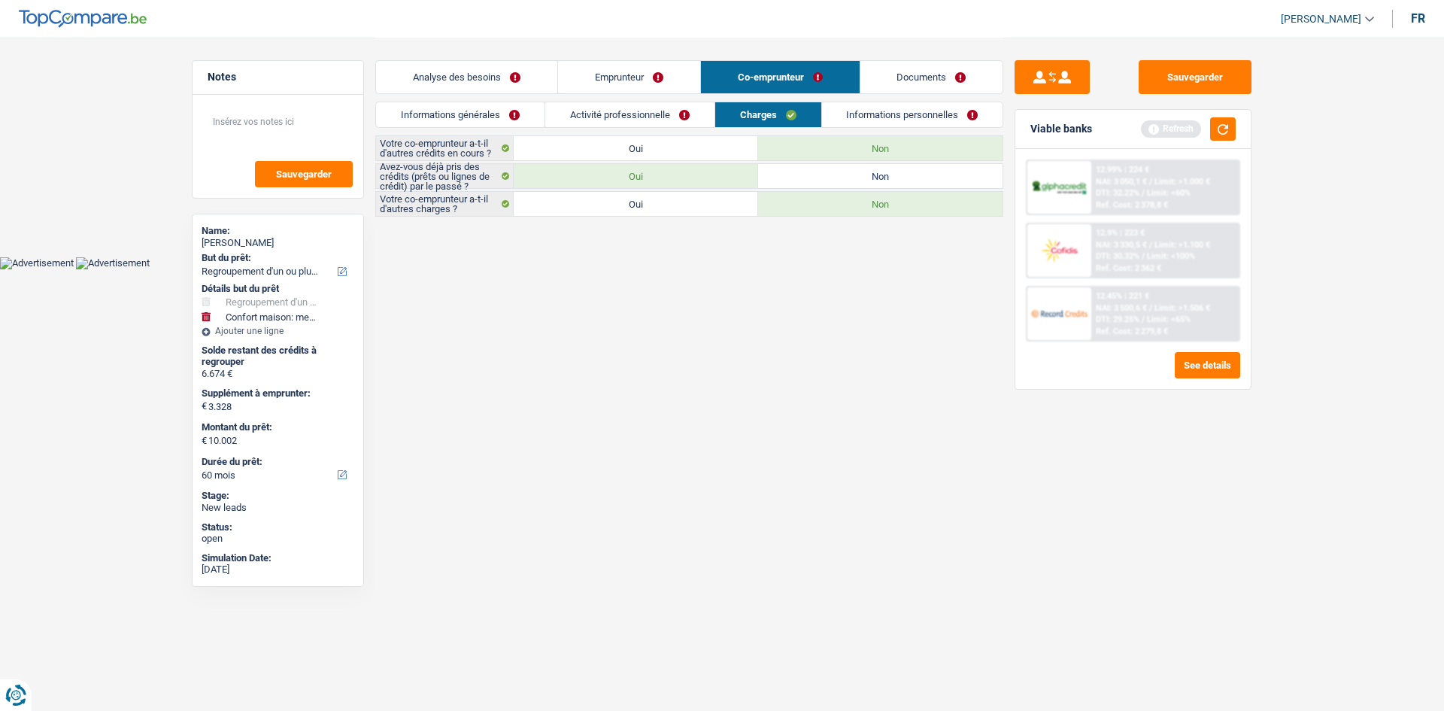
click at [715, 205] on label "Oui" at bounding box center [636, 204] width 244 height 24
click at [715, 205] on input "Oui" at bounding box center [636, 204] width 244 height 24
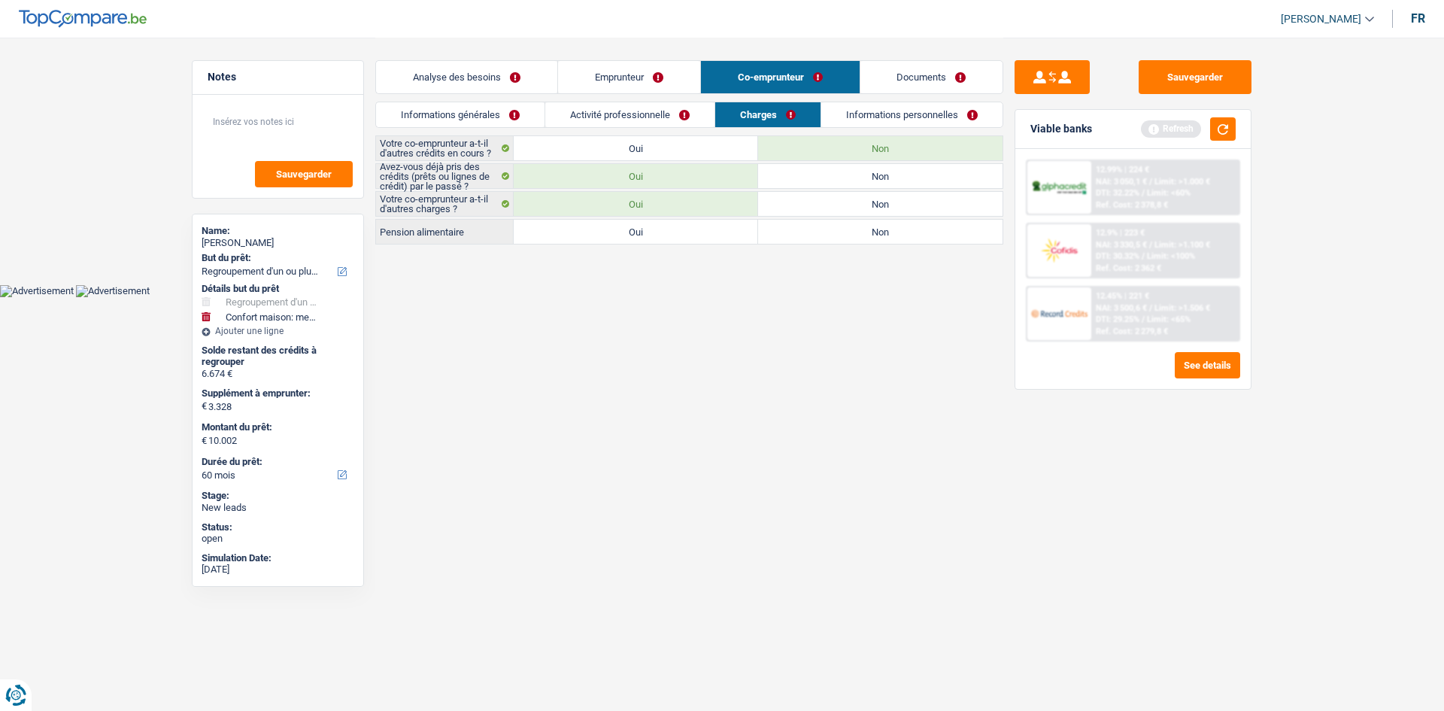
drag, startPoint x: 787, startPoint y: 208, endPoint x: 760, endPoint y: 187, distance: 33.8
click at [787, 206] on label "Non" at bounding box center [880, 204] width 244 height 24
click at [787, 206] on input "Non" at bounding box center [880, 204] width 244 height 24
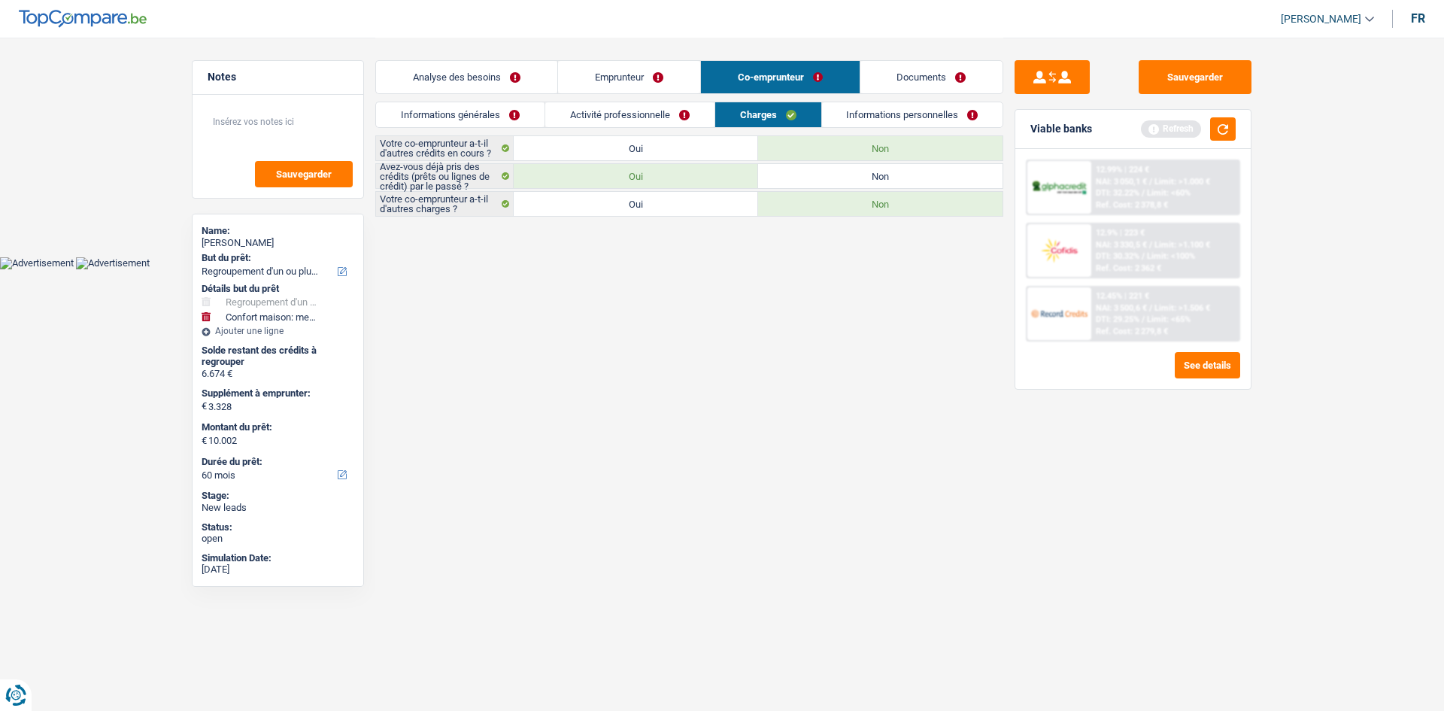
click at [698, 147] on label "Oui" at bounding box center [636, 148] width 244 height 24
click at [698, 147] on input "Oui" at bounding box center [636, 148] width 244 height 24
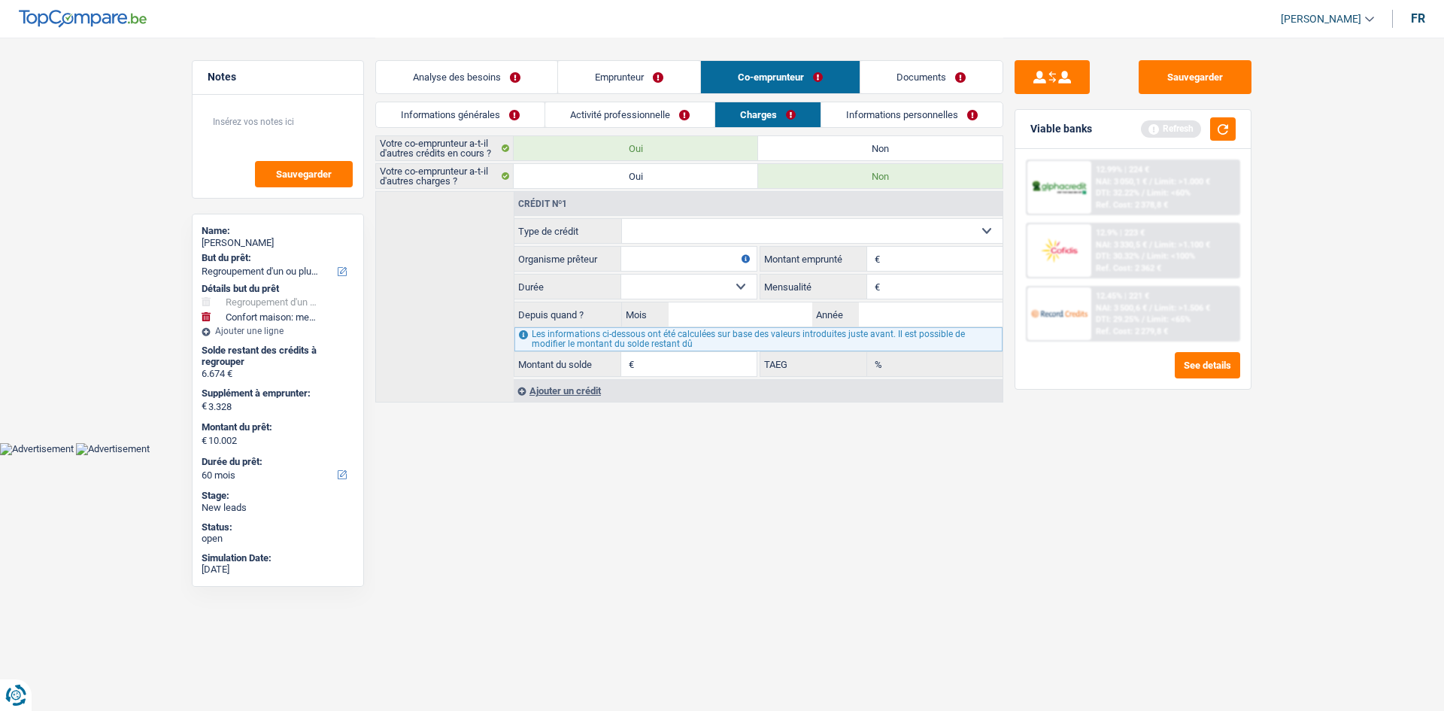
click at [748, 239] on select "Carte ou ouverture de crédit Prêt hypothécaire Vente à tempérament Prêt à tempé…" at bounding box center [812, 231] width 381 height 24
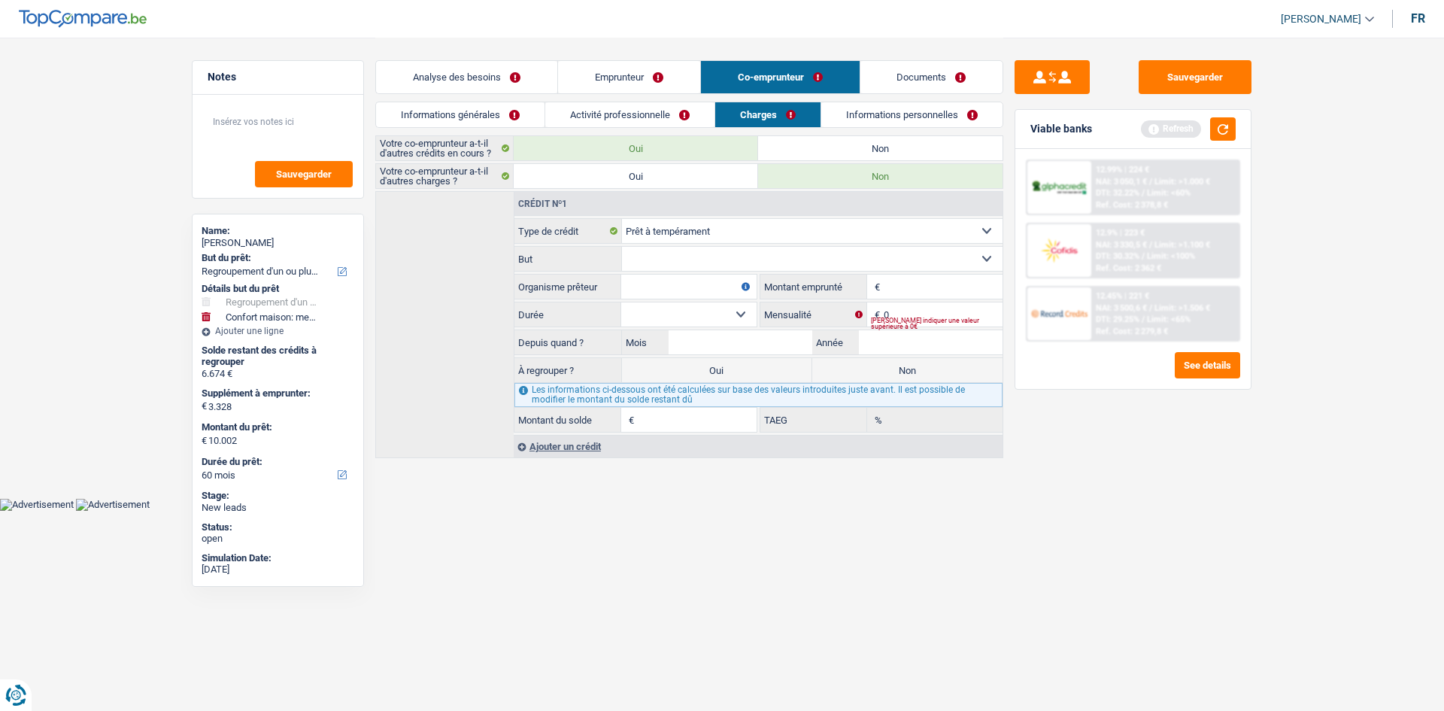
click at [707, 262] on select "Confort maison: meubles, textile, peinture, électroménager, outillage non-profe…" at bounding box center [812, 259] width 381 height 24
click at [622, 247] on select "Confort maison: meubles, textile, peinture, électroménager, outillage non-profe…" at bounding box center [812, 259] width 381 height 24
click at [706, 281] on input "Organisme prêteur" at bounding box center [688, 286] width 135 height 24
click at [882, 284] on span "€" at bounding box center [875, 286] width 17 height 24
click at [920, 278] on input "Montant" at bounding box center [943, 286] width 119 height 24
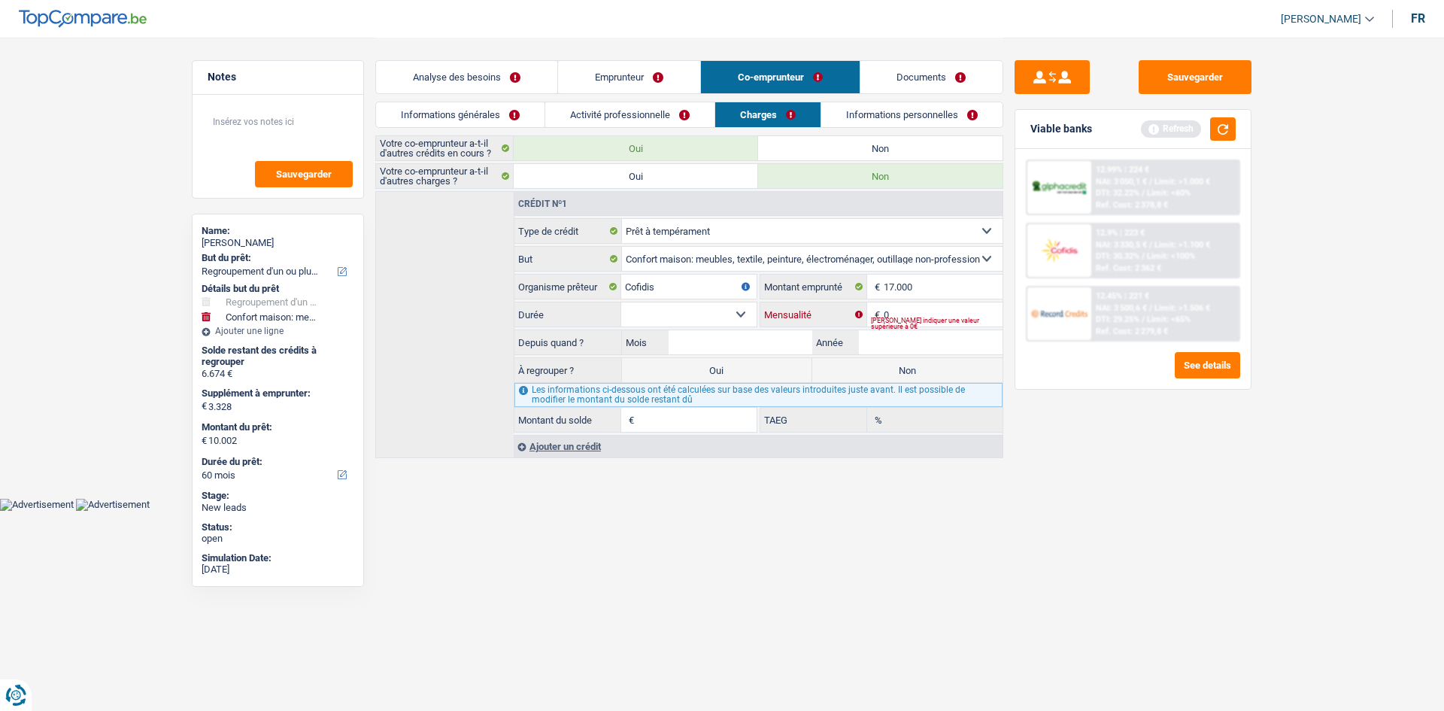
click at [905, 313] on input "0" at bounding box center [943, 314] width 119 height 24
drag, startPoint x: 685, startPoint y: 312, endPoint x: 690, endPoint y: 323, distance: 12.4
click at [685, 312] on select "12 mois 18 mois 24 mois 30 mois 36 mois 42 mois 48 mois 60 mois 72 mois 84 mois…" at bounding box center [688, 314] width 135 height 24
click at [621, 302] on select "12 mois 18 mois 24 mois 30 mois 36 mois 42 mois 48 mois 60 mois 72 mois 84 mois…" at bounding box center [688, 314] width 135 height 24
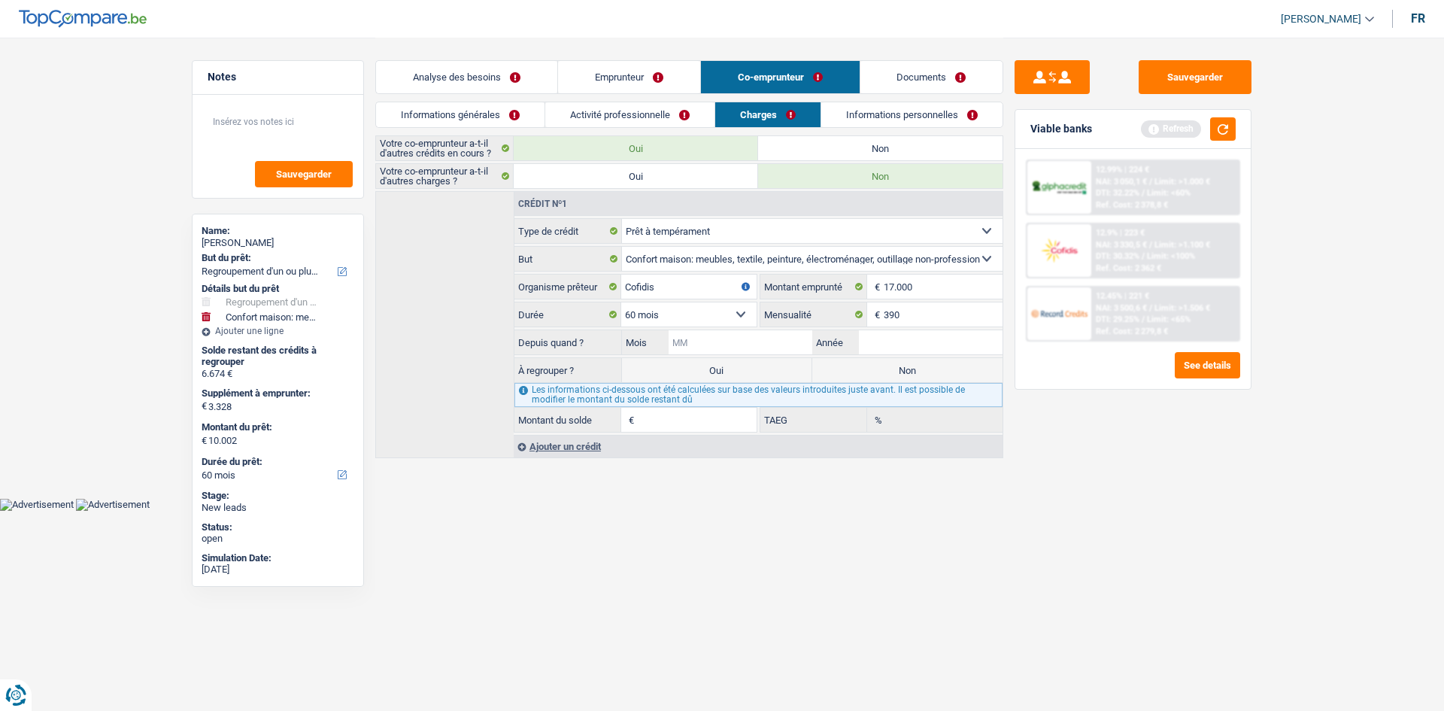
click at [748, 335] on input "Mois" at bounding box center [741, 342] width 144 height 24
click at [855, 361] on label "Non" at bounding box center [907, 370] width 190 height 24
click at [855, 361] on input "Non" at bounding box center [907, 370] width 190 height 24
click at [1200, 483] on div "Sauvegarder Viable banks Refresh 12.99% | 224 € NAI: 3 050,1 € / Limit: >1.000 …" at bounding box center [1132, 373] width 259 height 626
click at [726, 322] on select "12 mois 18 mois 24 mois 30 mois 36 mois 42 mois 48 mois 60 mois 72 mois 84 mois…" at bounding box center [688, 314] width 135 height 24
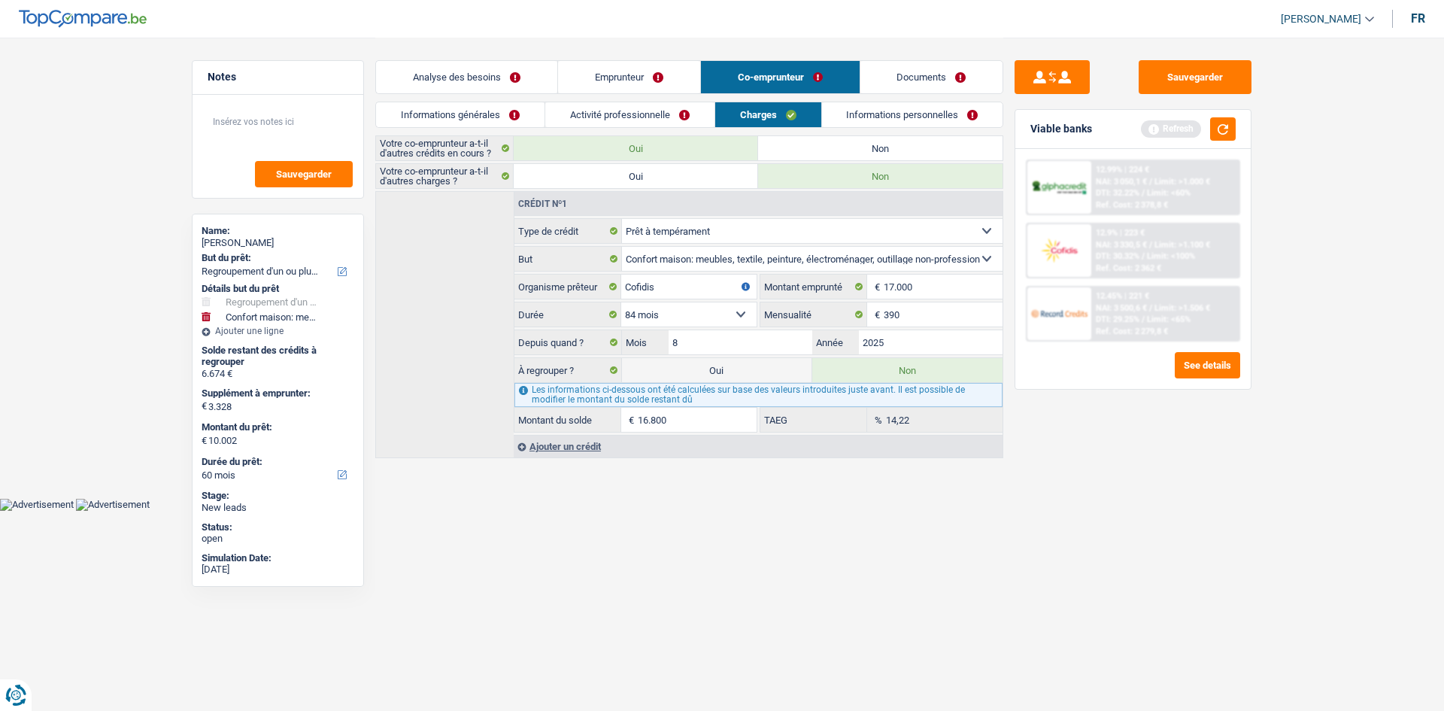
click at [621, 302] on select "12 mois 18 mois 24 mois 30 mois 36 mois 42 mois 48 mois 60 mois 72 mois 84 mois…" at bounding box center [688, 314] width 135 height 24
drag, startPoint x: 739, startPoint y: 310, endPoint x: 741, endPoint y: 320, distance: 10.6
click at [739, 310] on select "12 mois 18 mois 24 mois 30 mois 36 mois 42 mois 48 mois 60 mois 72 mois 84 mois…" at bounding box center [688, 314] width 135 height 24
click at [621, 302] on select "12 mois 18 mois 24 mois 30 mois 36 mois 42 mois 48 mois 60 mois 72 mois 84 mois…" at bounding box center [688, 314] width 135 height 24
click at [1205, 538] on div "Sauvegarder Viable banks Refresh 12.99% | 224 € NAI: 3 050,1 € / Limit: >1.000 …" at bounding box center [1132, 373] width 259 height 626
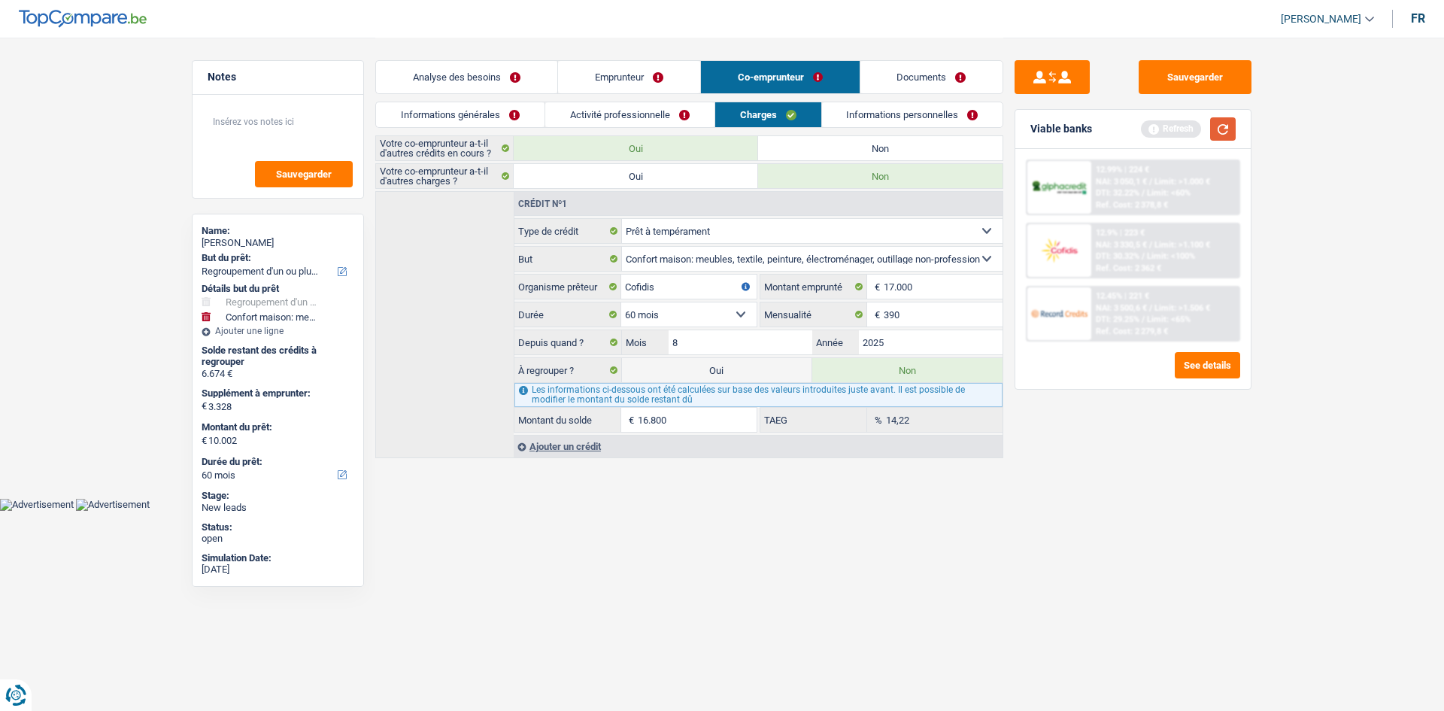
click at [1215, 125] on button "button" at bounding box center [1223, 128] width 26 height 23
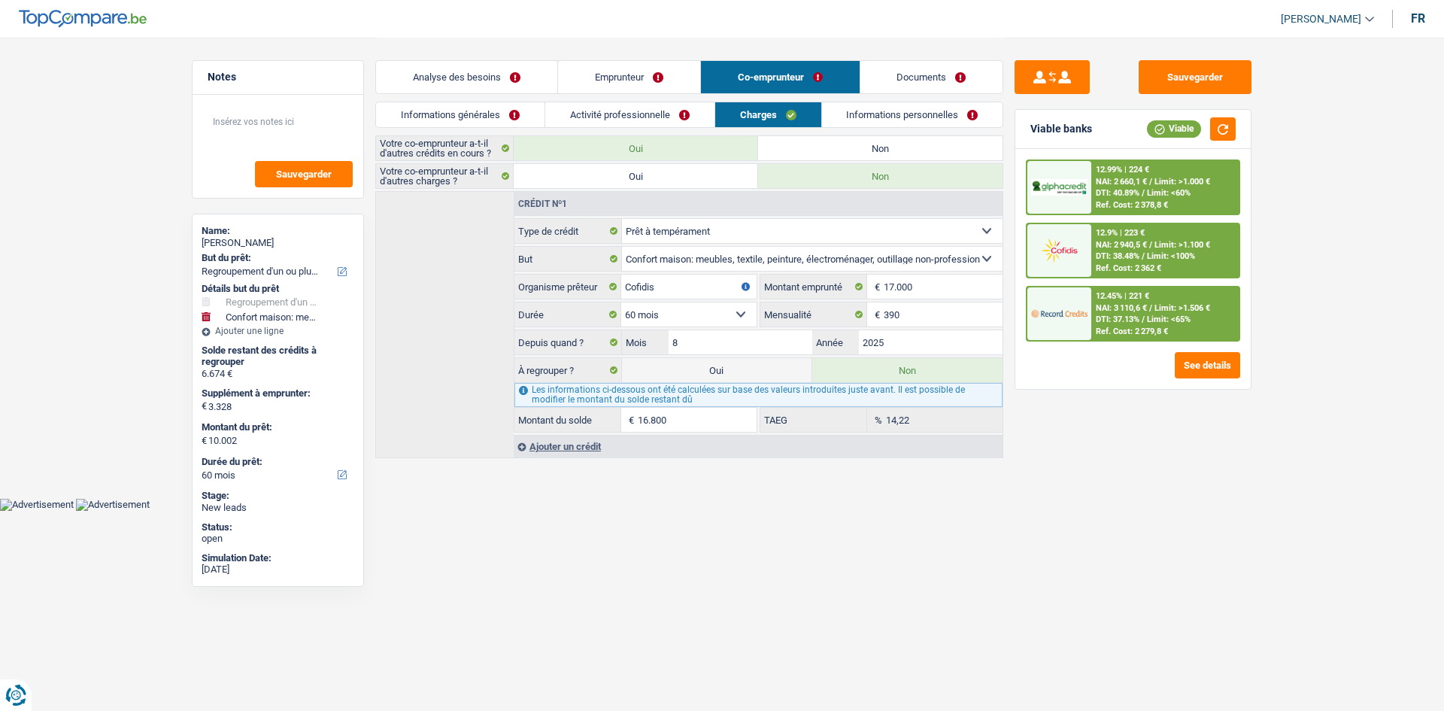
click at [902, 114] on link "Informations personnelles" at bounding box center [912, 114] width 181 height 25
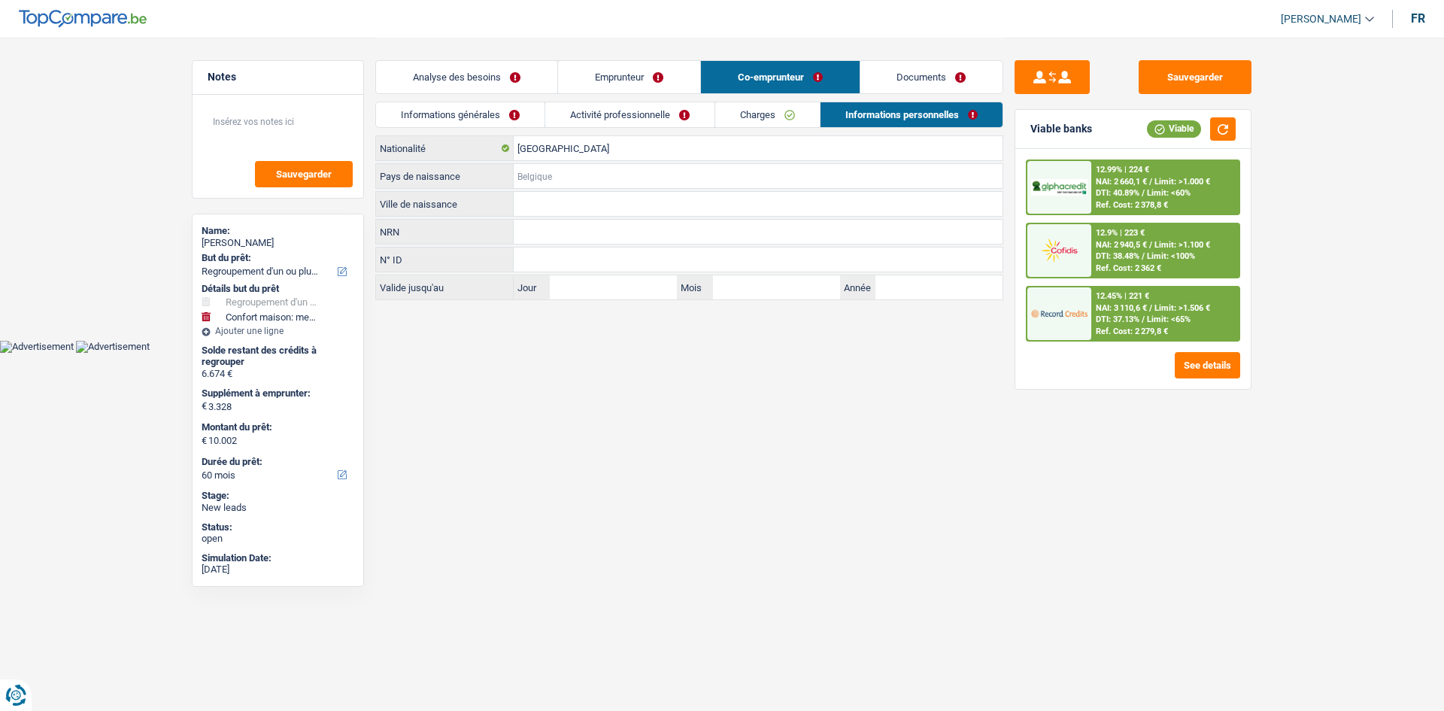
click at [576, 166] on input "Pays de naissance" at bounding box center [758, 176] width 489 height 24
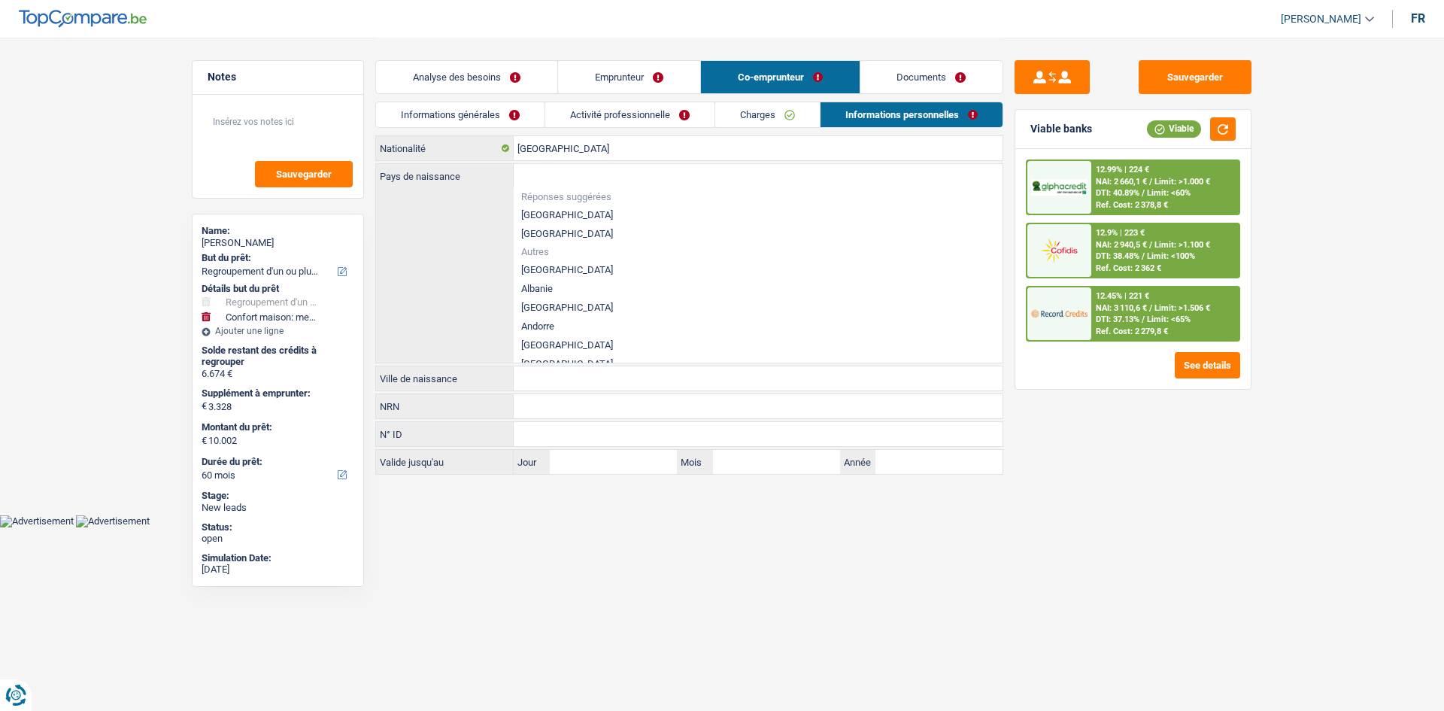
click at [548, 214] on li "[GEOGRAPHIC_DATA]" at bounding box center [758, 214] width 489 height 19
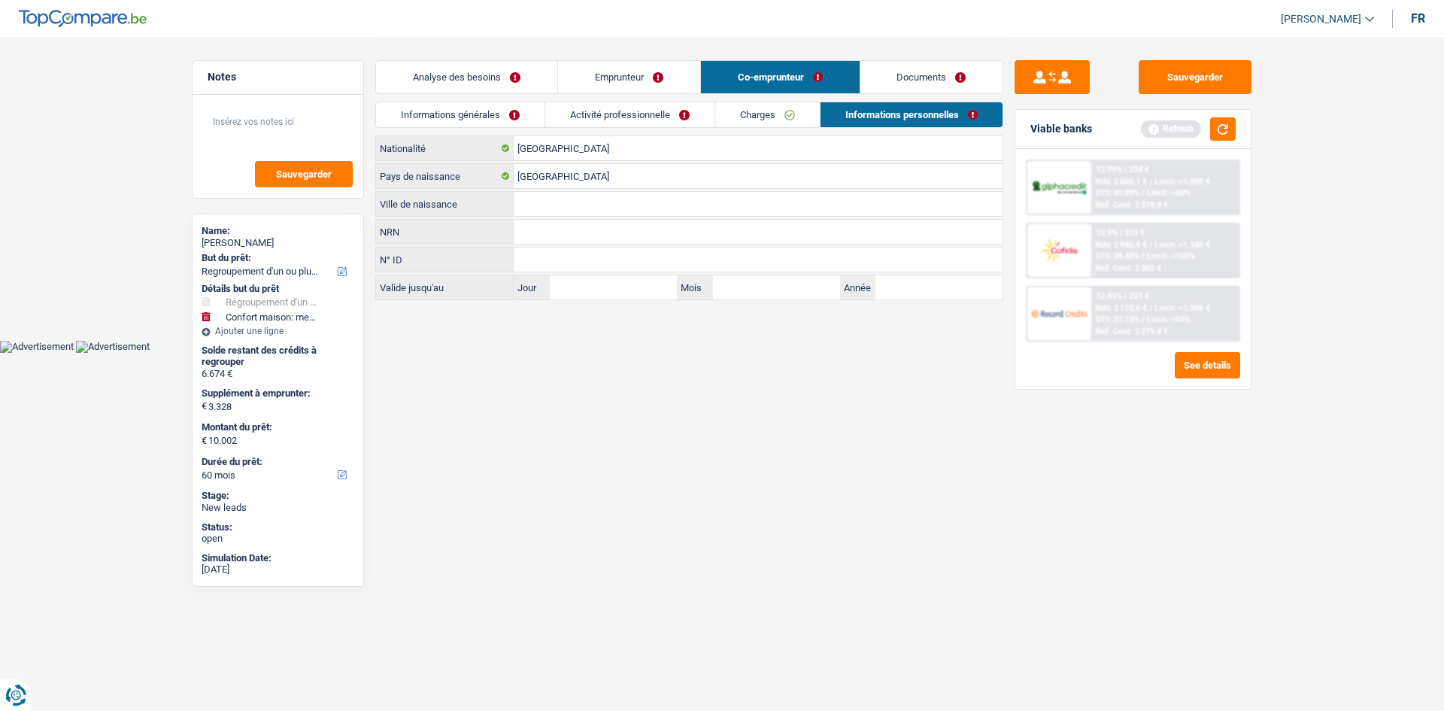
click at [572, 202] on input "Ville de naissance" at bounding box center [758, 204] width 489 height 24
click at [644, 73] on link "Emprunteur" at bounding box center [629, 77] width 142 height 32
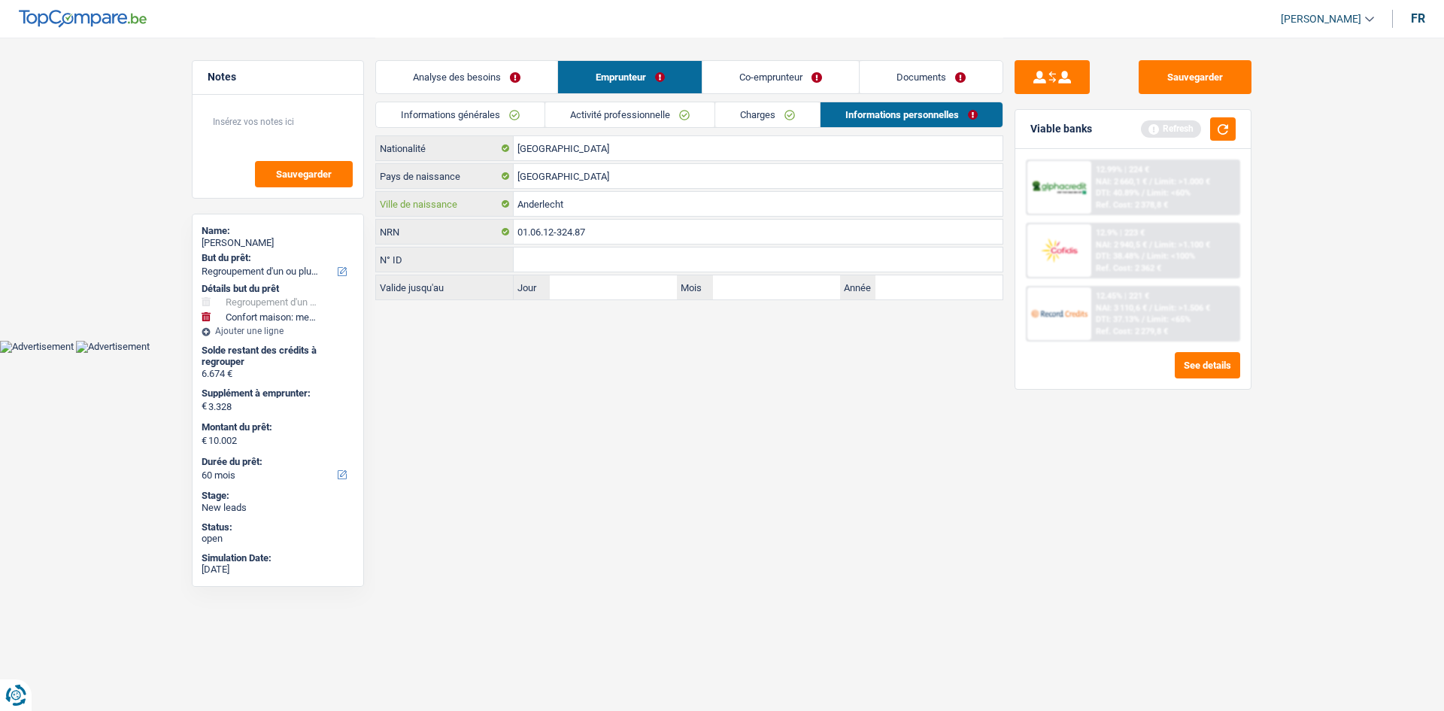
click at [721, 193] on input "Anderlecht" at bounding box center [758, 204] width 489 height 24
click at [764, 82] on link "Co-emprunteur" at bounding box center [780, 77] width 156 height 32
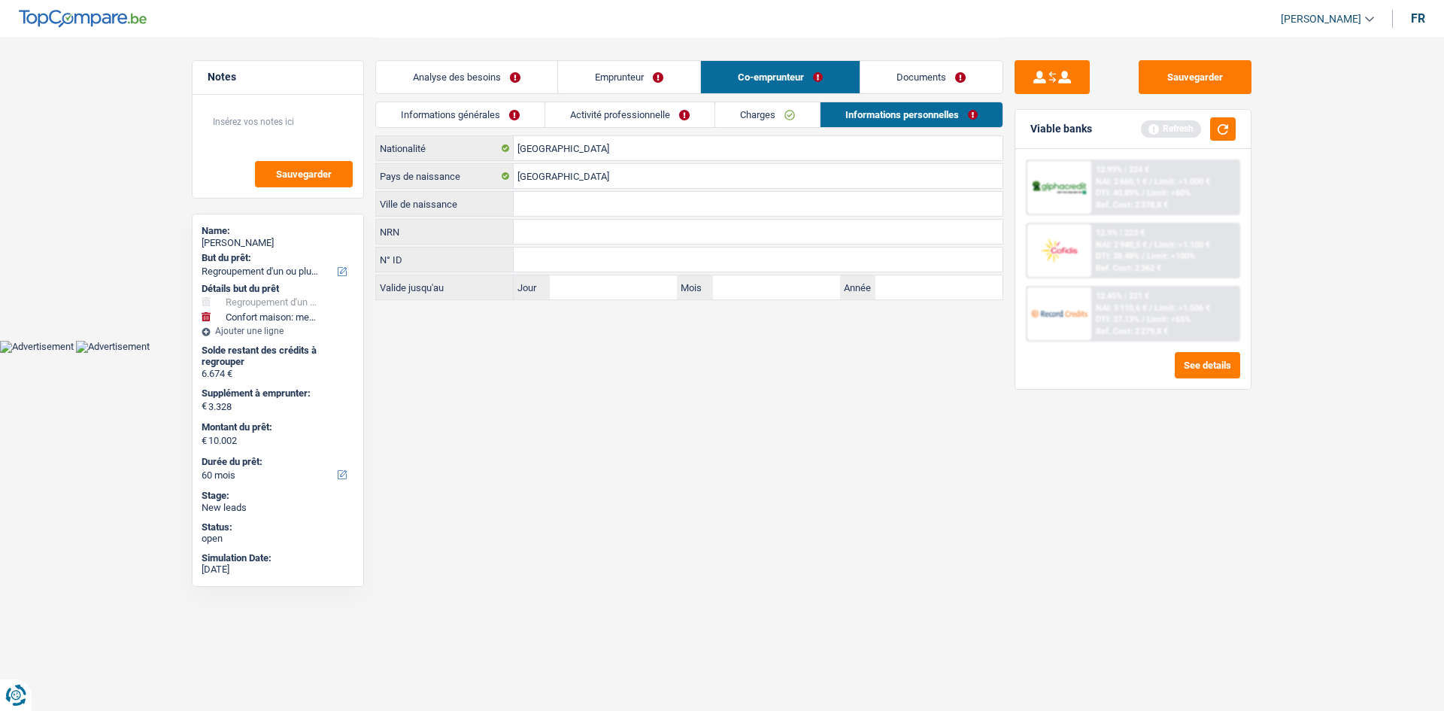
click at [732, 197] on input "Ville de naissance" at bounding box center [758, 204] width 489 height 24
paste input "Anderlecht"
click at [828, 353] on html "Vous avez le contrôle de vos données Nous utilisons des cookies, tout comme nos…" at bounding box center [722, 176] width 1444 height 353
click at [756, 114] on link "Charges" at bounding box center [767, 114] width 105 height 25
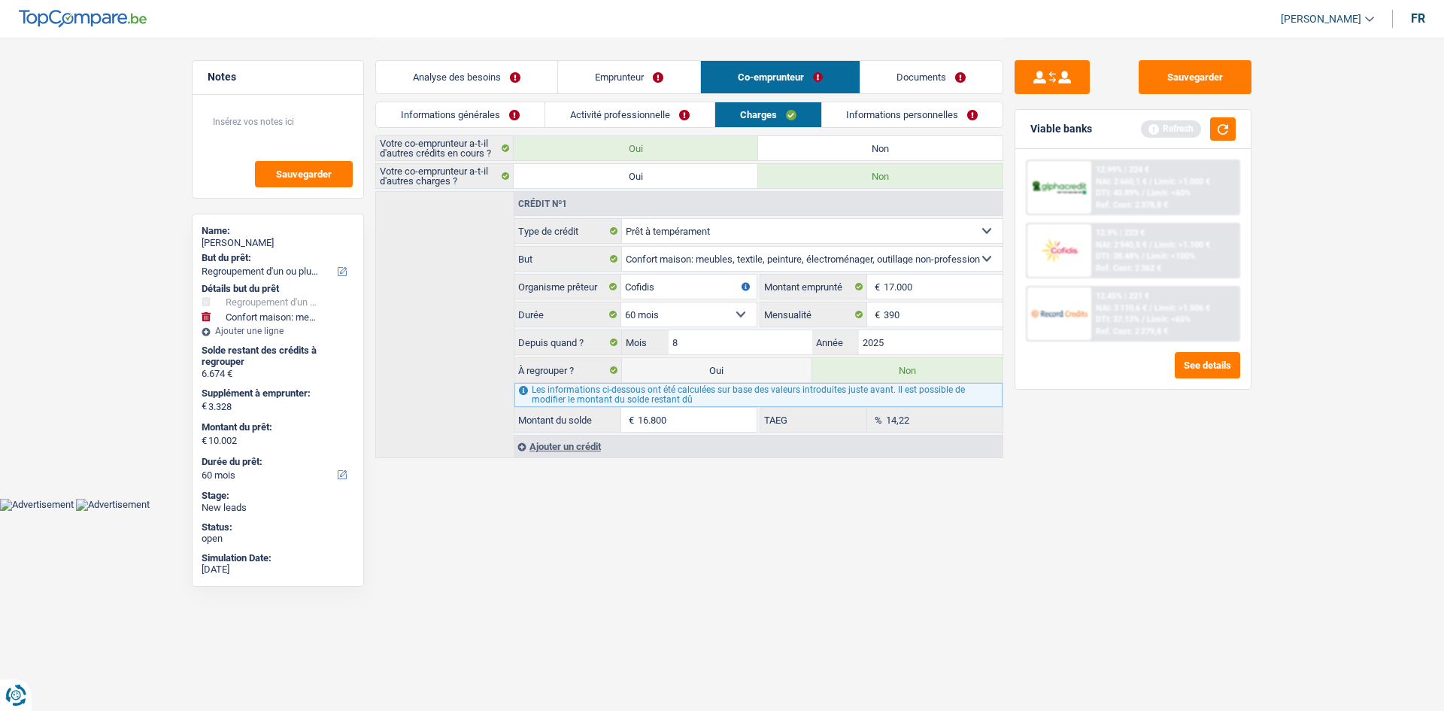
click at [698, 108] on link "Activité professionnelle" at bounding box center [629, 114] width 169 height 25
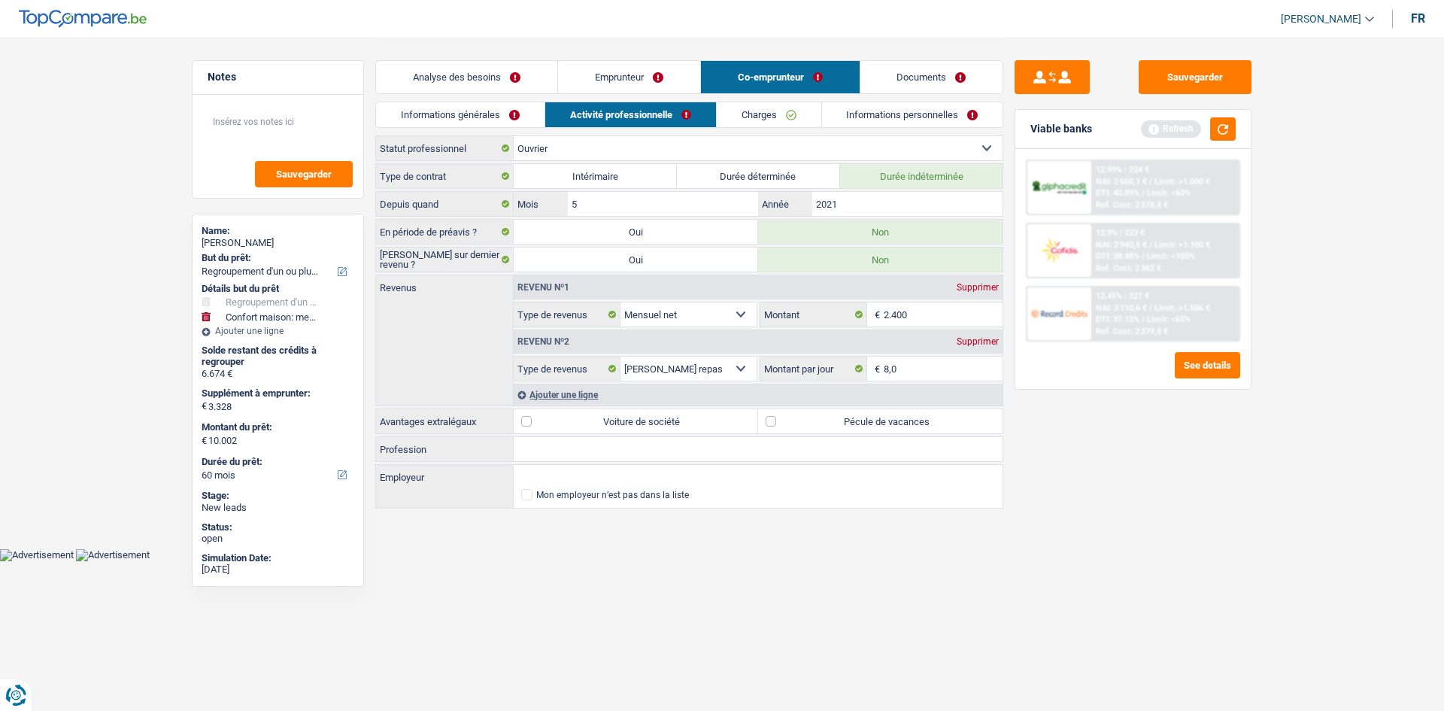
click at [509, 105] on link "Informations générales" at bounding box center [460, 114] width 168 height 25
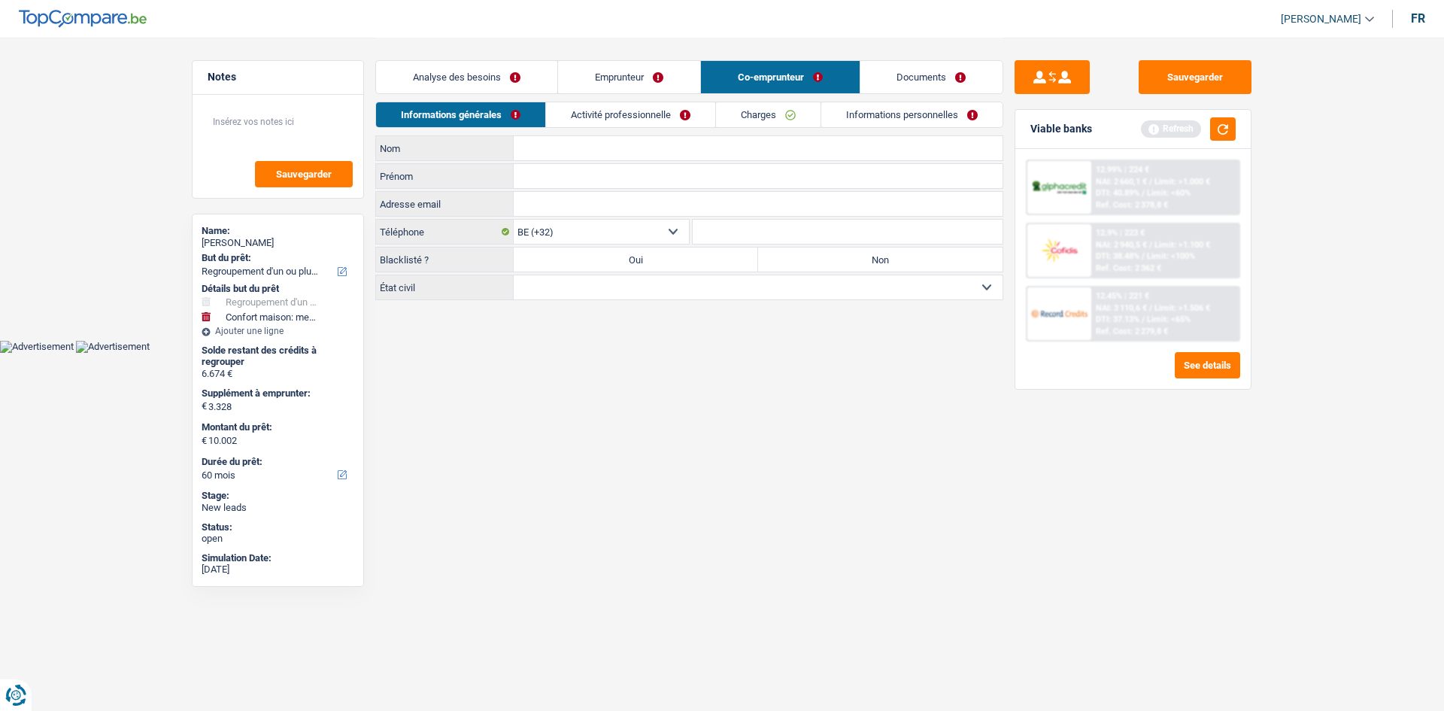
click at [615, 152] on input "Nom" at bounding box center [758, 148] width 489 height 24
click at [572, 151] on input "[PERSON_NAME]" at bounding box center [758, 148] width 489 height 24
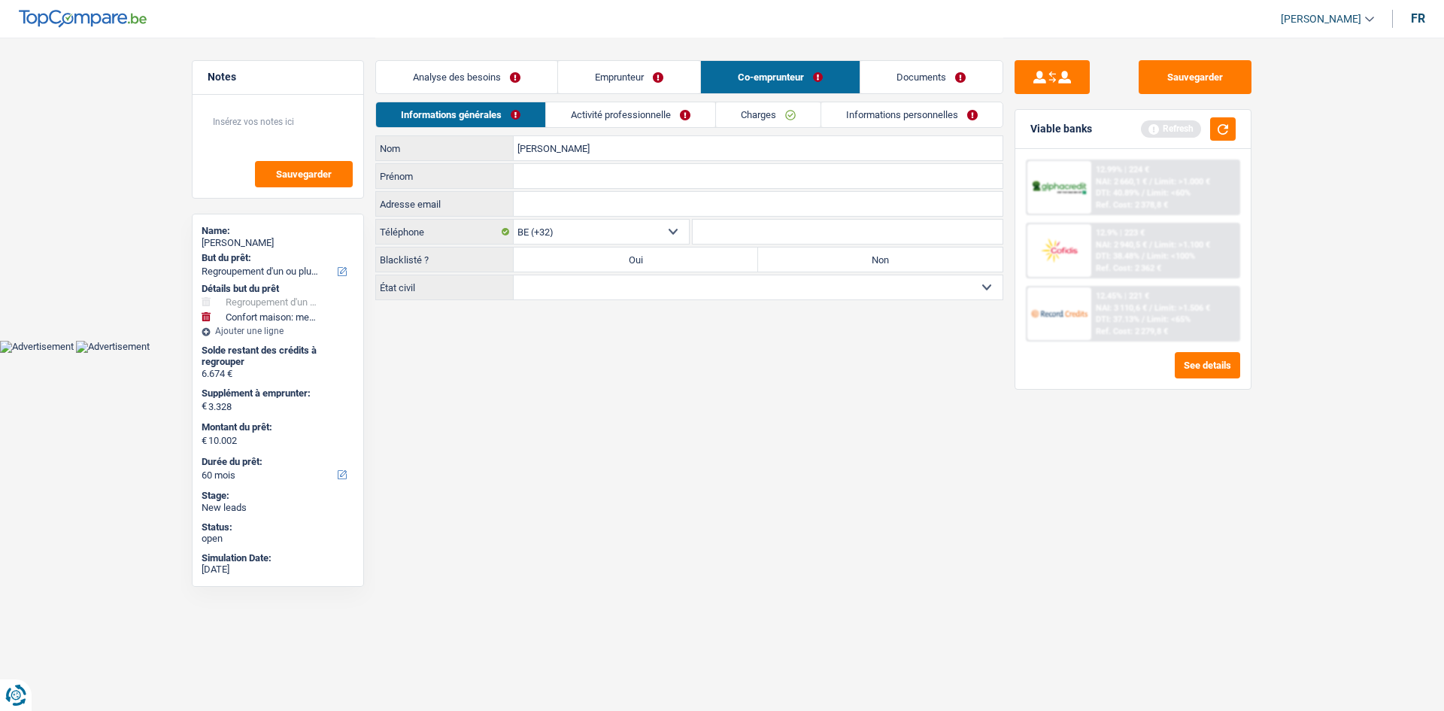
click at [572, 151] on input "[PERSON_NAME]" at bounding box center [758, 148] width 489 height 24
click at [564, 173] on input "Prénom" at bounding box center [758, 176] width 489 height 24
paste input "[PERSON_NAME]"
click at [575, 155] on input "[PERSON_NAME]" at bounding box center [758, 148] width 489 height 24
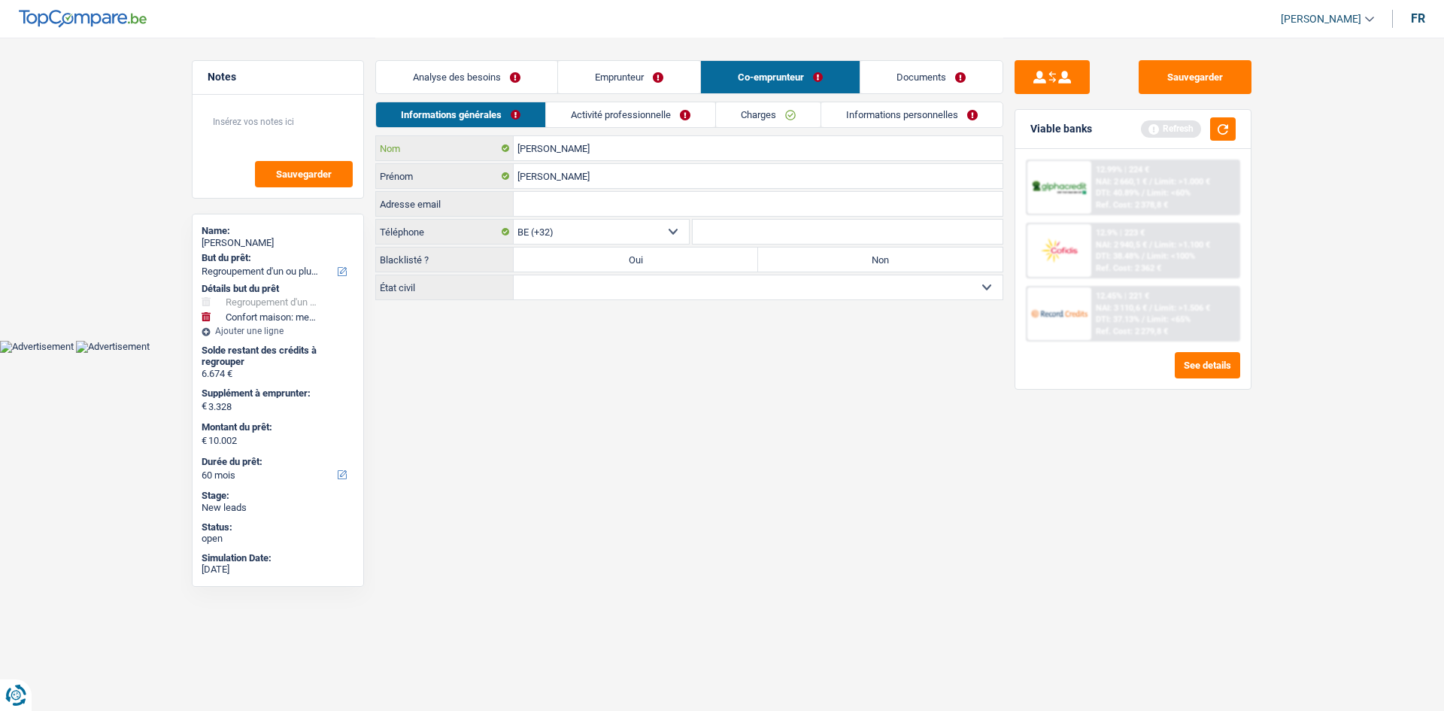
click at [575, 155] on input "[PERSON_NAME]" at bounding box center [758, 148] width 489 height 24
click at [550, 152] on input "[PERSON_NAME]" at bounding box center [758, 148] width 489 height 24
click at [644, 147] on input "[PERSON_NAME]" at bounding box center [758, 148] width 489 height 24
click at [626, 78] on link "Emprunteur" at bounding box center [629, 77] width 142 height 32
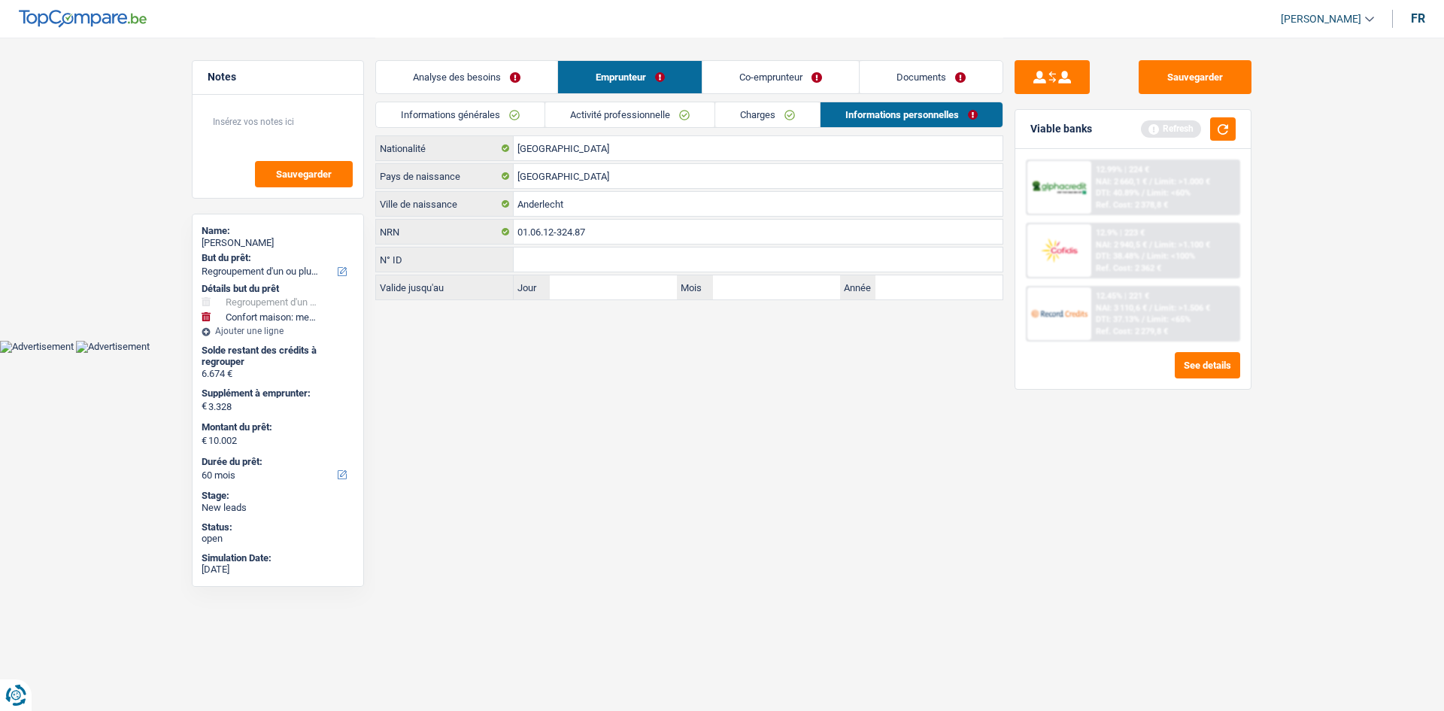
click at [534, 112] on link "Informations générales" at bounding box center [460, 114] width 168 height 25
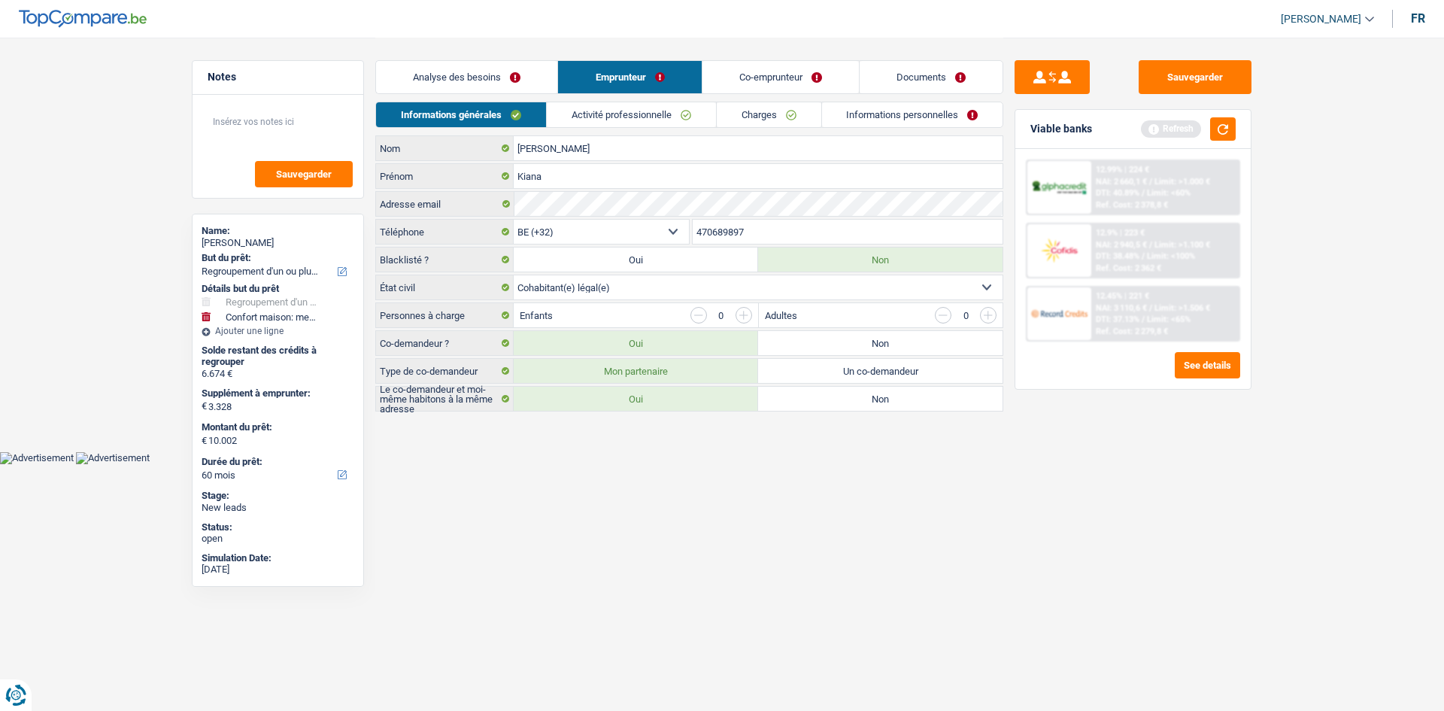
click at [747, 67] on link "Co-emprunteur" at bounding box center [780, 77] width 156 height 32
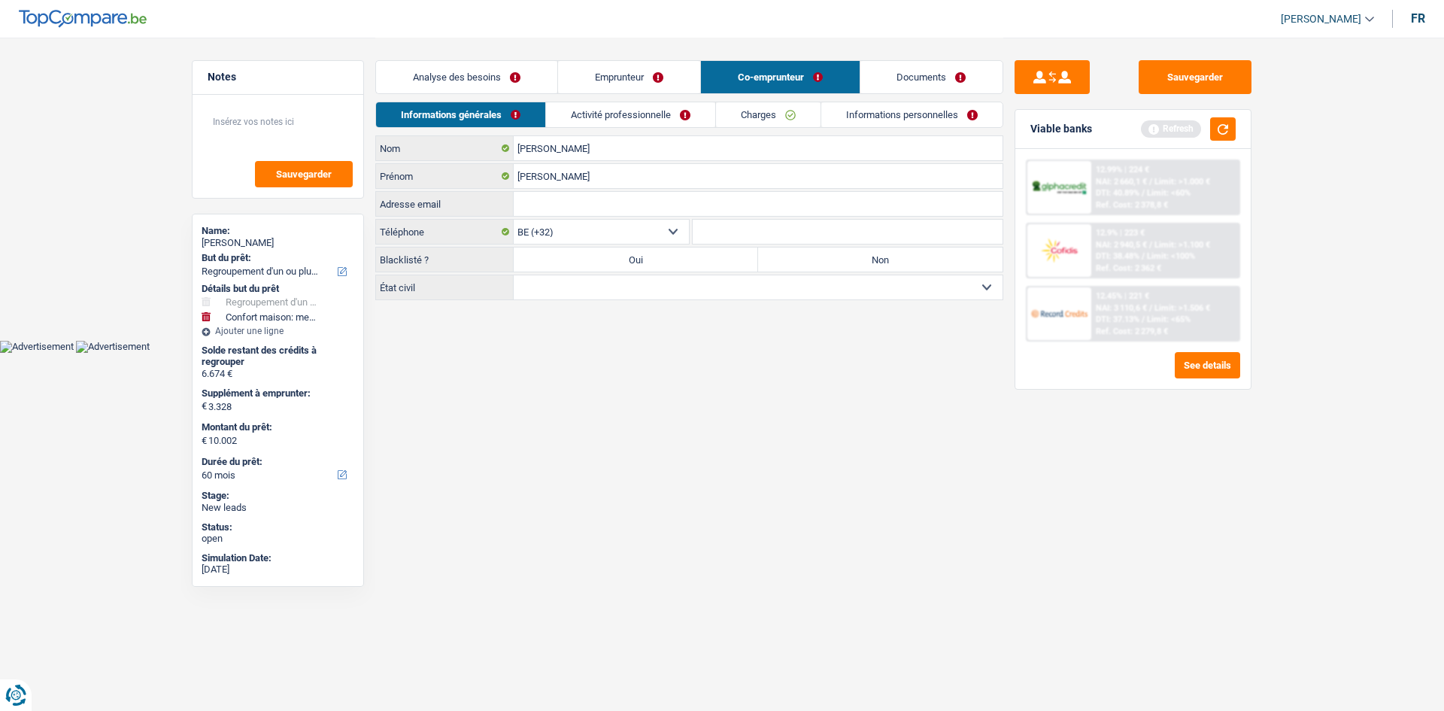
click at [657, 208] on input "Adresse email" at bounding box center [758, 204] width 489 height 24
paste input "[EMAIL_ADDRESS][DOMAIN_NAME]"
click at [635, 74] on link "Emprunteur" at bounding box center [629, 77] width 142 height 32
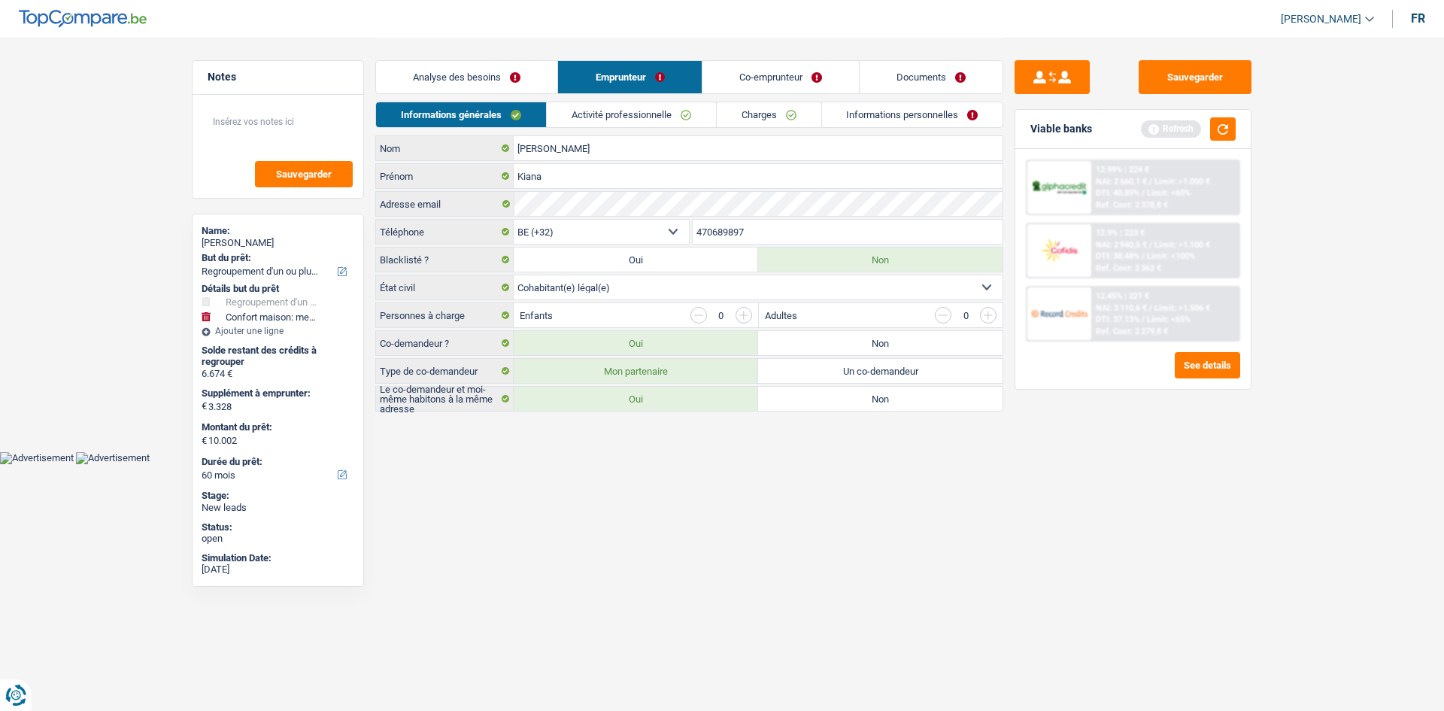
click at [744, 229] on input "470689897" at bounding box center [848, 232] width 311 height 24
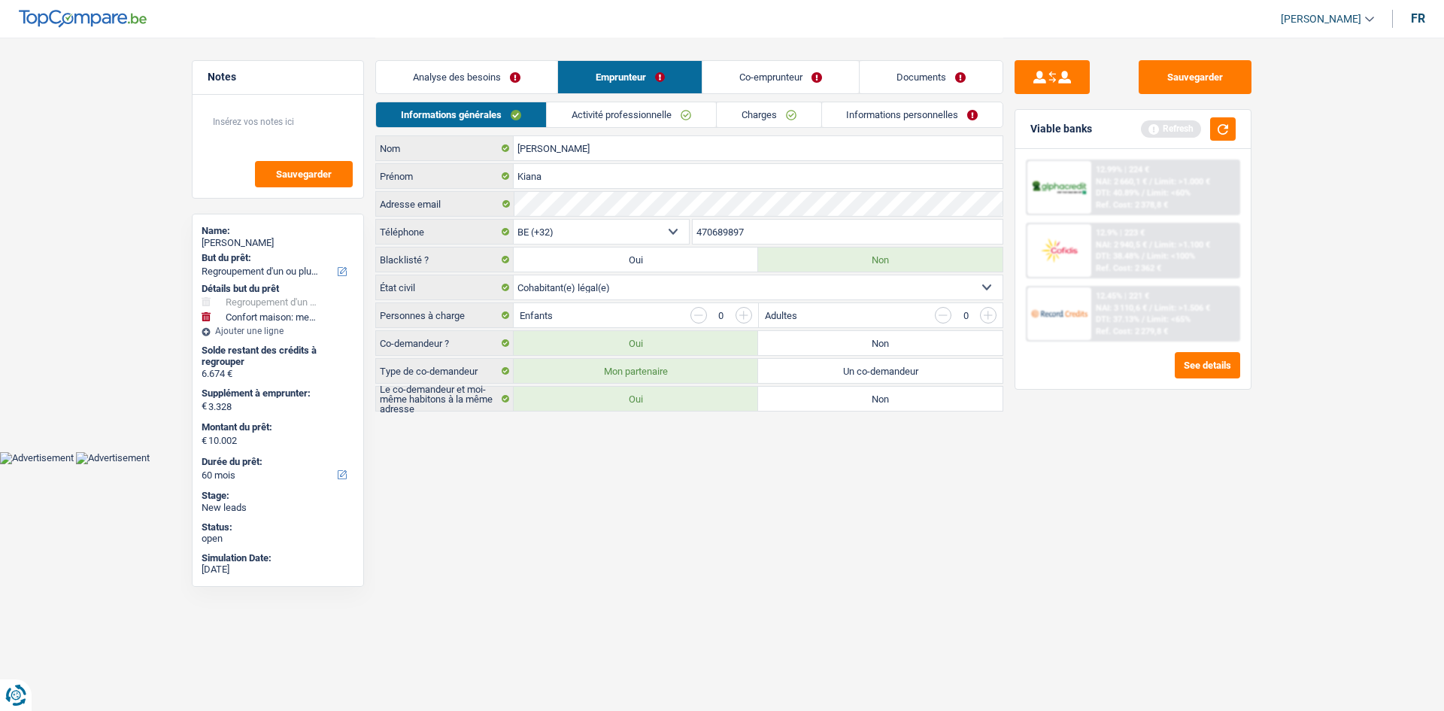
click at [772, 79] on link "Co-emprunteur" at bounding box center [780, 77] width 156 height 32
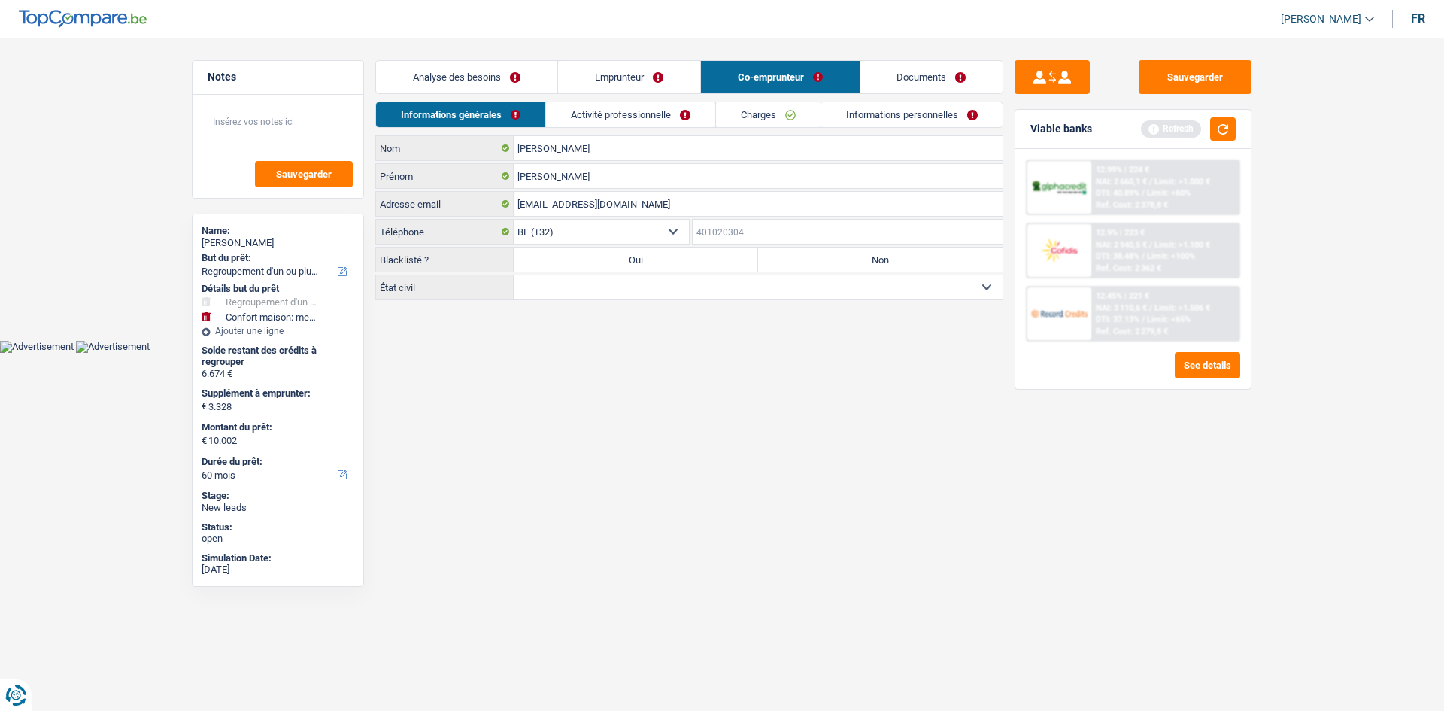
click at [757, 229] on input "Téléphone" at bounding box center [848, 232] width 311 height 24
paste input "470689897"
click at [822, 256] on label "Non" at bounding box center [880, 259] width 244 height 24
click at [822, 256] on input "Non" at bounding box center [880, 259] width 244 height 24
click at [784, 282] on select "Célibataire Marié(e) Cohabitant(e) légal(e) Divorcé(e) Veuf(ve) Séparé (de fait…" at bounding box center [758, 287] width 489 height 24
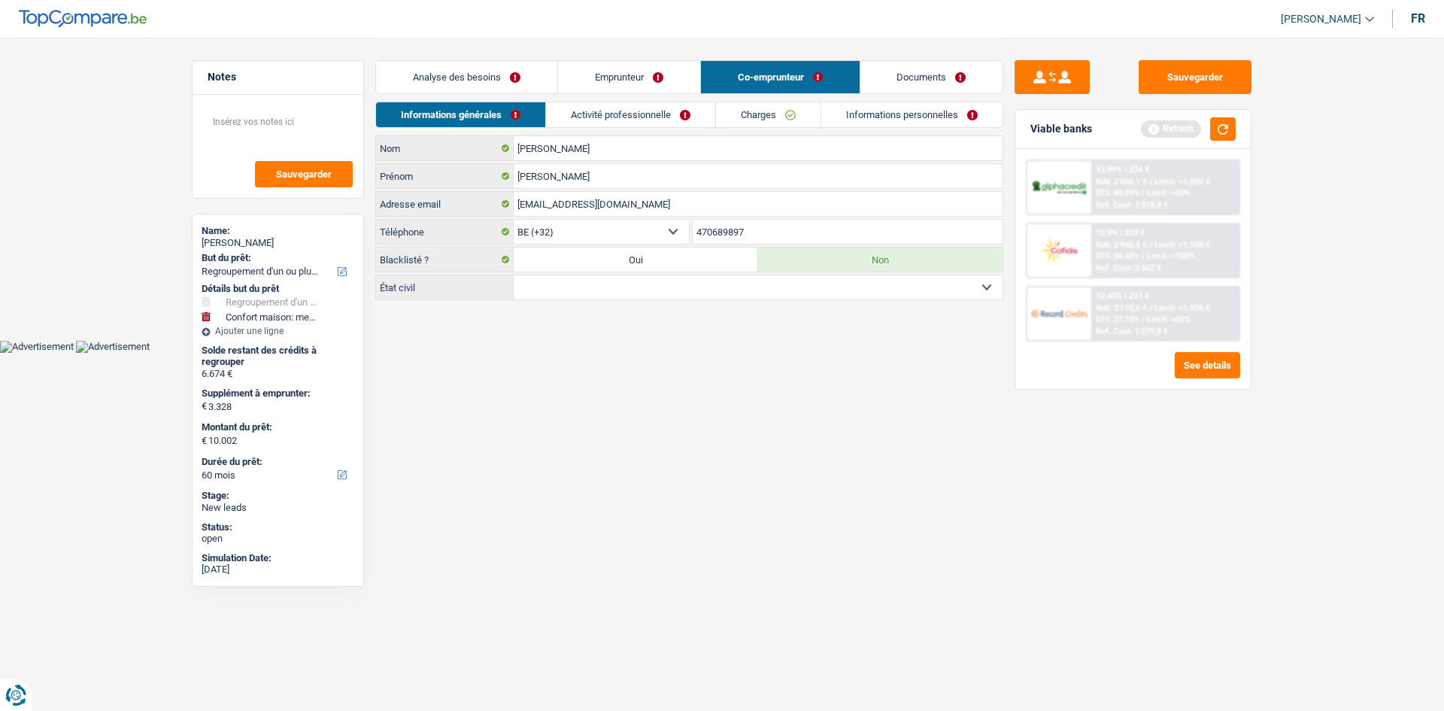
click at [514, 275] on select "Célibataire Marié(e) Cohabitant(e) légal(e) Divorcé(e) Veuf(ve) Séparé (de fait…" at bounding box center [758, 287] width 489 height 24
click at [675, 109] on link "Activité professionnelle" at bounding box center [631, 114] width 169 height 25
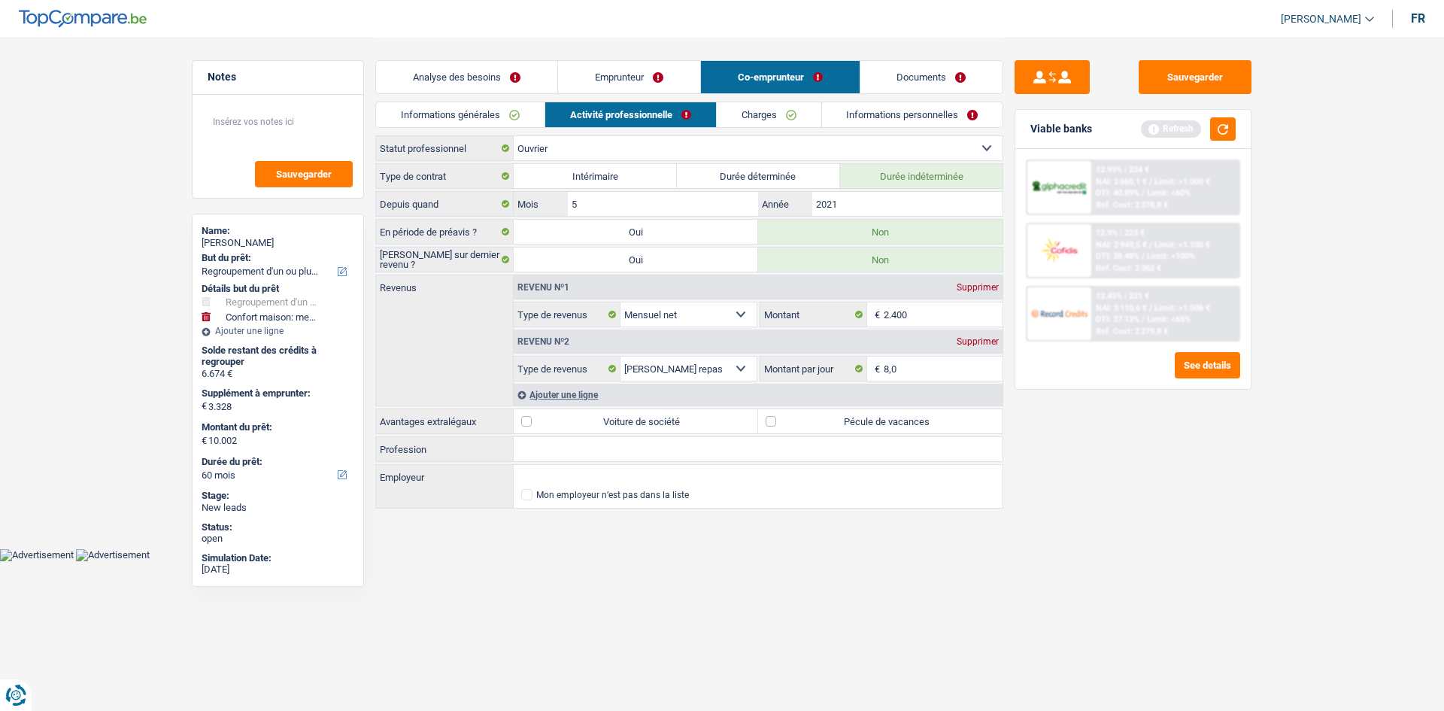
click at [765, 105] on link "Charges" at bounding box center [769, 114] width 105 height 25
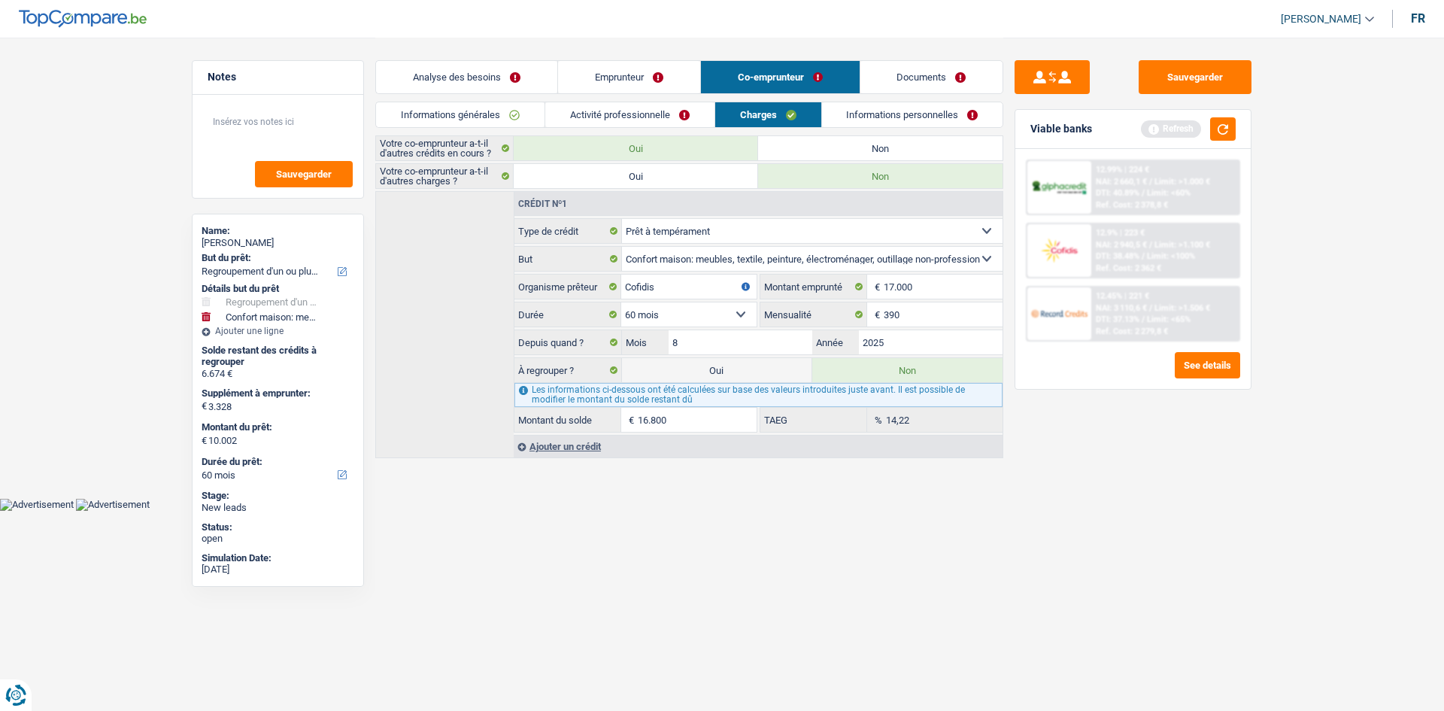
click at [872, 114] on link "Informations personnelles" at bounding box center [912, 114] width 181 height 25
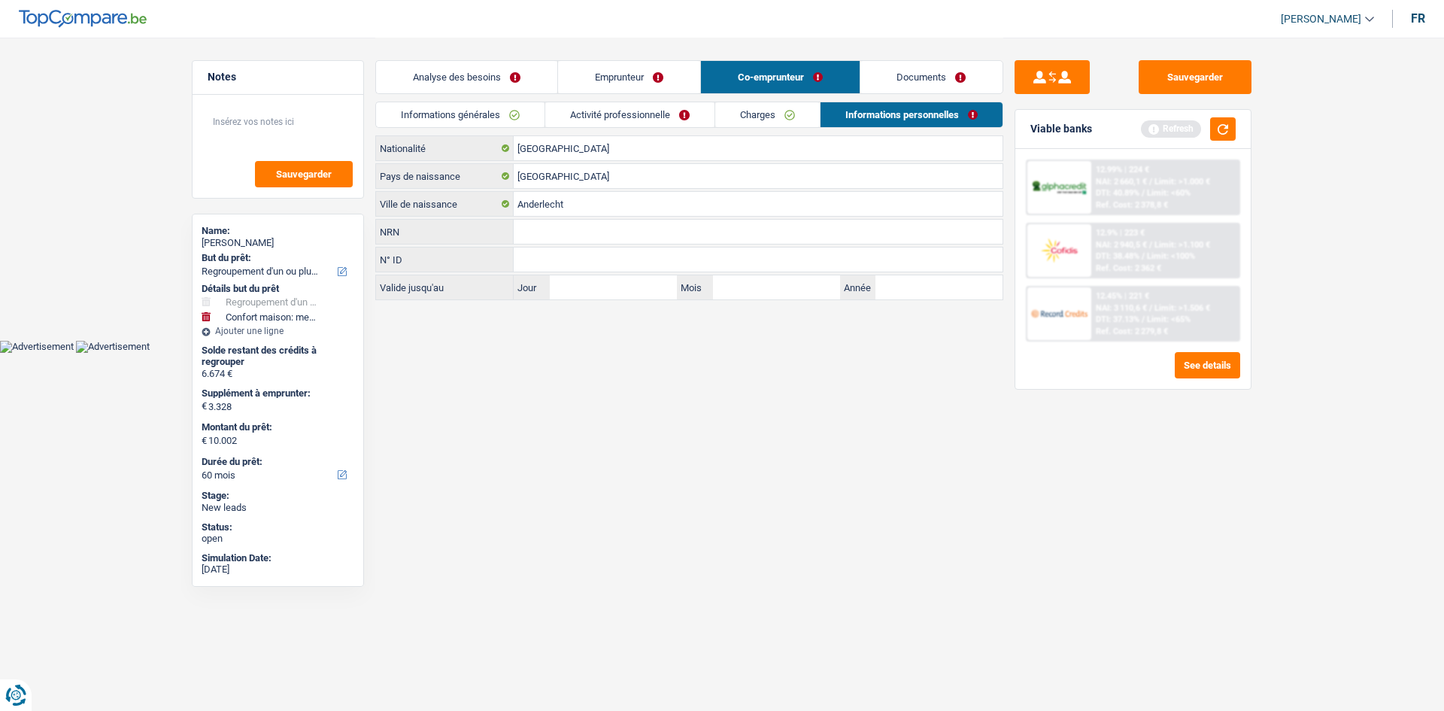
click at [472, 72] on link "Analyse des besoins" at bounding box center [466, 77] width 181 height 32
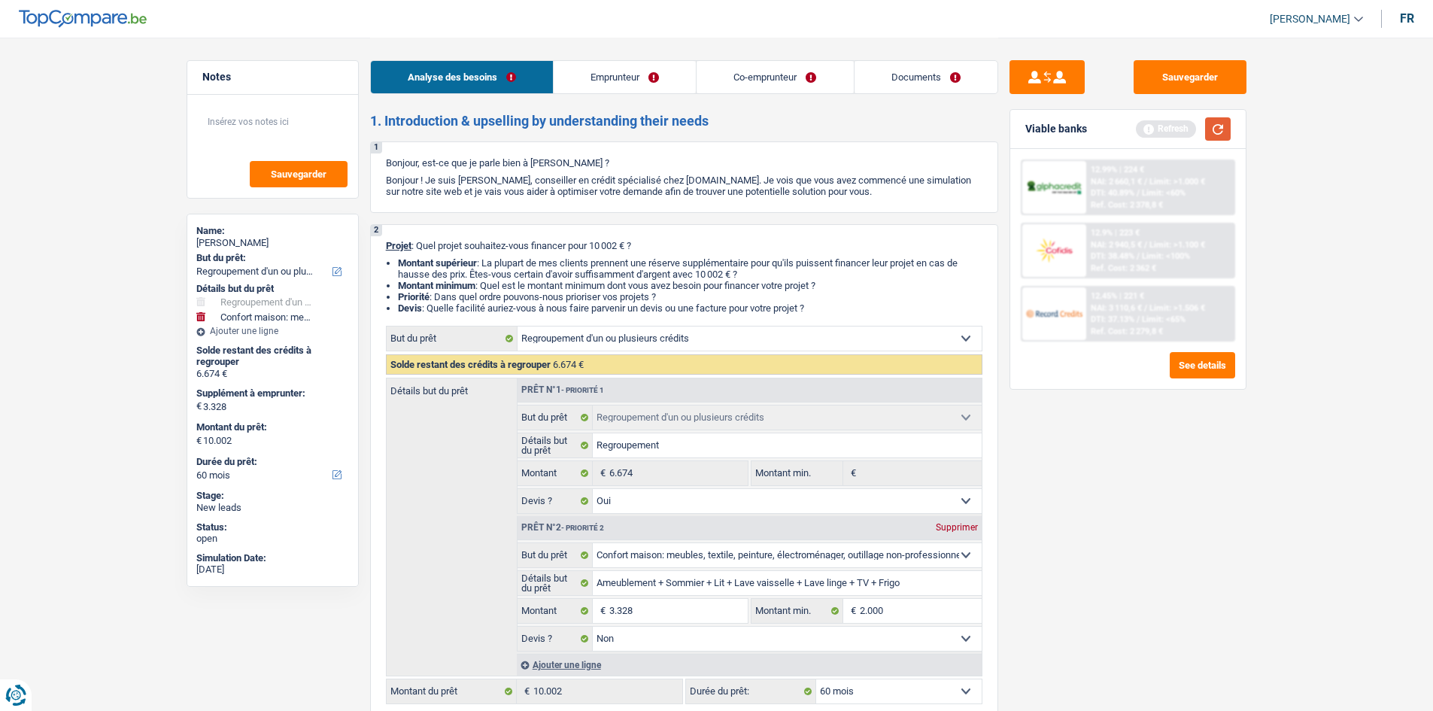
click at [1214, 127] on button "button" at bounding box center [1218, 128] width 26 height 23
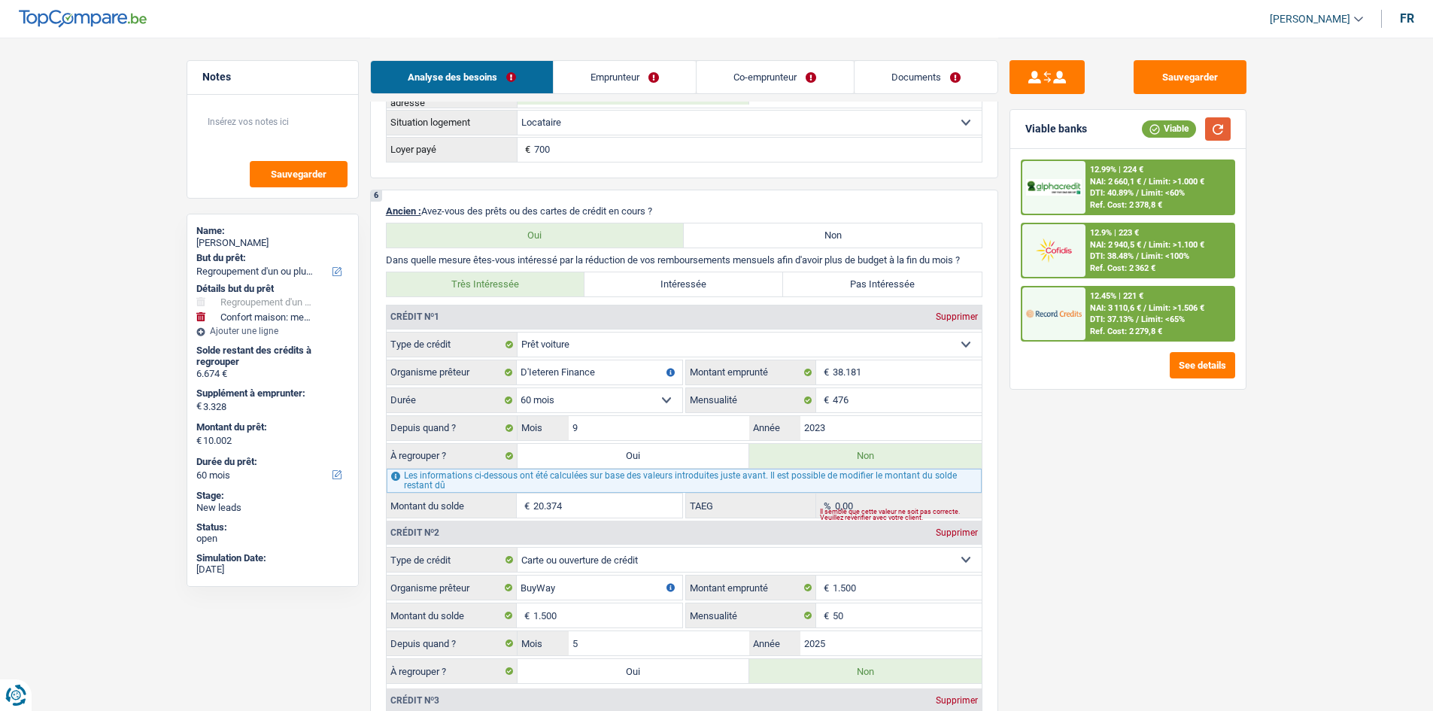
scroll to position [1504, 0]
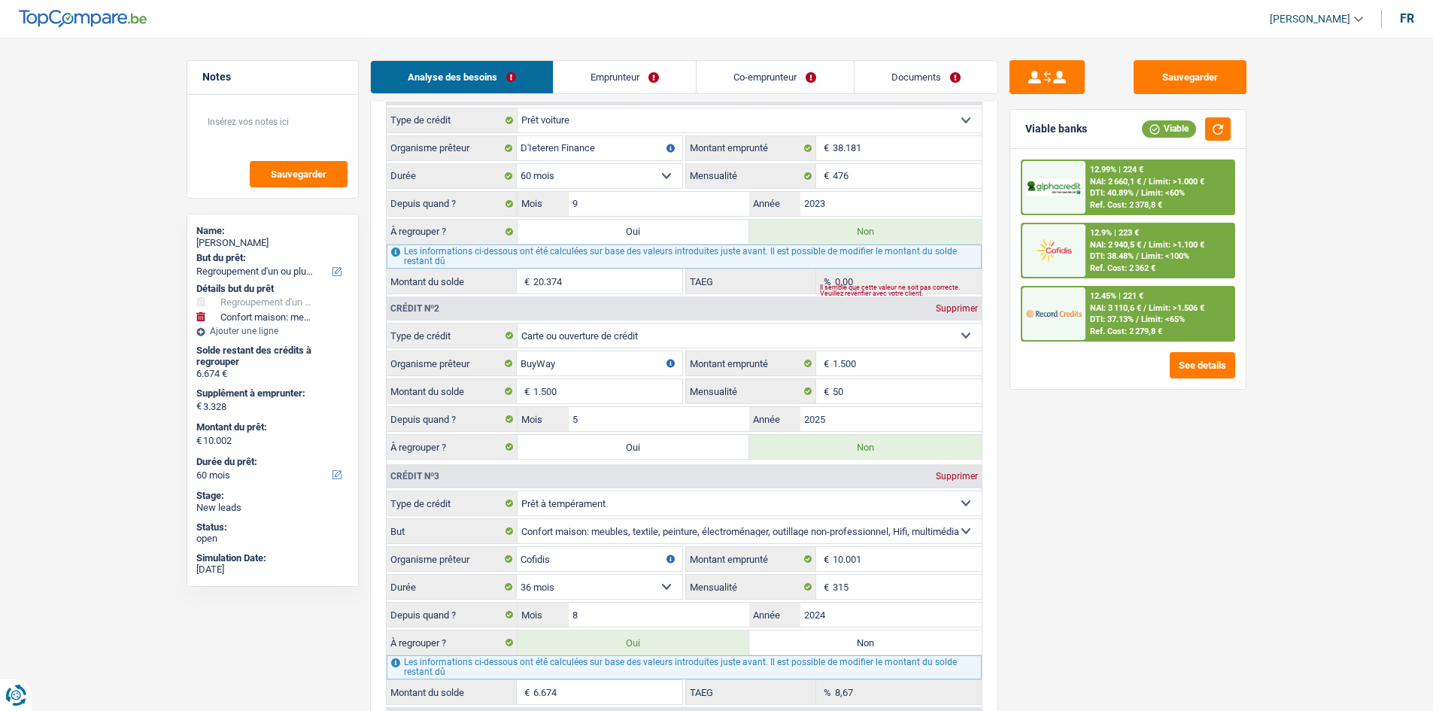
click at [1243, 507] on div "Sauvegarder Viable banks Viable 12.99% | 224 € NAI: 2 660,1 € / Limit: >1.000 €…" at bounding box center [1127, 373] width 259 height 626
click at [1246, 507] on div "Sauvegarder Viable banks Viable 12.99% | 224 € NAI: 2 660,1 € / Limit: >1.000 €…" at bounding box center [1127, 373] width 259 height 626
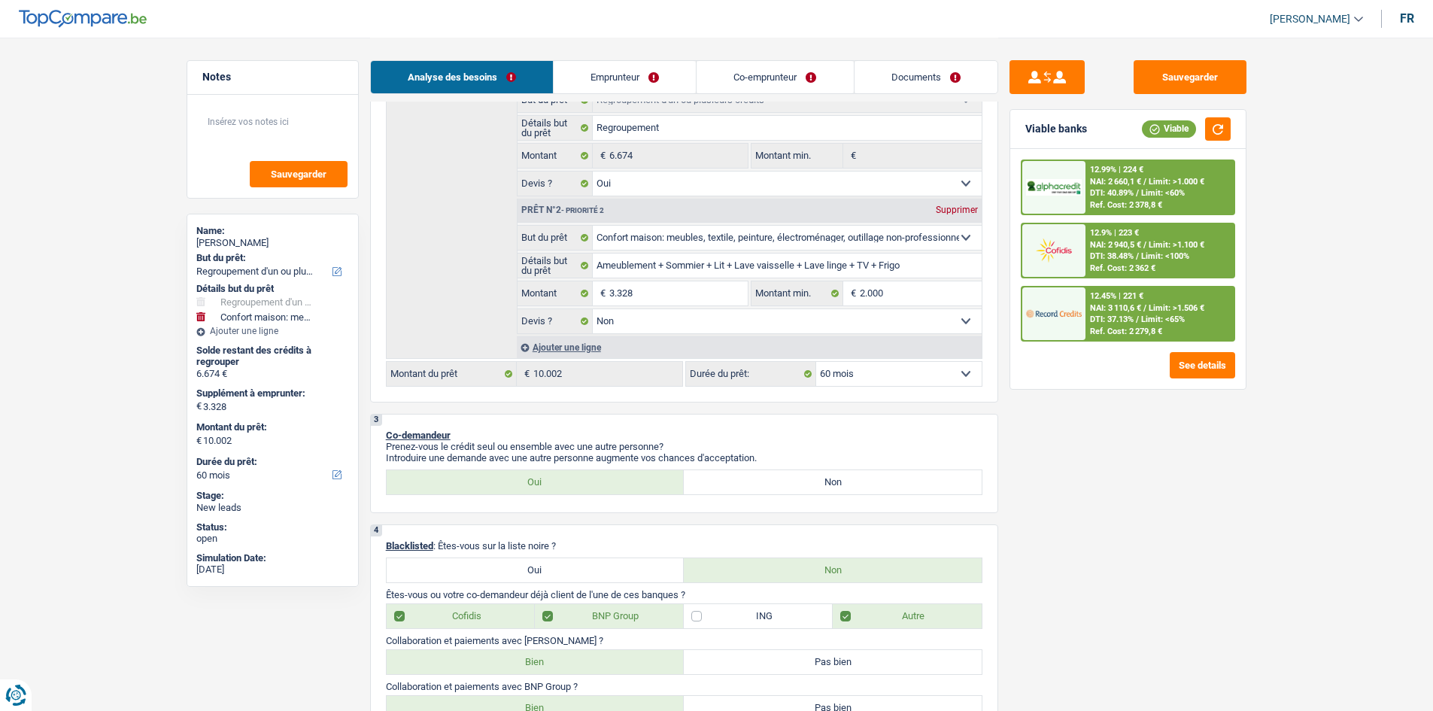
scroll to position [150, 0]
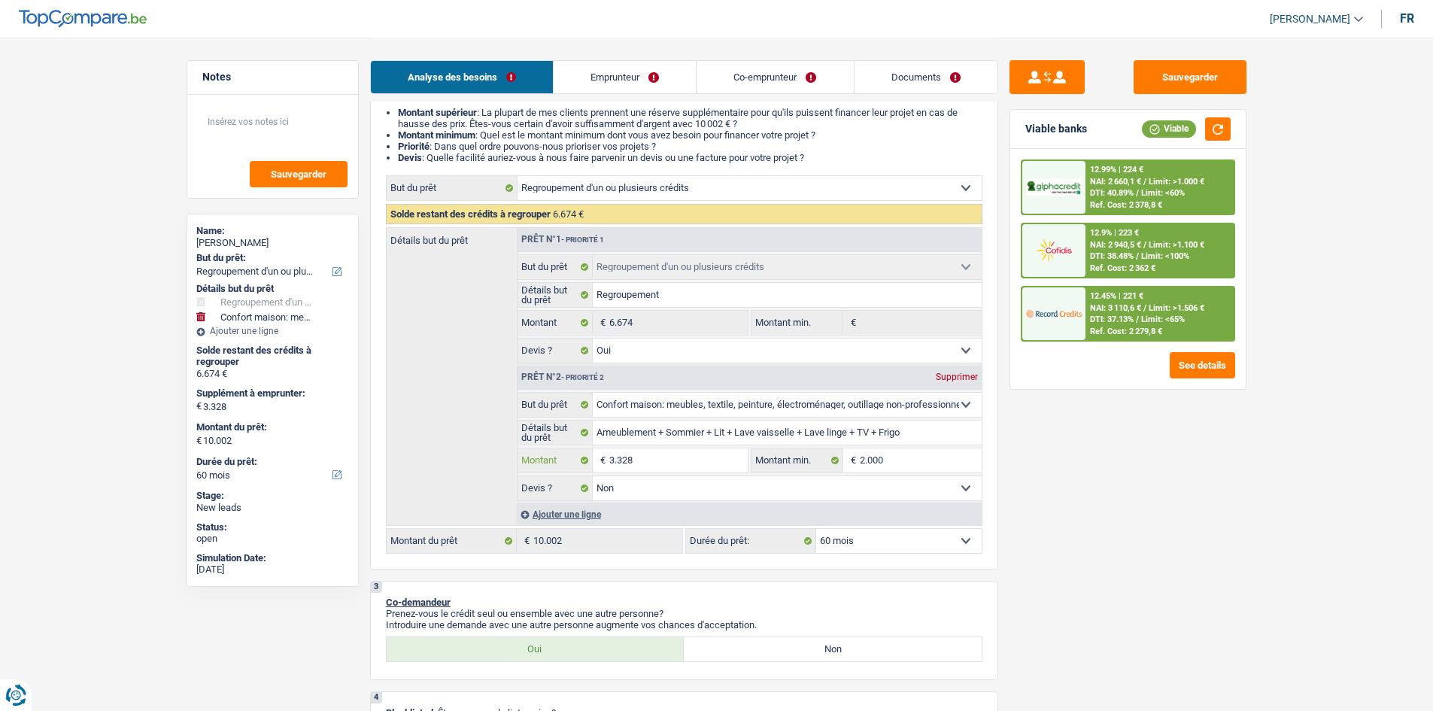
click at [675, 460] on input "3.328" at bounding box center [678, 460] width 138 height 24
click at [674, 460] on input "3.328" at bounding box center [678, 460] width 138 height 24
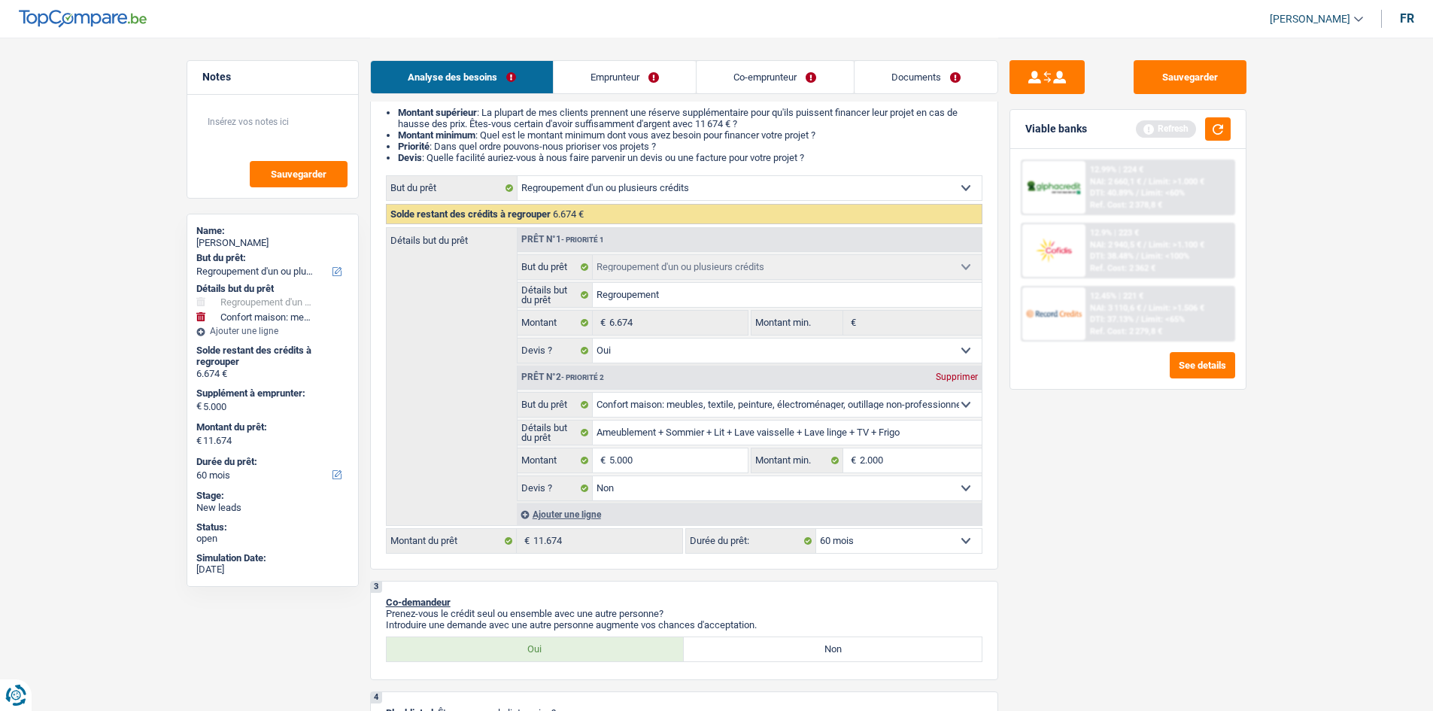
click at [1221, 130] on button "button" at bounding box center [1218, 128] width 26 height 23
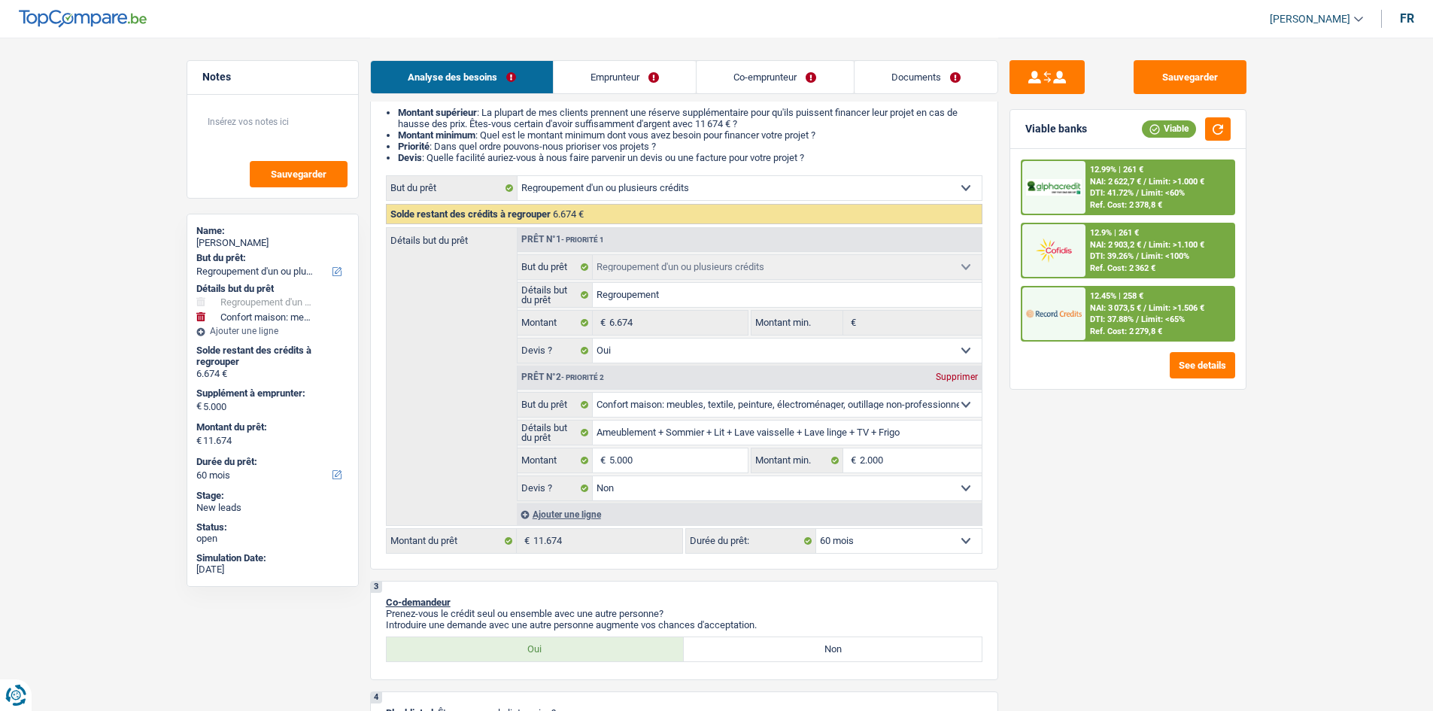
click at [1148, 312] on div "NAI: 3 073,5 € / Limit: >1.506 €" at bounding box center [1147, 308] width 114 height 10
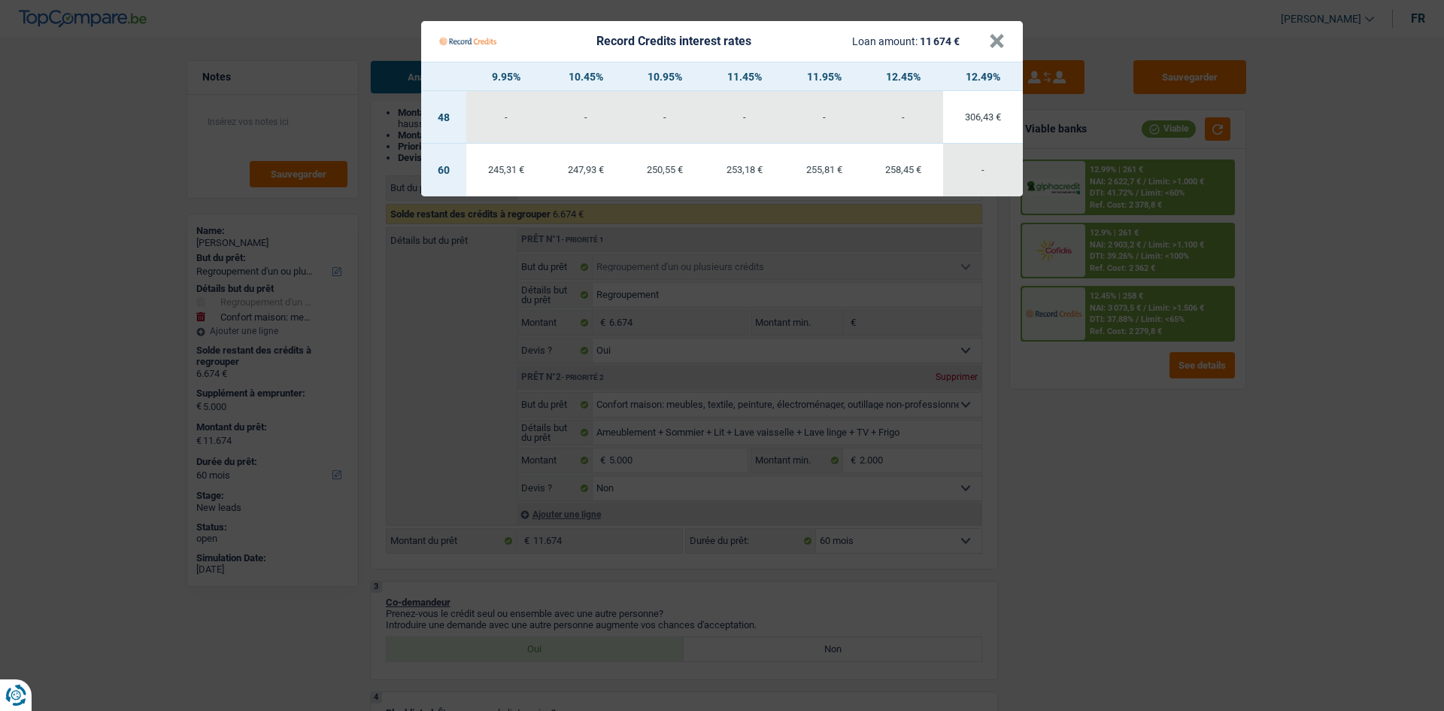
click at [1190, 451] on Credits "Record Credits interest rates Loan amount: 11 674 € × 9.95% 10.45% 10.95% 11.45…" at bounding box center [722, 355] width 1444 height 711
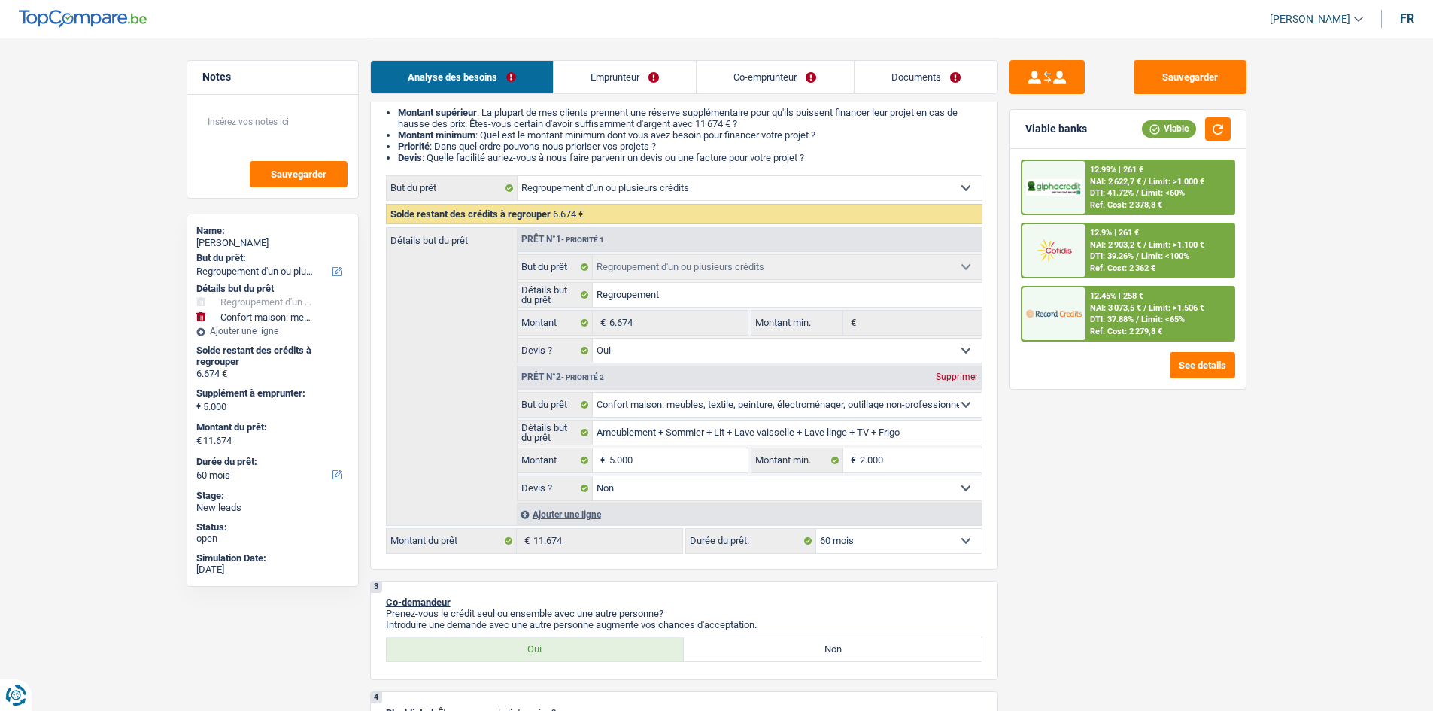
click at [1172, 253] on span "Limit: <100%" at bounding box center [1165, 256] width 48 height 10
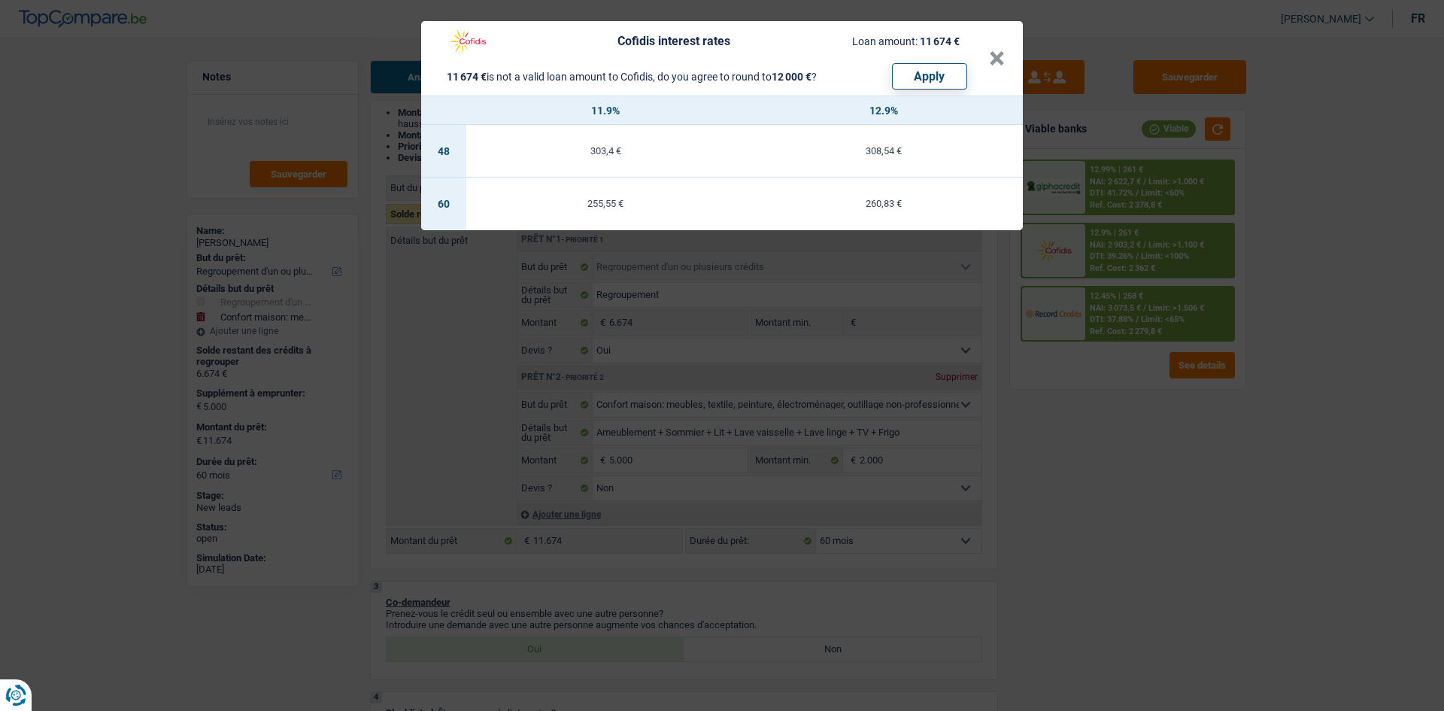
click at [1208, 424] on div "Cofidis interest rates Loan amount: 11 674 € 11 674 € is not a valid loan amoun…" at bounding box center [722, 355] width 1444 height 711
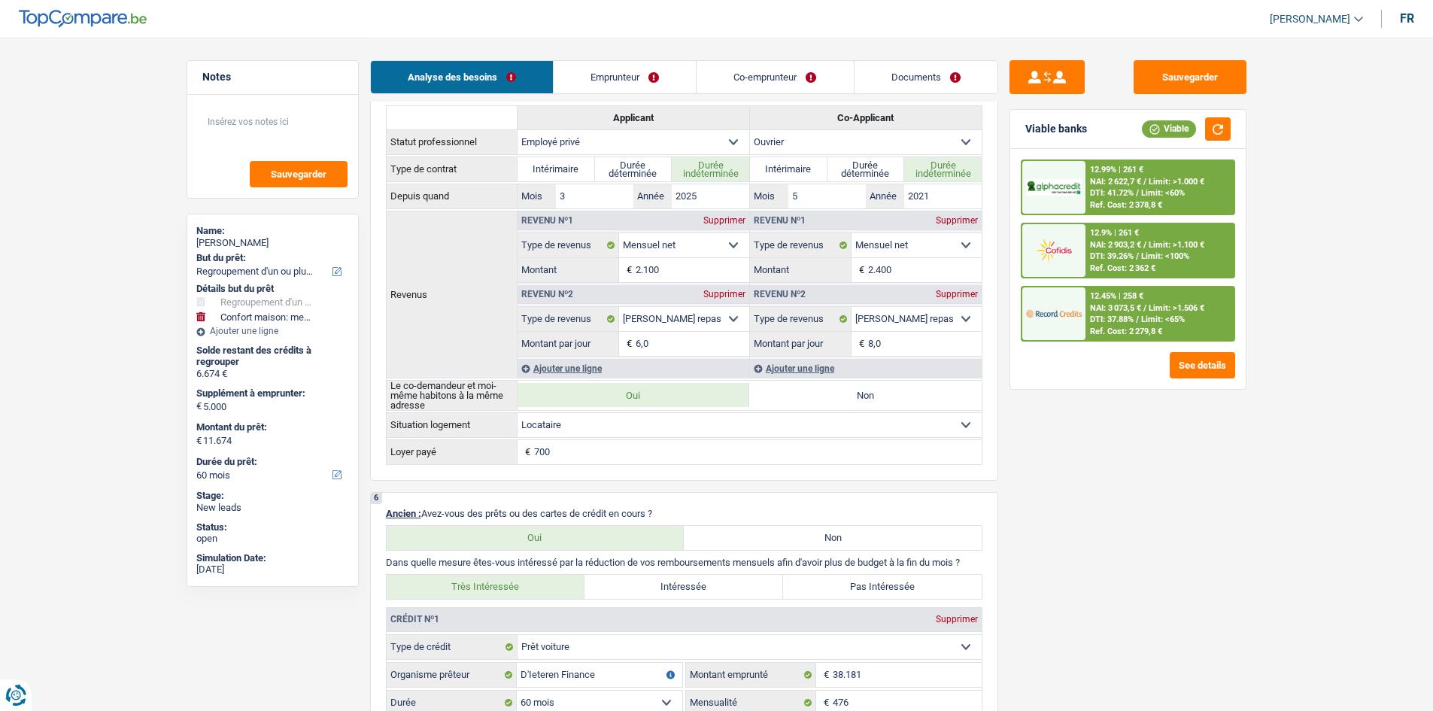
scroll to position [1429, 0]
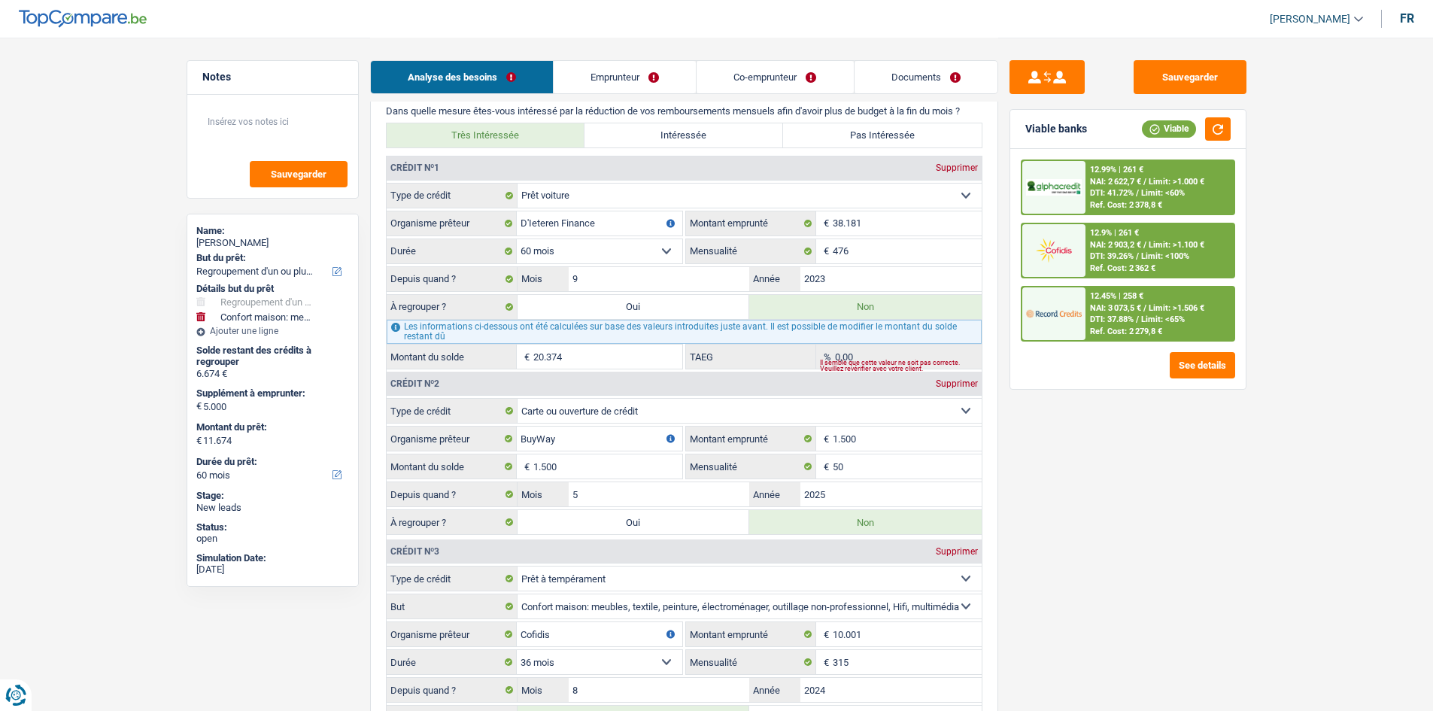
click at [1132, 459] on div "Sauvegarder Viable banks Viable 12.99% | 261 € NAI: 2 622,7 € / Limit: >1.000 €…" at bounding box center [1127, 373] width 259 height 626
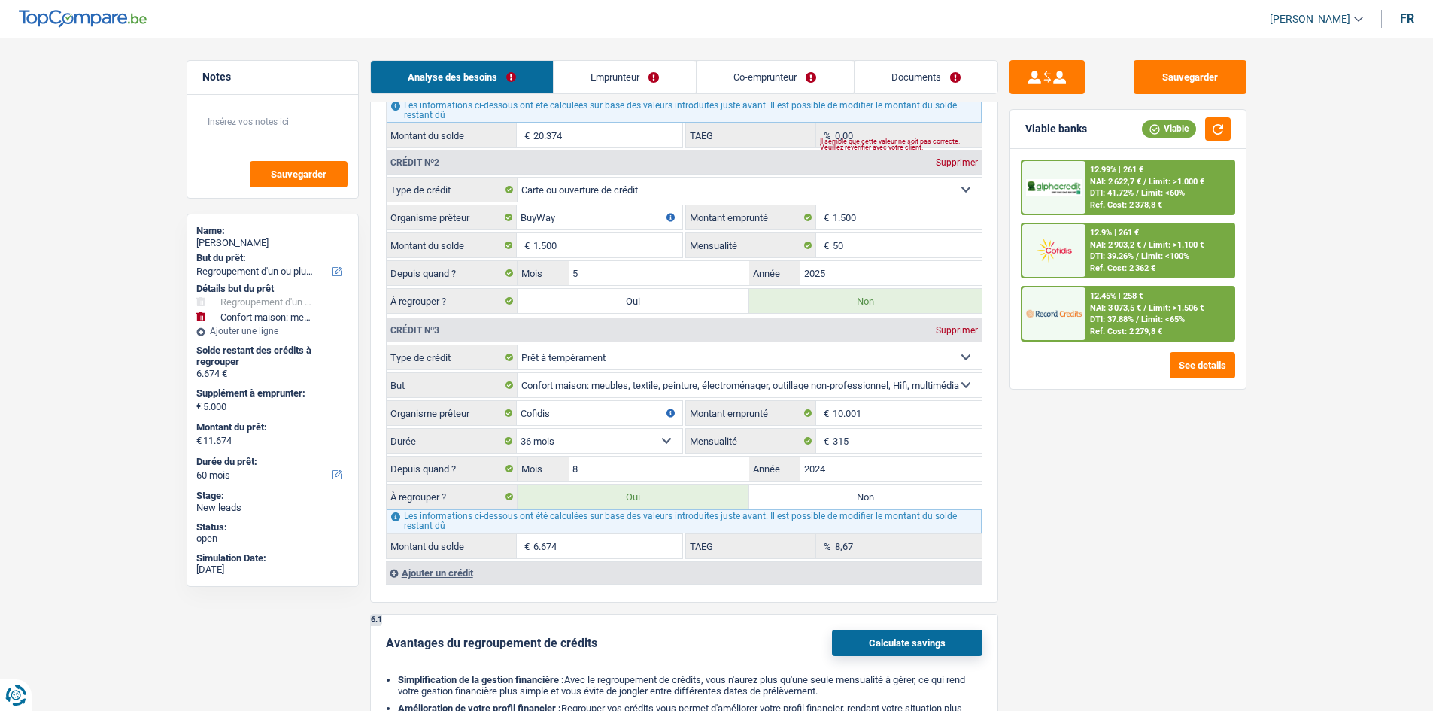
scroll to position [1805, 0]
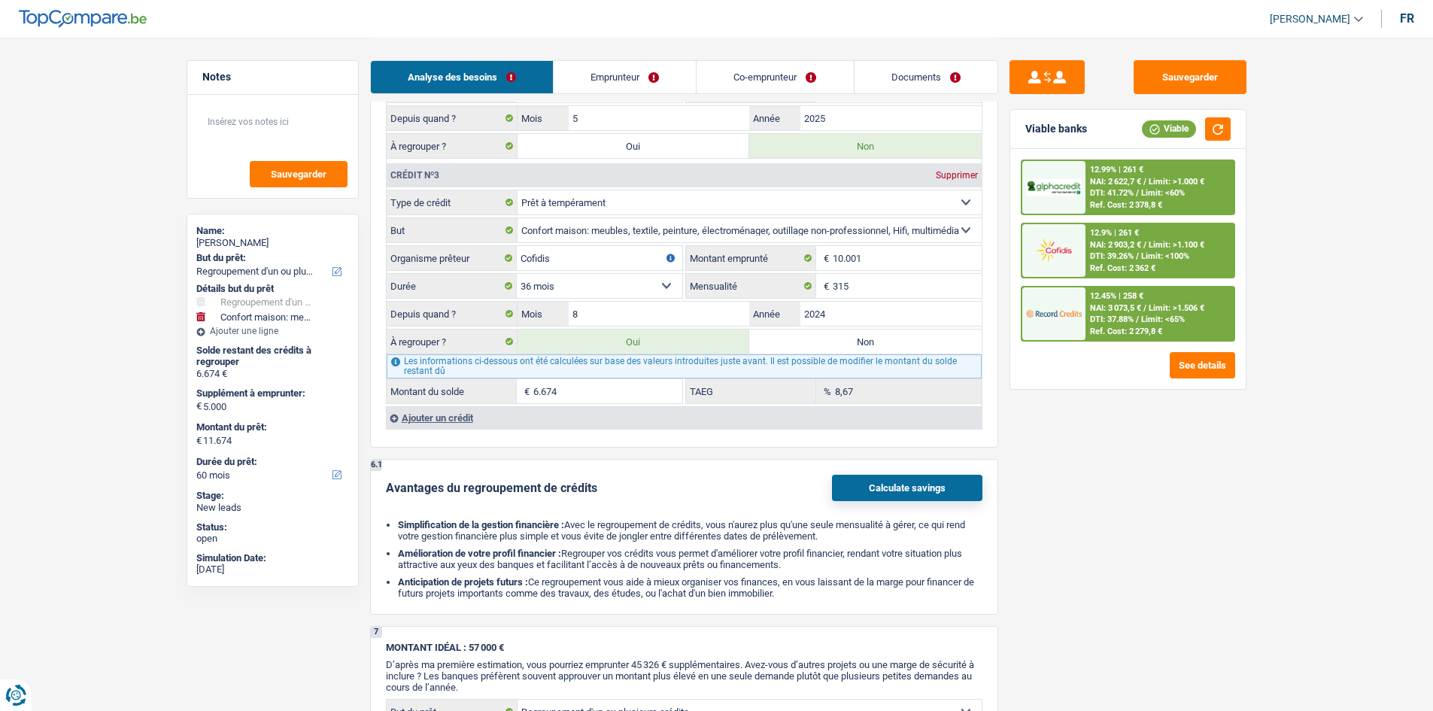
click at [462, 420] on div "Ajouter un crédit" at bounding box center [684, 417] width 596 height 23
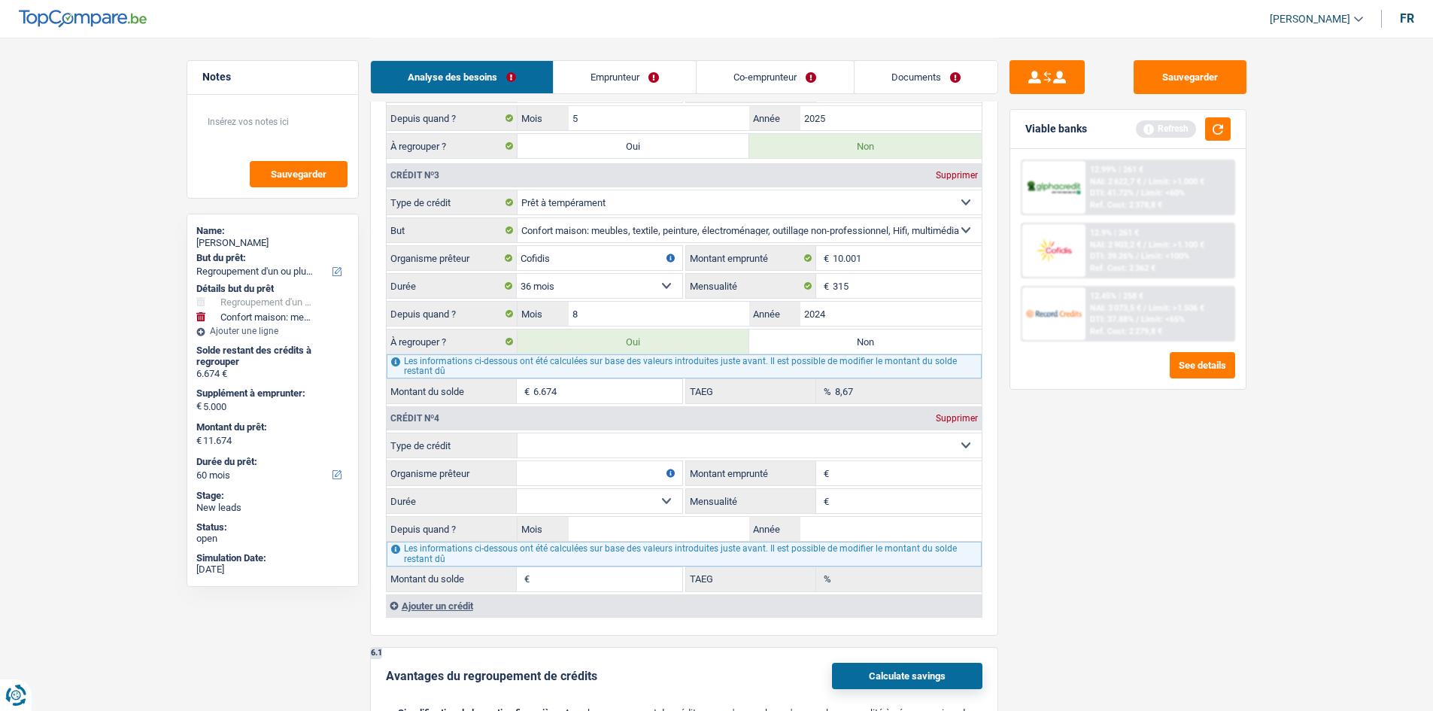
click at [705, 447] on select "Carte ou ouverture de crédit Prêt hypothécaire Vente à tempérament Prêt à tempé…" at bounding box center [749, 445] width 464 height 24
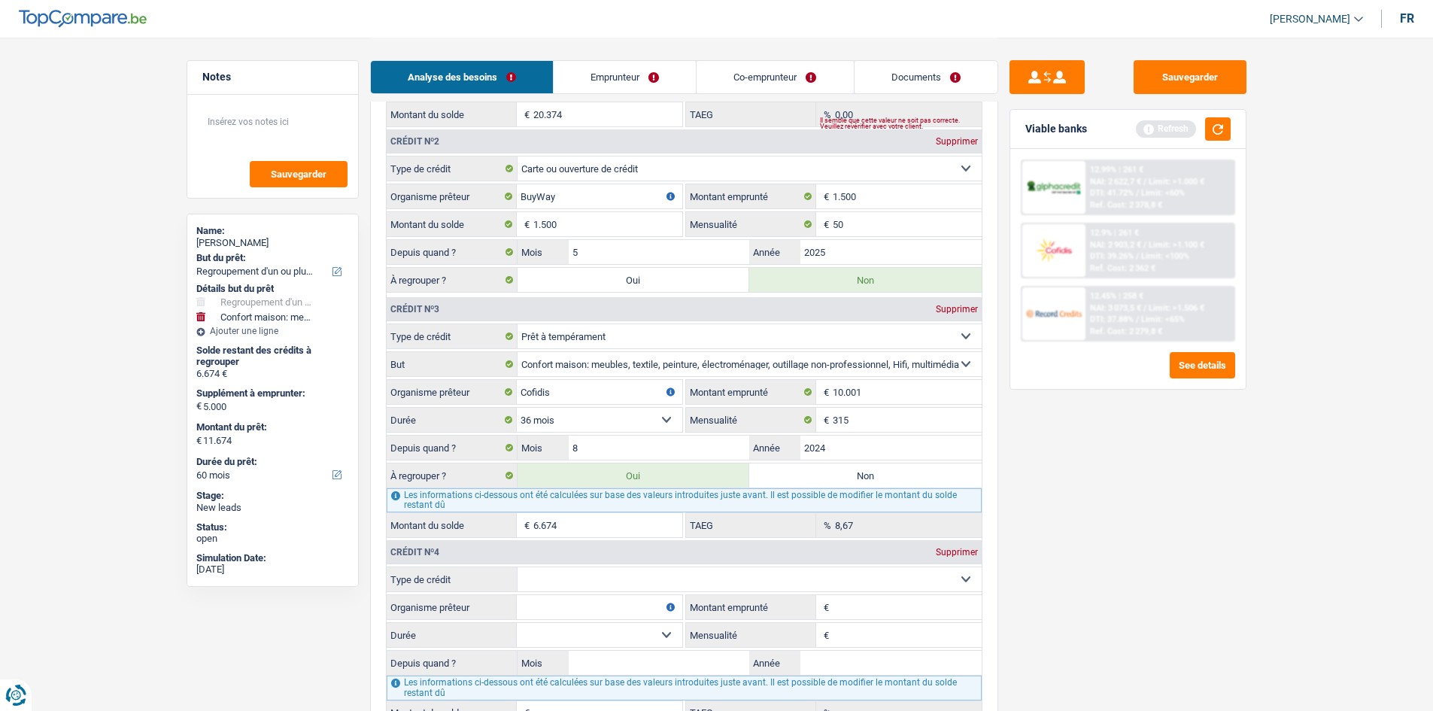
scroll to position [1730, 0]
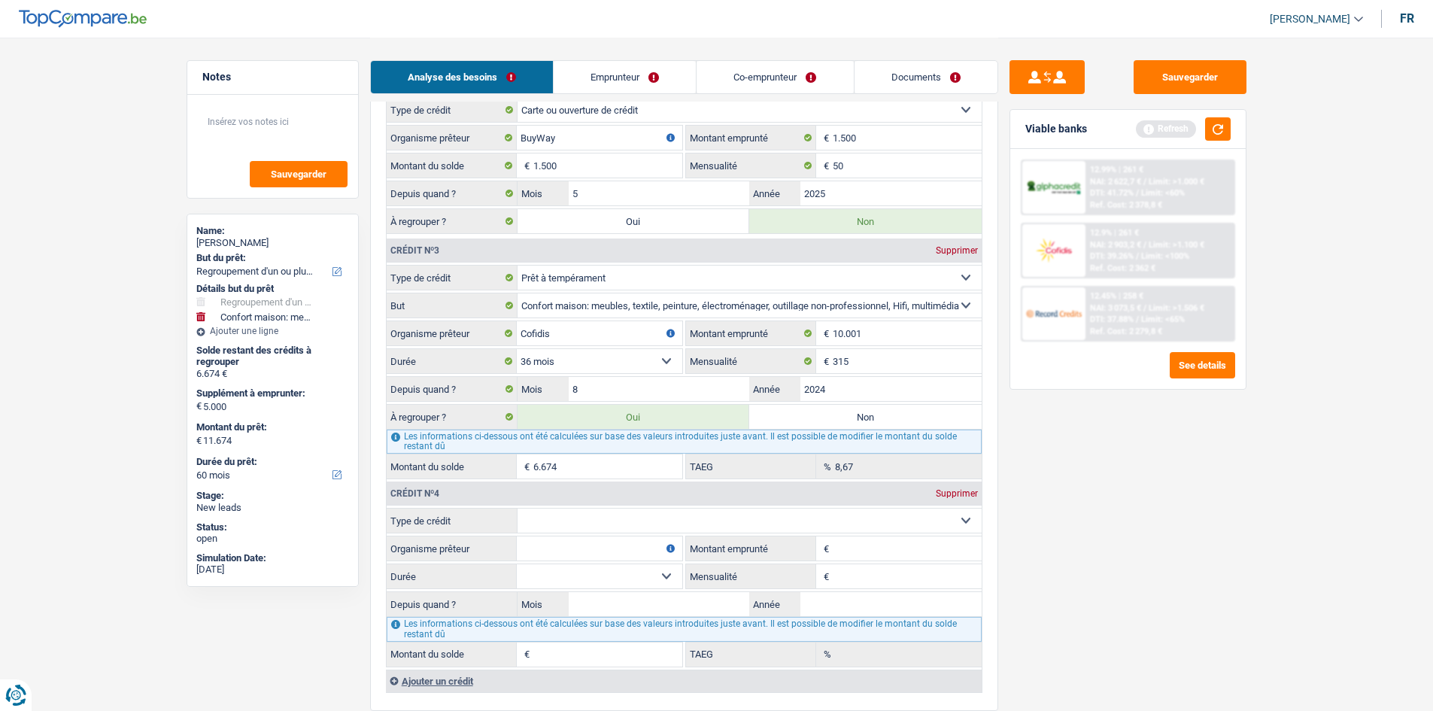
click at [623, 517] on select "Carte ou ouverture de crédit Prêt hypothécaire Vente à tempérament Prêt à tempé…" at bounding box center [749, 520] width 464 height 24
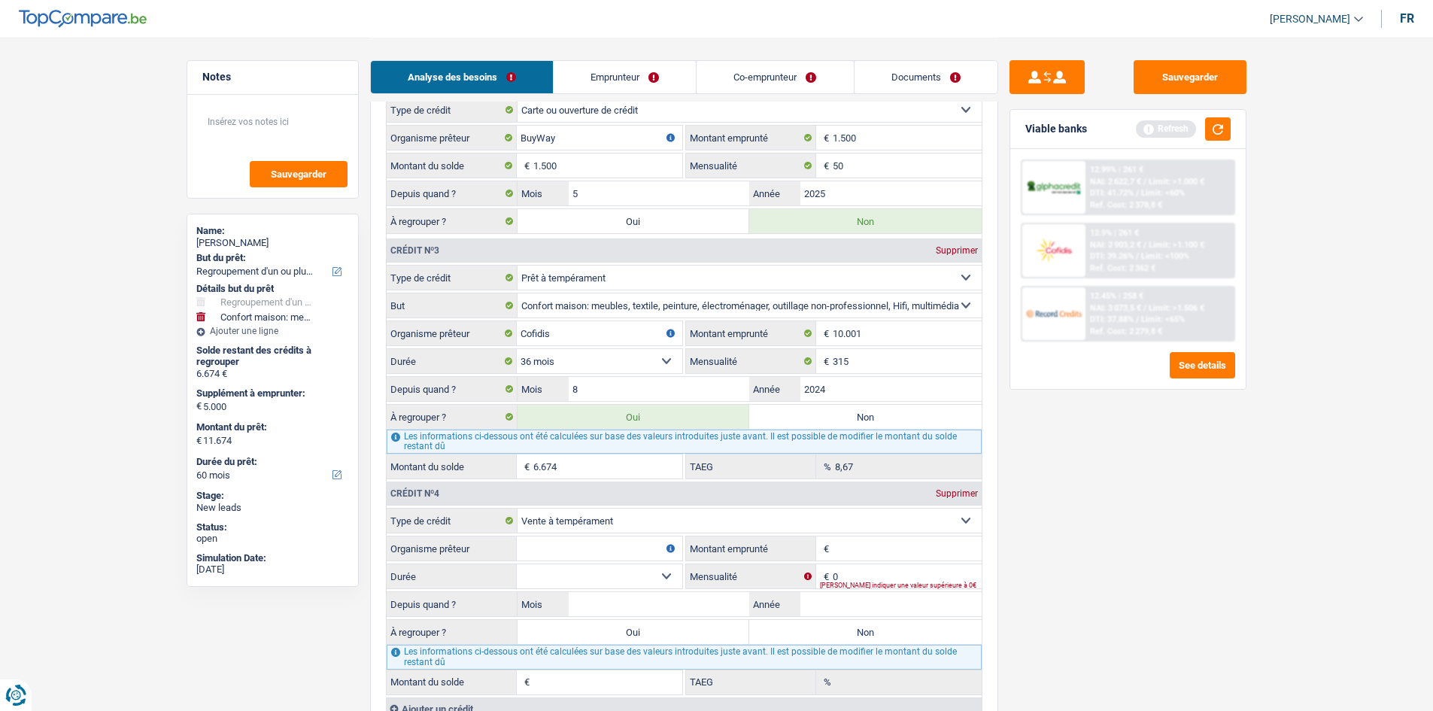
click at [848, 554] on input "Montant emprunté" at bounding box center [906, 548] width 149 height 24
click at [861, 572] on input "0" at bounding box center [906, 576] width 149 height 24
click at [875, 544] on input "Montant emprunté" at bounding box center [906, 548] width 149 height 24
click at [1187, 490] on div "Sauvegarder Viable banks Refresh 12.99% | 261 € NAI: 2 622,7 € / Limit: >1.000 …" at bounding box center [1127, 373] width 259 height 626
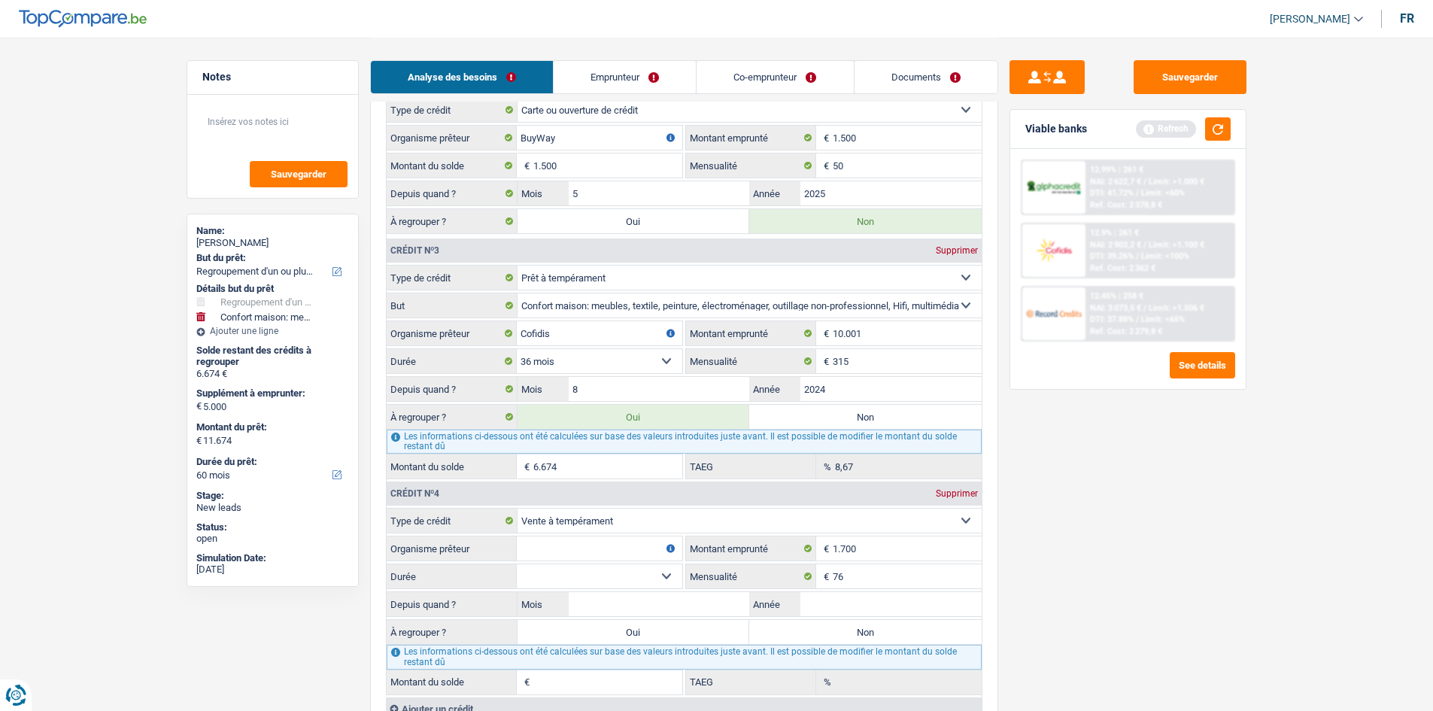
click at [613, 577] on select "12 mois 18 mois 24 mois Sélectionner une option" at bounding box center [599, 576] width 165 height 24
click at [517, 564] on select "12 mois 18 mois 24 mois Sélectionner une option" at bounding box center [599, 576] width 165 height 24
click at [1238, 553] on div "Sauvegarder Viable banks Refresh 12.99% | 261 € NAI: 2 622,7 € / Limit: >1.000 …" at bounding box center [1127, 373] width 259 height 626
click at [1221, 126] on button "button" at bounding box center [1218, 128] width 26 height 23
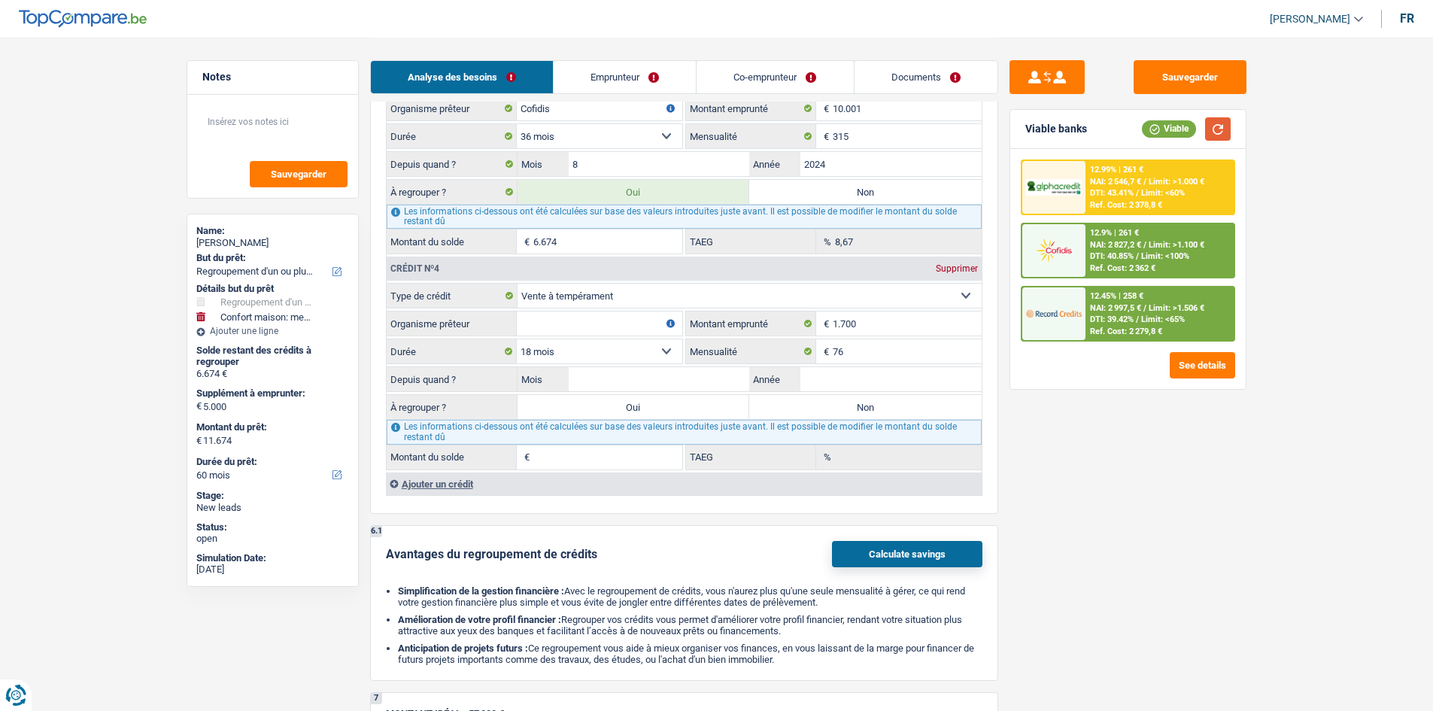
scroll to position [1955, 0]
click at [614, 324] on input "Organisme prêteur" at bounding box center [599, 323] width 165 height 24
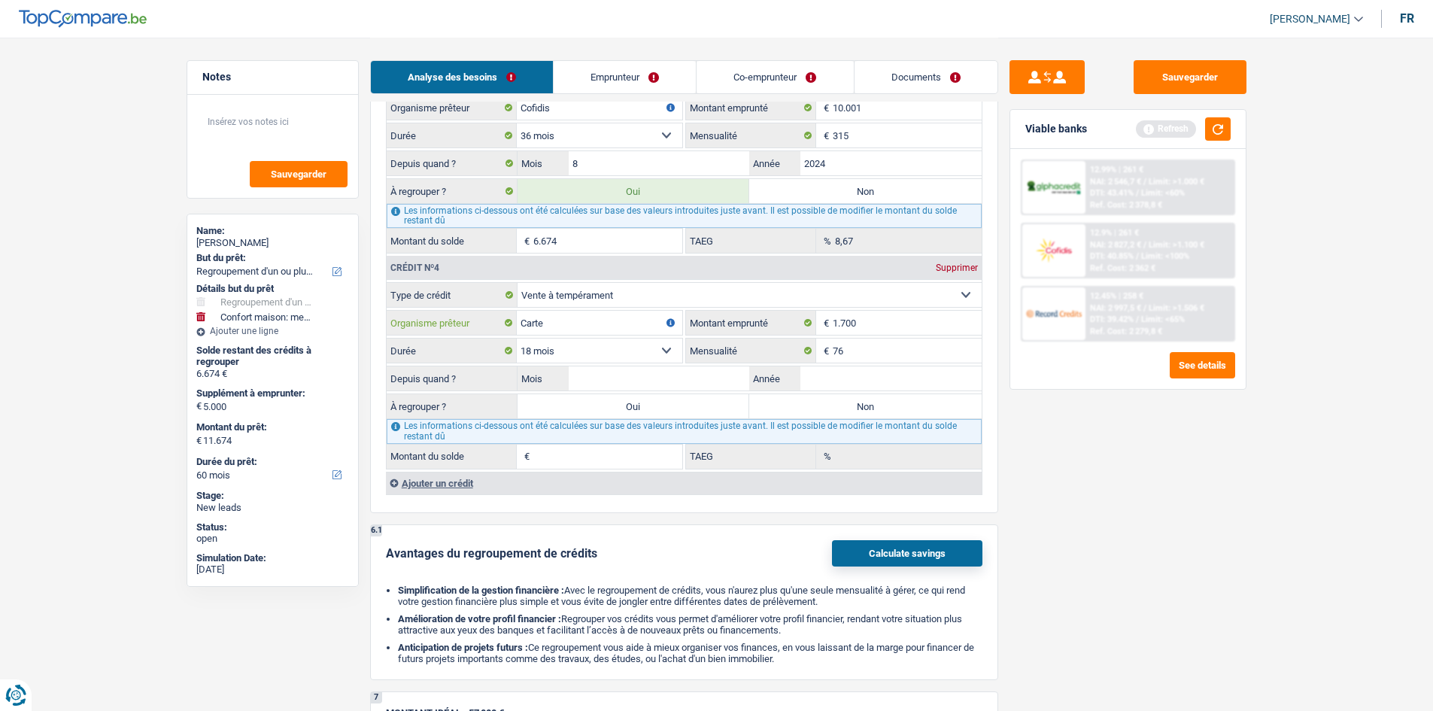
click at [614, 324] on input "Carte" at bounding box center [599, 323] width 165 height 24
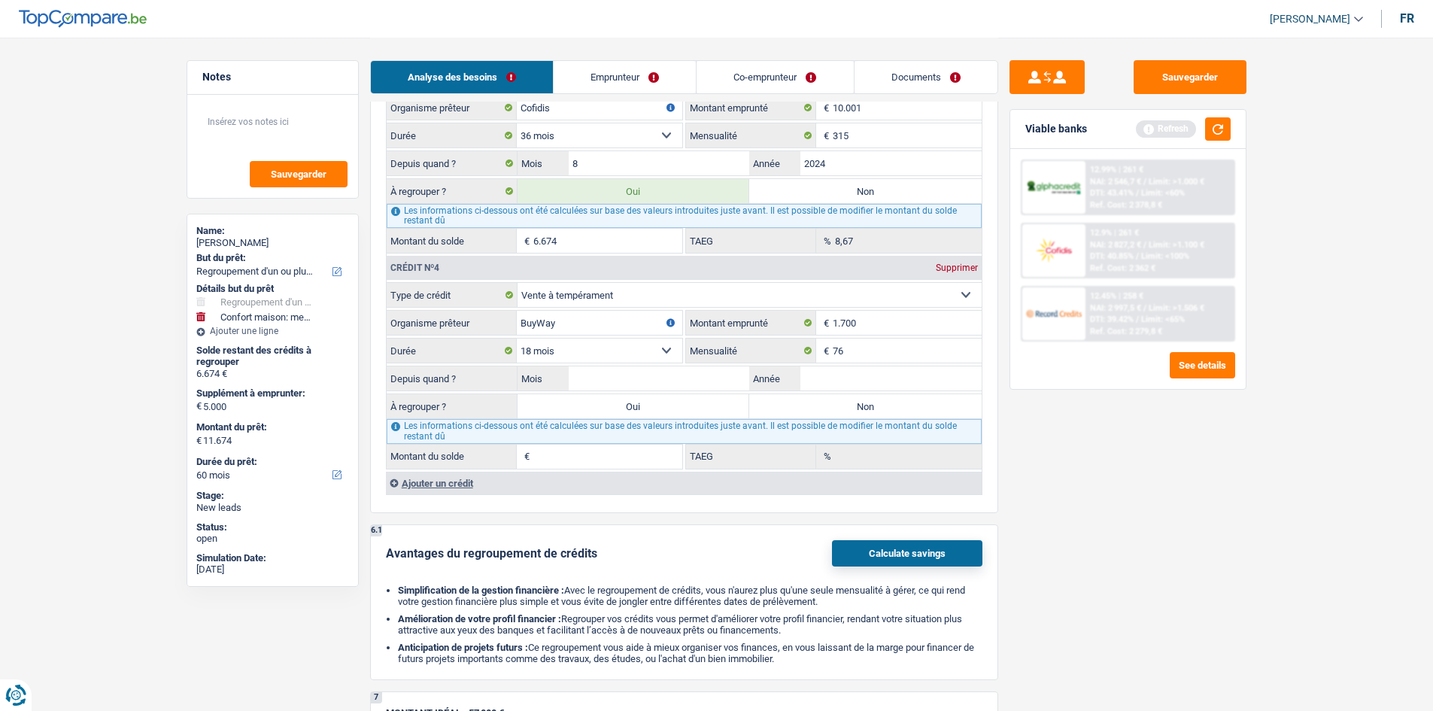
click at [1218, 129] on button "button" at bounding box center [1218, 128] width 26 height 23
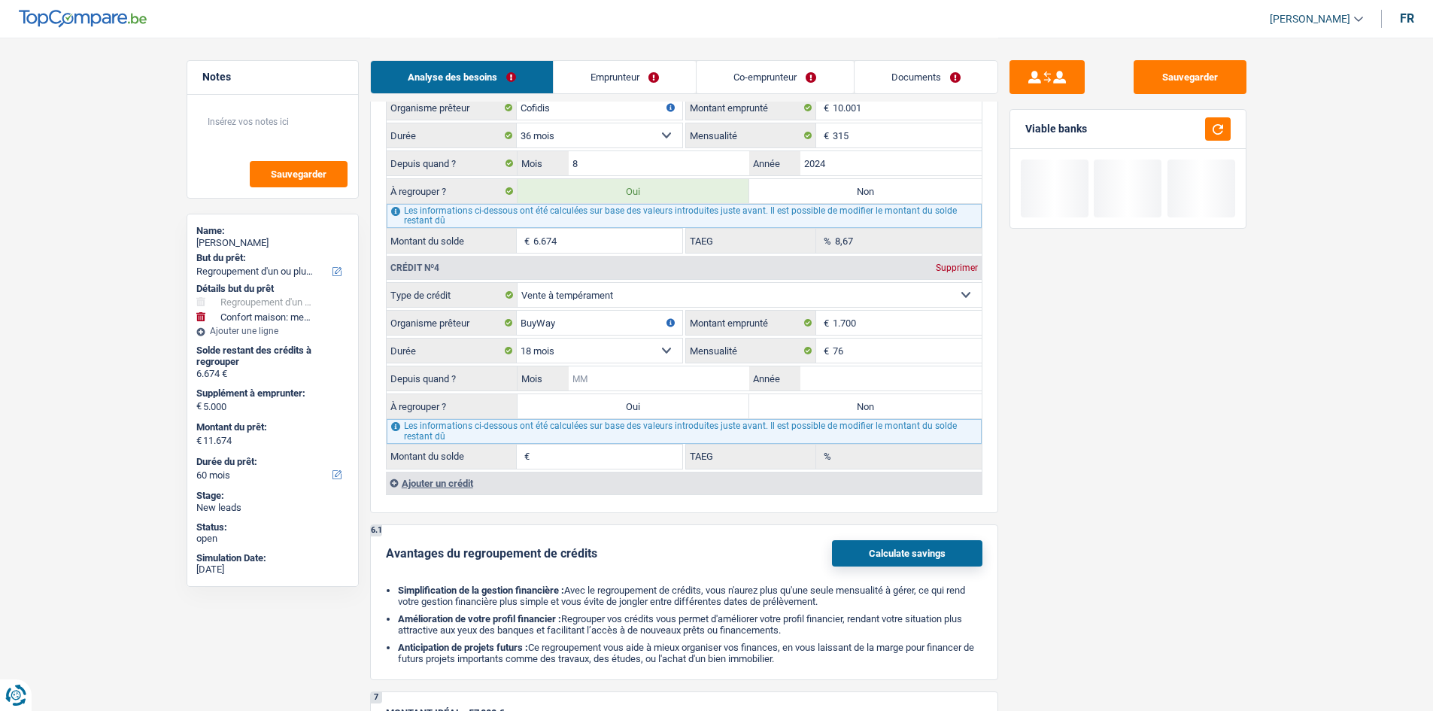
click at [654, 378] on input "Mois" at bounding box center [659, 378] width 181 height 24
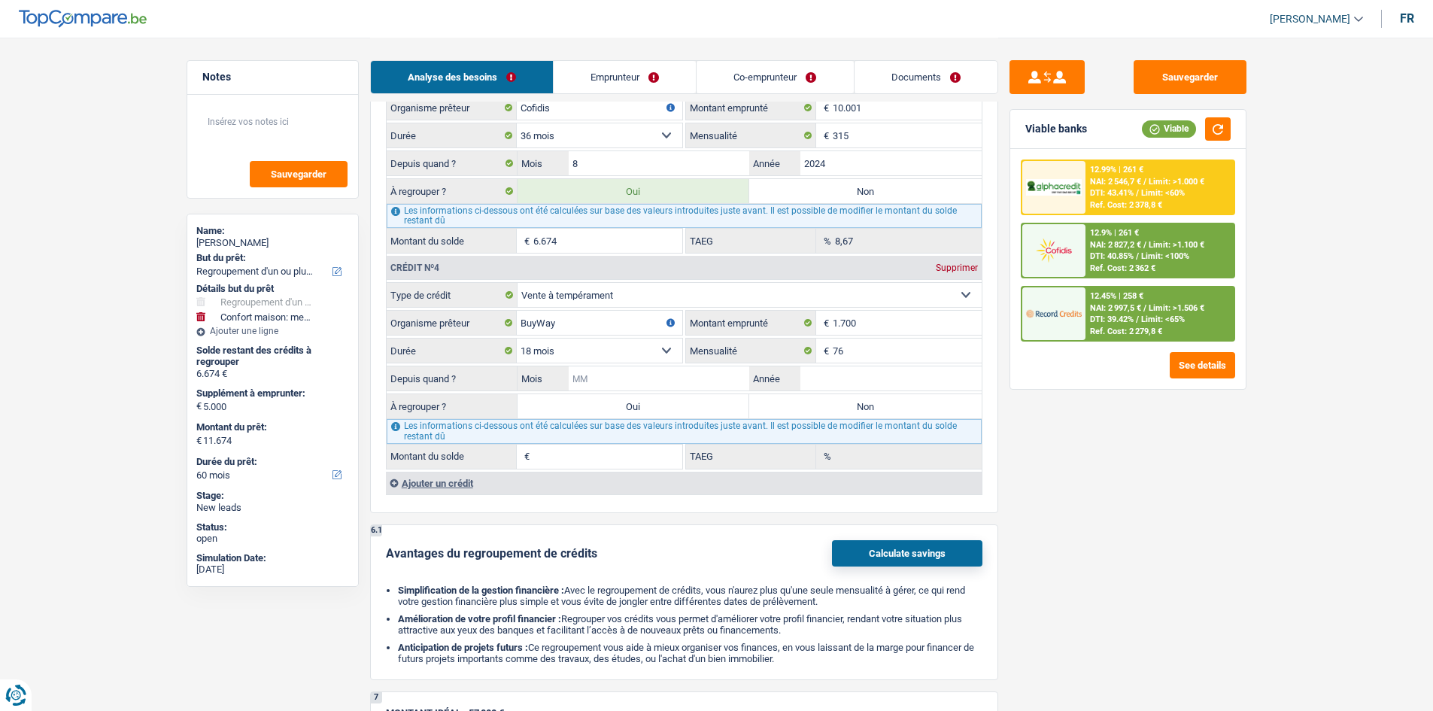
click at [714, 378] on input "Mois" at bounding box center [659, 378] width 181 height 24
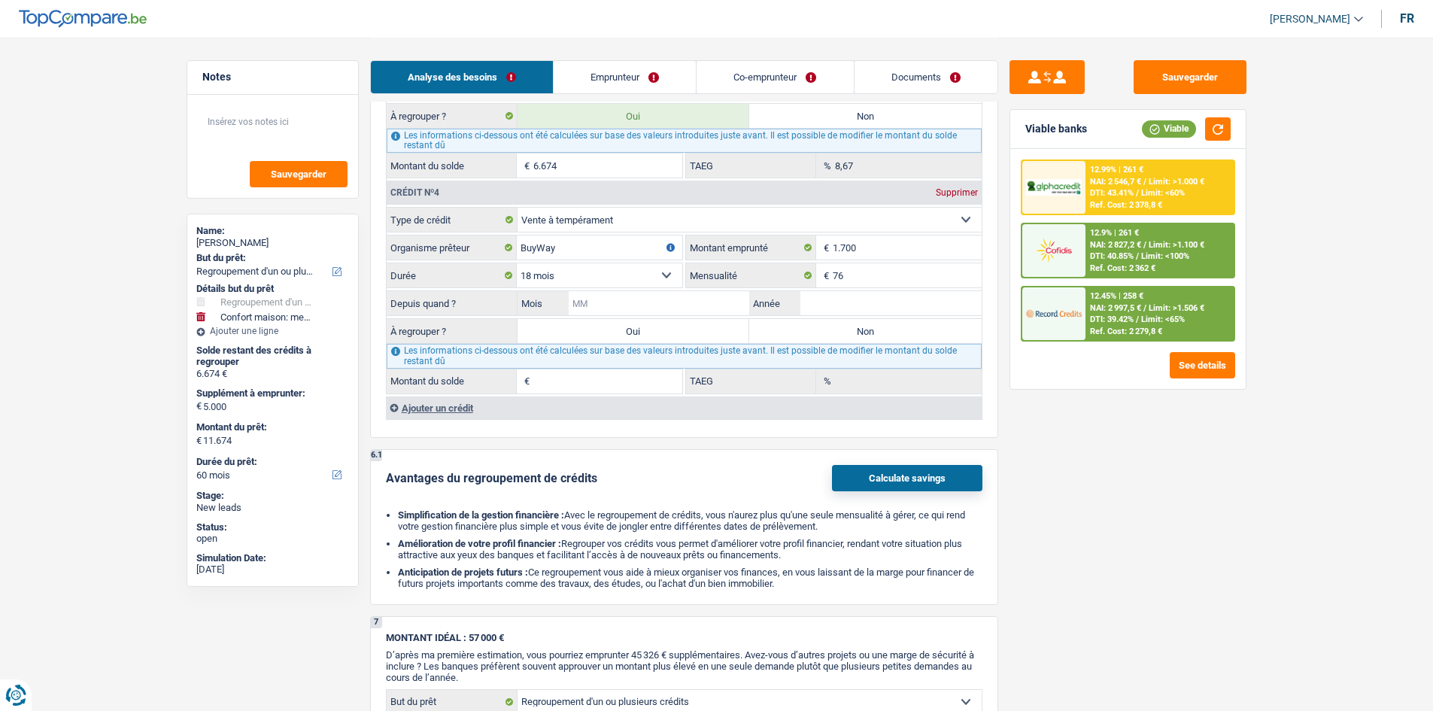
click at [676, 299] on input "Mois" at bounding box center [659, 303] width 181 height 24
click at [1152, 437] on div "Sauvegarder Viable banks Viable 12.99% | 261 € NAI: 2 546,7 € / Limit: >1.000 €…" at bounding box center [1127, 373] width 259 height 626
click at [723, 305] on input "Mois" at bounding box center [659, 303] width 181 height 24
click at [889, 243] on input "1.700" at bounding box center [906, 247] width 149 height 24
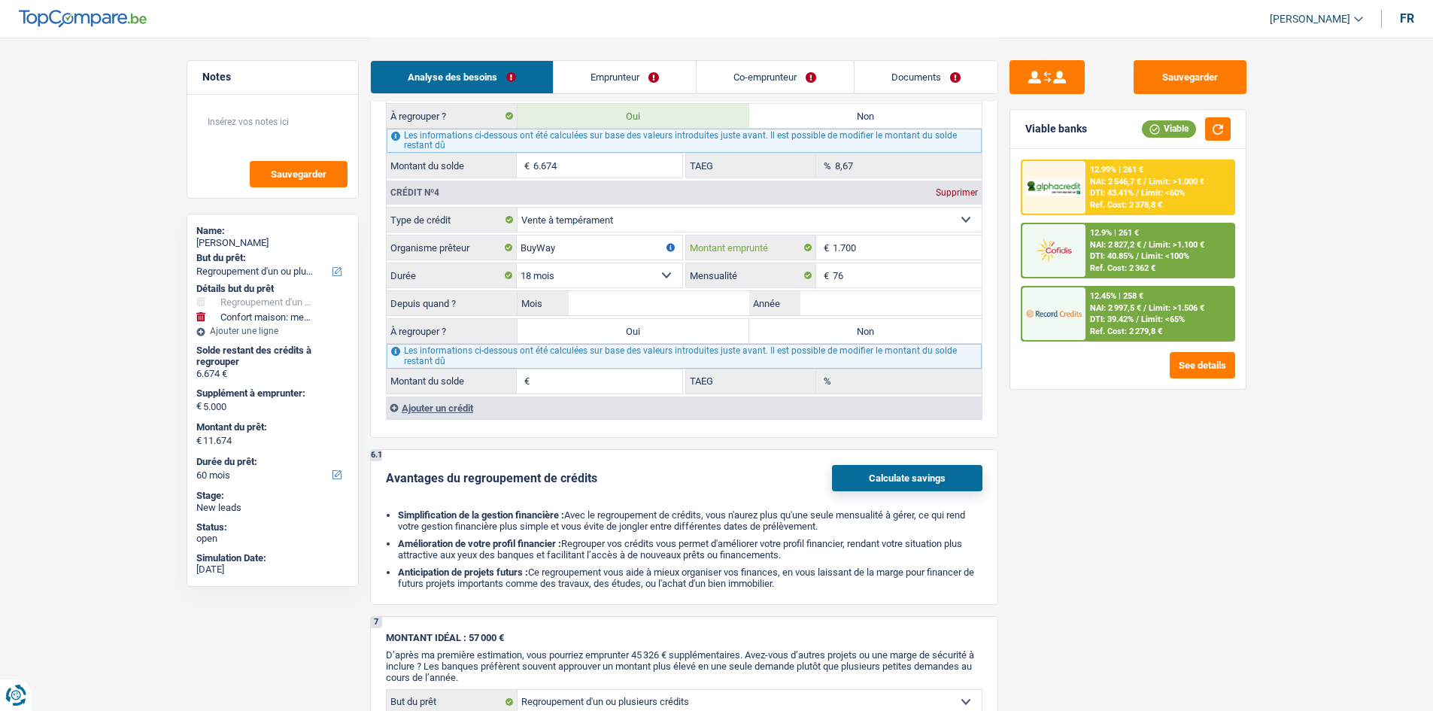
click at [889, 243] on input "1.700" at bounding box center [906, 247] width 149 height 24
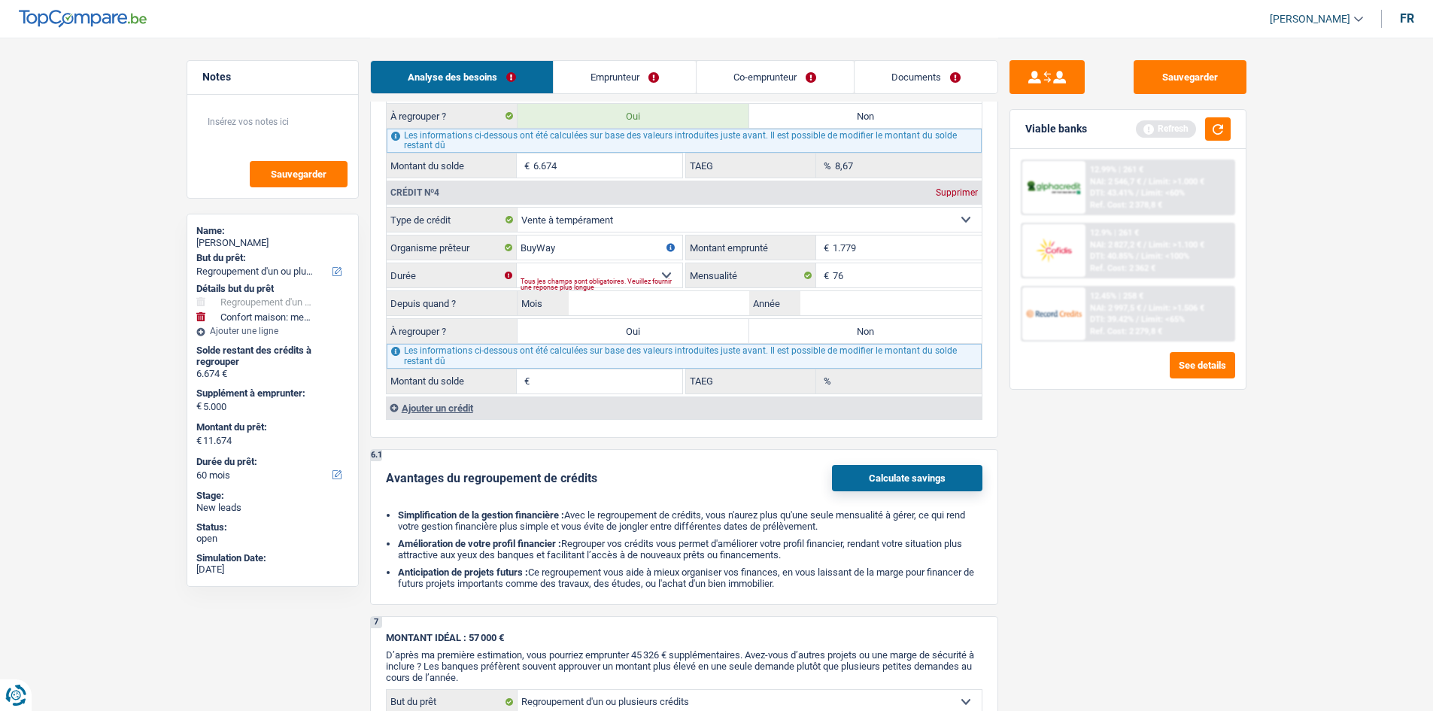
drag, startPoint x: 1275, startPoint y: 520, endPoint x: 1131, endPoint y: 427, distance: 171.9
click at [660, 271] on select "12 mois 18 mois 24 mois Sélectionner une option" at bounding box center [599, 275] width 165 height 24
click at [666, 272] on select "12 mois 18 mois 24 mois Sélectionner une option" at bounding box center [599, 275] width 165 height 24
click at [692, 302] on input "Mois" at bounding box center [659, 303] width 181 height 24
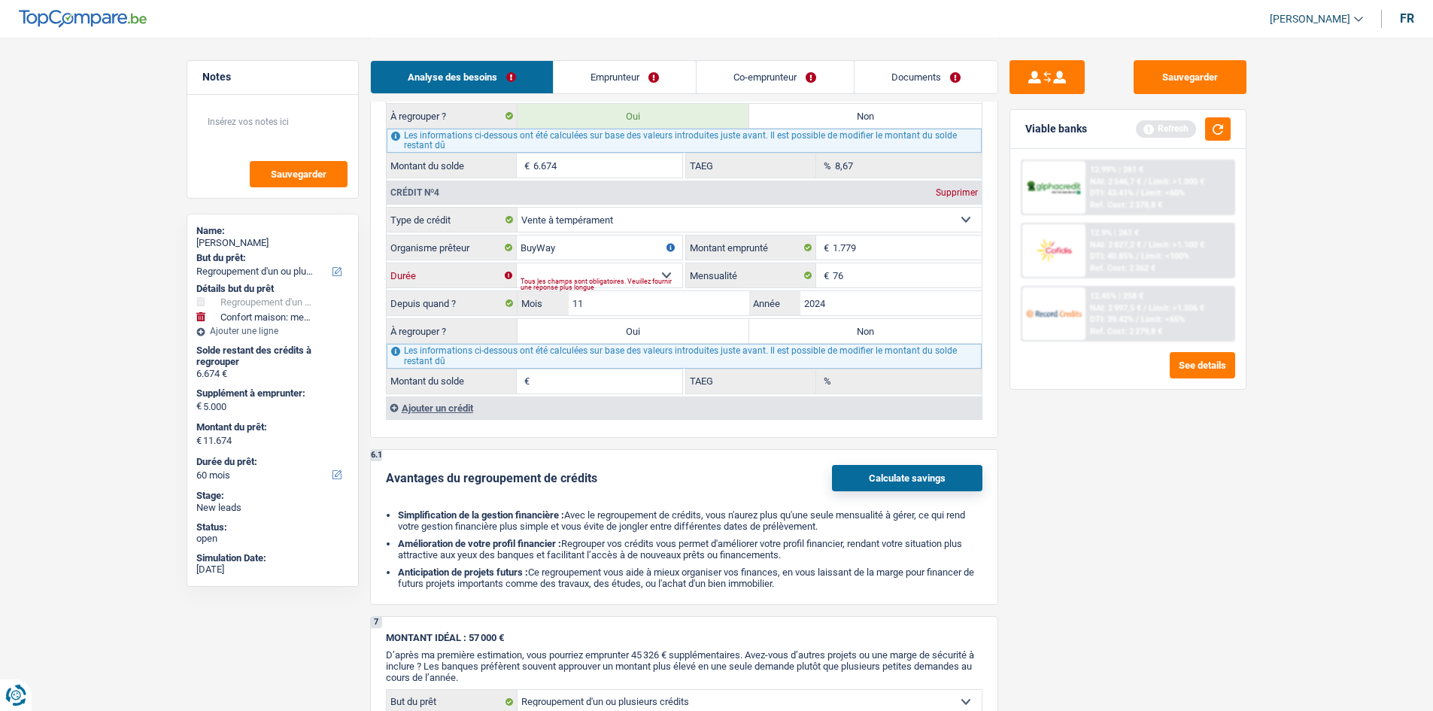
click at [654, 268] on select "12 mois 18 mois 24 mois Sélectionner une option" at bounding box center [599, 275] width 165 height 24
click at [517, 263] on select "12 mois 18 mois 24 mois Sélectionner une option" at bounding box center [599, 275] width 165 height 24
drag, startPoint x: 929, startPoint y: 333, endPoint x: 1002, endPoint y: 404, distance: 101.0
click at [929, 332] on label "Non" at bounding box center [865, 331] width 232 height 24
click at [929, 332] on input "Non" at bounding box center [865, 331] width 232 height 24
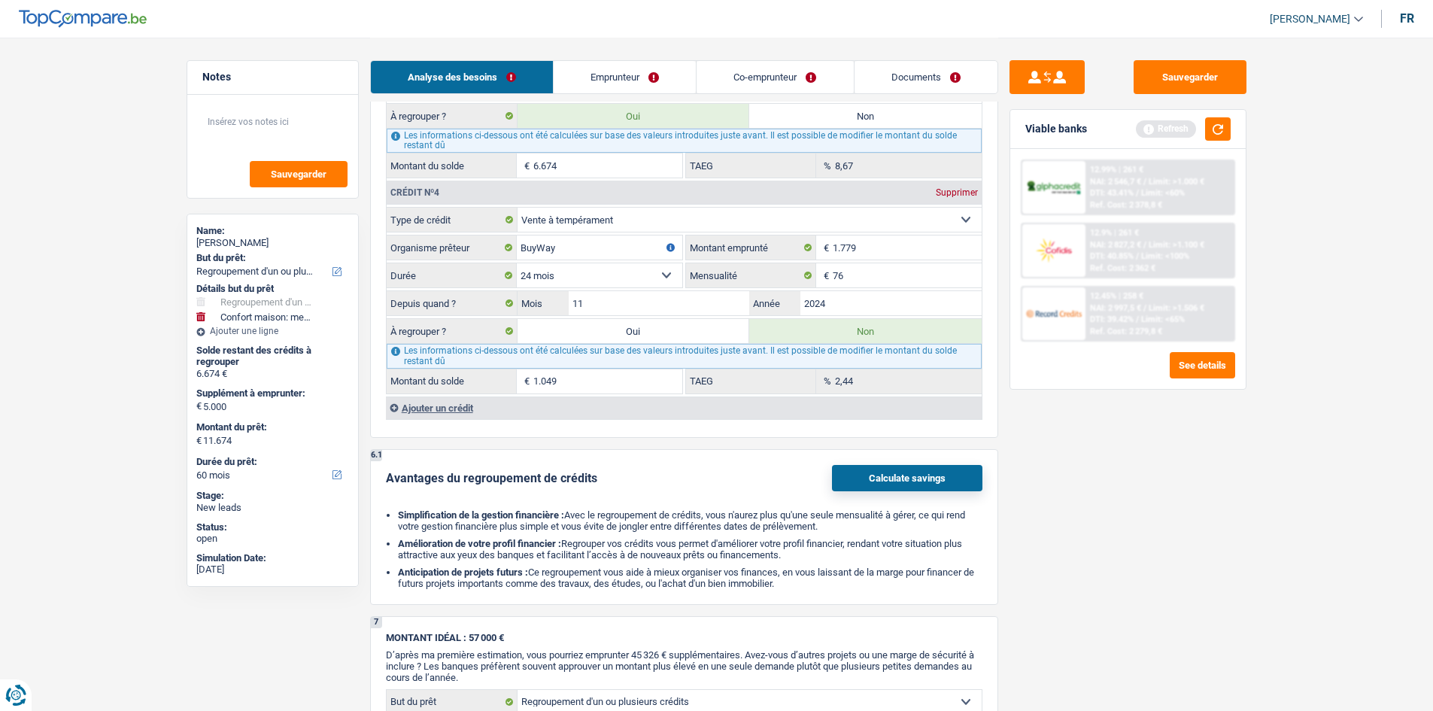
drag, startPoint x: 1136, startPoint y: 494, endPoint x: 1280, endPoint y: 296, distance: 244.9
click at [1144, 491] on div "Sauvegarder Viable banks Refresh 12.99% | 261 € NAI: 2 546,7 € / Limit: >1.000 …" at bounding box center [1127, 373] width 259 height 626
click at [1212, 138] on button "button" at bounding box center [1218, 128] width 26 height 23
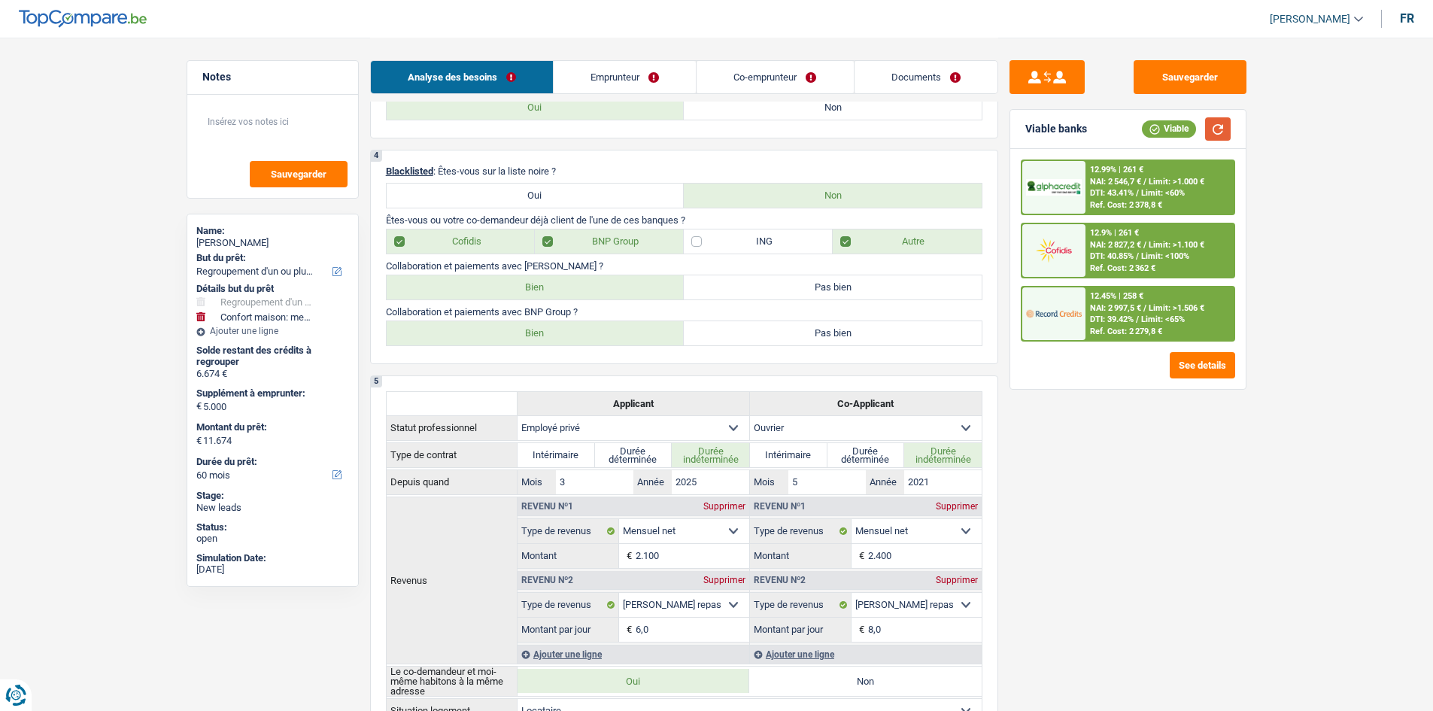
scroll to position [376, 0]
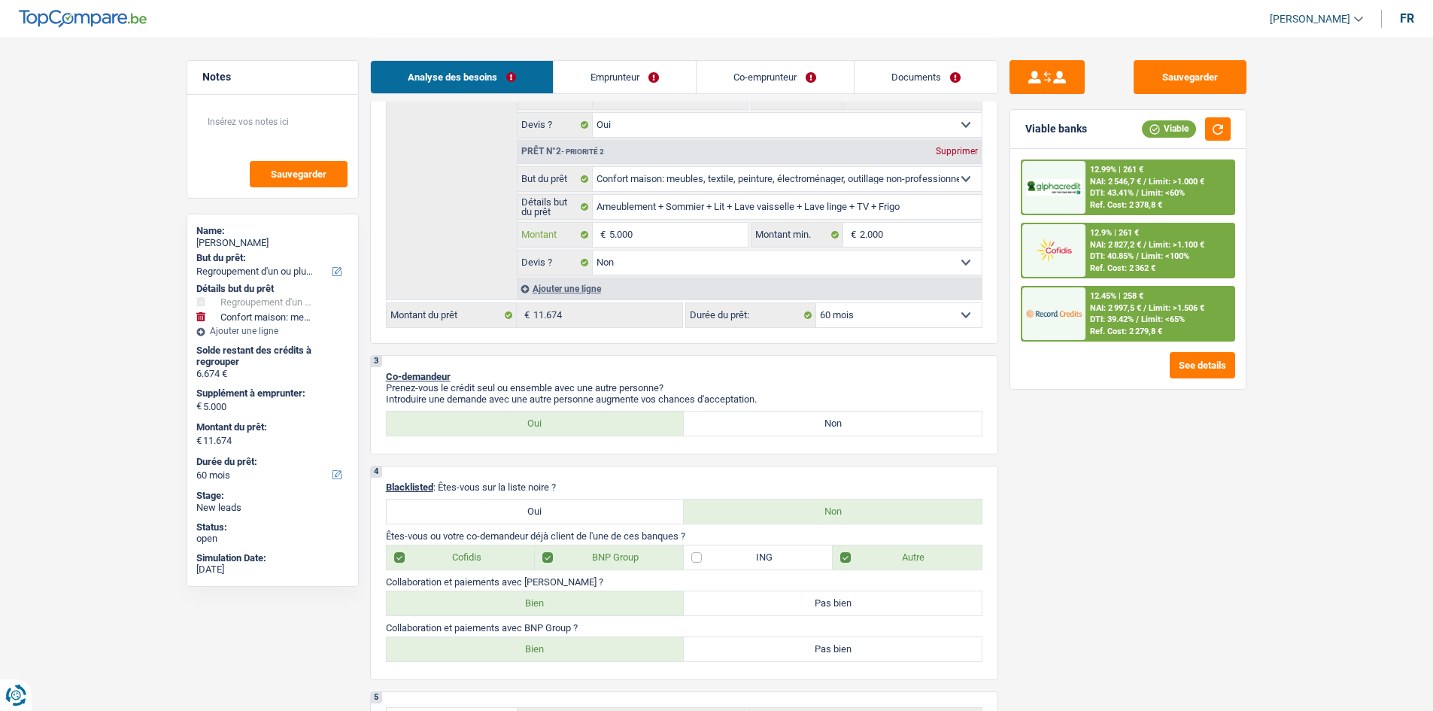
click at [654, 240] on input "5.000" at bounding box center [678, 235] width 138 height 24
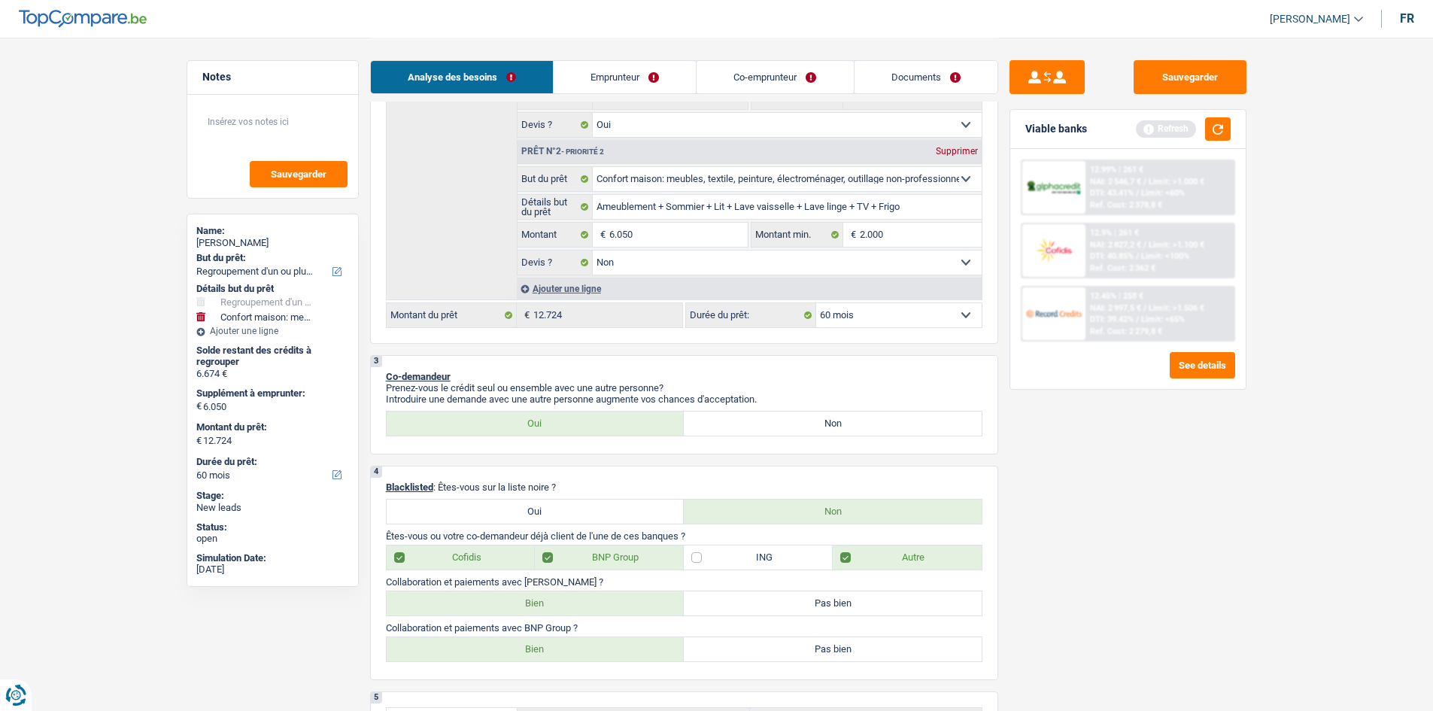
drag, startPoint x: 1265, startPoint y: 584, endPoint x: 1305, endPoint y: 311, distance: 275.9
click at [1222, 123] on button "button" at bounding box center [1218, 128] width 26 height 23
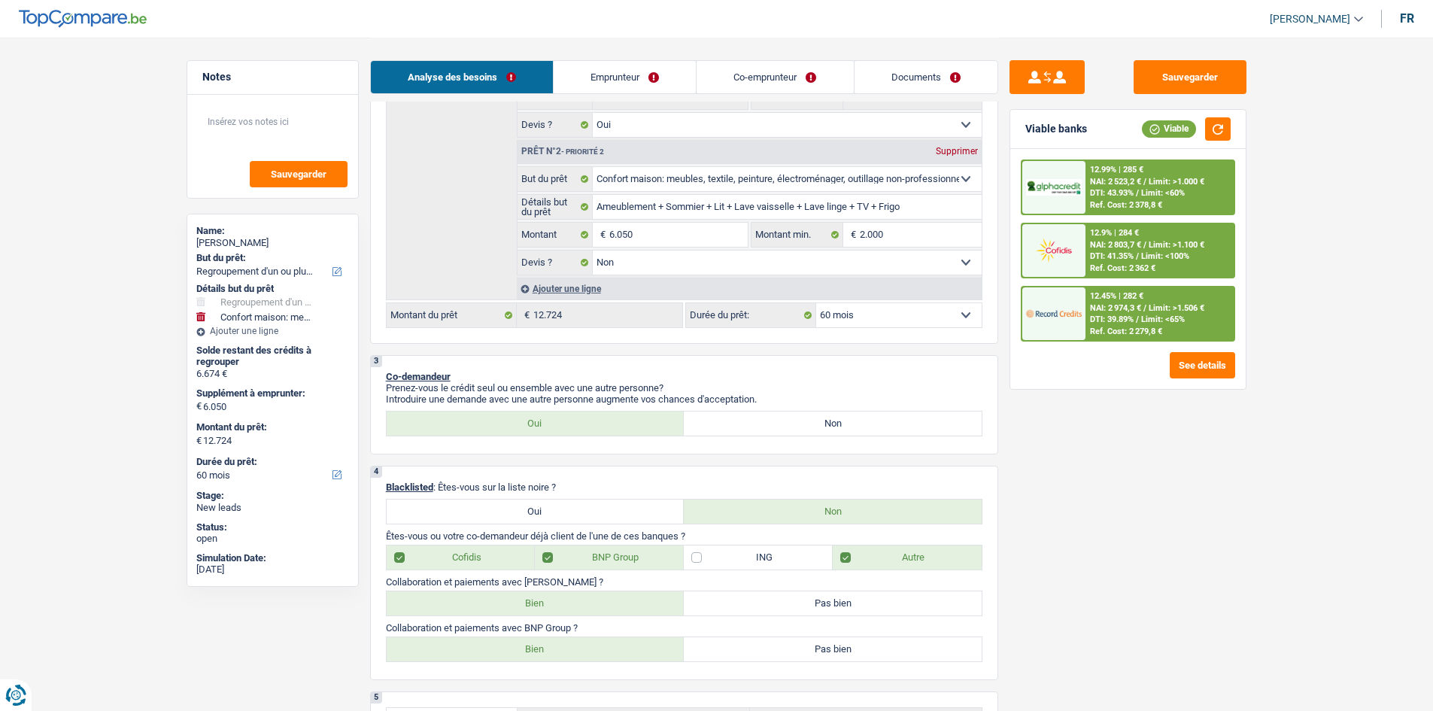
click at [1094, 519] on div "Sauvegarder Viable banks Viable 12.99% | 285 € NAI: 2 523,2 € / Limit: >1.000 €…" at bounding box center [1127, 373] width 259 height 626
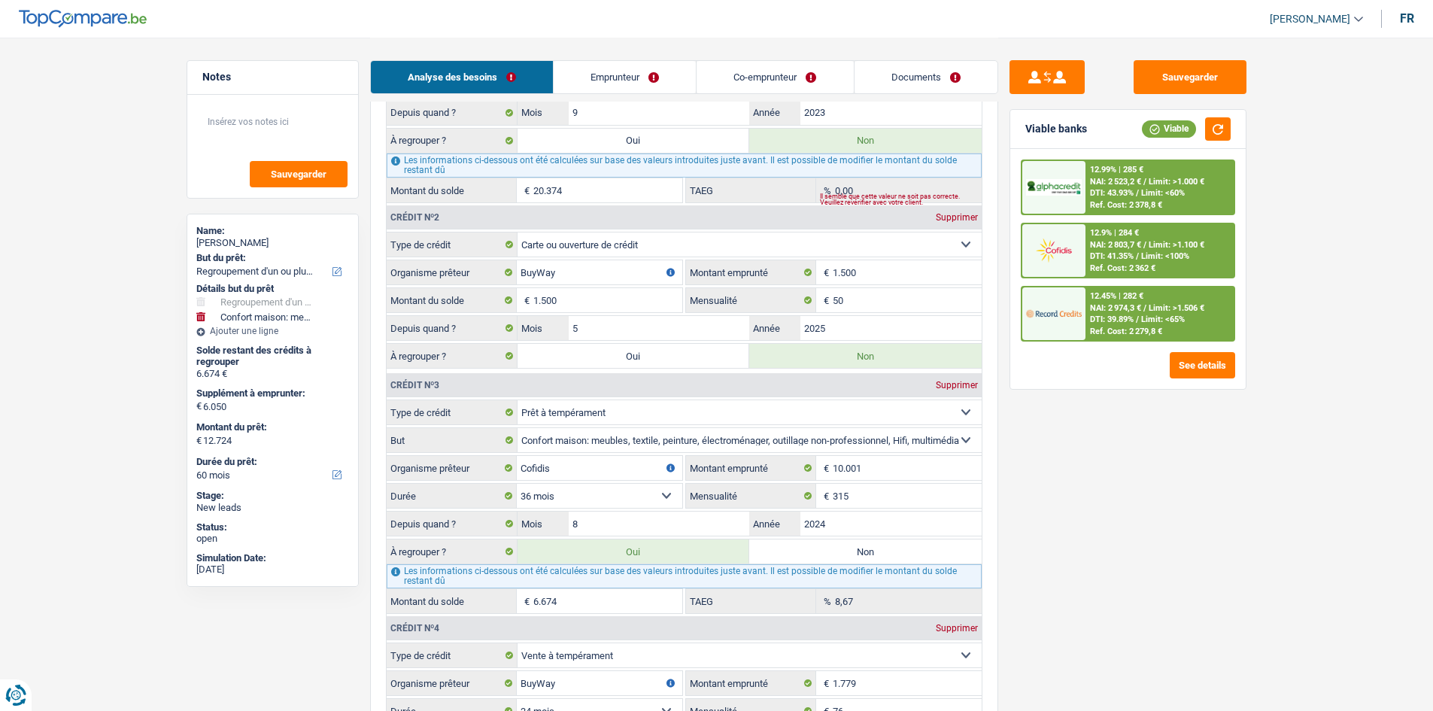
scroll to position [1805, 0]
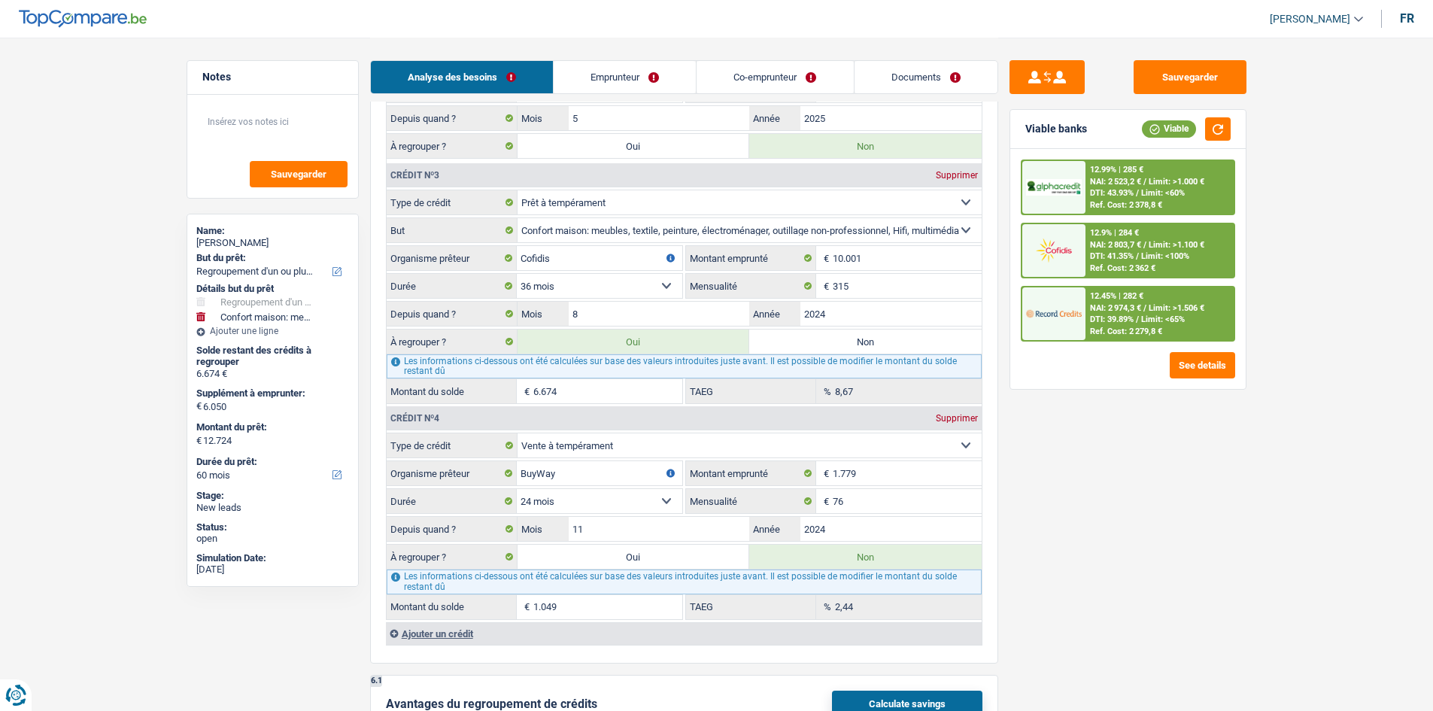
click at [1096, 528] on div "Sauvegarder Viable banks Viable 12.99% | 285 € NAI: 2 523,2 € / Limit: >1.000 €…" at bounding box center [1127, 373] width 259 height 626
click at [1178, 305] on span "Limit: >1.506 €" at bounding box center [1176, 308] width 56 height 10
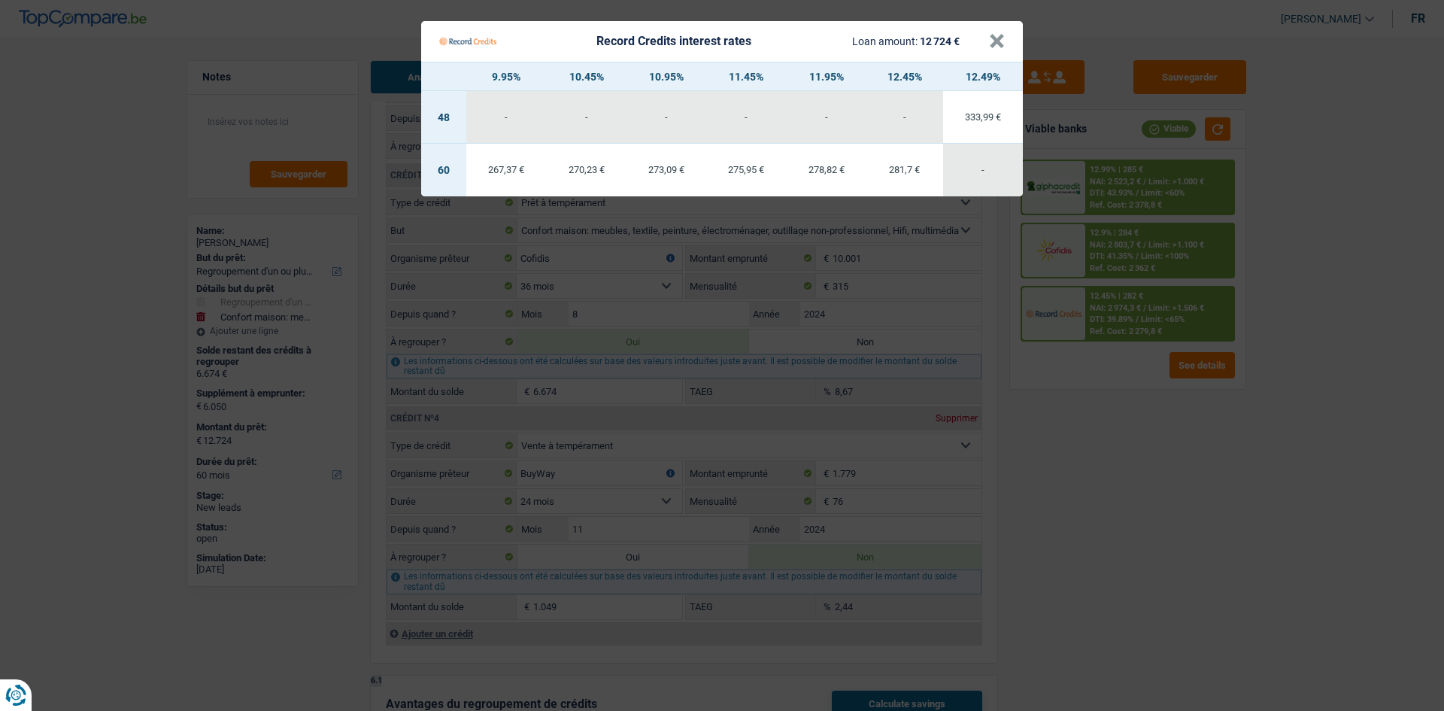
click at [1115, 412] on Credits "Record Credits interest rates Loan amount: 12 724 € × 9.95% 10.45% 10.95% 11.45…" at bounding box center [722, 355] width 1444 height 711
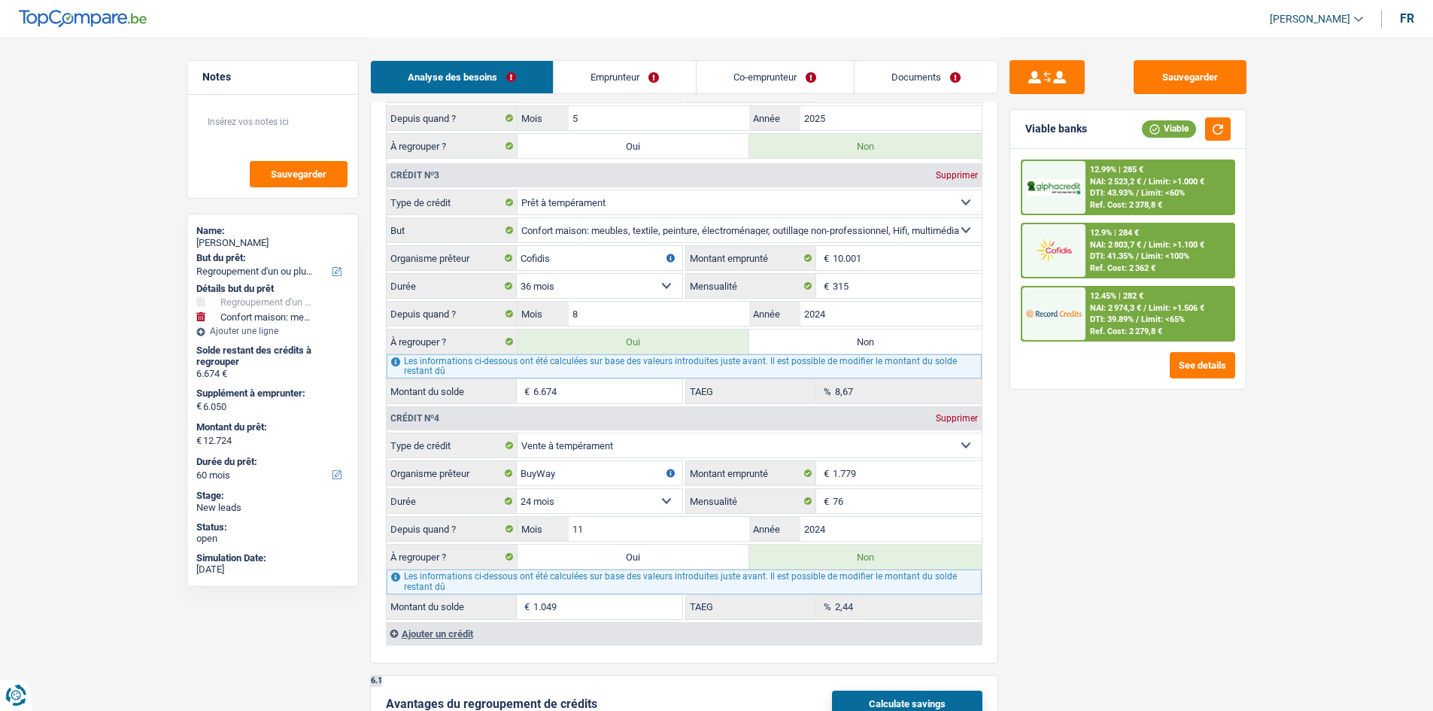
click at [1137, 256] on span "/" at bounding box center [1137, 256] width 3 height 10
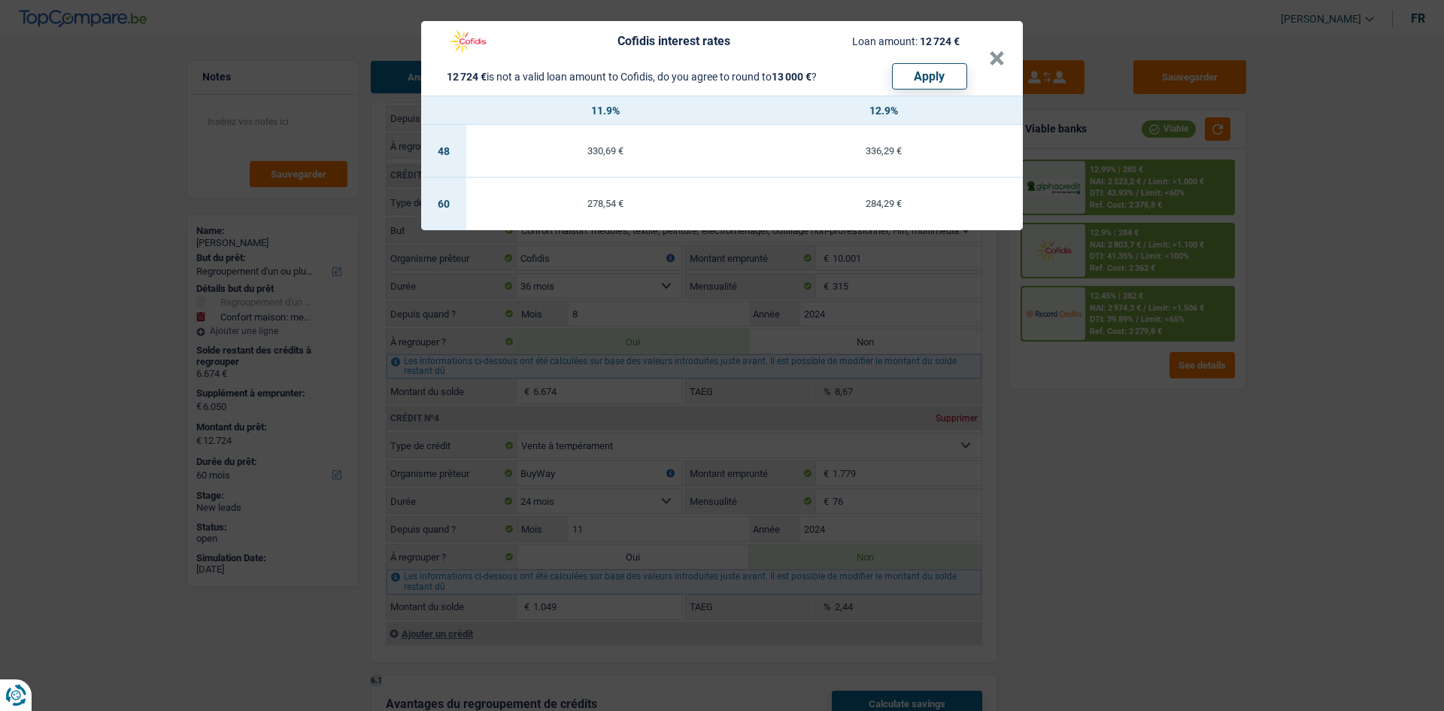
click at [1139, 389] on div "Cofidis interest rates Loan amount: 12 724 € 12 724 € is not a valid loan amoun…" at bounding box center [722, 355] width 1444 height 711
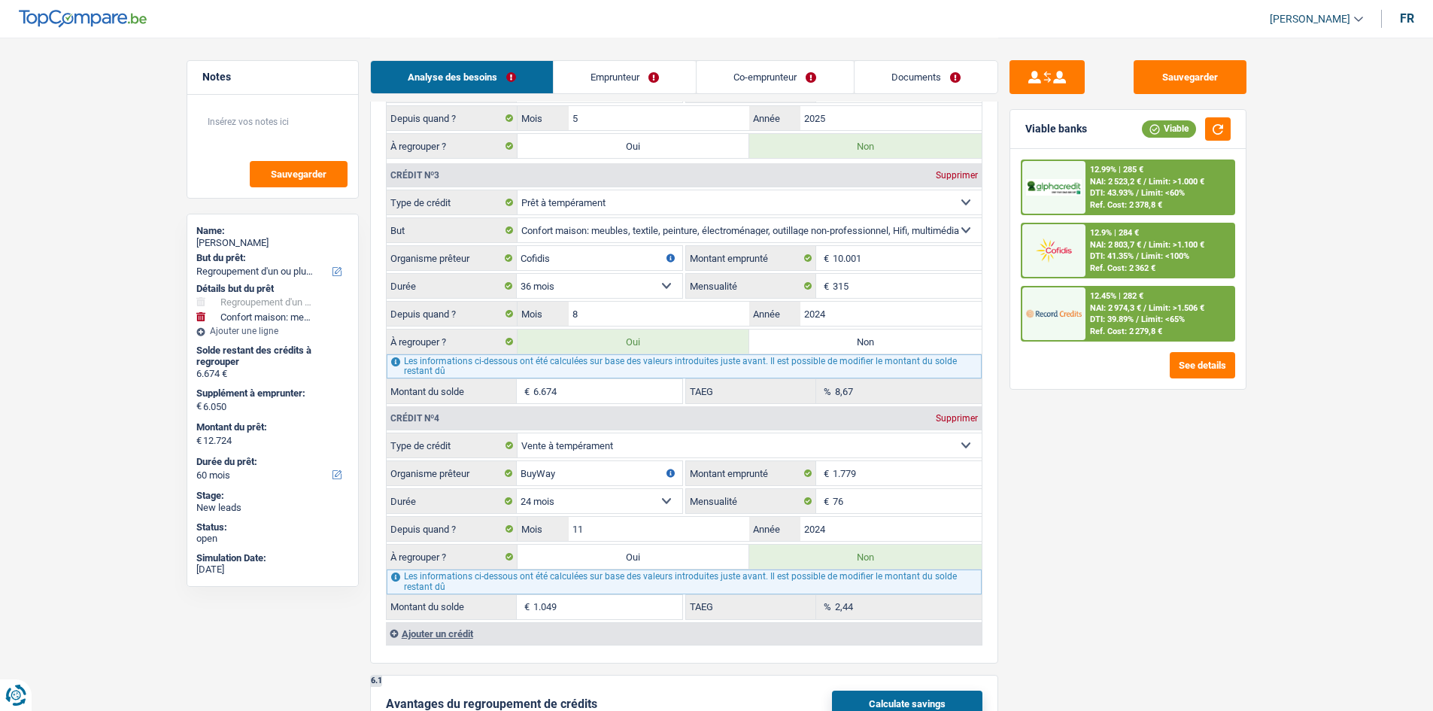
click at [1117, 424] on div "Sauvegarder Viable banks Viable 12.99% | 285 € NAI: 2 523,2 € / Limit: >1.000 €…" at bounding box center [1127, 373] width 259 height 626
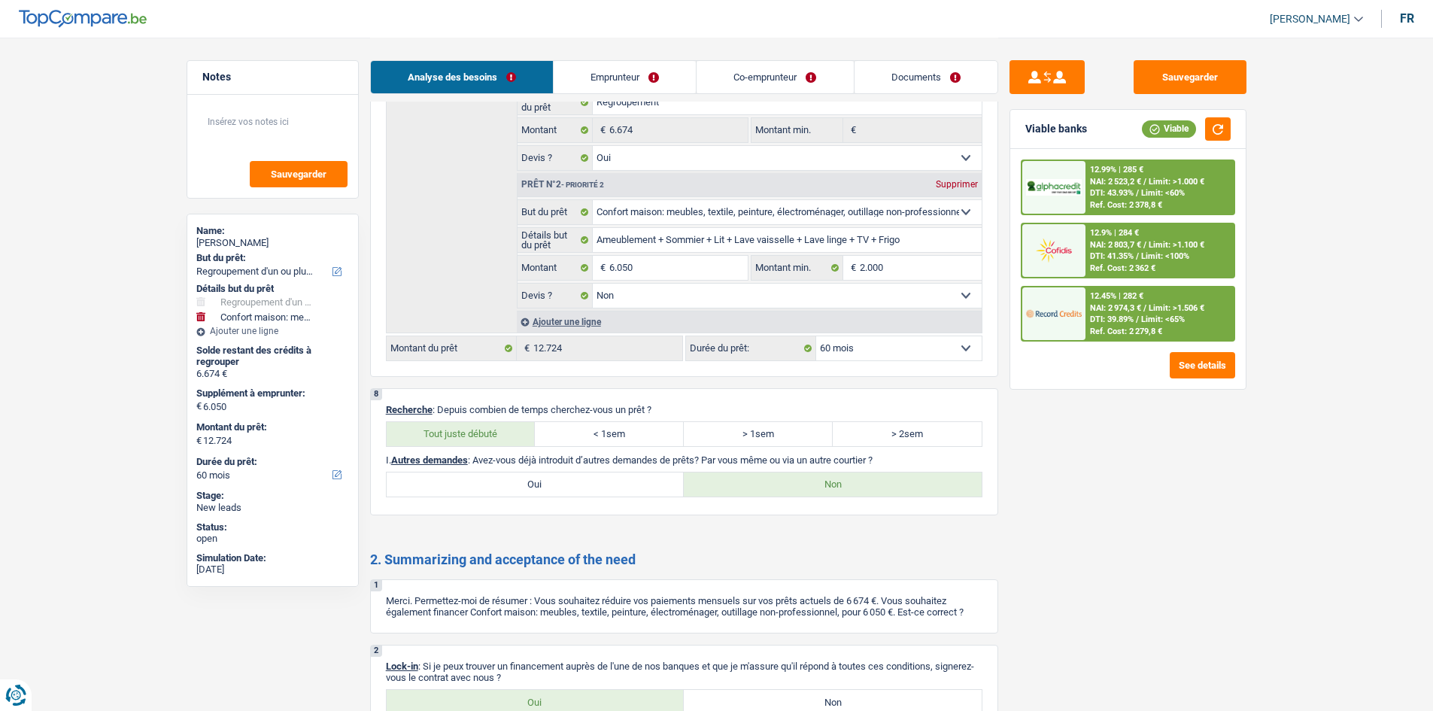
scroll to position [2901, 0]
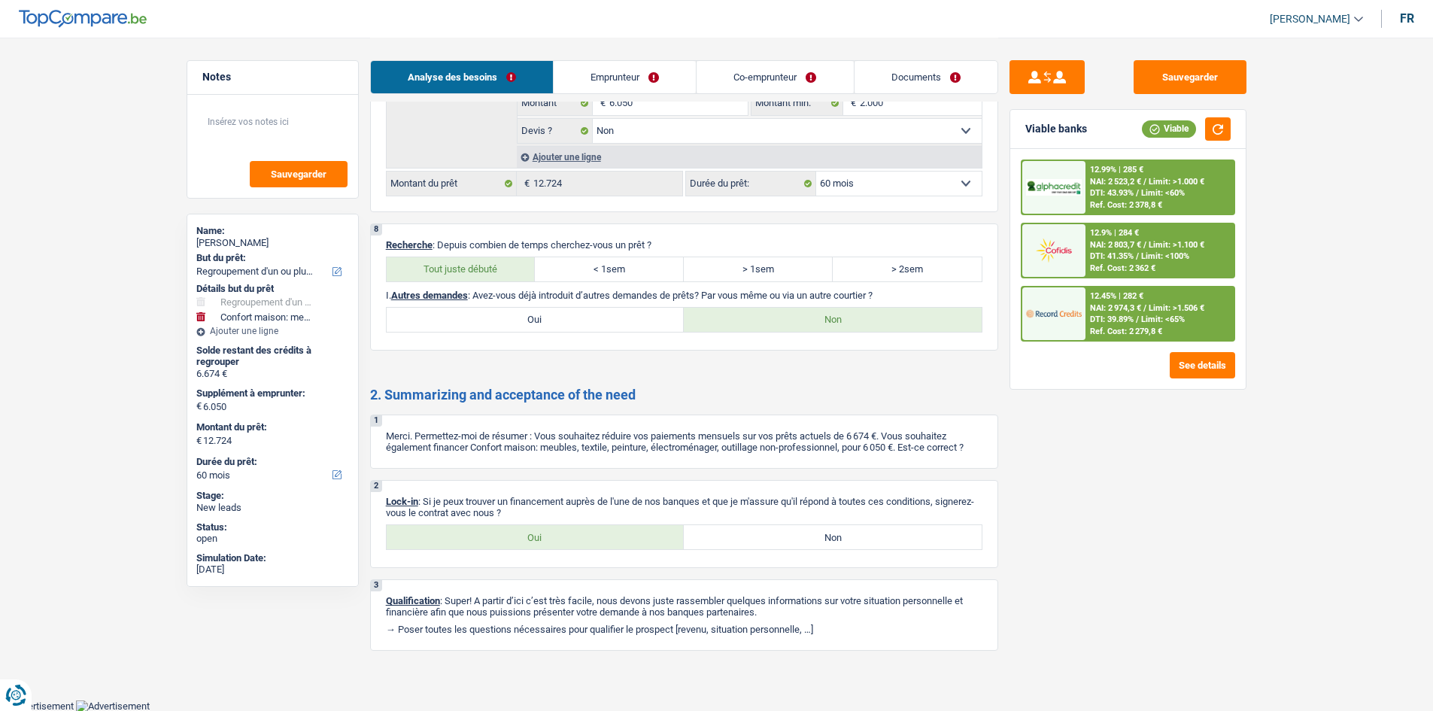
click at [580, 547] on label "Oui" at bounding box center [536, 537] width 298 height 24
click at [580, 547] on input "Oui" at bounding box center [536, 537] width 298 height 24
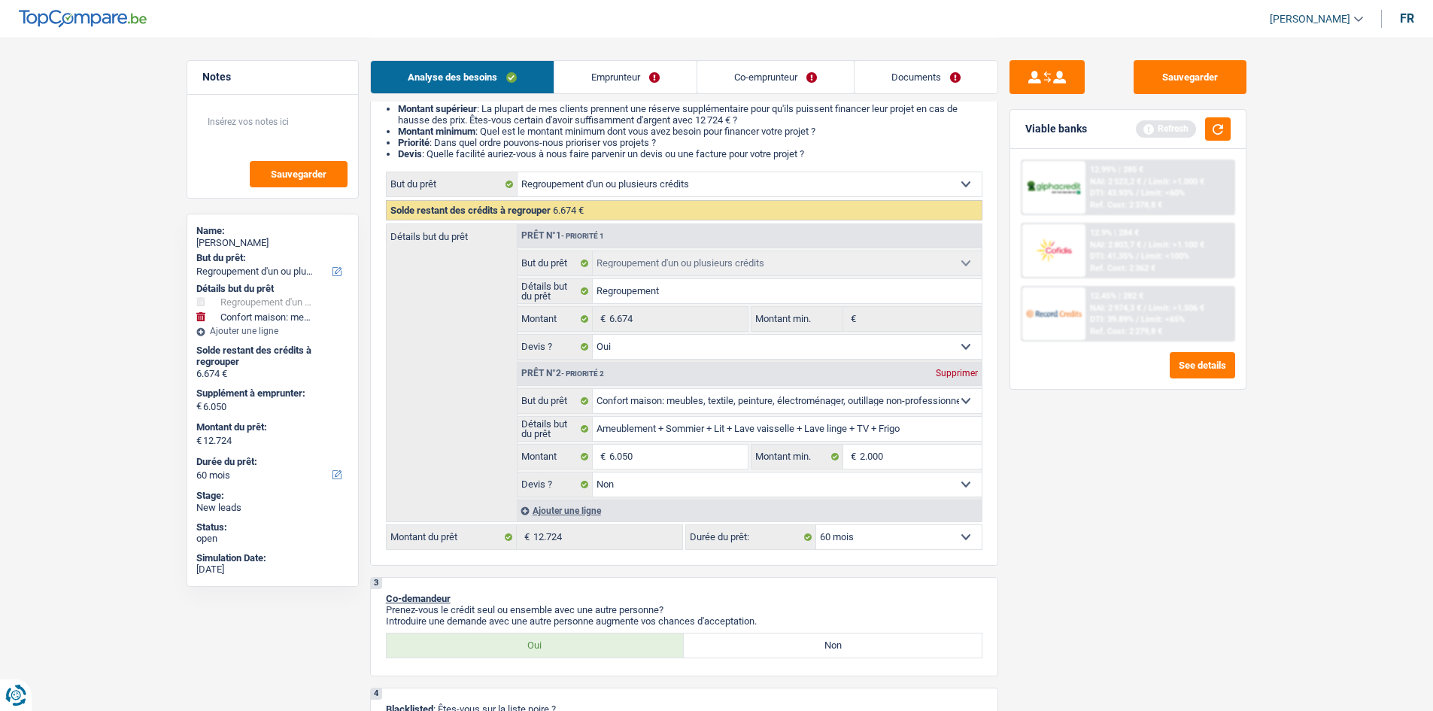
scroll to position [0, 0]
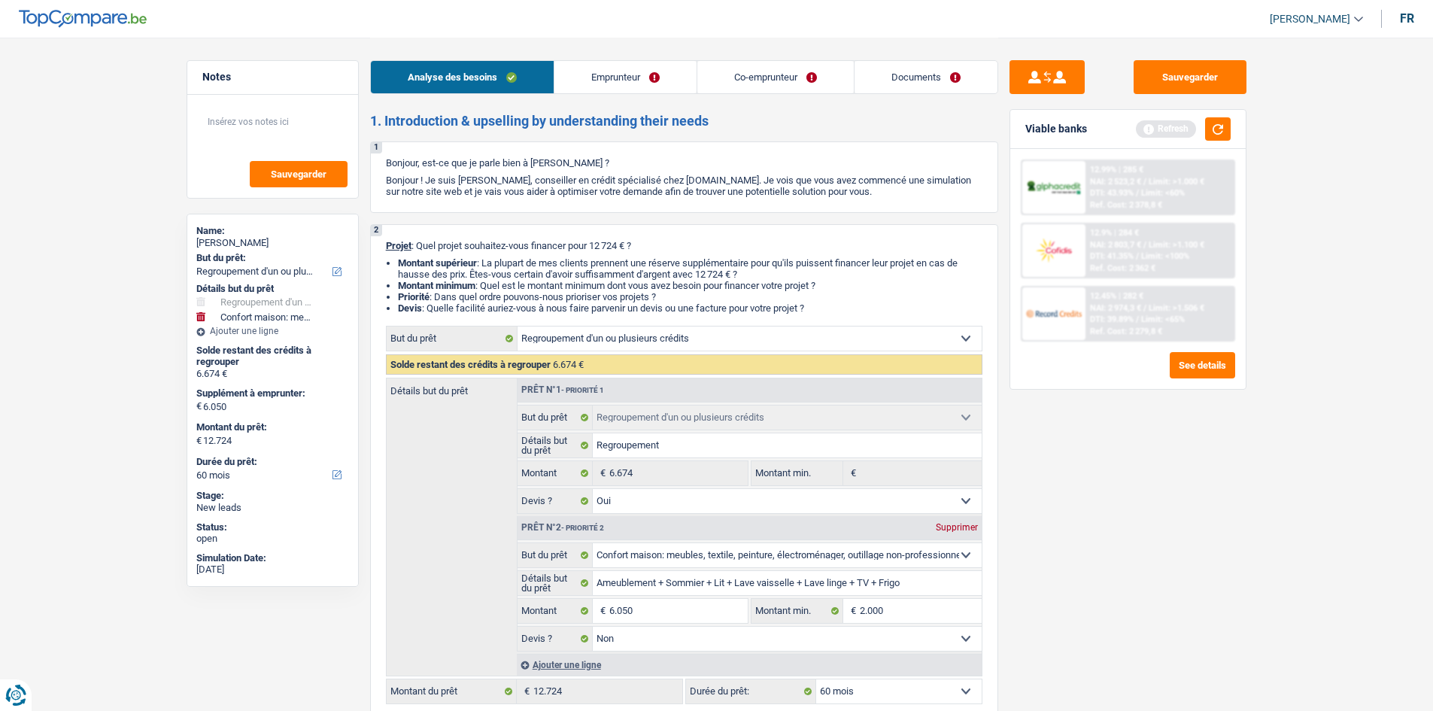
click at [659, 78] on link "Emprunteur" at bounding box center [625, 77] width 142 height 32
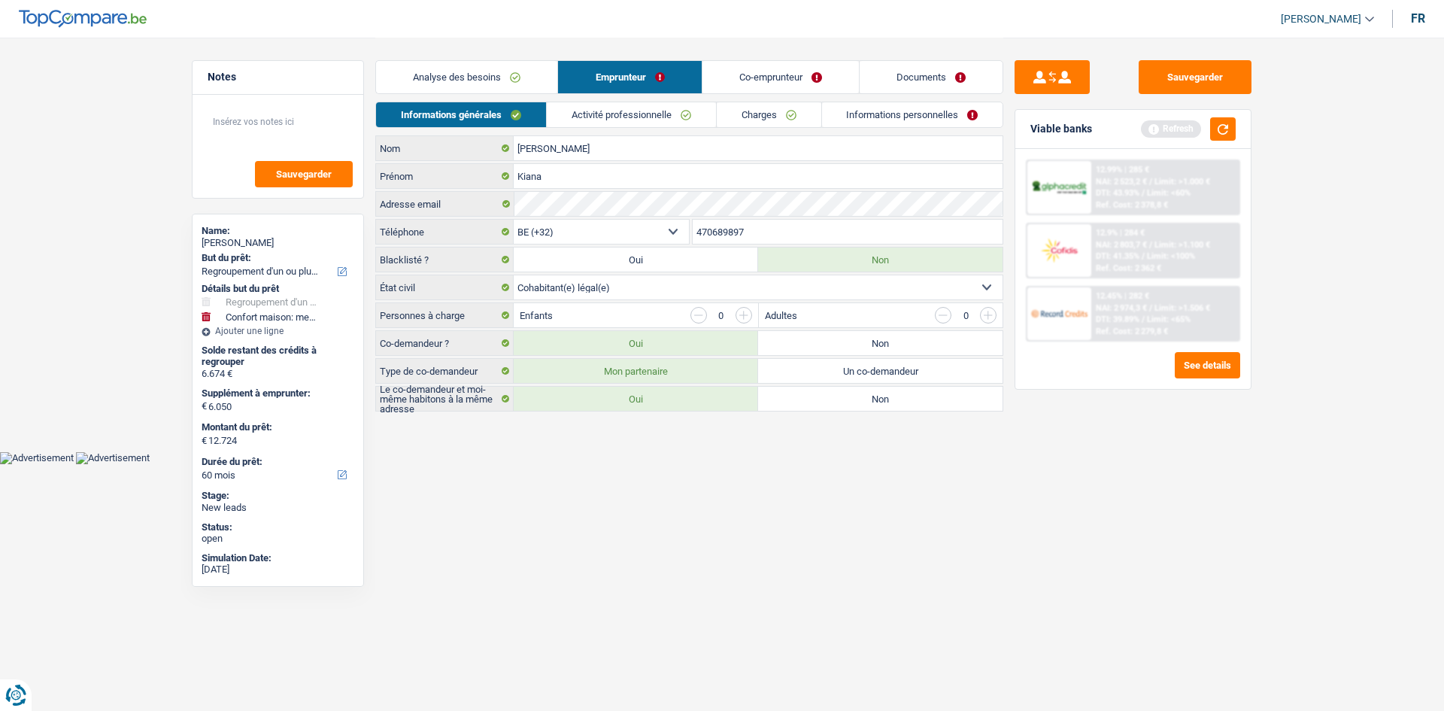
click at [578, 117] on link "Activité professionnelle" at bounding box center [631, 114] width 169 height 25
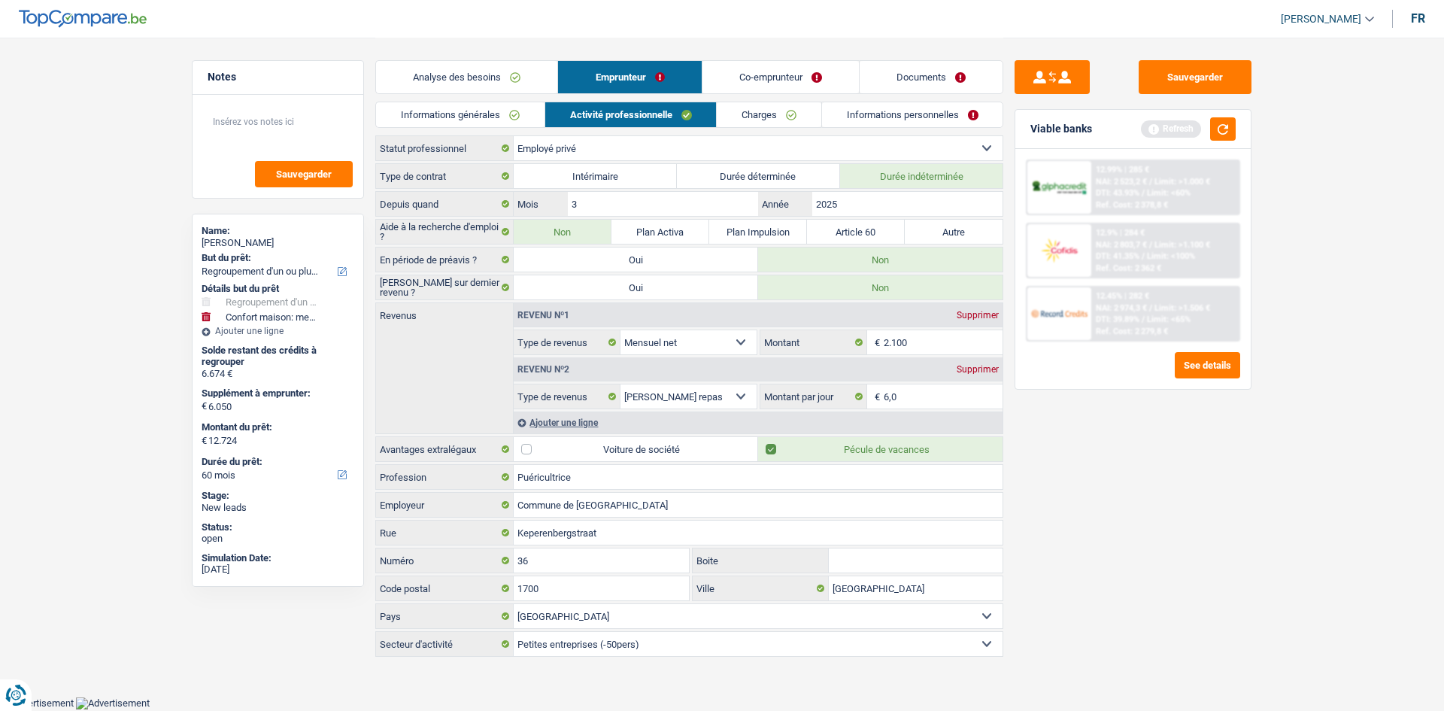
click at [773, 111] on link "Charges" at bounding box center [769, 114] width 105 height 25
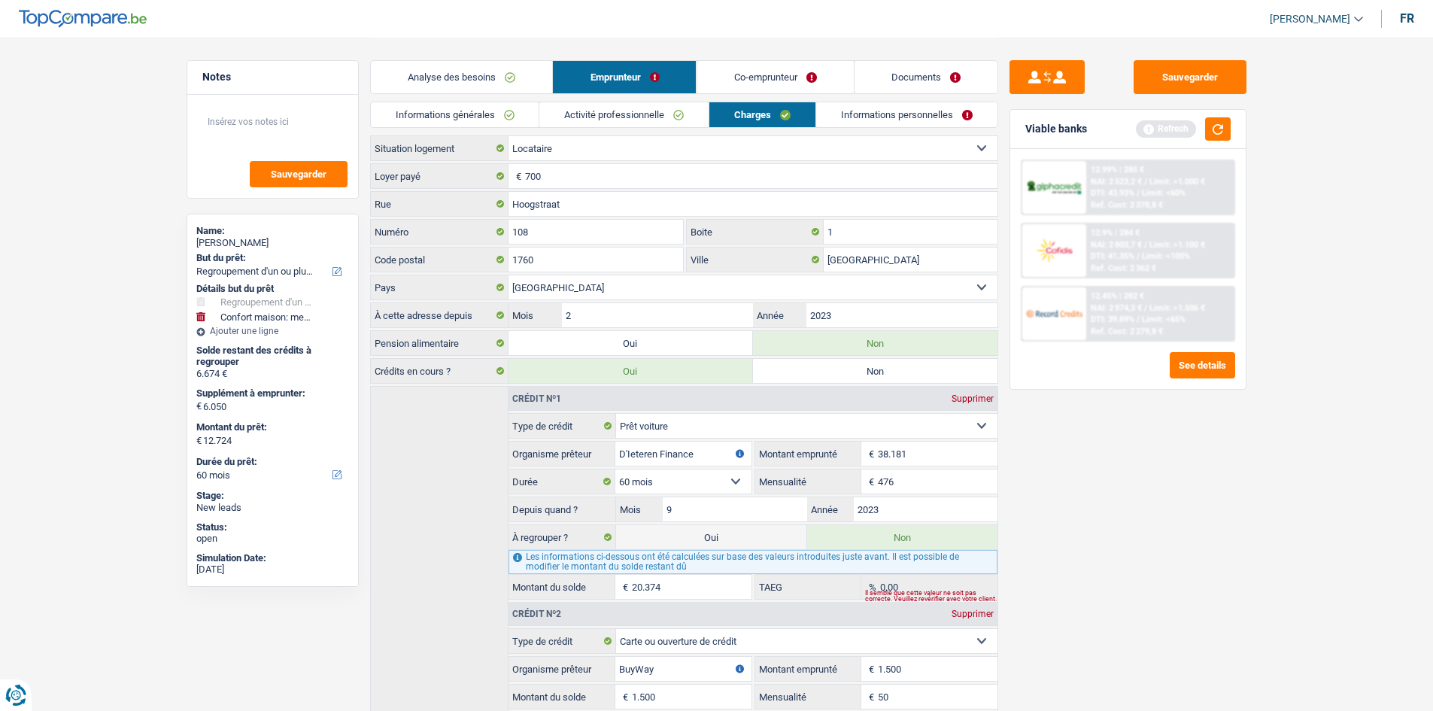
click at [896, 123] on link "Informations personnelles" at bounding box center [906, 114] width 181 height 25
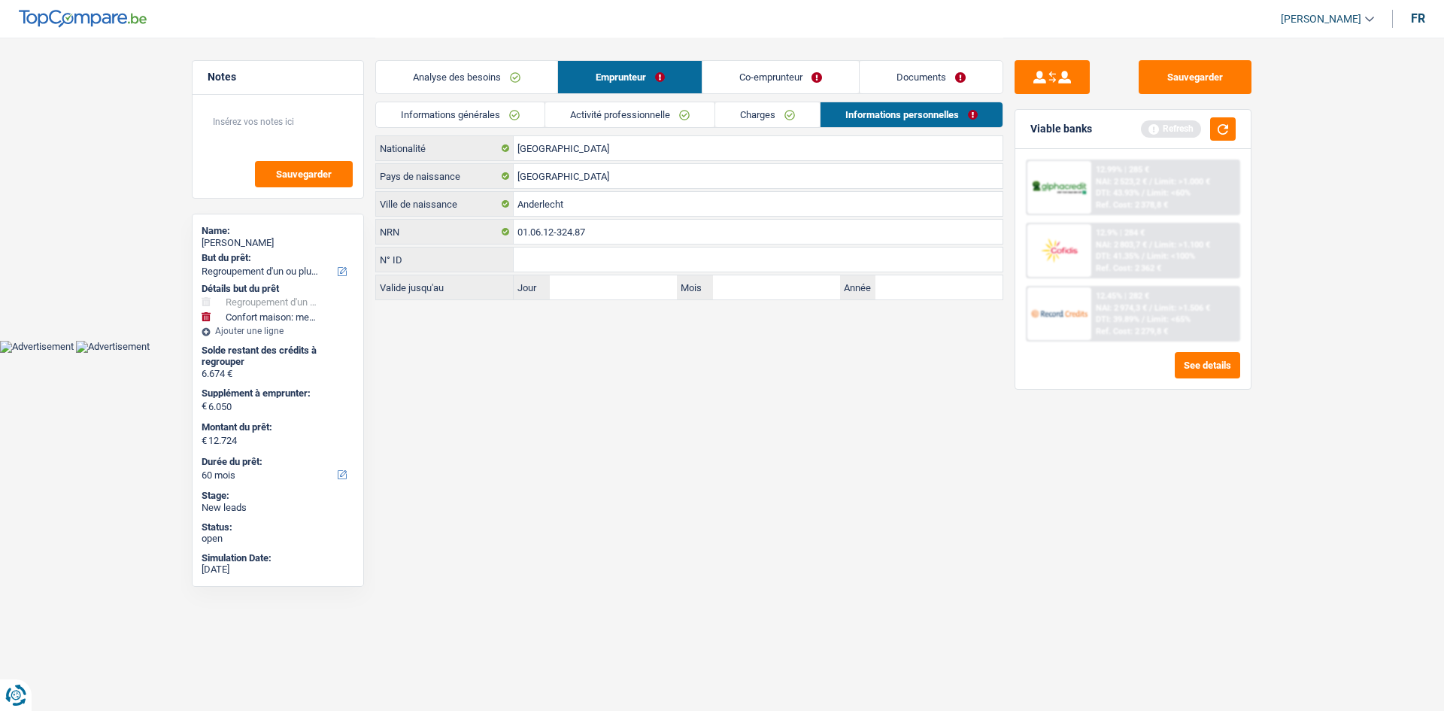
click at [775, 74] on link "Co-emprunteur" at bounding box center [780, 77] width 156 height 32
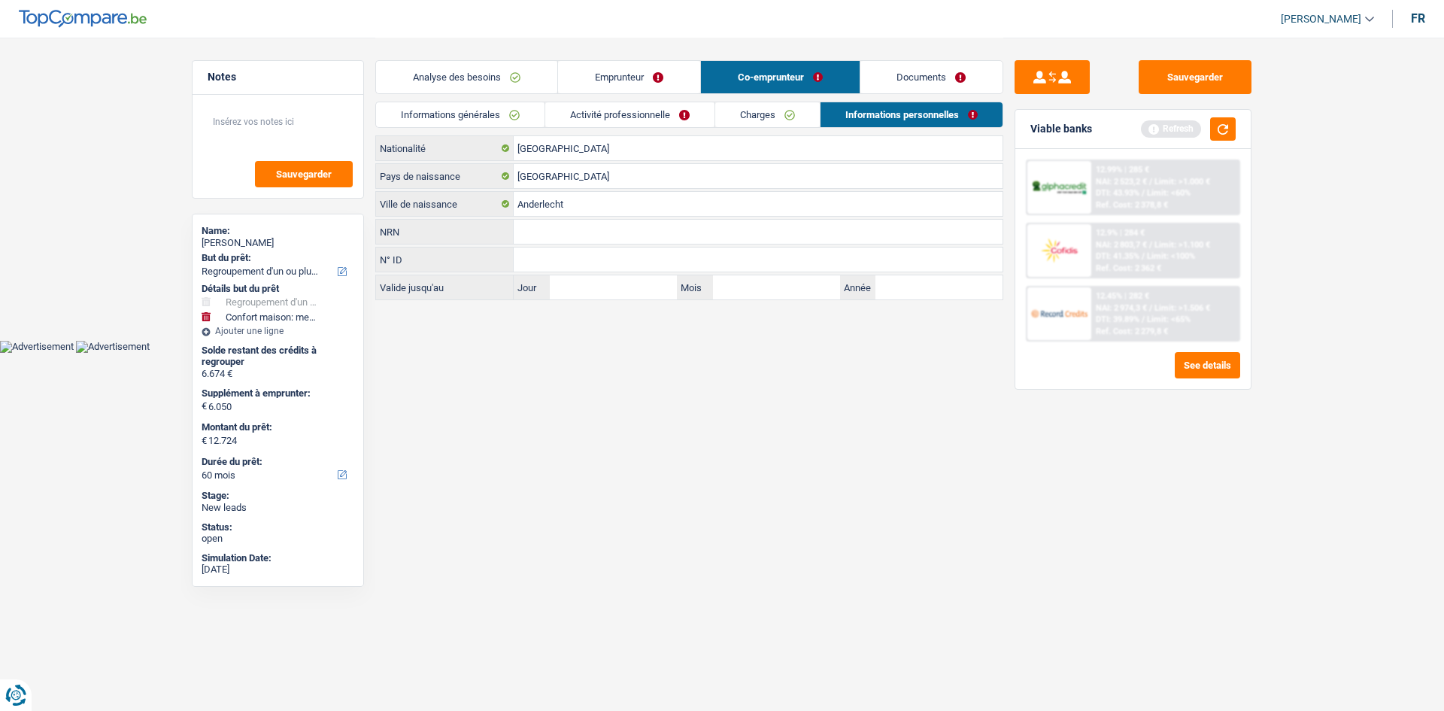
click at [471, 116] on link "Informations générales" at bounding box center [460, 114] width 168 height 25
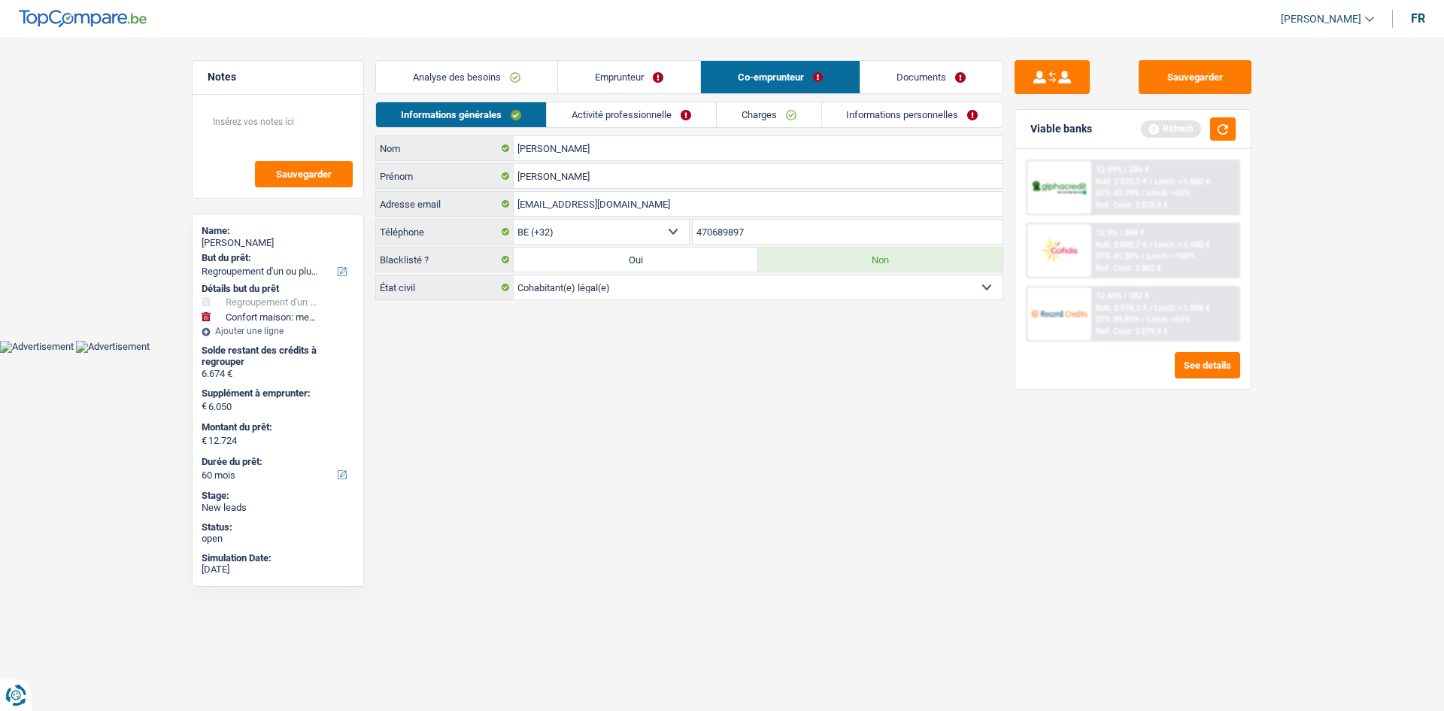
click at [687, 105] on link "Activité professionnelle" at bounding box center [631, 114] width 169 height 25
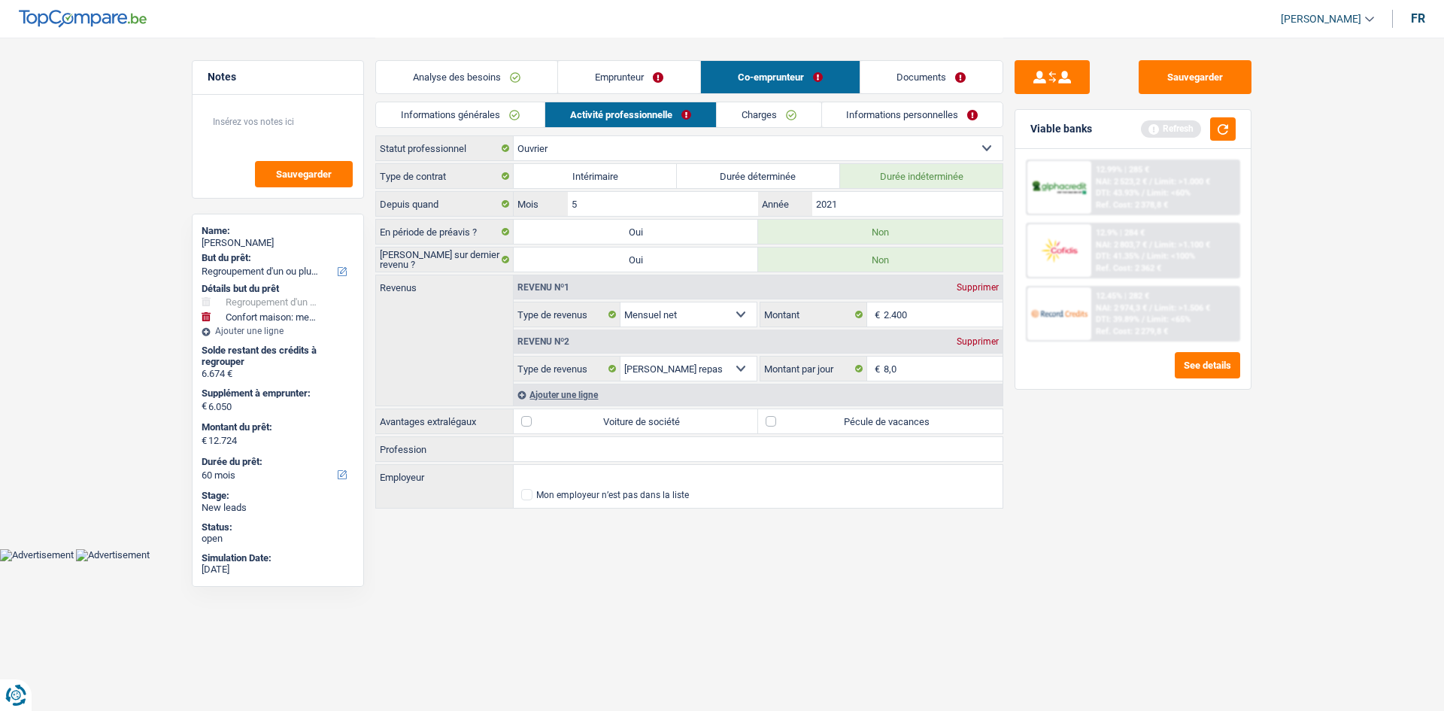
click at [766, 111] on link "Charges" at bounding box center [769, 114] width 105 height 25
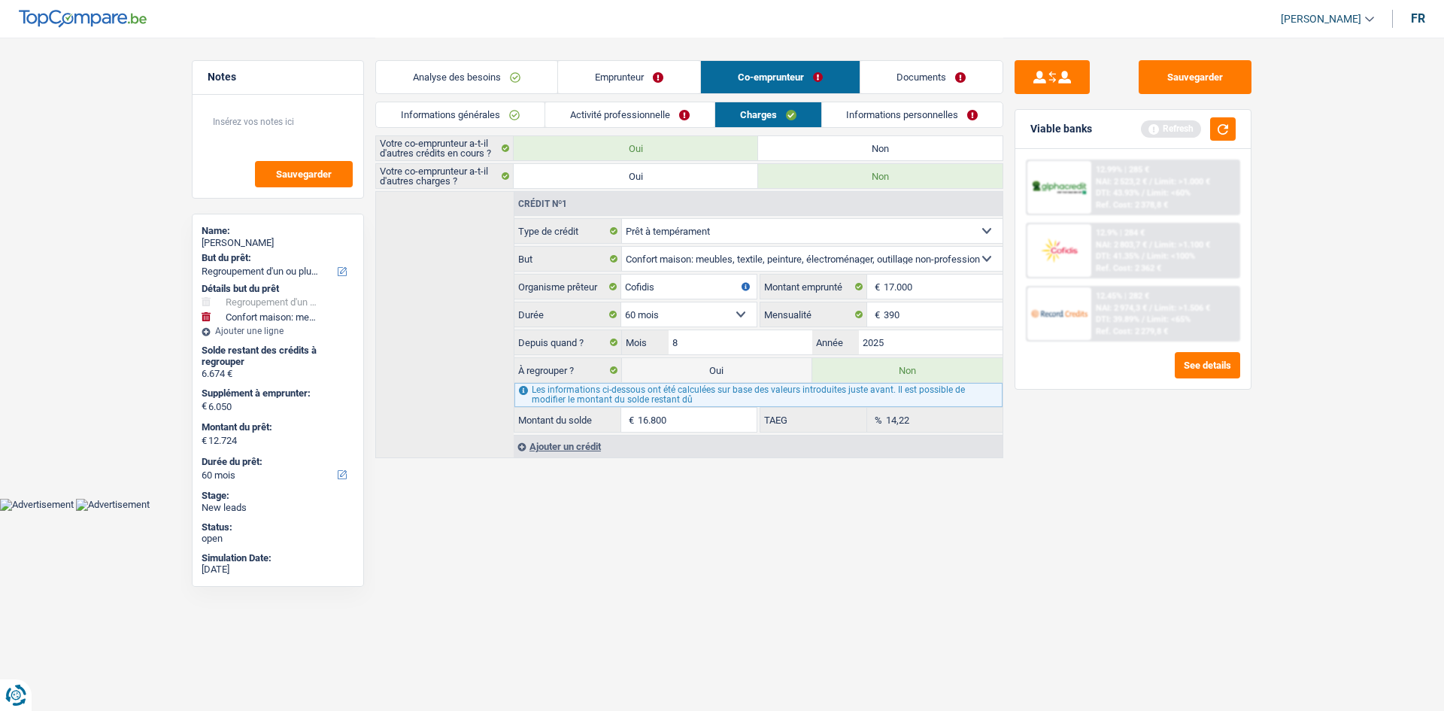
click at [899, 120] on link "Informations personnelles" at bounding box center [912, 114] width 181 height 25
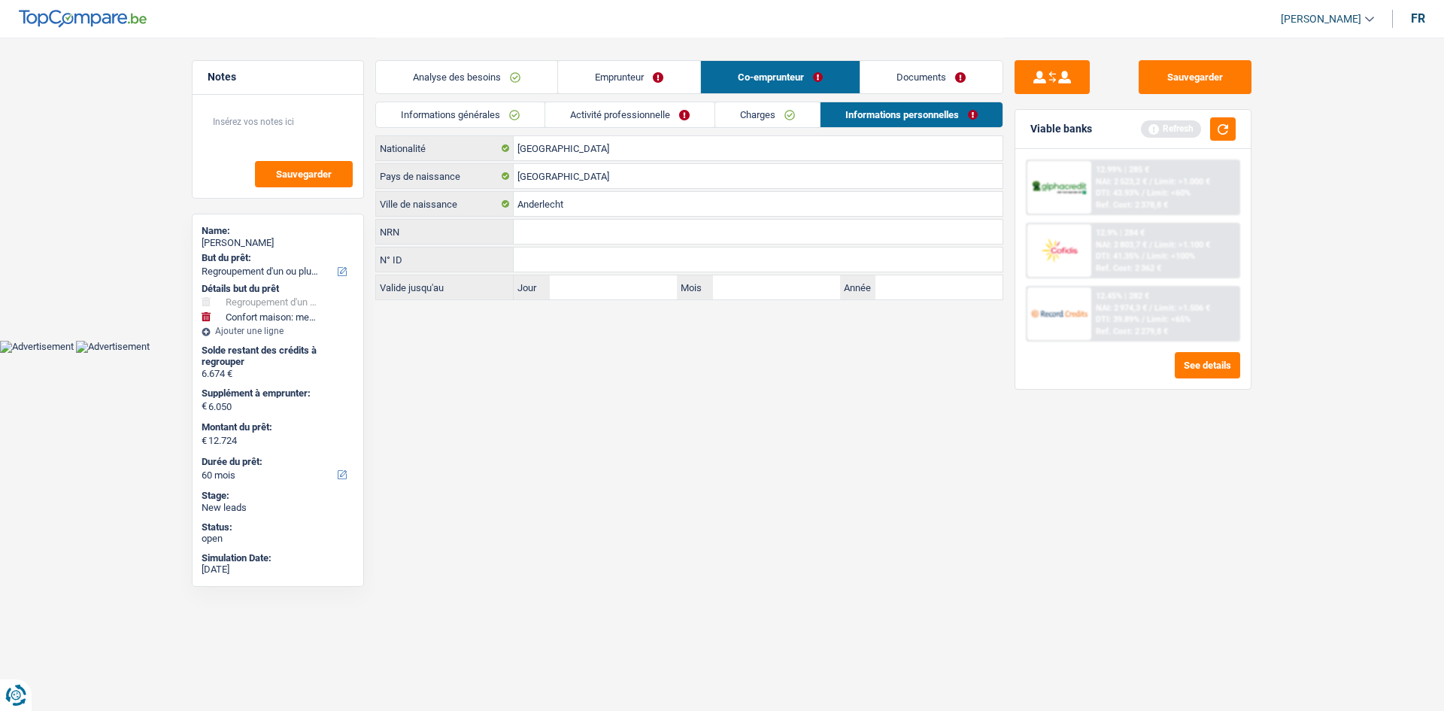
click at [523, 80] on link "Analyse des besoins" at bounding box center [466, 77] width 181 height 32
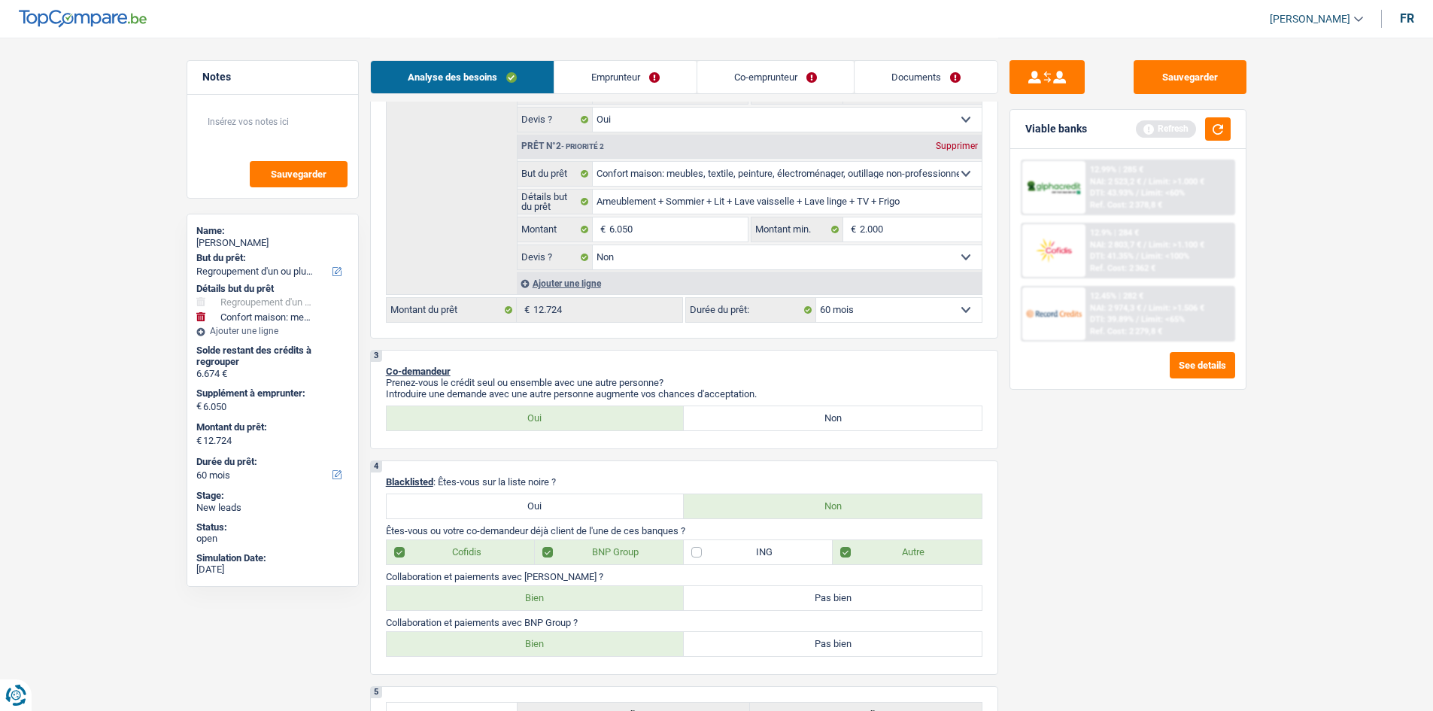
scroll to position [226, 0]
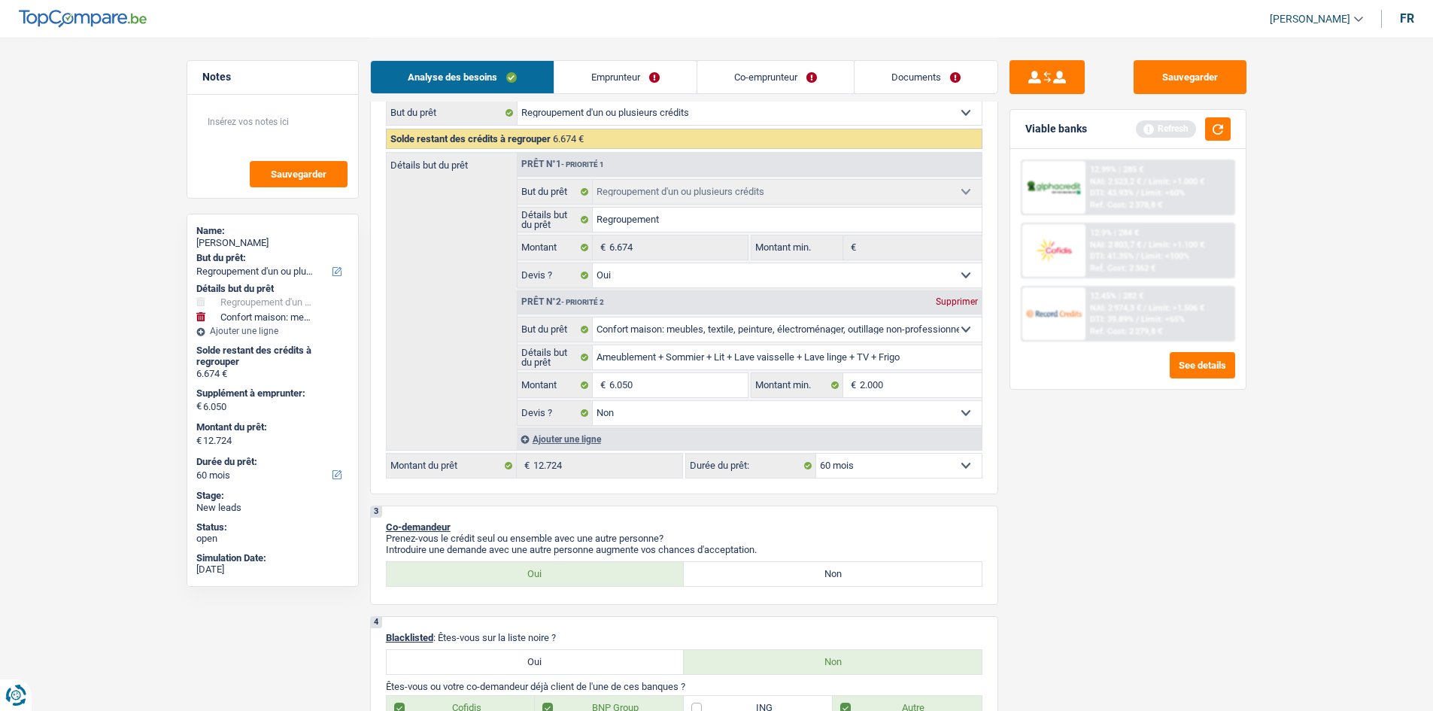
click at [1120, 467] on div "Sauvegarder Viable banks Refresh 12.99% | 285 € NAI: 2 523,2 € / Limit: >1.000 …" at bounding box center [1127, 373] width 259 height 626
drag, startPoint x: 1229, startPoint y: 124, endPoint x: 1278, endPoint y: 199, distance: 89.7
click at [1228, 124] on button "button" at bounding box center [1218, 128] width 26 height 23
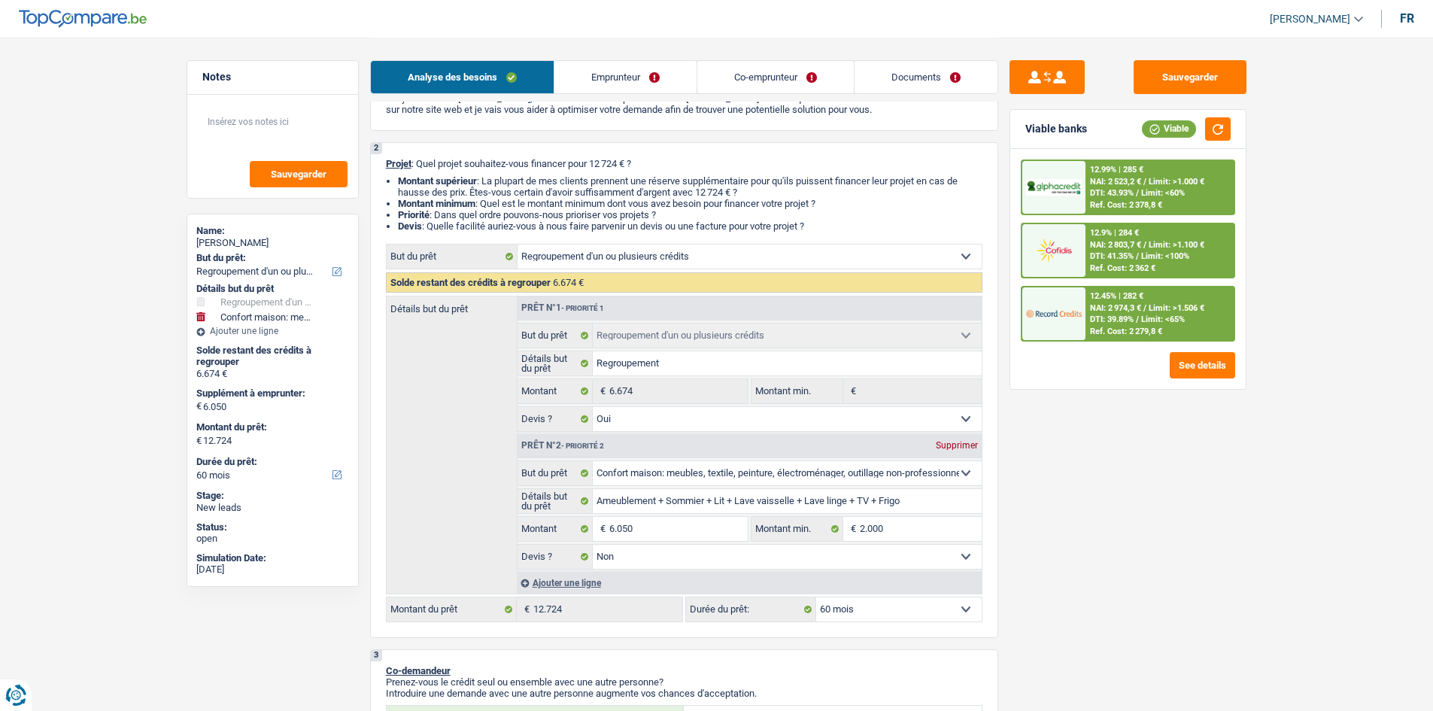
scroll to position [0, 0]
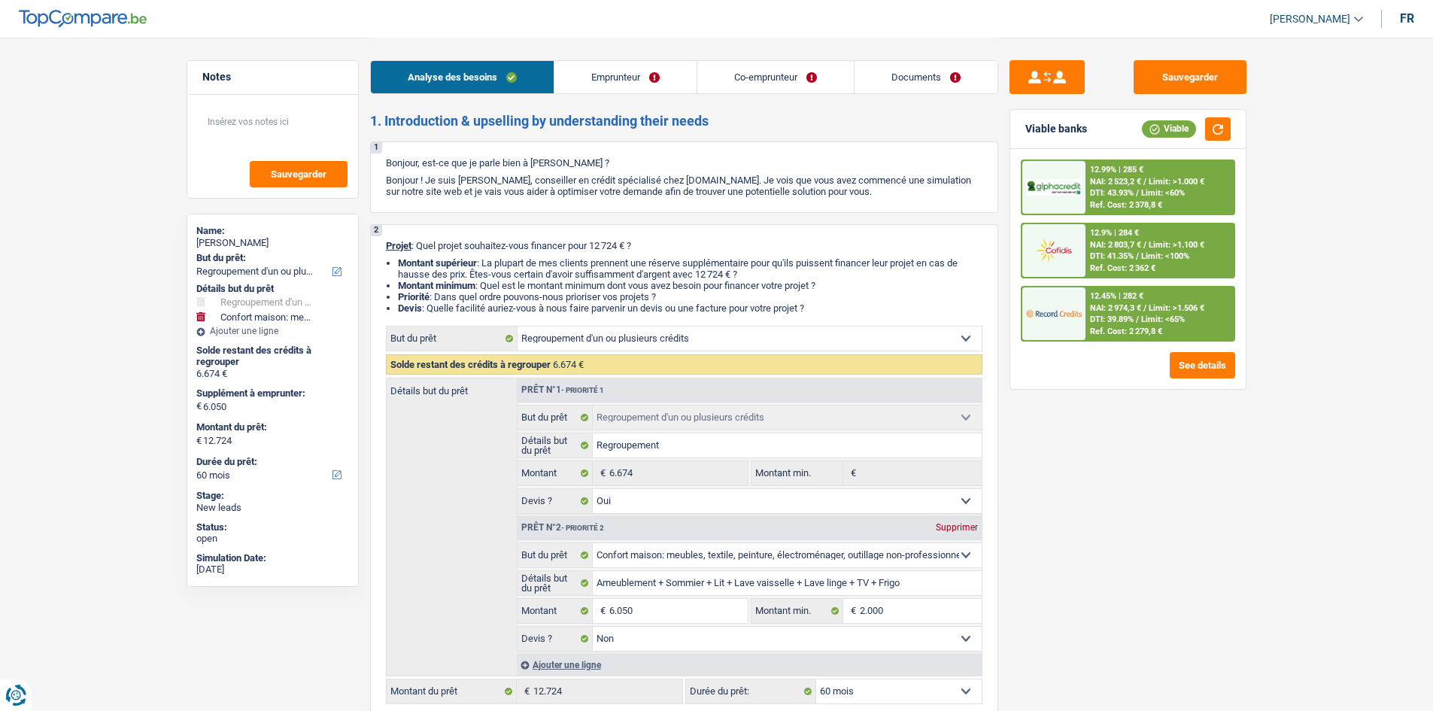
click at [645, 83] on link "Emprunteur" at bounding box center [625, 77] width 142 height 32
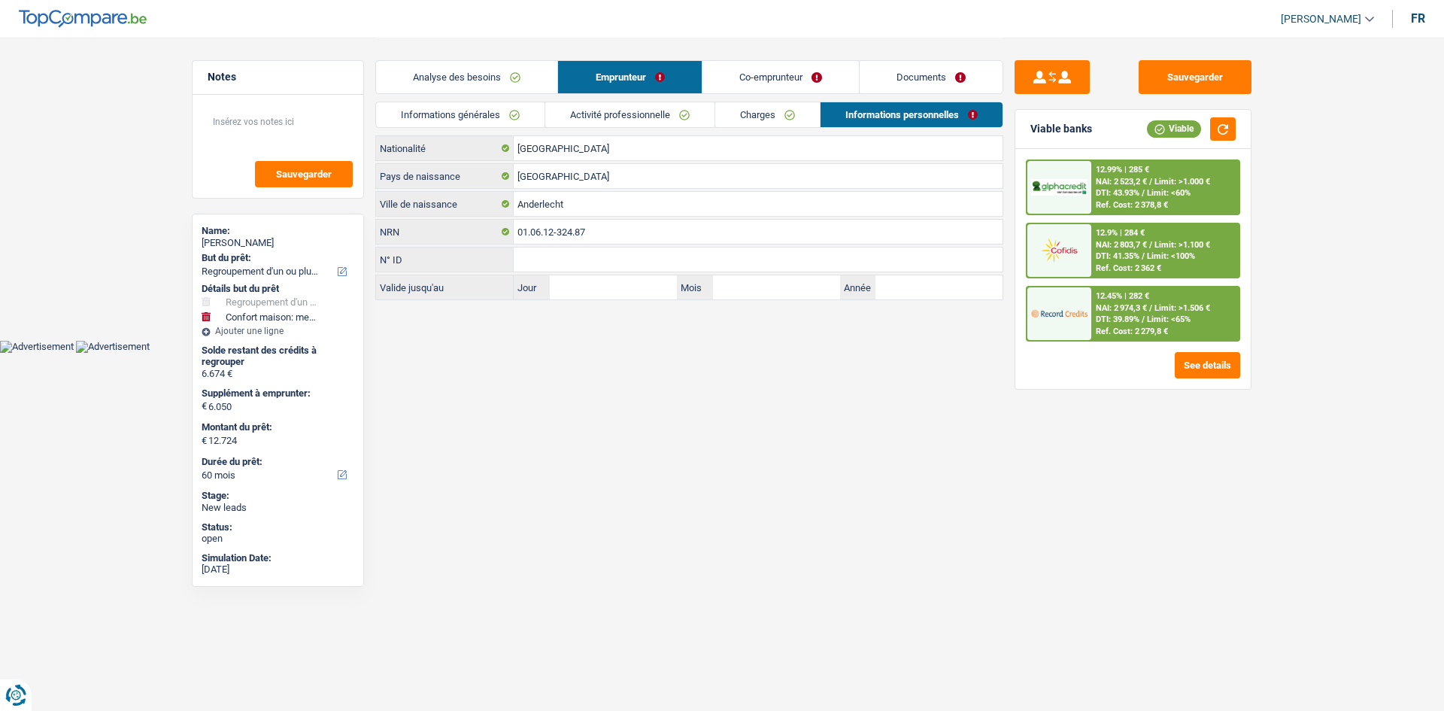
click at [629, 111] on link "Activité professionnelle" at bounding box center [629, 114] width 169 height 25
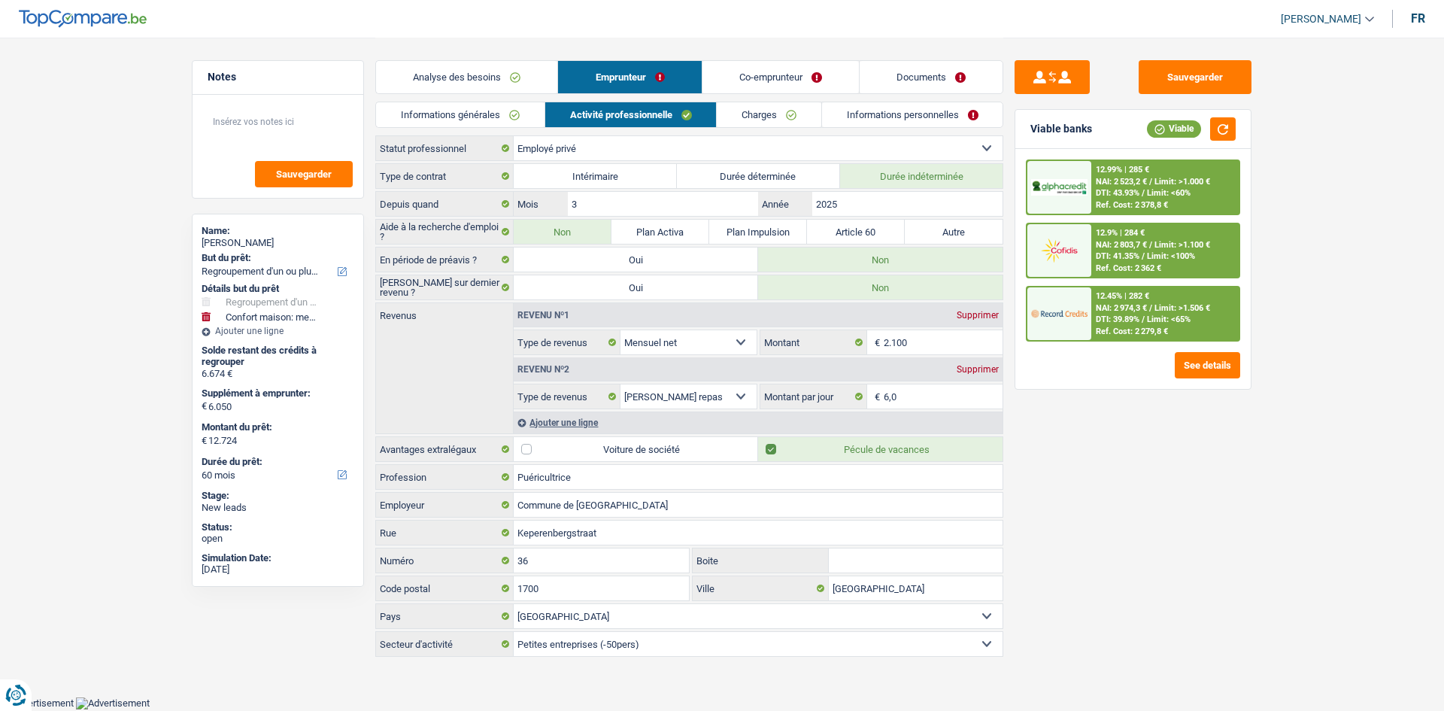
click at [742, 69] on link "Co-emprunteur" at bounding box center [780, 77] width 156 height 32
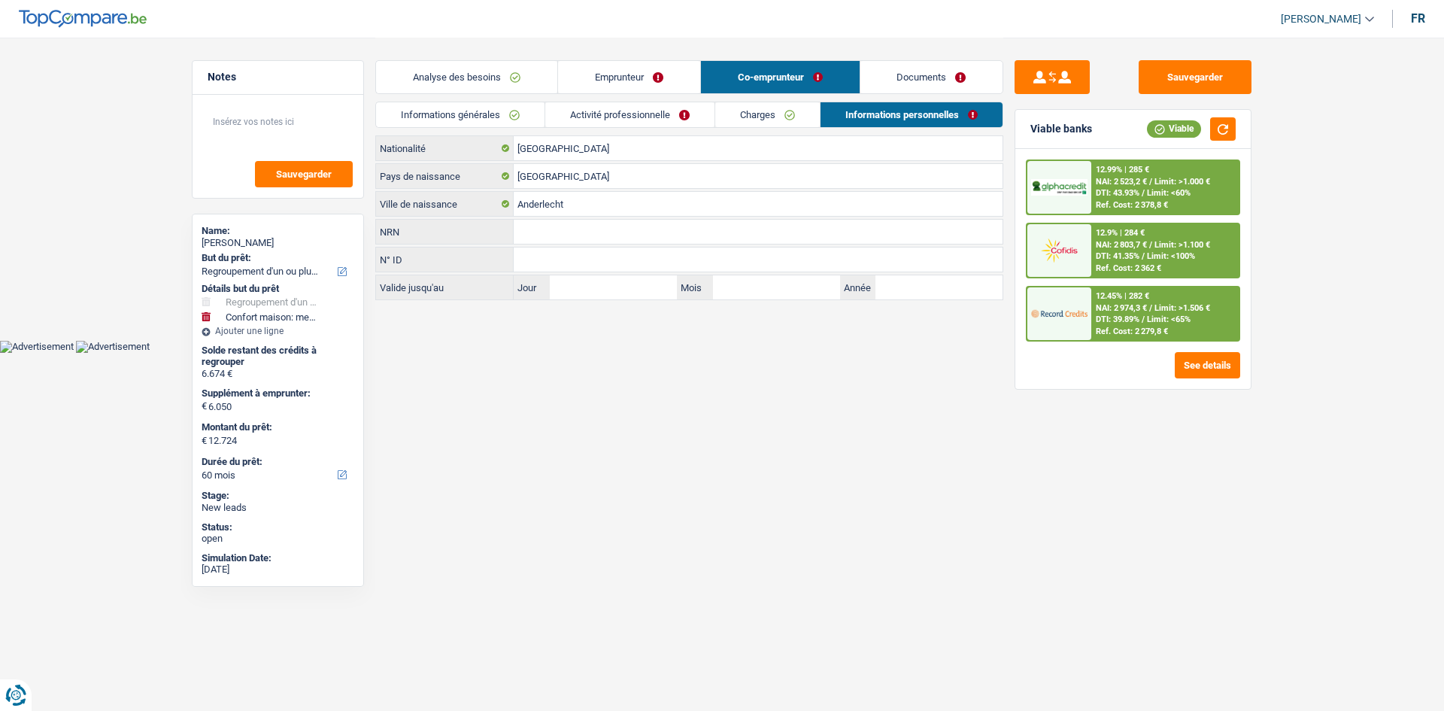
click at [676, 115] on link "Activité professionnelle" at bounding box center [629, 114] width 169 height 25
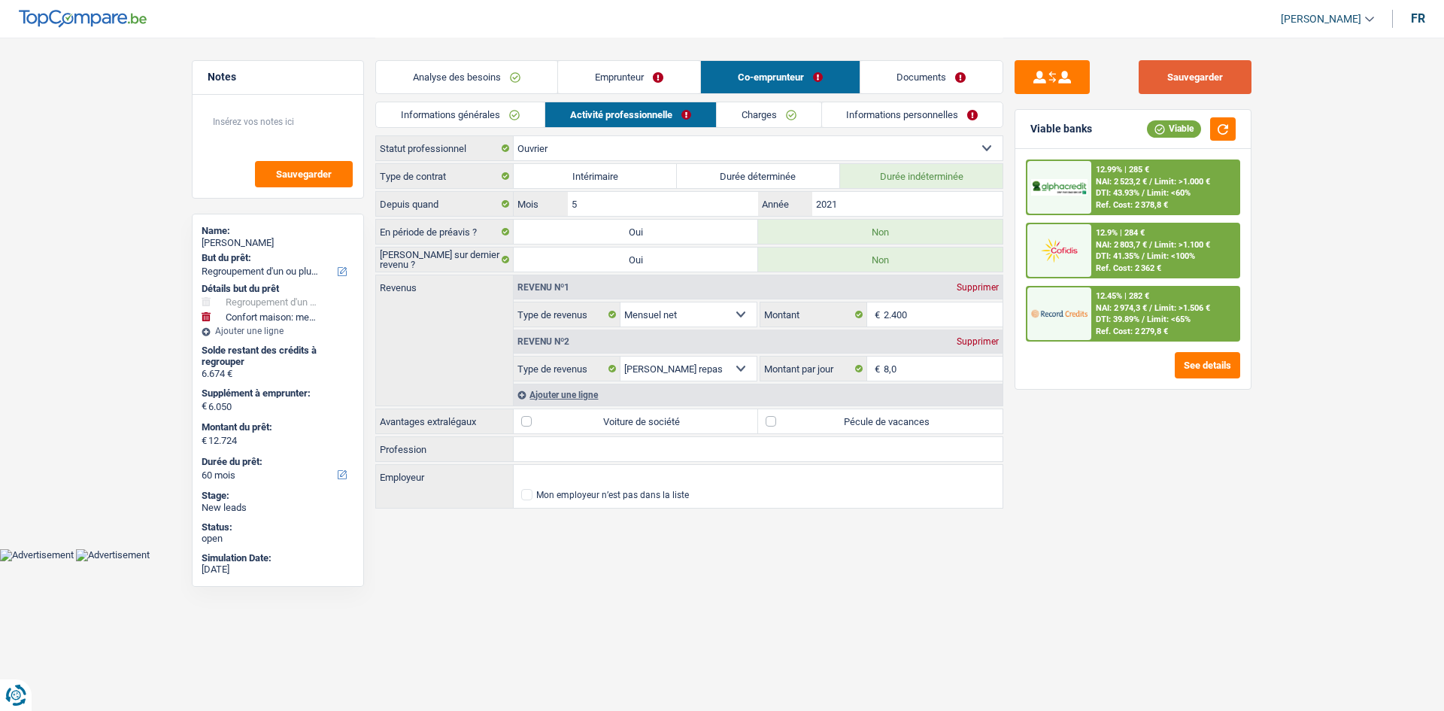
click at [1182, 86] on button "Sauvegarder" at bounding box center [1195, 77] width 113 height 34
click at [502, 88] on link "Analyse des besoins" at bounding box center [466, 77] width 181 height 32
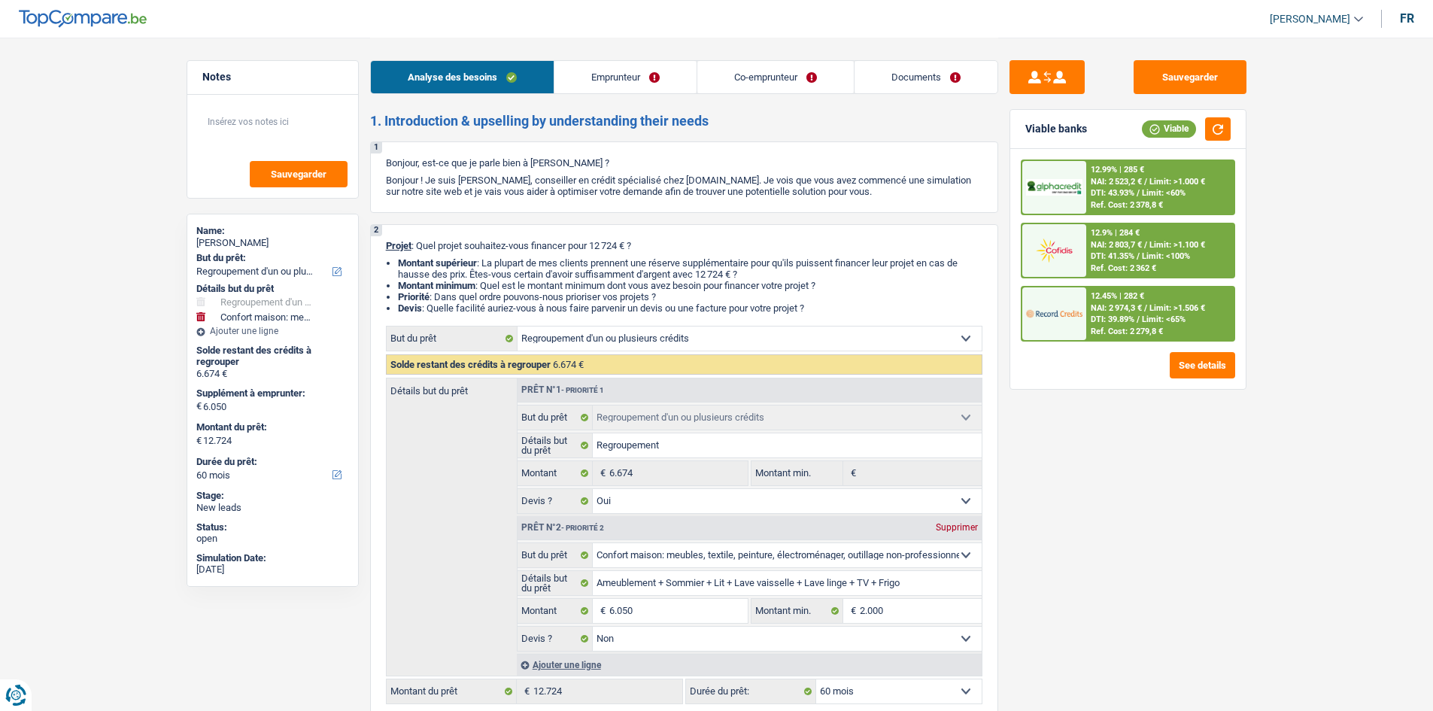
click at [1163, 456] on div "Sauvegarder Viable banks Viable 12.99% | 285 € NAI: 2 523,2 € / Limit: >1.000 €…" at bounding box center [1127, 373] width 259 height 626
drag, startPoint x: 1256, startPoint y: 502, endPoint x: 1271, endPoint y: 341, distance: 161.6
click at [1256, 502] on div "Sauvegarder Viable banks Viable 12.99% | 285 € NAI: 2 523,2 € / Limit: >1.000 €…" at bounding box center [1127, 373] width 259 height 626
click at [1215, 78] on button "Sauvegarder" at bounding box center [1189, 77] width 113 height 34
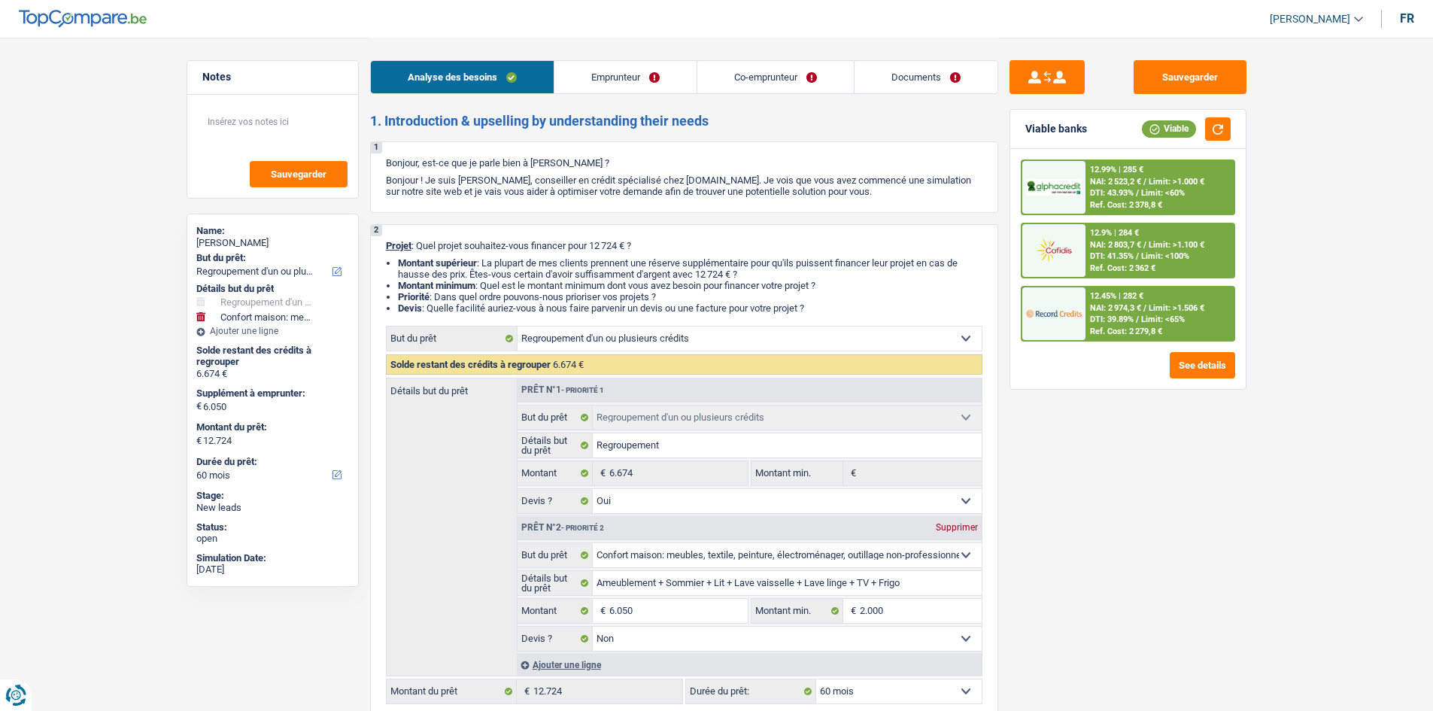
click at [1127, 418] on div "Sauvegarder Viable banks Viable 12.99% | 285 € NAI: 2 523,2 € / Limit: >1.000 €…" at bounding box center [1127, 373] width 259 height 626
click at [1190, 65] on button "Sauvegarder" at bounding box center [1189, 77] width 113 height 34
